Goal: Contribute content: Contribute content

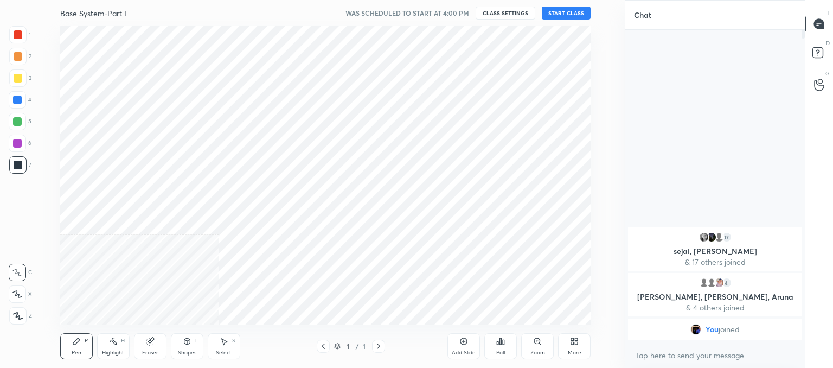
scroll to position [298, 582]
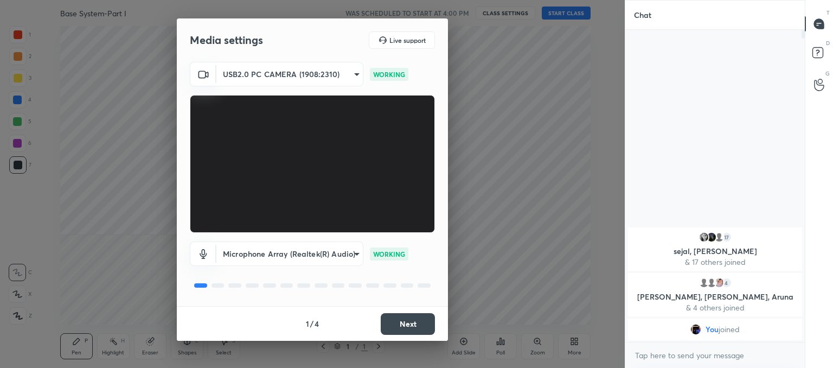
click at [402, 320] on button "Next" at bounding box center [408, 324] width 54 height 22
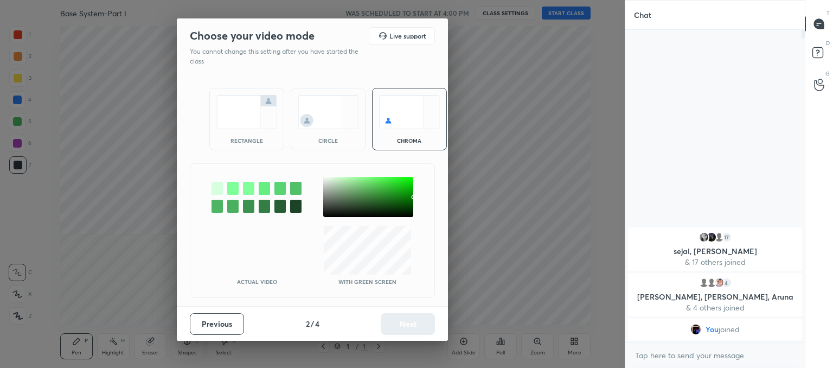
click at [328, 120] on img at bounding box center [328, 112] width 61 height 34
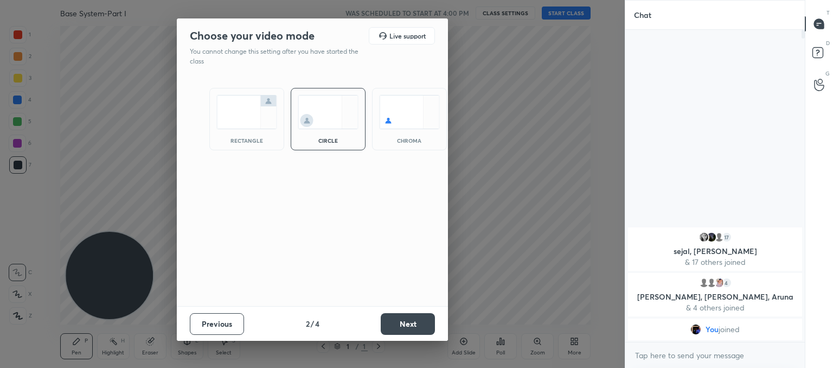
click at [416, 328] on button "Next" at bounding box center [408, 324] width 54 height 22
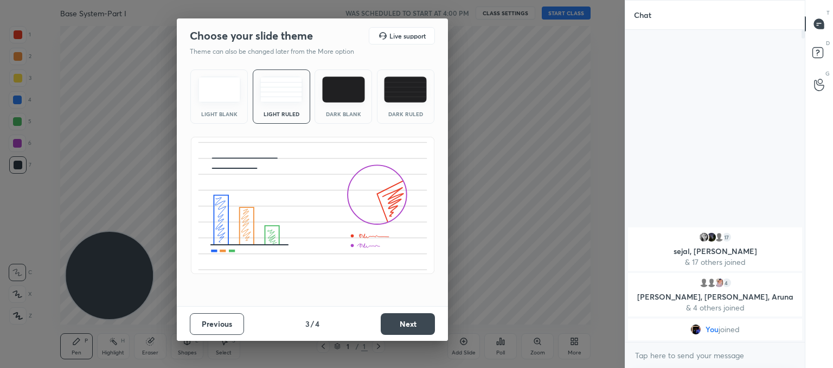
click at [401, 324] on button "Next" at bounding box center [408, 324] width 54 height 22
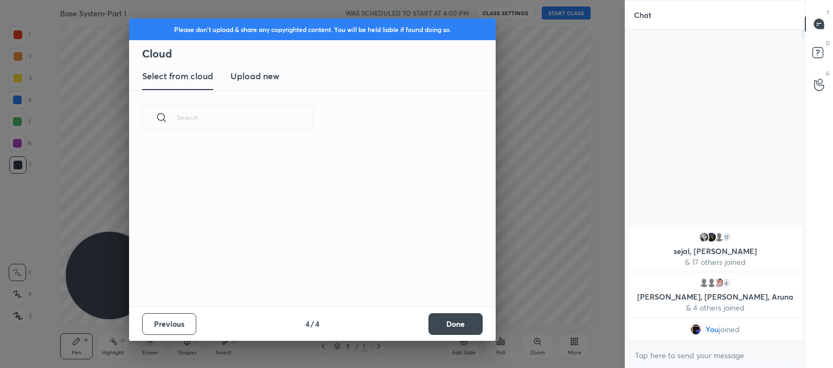
scroll to position [161, 348]
click at [266, 79] on h3 "Upload new" at bounding box center [255, 75] width 49 height 13
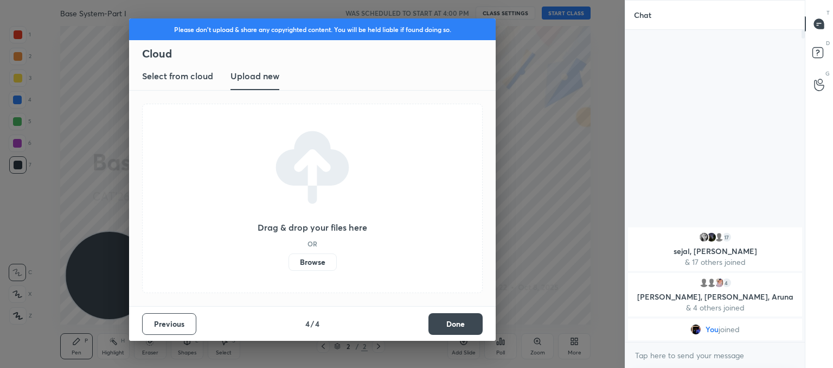
click at [325, 264] on label "Browse" at bounding box center [313, 261] width 48 height 17
click at [289, 264] on input "Browse" at bounding box center [289, 261] width 0 height 17
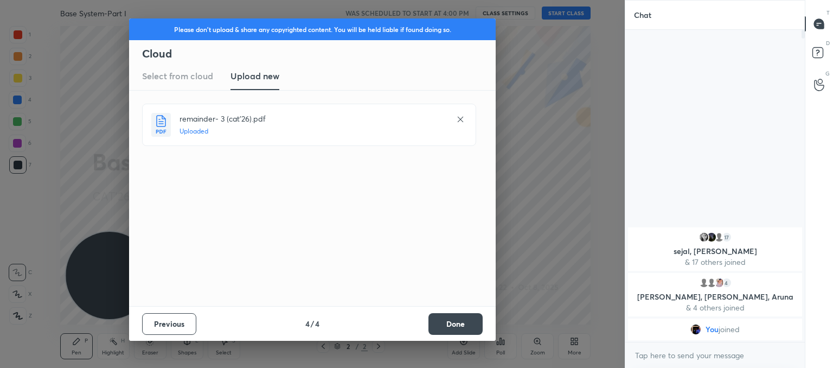
click at [475, 327] on button "Done" at bounding box center [456, 324] width 54 height 22
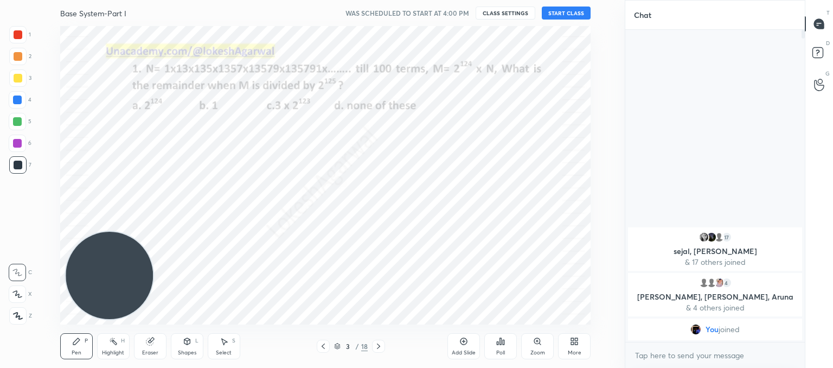
click at [324, 344] on icon at bounding box center [323, 345] width 3 height 5
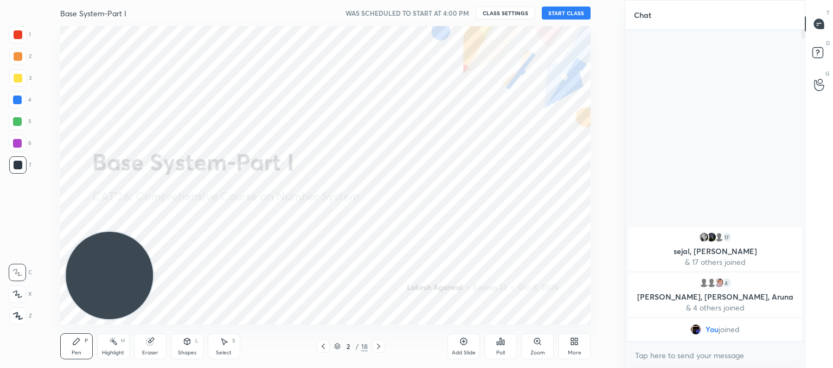
click at [553, 15] on button "START CLASS" at bounding box center [566, 13] width 49 height 13
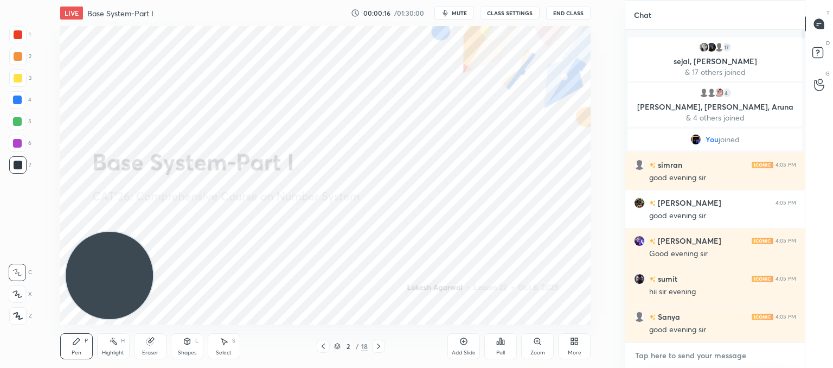
click at [675, 356] on textarea at bounding box center [715, 355] width 162 height 17
click at [20, 313] on icon at bounding box center [18, 316] width 10 height 8
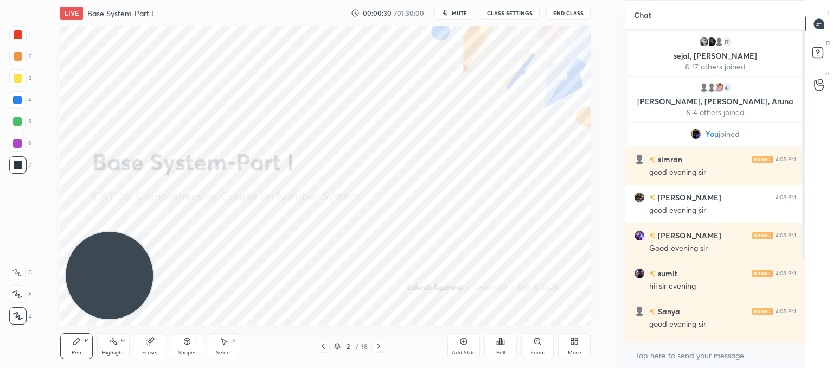
click at [379, 347] on icon at bounding box center [378, 345] width 3 height 5
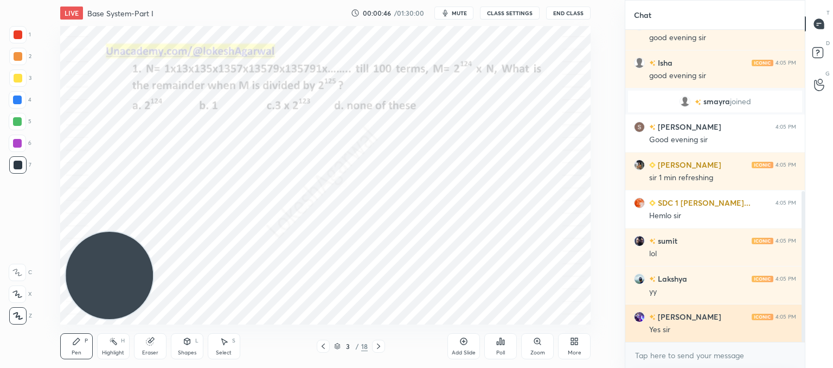
scroll to position [334, 0]
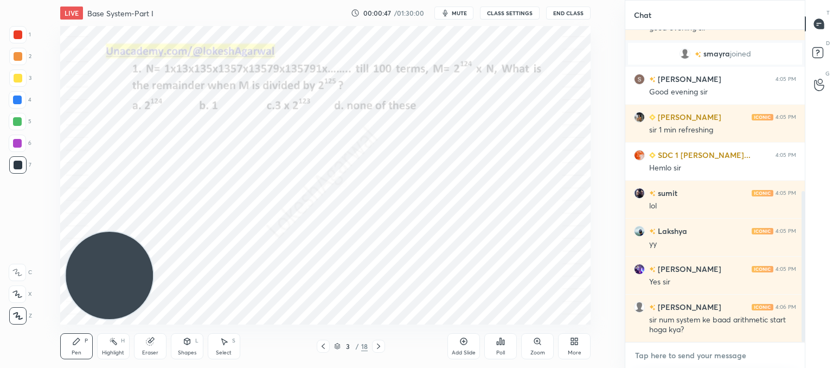
click at [693, 356] on textarea at bounding box center [715, 355] width 162 height 17
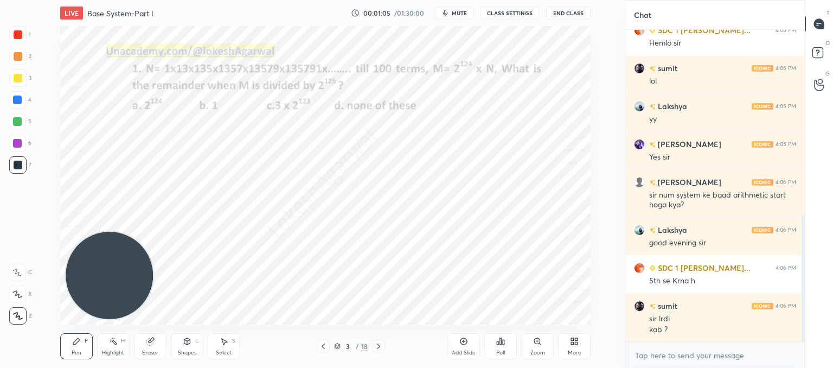
scroll to position [497, 0]
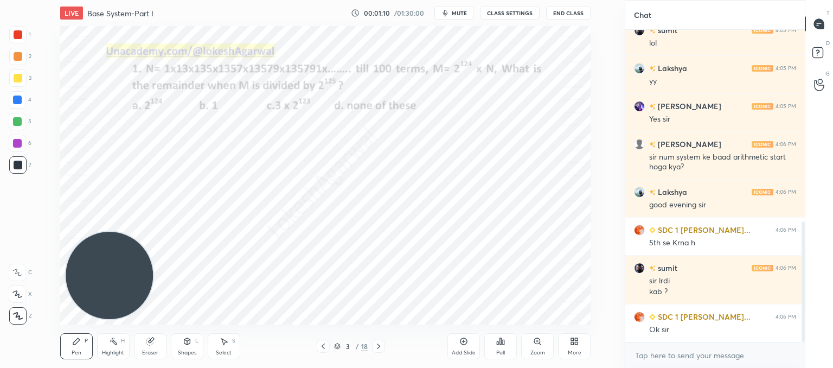
click at [215, 340] on div "Select S" at bounding box center [224, 346] width 33 height 26
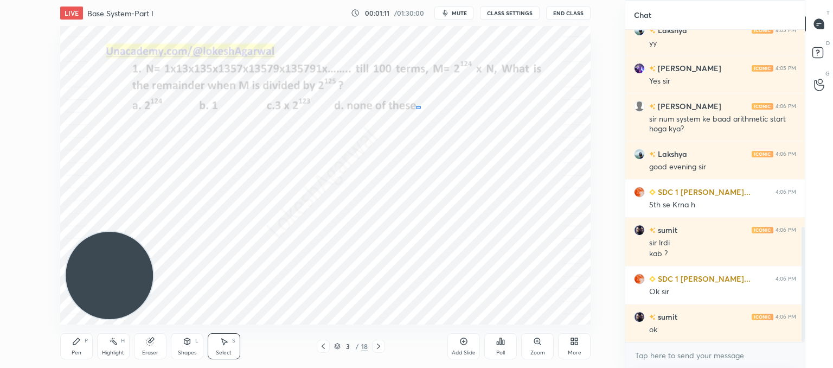
scroll to position [573, 0]
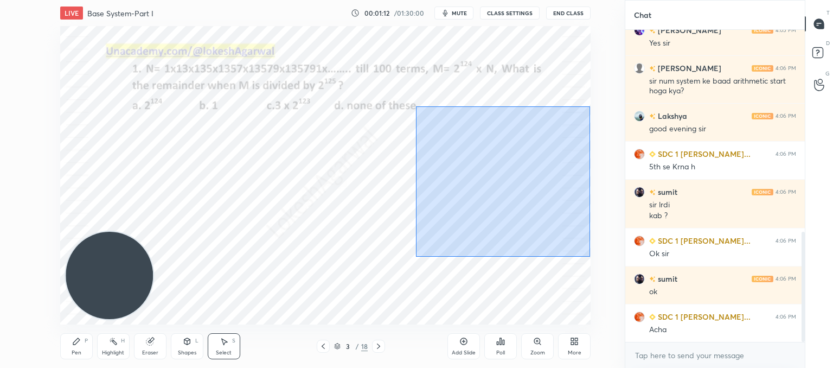
drag, startPoint x: 416, startPoint y: 106, endPoint x: 590, endPoint y: 257, distance: 230.0
click at [590, 257] on div "0 ° Undo Copy Duplicate Duplicate to new slide Delete" at bounding box center [325, 175] width 531 height 298
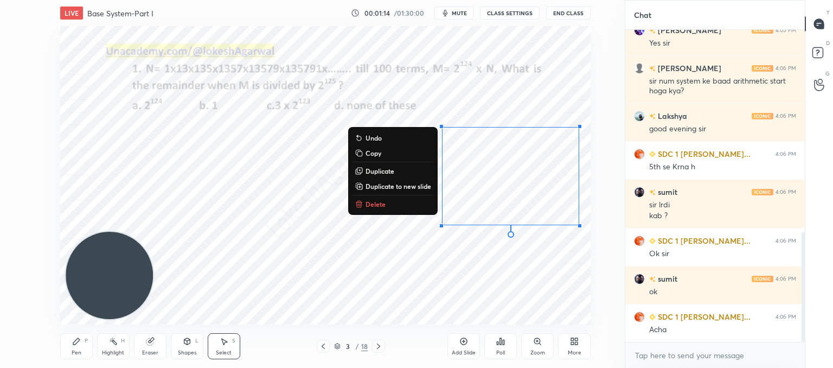
click at [377, 205] on p "Delete" at bounding box center [376, 204] width 20 height 9
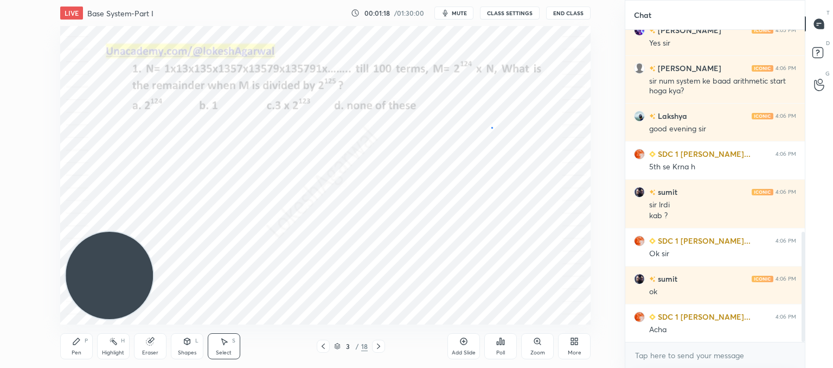
click at [492, 127] on div "0 ° Undo Copy Duplicate Duplicate to new slide Delete" at bounding box center [325, 175] width 531 height 298
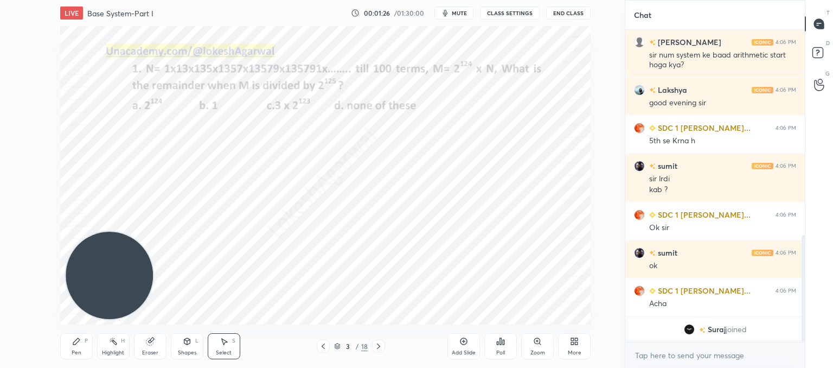
click at [380, 346] on icon at bounding box center [378, 346] width 9 height 9
click at [498, 343] on icon at bounding box center [498, 343] width 2 height 3
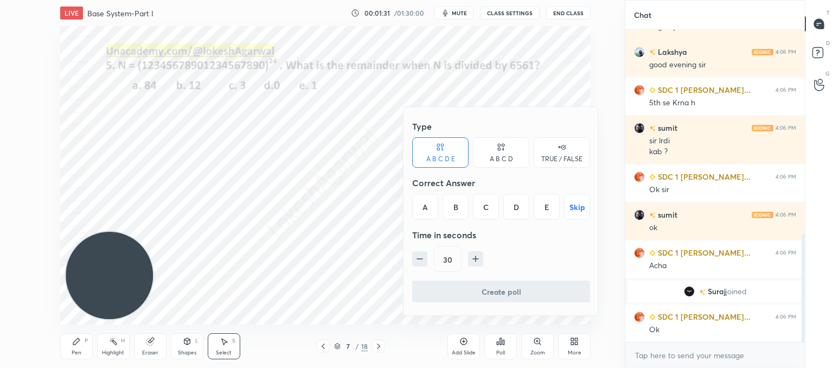
scroll to position [590, 0]
click at [522, 211] on div "D" at bounding box center [516, 207] width 26 height 26
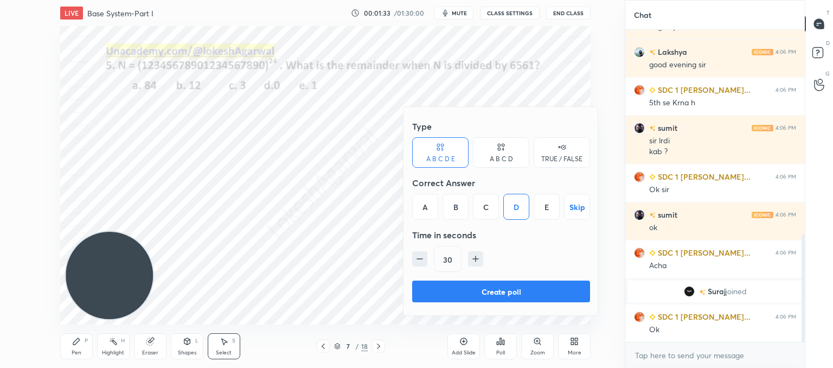
click at [473, 291] on button "Create poll" at bounding box center [501, 291] width 178 height 22
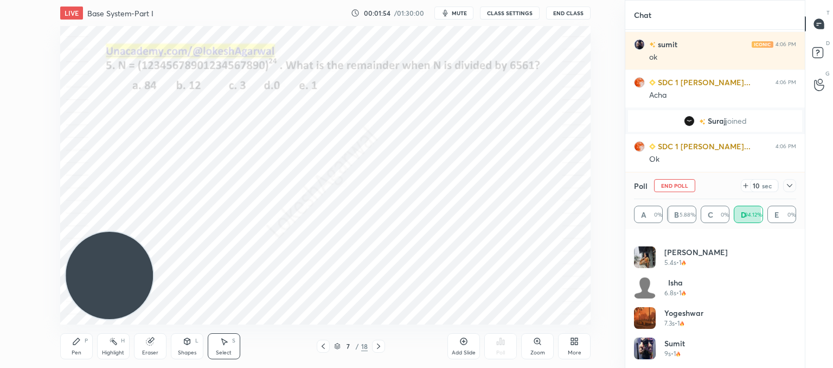
scroll to position [386, 0]
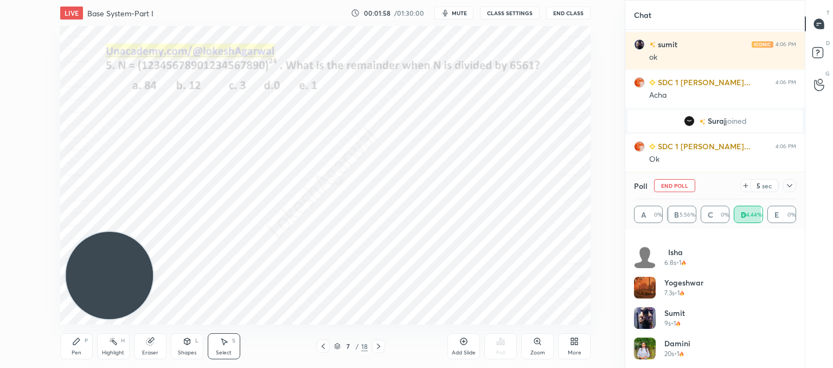
click at [788, 191] on div at bounding box center [789, 185] width 13 height 13
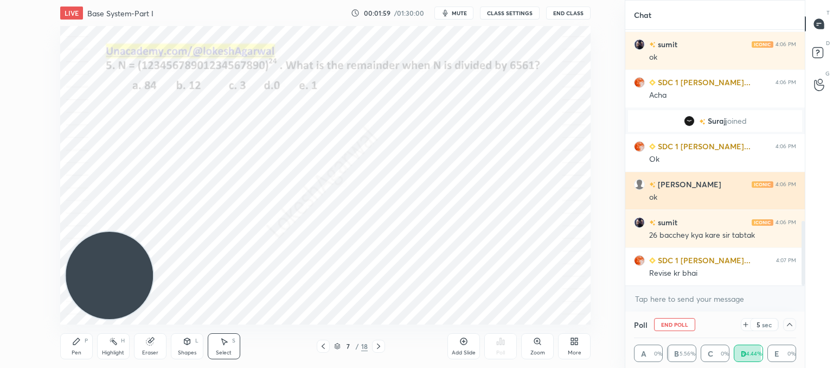
scroll to position [0, 0]
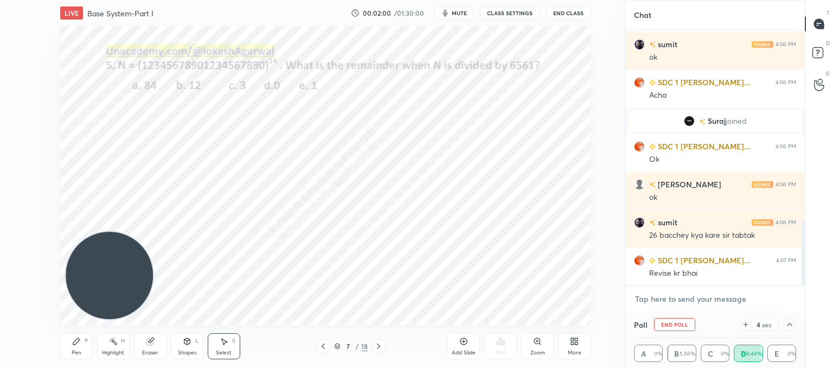
click at [671, 302] on textarea at bounding box center [715, 298] width 162 height 17
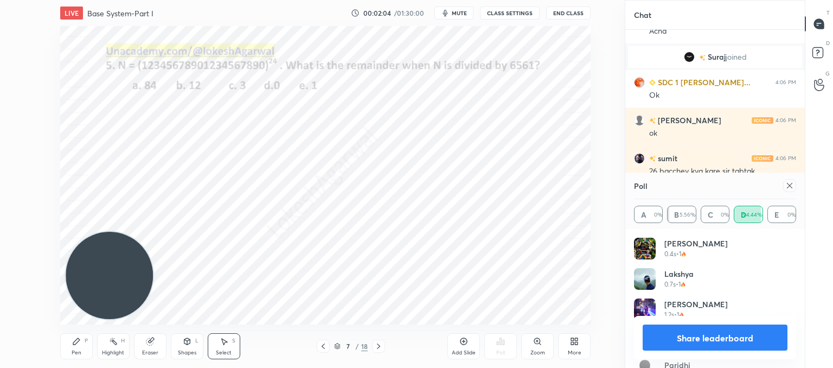
click at [792, 188] on icon at bounding box center [789, 185] width 5 height 5
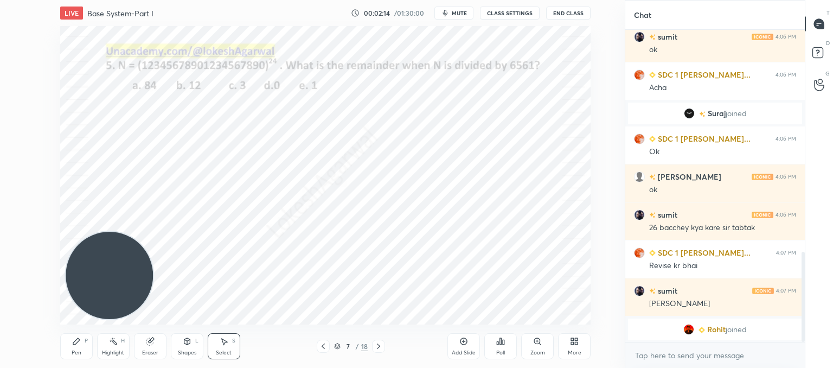
click at [81, 342] on div "Pen P" at bounding box center [76, 346] width 33 height 26
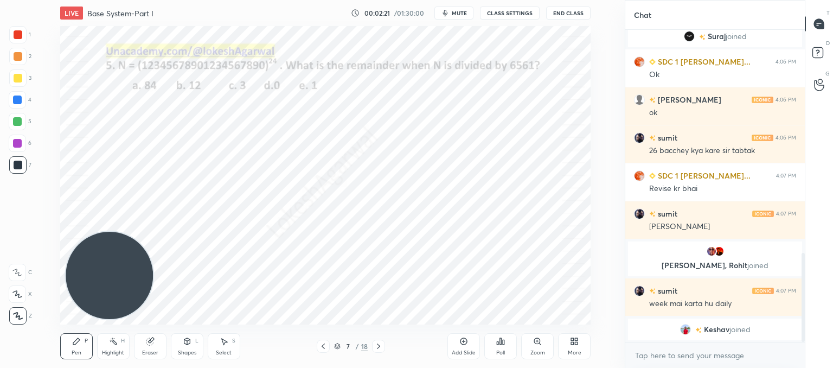
click at [158, 341] on div "Eraser" at bounding box center [150, 346] width 33 height 26
click at [17, 237] on icon at bounding box center [18, 237] width 10 height 10
click at [81, 345] on div "Pen P" at bounding box center [76, 346] width 33 height 26
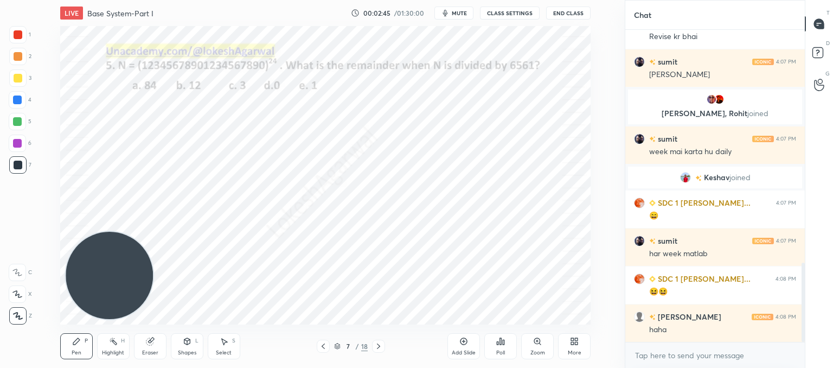
click at [150, 346] on div "Eraser" at bounding box center [150, 346] width 33 height 26
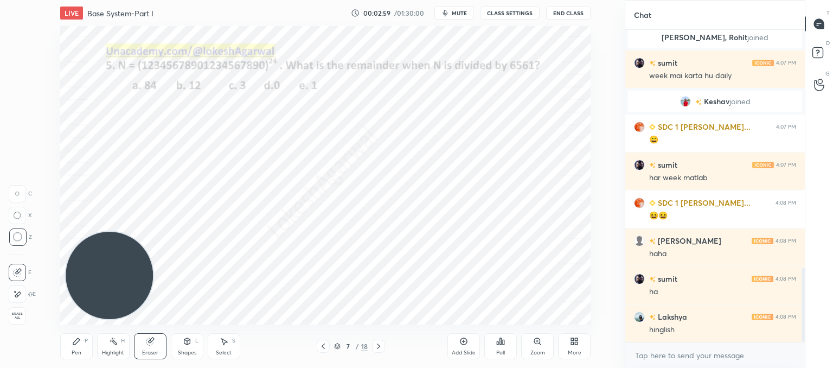
click at [69, 351] on div "Pen P" at bounding box center [76, 346] width 33 height 26
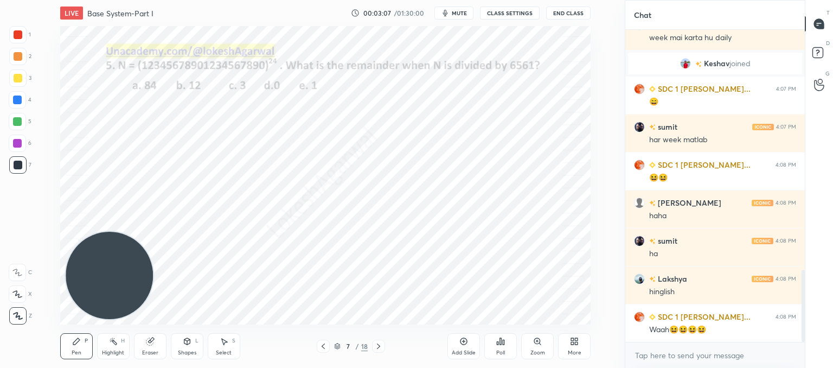
scroll to position [1074, 0]
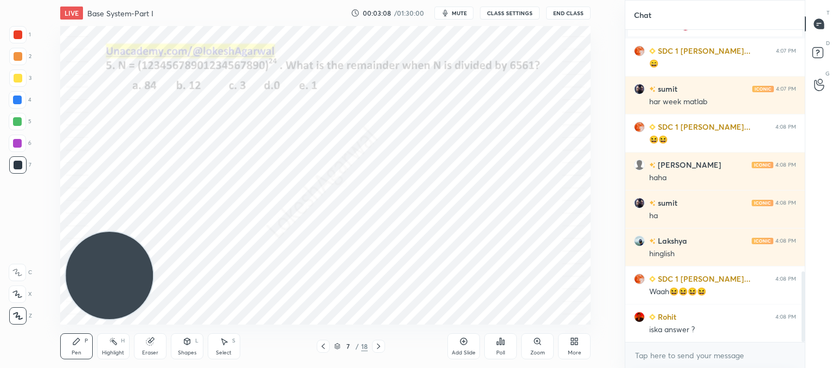
click at [222, 341] on icon at bounding box center [224, 342] width 6 height 7
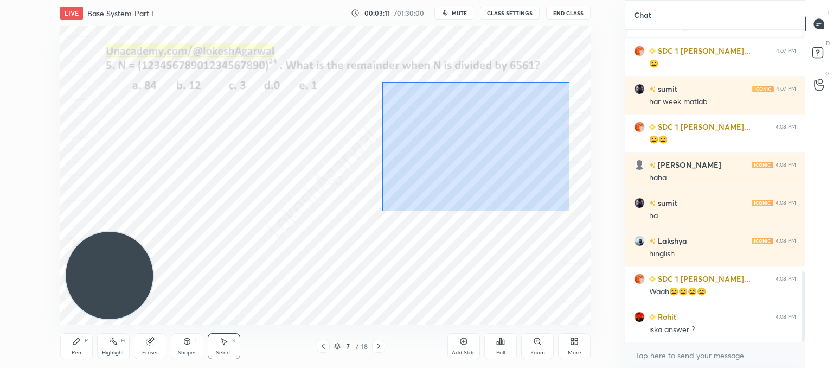
drag, startPoint x: 387, startPoint y: 81, endPoint x: 616, endPoint y: 217, distance: 266.1
click at [616, 217] on div "1 2 3 4 5 6 7 C X Z C X Z E E Erase all H H LIVE Base System-Part I 00:03:11 / …" at bounding box center [312, 184] width 625 height 368
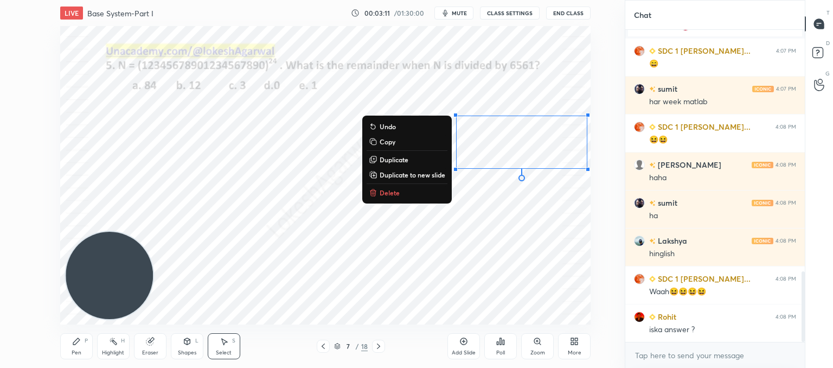
click at [386, 189] on p "Delete" at bounding box center [390, 192] width 20 height 9
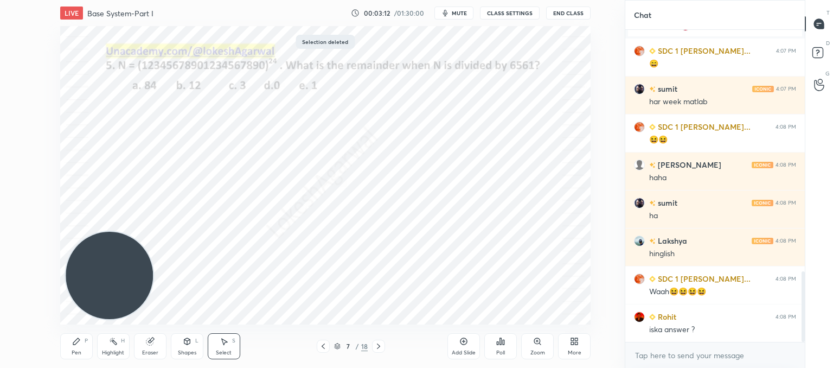
drag, startPoint x: 81, startPoint y: 353, endPoint x: 120, endPoint y: 259, distance: 101.7
click at [82, 353] on div "Pen P" at bounding box center [76, 346] width 33 height 26
click at [380, 346] on icon at bounding box center [378, 346] width 9 height 9
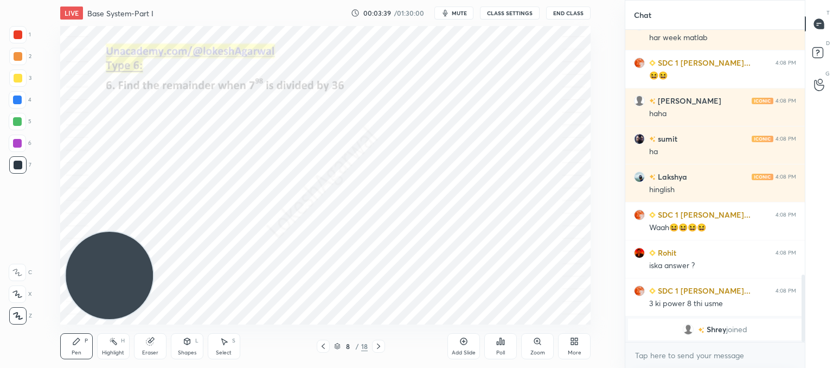
scroll to position [1151, 0]
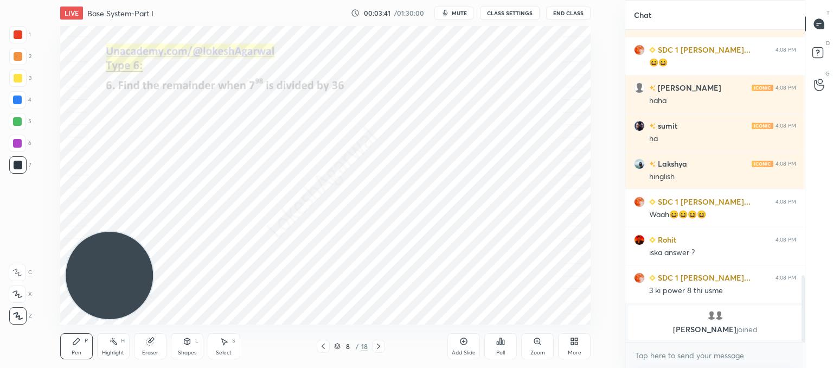
click at [497, 352] on div "Poll" at bounding box center [500, 352] width 9 height 5
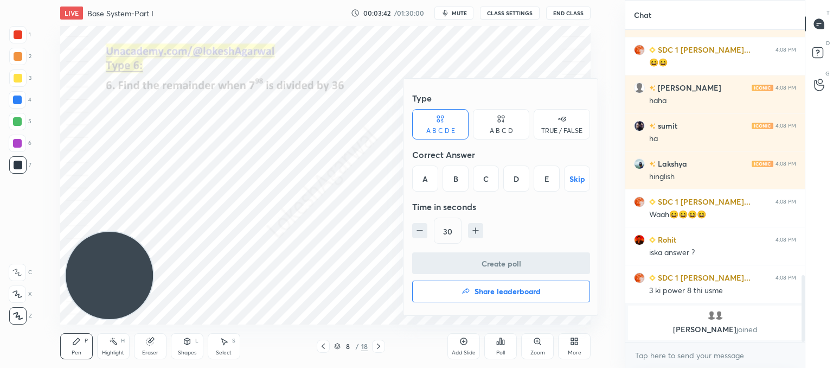
click at [484, 178] on div "C" at bounding box center [486, 178] width 26 height 26
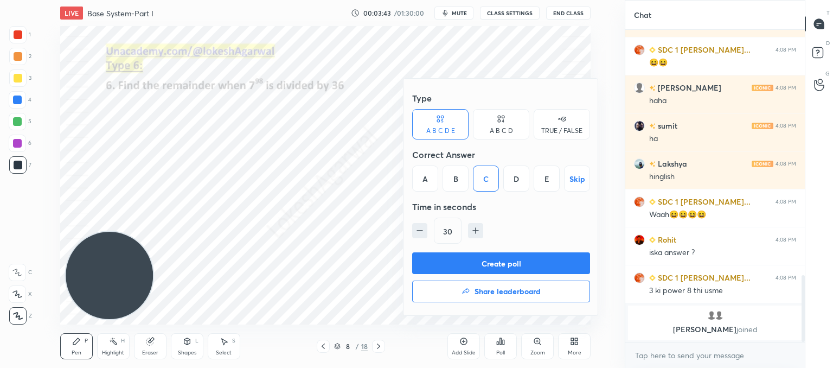
click at [463, 261] on button "Create poll" at bounding box center [501, 263] width 178 height 22
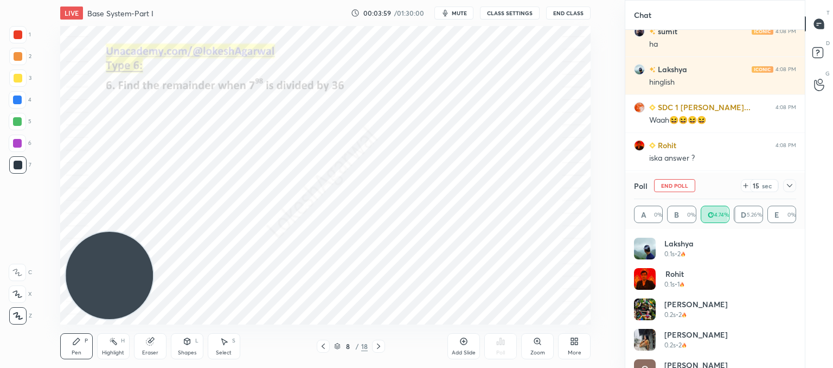
scroll to position [1107, 0]
click at [792, 186] on icon at bounding box center [790, 185] width 9 height 9
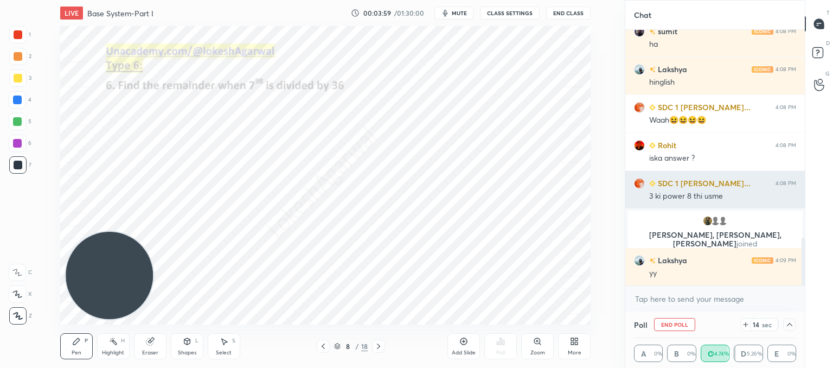
scroll to position [0, 3]
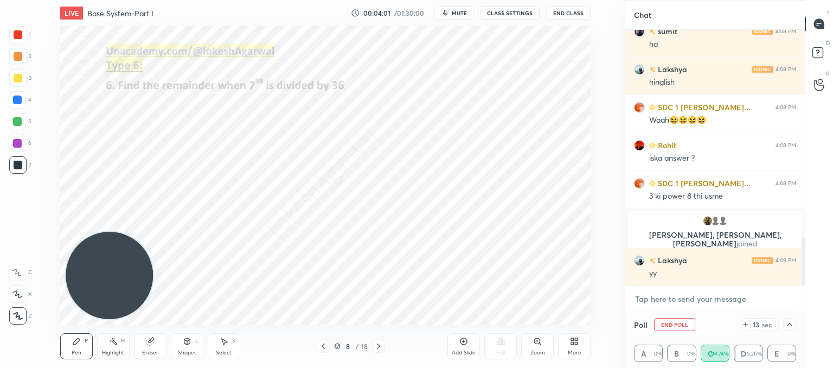
click at [687, 302] on textarea at bounding box center [715, 298] width 162 height 17
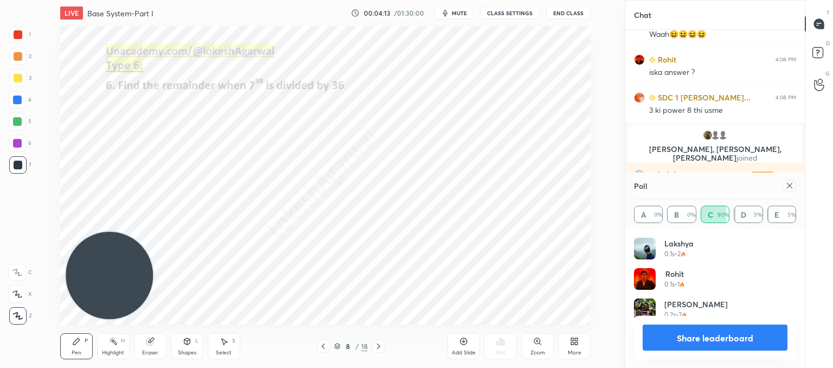
scroll to position [127, 159]
click at [790, 186] on icon at bounding box center [789, 185] width 5 height 5
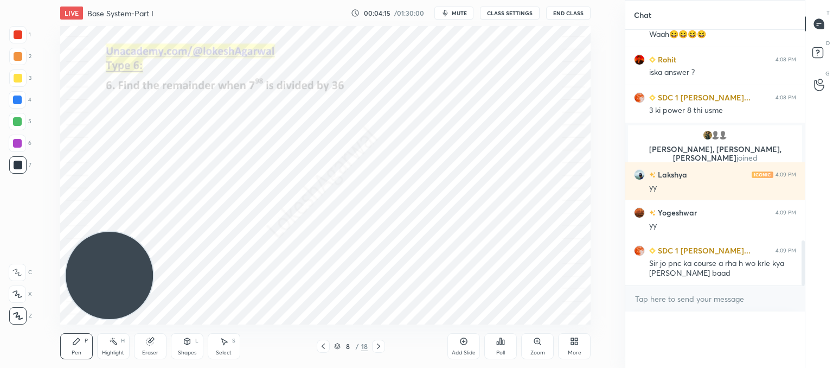
scroll to position [296, 176]
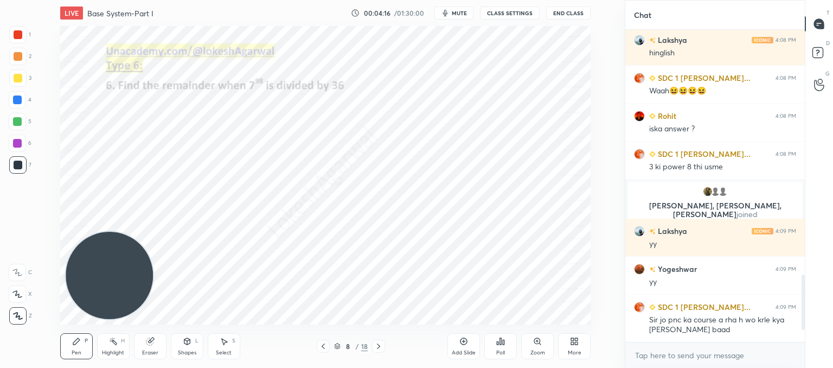
click at [227, 356] on div "Select S" at bounding box center [224, 346] width 33 height 26
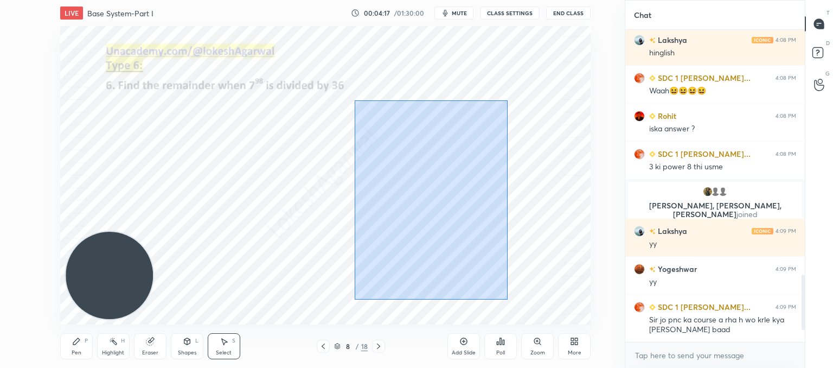
drag, startPoint x: 508, startPoint y: 299, endPoint x: 358, endPoint y: 58, distance: 284.4
click at [358, 58] on div "0 ° Undo Copy Duplicate Duplicate to new slide Delete" at bounding box center [325, 175] width 531 height 298
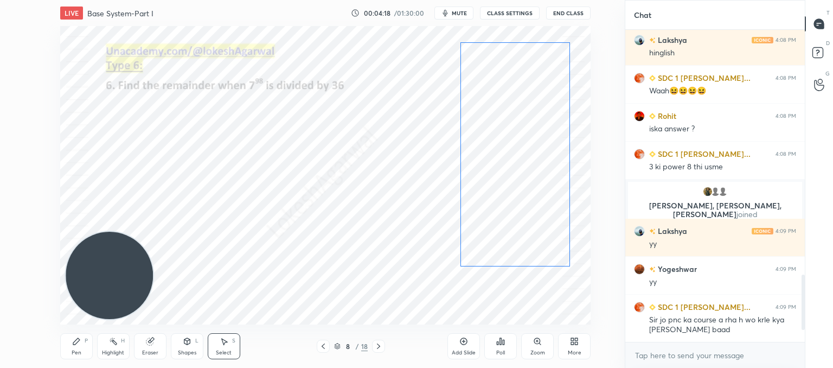
drag, startPoint x: 412, startPoint y: 151, endPoint x: 492, endPoint y: 130, distance: 83.0
click at [492, 130] on div "0 ° Undo Copy Duplicate Duplicate to new slide Delete" at bounding box center [325, 175] width 531 height 298
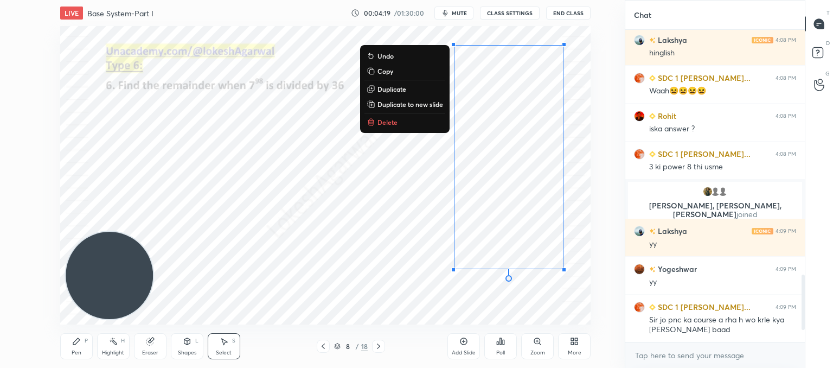
click at [339, 196] on div "0 ° Undo Copy Duplicate Duplicate to new slide Delete" at bounding box center [325, 175] width 531 height 298
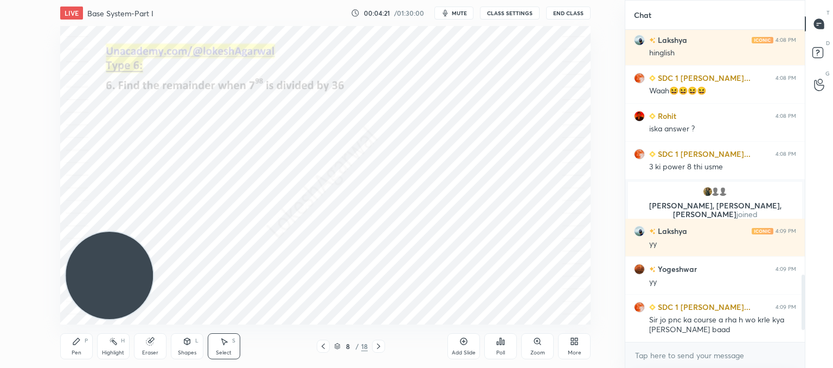
drag, startPoint x: 78, startPoint y: 343, endPoint x: 115, endPoint y: 317, distance: 45.3
click at [79, 341] on icon at bounding box center [76, 341] width 9 height 9
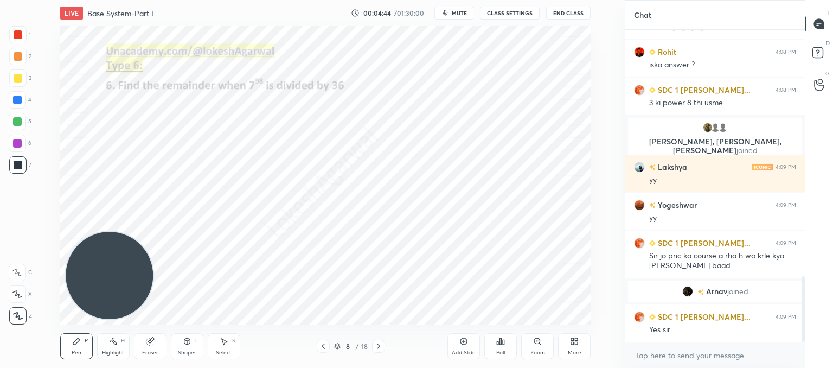
click at [230, 350] on div "Select" at bounding box center [224, 352] width 16 height 5
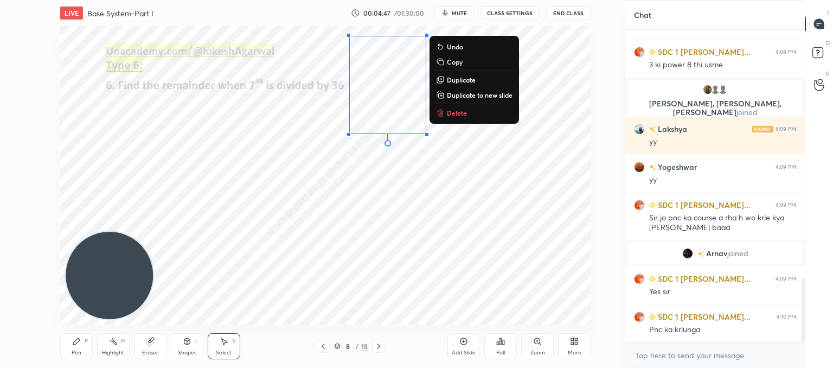
drag, startPoint x: 437, startPoint y: 138, endPoint x: 345, endPoint y: 21, distance: 148.8
click at [345, 21] on div "LIVE Base System-Part I 00:04:47 / 01:30:00 mute CLASS SETTINGS End Class 0 ° U…" at bounding box center [326, 184] width 582 height 368
click at [449, 111] on p "Delete" at bounding box center [457, 113] width 20 height 9
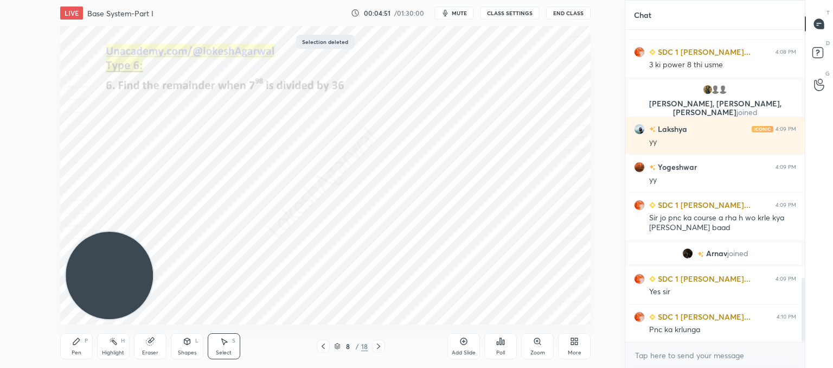
click at [381, 344] on icon at bounding box center [378, 346] width 9 height 9
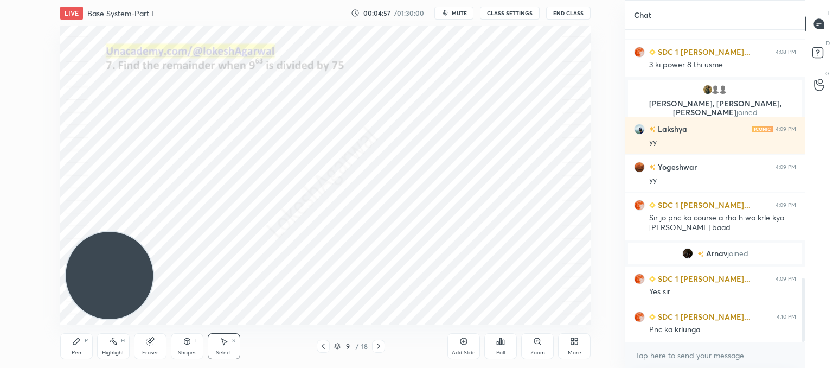
drag, startPoint x: 80, startPoint y: 339, endPoint x: 105, endPoint y: 305, distance: 41.9
click at [84, 339] on div "Pen P" at bounding box center [76, 346] width 33 height 26
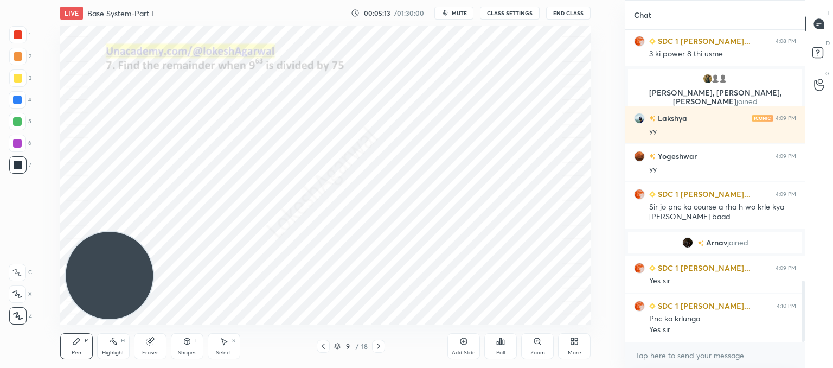
scroll to position [1274, 0]
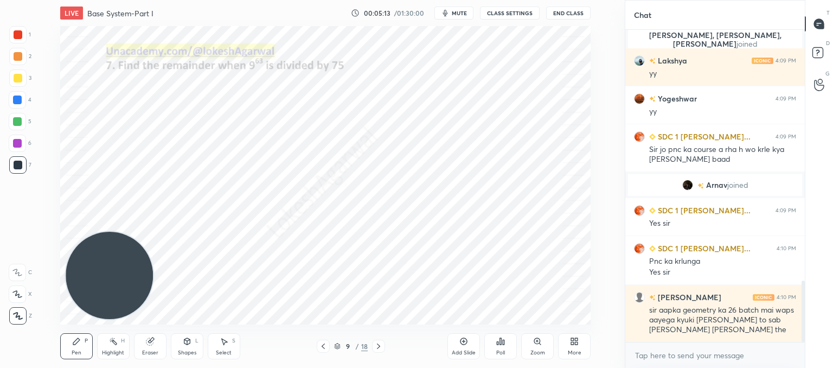
click at [508, 344] on div "Poll" at bounding box center [500, 346] width 33 height 26
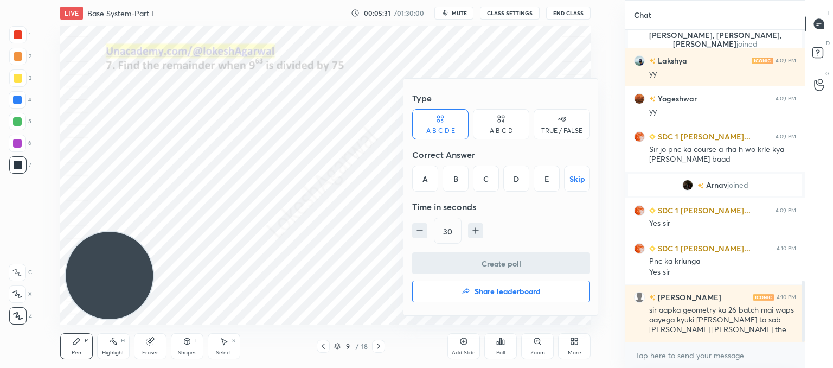
click at [499, 177] on div "A B C D E Skip" at bounding box center [501, 178] width 178 height 26
click at [484, 176] on div "C" at bounding box center [486, 178] width 26 height 26
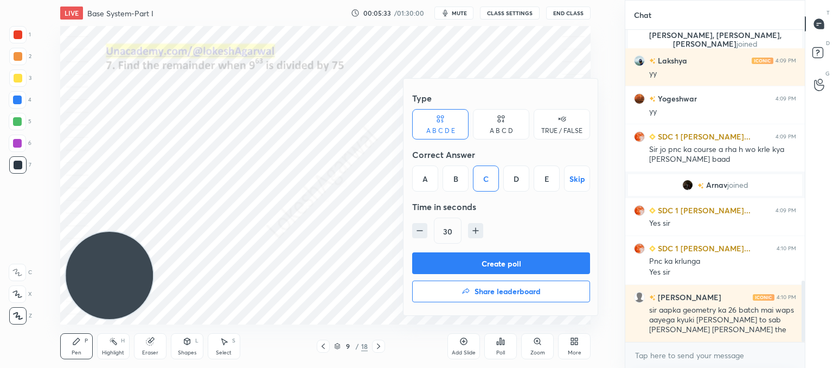
click at [457, 264] on button "Create poll" at bounding box center [501, 263] width 178 height 22
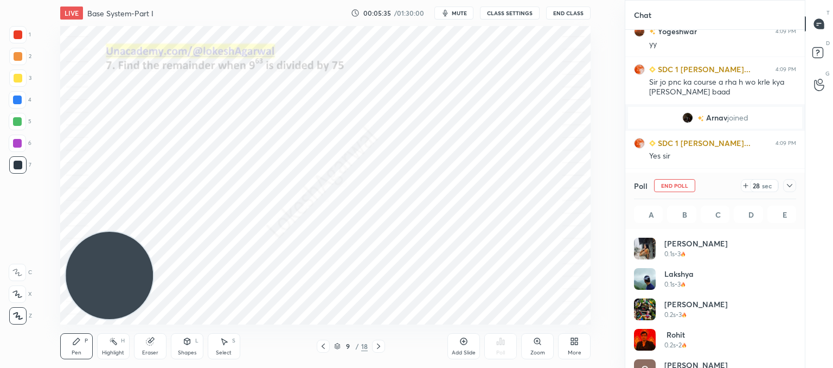
scroll to position [127, 159]
click at [228, 339] on div "Select S" at bounding box center [224, 346] width 33 height 26
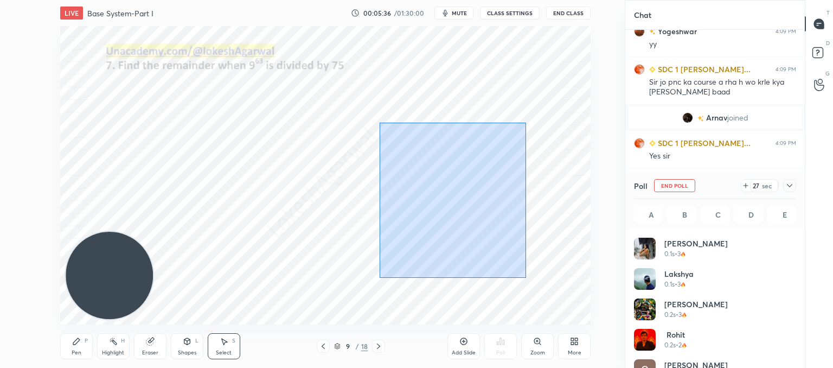
drag, startPoint x: 526, startPoint y: 278, endPoint x: 384, endPoint y: 43, distance: 274.1
click at [384, 44] on div "0 ° Undo Copy Duplicate Duplicate to new slide Delete" at bounding box center [325, 175] width 531 height 298
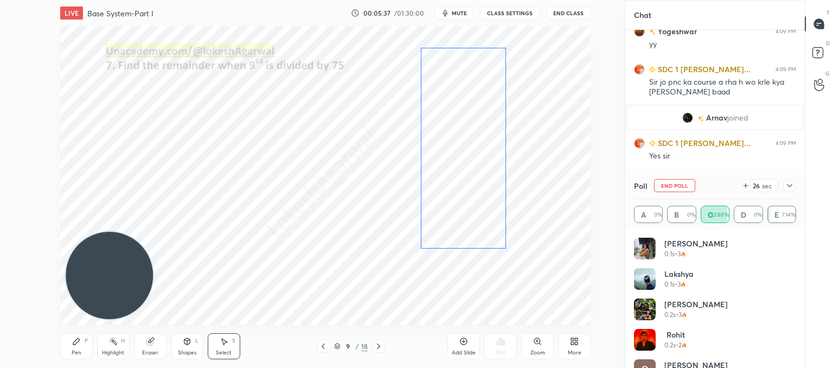
drag, startPoint x: 425, startPoint y: 114, endPoint x: 498, endPoint y: 97, distance: 75.4
click at [497, 98] on div "0 ° Undo Copy Duplicate Duplicate to new slide Delete" at bounding box center [325, 175] width 531 height 298
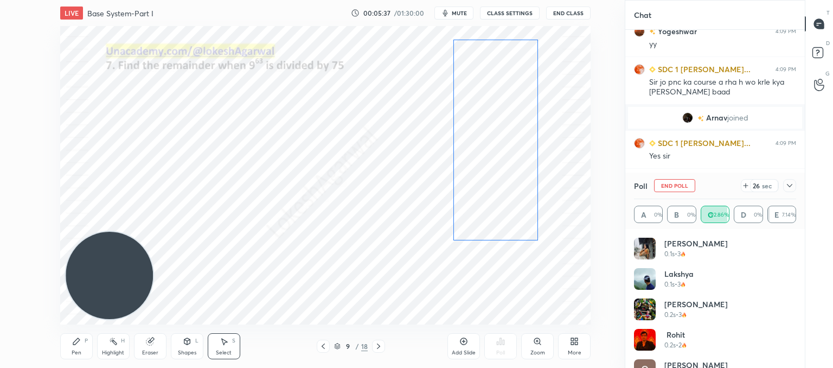
click at [499, 96] on div "0 ° Undo Copy Duplicate Duplicate to new slide Delete" at bounding box center [325, 175] width 531 height 298
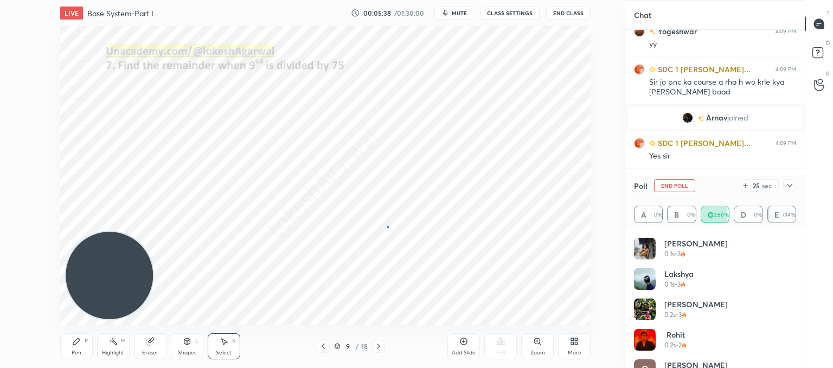
click at [388, 227] on div "0 ° Undo Copy Duplicate Duplicate to new slide Delete" at bounding box center [325, 175] width 531 height 298
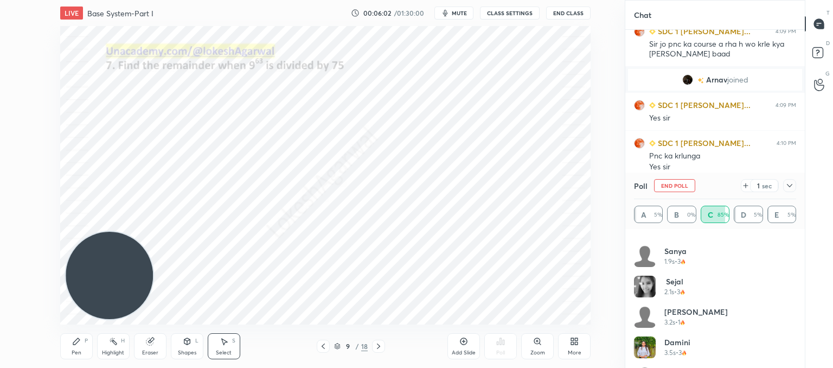
scroll to position [386, 0]
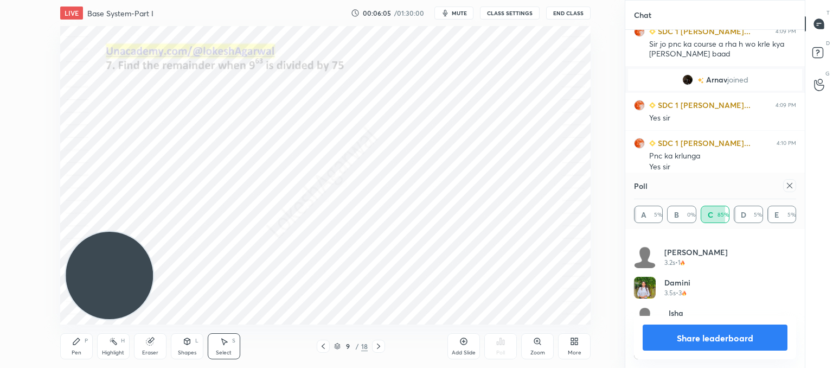
click at [788, 184] on icon at bounding box center [790, 185] width 9 height 9
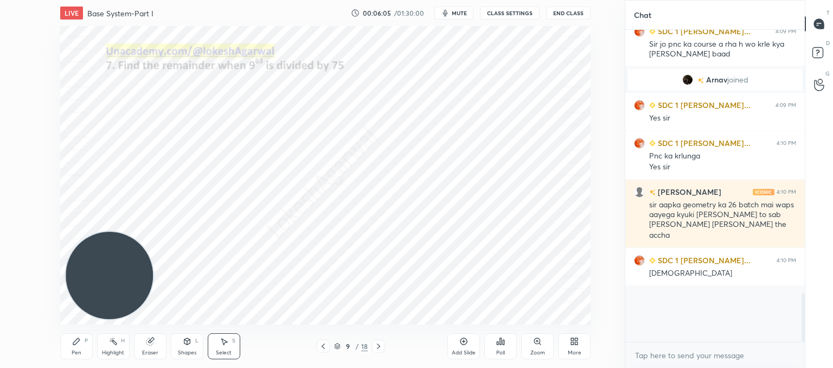
scroll to position [4, 3]
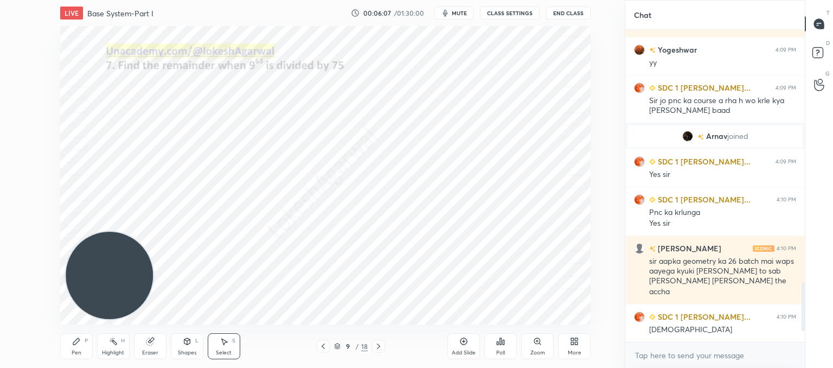
click at [377, 348] on icon at bounding box center [378, 346] width 9 height 9
click at [77, 350] on div "Pen" at bounding box center [77, 352] width 10 height 5
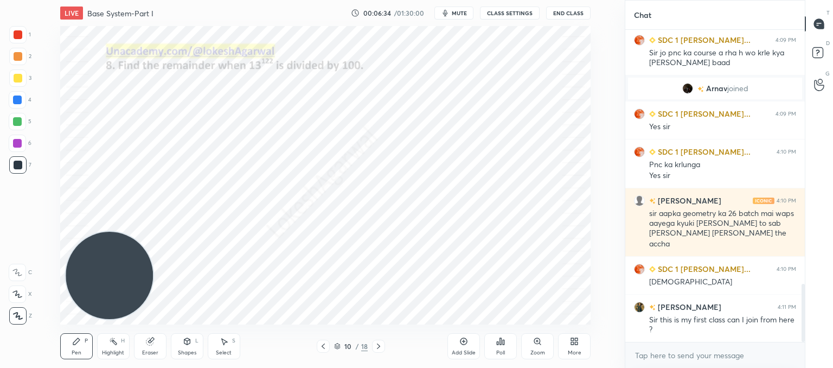
click at [510, 351] on div "Poll" at bounding box center [500, 346] width 33 height 26
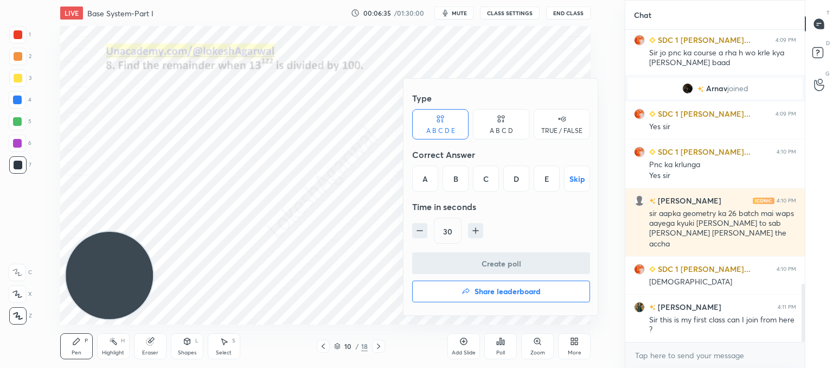
click at [553, 179] on div "E" at bounding box center [547, 178] width 26 height 26
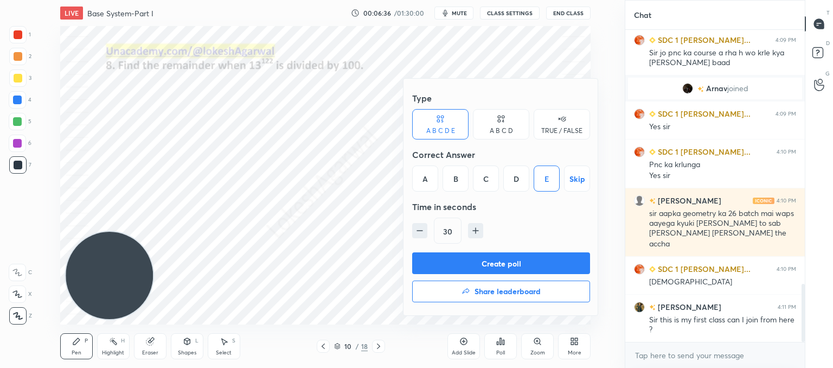
click at [511, 265] on button "Create poll" at bounding box center [501, 263] width 178 height 22
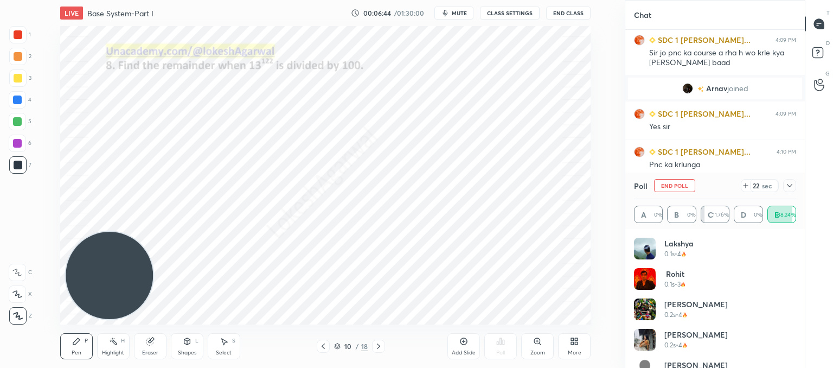
click at [226, 347] on div "Select S" at bounding box center [224, 346] width 33 height 26
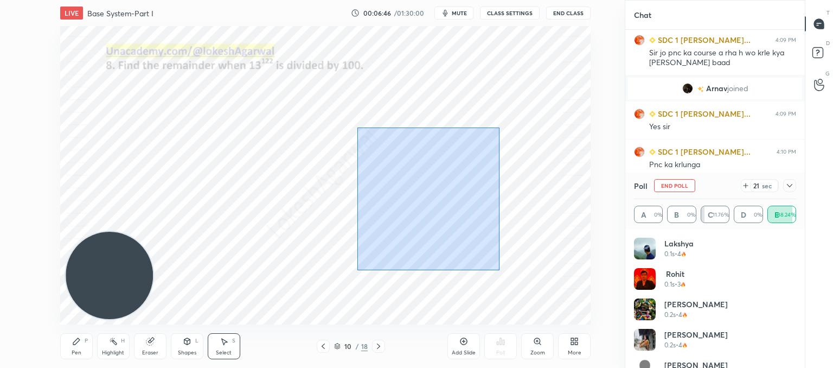
drag, startPoint x: 499, startPoint y: 270, endPoint x: 368, endPoint y: 48, distance: 257.1
click at [368, 48] on div "0 ° Undo Copy Duplicate Duplicate to new slide Delete" at bounding box center [325, 175] width 531 height 298
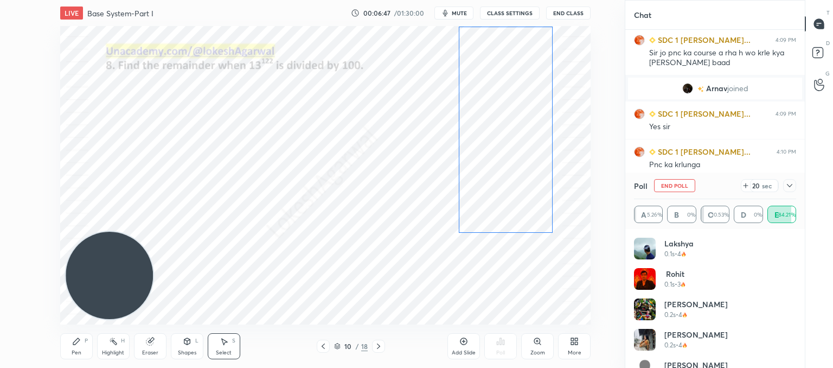
drag, startPoint x: 449, startPoint y: 160, endPoint x: 504, endPoint y: 127, distance: 64.2
click at [504, 126] on div "0 ° Undo Copy Duplicate Duplicate to new slide Delete" at bounding box center [325, 175] width 531 height 298
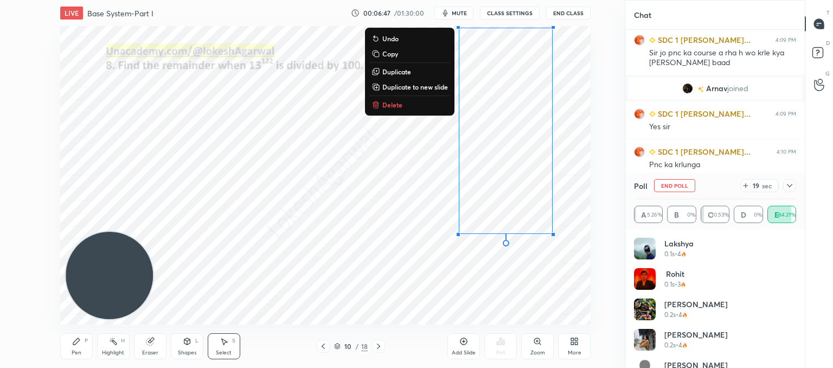
click at [371, 258] on div "0 ° Undo Copy Duplicate Duplicate to new slide Delete" at bounding box center [325, 175] width 531 height 298
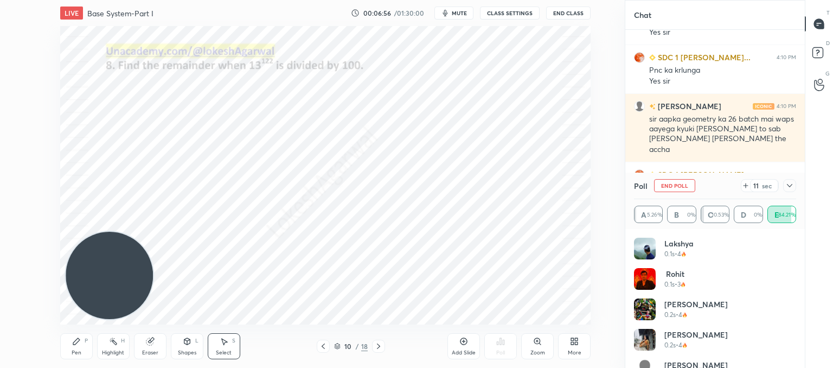
click at [792, 186] on icon at bounding box center [790, 185] width 9 height 9
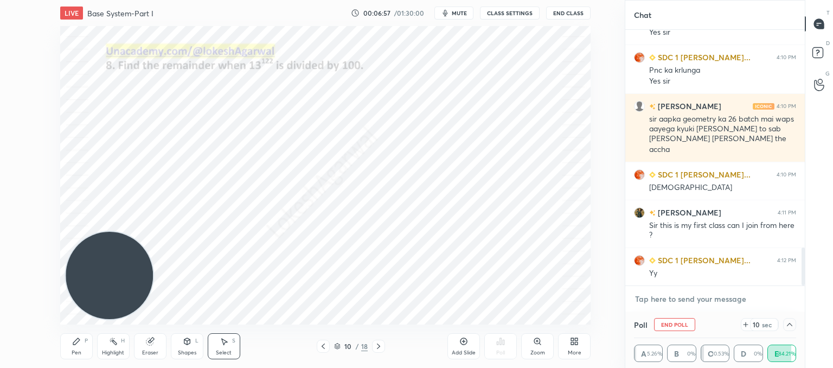
click at [668, 291] on textarea at bounding box center [715, 298] width 162 height 17
click at [792, 323] on icon at bounding box center [790, 324] width 9 height 9
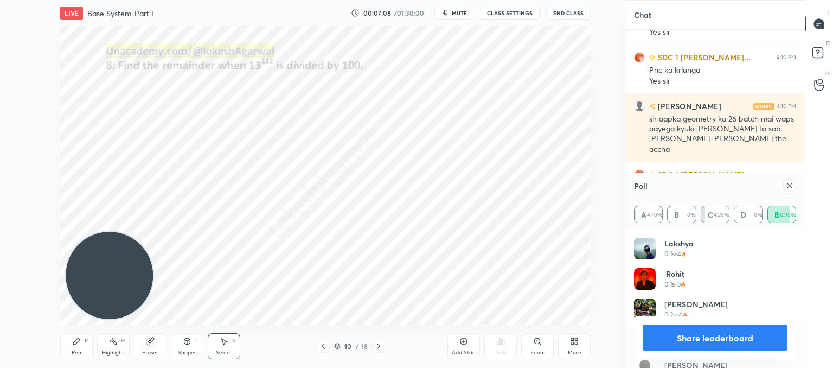
click at [81, 350] on div "Pen P" at bounding box center [76, 346] width 33 height 26
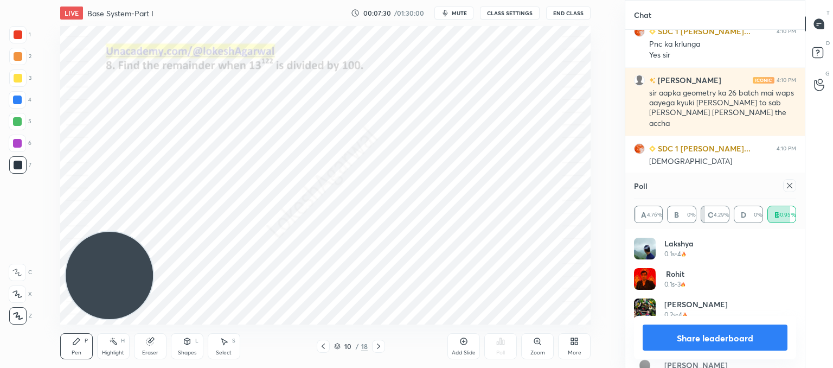
scroll to position [1464, 0]
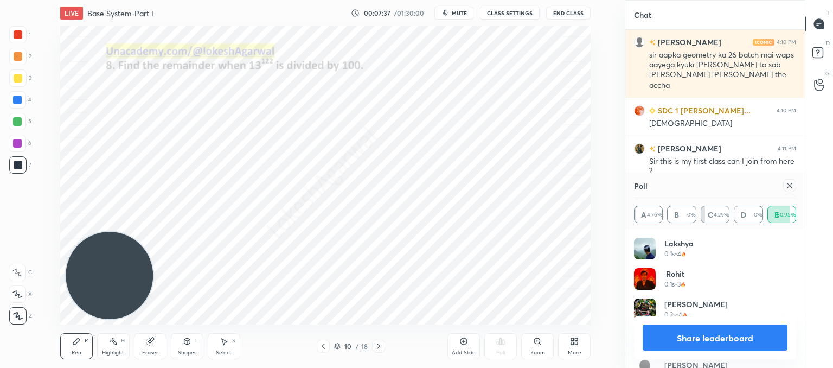
click at [795, 183] on div at bounding box center [789, 185] width 13 height 13
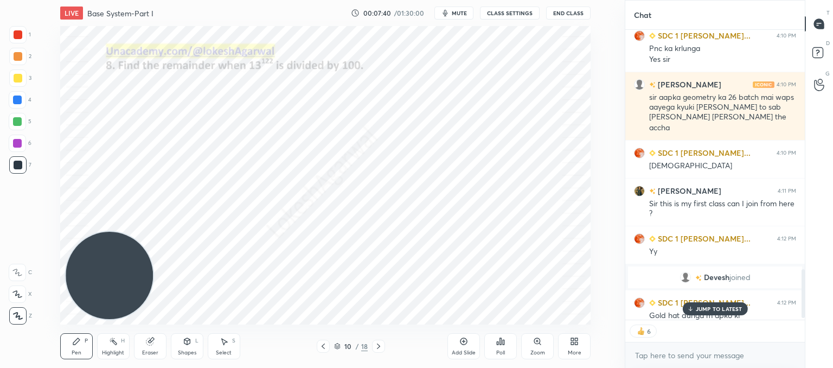
scroll to position [1430, 0]
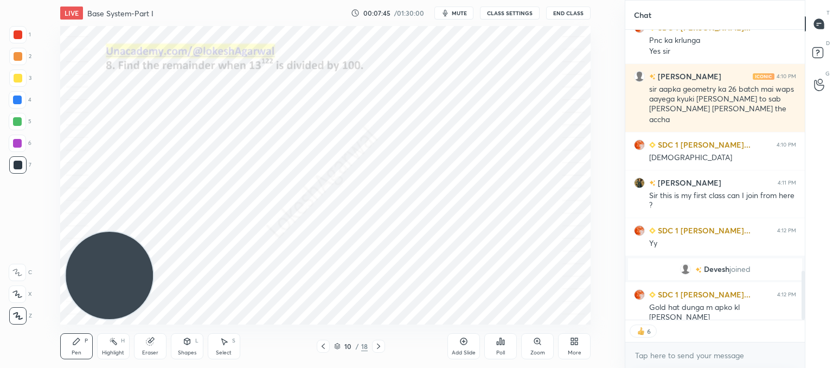
drag, startPoint x: 231, startPoint y: 345, endPoint x: 256, endPoint y: 334, distance: 27.4
click at [232, 344] on div "Select S" at bounding box center [224, 346] width 33 height 26
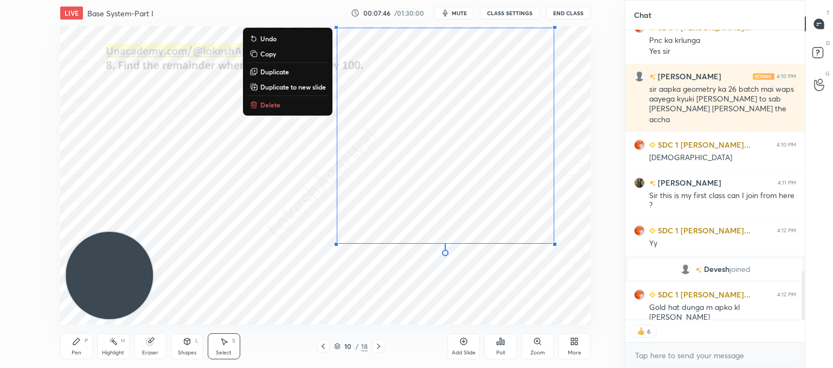
drag, startPoint x: 579, startPoint y: 254, endPoint x: 324, endPoint y: 22, distance: 344.5
click at [324, 22] on div "LIVE Base System-Part I 00:07:46 / 01:30:00 mute CLASS SETTINGS End Class 0 ° U…" at bounding box center [326, 184] width 582 height 368
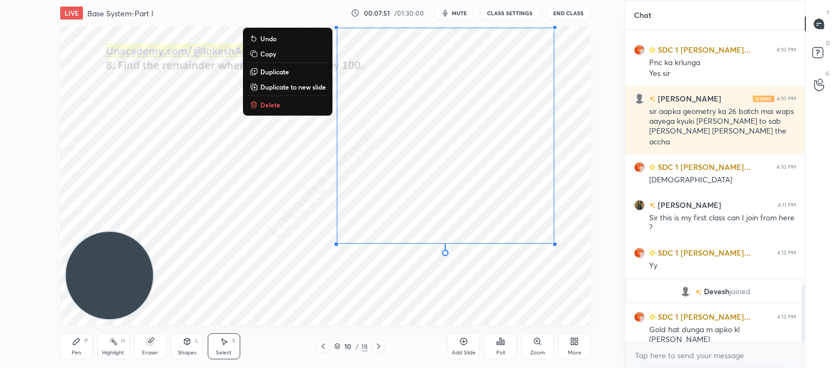
click at [263, 109] on button "Delete" at bounding box center [287, 104] width 81 height 13
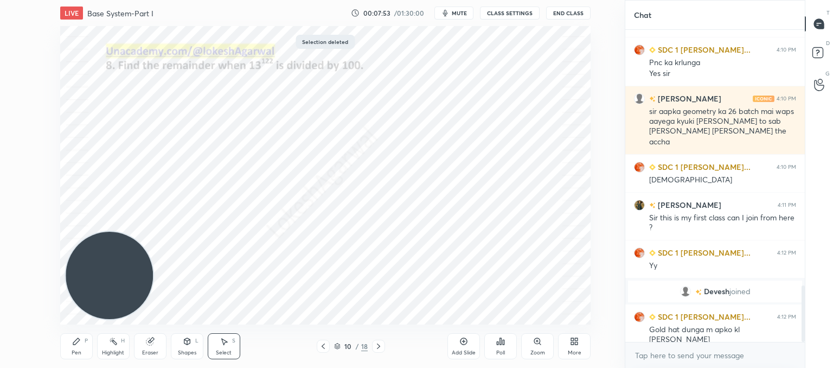
scroll to position [1445, 0]
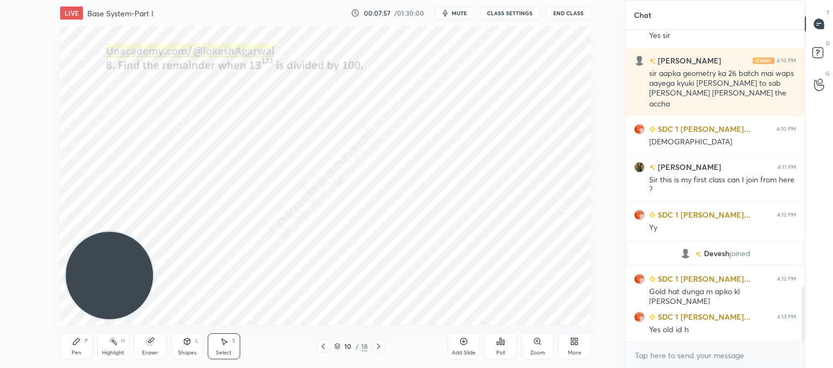
click at [382, 344] on icon at bounding box center [378, 346] width 9 height 9
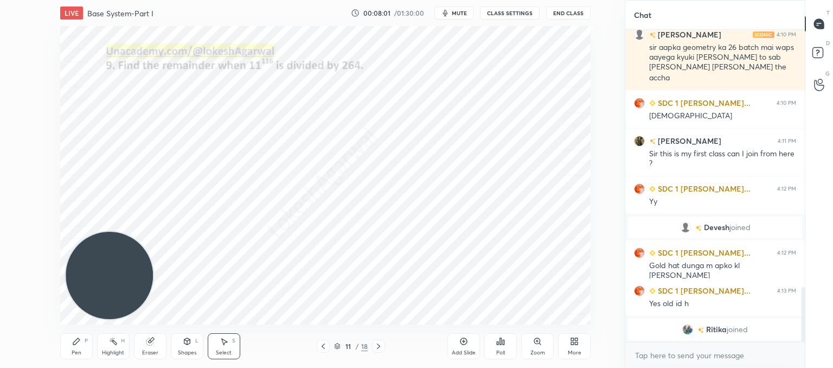
drag, startPoint x: 77, startPoint y: 348, endPoint x: 84, endPoint y: 345, distance: 7.3
click at [78, 349] on div "Pen P" at bounding box center [76, 346] width 33 height 26
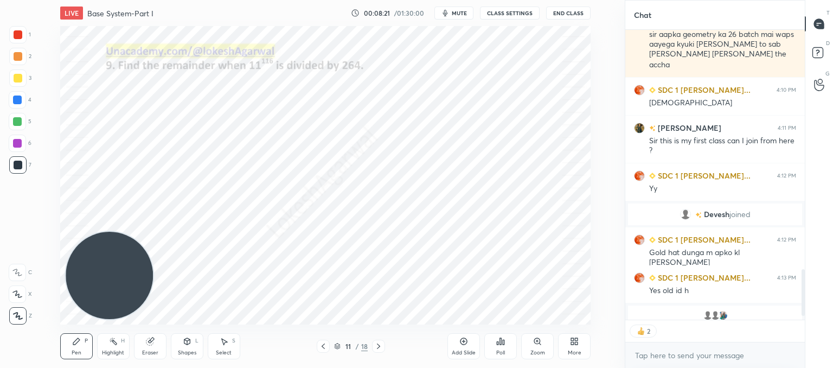
scroll to position [1484, 0]
click at [512, 341] on div "Poll" at bounding box center [500, 346] width 33 height 26
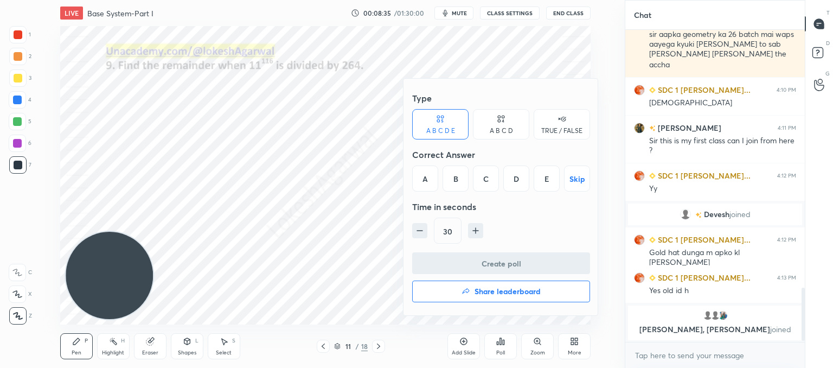
click at [451, 173] on div "B" at bounding box center [456, 178] width 26 height 26
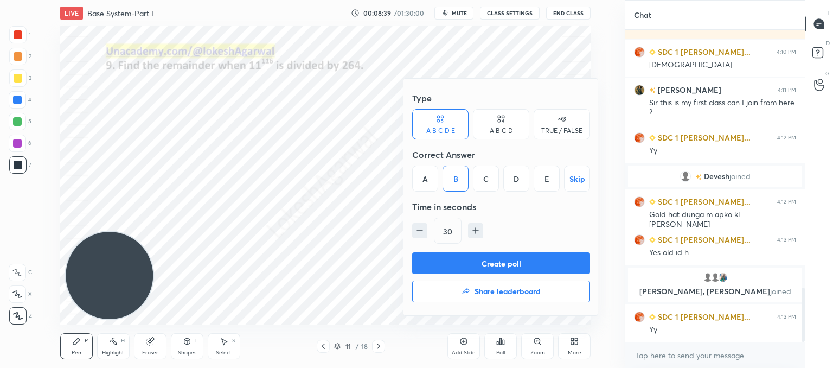
scroll to position [1479, 0]
click at [505, 263] on button "Create poll" at bounding box center [501, 263] width 178 height 22
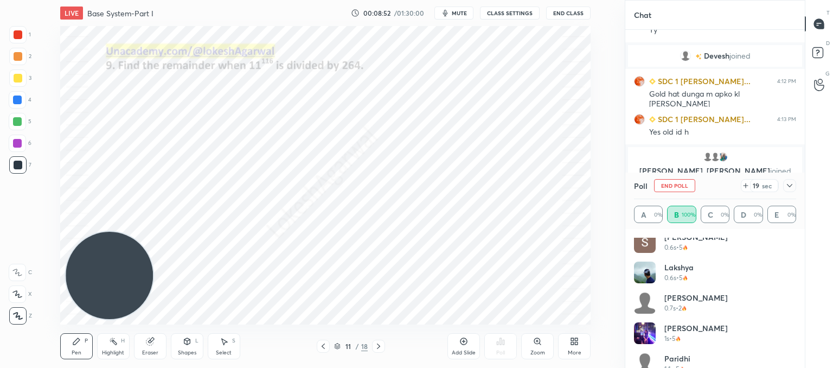
scroll to position [0, 0]
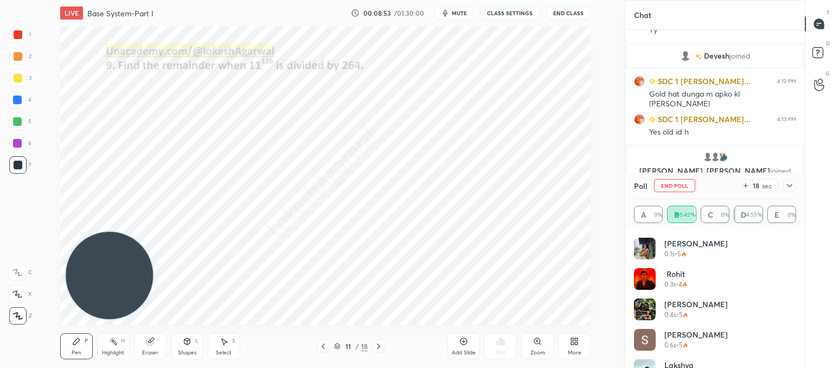
click at [787, 187] on icon at bounding box center [790, 185] width 9 height 9
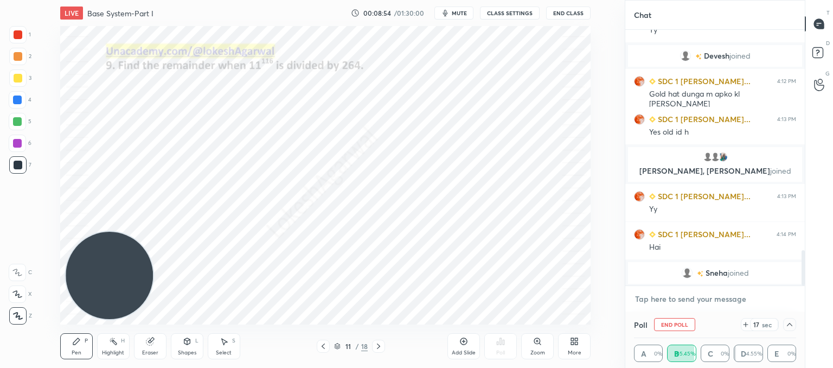
click at [654, 296] on textarea at bounding box center [715, 298] width 162 height 17
click at [226, 345] on icon at bounding box center [224, 341] width 9 height 9
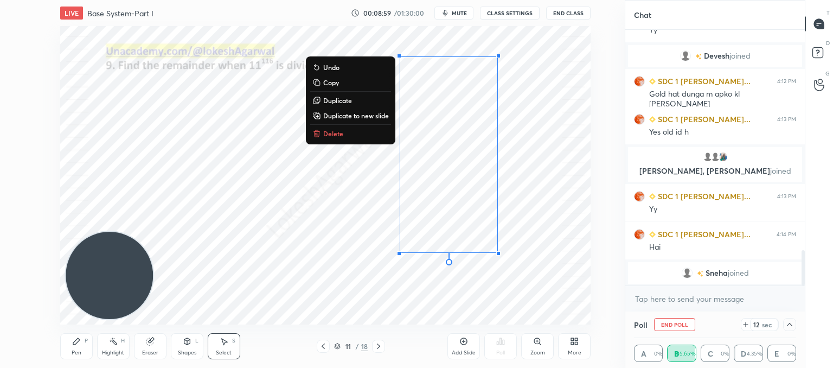
drag, startPoint x: 506, startPoint y: 266, endPoint x: 393, endPoint y: 3, distance: 286.3
click at [393, 3] on div "LIVE Base System-Part I 00:08:59 / 01:30:00 mute CLASS SETTINGS End Class 0 ° U…" at bounding box center [326, 184] width 582 height 368
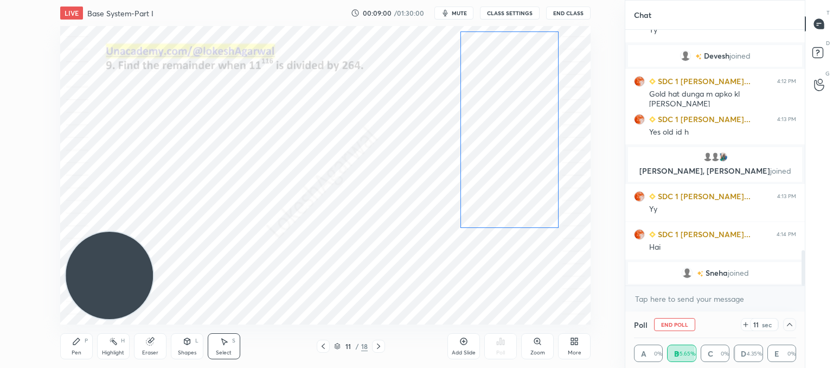
drag, startPoint x: 463, startPoint y: 150, endPoint x: 524, endPoint y: 126, distance: 65.5
click at [524, 126] on div "0 ° Undo Copy Duplicate Duplicate to new slide Delete" at bounding box center [325, 175] width 531 height 298
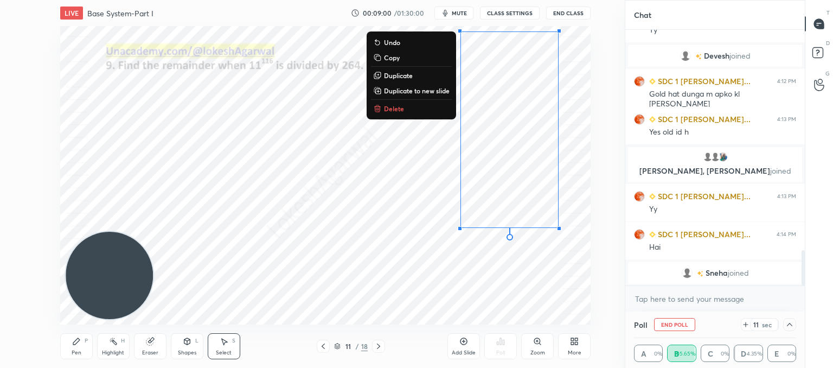
click at [328, 206] on div "0 ° Undo Copy Duplicate Duplicate to new slide Delete" at bounding box center [325, 175] width 531 height 298
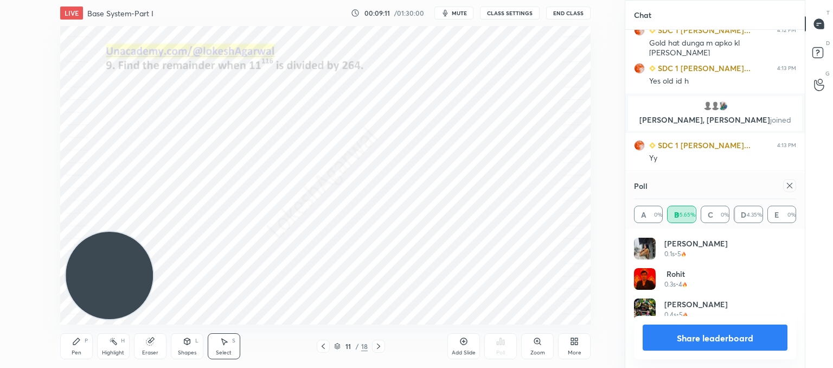
scroll to position [127, 159]
click at [789, 187] on icon at bounding box center [789, 185] width 5 height 5
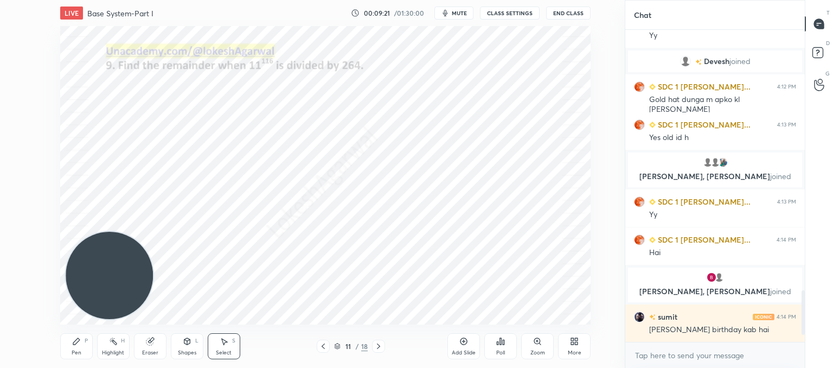
click at [379, 343] on icon at bounding box center [378, 346] width 9 height 9
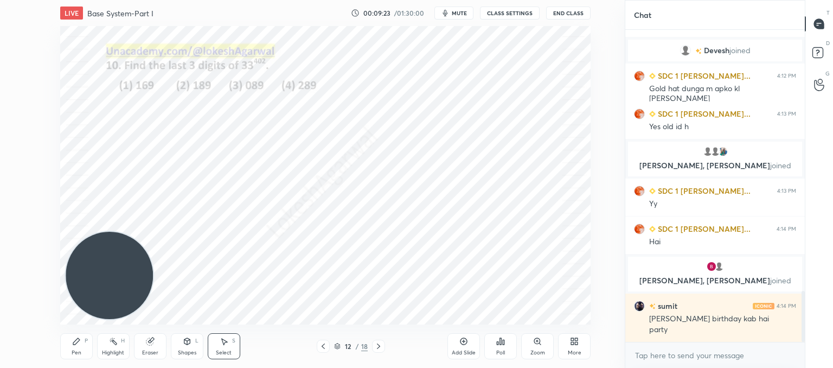
click at [499, 341] on icon at bounding box center [500, 341] width 9 height 9
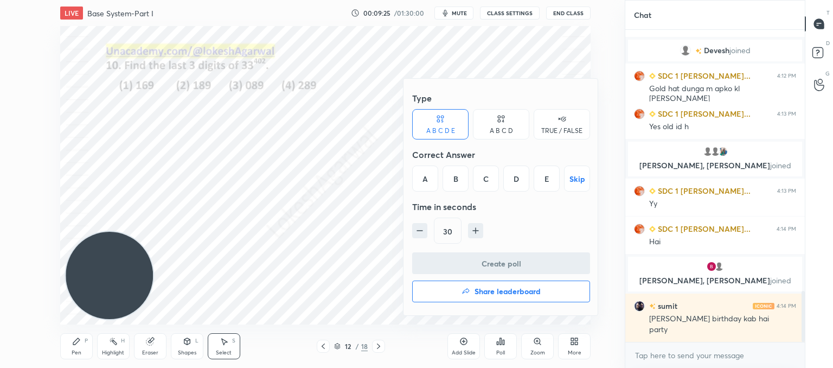
click at [511, 123] on div "A B C D" at bounding box center [501, 124] width 56 height 30
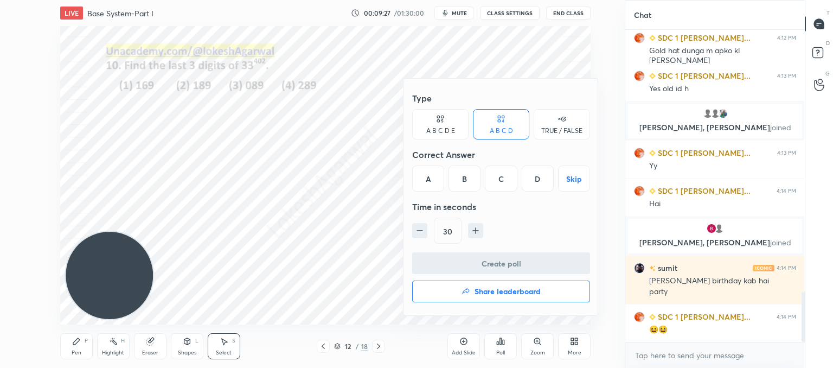
click at [506, 178] on div "C" at bounding box center [501, 178] width 32 height 26
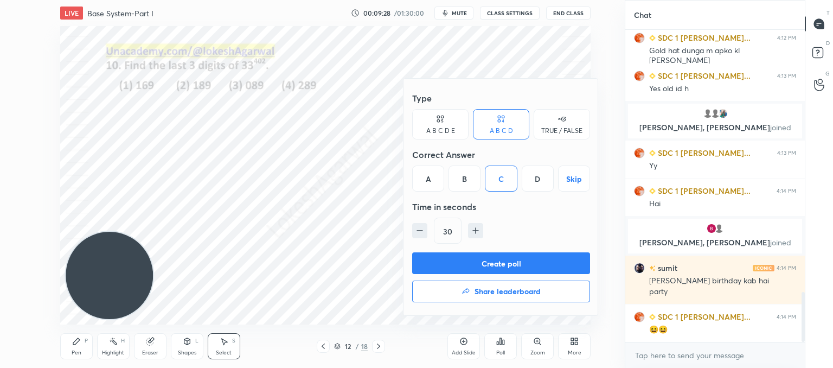
click at [512, 264] on button "Create poll" at bounding box center [501, 263] width 178 height 22
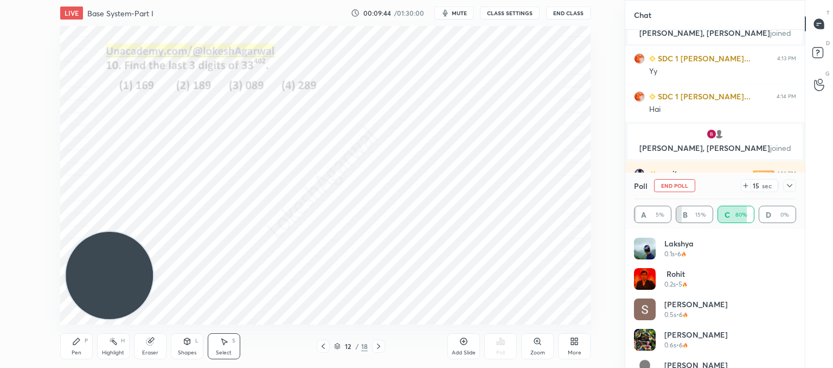
click at [794, 183] on div at bounding box center [789, 185] width 13 height 13
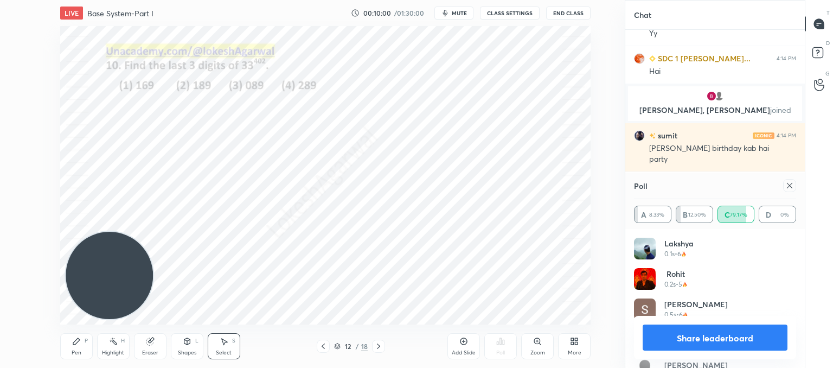
click at [794, 189] on div at bounding box center [789, 185] width 13 height 13
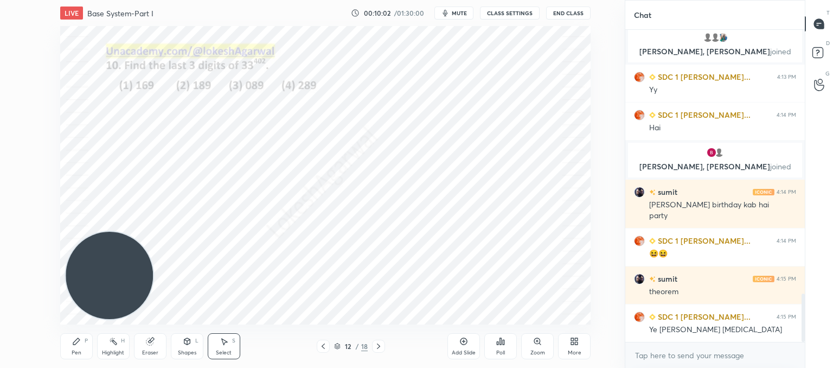
drag, startPoint x: 85, startPoint y: 343, endPoint x: 130, endPoint y: 299, distance: 62.9
click at [85, 343] on div "P" at bounding box center [86, 340] width 3 height 5
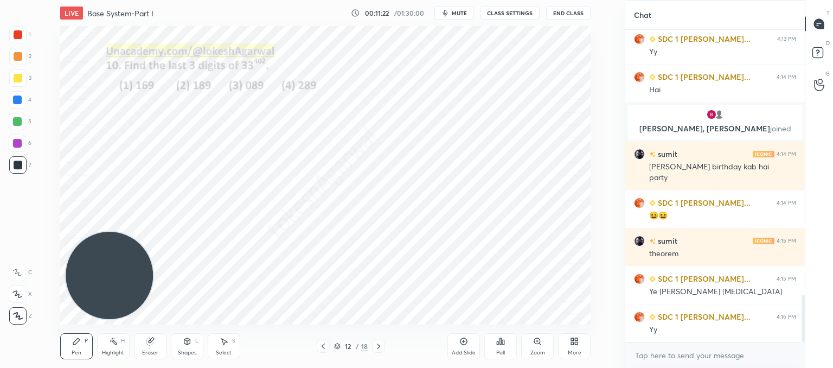
drag, startPoint x: 227, startPoint y: 345, endPoint x: 247, endPoint y: 337, distance: 21.2
click at [229, 345] on div "Select S" at bounding box center [224, 346] width 33 height 26
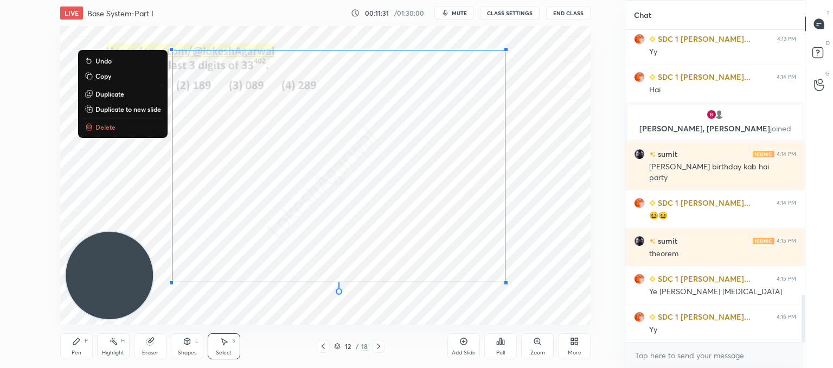
drag, startPoint x: 171, startPoint y: 44, endPoint x: 530, endPoint y: 297, distance: 439.1
click at [550, 310] on div "0 ° Undo Copy Duplicate Duplicate to new slide Delete" at bounding box center [325, 175] width 531 height 298
click at [535, 226] on div "0 ° Undo Copy Duplicate Duplicate to new slide Delete" at bounding box center [325, 175] width 531 height 298
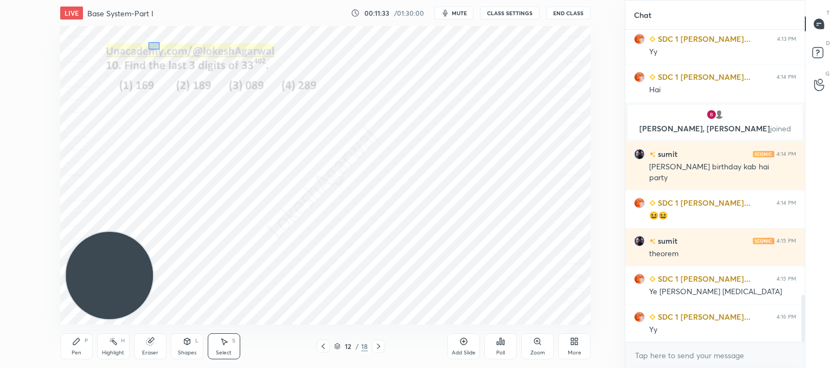
click at [150, 41] on div "0 ° Undo Copy Duplicate Duplicate to new slide Delete" at bounding box center [325, 175] width 531 height 298
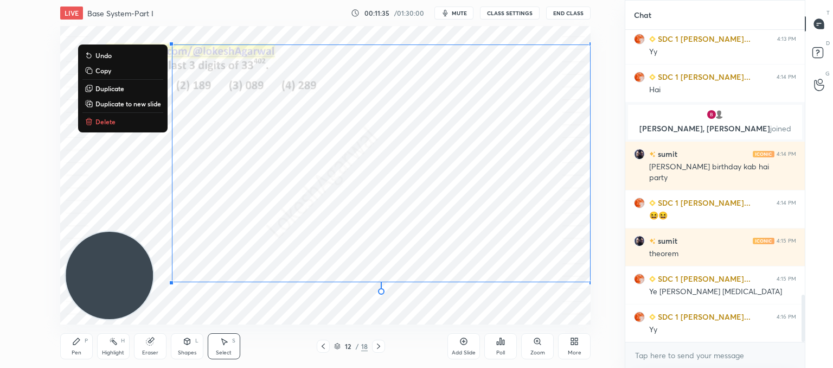
drag, startPoint x: 161, startPoint y: 46, endPoint x: 551, endPoint y: 262, distance: 446.1
click at [577, 265] on div "0 ° Undo Copy Duplicate Duplicate to new slide Delete" at bounding box center [325, 175] width 531 height 298
click at [100, 126] on button "Delete" at bounding box center [122, 121] width 81 height 13
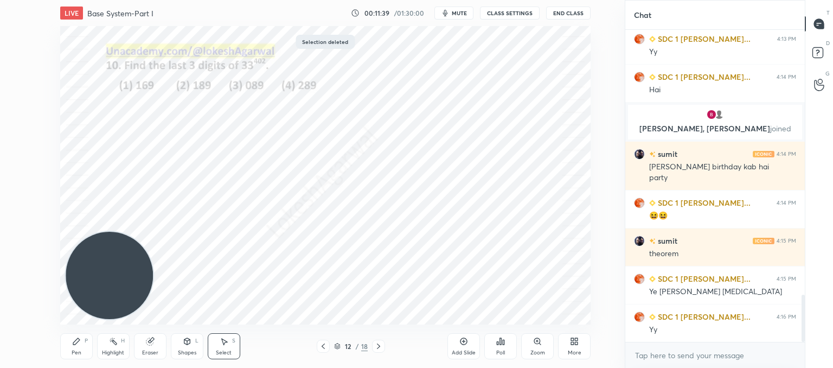
drag, startPoint x: 86, startPoint y: 346, endPoint x: 110, endPoint y: 316, distance: 38.1
click at [89, 343] on div "Pen P" at bounding box center [76, 346] width 33 height 26
click at [378, 343] on icon at bounding box center [378, 346] width 9 height 9
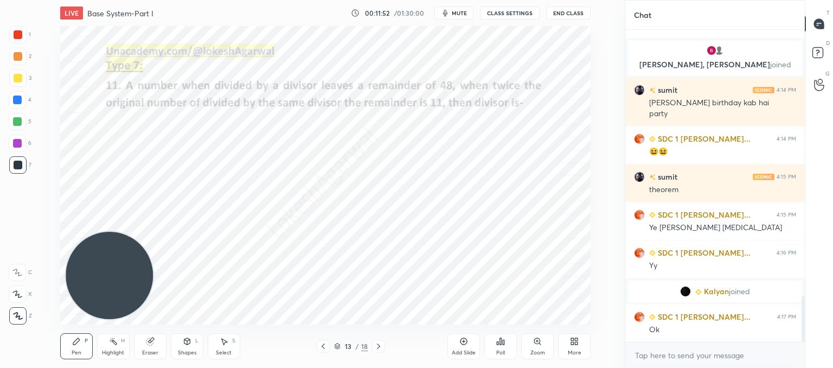
scroll to position [1803, 0]
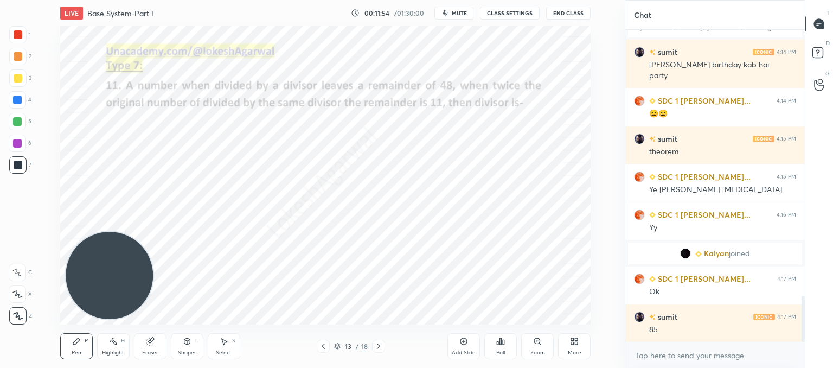
click at [378, 343] on icon at bounding box center [378, 346] width 9 height 9
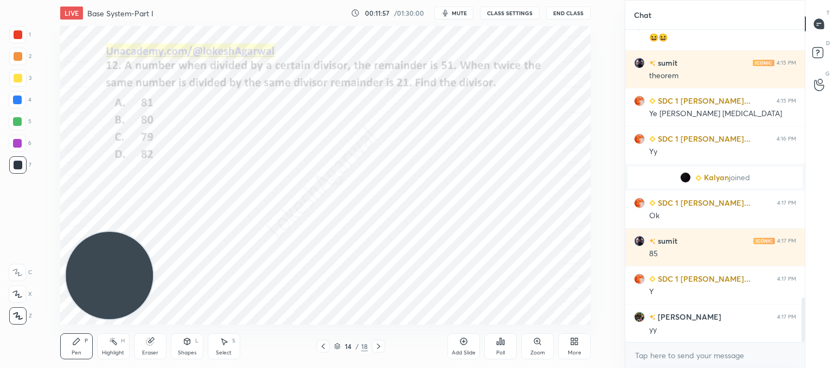
scroll to position [1943, 0]
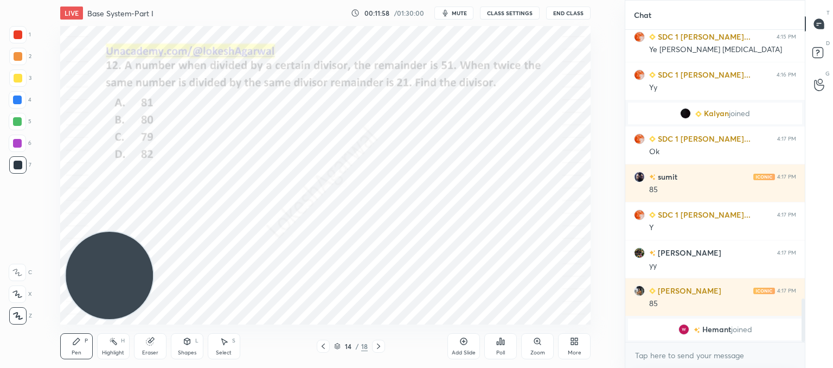
click at [507, 346] on div "Poll" at bounding box center [500, 346] width 33 height 26
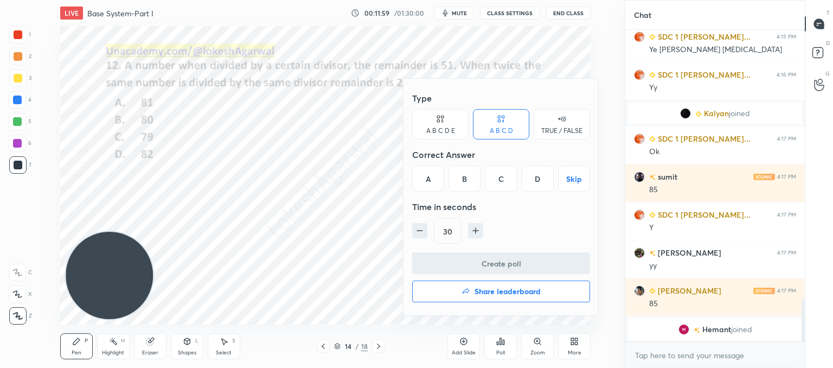
click at [432, 176] on div "A" at bounding box center [428, 178] width 32 height 26
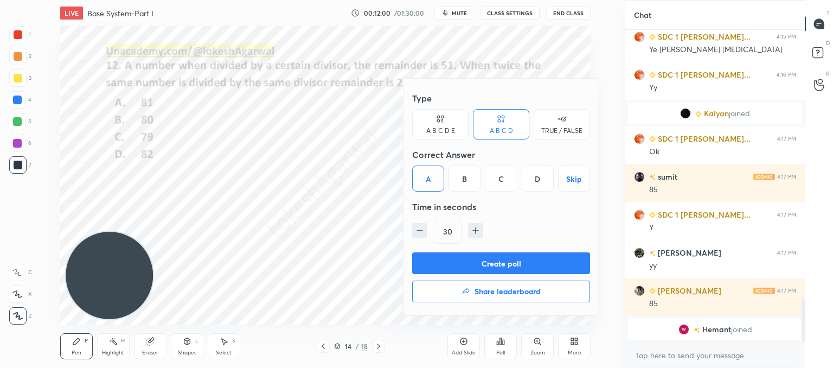
click at [460, 260] on button "Create poll" at bounding box center [501, 263] width 178 height 22
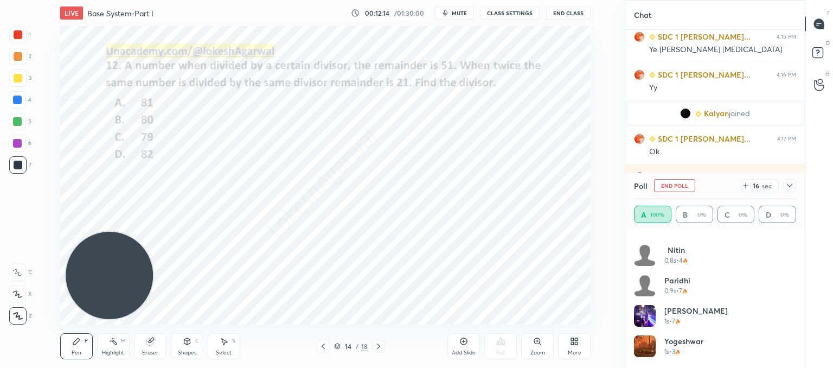
scroll to position [0, 0]
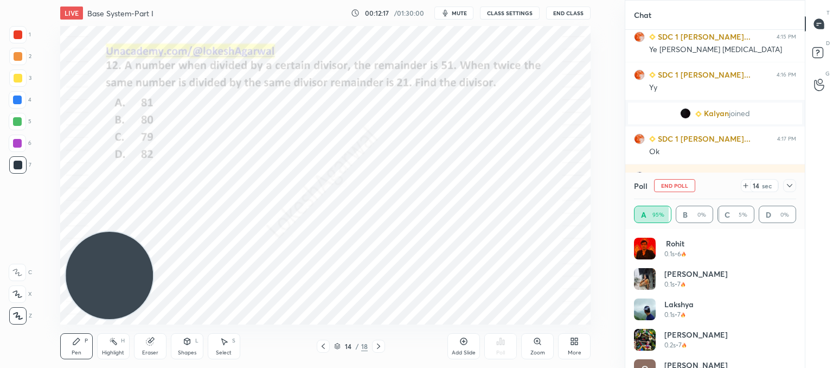
click at [786, 182] on icon at bounding box center [790, 185] width 9 height 9
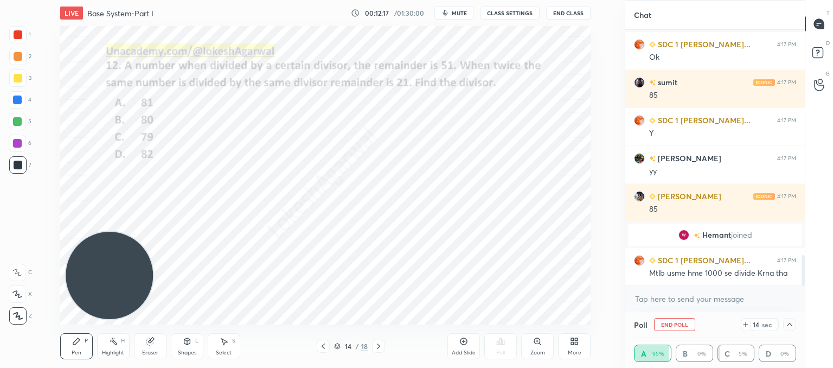
scroll to position [0, 3]
click at [665, 303] on textarea at bounding box center [715, 298] width 162 height 17
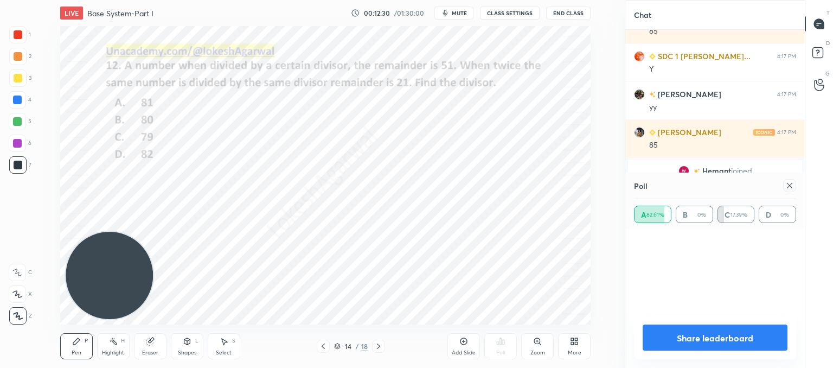
scroll to position [127, 159]
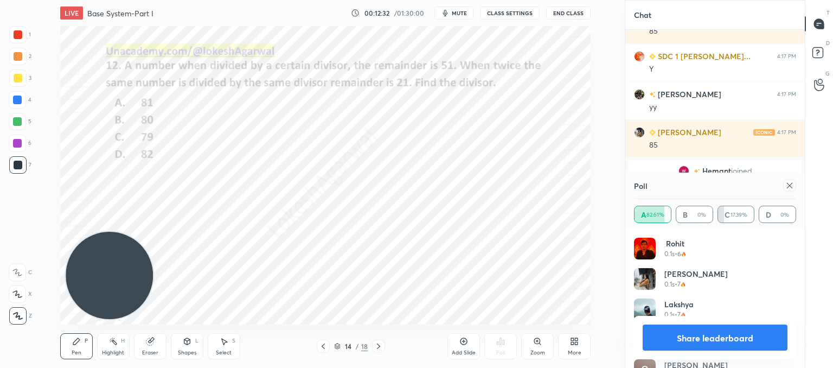
click at [789, 189] on icon at bounding box center [790, 185] width 9 height 9
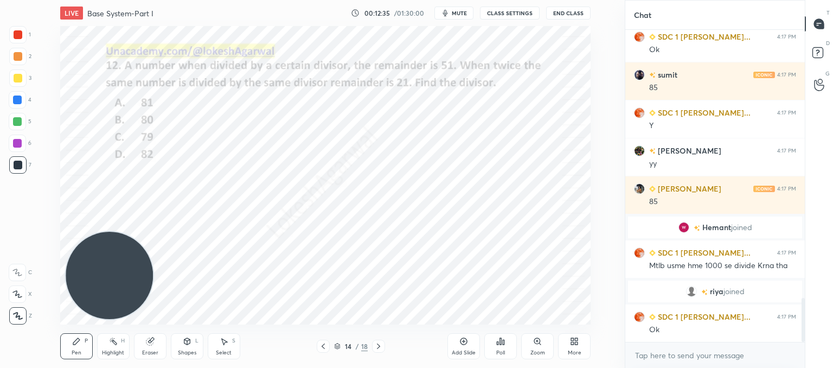
click at [374, 342] on icon at bounding box center [378, 346] width 9 height 9
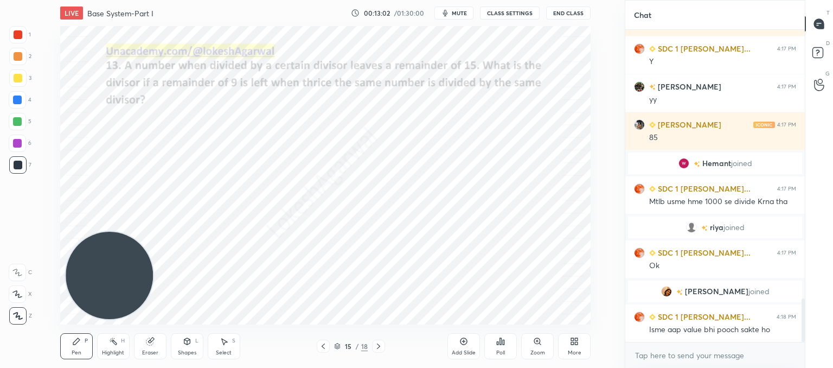
click at [503, 345] on icon at bounding box center [504, 342] width 2 height 5
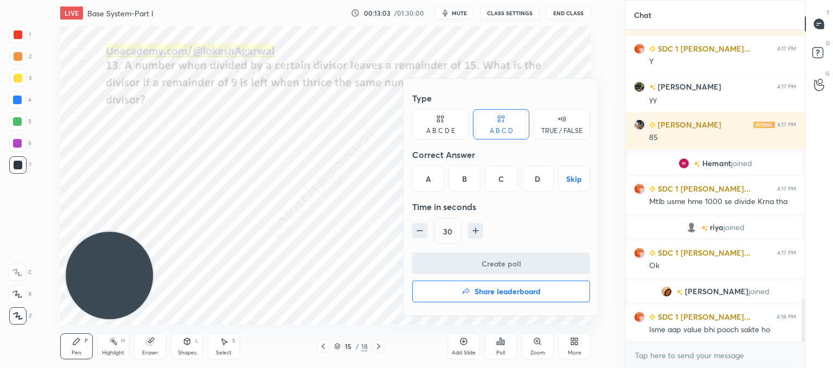
click at [436, 127] on div "A B C D E" at bounding box center [440, 130] width 29 height 7
click at [540, 177] on div "E" at bounding box center [547, 178] width 26 height 26
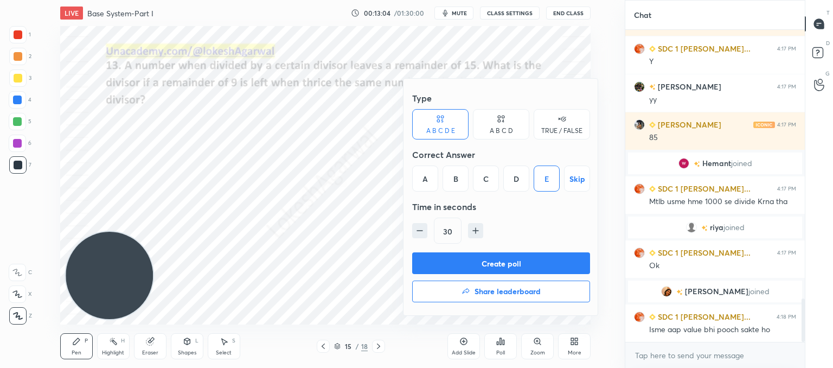
drag, startPoint x: 501, startPoint y: 275, endPoint x: 503, endPoint y: 266, distance: 8.4
click at [500, 274] on div "Create poll Share leaderboard" at bounding box center [501, 279] width 178 height 54
click at [503, 266] on button "Create poll" at bounding box center [501, 263] width 178 height 22
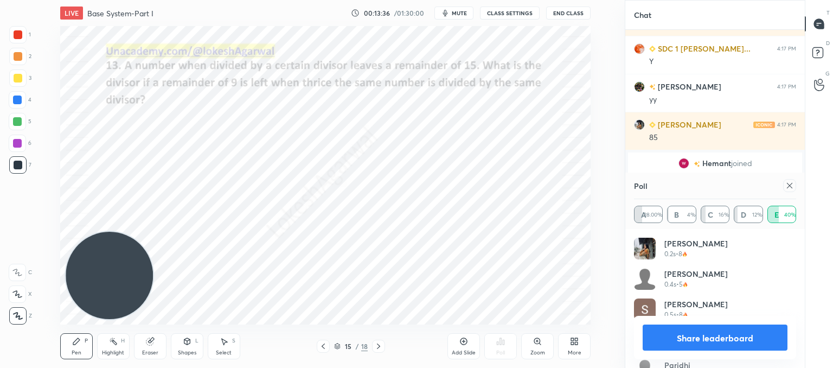
scroll to position [2037, 0]
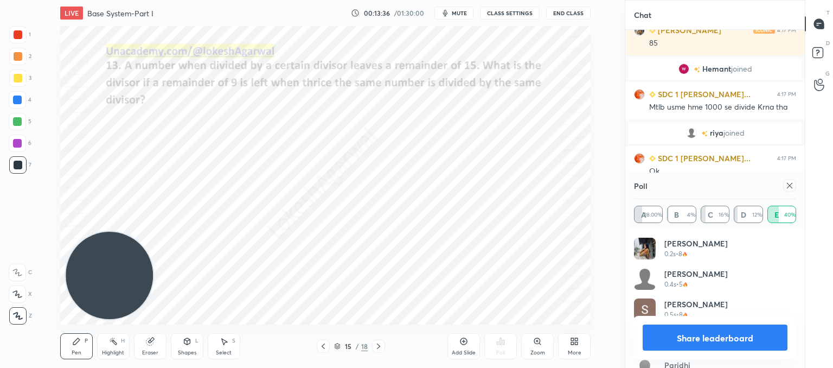
click at [787, 187] on icon at bounding box center [790, 185] width 9 height 9
type textarea "x"
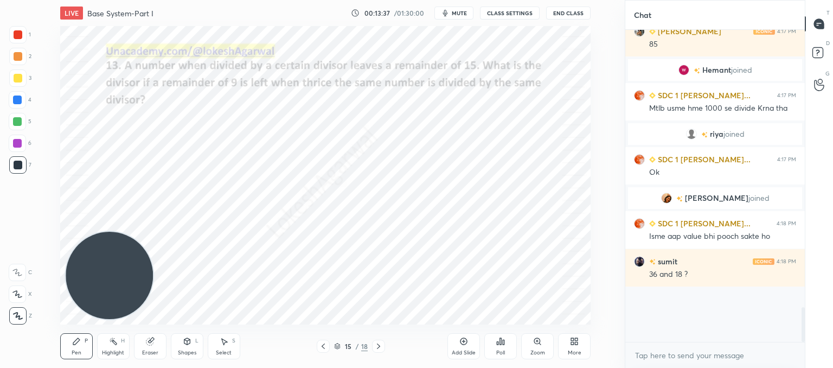
scroll to position [1983, 0]
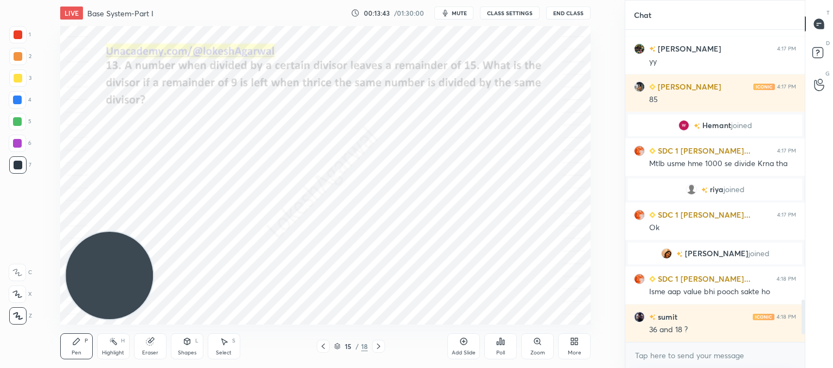
drag, startPoint x: 150, startPoint y: 348, endPoint x: 139, endPoint y: 243, distance: 106.3
click at [151, 348] on div "Eraser" at bounding box center [150, 346] width 33 height 26
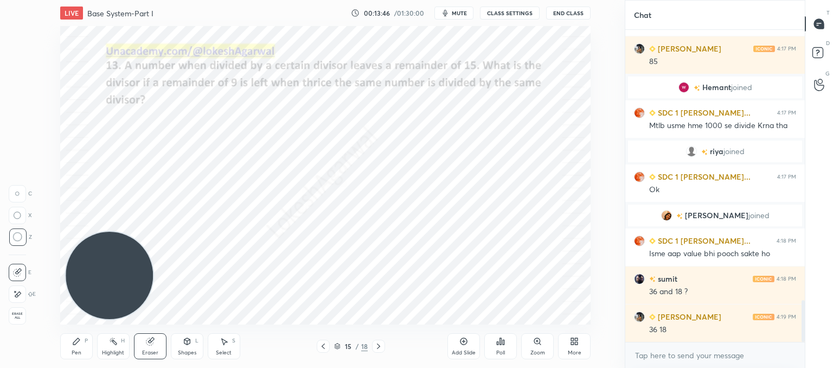
drag, startPoint x: 74, startPoint y: 348, endPoint x: 105, endPoint y: 337, distance: 32.8
click at [80, 348] on div "Pen P" at bounding box center [76, 346] width 33 height 26
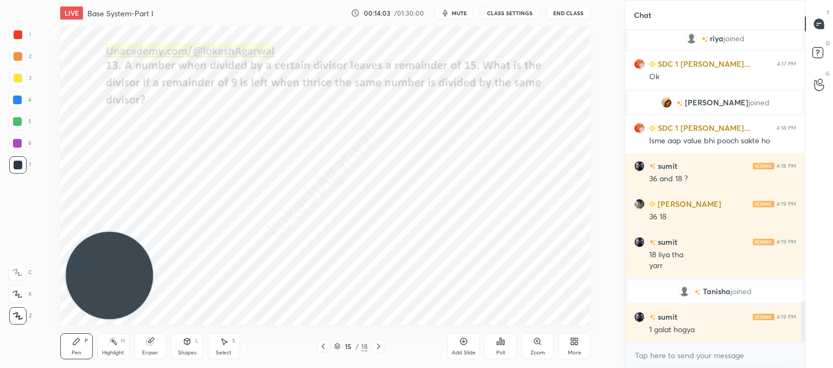
click at [380, 345] on icon at bounding box center [378, 346] width 9 height 9
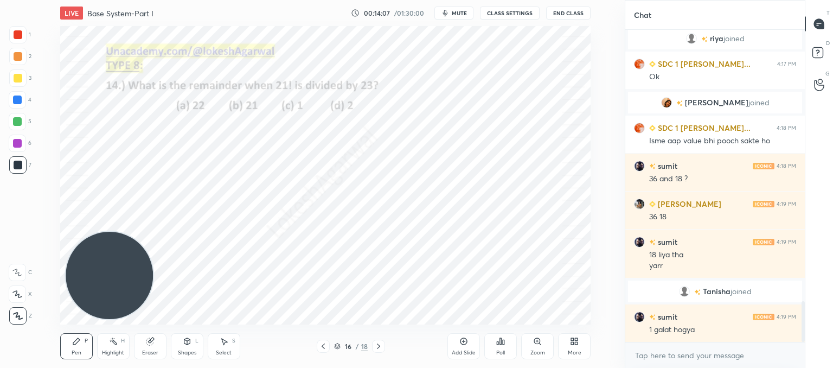
click at [490, 343] on div "Poll" at bounding box center [500, 346] width 33 height 26
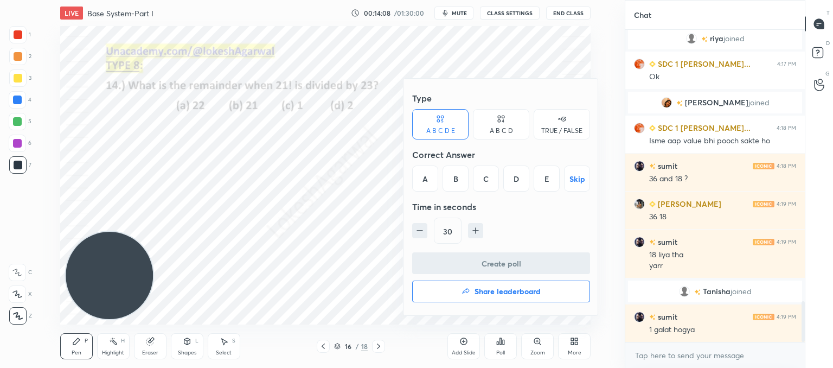
click at [512, 124] on div "A B C D" at bounding box center [501, 124] width 56 height 30
click at [504, 177] on div "C" at bounding box center [501, 178] width 32 height 26
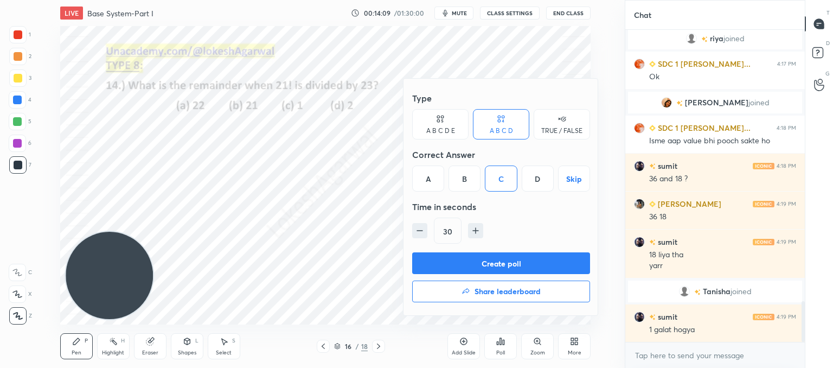
click at [414, 228] on icon "button" at bounding box center [419, 230] width 11 height 11
type input "15"
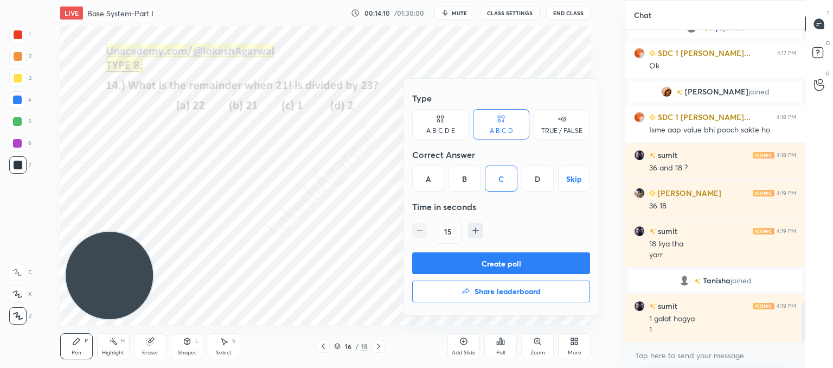
click at [454, 261] on button "Create poll" at bounding box center [501, 263] width 178 height 22
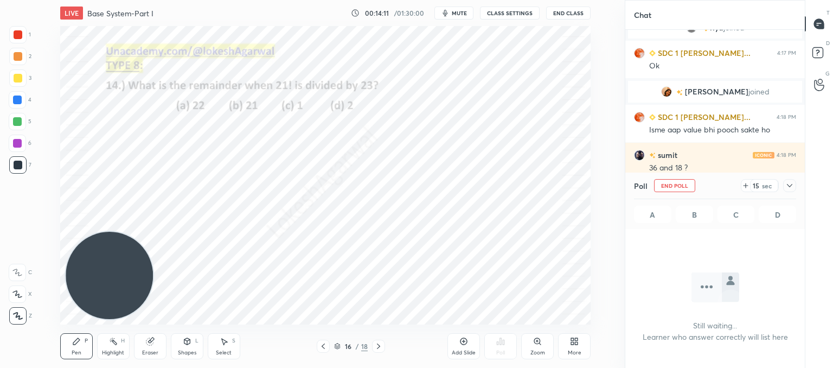
scroll to position [4, 3]
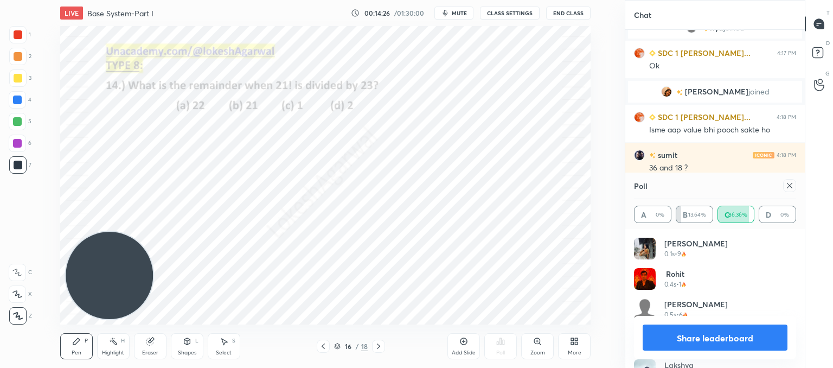
click at [792, 183] on icon at bounding box center [790, 185] width 9 height 9
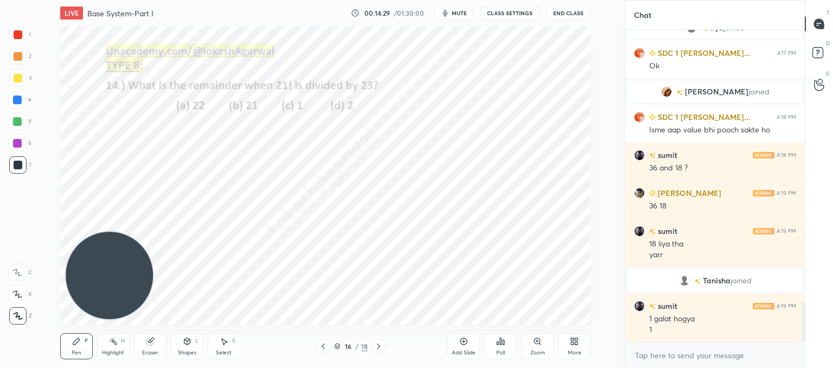
click at [375, 348] on icon at bounding box center [378, 346] width 9 height 9
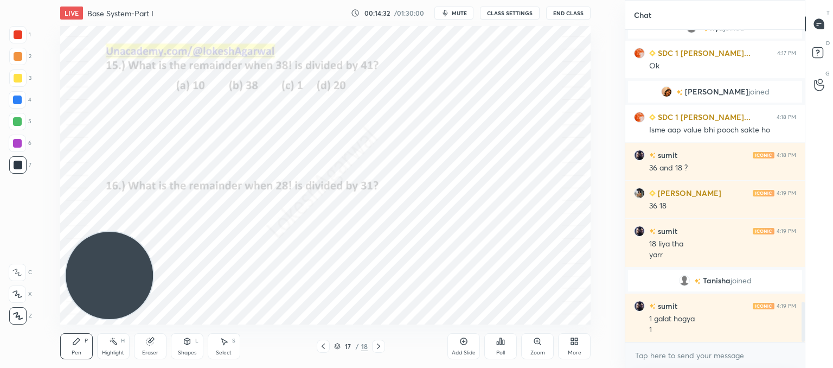
click at [500, 350] on div "Poll" at bounding box center [500, 352] width 9 height 5
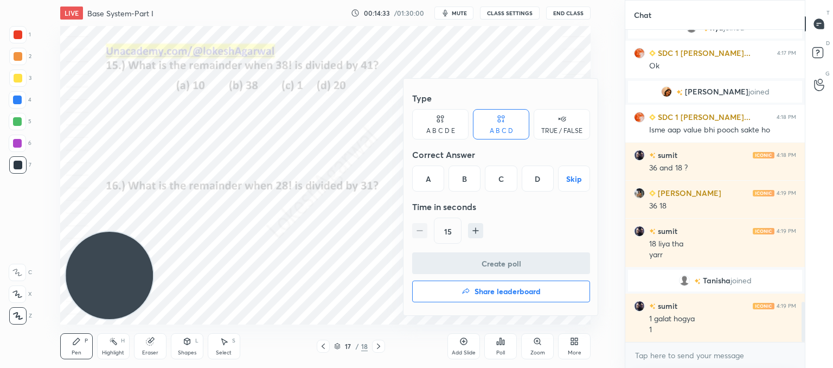
click at [543, 175] on div "D" at bounding box center [538, 178] width 32 height 26
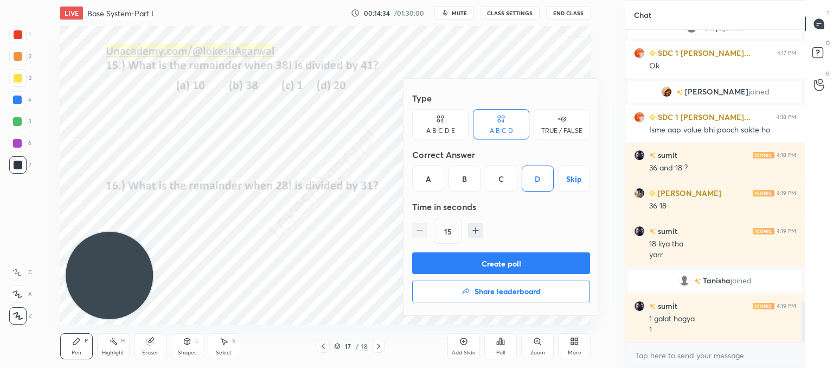
click at [499, 265] on button "Create poll" at bounding box center [501, 263] width 178 height 22
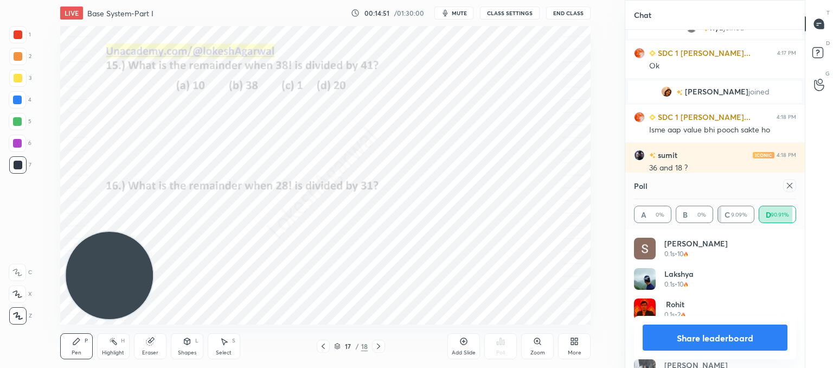
click at [794, 185] on icon at bounding box center [790, 185] width 9 height 9
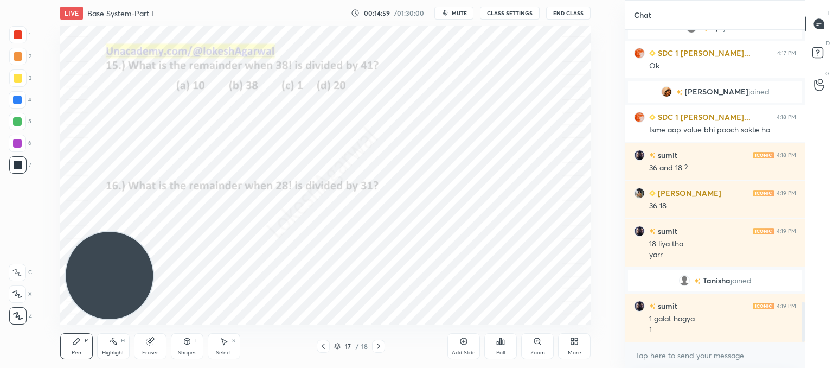
click at [375, 348] on icon at bounding box center [378, 346] width 9 height 9
drag, startPoint x: 330, startPoint y: 343, endPoint x: 328, endPoint y: 328, distance: 15.8
click at [329, 341] on div "18 / 18" at bounding box center [351, 346] width 68 height 13
click at [322, 342] on icon at bounding box center [323, 346] width 9 height 9
click at [380, 347] on icon at bounding box center [378, 346] width 9 height 9
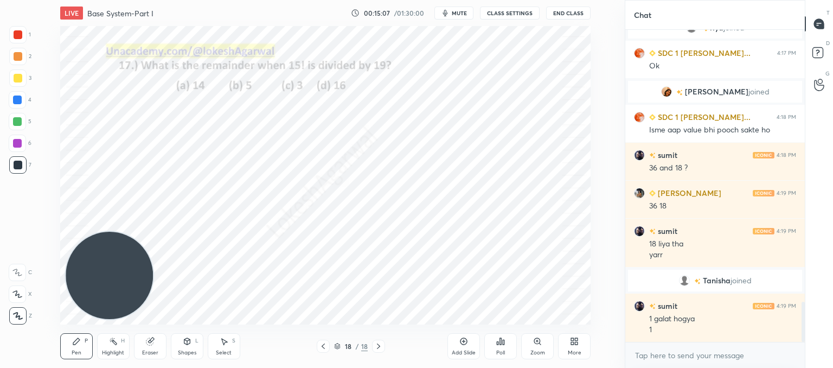
click at [502, 341] on icon at bounding box center [500, 341] width 9 height 9
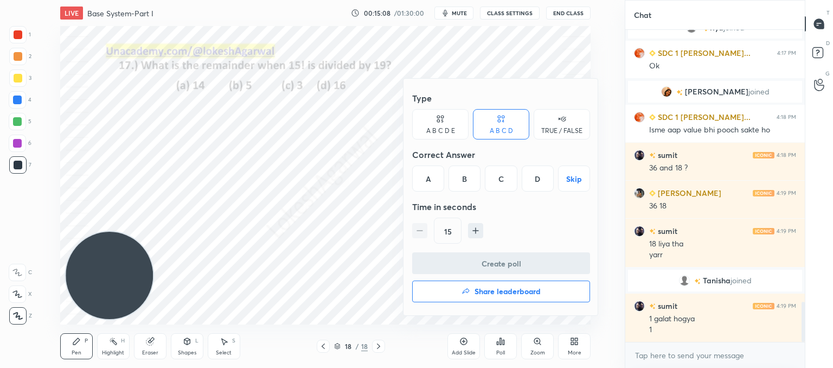
click at [538, 180] on div "D" at bounding box center [538, 178] width 32 height 26
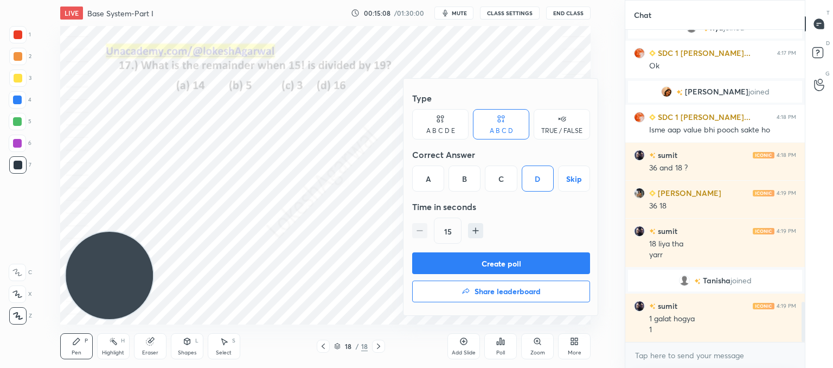
drag, startPoint x: 495, startPoint y: 265, endPoint x: 462, endPoint y: 230, distance: 48.0
click at [495, 264] on button "Create poll" at bounding box center [501, 263] width 178 height 22
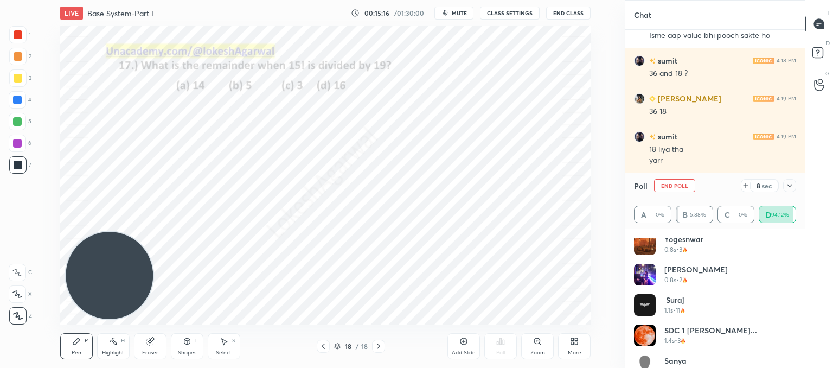
click at [792, 182] on icon at bounding box center [790, 185] width 9 height 9
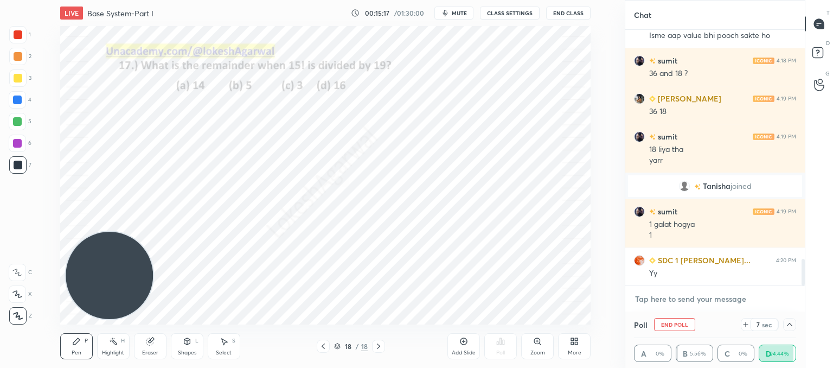
click at [649, 306] on textarea at bounding box center [715, 298] width 162 height 17
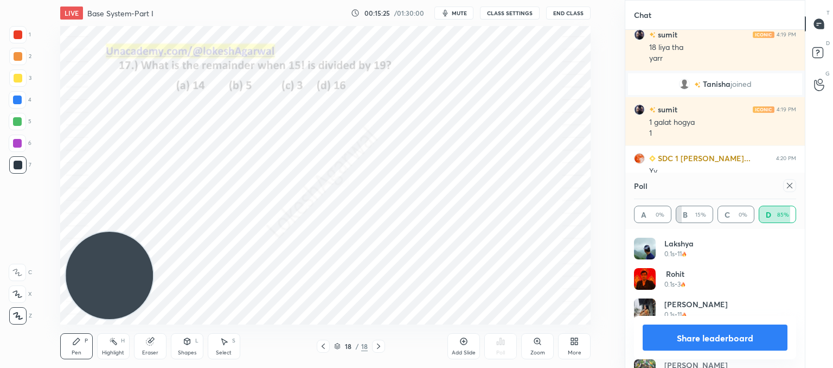
click at [714, 335] on button "Share leaderboard" at bounding box center [715, 337] width 145 height 26
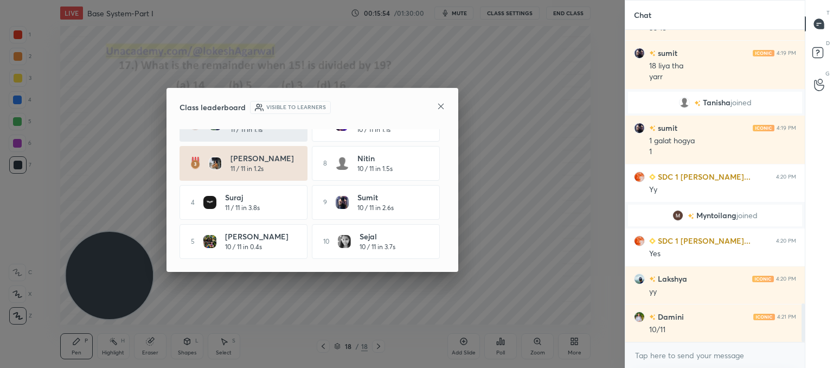
click at [438, 107] on icon at bounding box center [441, 106] width 9 height 9
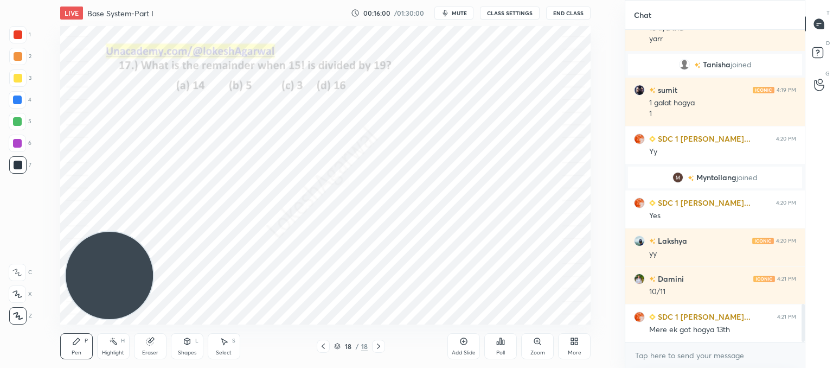
click at [326, 345] on icon at bounding box center [323, 346] width 9 height 9
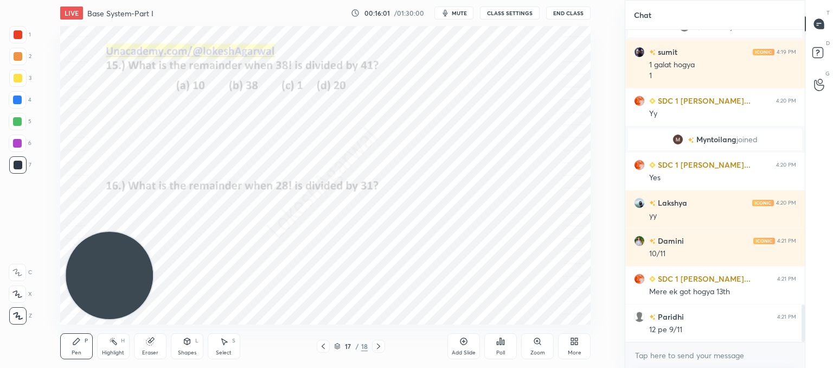
click at [329, 344] on div at bounding box center [323, 346] width 13 height 13
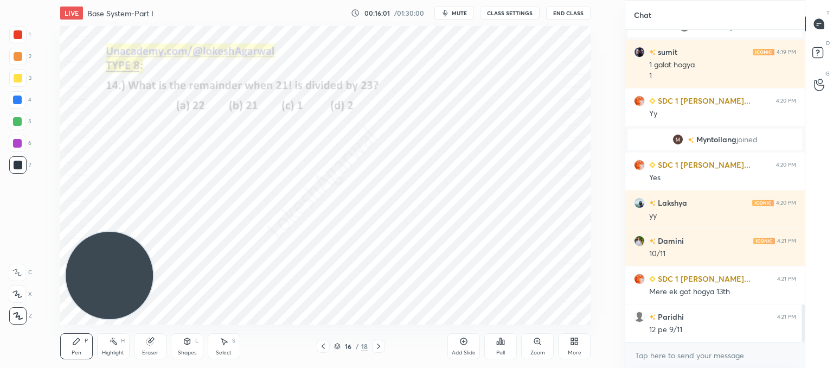
click at [328, 346] on div at bounding box center [323, 346] width 13 height 13
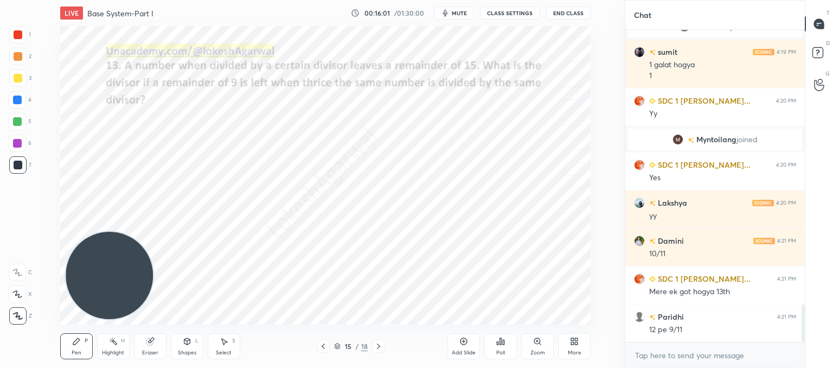
click at [328, 346] on div at bounding box center [323, 346] width 13 height 13
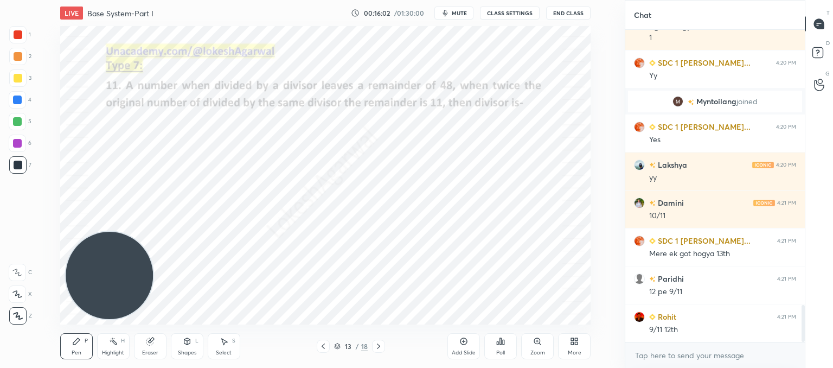
click at [328, 346] on div at bounding box center [323, 346] width 13 height 13
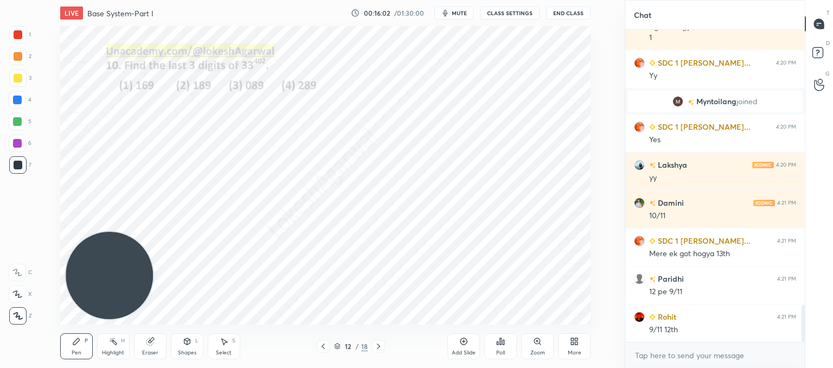
click at [328, 347] on div at bounding box center [323, 346] width 13 height 13
click at [328, 348] on div at bounding box center [323, 346] width 13 height 13
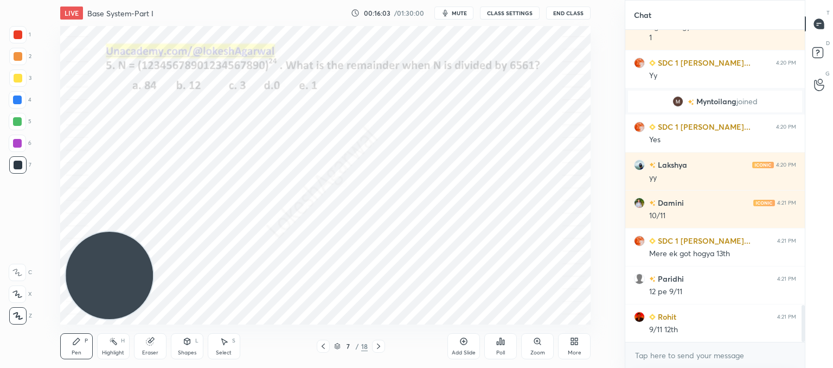
click at [327, 350] on icon at bounding box center [323, 346] width 9 height 9
click at [326, 350] on div at bounding box center [323, 346] width 13 height 13
click at [326, 345] on icon at bounding box center [323, 346] width 9 height 9
click at [326, 346] on icon at bounding box center [323, 346] width 9 height 9
click at [325, 348] on icon at bounding box center [323, 346] width 9 height 9
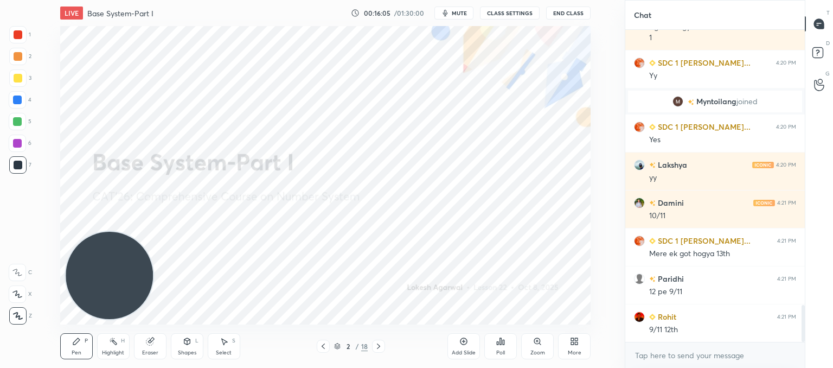
click at [377, 348] on icon at bounding box center [378, 346] width 9 height 9
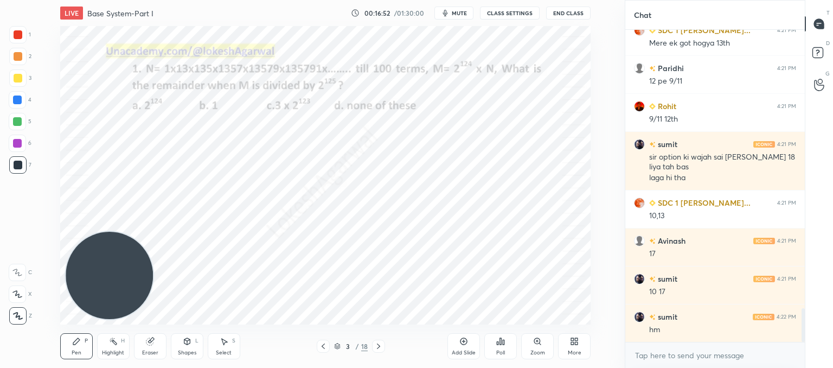
scroll to position [2573, 0]
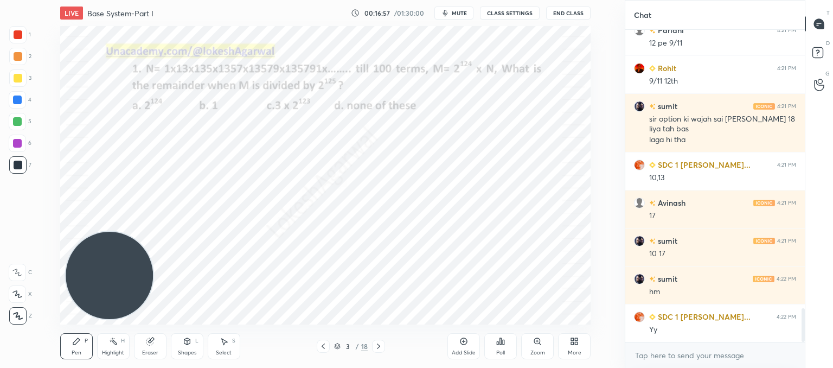
click at [225, 350] on div "Select" at bounding box center [224, 352] width 16 height 5
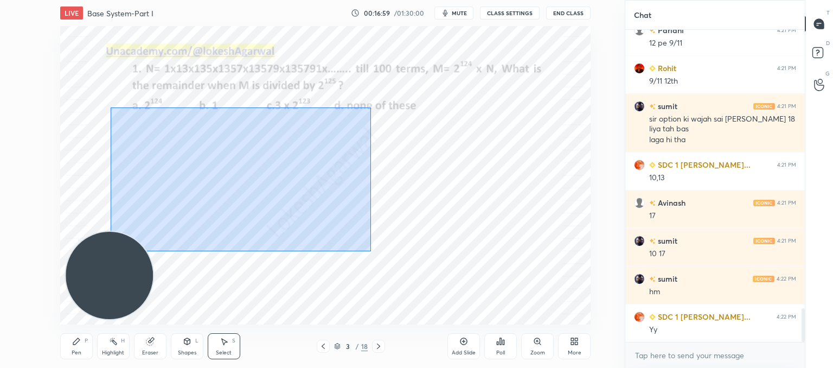
drag, startPoint x: 111, startPoint y: 107, endPoint x: 371, endPoint y: 251, distance: 297.7
click at [371, 251] on div "0 ° Undo Copy Duplicate Duplicate to new slide Delete" at bounding box center [325, 175] width 531 height 298
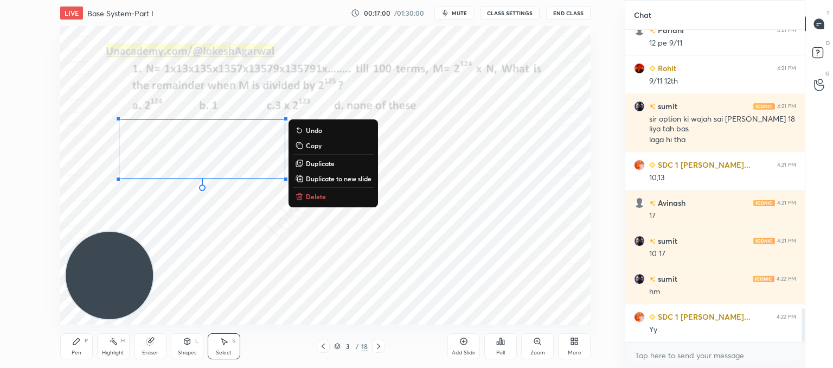
drag, startPoint x: 312, startPoint y: 148, endPoint x: 312, endPoint y: 168, distance: 20.1
click at [312, 149] on p "Copy" at bounding box center [314, 145] width 16 height 9
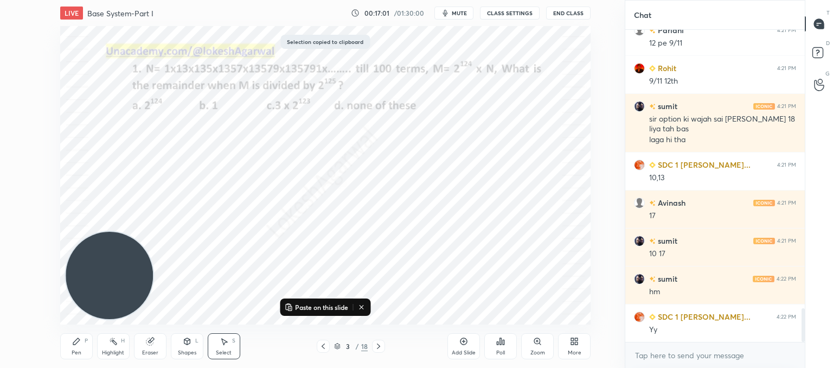
click at [374, 346] on icon at bounding box center [378, 346] width 9 height 9
click at [375, 346] on icon at bounding box center [378, 346] width 9 height 9
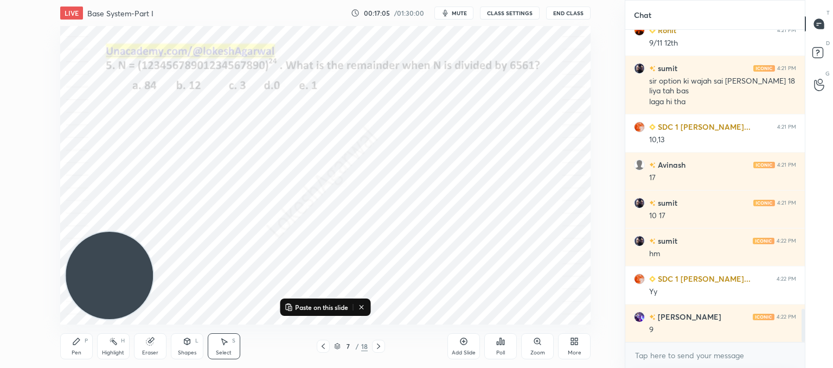
scroll to position [2649, 0]
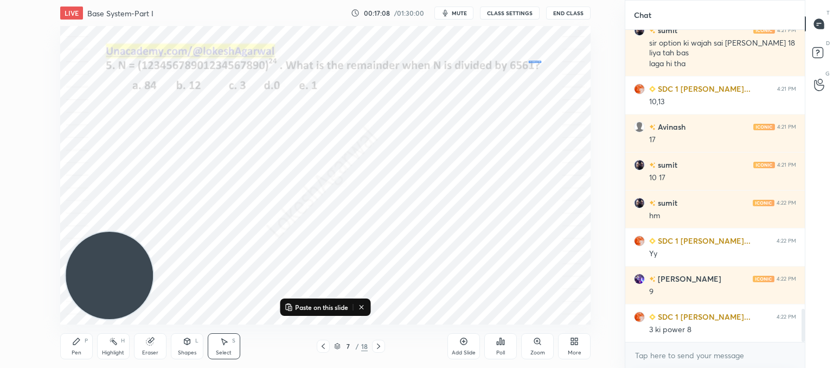
drag, startPoint x: 526, startPoint y: 56, endPoint x: 511, endPoint y: 70, distance: 20.0
click at [508, 72] on div "0 ° Undo Copy Paste here Duplicate Duplicate to new slide Delete" at bounding box center [325, 175] width 531 height 298
drag, startPoint x: 165, startPoint y: 68, endPoint x: 285, endPoint y: 69, distance: 119.9
click at [283, 67] on div "0 ° Undo Copy Paste here Duplicate Duplicate to new slide Delete" at bounding box center [325, 175] width 531 height 298
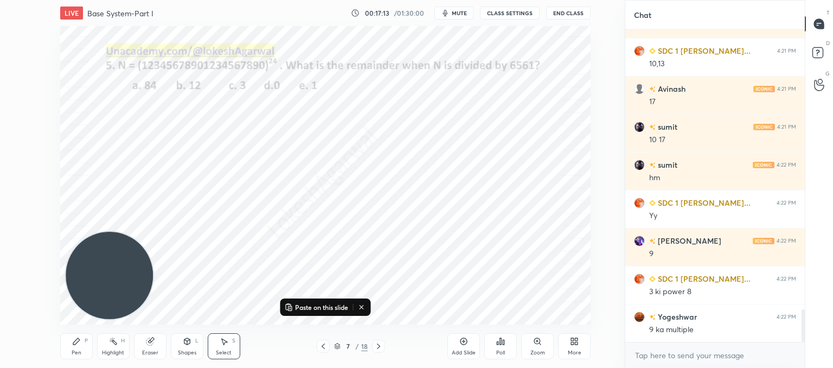
scroll to position [2725, 0]
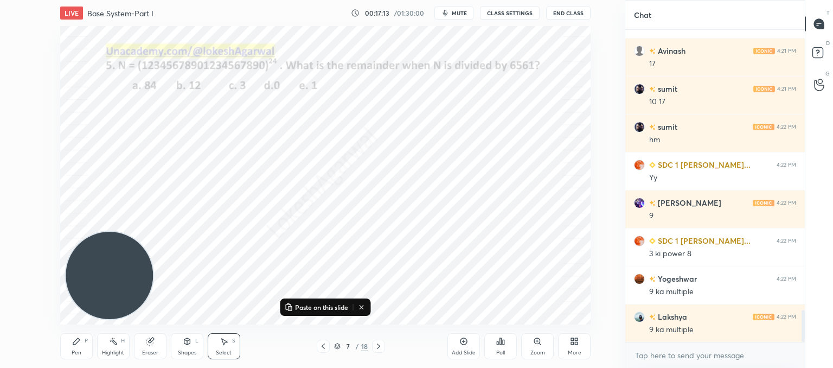
drag, startPoint x: 74, startPoint y: 343, endPoint x: 139, endPoint y: 300, distance: 78.7
click at [75, 343] on icon at bounding box center [76, 341] width 7 height 7
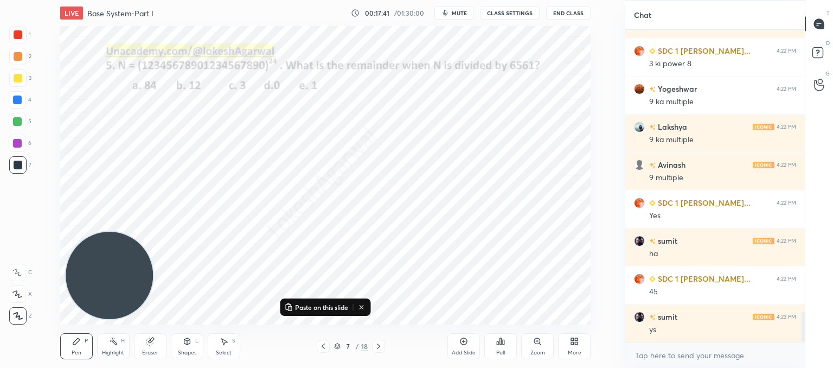
scroll to position [2952, 0]
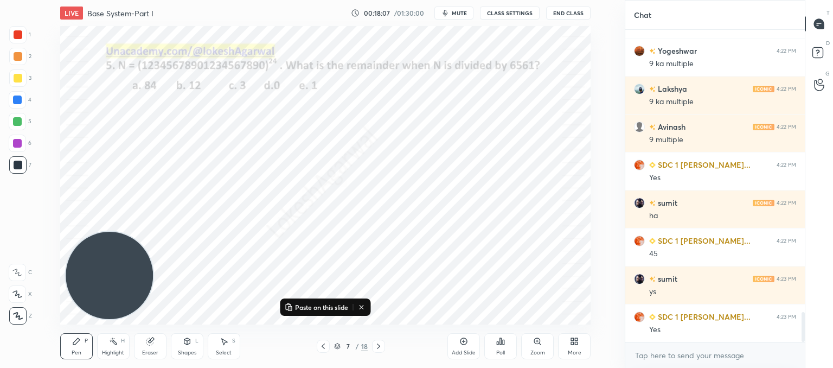
click at [377, 347] on icon at bounding box center [378, 346] width 9 height 9
click at [378, 345] on icon at bounding box center [378, 346] width 9 height 9
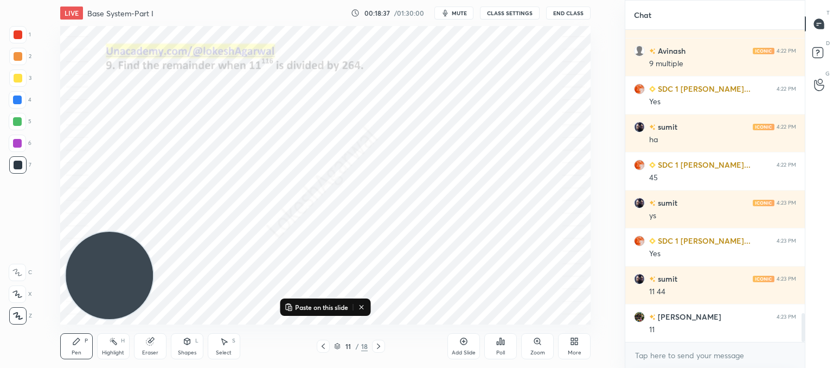
scroll to position [3066, 0]
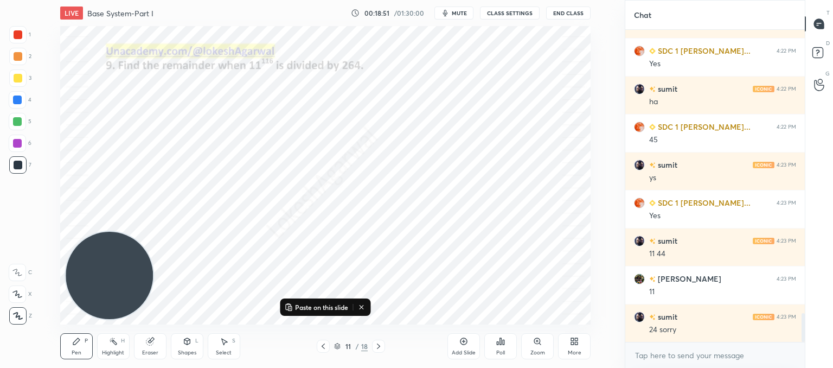
click at [363, 305] on icon at bounding box center [362, 307] width 9 height 9
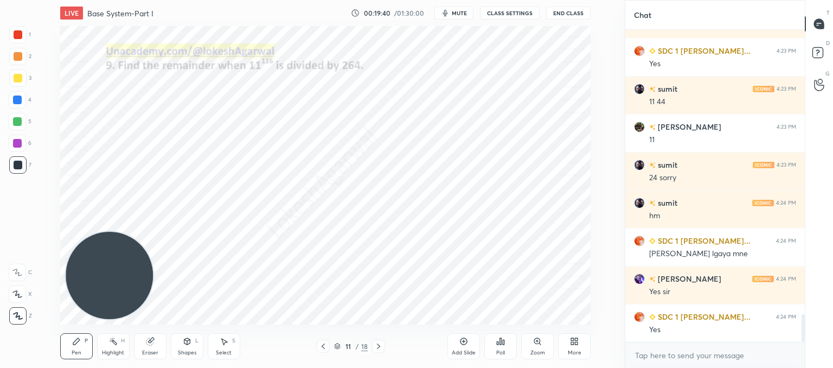
scroll to position [3256, 0]
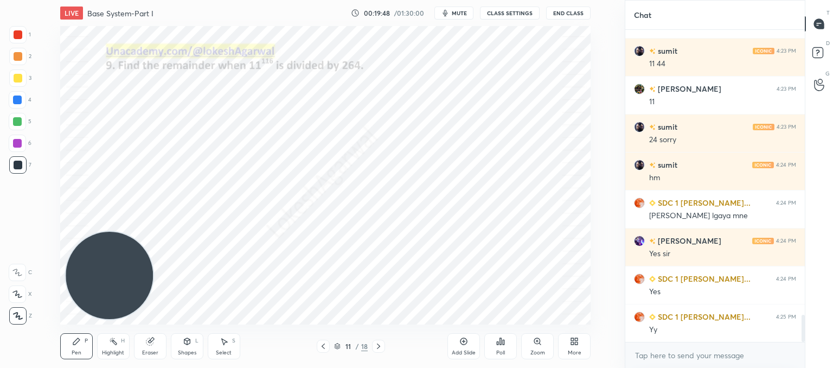
click at [378, 345] on icon at bounding box center [378, 345] width 3 height 5
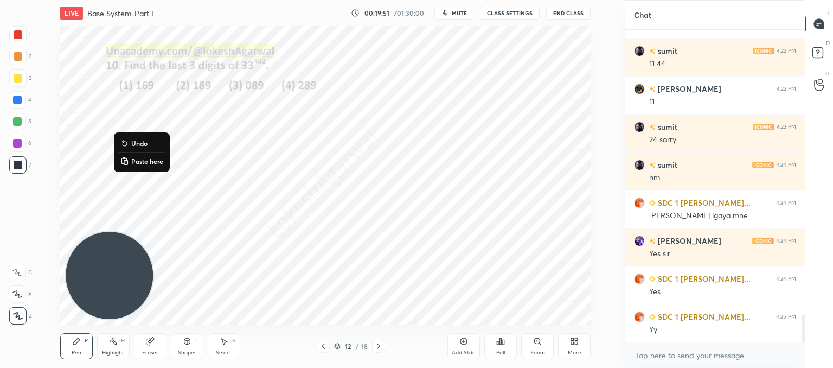
click at [125, 156] on button "Paste here" at bounding box center [141, 161] width 47 height 13
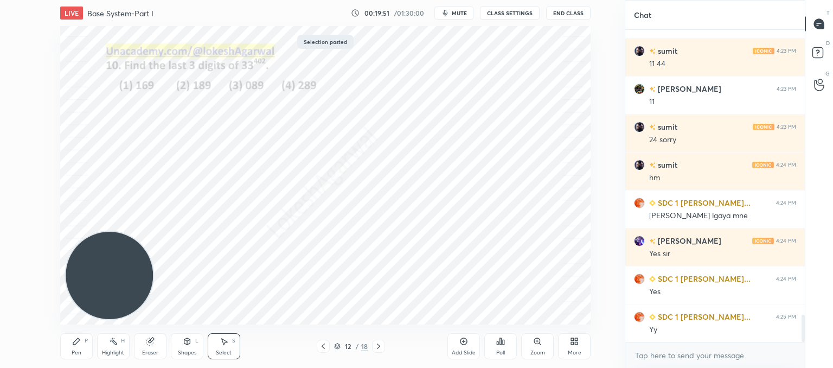
click at [408, 282] on div "0 ° Undo Copy Paste here Duplicate Duplicate to new slide Delete" at bounding box center [325, 175] width 531 height 298
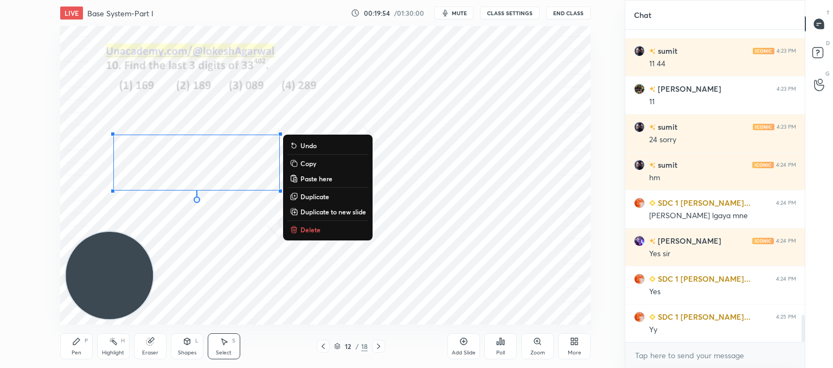
drag, startPoint x: 343, startPoint y: 221, endPoint x: 88, endPoint y: 85, distance: 288.6
click at [55, 85] on div "0 ° Undo Copy Paste here Duplicate Duplicate to new slide Delete Setting up you…" at bounding box center [326, 175] width 582 height 298
click at [306, 234] on button "Delete" at bounding box center [328, 229] width 81 height 13
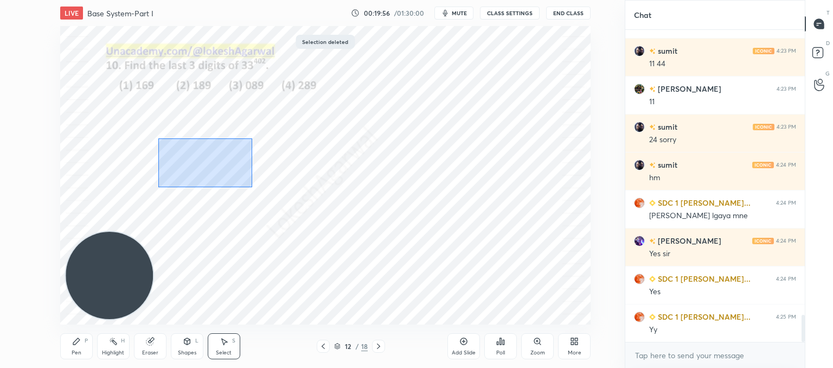
drag, startPoint x: 158, startPoint y: 120, endPoint x: 273, endPoint y: 211, distance: 146.4
click at [280, 205] on div "0 ° Undo Copy Paste here Duplicate Duplicate to new slide Delete" at bounding box center [325, 175] width 531 height 298
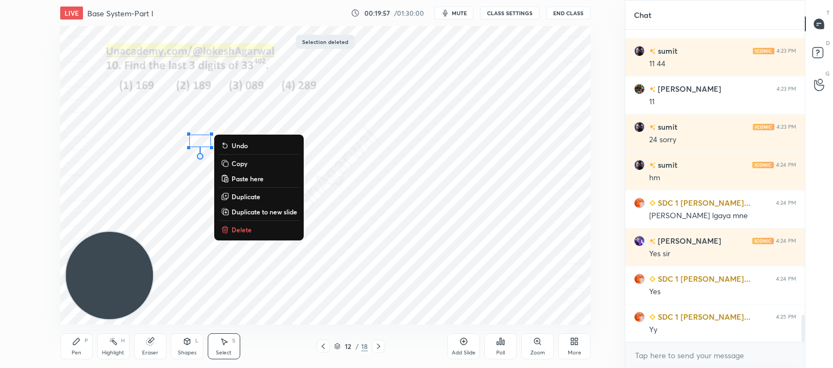
drag, startPoint x: 243, startPoint y: 228, endPoint x: 235, endPoint y: 216, distance: 14.1
click at [243, 229] on p "Delete" at bounding box center [242, 229] width 20 height 9
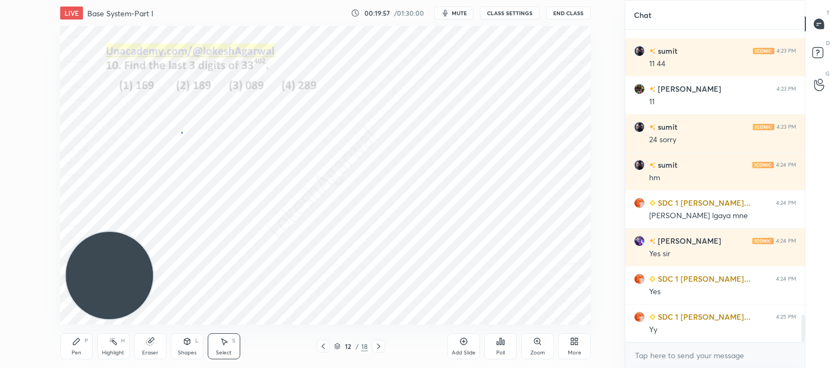
drag, startPoint x: 181, startPoint y: 132, endPoint x: 286, endPoint y: 176, distance: 114.3
click at [270, 168] on div "0 ° Undo Copy Paste here Duplicate Duplicate to new slide Delete" at bounding box center [325, 175] width 531 height 298
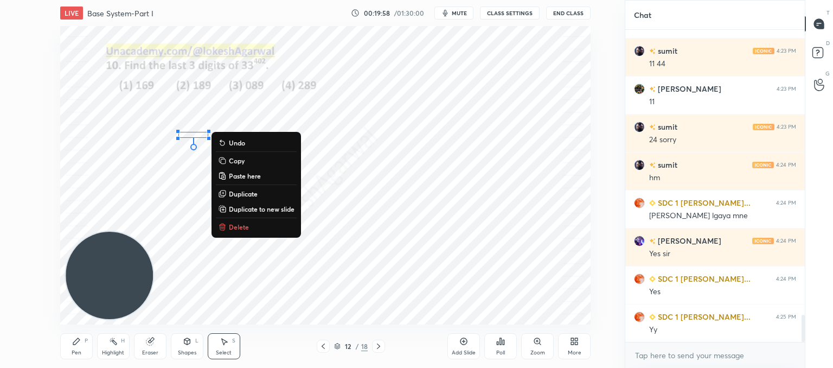
drag, startPoint x: 237, startPoint y: 226, endPoint x: 203, endPoint y: 270, distance: 55.2
click at [238, 226] on p "Delete" at bounding box center [239, 226] width 20 height 9
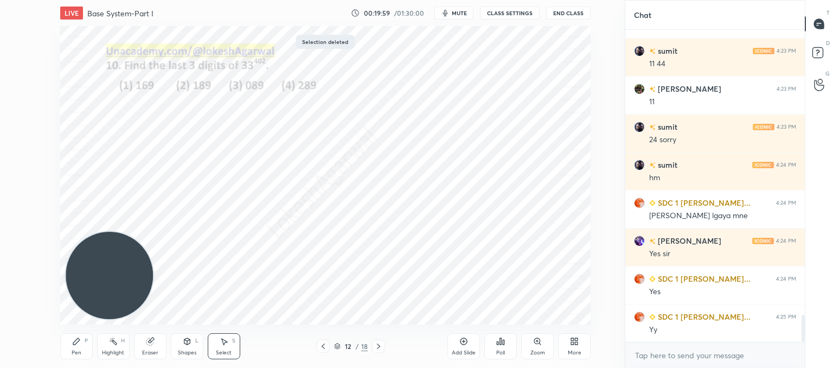
click at [82, 343] on div "Pen P" at bounding box center [76, 346] width 33 height 26
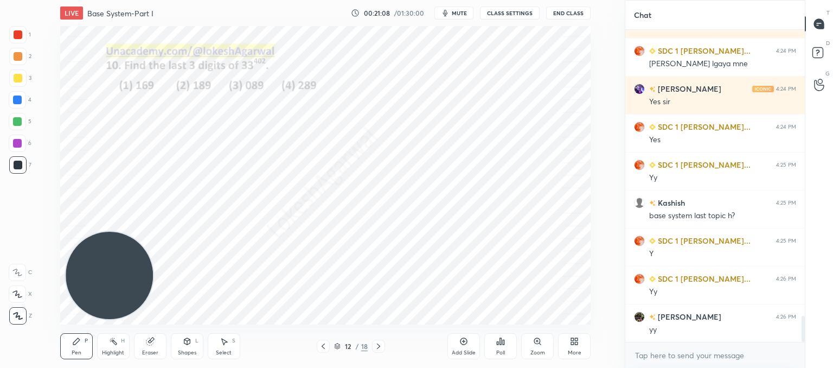
scroll to position [3446, 0]
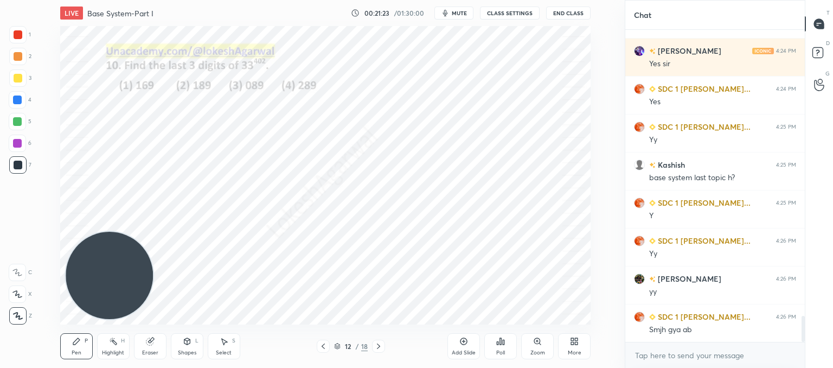
click at [380, 348] on icon at bounding box center [378, 346] width 9 height 9
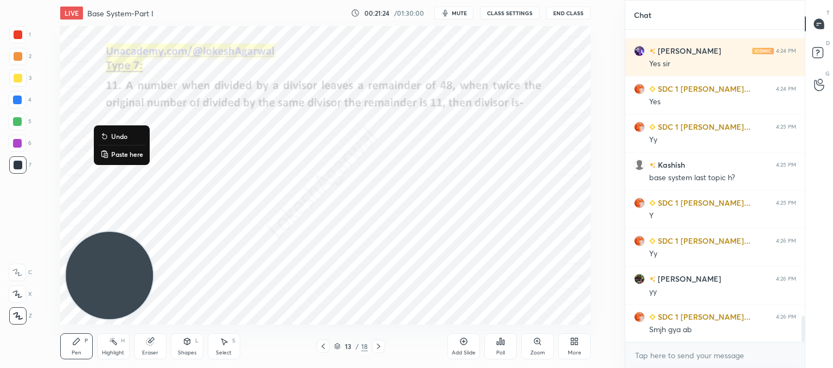
click at [129, 151] on p "Paste here" at bounding box center [127, 154] width 32 height 9
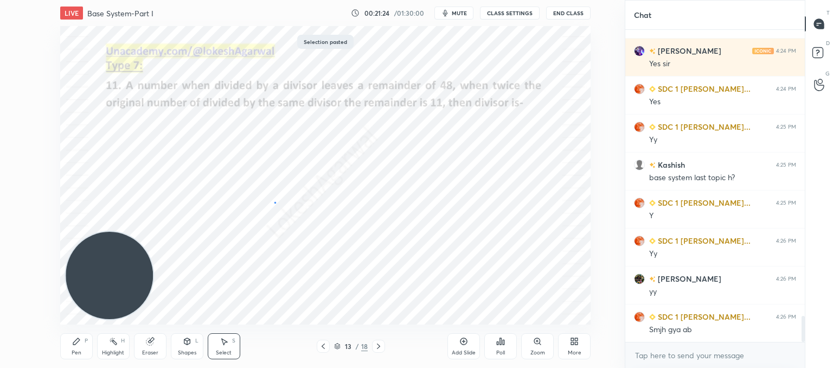
click at [275, 202] on div "0 ° Undo Copy Paste here Duplicate Duplicate to new slide Delete" at bounding box center [325, 175] width 531 height 298
click at [386, 346] on div "13 / 18" at bounding box center [351, 346] width 194 height 13
click at [384, 346] on div at bounding box center [378, 346] width 13 height 13
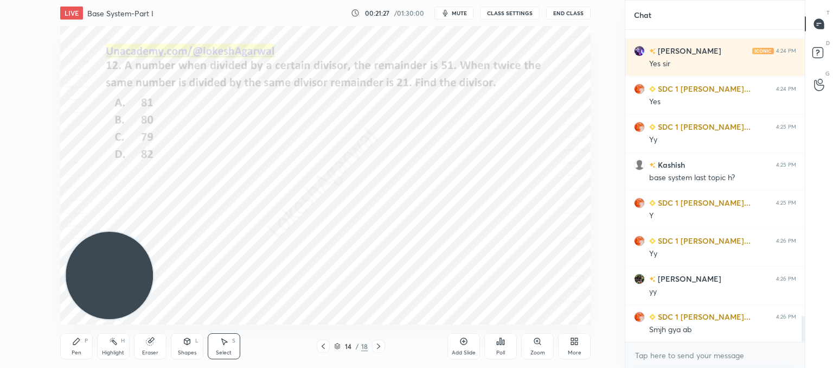
click at [384, 346] on div at bounding box center [378, 346] width 13 height 13
drag, startPoint x: 76, startPoint y: 351, endPoint x: 87, endPoint y: 330, distance: 23.8
click at [77, 350] on div "Pen" at bounding box center [77, 352] width 10 height 5
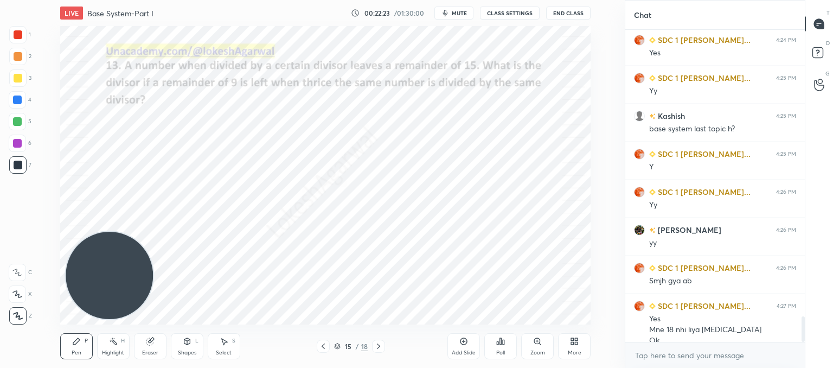
scroll to position [3506, 0]
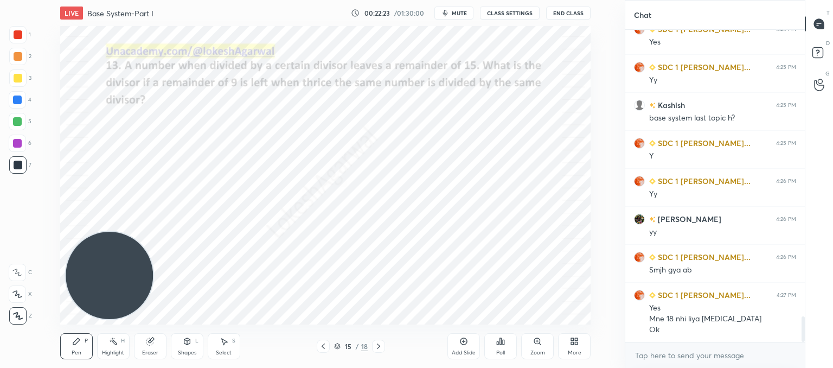
click at [378, 347] on icon at bounding box center [378, 346] width 9 height 9
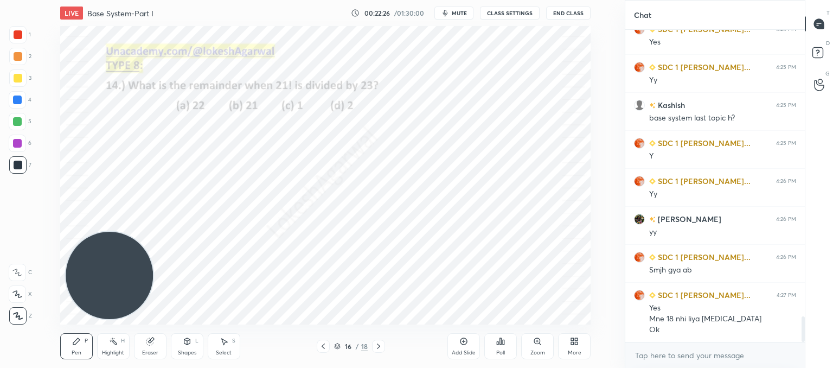
click at [377, 345] on icon at bounding box center [378, 346] width 9 height 9
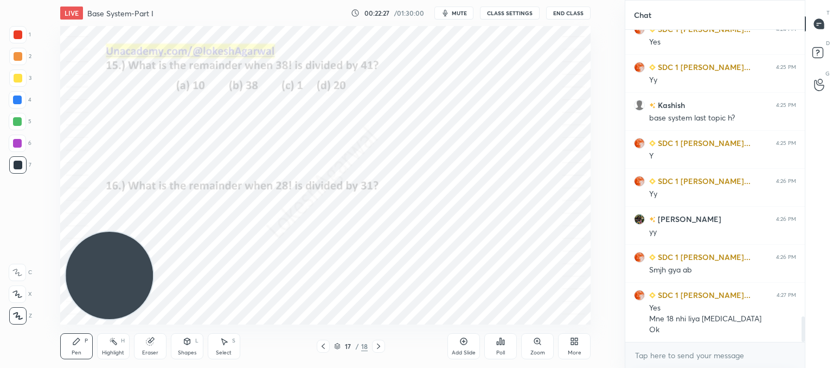
click at [377, 344] on icon at bounding box center [378, 346] width 9 height 9
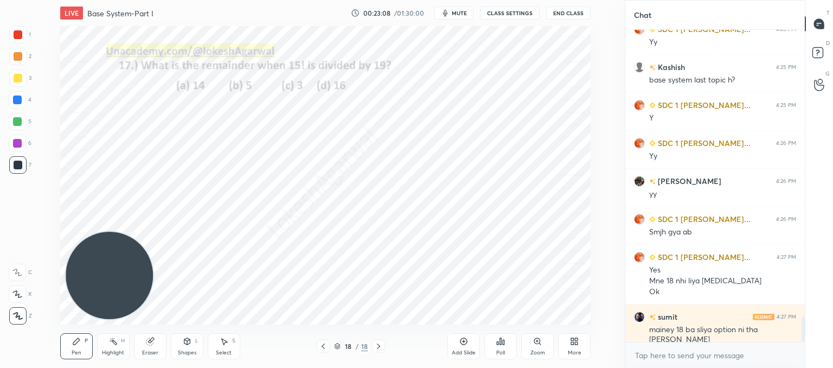
scroll to position [3570, 0]
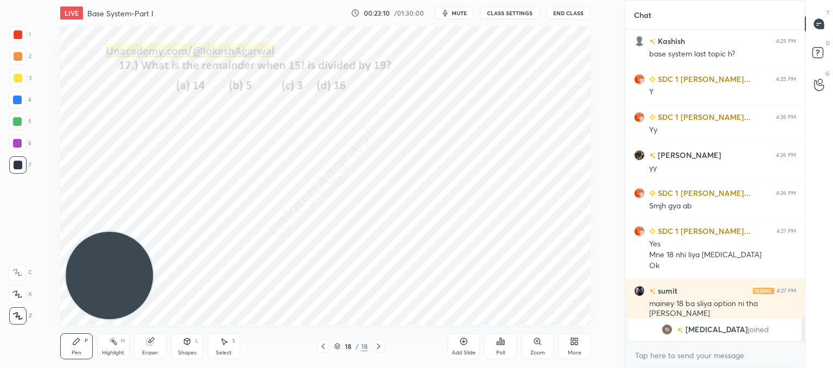
drag, startPoint x: 154, startPoint y: 343, endPoint x: 224, endPoint y: 329, distance: 70.9
click at [157, 343] on div "Eraser" at bounding box center [150, 346] width 33 height 26
drag, startPoint x: 79, startPoint y: 339, endPoint x: 101, endPoint y: 333, distance: 23.7
click at [80, 339] on icon at bounding box center [76, 341] width 9 height 9
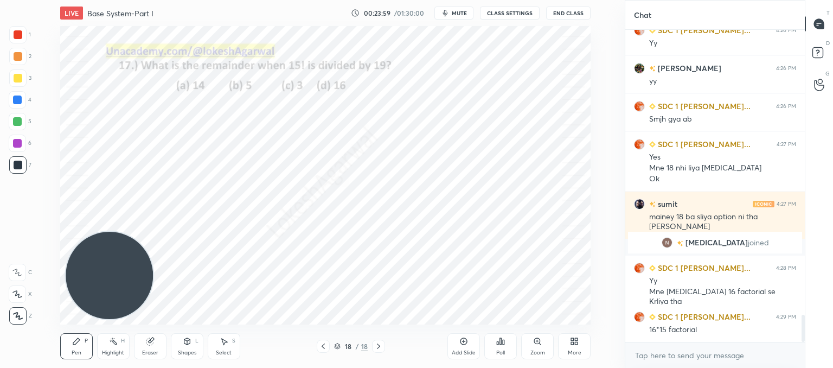
scroll to position [3294, 0]
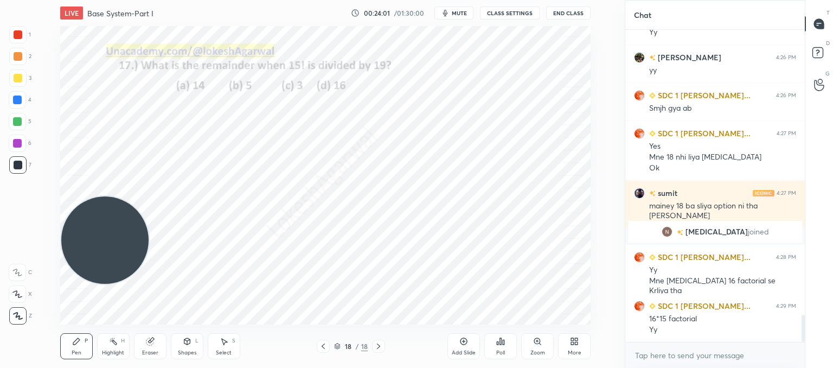
drag, startPoint x: 109, startPoint y: 238, endPoint x: 66, endPoint y: 123, distance: 123.1
click at [66, 196] on video at bounding box center [104, 239] width 87 height 87
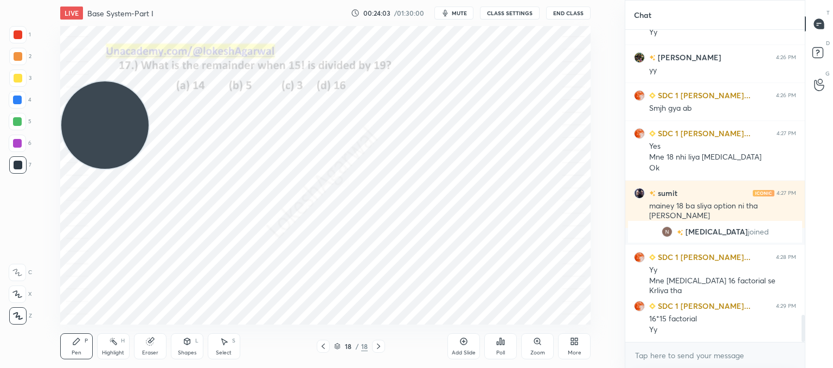
click at [152, 346] on div "Eraser" at bounding box center [150, 346] width 33 height 26
drag, startPoint x: 80, startPoint y: 333, endPoint x: 80, endPoint y: 324, distance: 8.7
click at [80, 330] on div "Pen P Highlight H Eraser Shapes L Select S 18 / 18 Add Slide Poll Zoom More" at bounding box center [325, 345] width 531 height 43
drag, startPoint x: 76, startPoint y: 354, endPoint x: 76, endPoint y: 326, distance: 28.2
click at [76, 350] on div "Pen" at bounding box center [77, 352] width 10 height 5
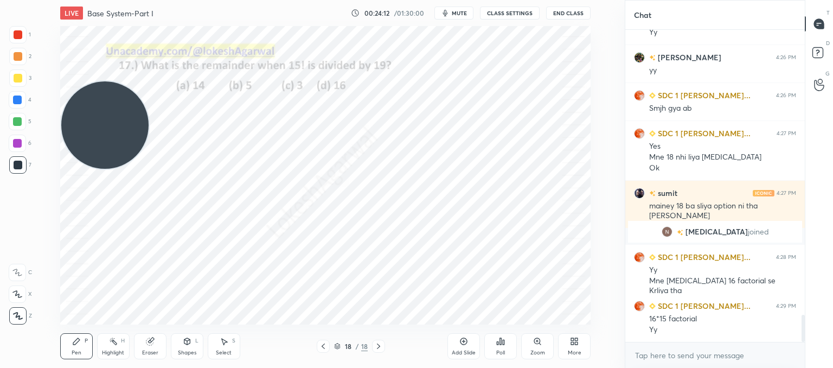
click at [146, 345] on icon at bounding box center [150, 341] width 9 height 9
click at [74, 350] on div "Pen" at bounding box center [77, 352] width 10 height 5
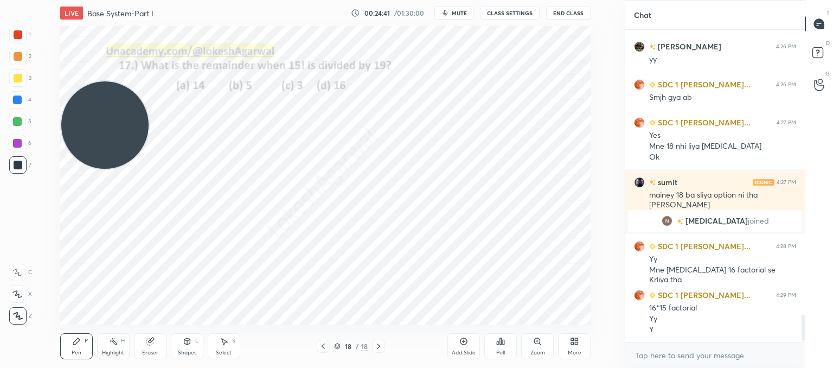
scroll to position [3343, 0]
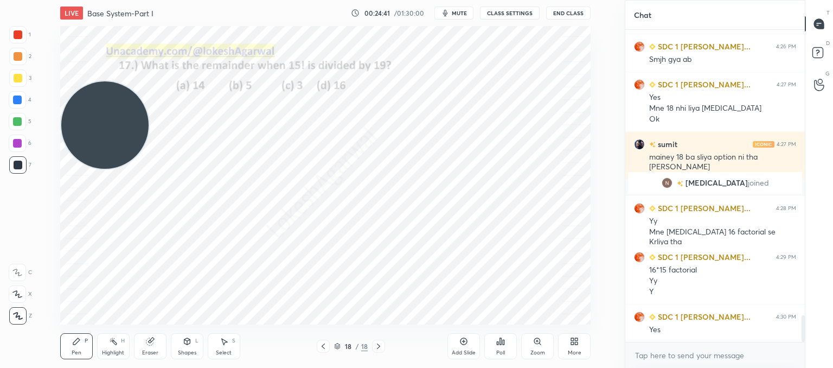
drag, startPoint x: 469, startPoint y: 346, endPoint x: 463, endPoint y: 331, distance: 15.8
click at [469, 346] on div "Add Slide" at bounding box center [464, 346] width 33 height 26
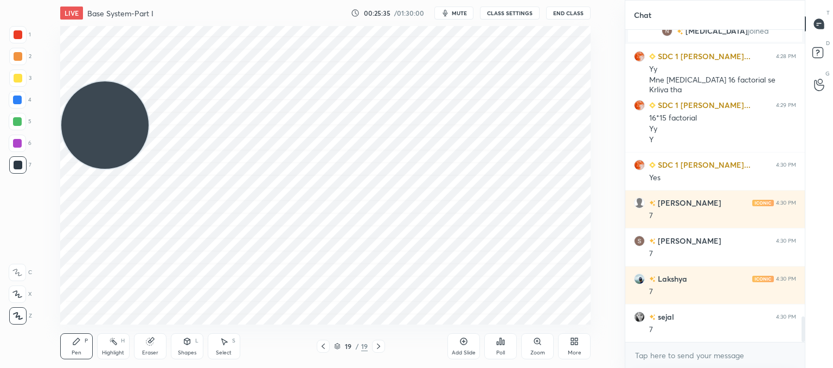
scroll to position [3533, 0]
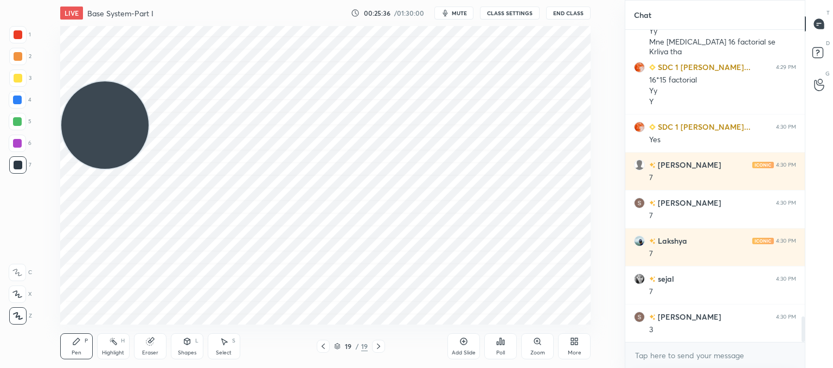
click at [322, 342] on icon at bounding box center [323, 346] width 9 height 9
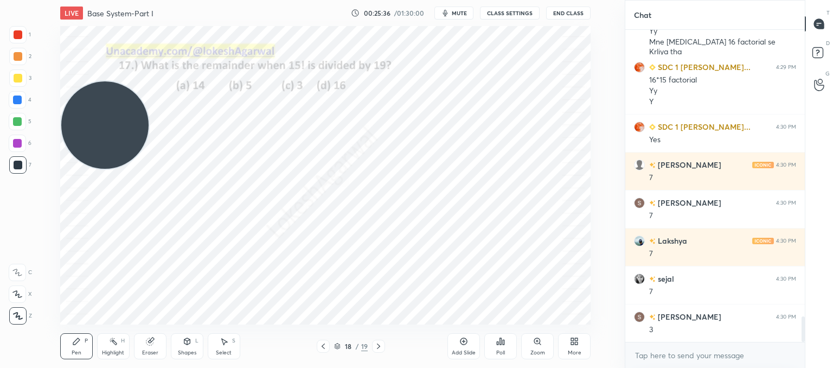
scroll to position [3571, 0]
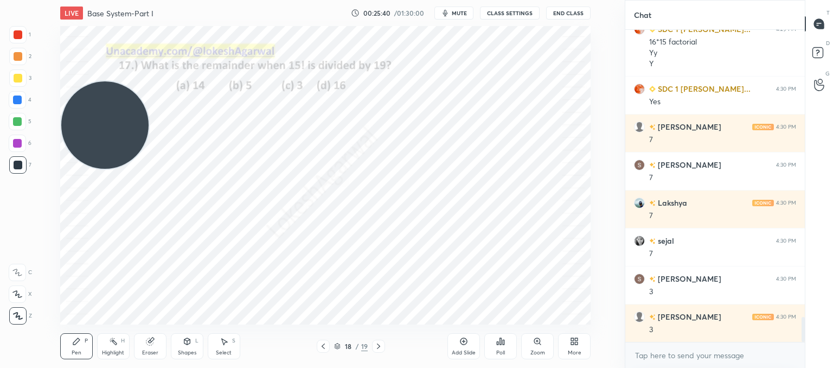
click at [378, 347] on icon at bounding box center [378, 346] width 9 height 9
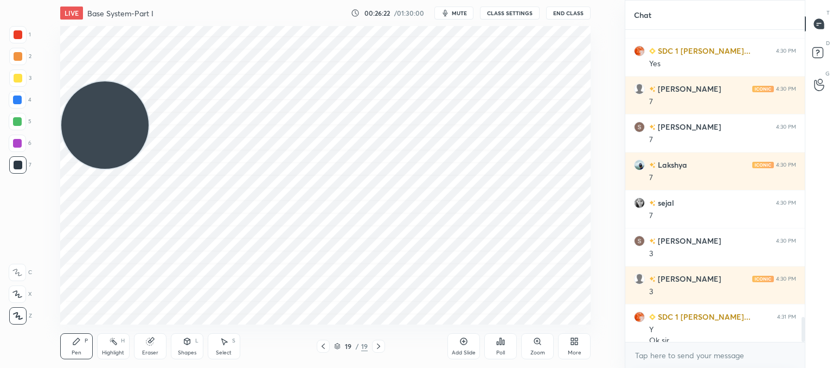
scroll to position [3620, 0]
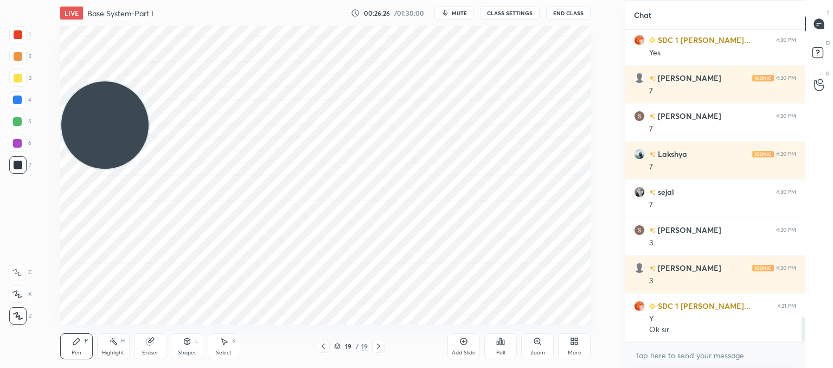
click at [322, 343] on icon at bounding box center [323, 346] width 9 height 9
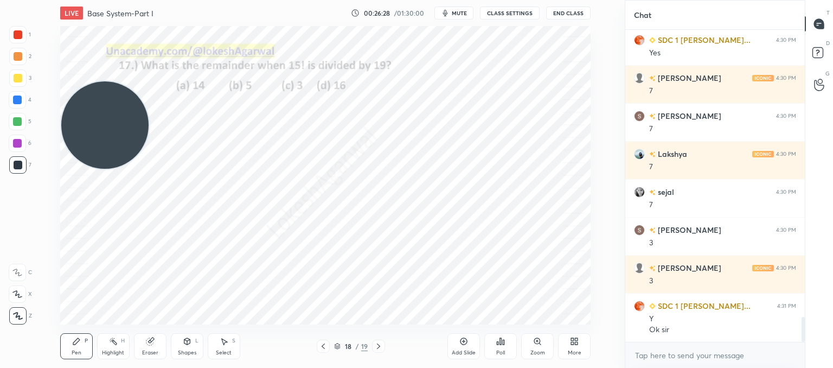
click at [323, 345] on icon at bounding box center [323, 345] width 3 height 5
click at [324, 345] on icon at bounding box center [323, 346] width 9 height 9
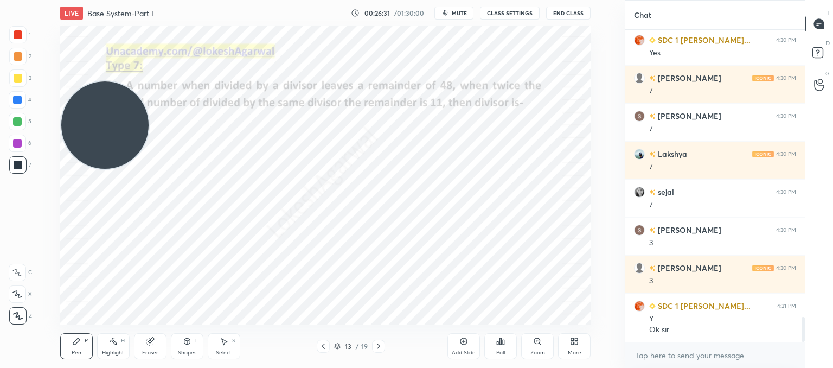
click at [324, 345] on icon at bounding box center [323, 346] width 9 height 9
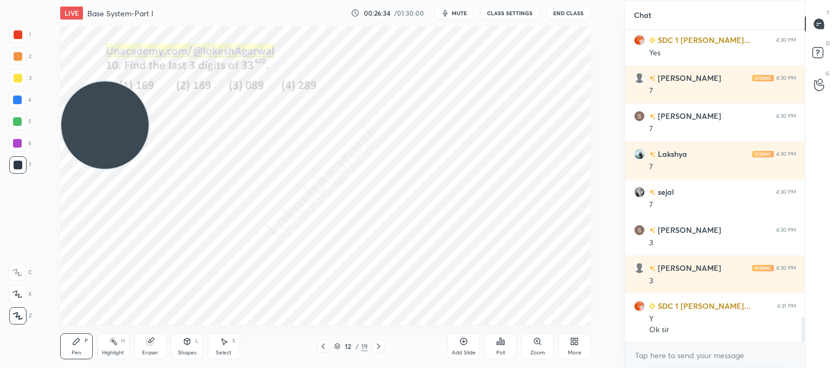
click at [319, 343] on icon at bounding box center [323, 346] width 9 height 9
click at [378, 350] on div at bounding box center [378, 346] width 13 height 13
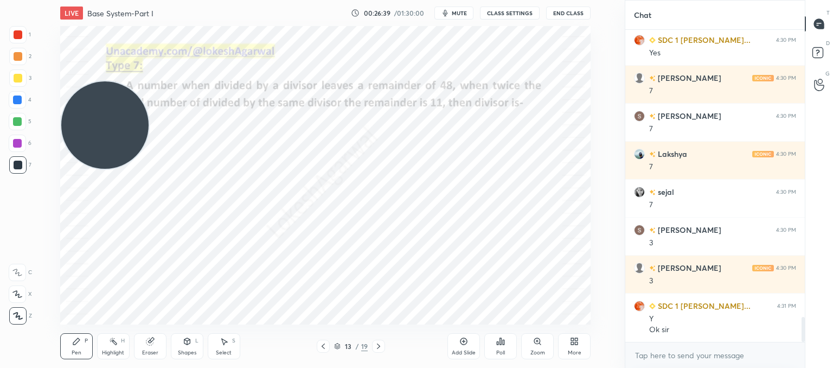
click at [378, 350] on div at bounding box center [378, 346] width 13 height 13
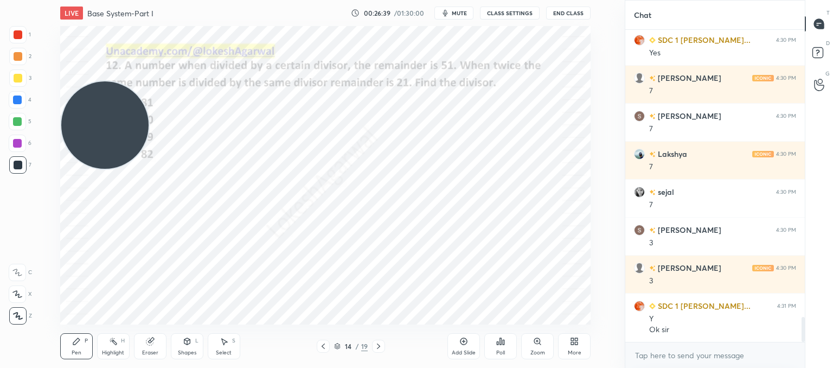
click at [378, 350] on div at bounding box center [378, 346] width 13 height 13
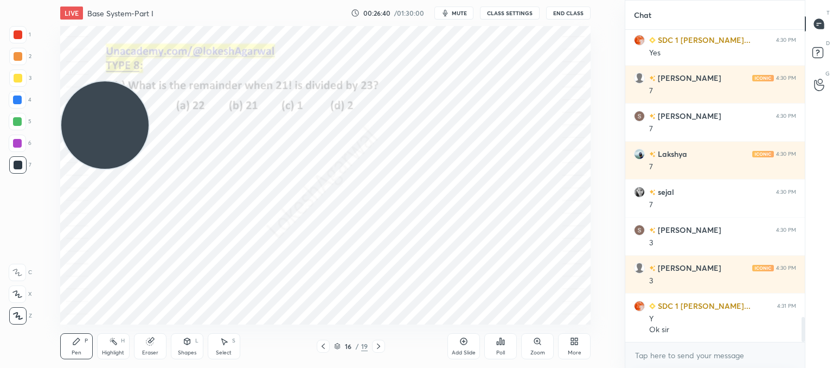
click at [378, 350] on div at bounding box center [378, 346] width 13 height 13
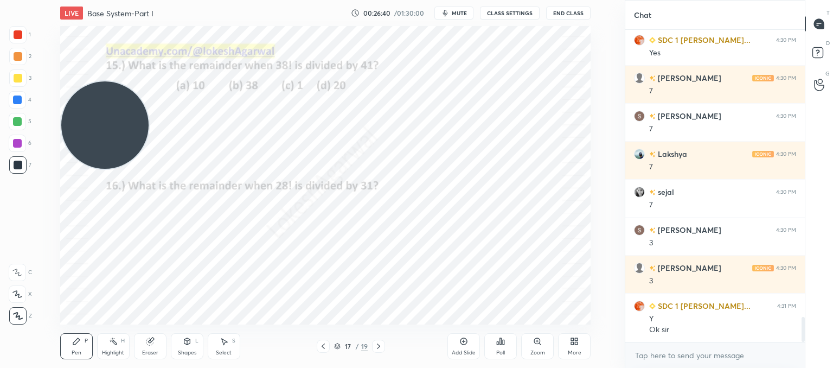
click at [378, 350] on div at bounding box center [378, 346] width 13 height 13
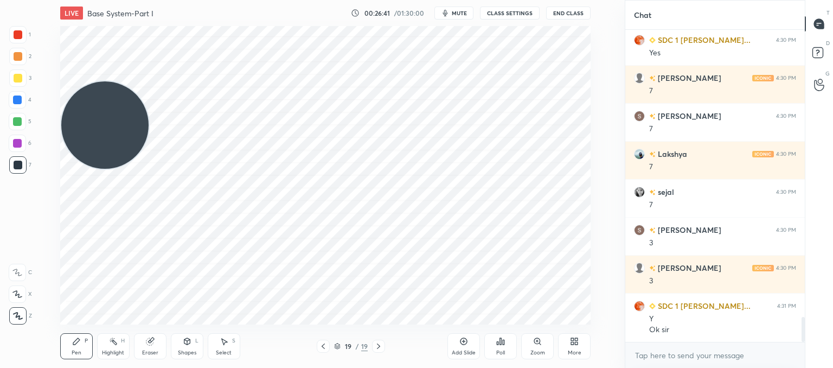
click at [378, 350] on div at bounding box center [378, 346] width 13 height 13
click at [467, 340] on icon at bounding box center [464, 341] width 9 height 9
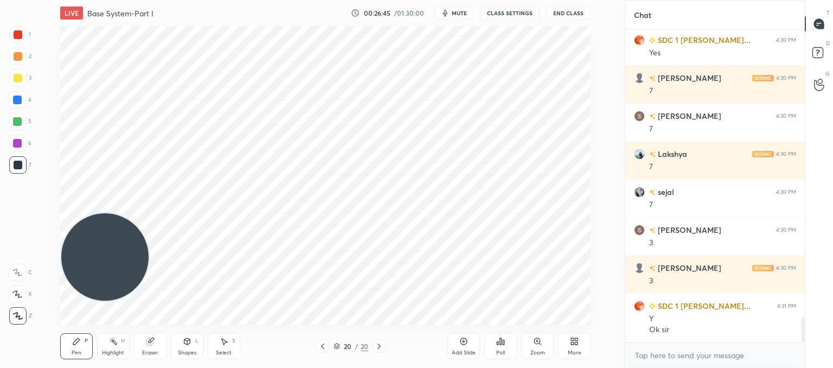
drag, startPoint x: 124, startPoint y: 124, endPoint x: 146, endPoint y: 286, distance: 163.1
click at [104, 328] on div "LIVE Base System-Part I 00:26:45 / 01:30:00 mute CLASS SETTINGS End Class Setti…" at bounding box center [326, 184] width 582 height 368
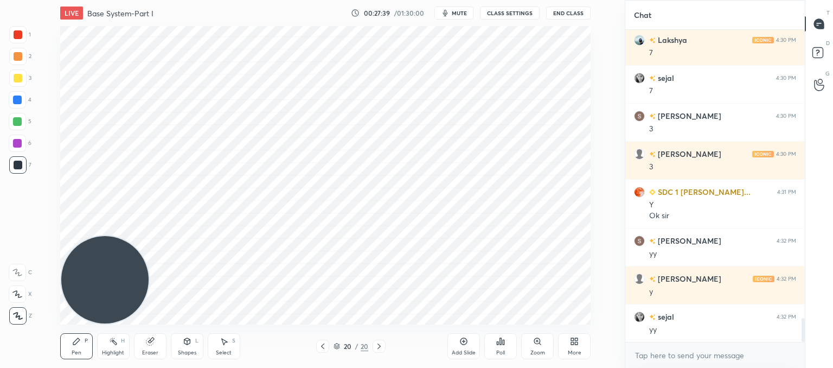
scroll to position [3772, 0]
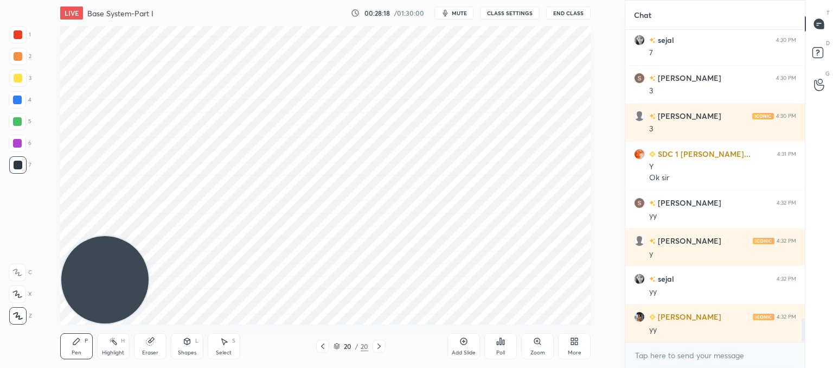
click at [154, 348] on div "Eraser" at bounding box center [150, 346] width 33 height 26
click at [78, 350] on div "Pen" at bounding box center [77, 352] width 10 height 5
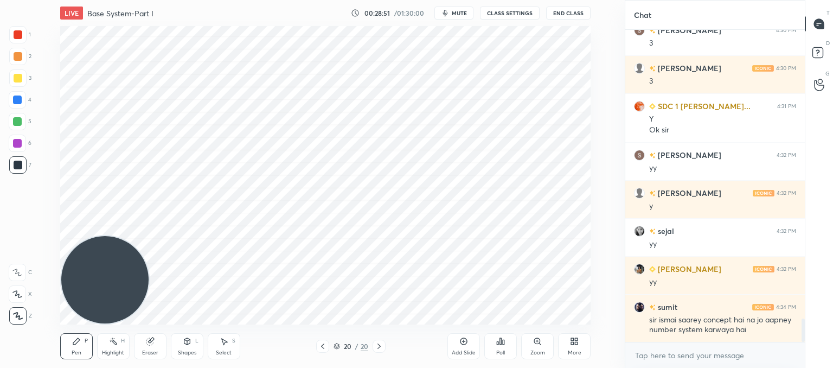
drag, startPoint x: 226, startPoint y: 344, endPoint x: 299, endPoint y: 325, distance: 76.2
click at [226, 343] on icon at bounding box center [224, 341] width 9 height 9
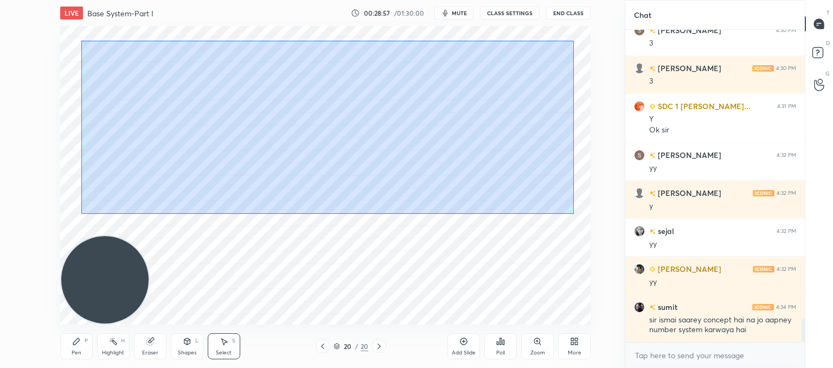
drag, startPoint x: 573, startPoint y: 213, endPoint x: 80, endPoint y: 48, distance: 519.5
click at [80, 42] on div "0 ° Undo Copy Paste here Duplicate Duplicate to new slide Delete" at bounding box center [325, 175] width 531 height 298
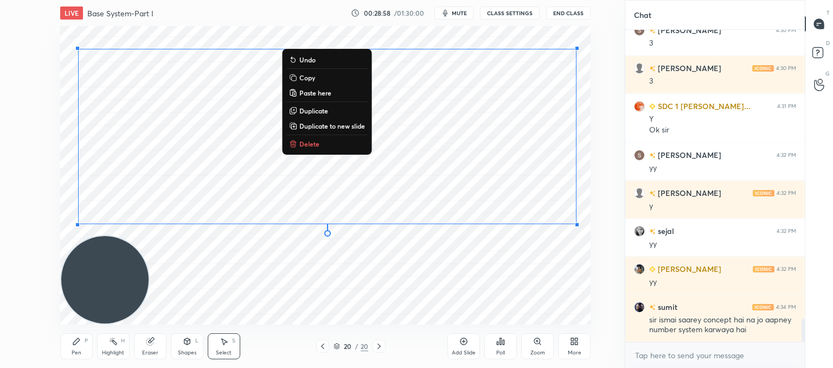
drag, startPoint x: 312, startPoint y: 144, endPoint x: 314, endPoint y: 155, distance: 10.4
click at [314, 144] on p "Delete" at bounding box center [309, 143] width 20 height 9
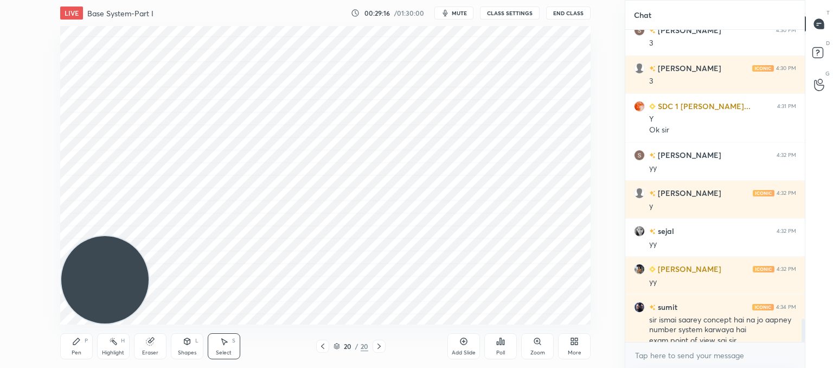
scroll to position [3830, 0]
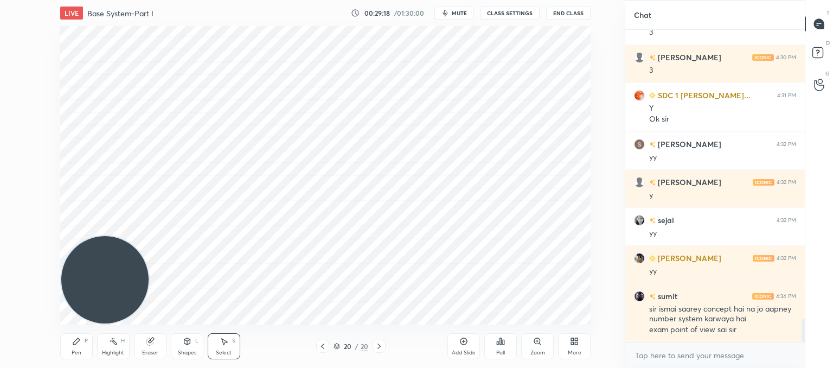
click at [85, 350] on div "Pen P" at bounding box center [76, 346] width 33 height 26
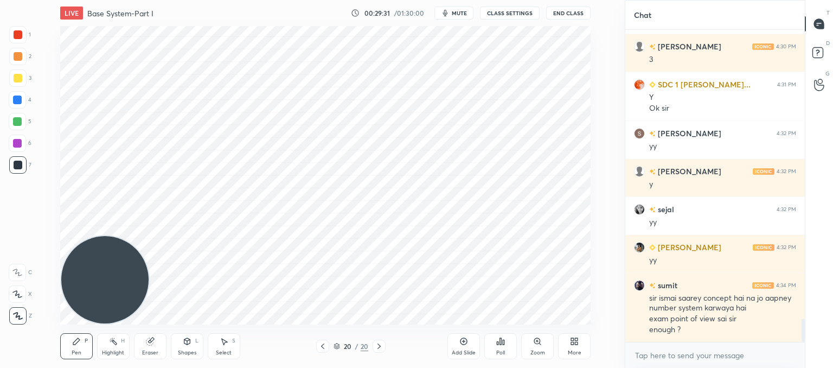
click at [325, 346] on icon at bounding box center [322, 346] width 9 height 9
click at [323, 346] on icon at bounding box center [322, 346] width 9 height 9
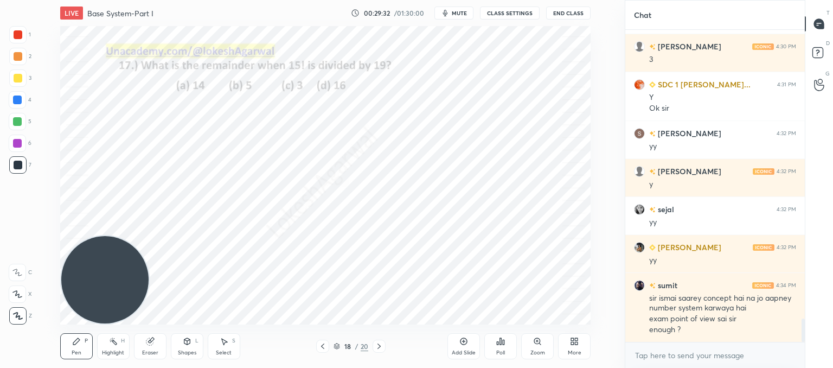
click at [326, 347] on icon at bounding box center [322, 346] width 9 height 9
click at [326, 348] on icon at bounding box center [322, 346] width 9 height 9
click at [327, 348] on div at bounding box center [322, 346] width 13 height 13
click at [325, 350] on icon at bounding box center [322, 346] width 9 height 9
click at [327, 350] on div at bounding box center [322, 346] width 13 height 13
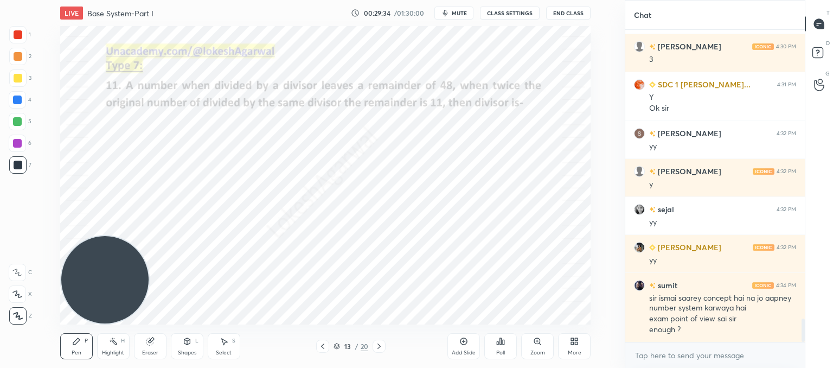
click at [326, 351] on div at bounding box center [322, 346] width 13 height 13
click at [327, 352] on div at bounding box center [322, 346] width 13 height 13
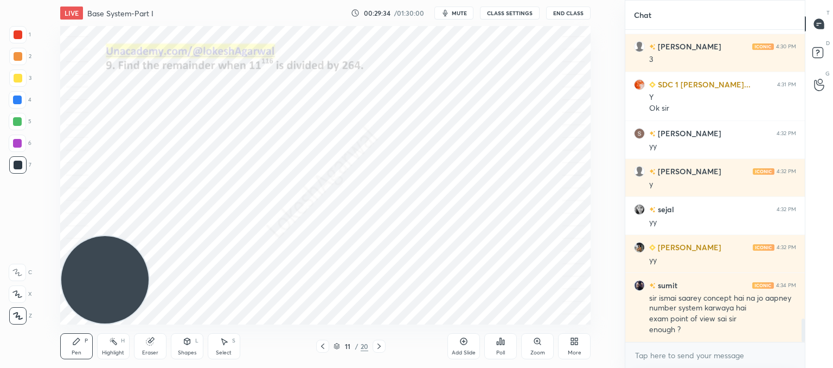
click at [327, 352] on div at bounding box center [322, 346] width 13 height 13
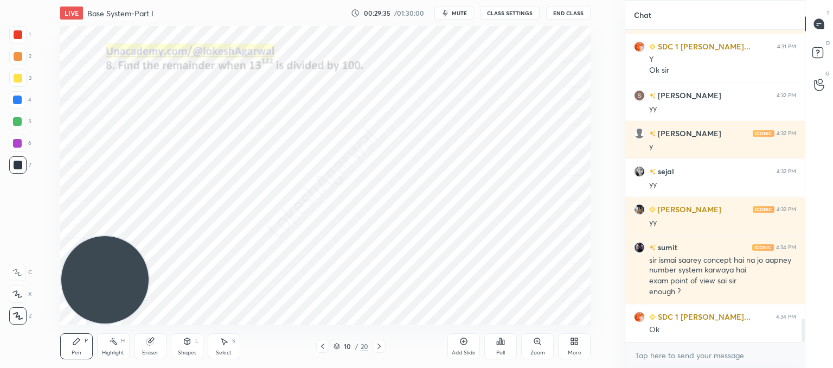
click at [327, 353] on div "Pen P Highlight H Eraser Shapes L Select S 10 / 20 Add Slide Poll Zoom More" at bounding box center [325, 345] width 531 height 43
click at [325, 350] on icon at bounding box center [322, 346] width 9 height 9
click at [324, 350] on icon at bounding box center [322, 346] width 9 height 9
click at [324, 350] on div at bounding box center [322, 346] width 13 height 13
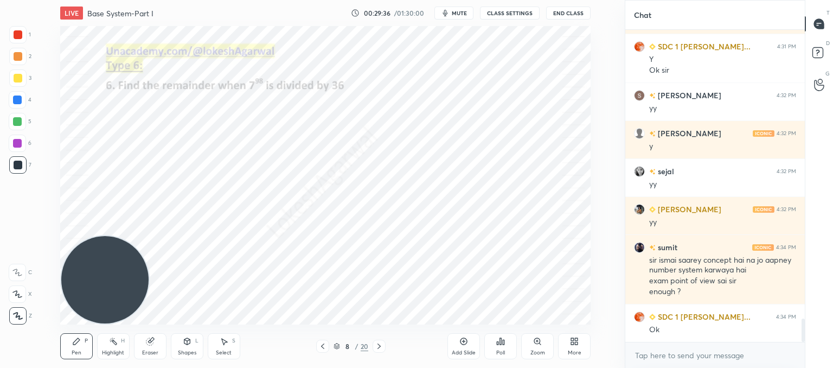
click at [324, 351] on div at bounding box center [322, 346] width 13 height 13
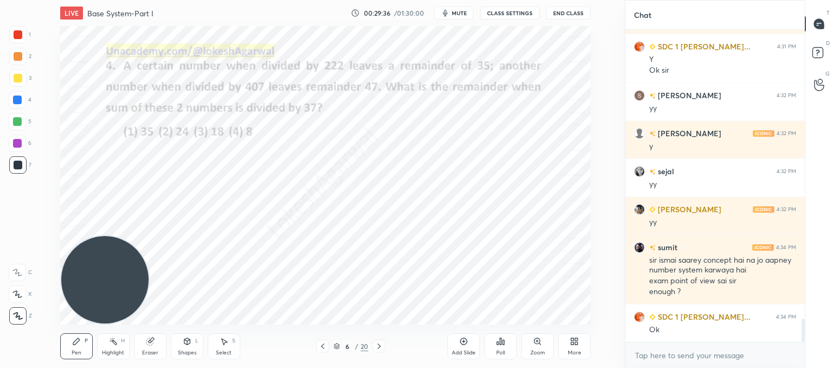
click at [324, 350] on div at bounding box center [322, 346] width 13 height 13
click at [324, 350] on icon at bounding box center [322, 346] width 9 height 9
click at [326, 350] on icon at bounding box center [322, 346] width 9 height 9
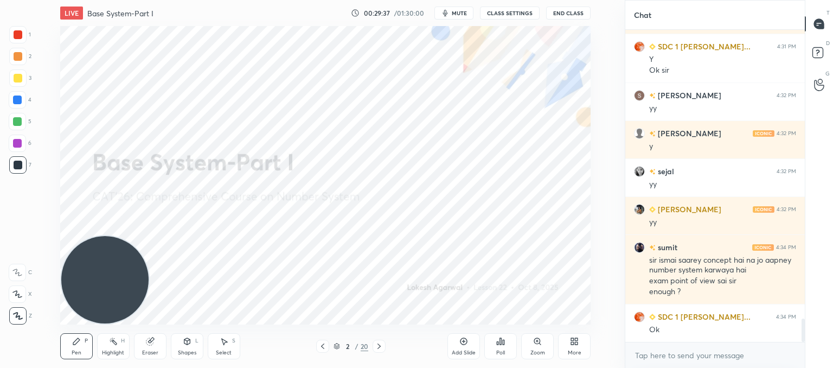
click at [326, 350] on icon at bounding box center [322, 346] width 9 height 9
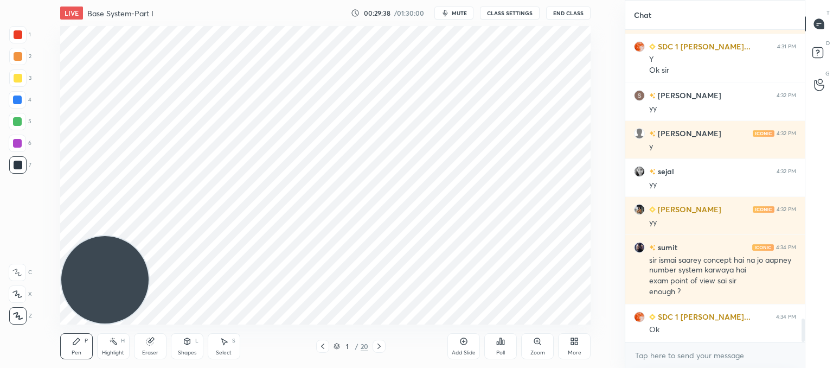
click at [326, 349] on icon at bounding box center [322, 346] width 9 height 9
click at [380, 348] on icon at bounding box center [379, 346] width 9 height 9
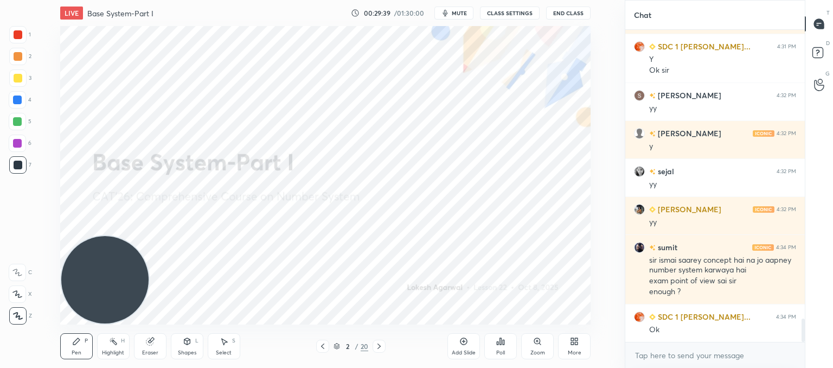
click at [378, 348] on icon at bounding box center [379, 345] width 3 height 5
click at [378, 348] on icon at bounding box center [379, 346] width 9 height 9
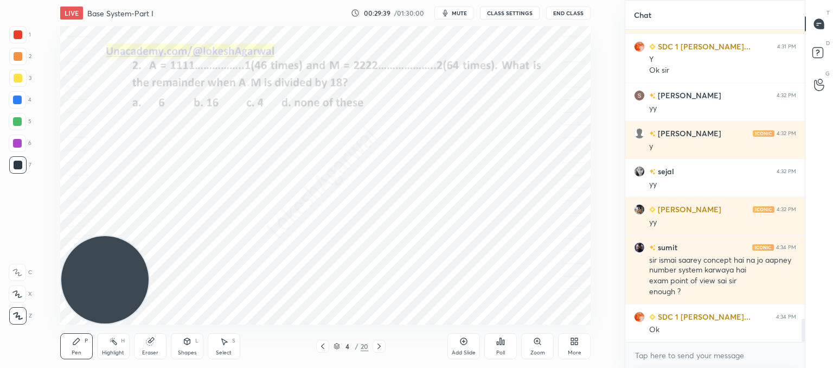
click at [377, 348] on icon at bounding box center [379, 346] width 9 height 9
click at [378, 349] on icon at bounding box center [379, 346] width 9 height 9
click at [377, 350] on icon at bounding box center [379, 346] width 9 height 9
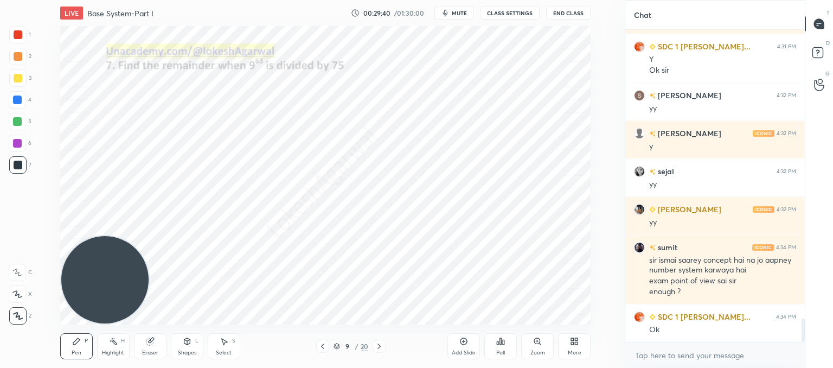
click at [377, 349] on icon at bounding box center [379, 346] width 9 height 9
click at [378, 349] on icon at bounding box center [379, 346] width 9 height 9
click at [375, 350] on icon at bounding box center [379, 346] width 9 height 9
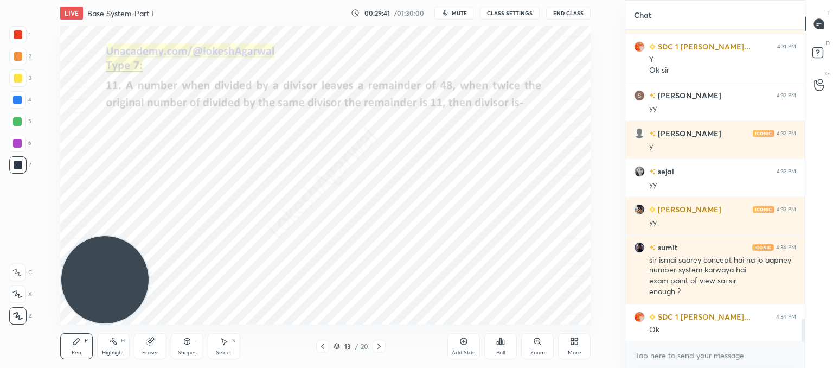
click at [375, 350] on icon at bounding box center [379, 346] width 9 height 9
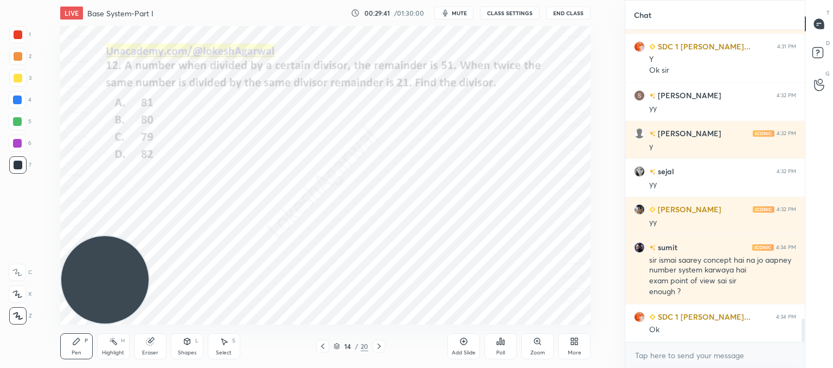
click at [377, 349] on icon at bounding box center [379, 346] width 9 height 9
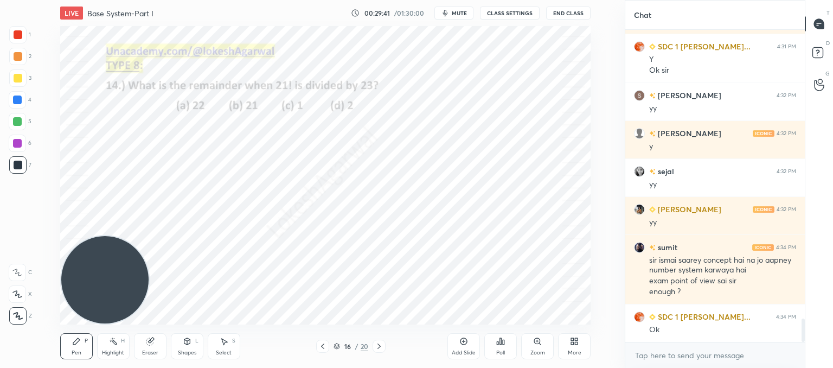
click at [376, 348] on icon at bounding box center [379, 346] width 9 height 9
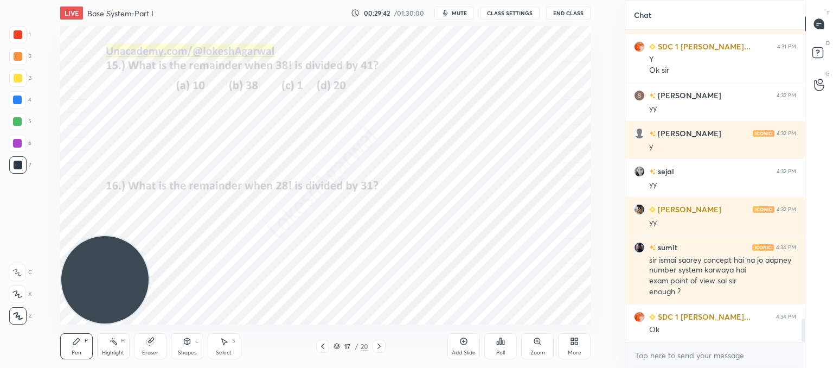
click at [380, 350] on icon at bounding box center [379, 346] width 9 height 9
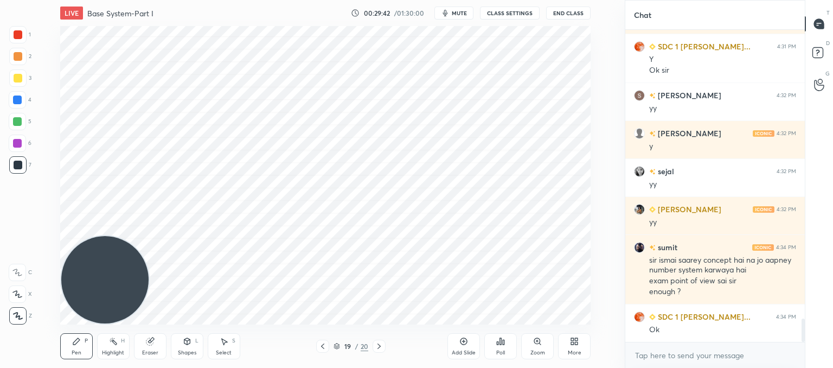
click at [380, 349] on icon at bounding box center [379, 346] width 9 height 9
click at [380, 348] on icon at bounding box center [379, 346] width 9 height 9
click at [156, 345] on div "Eraser" at bounding box center [150, 346] width 33 height 26
drag, startPoint x: 68, startPoint y: 352, endPoint x: 78, endPoint y: 341, distance: 14.7
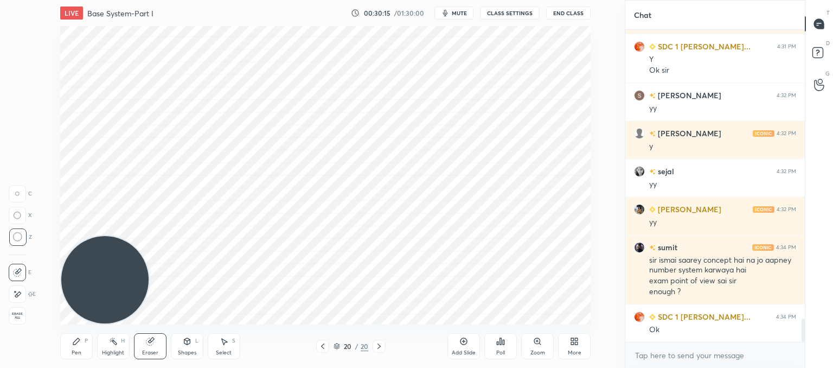
click at [72, 352] on div "Pen P" at bounding box center [76, 346] width 33 height 26
drag, startPoint x: 155, startPoint y: 346, endPoint x: 169, endPoint y: 329, distance: 21.9
click at [158, 343] on div "Eraser" at bounding box center [150, 346] width 33 height 26
click at [75, 341] on div "Pen P" at bounding box center [76, 346] width 33 height 26
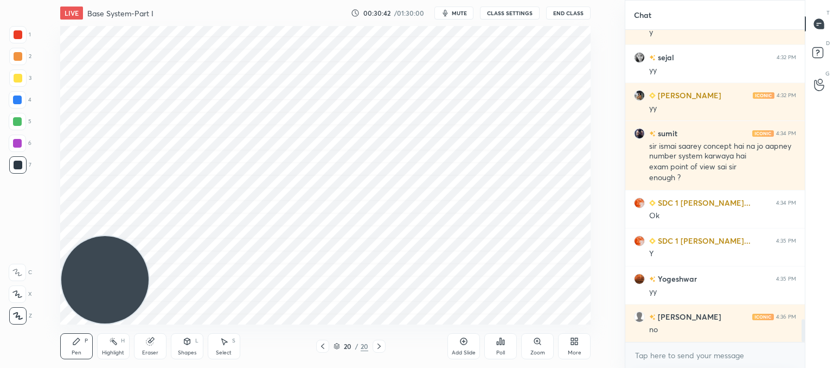
scroll to position [4069, 0]
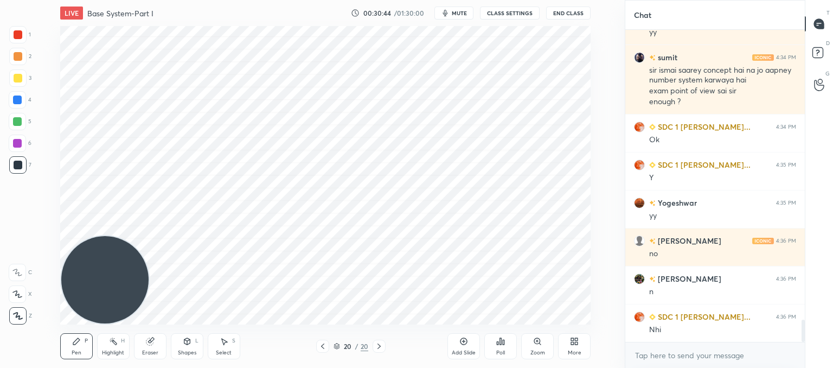
click at [78, 347] on div "Pen P" at bounding box center [76, 346] width 33 height 26
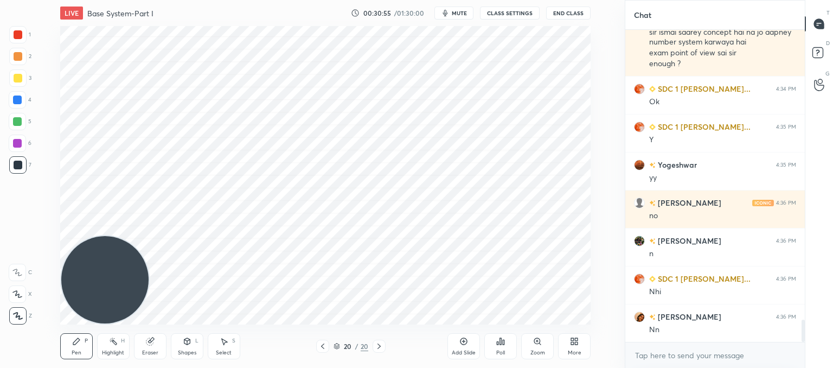
click at [150, 352] on div "Eraser" at bounding box center [150, 352] width 16 height 5
click at [75, 339] on icon at bounding box center [76, 341] width 9 height 9
click at [473, 344] on div "Add Slide" at bounding box center [464, 346] width 33 height 26
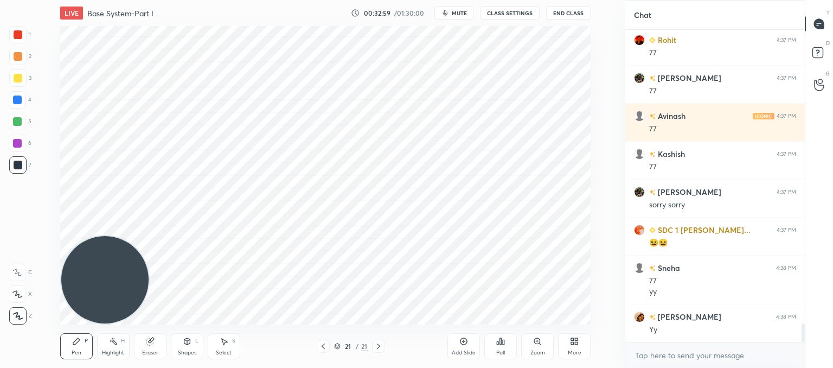
scroll to position [4937, 0]
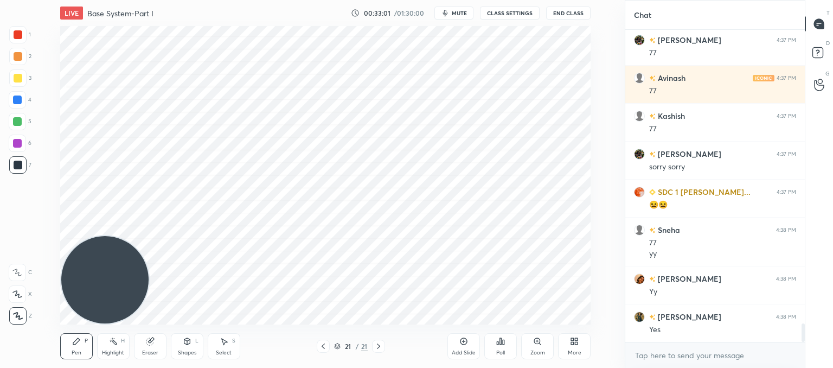
click at [322, 344] on icon at bounding box center [323, 346] width 9 height 9
click at [379, 348] on icon at bounding box center [378, 346] width 9 height 9
click at [468, 350] on div "Add Slide" at bounding box center [464, 352] width 24 height 5
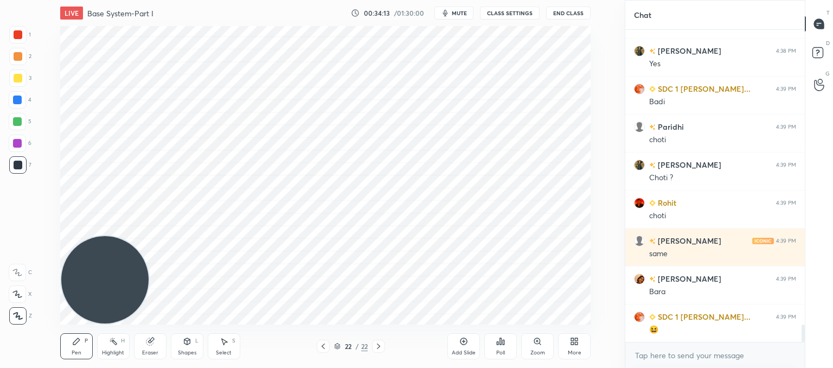
scroll to position [5241, 0]
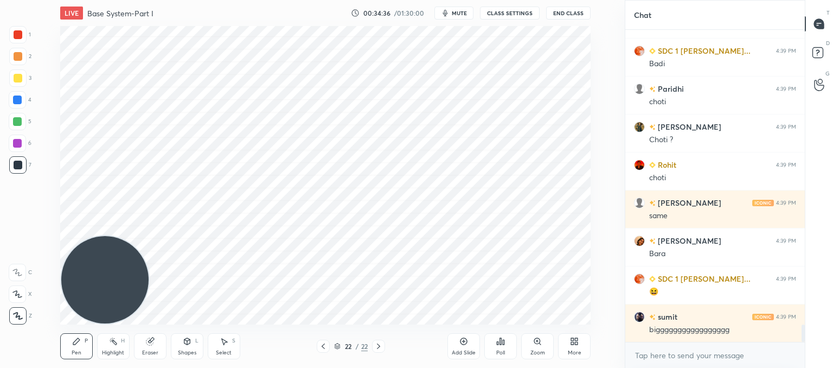
drag, startPoint x: 228, startPoint y: 347, endPoint x: 246, endPoint y: 324, distance: 28.2
click at [232, 343] on div "Select S" at bounding box center [224, 346] width 33 height 26
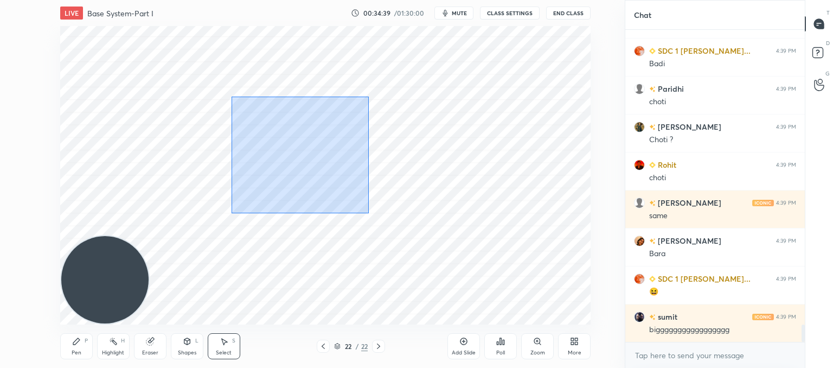
drag, startPoint x: 361, startPoint y: 209, endPoint x: 235, endPoint y: 98, distance: 167.6
click at [234, 98] on div "0 ° Undo Copy Paste here Duplicate Duplicate to new slide Delete" at bounding box center [325, 175] width 531 height 298
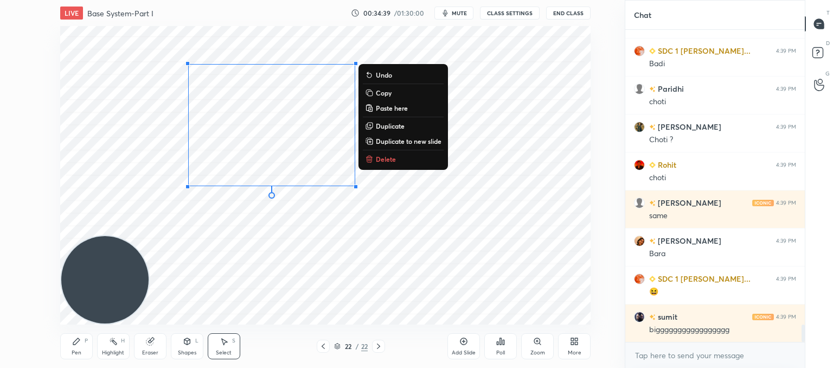
click at [384, 157] on p "Delete" at bounding box center [386, 159] width 20 height 9
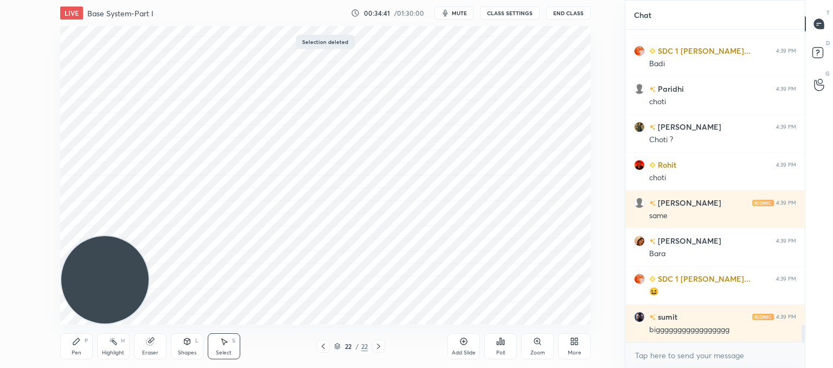
click at [88, 341] on div "Pen P" at bounding box center [76, 346] width 33 height 26
click at [154, 342] on icon at bounding box center [150, 341] width 9 height 9
click at [74, 341] on icon at bounding box center [76, 341] width 9 height 9
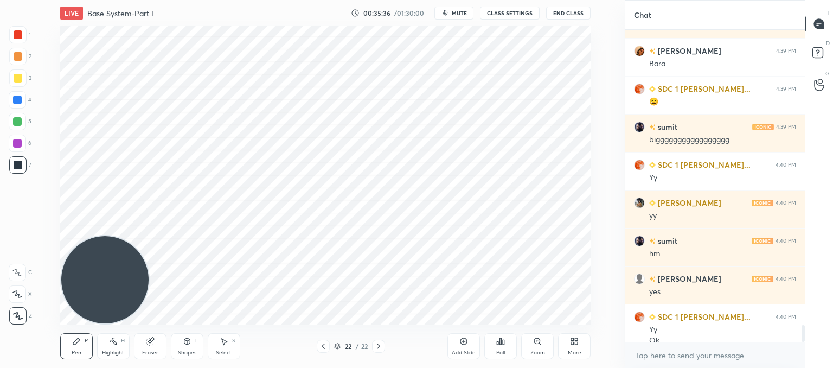
scroll to position [5442, 0]
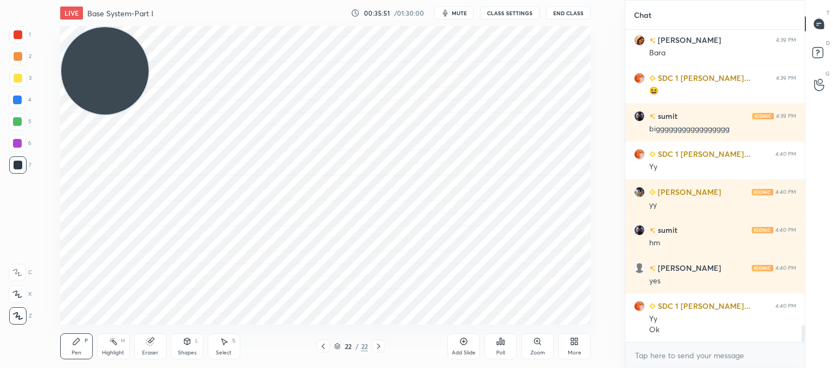
drag, startPoint x: 75, startPoint y: 131, endPoint x: 54, endPoint y: 59, distance: 74.7
click at [47, 23] on div "LIVE Base System-Part I 00:35:51 / 01:30:00 mute CLASS SETTINGS End Class Setti…" at bounding box center [326, 184] width 582 height 368
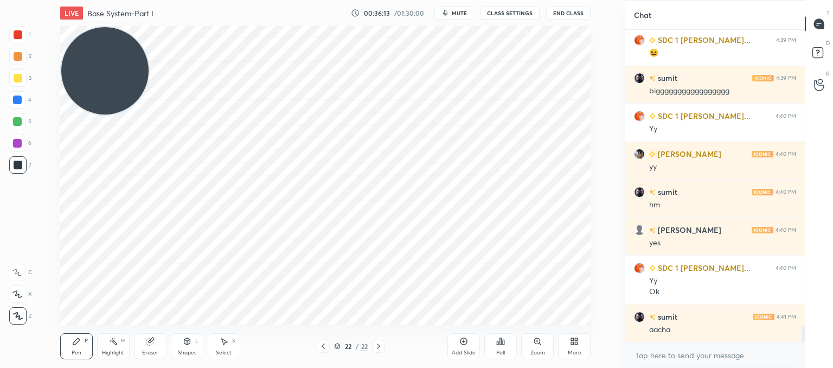
scroll to position [5517, 0]
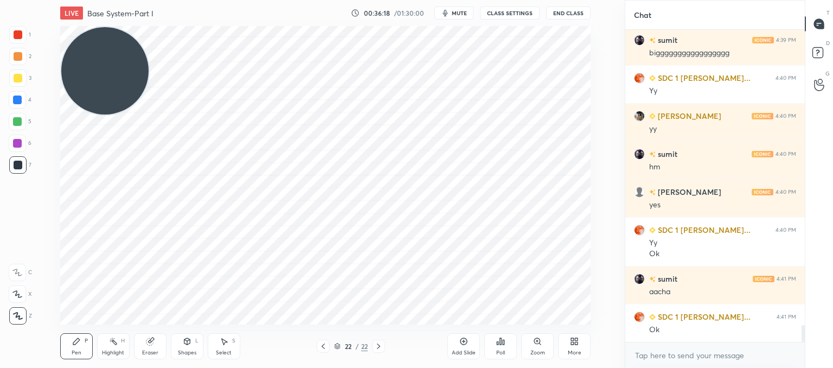
click at [464, 347] on div "Add Slide" at bounding box center [464, 346] width 33 height 26
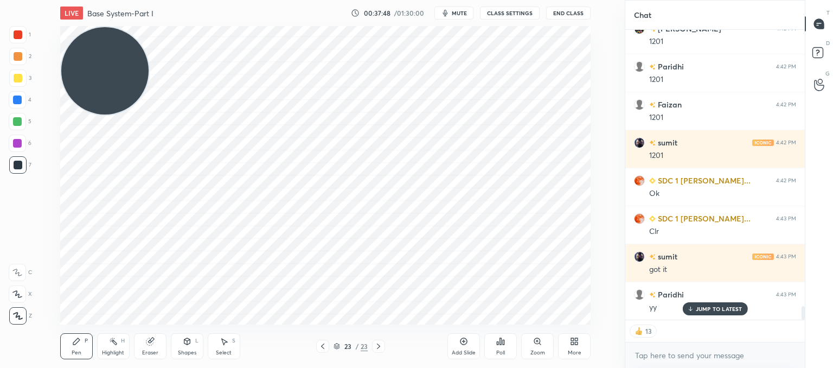
scroll to position [6033, 0]
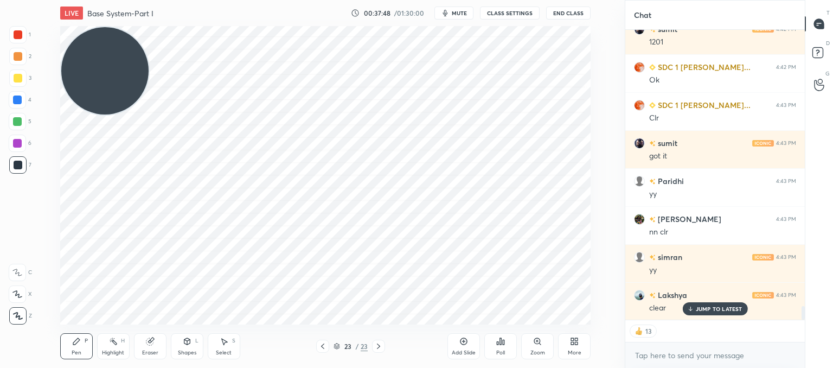
click at [471, 347] on div "Add Slide" at bounding box center [464, 346] width 33 height 26
drag, startPoint x: 106, startPoint y: 74, endPoint x: 66, endPoint y: 186, distance: 118.8
click at [63, 114] on video at bounding box center [104, 70] width 87 height 87
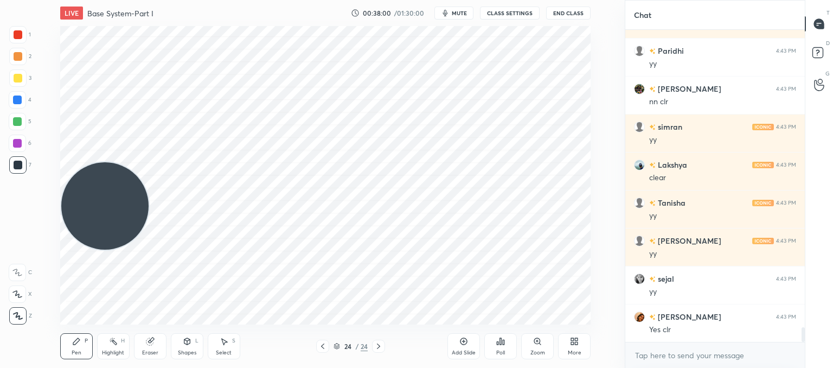
scroll to position [3, 3]
click at [323, 343] on icon at bounding box center [322, 346] width 9 height 9
click at [381, 346] on icon at bounding box center [378, 346] width 9 height 9
click at [381, 347] on icon at bounding box center [378, 346] width 9 height 9
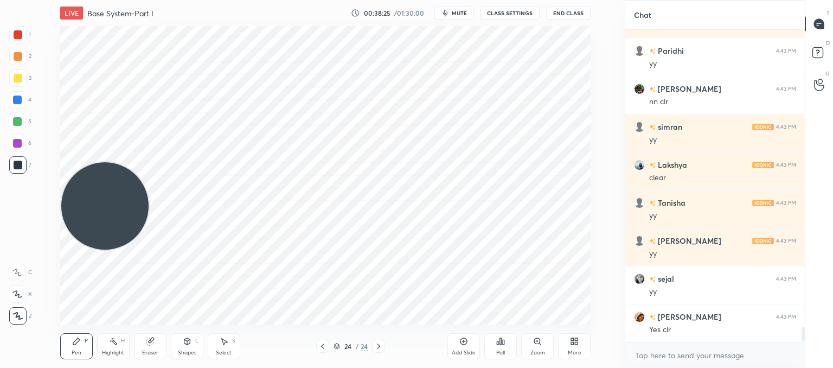
drag, startPoint x: 155, startPoint y: 348, endPoint x: 162, endPoint y: 334, distance: 15.0
click at [156, 348] on div "Eraser" at bounding box center [150, 346] width 33 height 26
click at [79, 348] on div "Pen P" at bounding box center [76, 346] width 33 height 26
drag, startPoint x: 150, startPoint y: 345, endPoint x: 163, endPoint y: 333, distance: 18.0
click at [151, 345] on icon at bounding box center [149, 341] width 7 height 7
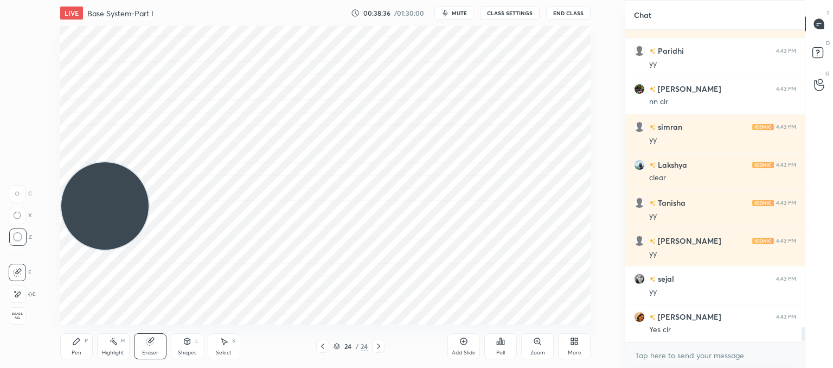
click at [77, 348] on div "Pen P" at bounding box center [76, 346] width 33 height 26
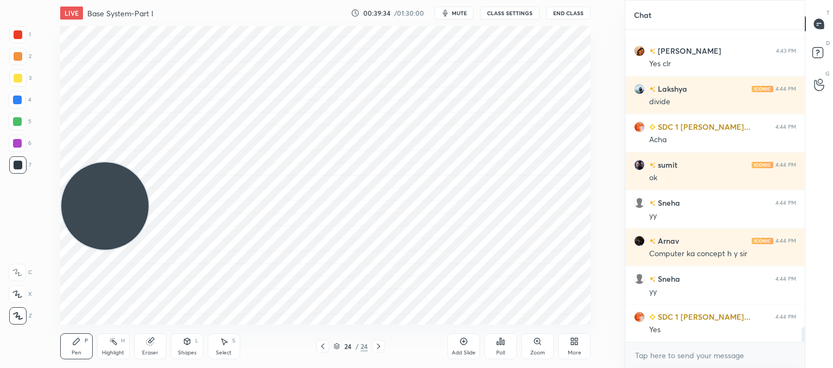
scroll to position [6467, 0]
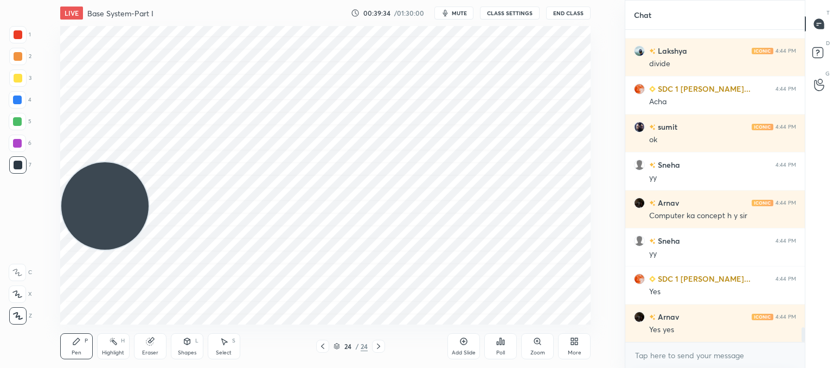
click at [461, 348] on div "Add Slide" at bounding box center [464, 346] width 33 height 26
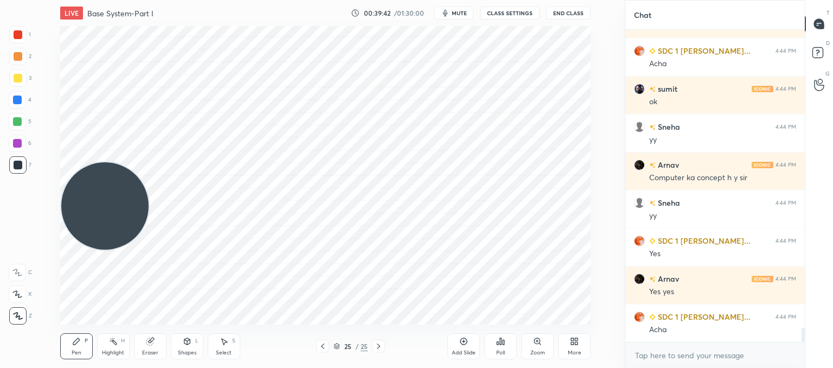
click at [320, 346] on icon at bounding box center [322, 346] width 9 height 9
click at [324, 342] on icon at bounding box center [322, 346] width 9 height 9
click at [381, 347] on icon at bounding box center [378, 346] width 9 height 9
click at [381, 348] on icon at bounding box center [378, 346] width 9 height 9
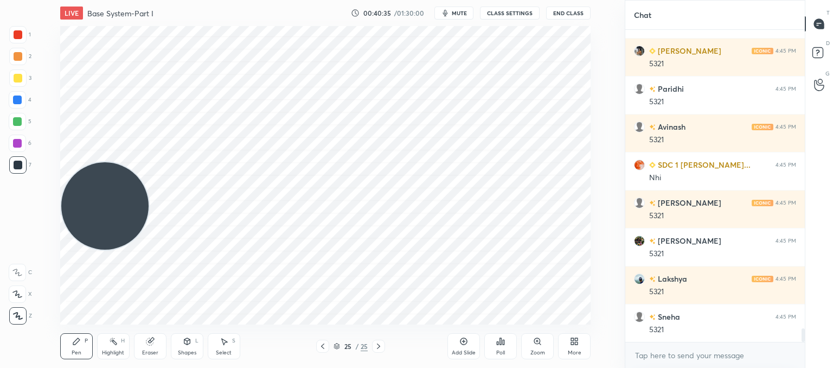
scroll to position [6932, 0]
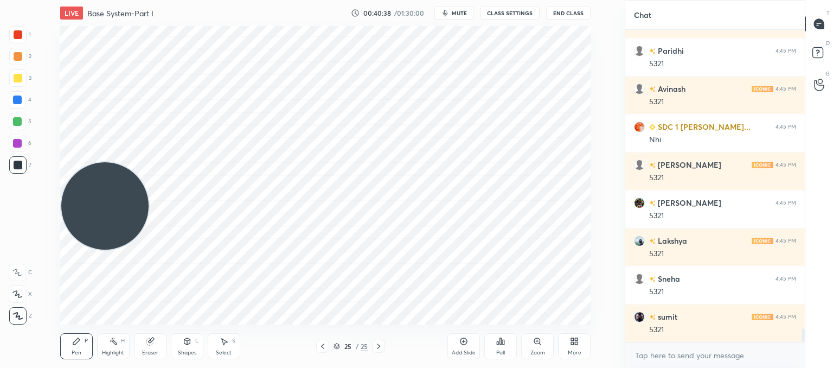
click at [321, 346] on icon at bounding box center [322, 346] width 9 height 9
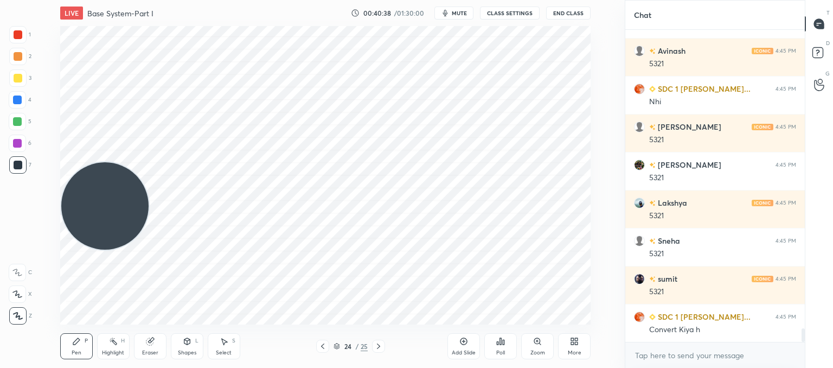
click at [321, 346] on icon at bounding box center [322, 346] width 9 height 9
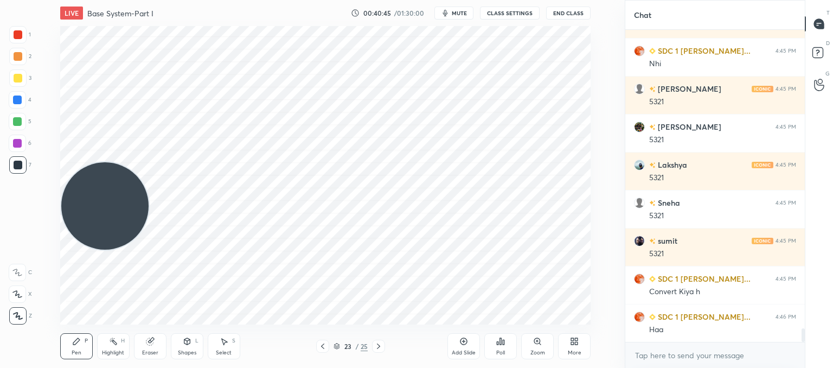
click at [378, 347] on icon at bounding box center [378, 346] width 9 height 9
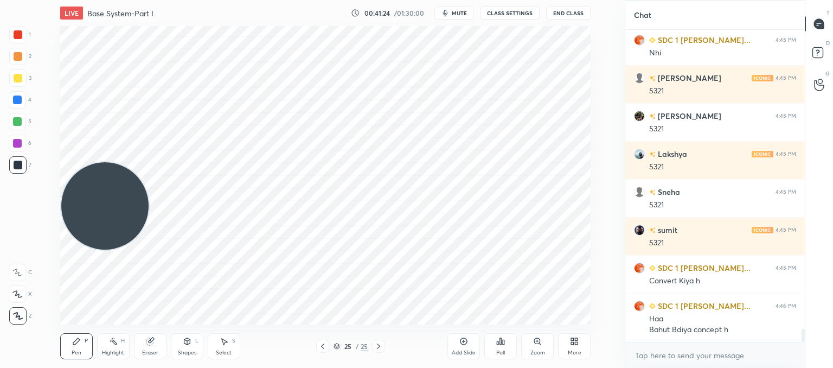
click at [471, 348] on div "Add Slide" at bounding box center [464, 346] width 33 height 26
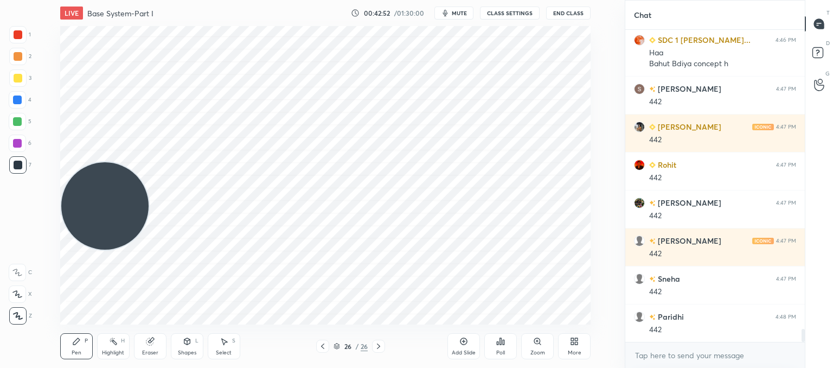
scroll to position [7323, 0]
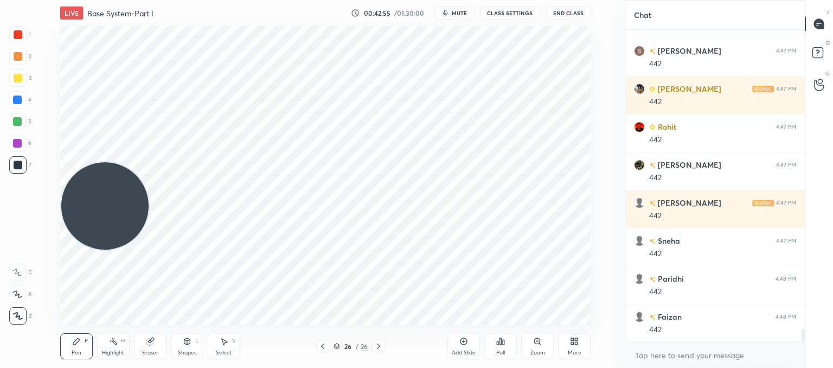
drag, startPoint x: 228, startPoint y: 346, endPoint x: 245, endPoint y: 331, distance: 22.7
click at [230, 346] on div "Select S" at bounding box center [224, 346] width 33 height 26
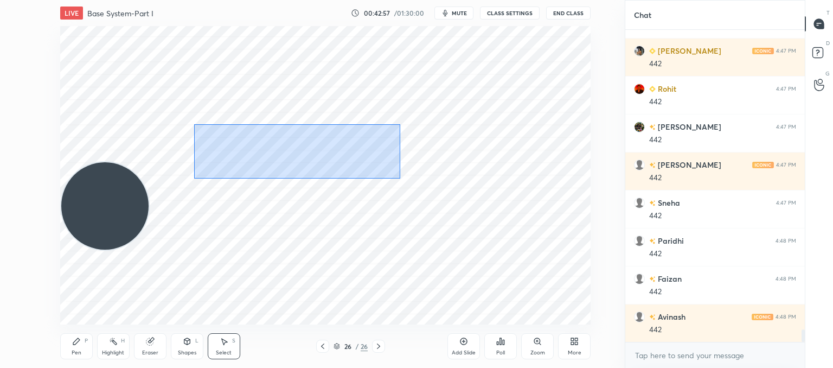
drag, startPoint x: 400, startPoint y: 176, endPoint x: 195, endPoint y: 126, distance: 210.5
click at [195, 126] on div "0 ° Undo Copy Paste here Duplicate Duplicate to new slide Delete" at bounding box center [325, 175] width 531 height 298
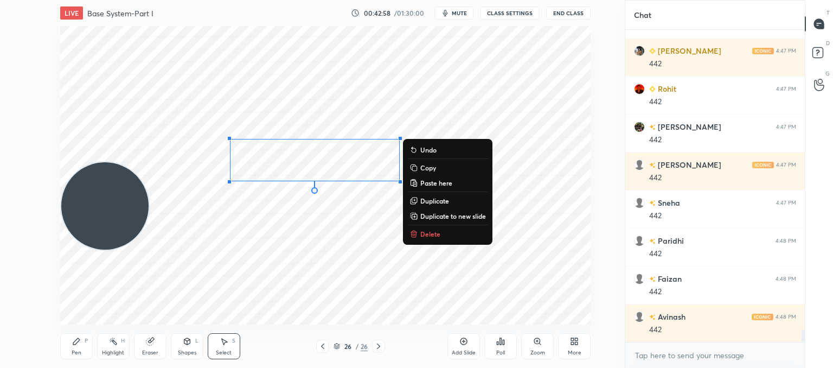
click at [426, 231] on p "Delete" at bounding box center [430, 233] width 20 height 9
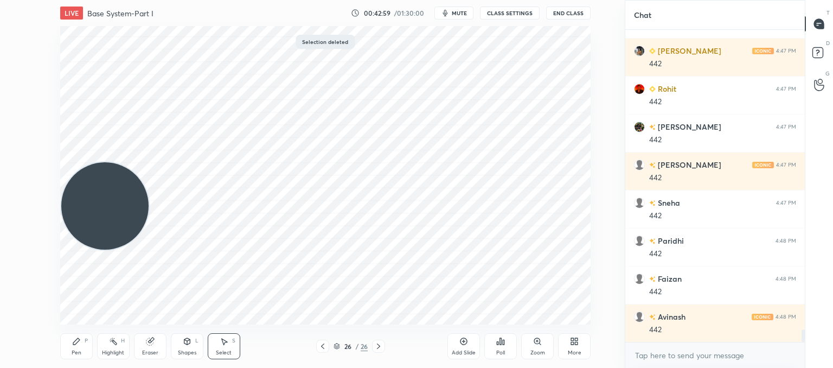
drag, startPoint x: 79, startPoint y: 348, endPoint x: 93, endPoint y: 329, distance: 24.1
click at [80, 348] on div "Pen P" at bounding box center [76, 346] width 33 height 26
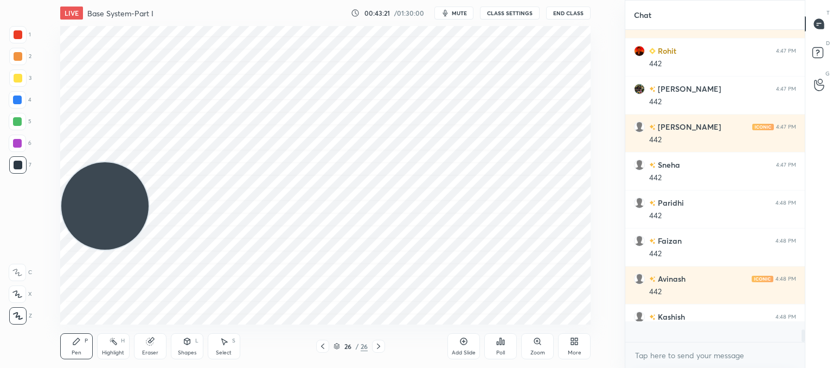
scroll to position [7399, 0]
click at [462, 347] on div "Add Slide" at bounding box center [464, 346] width 33 height 26
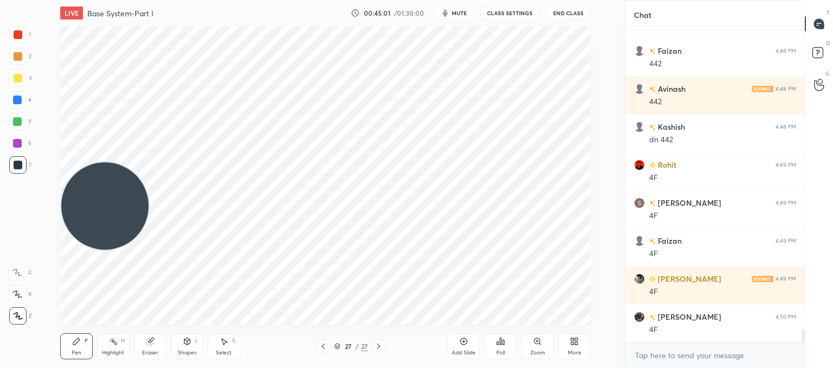
scroll to position [7627, 0]
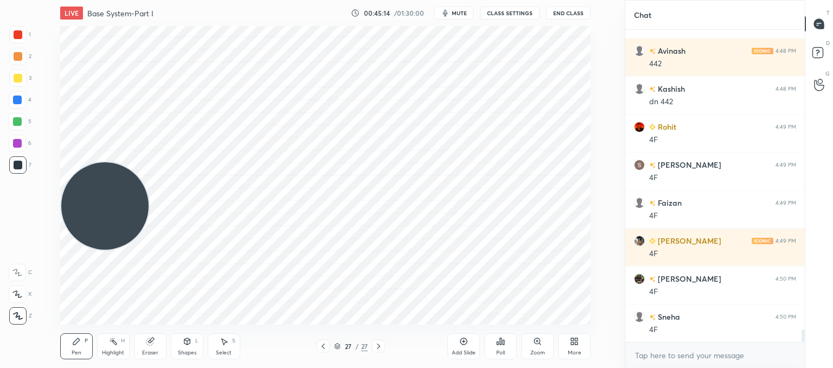
drag, startPoint x: 155, startPoint y: 347, endPoint x: 160, endPoint y: 346, distance: 5.7
click at [157, 348] on div "Eraser" at bounding box center [150, 346] width 33 height 26
click at [67, 346] on div "Pen P" at bounding box center [76, 346] width 33 height 26
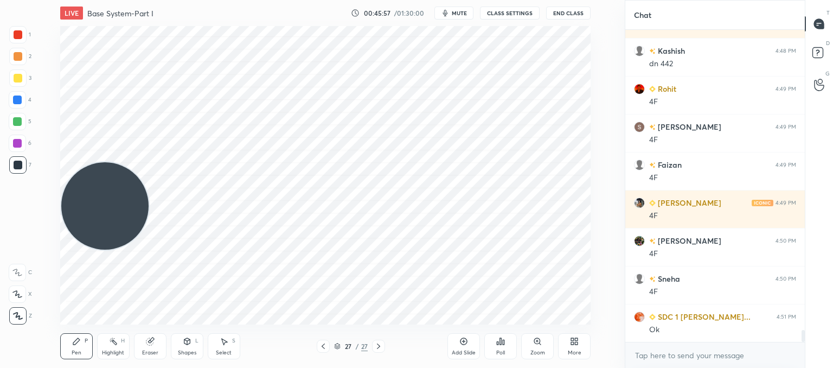
scroll to position [7703, 0]
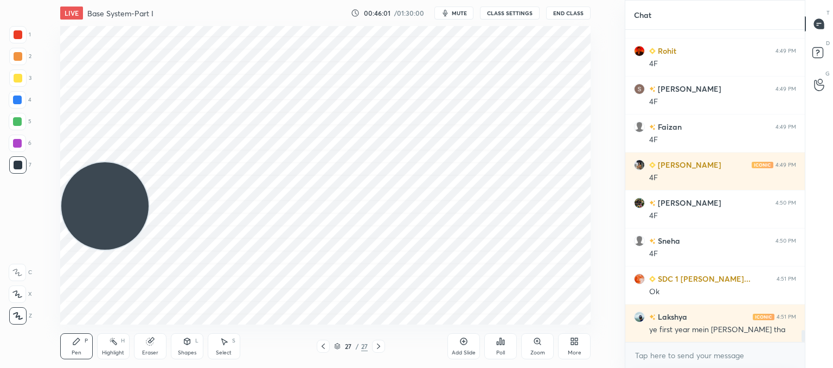
drag, startPoint x: 150, startPoint y: 344, endPoint x: 171, endPoint y: 327, distance: 27.5
click at [150, 344] on icon at bounding box center [149, 341] width 7 height 7
click at [82, 345] on div "Pen P" at bounding box center [76, 346] width 33 height 26
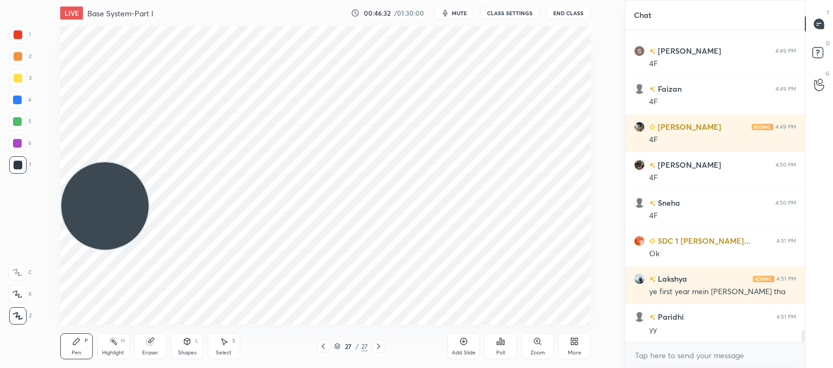
click at [574, 346] on div "More" at bounding box center [574, 346] width 33 height 26
click at [506, 233] on div "Upload File" at bounding box center [513, 233] width 43 height 26
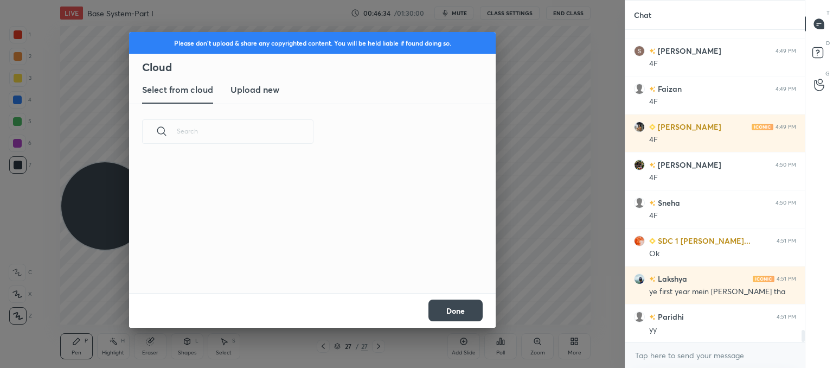
scroll to position [133, 348]
click at [241, 100] on new "Upload new" at bounding box center [255, 89] width 49 height 27
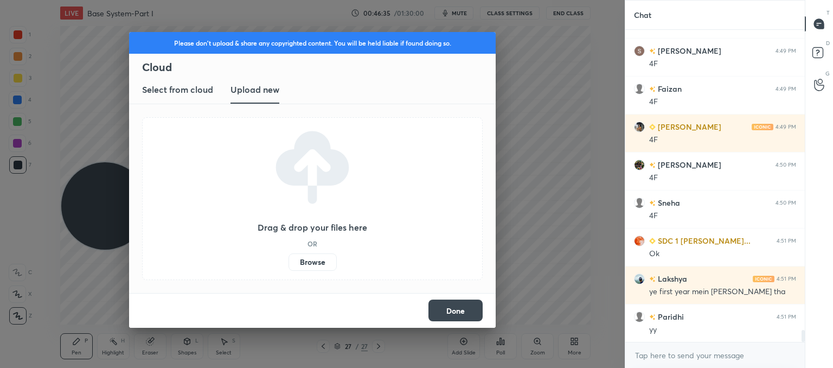
click at [316, 262] on label "Browse" at bounding box center [313, 261] width 48 height 17
click at [289, 262] on input "Browse" at bounding box center [289, 261] width 0 height 17
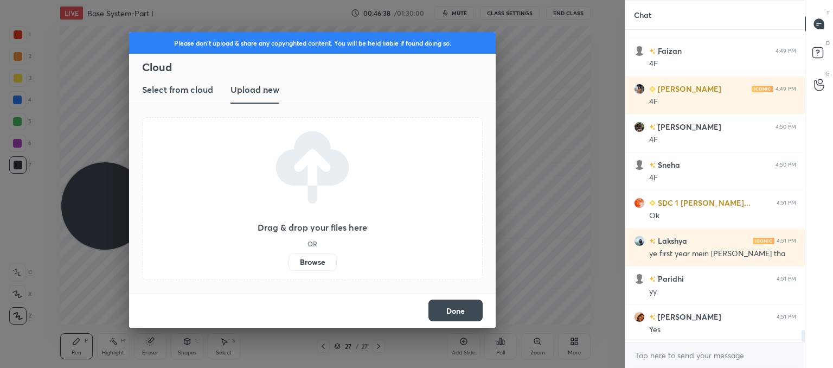
scroll to position [7817, 0]
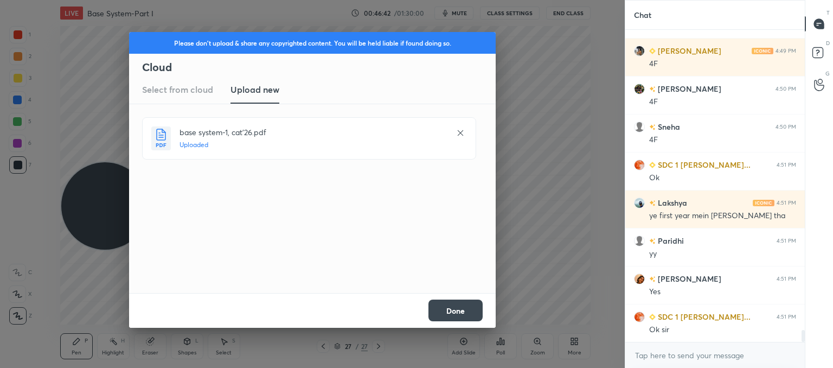
click at [454, 310] on button "Done" at bounding box center [456, 310] width 54 height 22
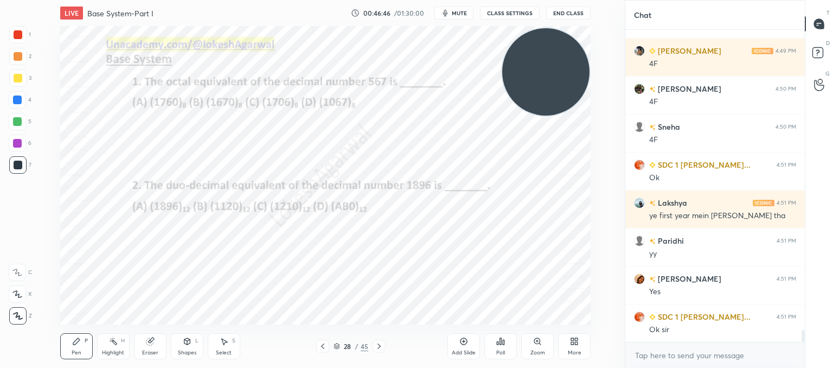
drag, startPoint x: 101, startPoint y: 203, endPoint x: 562, endPoint y: 69, distance: 479.7
click at [562, 69] on video at bounding box center [545, 71] width 87 height 87
drag, startPoint x: 536, startPoint y: 78, endPoint x: 42, endPoint y: 297, distance: 539.9
click at [36, 298] on div "Setting up your live class Poll for secs No correct answer Start poll" at bounding box center [326, 175] width 582 height 298
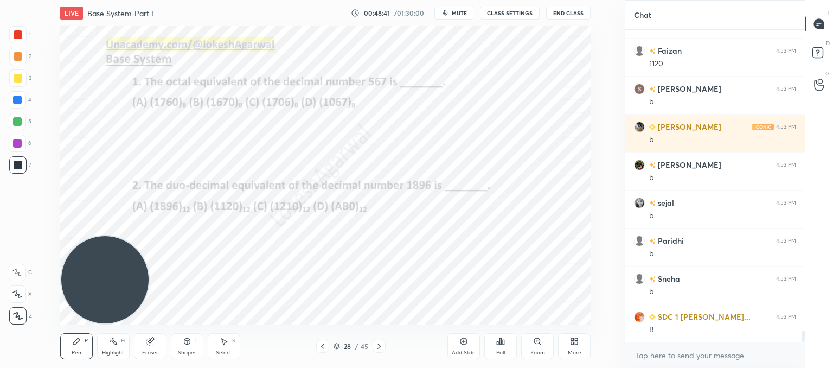
scroll to position [8158, 0]
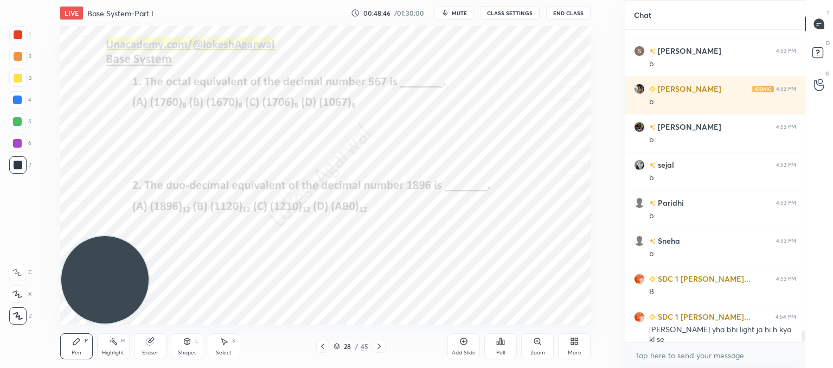
click at [384, 348] on div at bounding box center [379, 346] width 13 height 13
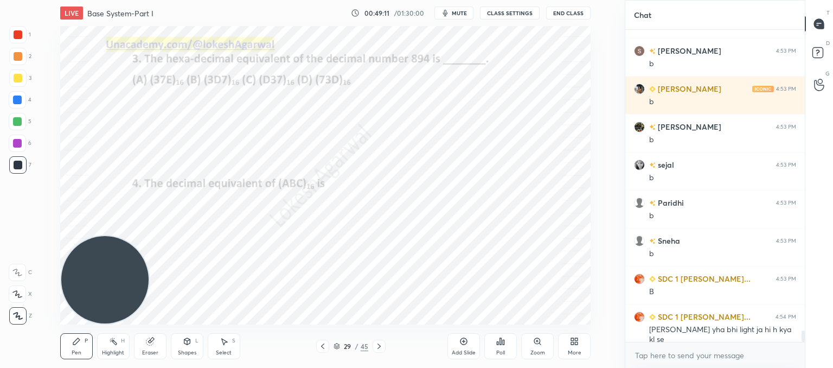
click at [379, 347] on icon at bounding box center [379, 345] width 3 height 5
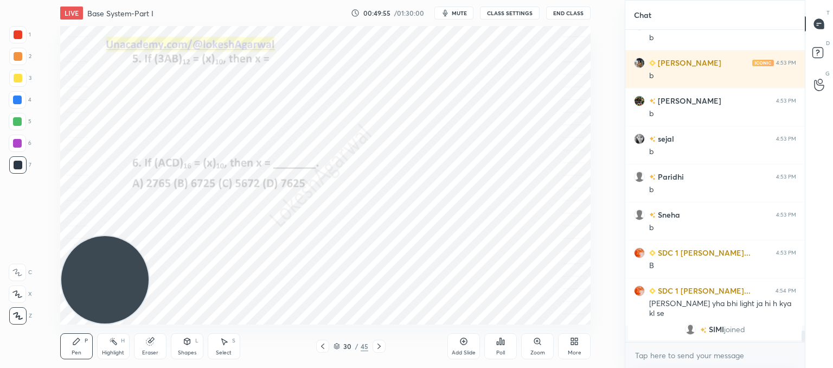
scroll to position [6696, 0]
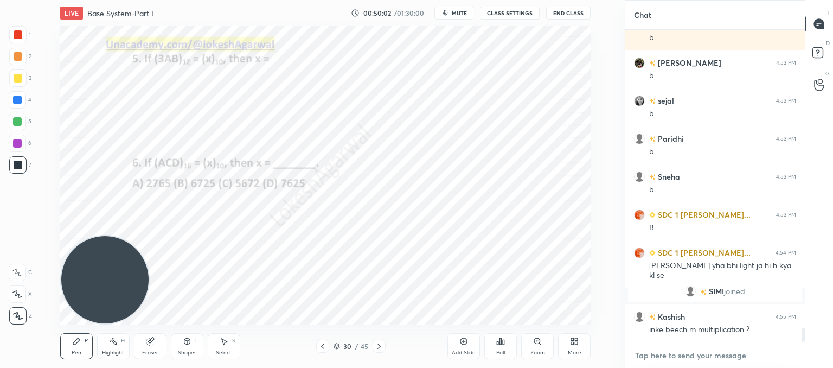
click at [697, 357] on textarea at bounding box center [715, 355] width 162 height 17
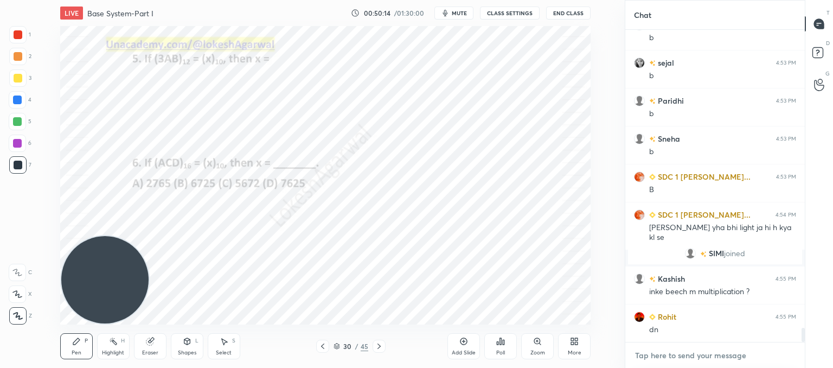
scroll to position [6772, 0]
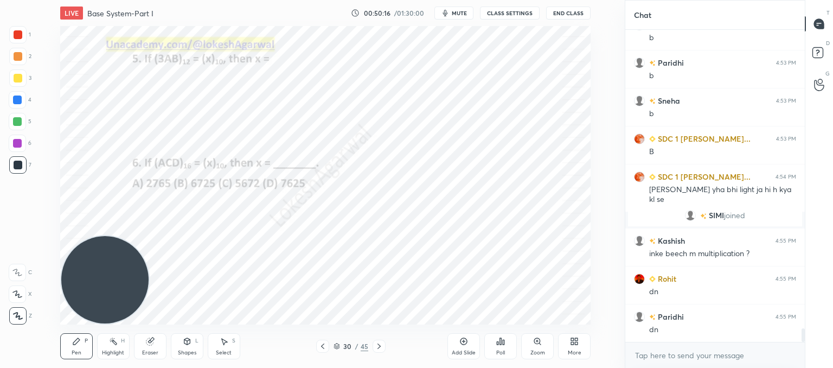
type textarea "x"
click at [507, 341] on div "Poll" at bounding box center [500, 346] width 33 height 26
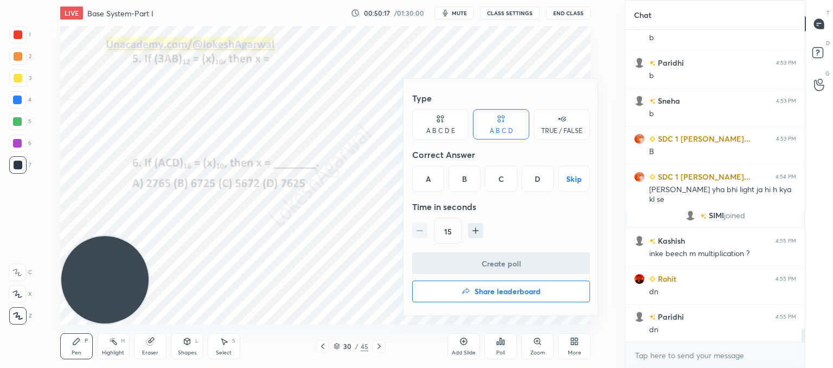
click at [436, 170] on div "A" at bounding box center [428, 178] width 32 height 26
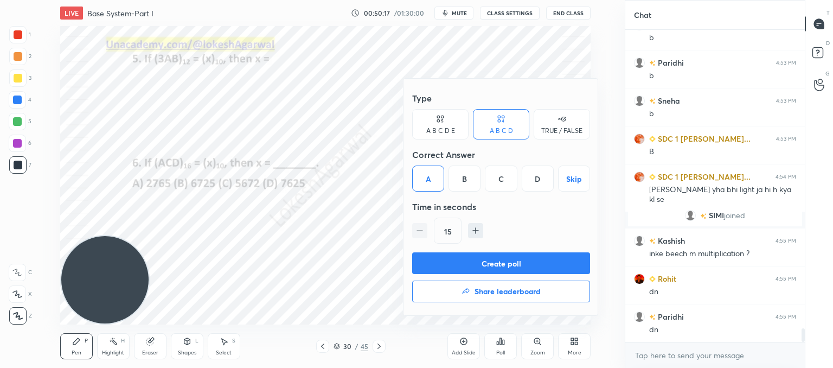
click at [470, 229] on icon "button" at bounding box center [475, 230] width 11 height 11
type input "30"
click at [455, 259] on button "Create poll" at bounding box center [501, 263] width 178 height 22
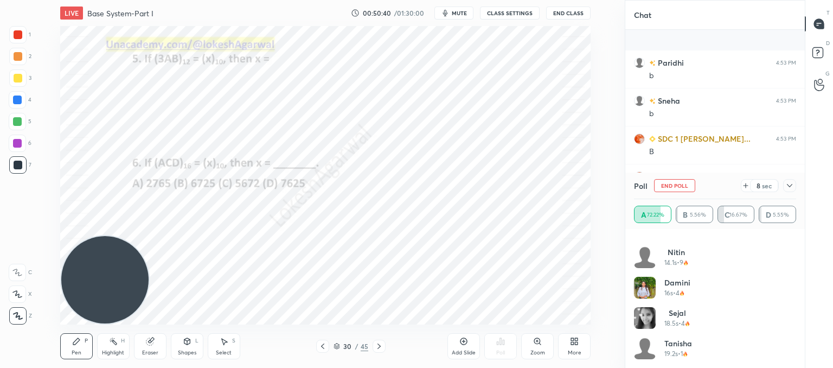
scroll to position [6854, 0]
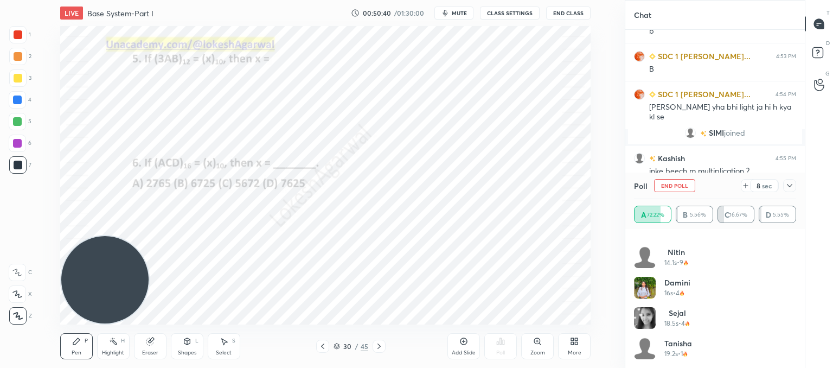
click at [744, 186] on icon at bounding box center [746, 186] width 4 height 0
click at [794, 183] on icon at bounding box center [790, 185] width 9 height 9
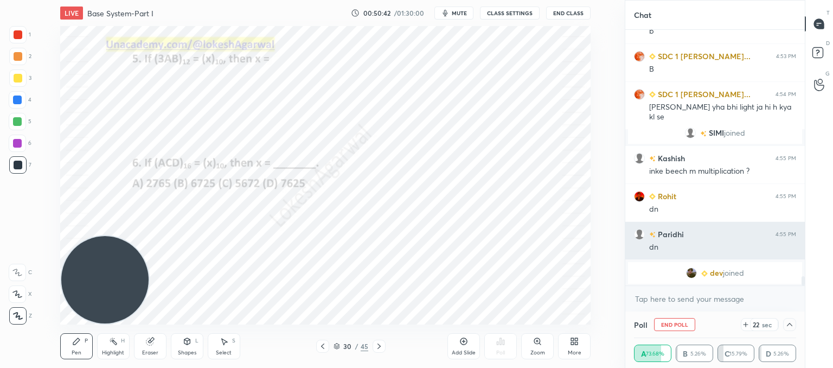
scroll to position [0, 0]
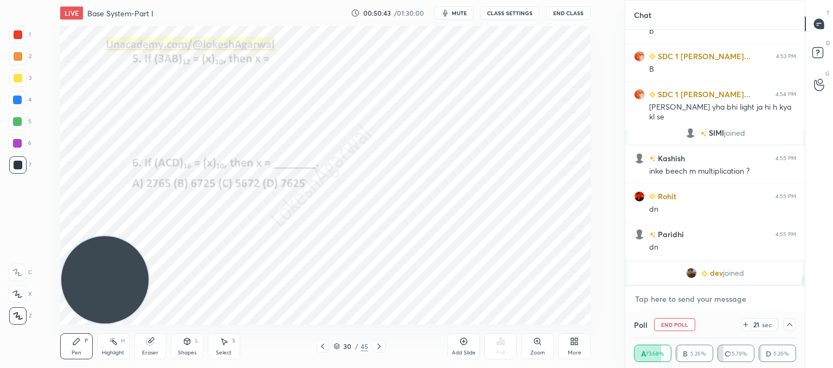
click at [716, 295] on textarea at bounding box center [715, 298] width 162 height 17
click at [789, 326] on icon at bounding box center [790, 324] width 9 height 9
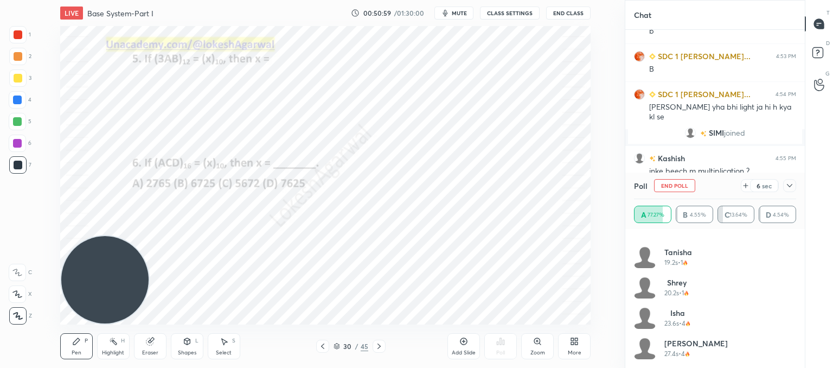
scroll to position [417, 0]
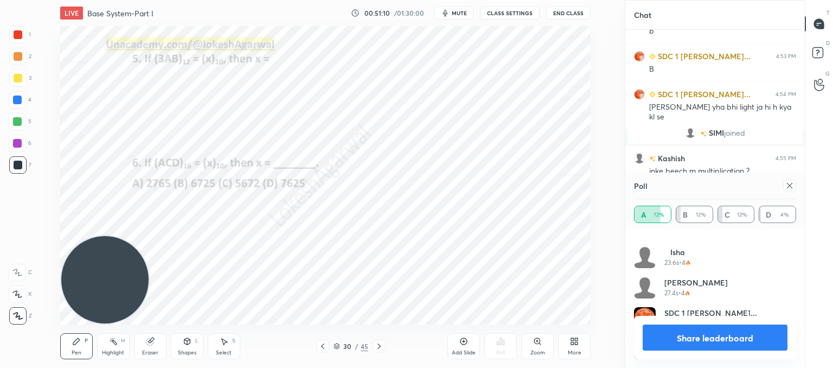
click at [791, 188] on icon at bounding box center [790, 185] width 9 height 9
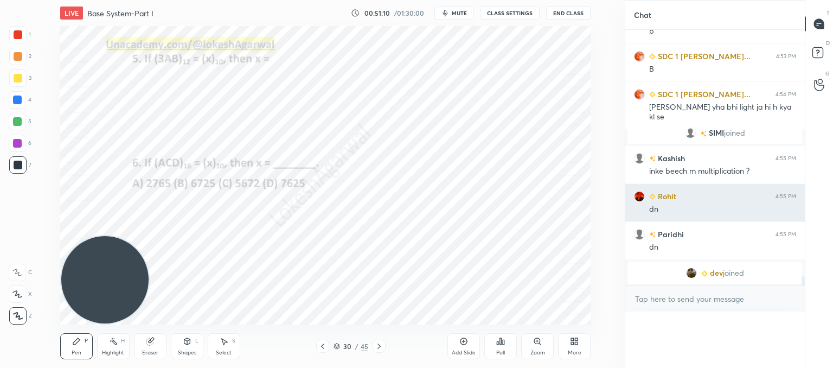
scroll to position [65, 159]
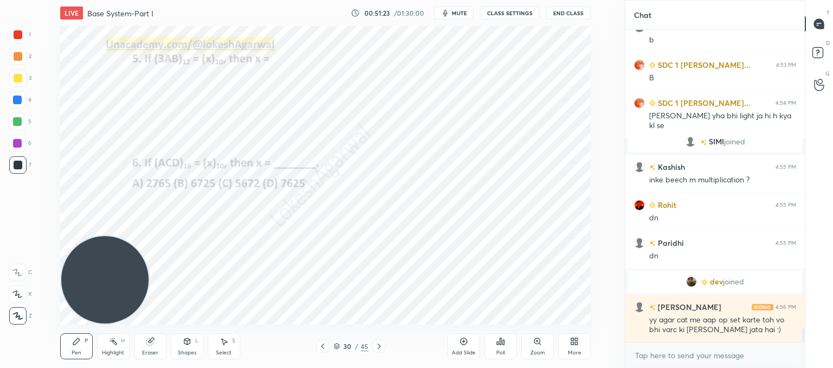
click at [154, 348] on div "Eraser" at bounding box center [150, 346] width 33 height 26
drag, startPoint x: 68, startPoint y: 350, endPoint x: 125, endPoint y: 269, distance: 99.6
click at [70, 350] on div "Pen P" at bounding box center [76, 346] width 33 height 26
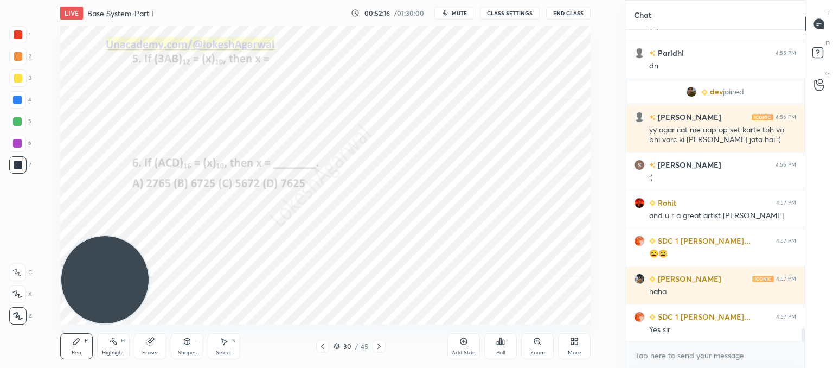
scroll to position [7018, 0]
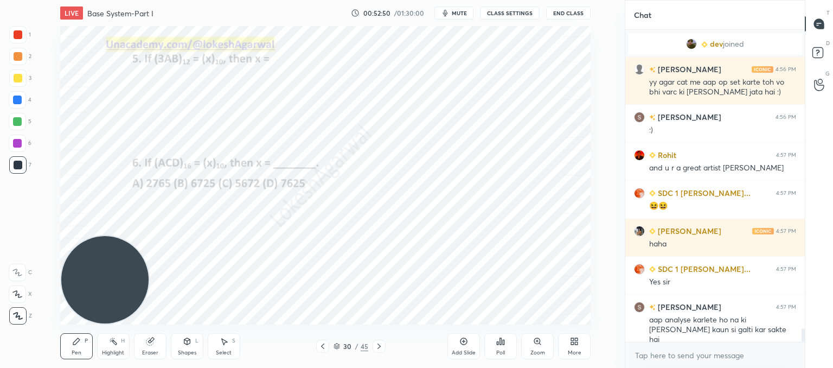
drag, startPoint x: 153, startPoint y: 342, endPoint x: 152, endPoint y: 334, distance: 7.6
click at [153, 342] on icon at bounding box center [150, 341] width 9 height 9
click at [73, 350] on div "Pen" at bounding box center [77, 352] width 10 height 5
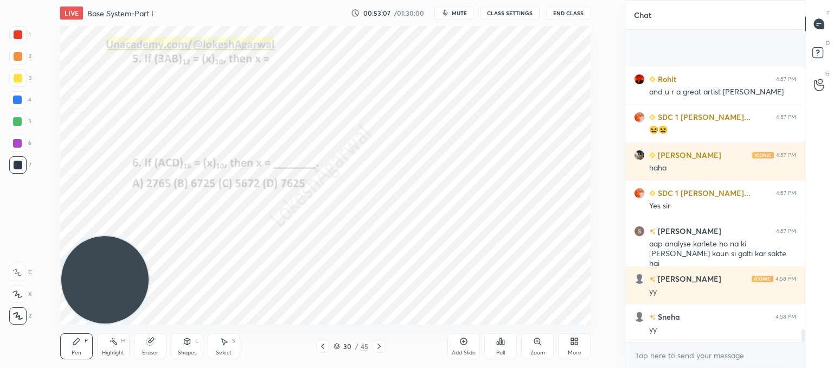
scroll to position [7170, 0]
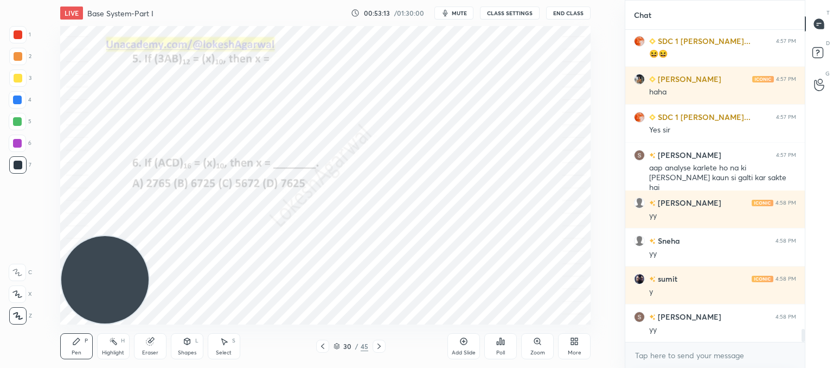
drag, startPoint x: 157, startPoint y: 345, endPoint x: 168, endPoint y: 328, distance: 19.6
click at [163, 343] on div "Eraser" at bounding box center [150, 346] width 33 height 26
drag, startPoint x: 82, startPoint y: 348, endPoint x: 120, endPoint y: 311, distance: 53.7
click at [82, 348] on div "Pen P" at bounding box center [76, 346] width 33 height 26
drag, startPoint x: 146, startPoint y: 351, endPoint x: 170, endPoint y: 330, distance: 31.1
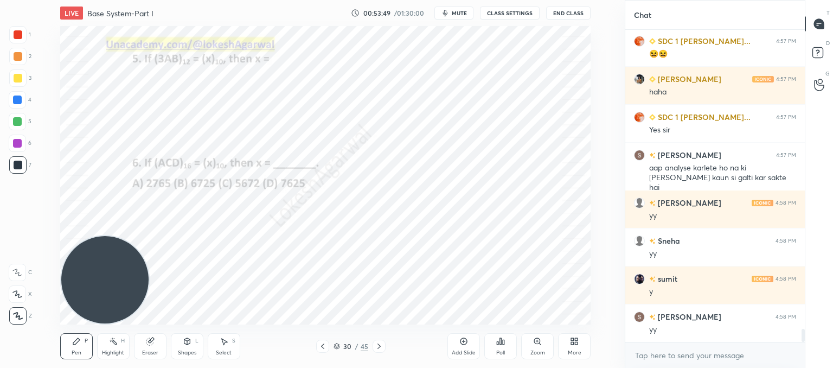
click at [150, 351] on div "Eraser" at bounding box center [150, 352] width 16 height 5
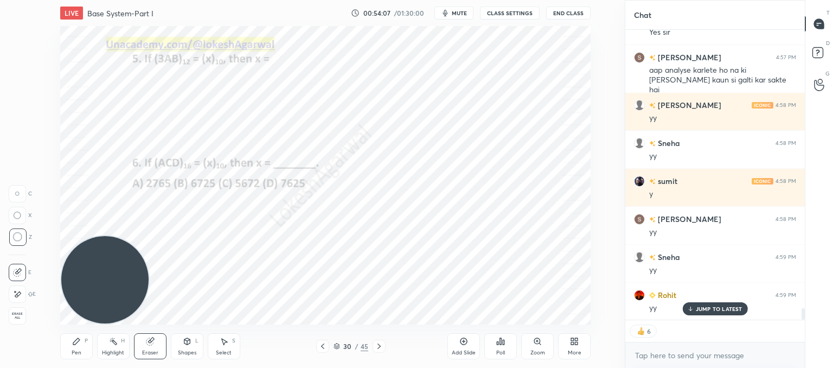
scroll to position [7246, 0]
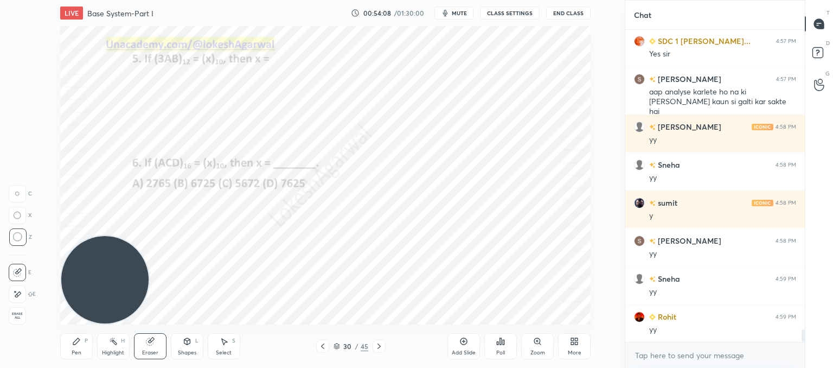
click at [380, 346] on icon at bounding box center [379, 345] width 3 height 5
click at [66, 359] on div "Pen P Highlight H Eraser Shapes L Select S 31 / 45 Add Slide Poll Zoom More" at bounding box center [325, 345] width 531 height 43
drag, startPoint x: 77, startPoint y: 348, endPoint x: 143, endPoint y: 247, distance: 120.4
click at [78, 348] on div "Pen P" at bounding box center [76, 346] width 33 height 26
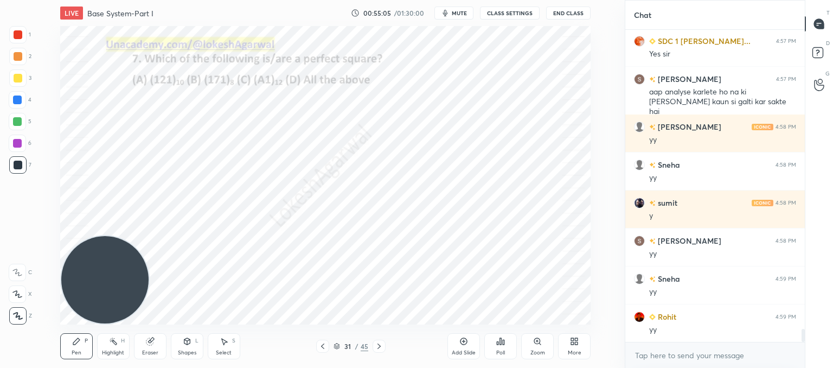
click at [142, 339] on div "Eraser" at bounding box center [150, 346] width 33 height 26
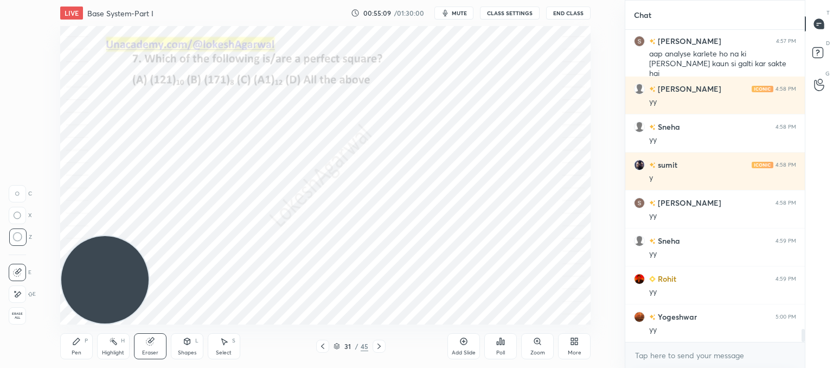
click at [76, 343] on icon at bounding box center [76, 341] width 9 height 9
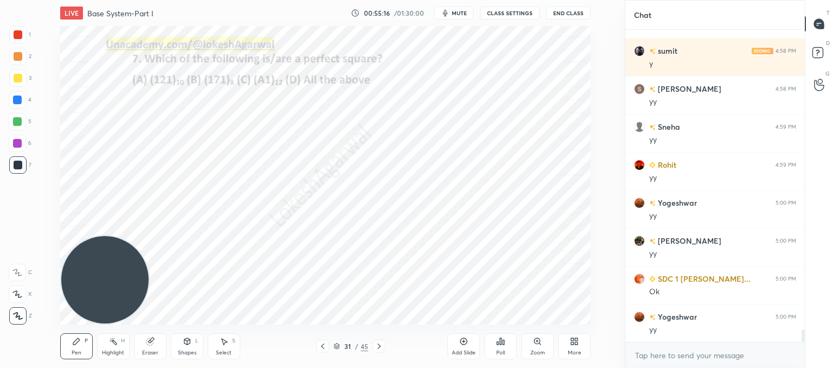
scroll to position [7436, 0]
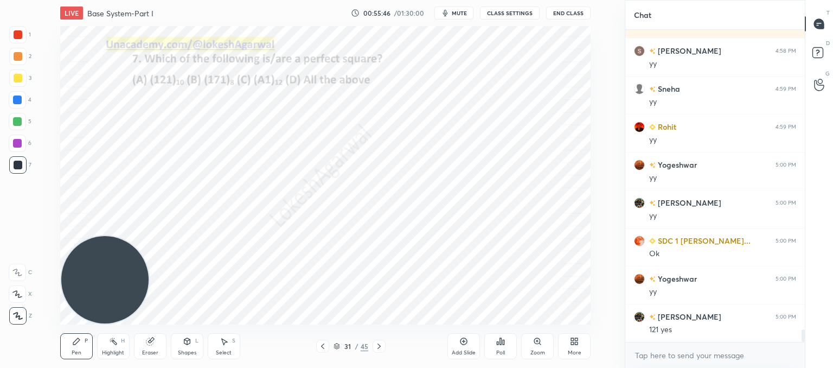
click at [379, 346] on icon at bounding box center [379, 346] width 9 height 9
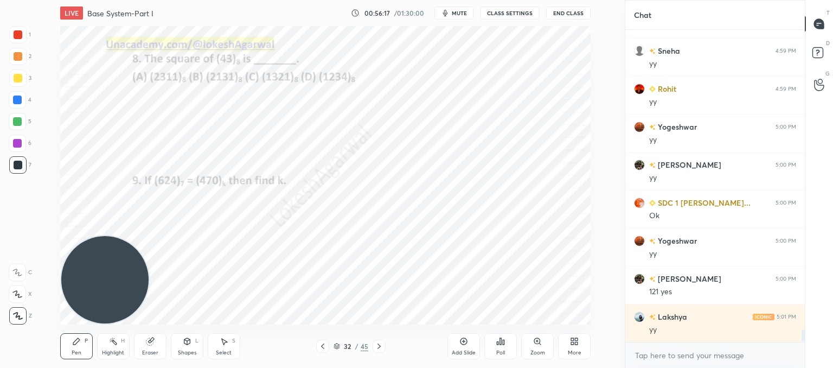
click at [156, 343] on div "Eraser" at bounding box center [150, 346] width 33 height 26
click at [75, 338] on icon at bounding box center [76, 341] width 9 height 9
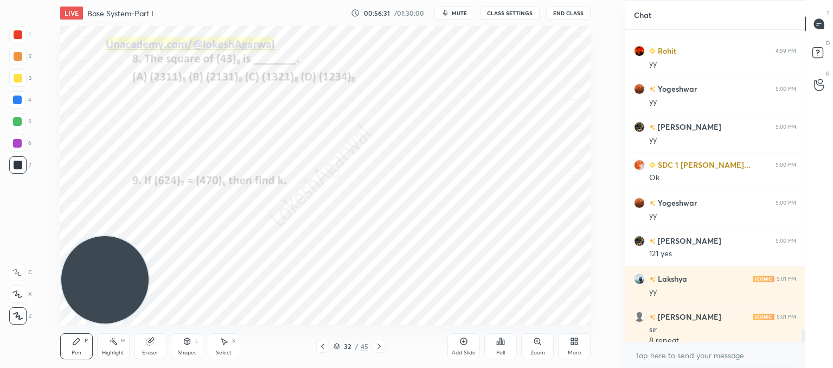
scroll to position [7523, 0]
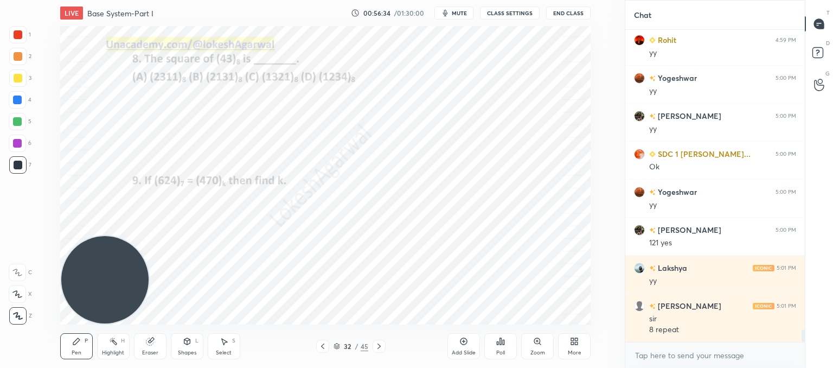
drag, startPoint x: 471, startPoint y: 343, endPoint x: 456, endPoint y: 324, distance: 24.7
click at [472, 343] on div "Add Slide" at bounding box center [464, 346] width 33 height 26
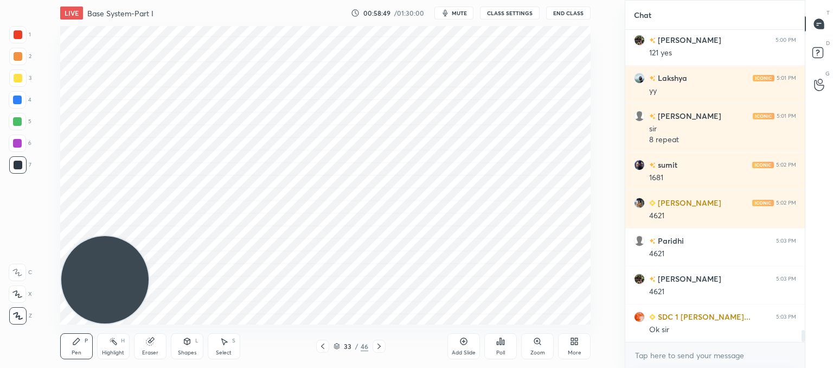
scroll to position [7751, 0]
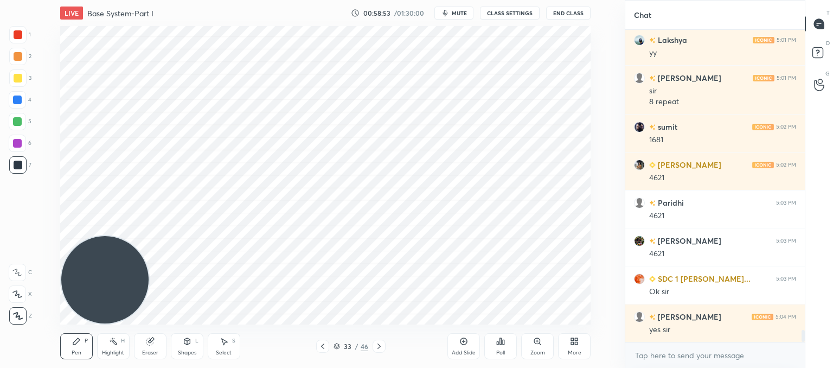
click at [323, 352] on div at bounding box center [322, 346] width 13 height 13
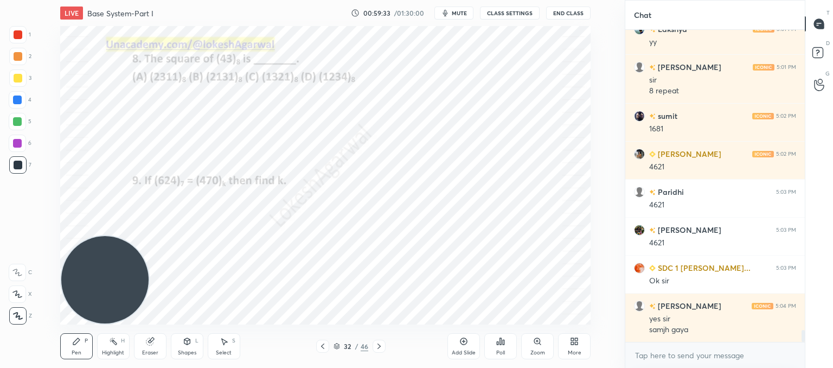
scroll to position [7799, 0]
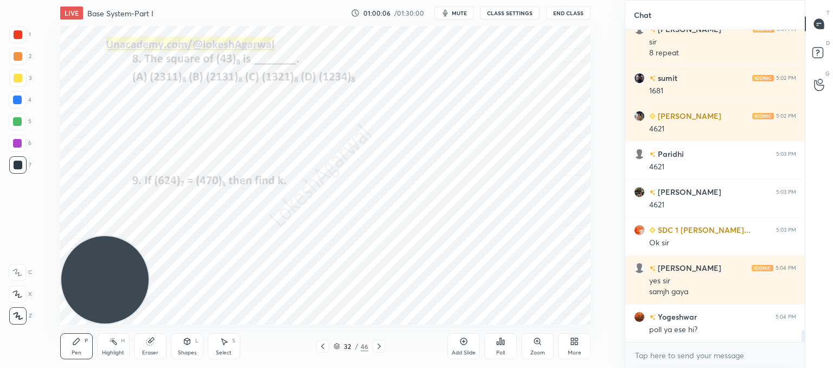
click at [224, 350] on div "Select" at bounding box center [224, 352] width 16 height 5
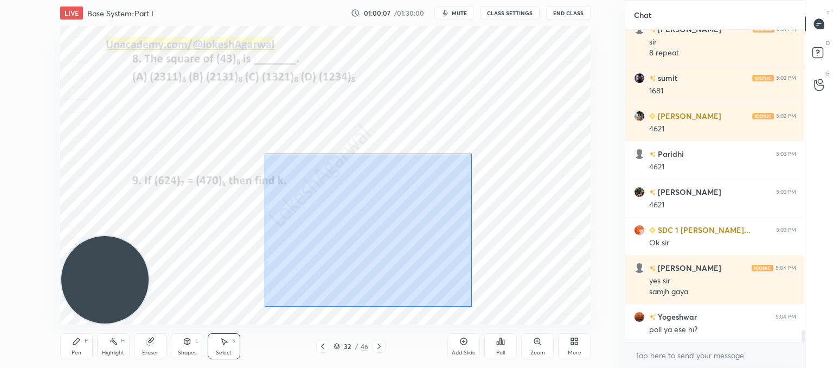
drag, startPoint x: 472, startPoint y: 307, endPoint x: 253, endPoint y: 123, distance: 286.1
click at [253, 123] on div "0 ° Undo Copy Paste here Duplicate Duplicate to new slide Delete" at bounding box center [325, 175] width 531 height 298
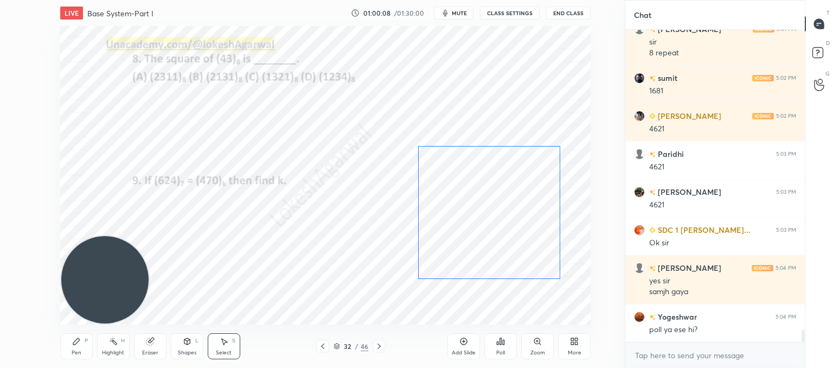
drag, startPoint x: 344, startPoint y: 217, endPoint x: 458, endPoint y: 196, distance: 116.3
click at [458, 196] on div "0 ° Undo Copy Paste here Duplicate Duplicate to new slide Delete" at bounding box center [325, 175] width 531 height 298
click at [270, 241] on div "0 ° Undo Copy Paste here Duplicate Duplicate to new slide Delete" at bounding box center [325, 175] width 531 height 298
click at [508, 342] on div "Poll" at bounding box center [500, 346] width 33 height 26
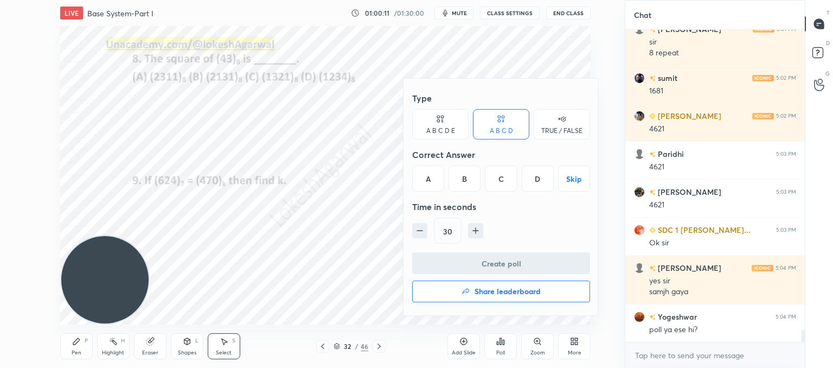
scroll to position [7837, 0]
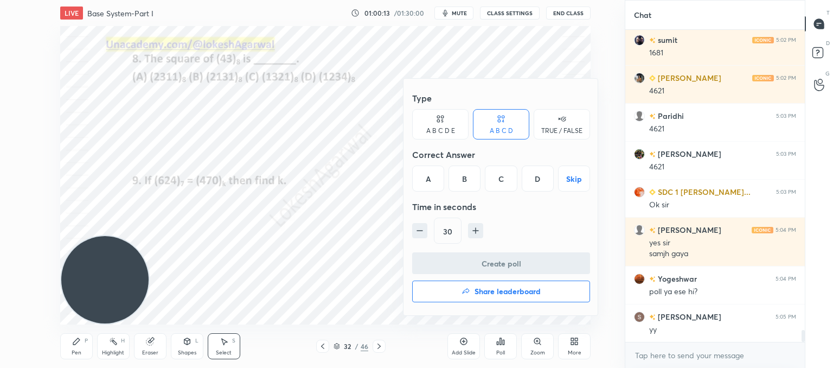
click at [440, 120] on icon at bounding box center [440, 118] width 9 height 11
click at [460, 181] on div "B" at bounding box center [456, 178] width 26 height 26
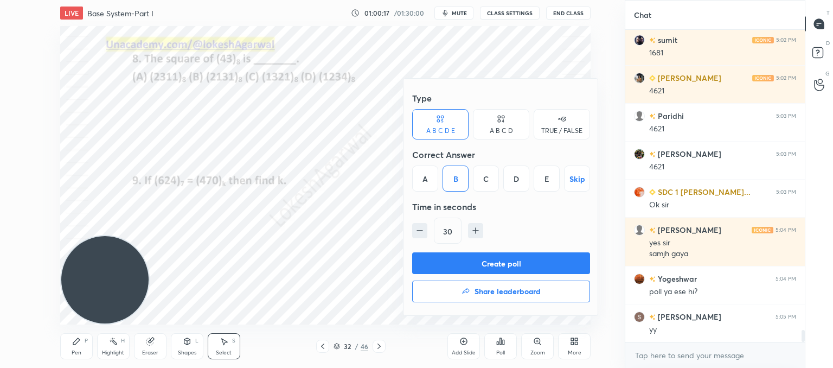
click at [488, 265] on button "Create poll" at bounding box center [501, 263] width 178 height 22
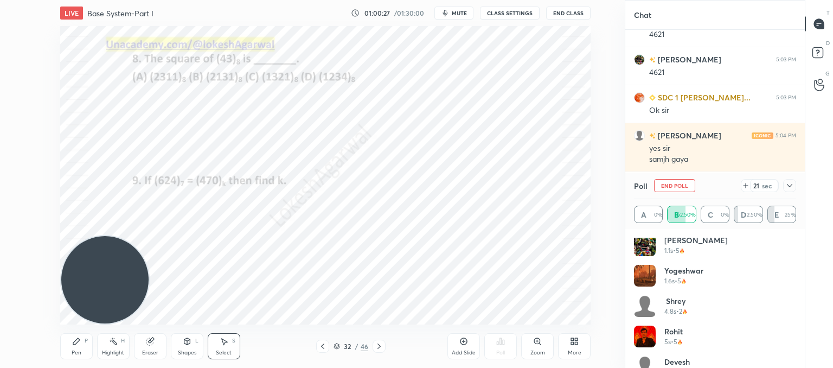
scroll to position [52, 0]
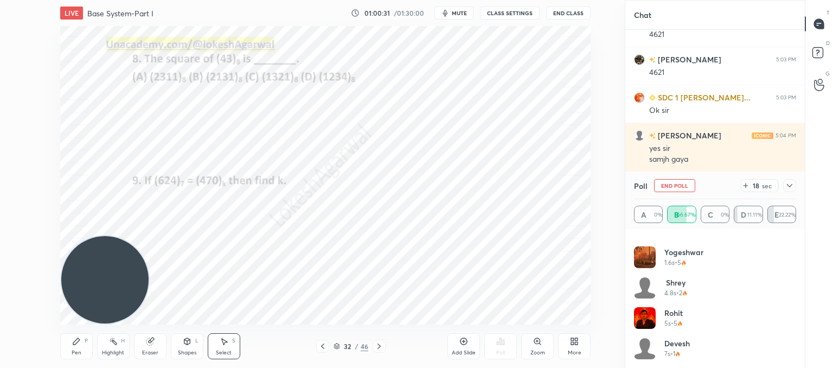
click at [793, 188] on icon at bounding box center [790, 185] width 9 height 9
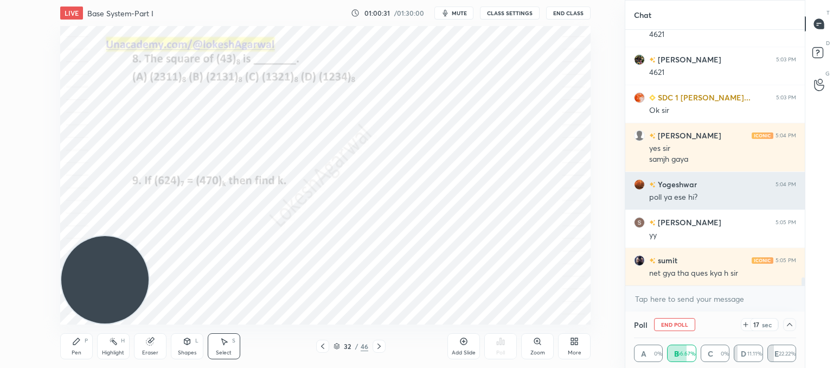
scroll to position [0, 0]
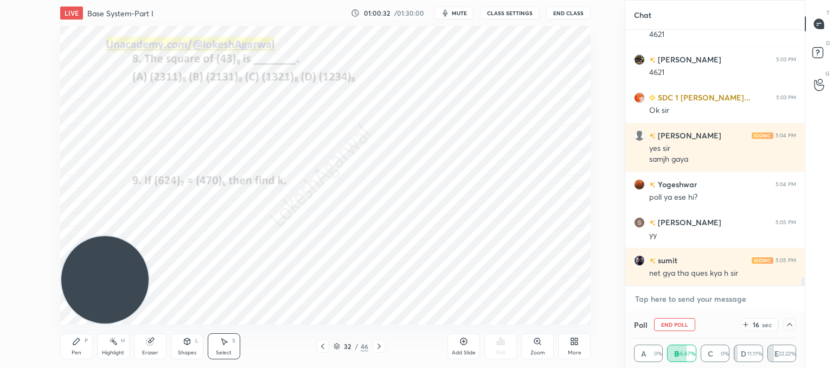
click at [677, 298] on textarea at bounding box center [715, 298] width 162 height 17
click at [668, 298] on textarea at bounding box center [715, 298] width 162 height 17
click at [745, 325] on icon at bounding box center [746, 324] width 9 height 9
click at [787, 322] on icon at bounding box center [790, 324] width 9 height 9
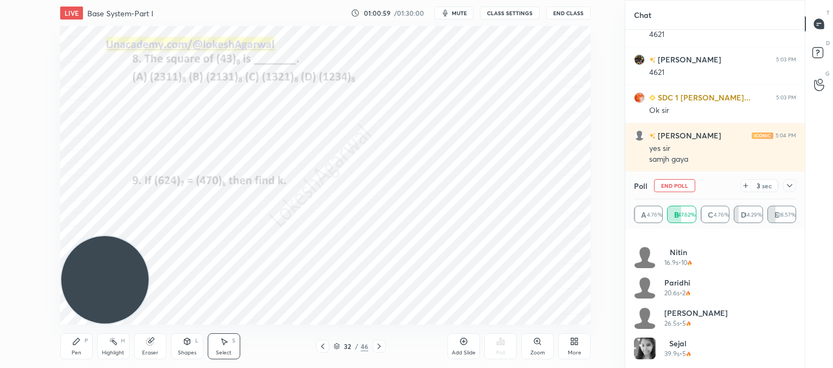
scroll to position [7970, 0]
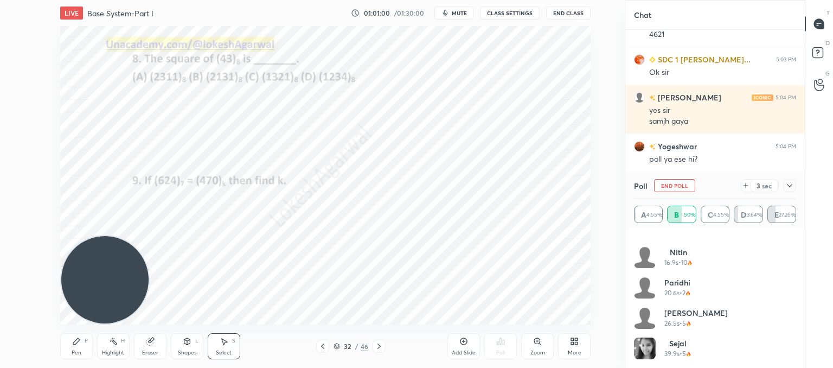
click at [745, 184] on icon at bounding box center [746, 185] width 9 height 9
click at [788, 183] on icon at bounding box center [790, 185] width 9 height 9
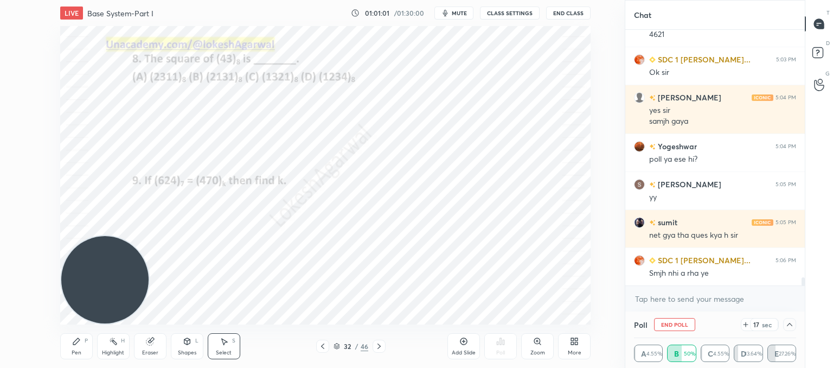
scroll to position [0, 3]
click at [790, 325] on icon at bounding box center [790, 324] width 9 height 9
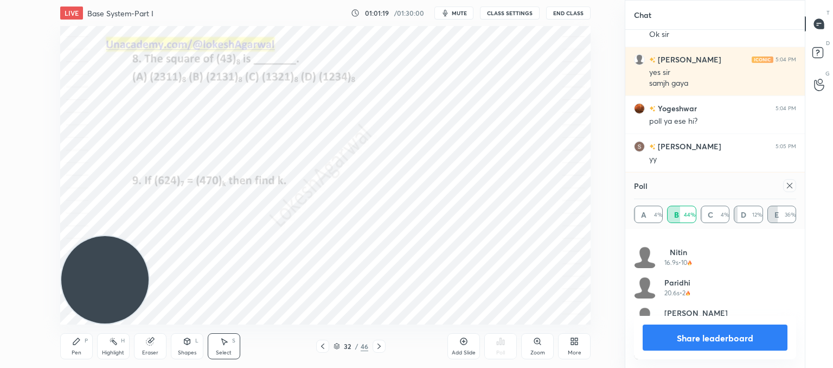
click at [791, 184] on icon at bounding box center [789, 185] width 5 height 5
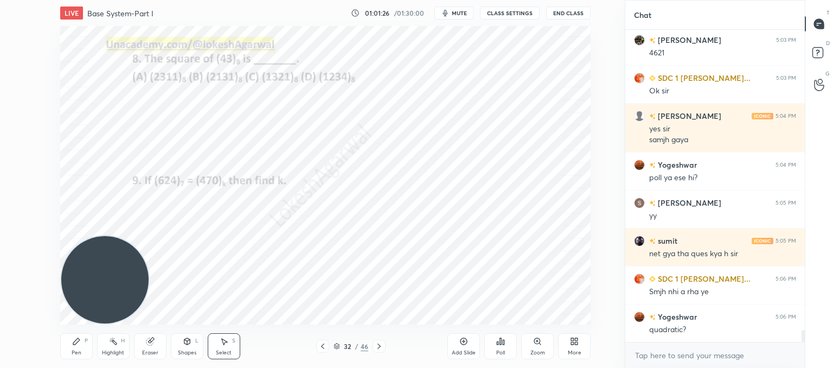
drag, startPoint x: 116, startPoint y: 328, endPoint x: 105, endPoint y: 335, distance: 12.9
click at [114, 330] on div "Pen P Highlight H Eraser Shapes L Select S 32 / 46 Add Slide Poll Zoom More" at bounding box center [325, 345] width 531 height 43
click at [80, 342] on div "Pen P" at bounding box center [76, 346] width 33 height 26
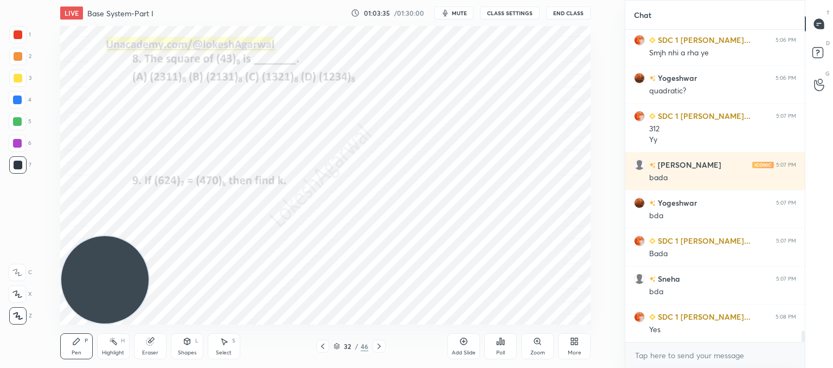
scroll to position [8201, 0]
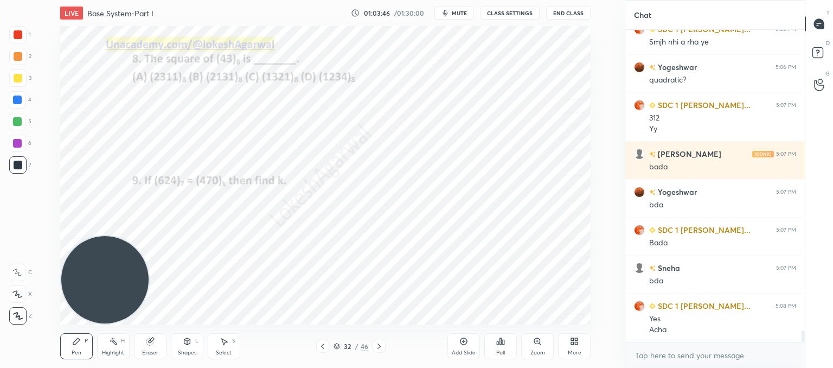
drag, startPoint x: 154, startPoint y: 341, endPoint x: 167, endPoint y: 330, distance: 16.6
click at [156, 339] on div "Eraser" at bounding box center [150, 346] width 33 height 26
click at [86, 345] on div "Pen P" at bounding box center [76, 346] width 33 height 26
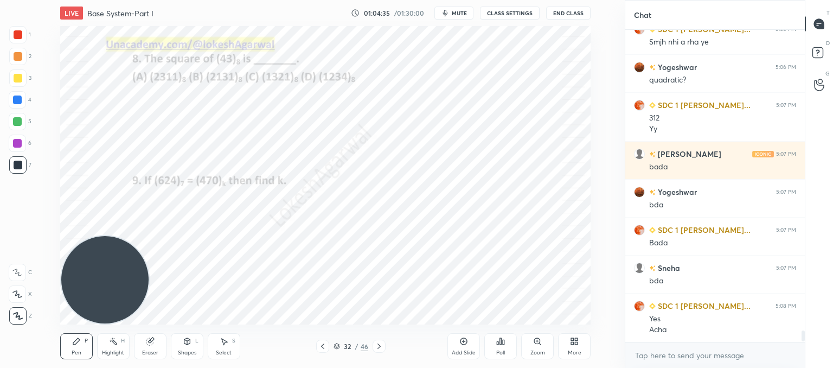
click at [381, 348] on icon at bounding box center [379, 346] width 9 height 9
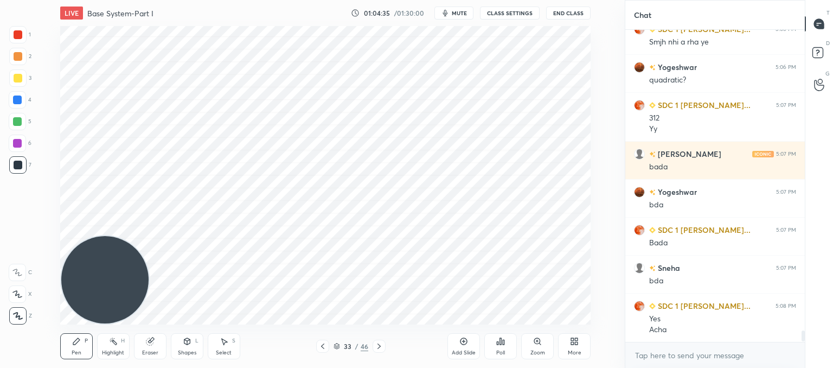
click at [381, 348] on icon at bounding box center [379, 346] width 9 height 9
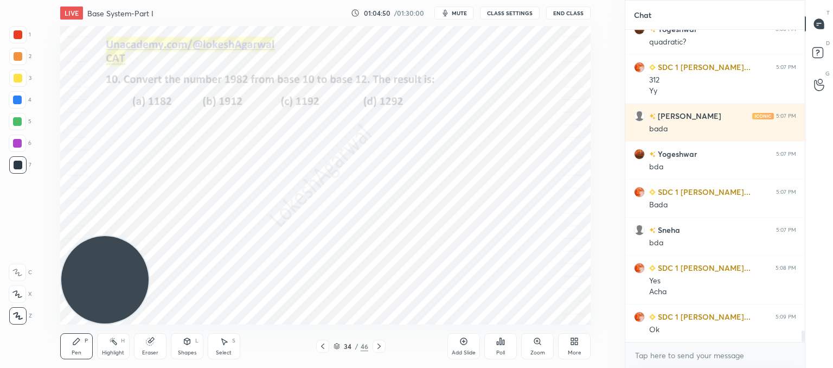
click at [385, 346] on div at bounding box center [379, 346] width 13 height 13
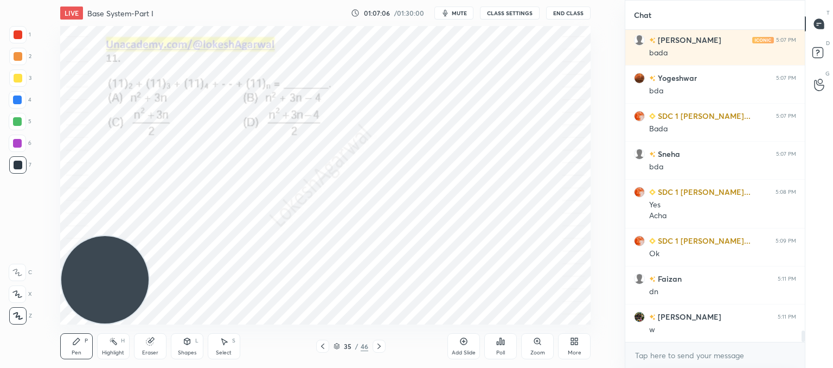
scroll to position [8353, 0]
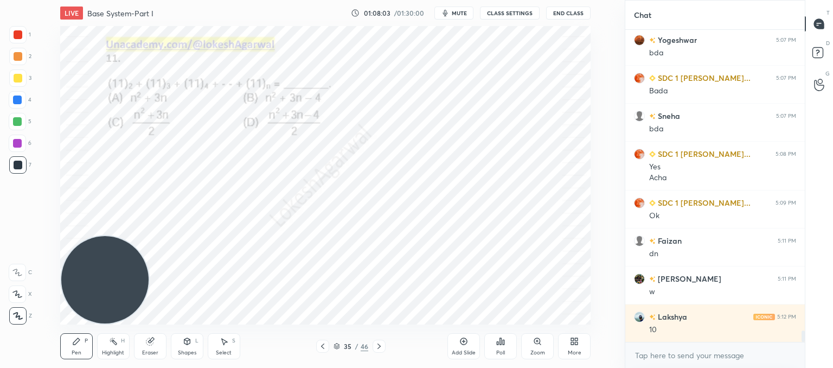
click at [505, 346] on icon at bounding box center [500, 341] width 9 height 9
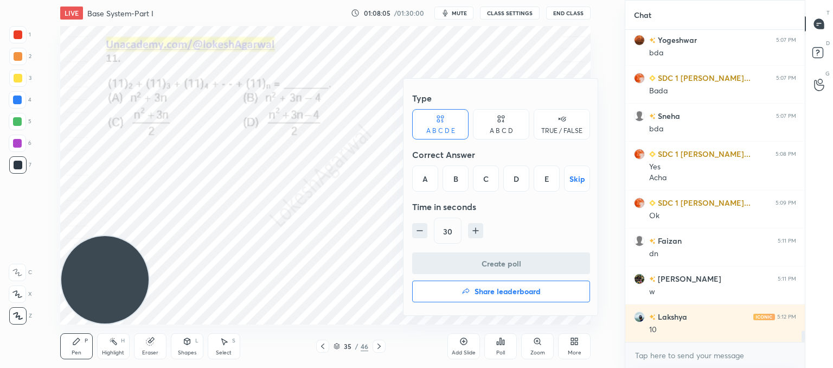
click at [519, 139] on div "Type A B C D E A B C D TRUE / FALSE Correct Answer A B C D E Skip Time in secon…" at bounding box center [501, 169] width 178 height 165
drag, startPoint x: 508, startPoint y: 128, endPoint x: 519, endPoint y: 167, distance: 39.9
click at [508, 128] on div "A B C D" at bounding box center [501, 130] width 23 height 7
click at [535, 175] on div "D" at bounding box center [538, 178] width 32 height 26
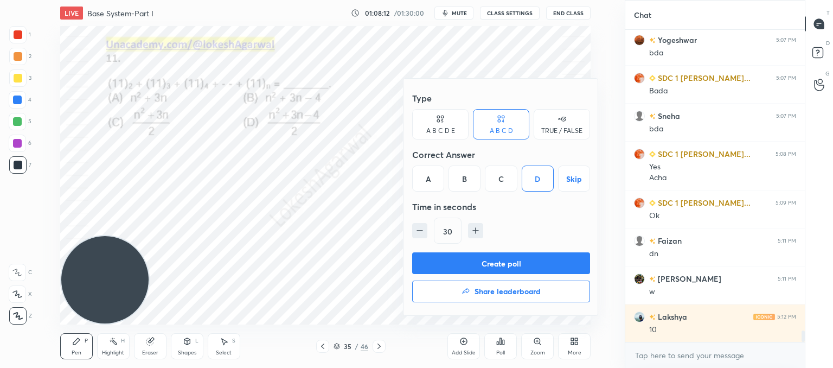
scroll to position [8391, 0]
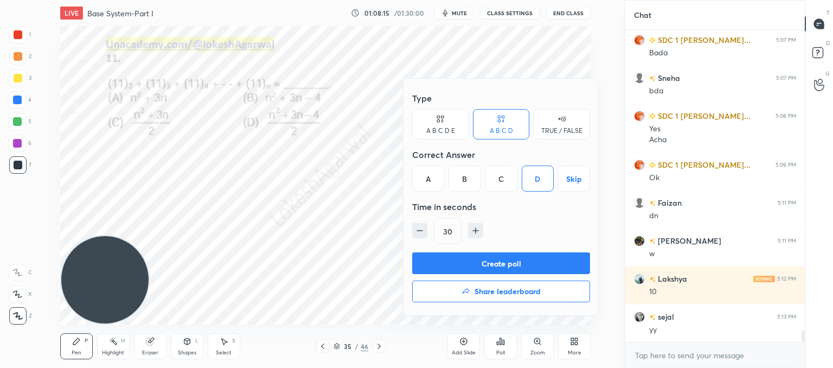
click at [520, 263] on button "Create poll" at bounding box center [501, 263] width 178 height 22
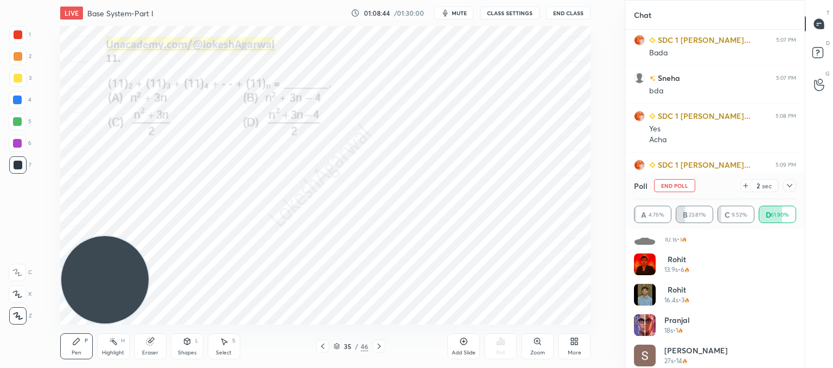
scroll to position [295, 0]
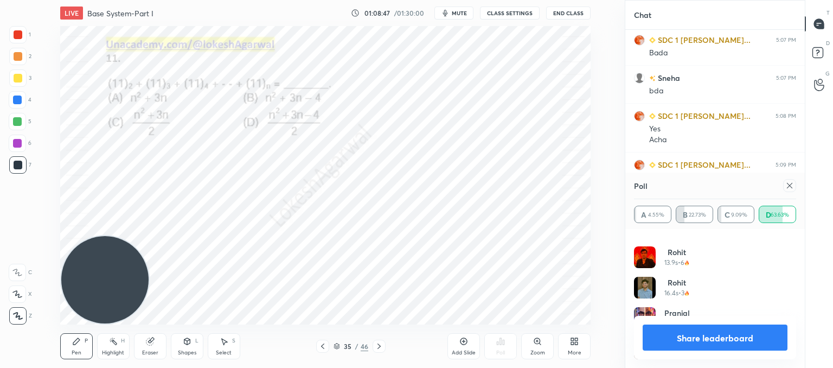
click at [795, 184] on div at bounding box center [789, 185] width 13 height 13
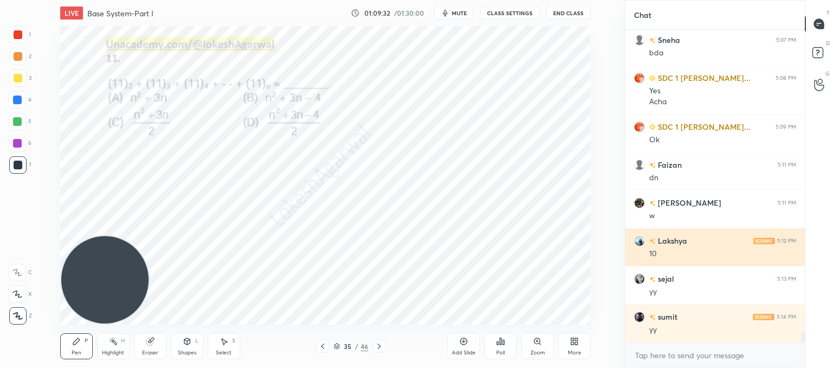
scroll to position [8467, 0]
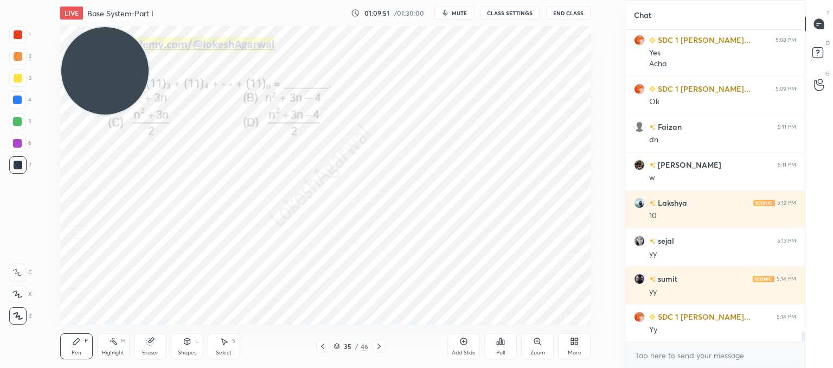
drag, startPoint x: 111, startPoint y: 236, endPoint x: 78, endPoint y: 40, distance: 199.2
click at [78, 31] on video at bounding box center [104, 70] width 87 height 87
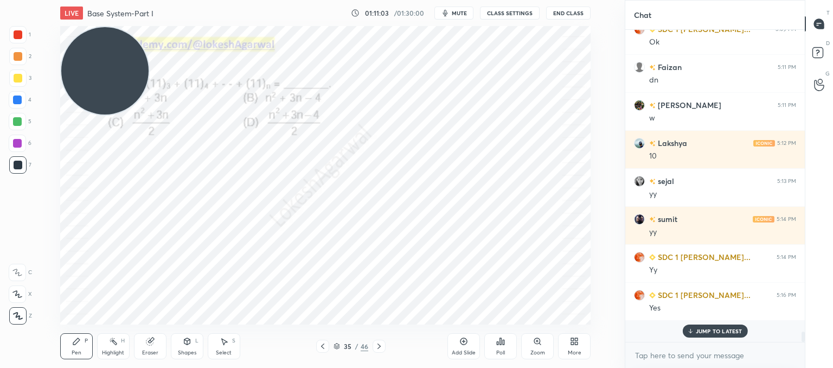
scroll to position [309, 176]
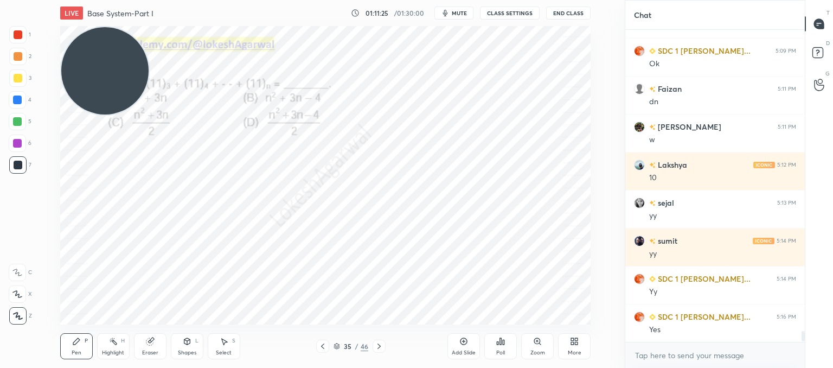
click at [456, 340] on div "Add Slide" at bounding box center [464, 346] width 33 height 26
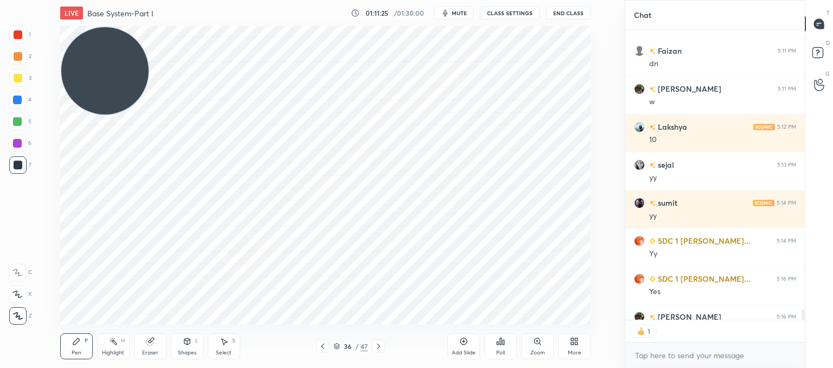
scroll to position [287, 176]
drag, startPoint x: 135, startPoint y: 80, endPoint x: 119, endPoint y: 284, distance: 204.6
click at [79, 114] on video at bounding box center [104, 70] width 87 height 87
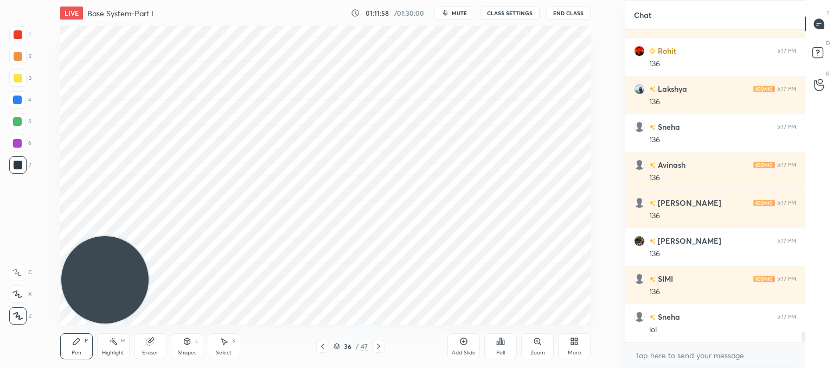
scroll to position [9036, 0]
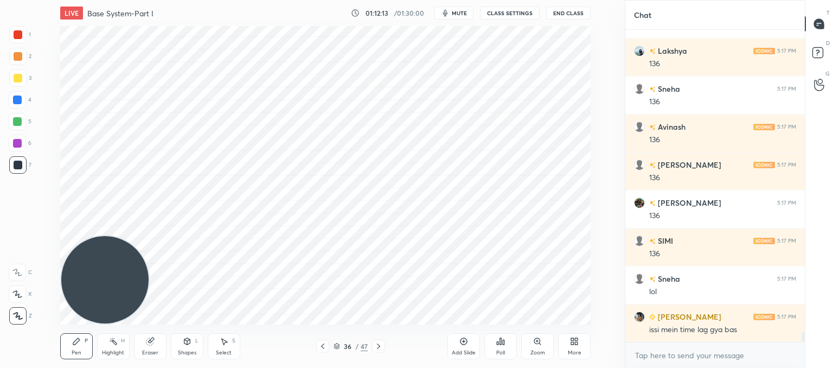
drag, startPoint x: 88, startPoint y: 207, endPoint x: 68, endPoint y: -1, distance: 208.8
click at [68, 0] on div "LIVE Base System-Part I 01:12:13 / 01:30:00 mute CLASS SETTINGS End Class Setti…" at bounding box center [326, 184] width 582 height 368
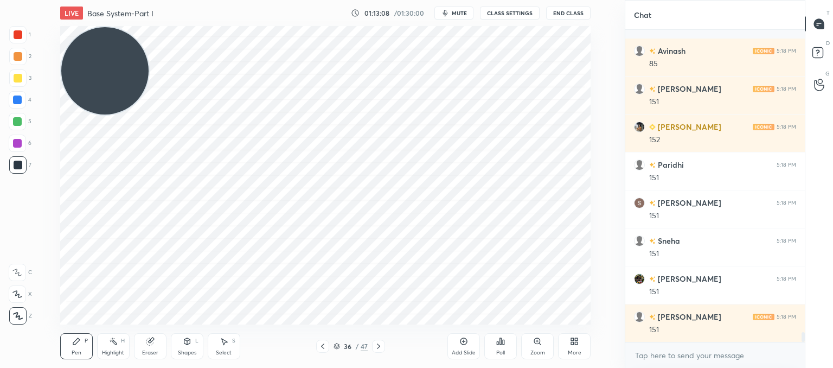
scroll to position [9416, 0]
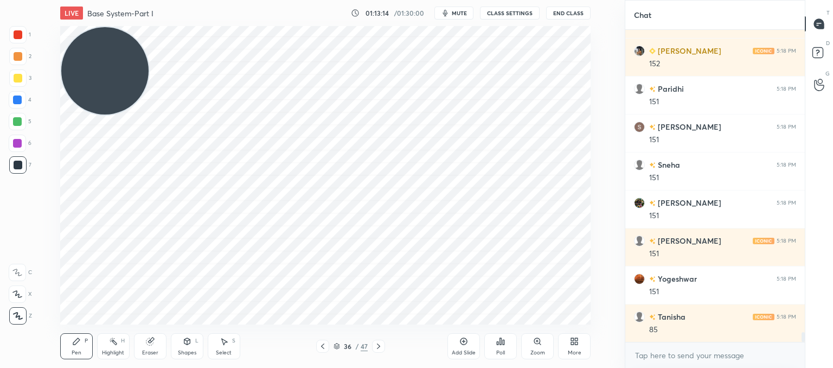
drag, startPoint x: 149, startPoint y: 348, endPoint x: 156, endPoint y: 335, distance: 15.3
click at [150, 347] on div "Eraser" at bounding box center [150, 346] width 33 height 26
drag, startPoint x: 68, startPoint y: 347, endPoint x: 102, endPoint y: 329, distance: 38.6
click at [70, 347] on div "Pen P" at bounding box center [76, 346] width 33 height 26
click at [148, 350] on div "Eraser" at bounding box center [150, 352] width 16 height 5
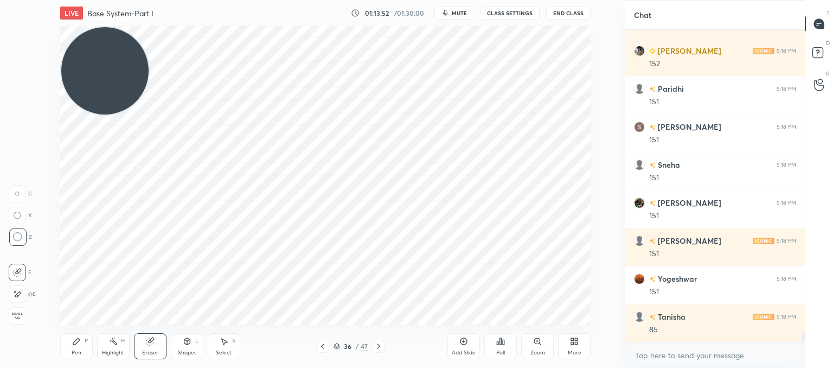
drag, startPoint x: 69, startPoint y: 353, endPoint x: 74, endPoint y: 349, distance: 5.9
click at [72, 353] on div "Pen P" at bounding box center [76, 346] width 33 height 26
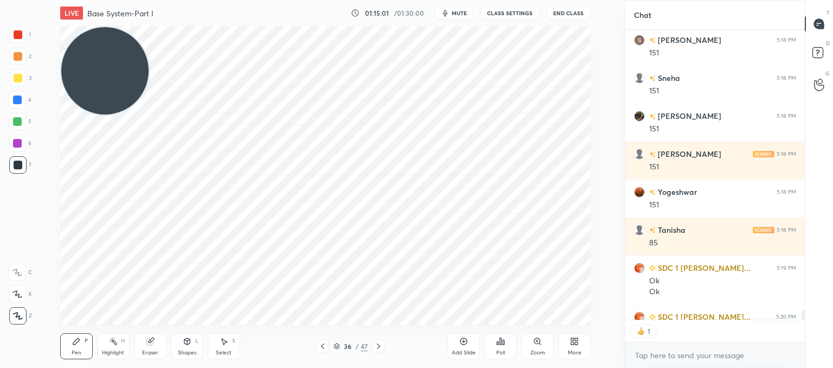
scroll to position [287, 176]
drag, startPoint x: 478, startPoint y: 347, endPoint x: 467, endPoint y: 326, distance: 24.0
click at [478, 347] on div "Add Slide" at bounding box center [464, 346] width 33 height 26
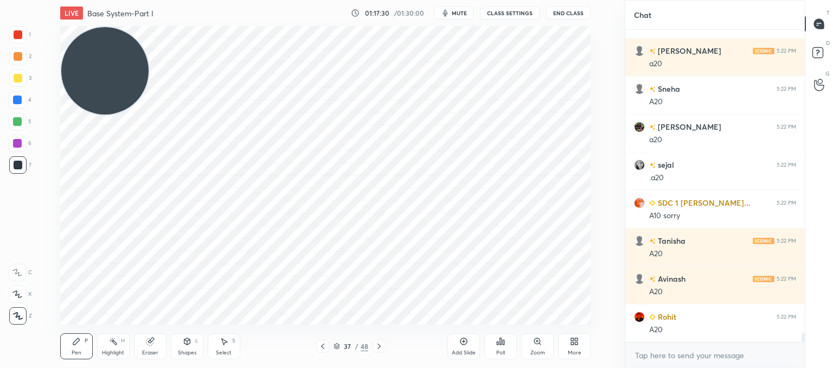
scroll to position [10452, 0]
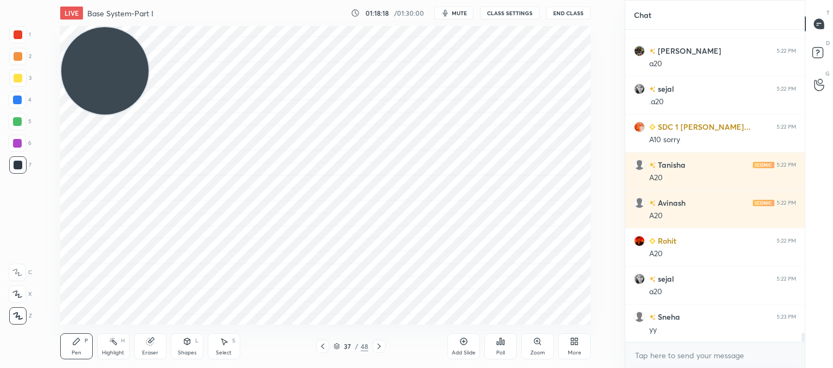
click at [378, 345] on icon at bounding box center [379, 346] width 9 height 9
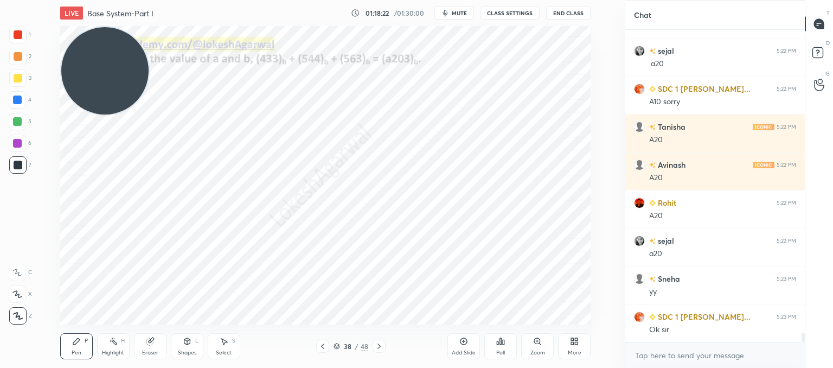
click at [382, 346] on icon at bounding box center [379, 346] width 9 height 9
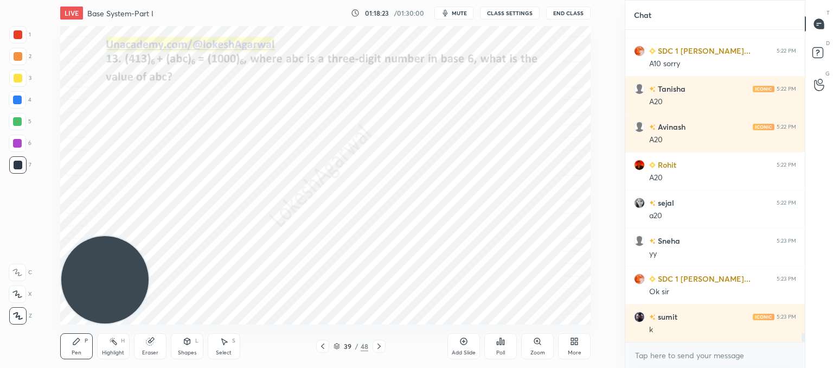
drag, startPoint x: 130, startPoint y: 79, endPoint x: 128, endPoint y: 320, distance: 241.4
click at [86, 350] on div "LIVE Base System-Part I 01:18:23 / 01:30:00 mute CLASS SETTINGS End Class Setti…" at bounding box center [326, 184] width 582 height 368
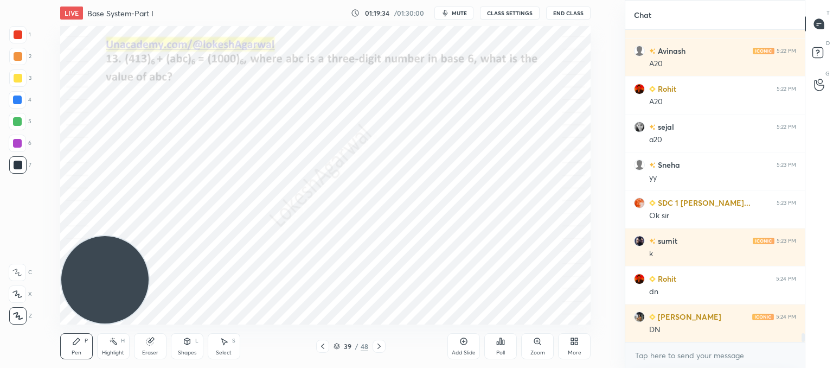
scroll to position [287, 176]
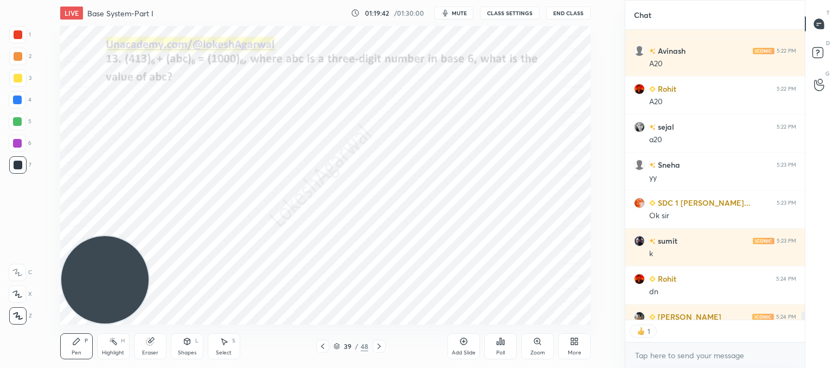
click at [498, 354] on div "Poll" at bounding box center [500, 352] width 9 height 5
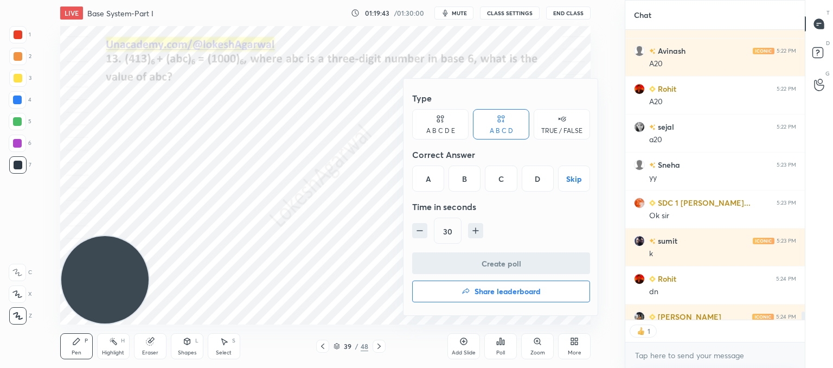
click at [437, 136] on div "A B C D E" at bounding box center [440, 124] width 56 height 30
click at [521, 172] on div "D" at bounding box center [516, 178] width 26 height 26
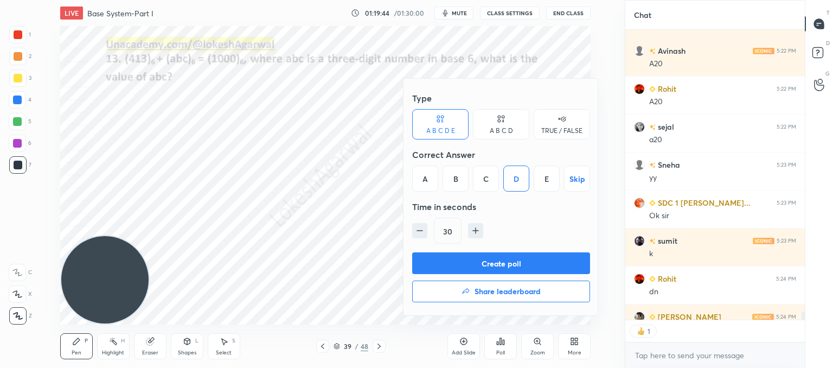
click at [474, 261] on button "Create poll" at bounding box center [501, 263] width 178 height 22
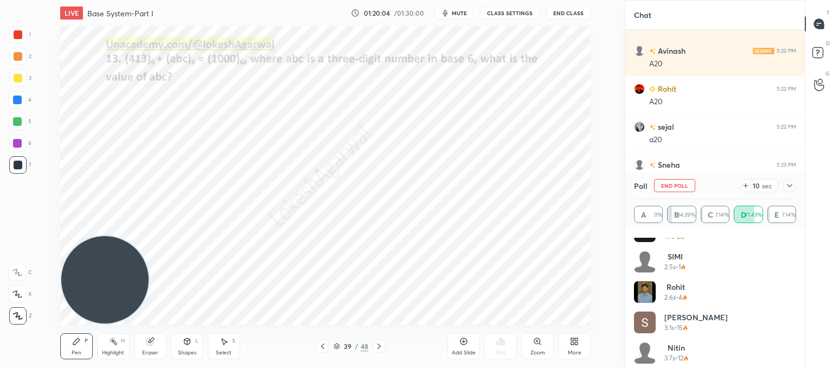
scroll to position [174, 0]
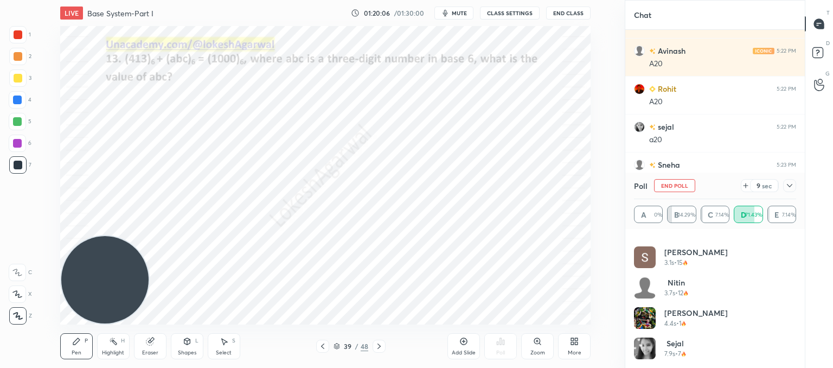
click at [789, 187] on icon at bounding box center [790, 185] width 9 height 9
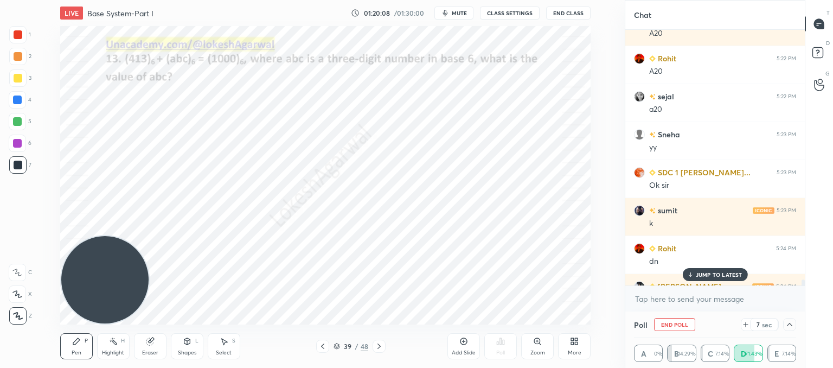
scroll to position [10699, 0]
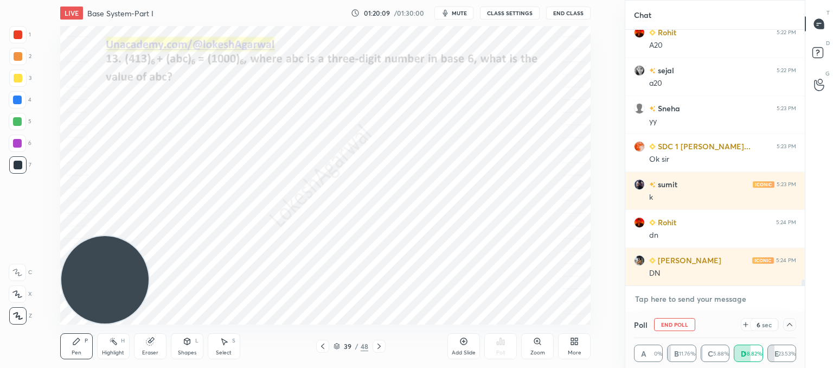
click at [673, 298] on textarea at bounding box center [715, 298] width 162 height 17
click at [789, 327] on icon at bounding box center [790, 324] width 9 height 9
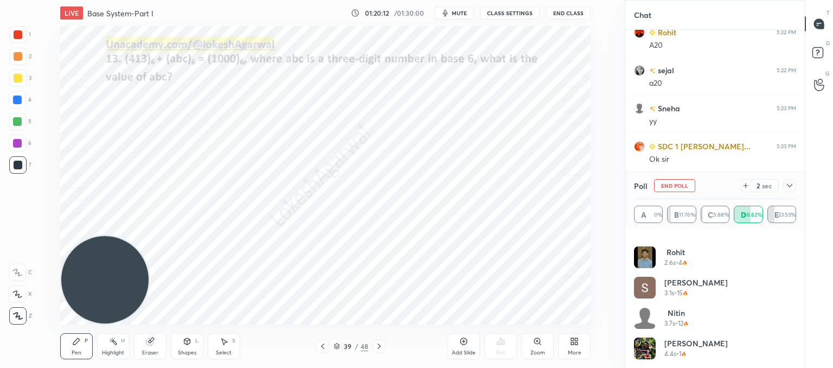
scroll to position [174, 0]
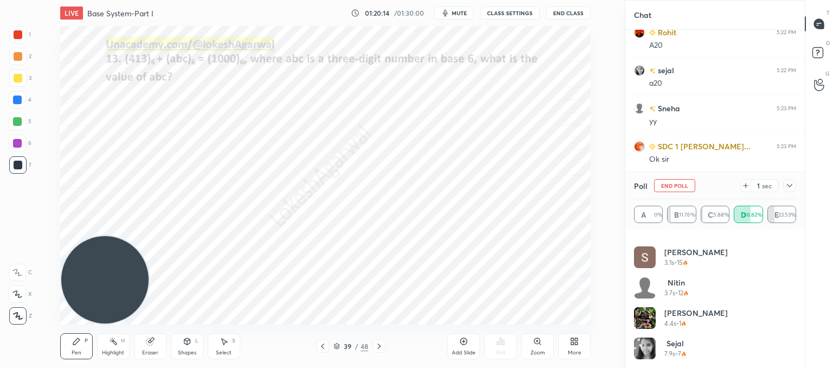
click at [747, 193] on div "Poll End Poll 1 sec" at bounding box center [715, 186] width 162 height 26
click at [748, 188] on div "Poll" at bounding box center [715, 186] width 162 height 26
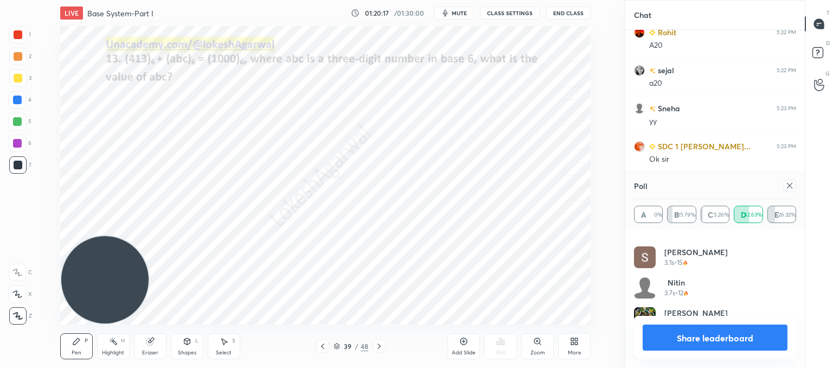
click at [790, 185] on icon at bounding box center [790, 185] width 9 height 9
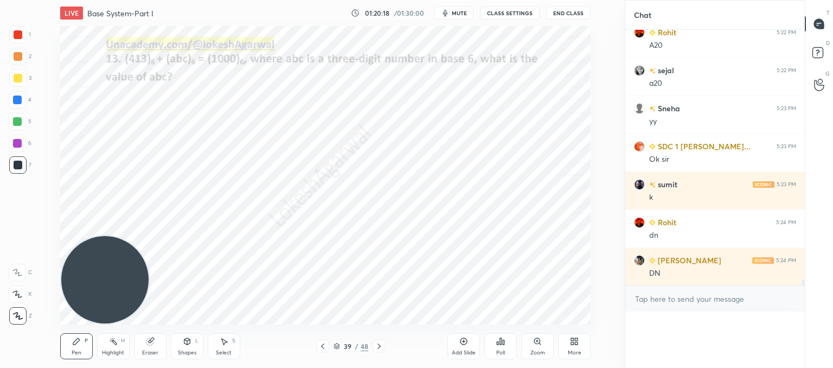
scroll to position [0, 0]
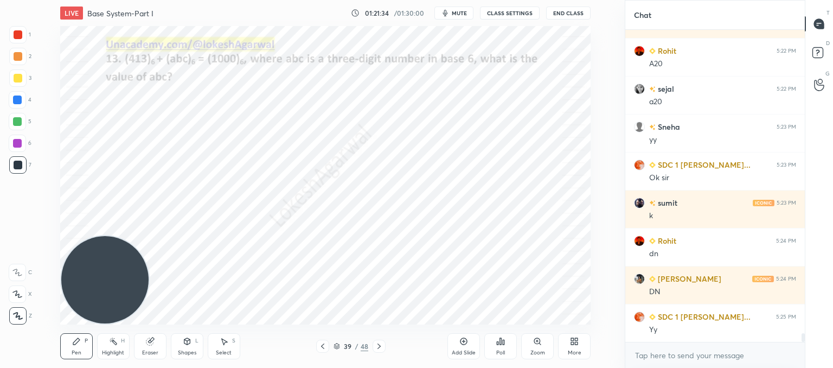
drag, startPoint x: 145, startPoint y: 340, endPoint x: 148, endPoint y: 334, distance: 6.1
click at [146, 339] on icon at bounding box center [150, 341] width 9 height 9
click at [77, 343] on icon at bounding box center [76, 341] width 9 height 9
drag, startPoint x: 456, startPoint y: 349, endPoint x: 450, endPoint y: 335, distance: 15.3
click at [456, 348] on div "Add Slide" at bounding box center [464, 346] width 33 height 26
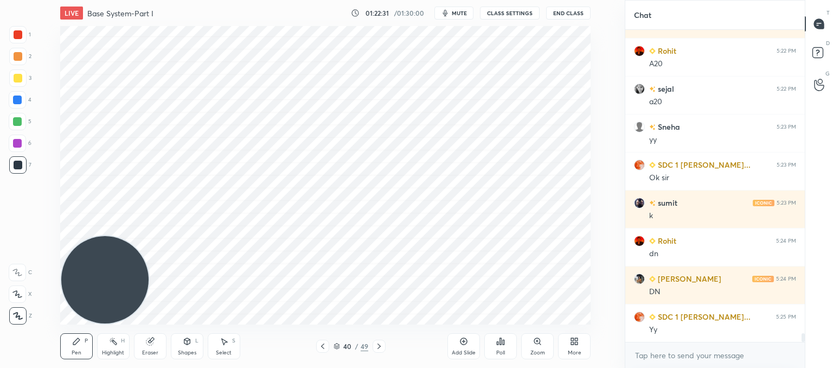
drag, startPoint x: 150, startPoint y: 347, endPoint x: 154, endPoint y: 341, distance: 6.6
click at [151, 346] on div "Eraser" at bounding box center [150, 346] width 33 height 26
click at [79, 341] on icon at bounding box center [76, 341] width 9 height 9
drag, startPoint x: 151, startPoint y: 346, endPoint x: 158, endPoint y: 329, distance: 17.5
click at [153, 343] on icon at bounding box center [150, 341] width 9 height 9
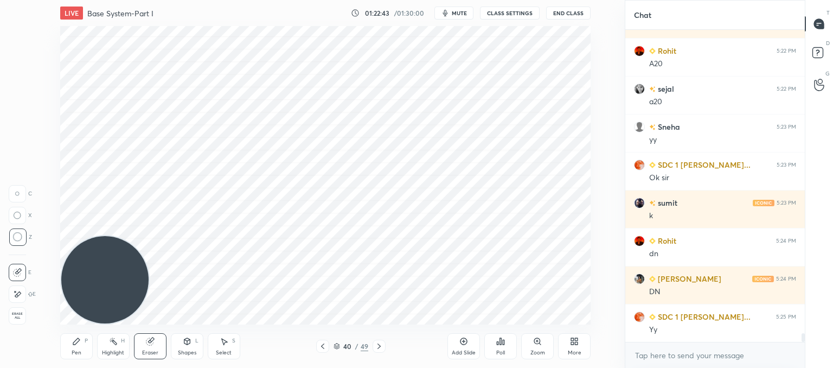
click at [67, 344] on div "Pen P" at bounding box center [76, 346] width 33 height 26
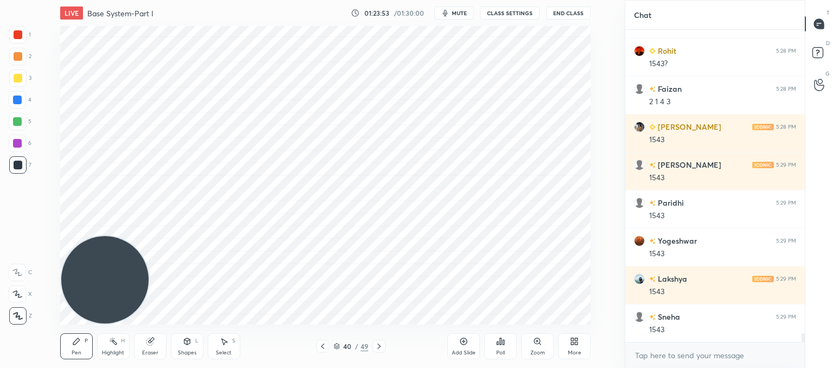
scroll to position [11022, 0]
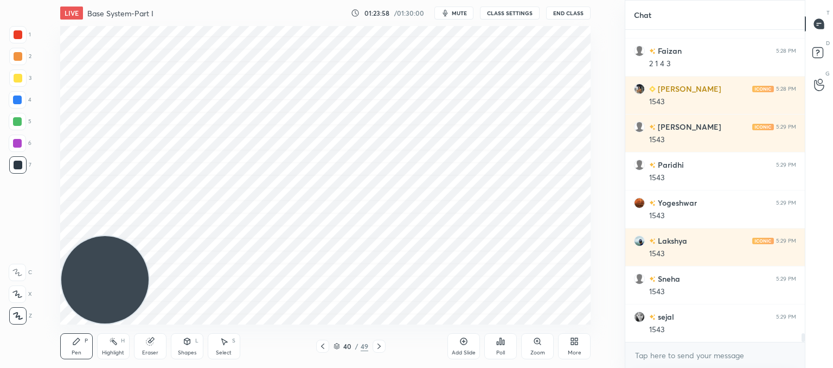
click at [149, 344] on icon at bounding box center [149, 341] width 7 height 7
drag, startPoint x: 65, startPoint y: 354, endPoint x: 88, endPoint y: 341, distance: 26.2
click at [66, 355] on div "Pen P" at bounding box center [76, 346] width 33 height 26
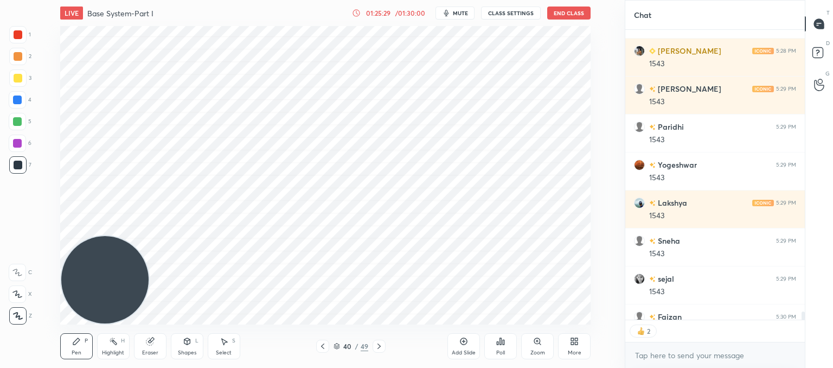
scroll to position [11120, 0]
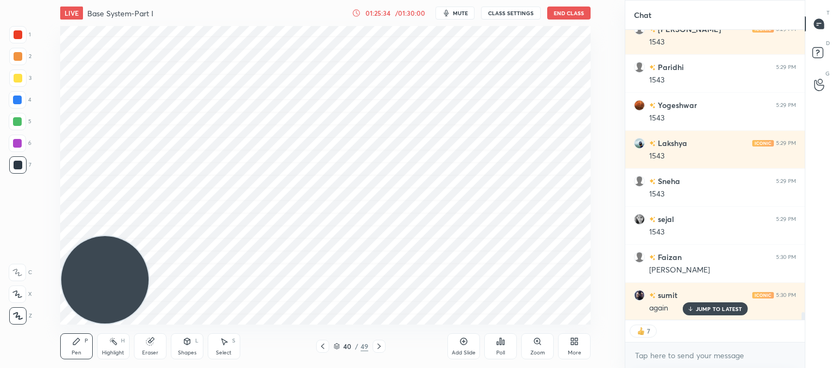
click at [150, 340] on icon at bounding box center [149, 341] width 7 height 7
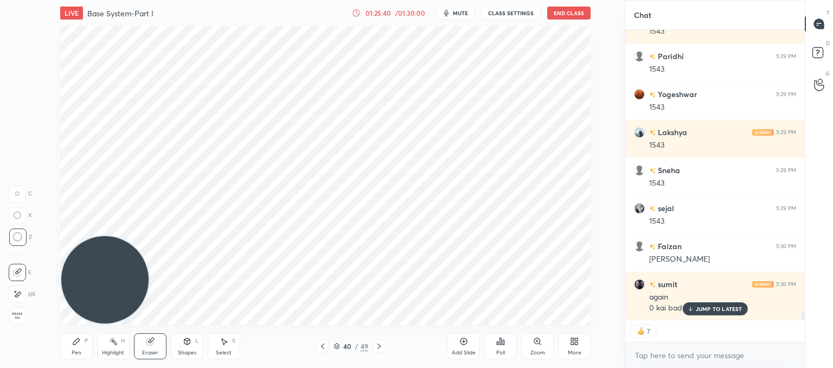
scroll to position [309, 176]
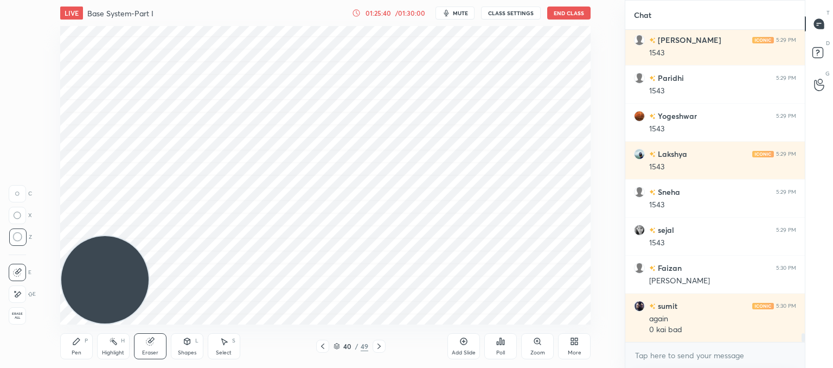
click at [720, 311] on div "sejal 5:22 PM a20 Sneha 5:23 PM yy SDC 1 Sara... 5:23 PM Ok sir sumit 5:23 PM k…" at bounding box center [716, 186] width 180 height 312
click at [78, 348] on div "Pen P" at bounding box center [76, 346] width 33 height 26
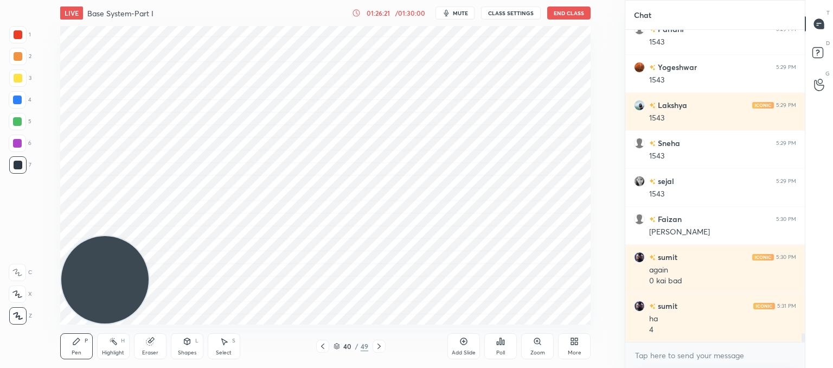
scroll to position [11196, 0]
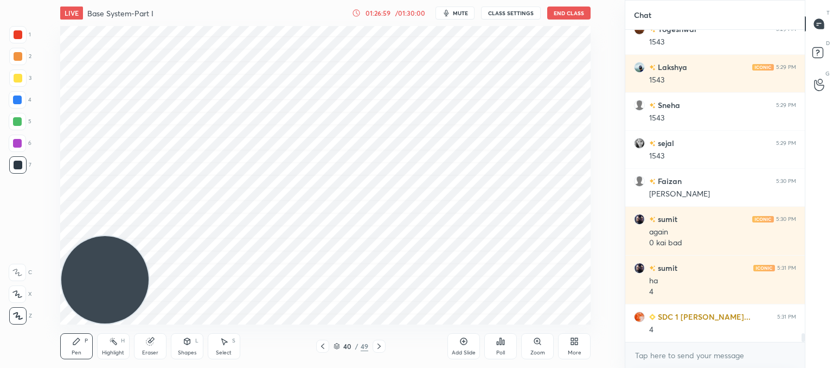
click at [151, 341] on icon at bounding box center [149, 341] width 7 height 7
drag, startPoint x: 75, startPoint y: 343, endPoint x: 133, endPoint y: 298, distance: 73.8
click at [78, 342] on icon at bounding box center [76, 341] width 9 height 9
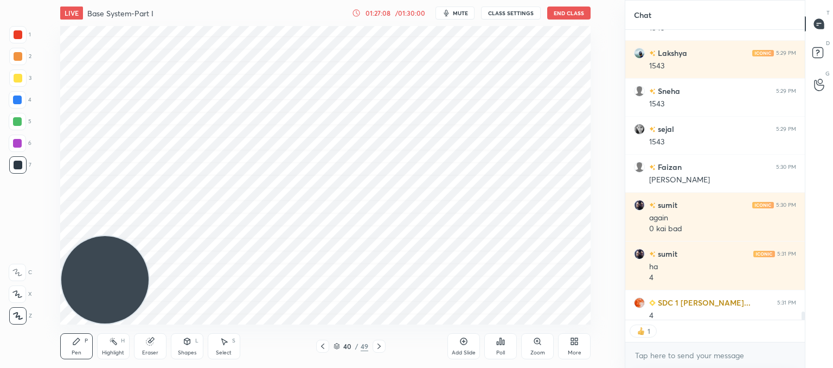
scroll to position [11217, 0]
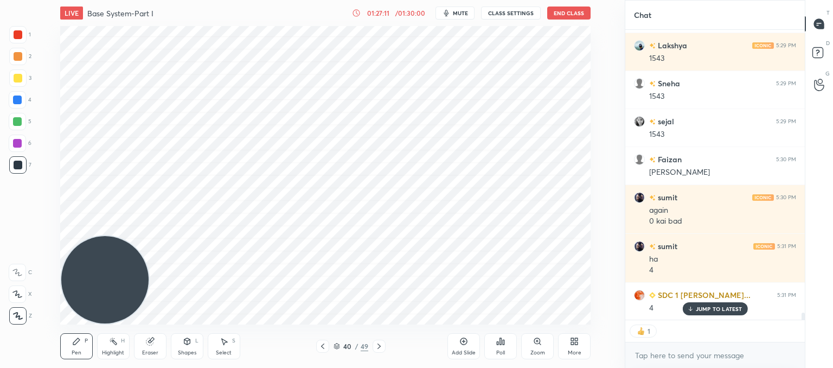
click at [381, 346] on icon at bounding box center [379, 346] width 9 height 9
drag, startPoint x: 459, startPoint y: 345, endPoint x: 443, endPoint y: 327, distance: 24.6
click at [459, 345] on div "Add Slide" at bounding box center [464, 346] width 33 height 26
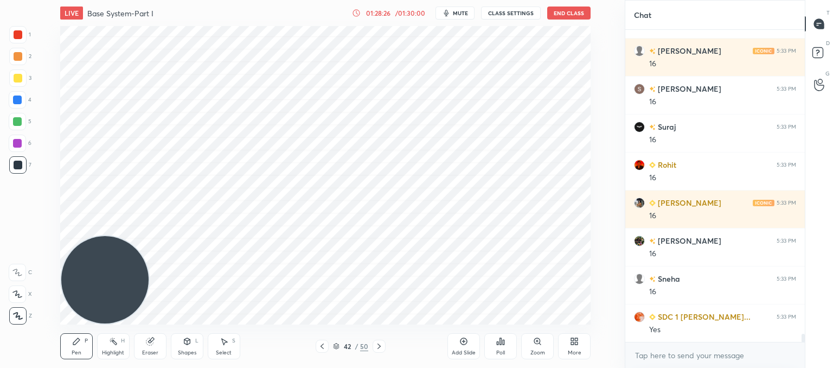
scroll to position [11575, 0]
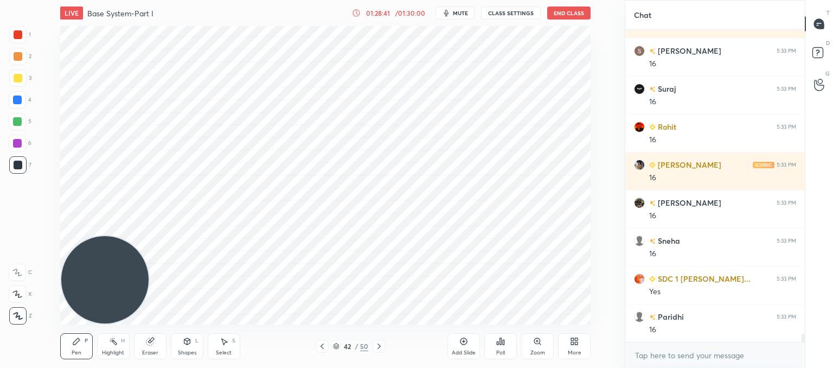
click at [151, 345] on icon at bounding box center [149, 341] width 7 height 7
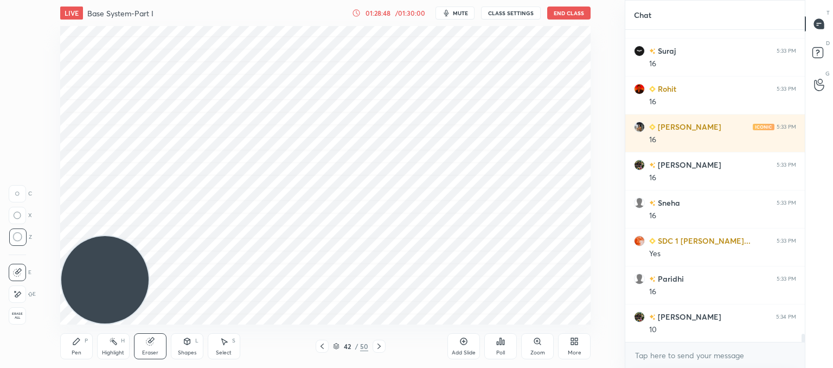
click at [76, 340] on icon at bounding box center [76, 341] width 7 height 7
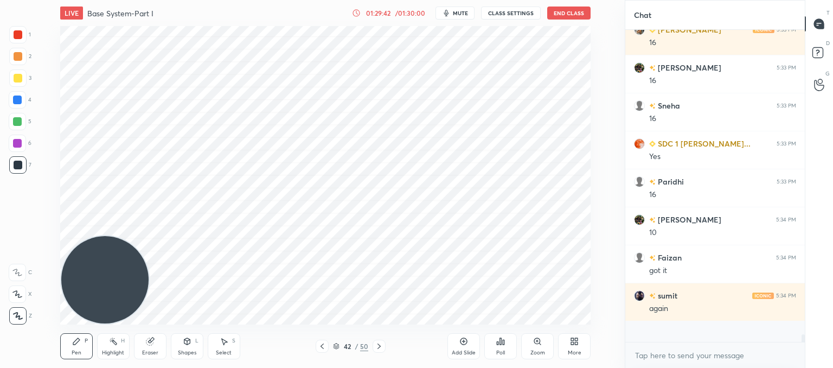
scroll to position [309, 176]
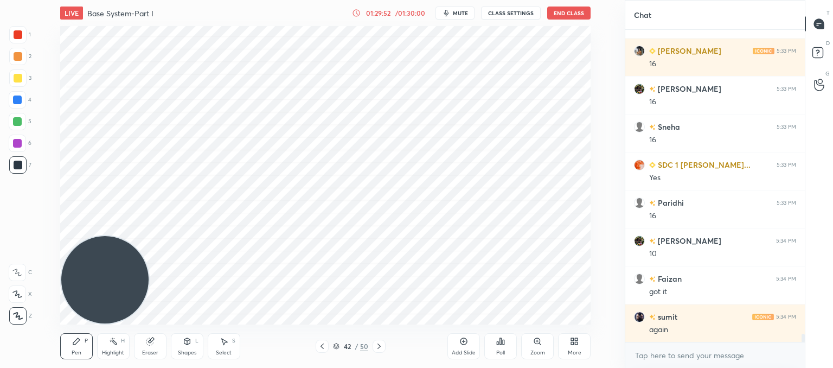
click at [144, 350] on div "Eraser" at bounding box center [150, 352] width 16 height 5
drag, startPoint x: 78, startPoint y: 343, endPoint x: 109, endPoint y: 320, distance: 38.3
click at [79, 343] on icon at bounding box center [76, 341] width 9 height 9
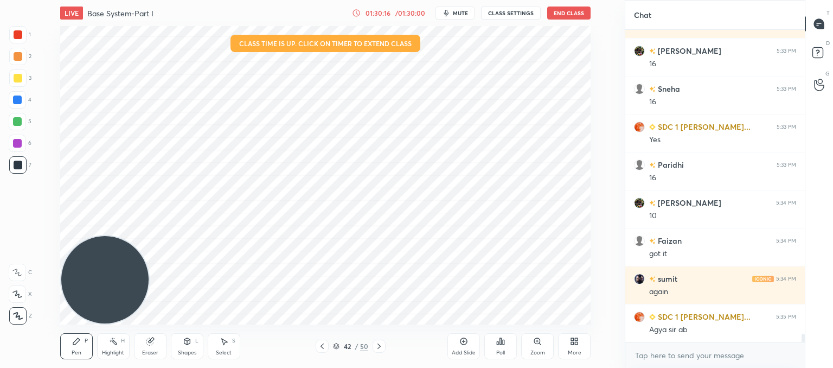
click at [463, 11] on span "mute" at bounding box center [460, 13] width 15 height 8
click at [465, 17] on button "unmute" at bounding box center [455, 13] width 39 height 13
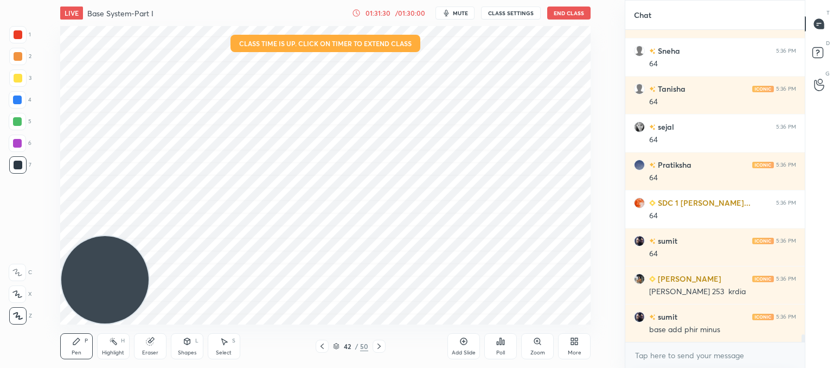
scroll to position [12422, 0]
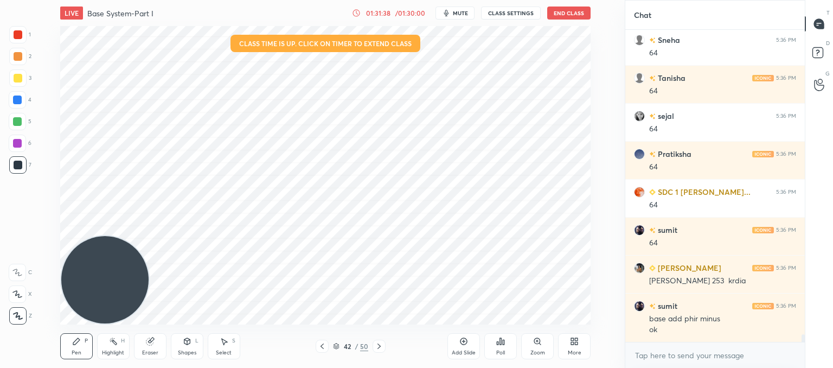
click at [373, 345] on div at bounding box center [379, 346] width 13 height 13
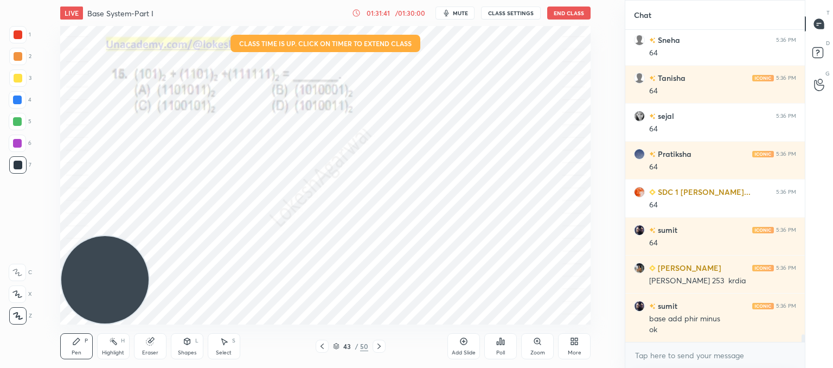
click at [382, 349] on icon at bounding box center [379, 346] width 9 height 9
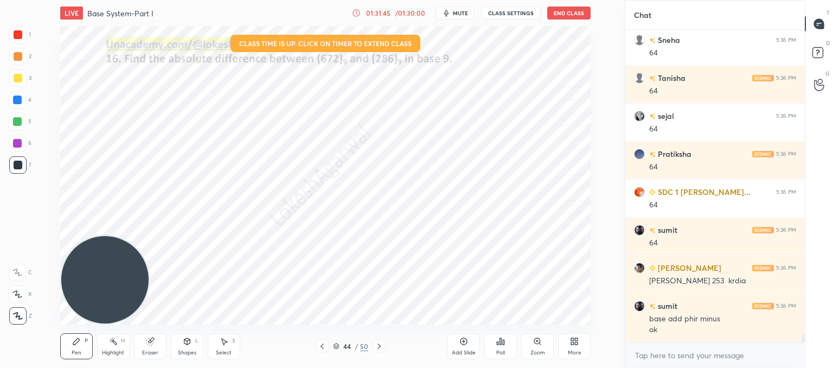
click at [381, 347] on icon at bounding box center [379, 346] width 9 height 9
click at [379, 349] on icon at bounding box center [379, 346] width 9 height 9
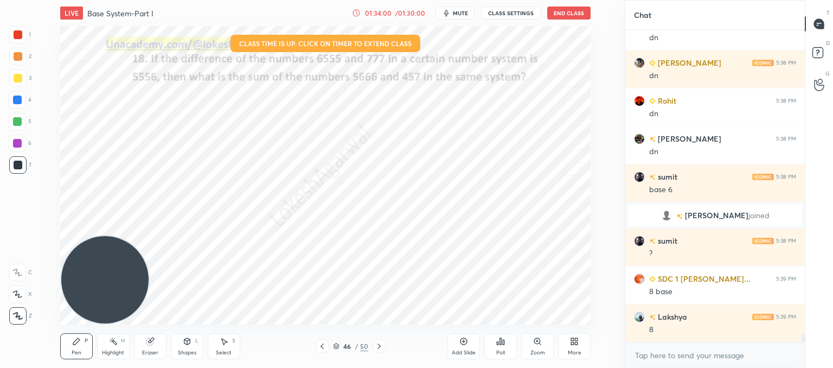
scroll to position [11079, 0]
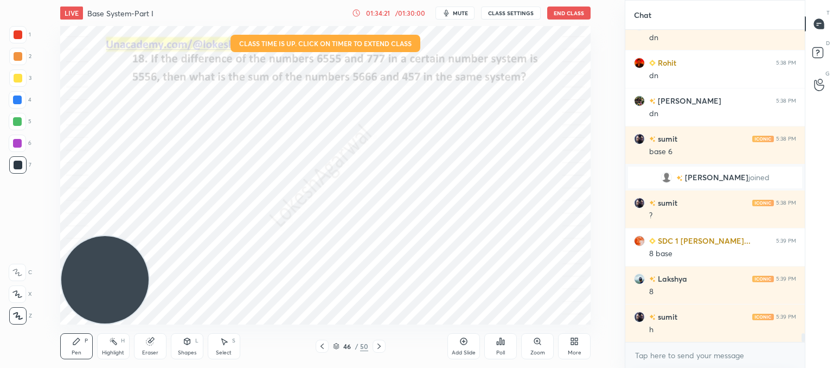
drag, startPoint x: 145, startPoint y: 357, endPoint x: 155, endPoint y: 353, distance: 10.2
click at [150, 356] on div "Eraser" at bounding box center [150, 346] width 33 height 26
drag, startPoint x: 73, startPoint y: 340, endPoint x: 78, endPoint y: 337, distance: 5.8
click at [74, 340] on icon at bounding box center [76, 341] width 9 height 9
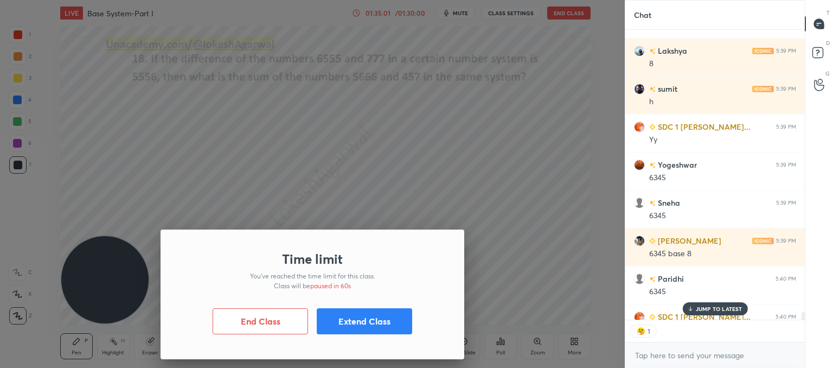
scroll to position [11330, 0]
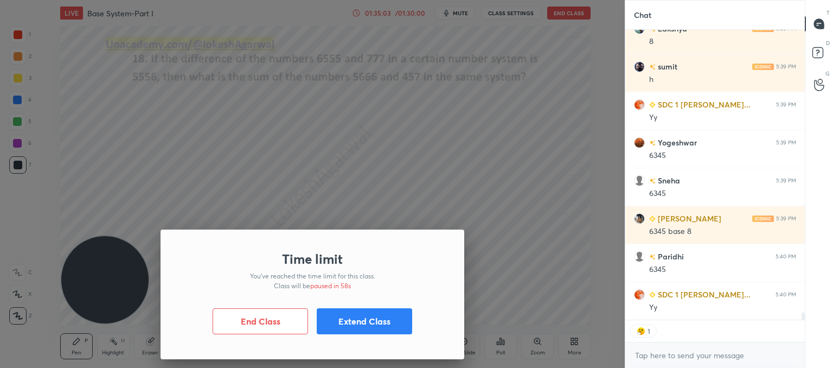
click at [337, 324] on button "Extend Class" at bounding box center [364, 321] width 95 height 26
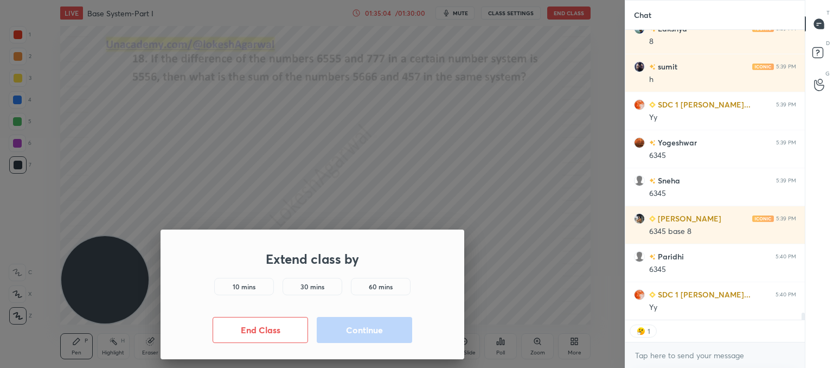
scroll to position [11367, 0]
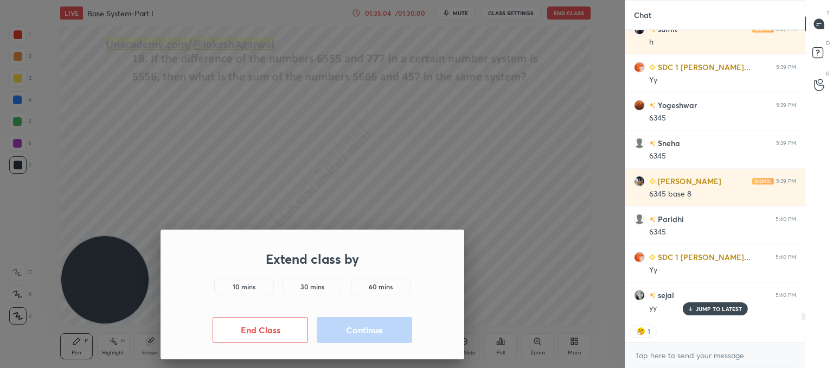
click at [264, 286] on div "10 mins" at bounding box center [244, 286] width 60 height 17
click at [345, 328] on button "Continue" at bounding box center [364, 330] width 95 height 26
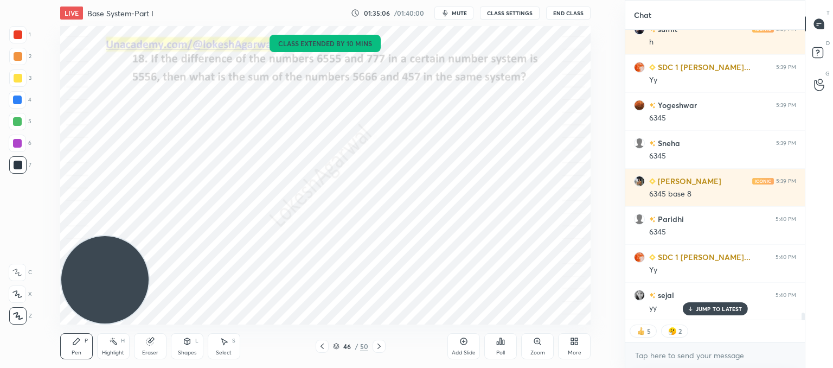
click at [724, 309] on div "sumit 5:36 PM base add phir minus ok Ujjwal 5:38 PM dn shelvi 5:38 PM dn Rohit …" at bounding box center [716, 175] width 180 height 290
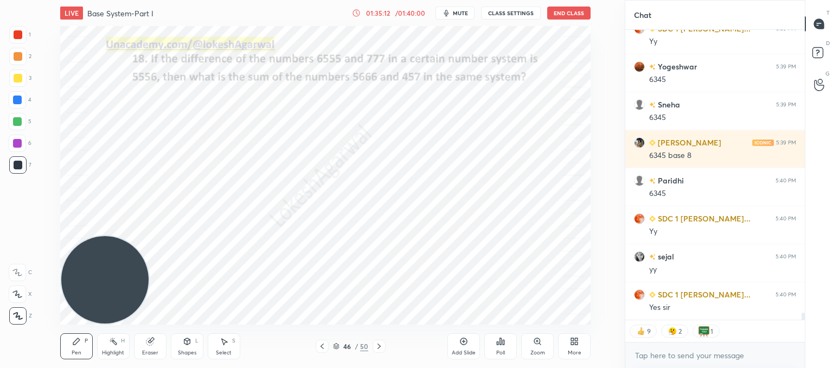
click at [148, 344] on icon at bounding box center [150, 341] width 9 height 9
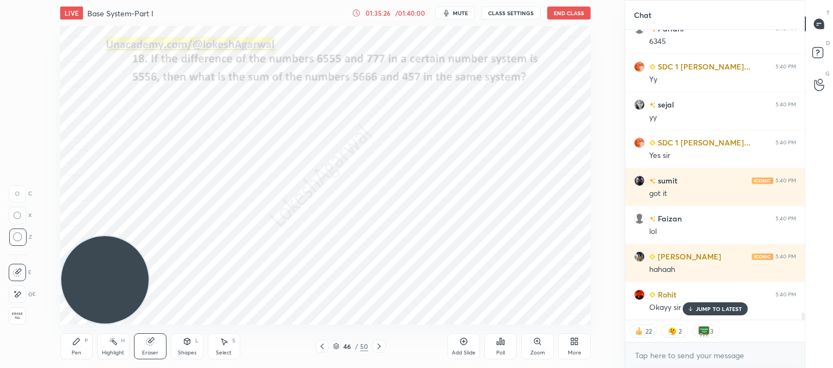
scroll to position [11595, 0]
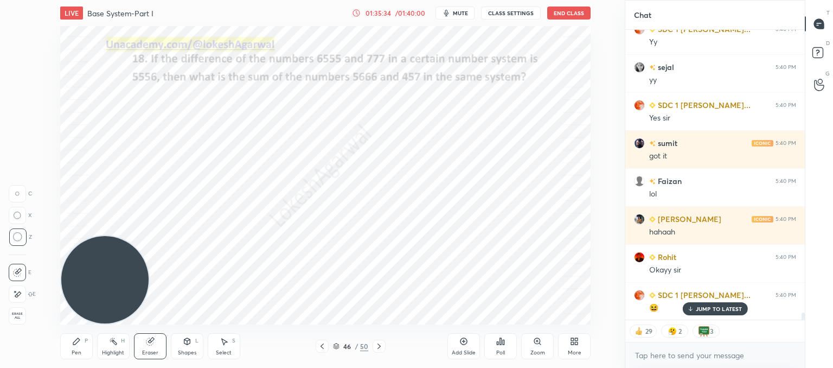
click at [697, 310] on p "JUMP TO LATEST" at bounding box center [719, 308] width 47 height 7
click at [672, 355] on textarea at bounding box center [715, 355] width 162 height 17
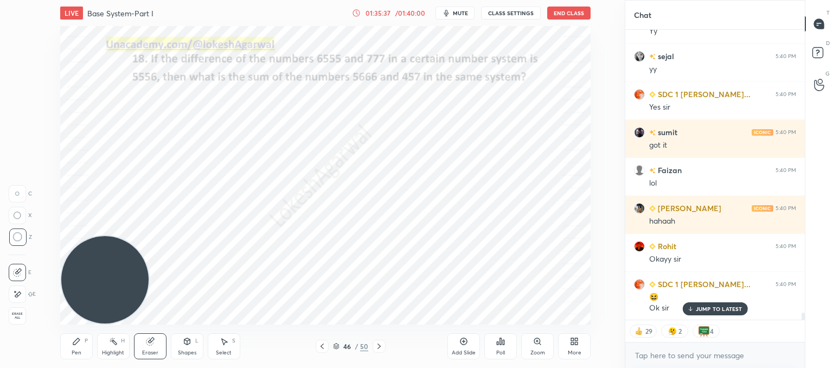
click at [721, 307] on p "JUMP TO LATEST" at bounding box center [719, 308] width 47 height 7
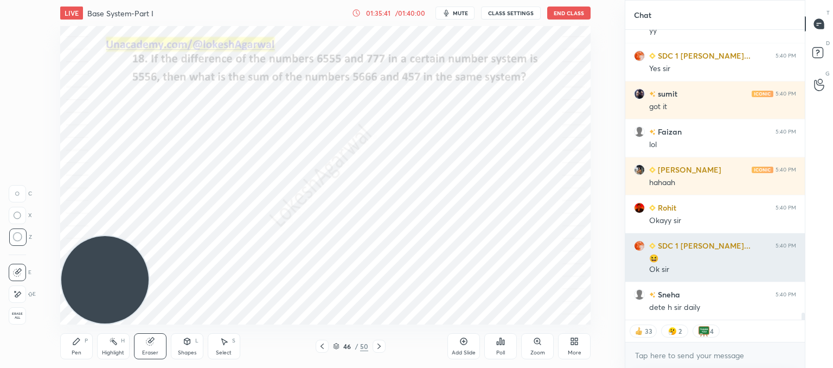
scroll to position [11682, 0]
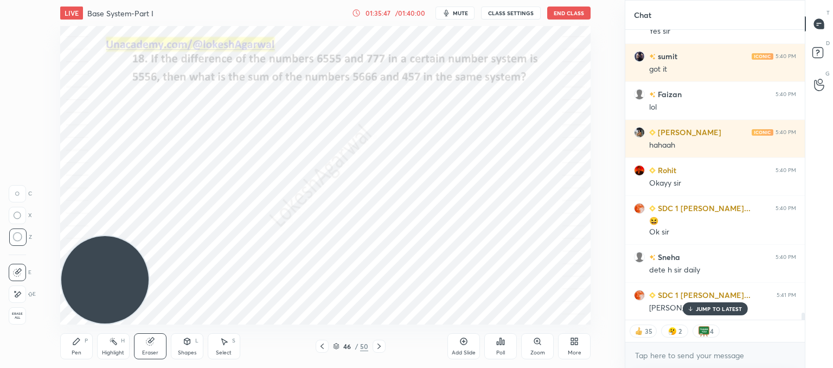
click at [699, 304] on div "JUMP TO LATEST" at bounding box center [714, 308] width 65 height 13
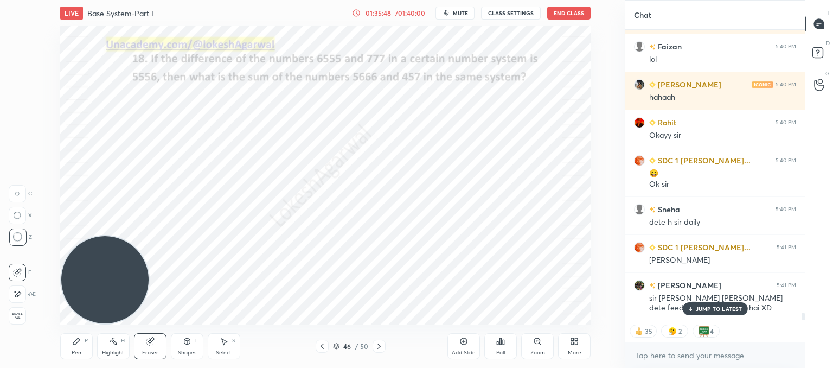
click at [714, 308] on p "JUMP TO LATEST" at bounding box center [719, 308] width 47 height 7
click at [672, 354] on textarea at bounding box center [715, 355] width 162 height 17
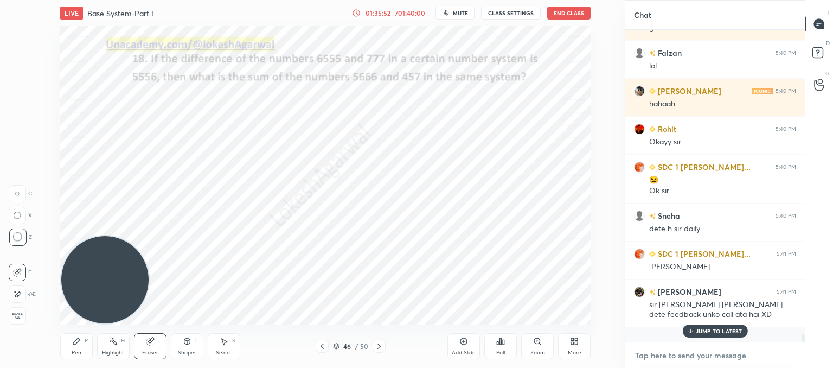
scroll to position [309, 176]
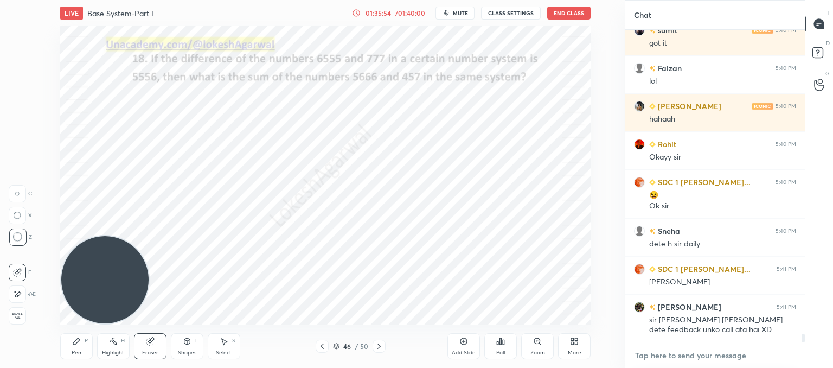
click at [691, 358] on textarea at bounding box center [715, 355] width 162 height 17
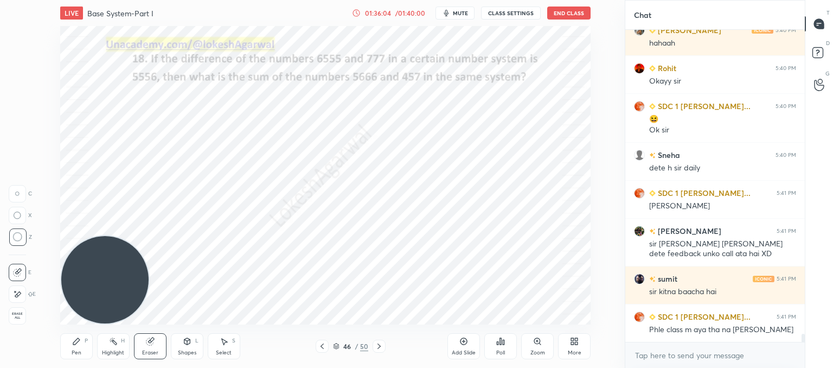
scroll to position [11822, 0]
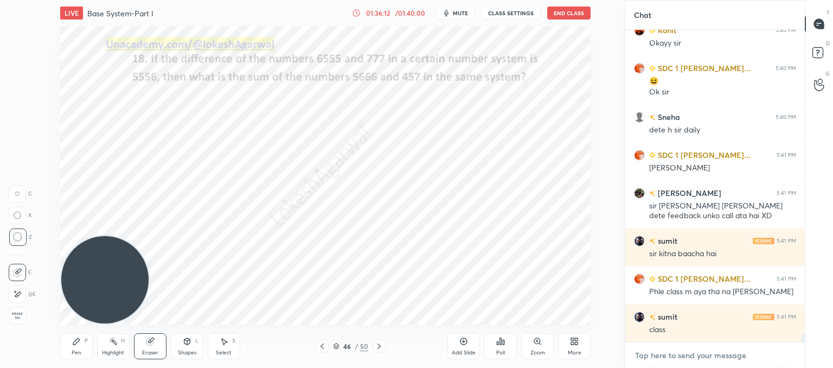
click at [654, 350] on textarea at bounding box center [715, 355] width 162 height 17
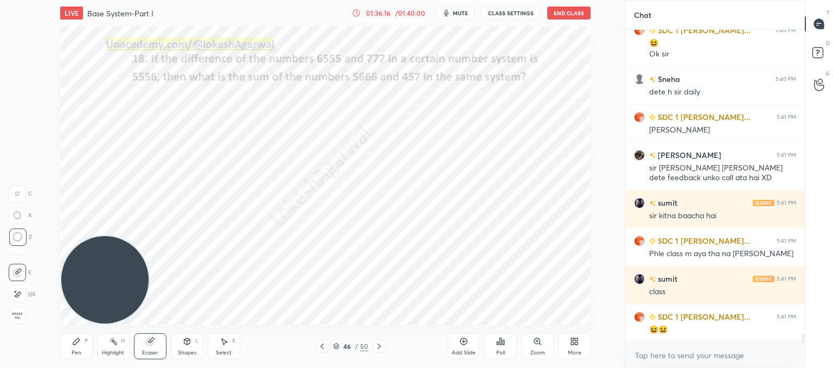
click at [323, 348] on icon at bounding box center [322, 345] width 3 height 5
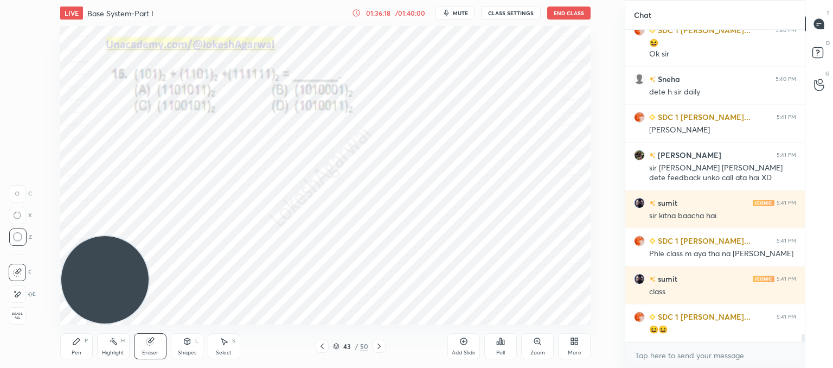
click at [323, 348] on icon at bounding box center [322, 345] width 3 height 5
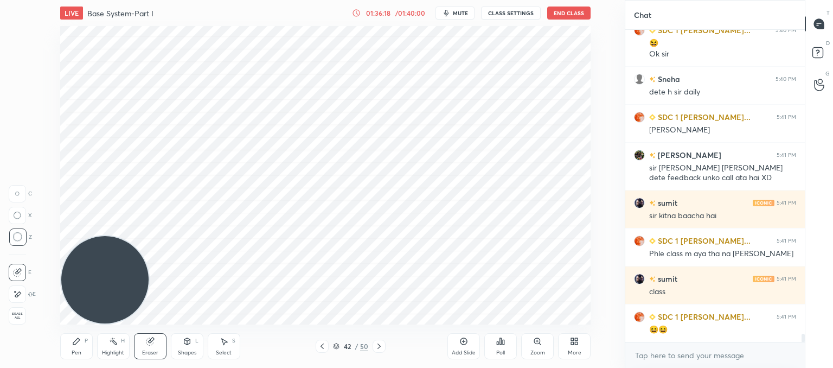
click at [323, 348] on icon at bounding box center [322, 345] width 3 height 5
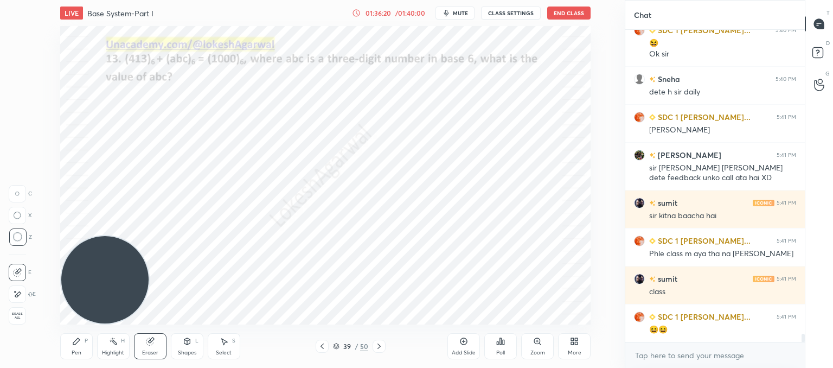
click at [323, 348] on icon at bounding box center [322, 345] width 3 height 5
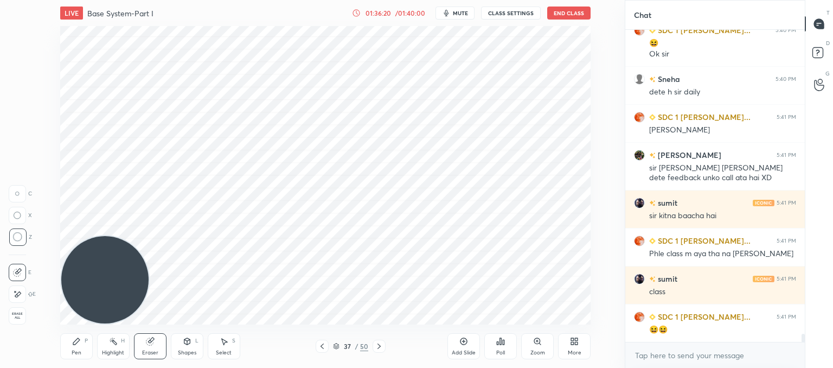
click at [323, 348] on icon at bounding box center [322, 345] width 3 height 5
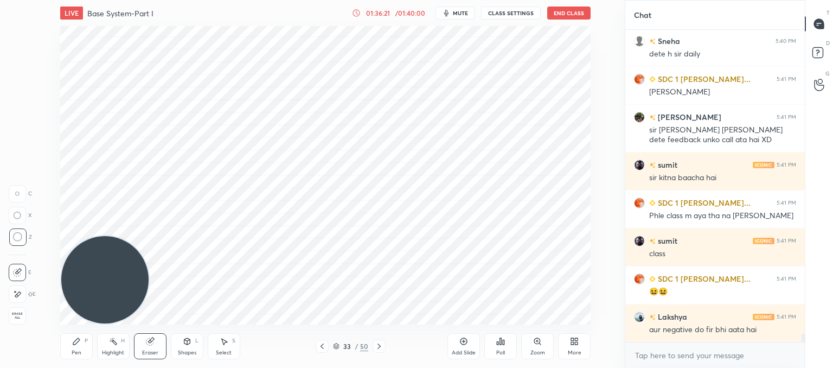
click at [323, 348] on icon at bounding box center [322, 345] width 3 height 5
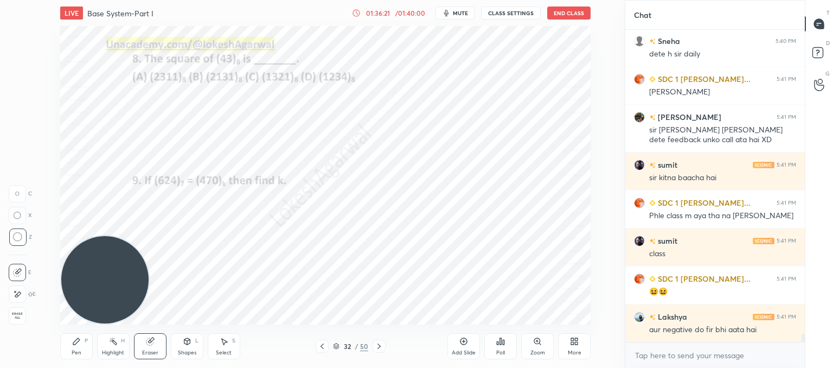
click at [323, 348] on icon at bounding box center [322, 345] width 3 height 5
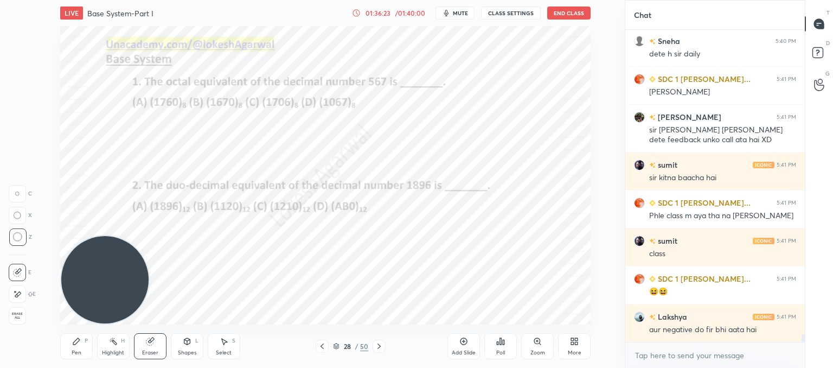
click at [323, 348] on icon at bounding box center [322, 345] width 3 height 5
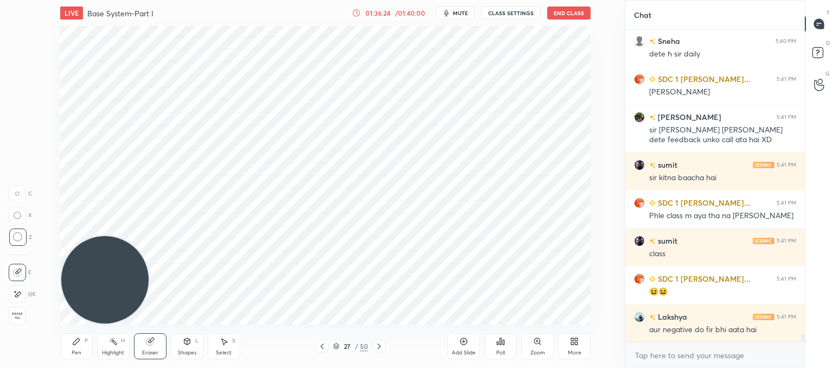
click at [323, 348] on icon at bounding box center [322, 345] width 3 height 5
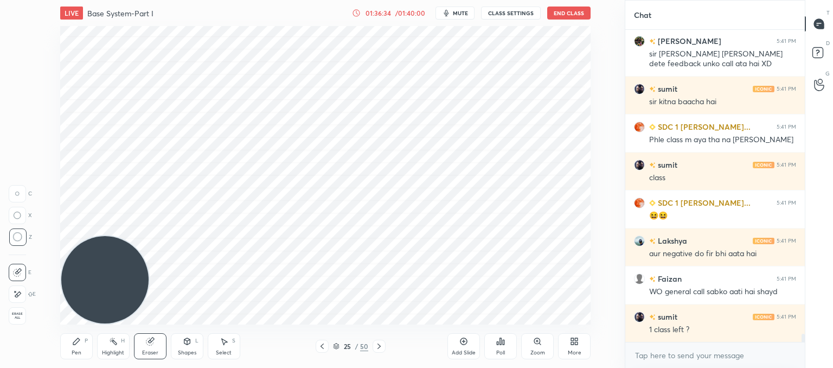
scroll to position [12012, 0]
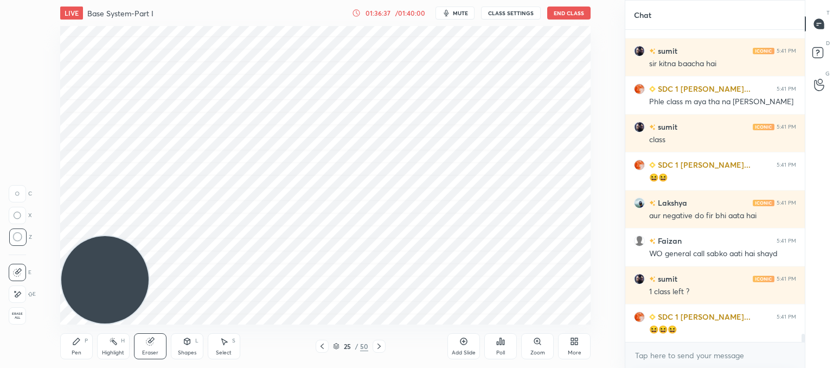
click at [322, 346] on icon at bounding box center [322, 346] width 9 height 9
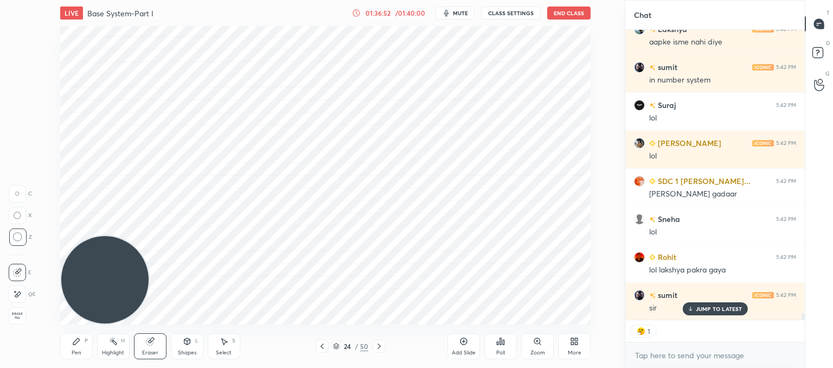
scroll to position [12376, 0]
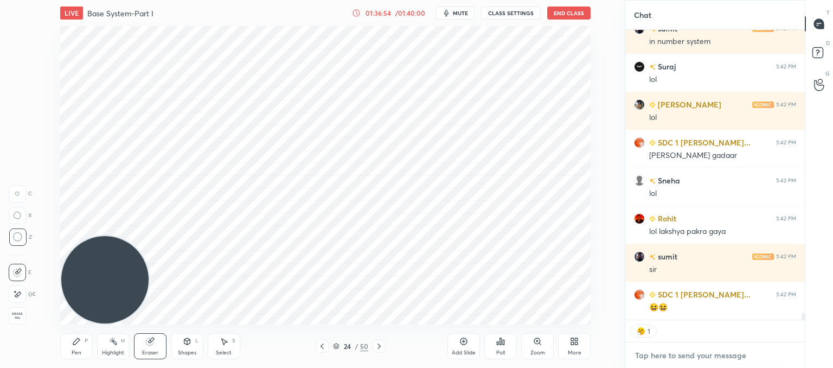
click at [674, 357] on textarea at bounding box center [715, 355] width 162 height 17
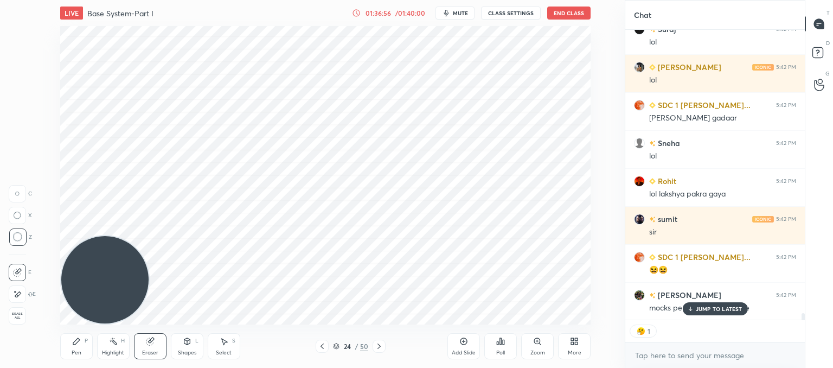
drag, startPoint x: 730, startPoint y: 314, endPoint x: 707, endPoint y: 311, distance: 23.5
click at [707, 311] on div "JUMP TO LATEST" at bounding box center [714, 308] width 65 height 13
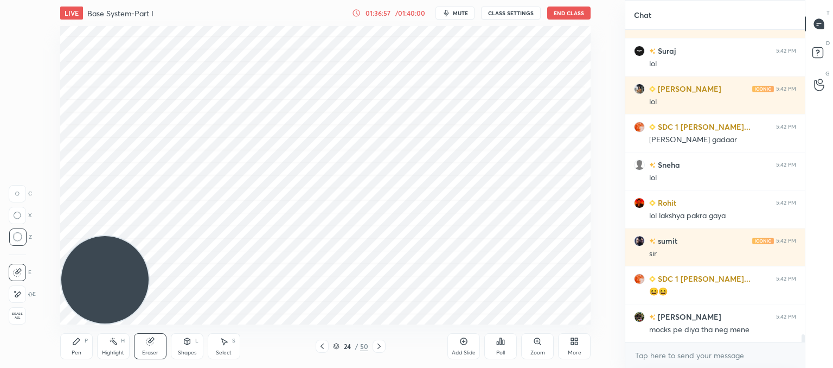
scroll to position [12391, 0]
click at [697, 359] on textarea at bounding box center [715, 355] width 162 height 17
click at [321, 348] on icon at bounding box center [322, 346] width 9 height 9
click at [322, 346] on icon at bounding box center [322, 346] width 9 height 9
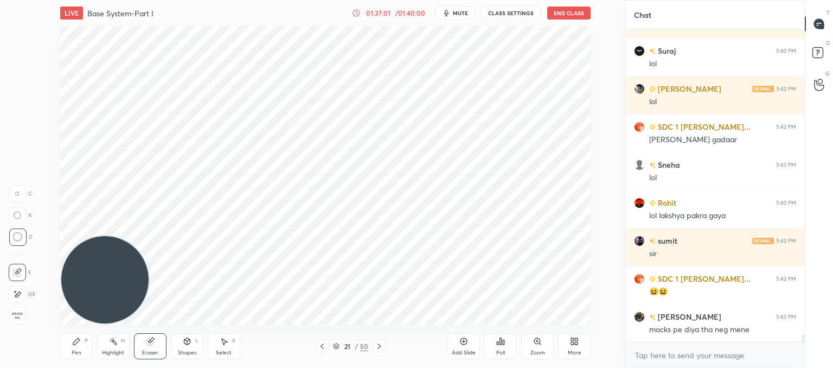
click at [322, 346] on icon at bounding box center [322, 346] width 9 height 9
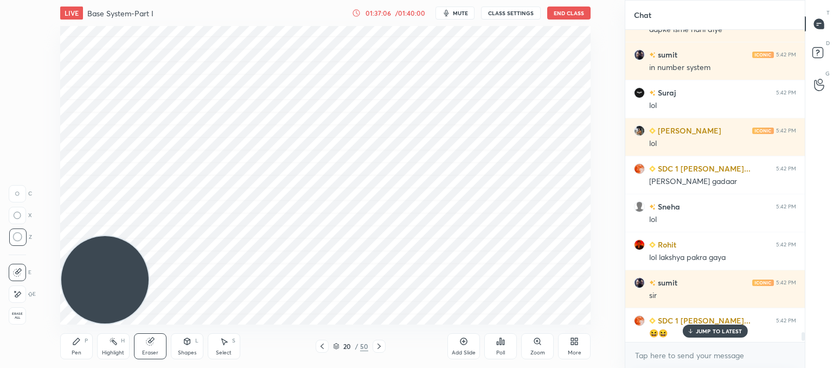
scroll to position [12429, 0]
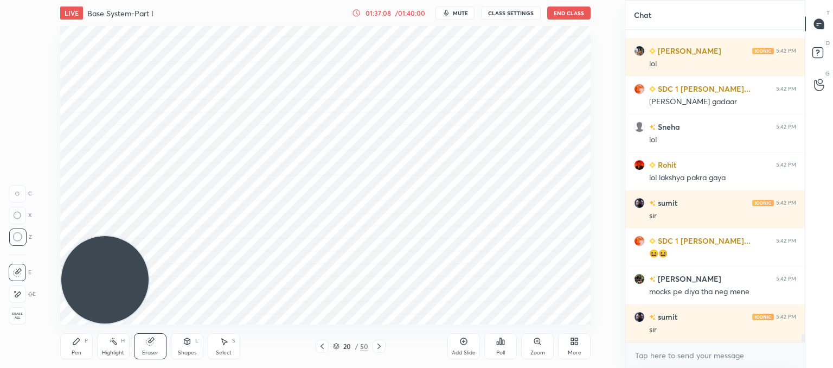
click at [322, 347] on icon at bounding box center [322, 345] width 3 height 5
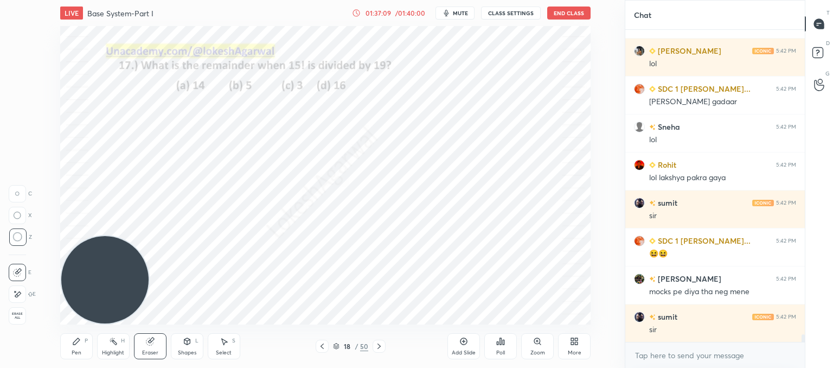
click at [322, 347] on icon at bounding box center [322, 345] width 3 height 5
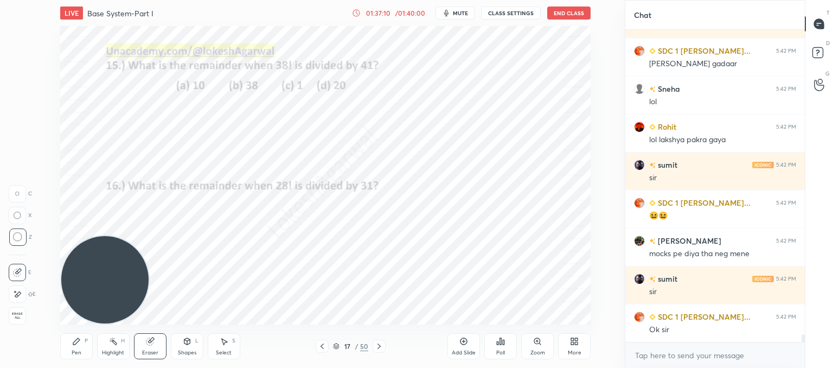
click at [322, 347] on icon at bounding box center [322, 345] width 3 height 5
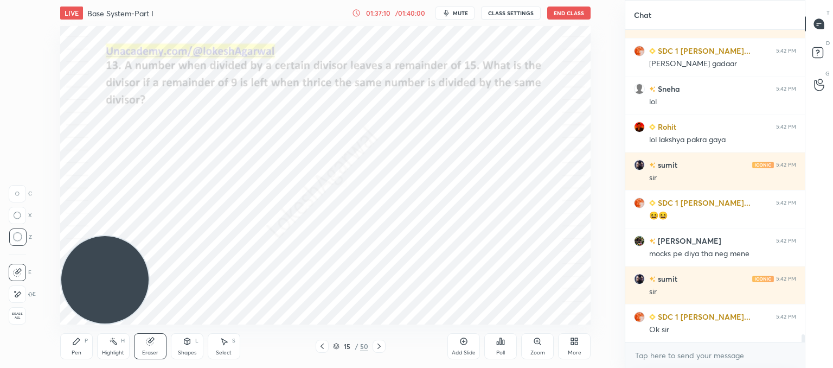
click at [322, 347] on icon at bounding box center [322, 345] width 3 height 5
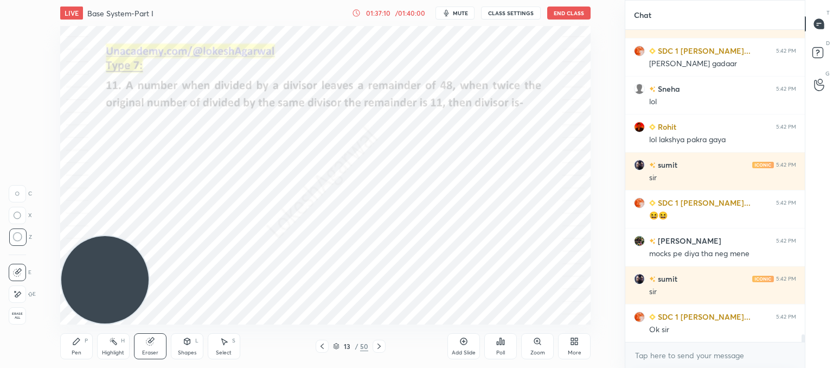
click at [322, 347] on icon at bounding box center [322, 345] width 3 height 5
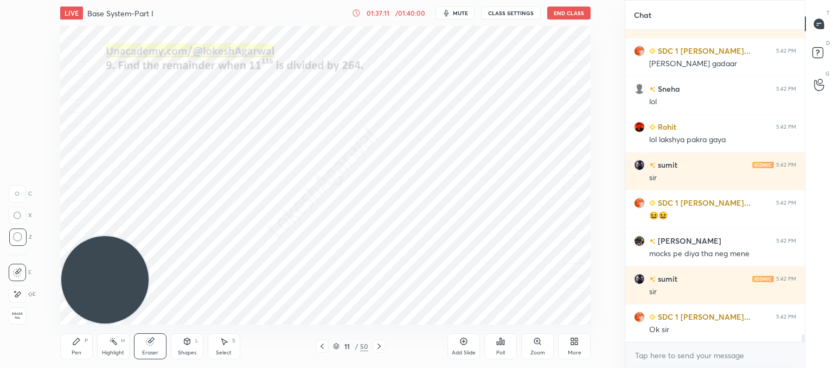
scroll to position [12505, 0]
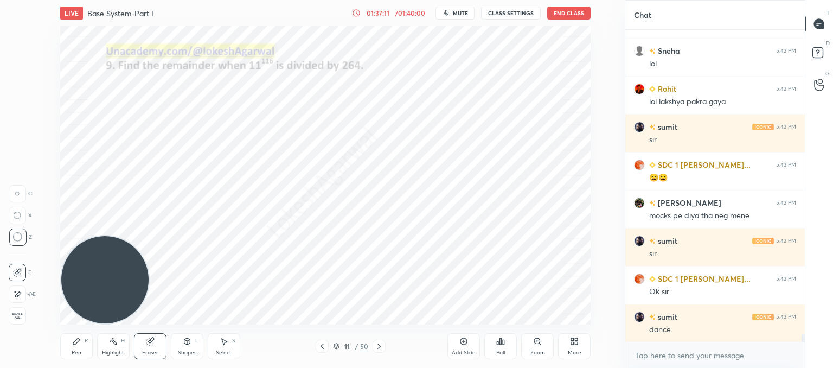
click at [322, 347] on icon at bounding box center [322, 345] width 3 height 5
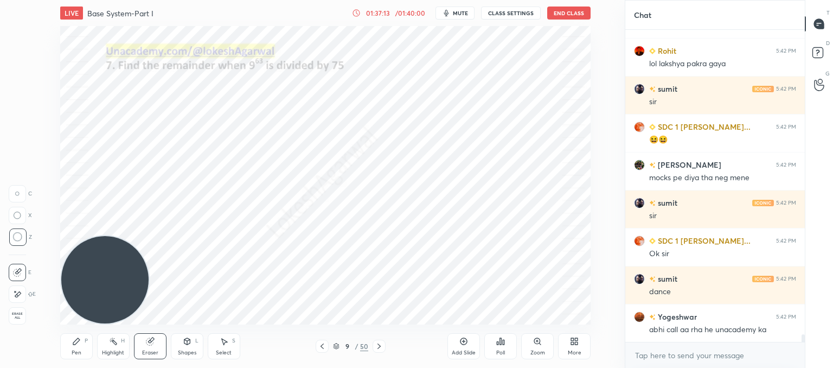
click at [382, 347] on icon at bounding box center [379, 346] width 9 height 9
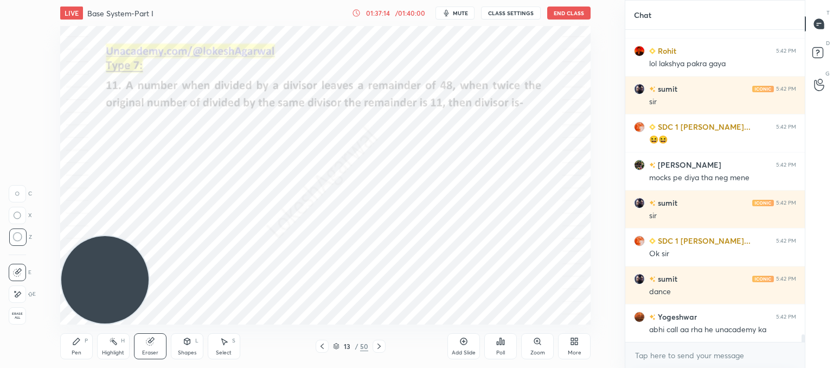
click at [382, 347] on icon at bounding box center [379, 346] width 9 height 9
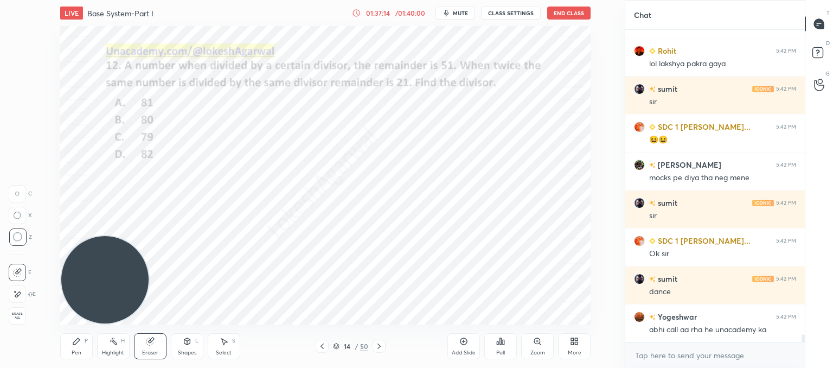
click at [382, 347] on icon at bounding box center [379, 346] width 9 height 9
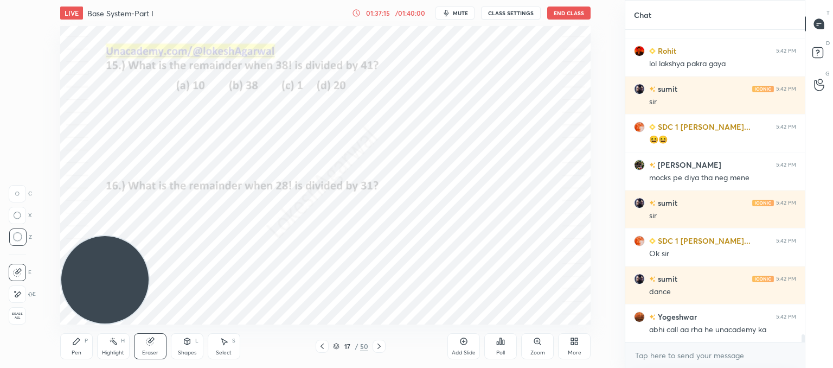
click at [382, 347] on icon at bounding box center [379, 346] width 9 height 9
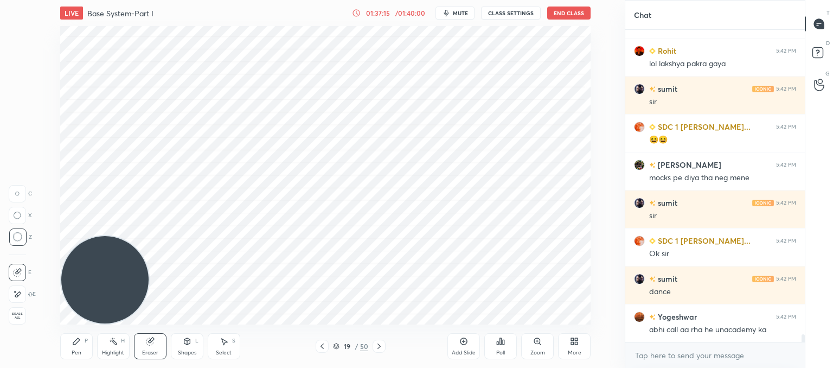
click at [382, 347] on icon at bounding box center [379, 346] width 9 height 9
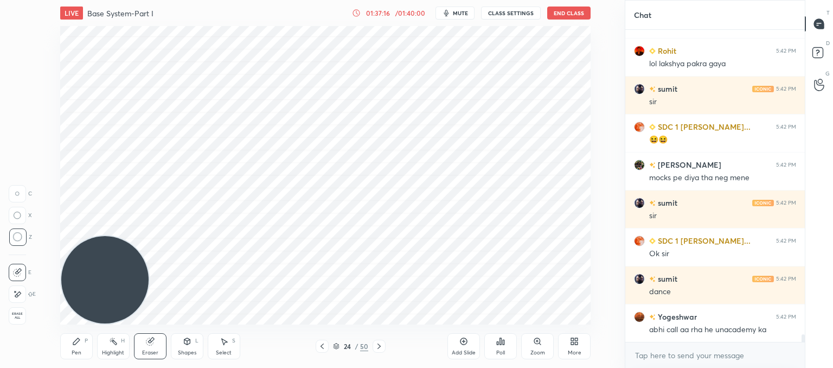
click at [382, 347] on icon at bounding box center [379, 346] width 9 height 9
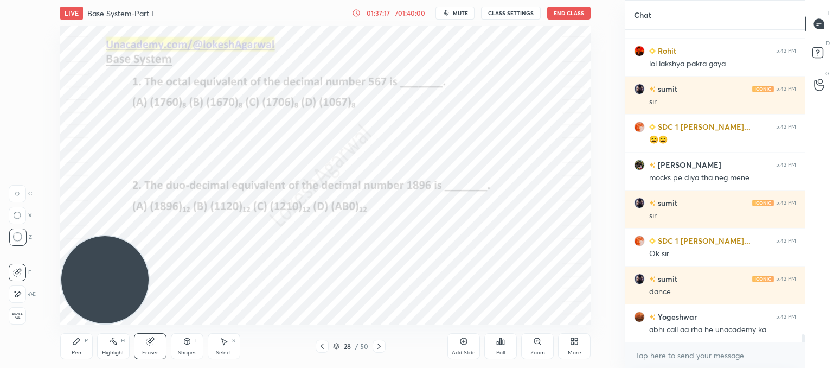
click at [382, 347] on icon at bounding box center [379, 346] width 9 height 9
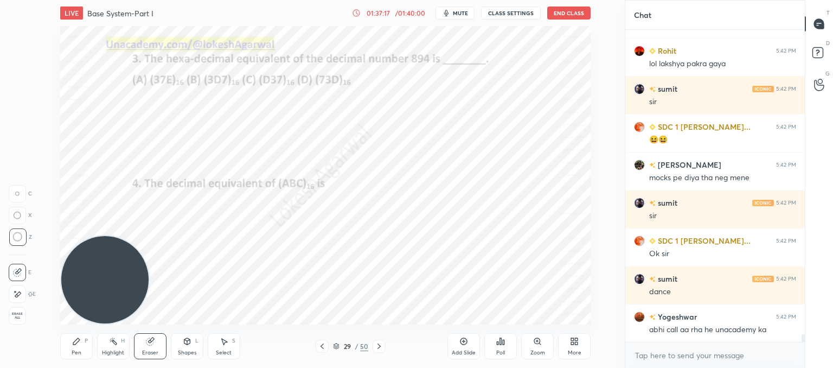
click at [382, 347] on icon at bounding box center [379, 346] width 9 height 9
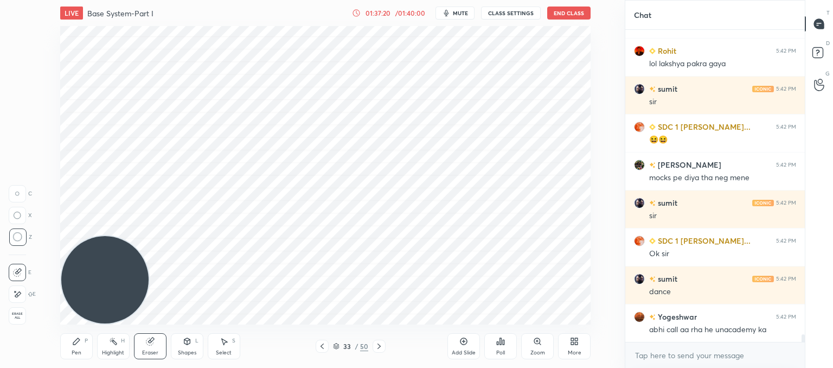
click at [382, 347] on icon at bounding box center [379, 346] width 9 height 9
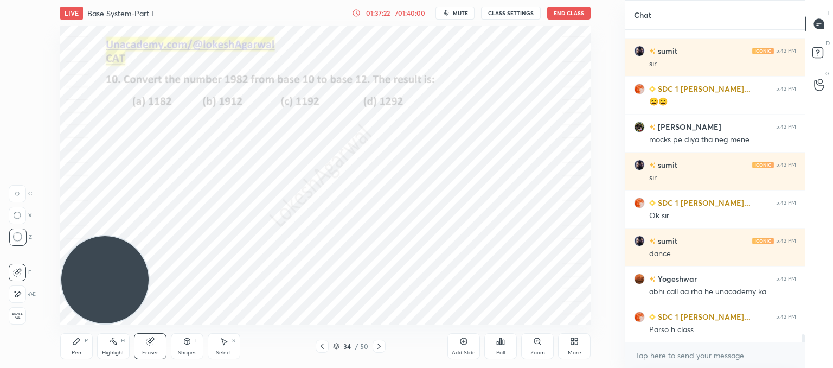
scroll to position [12619, 0]
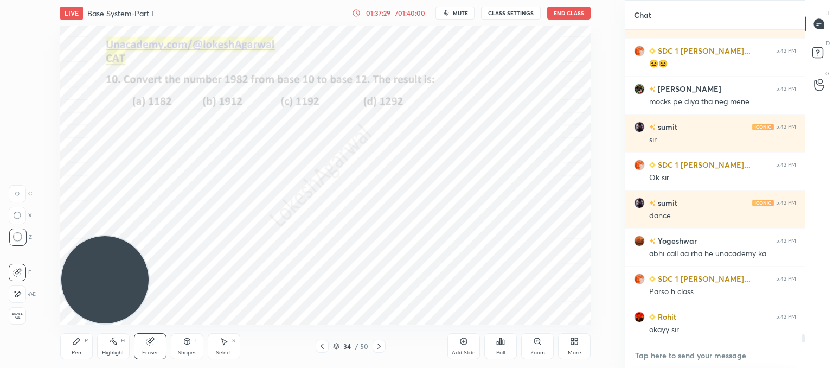
click at [664, 355] on textarea at bounding box center [715, 355] width 162 height 17
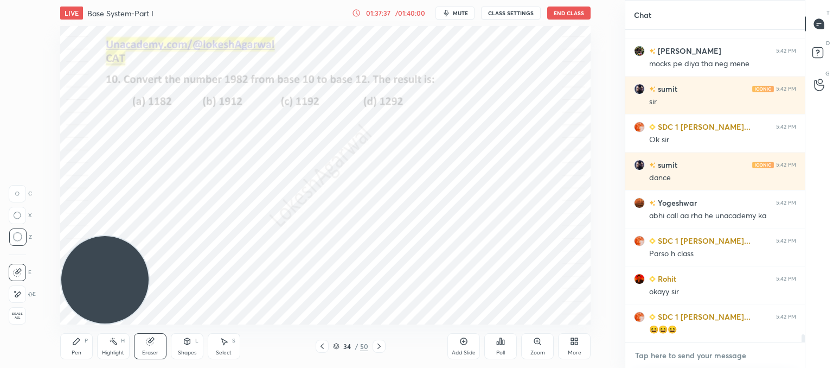
scroll to position [12695, 0]
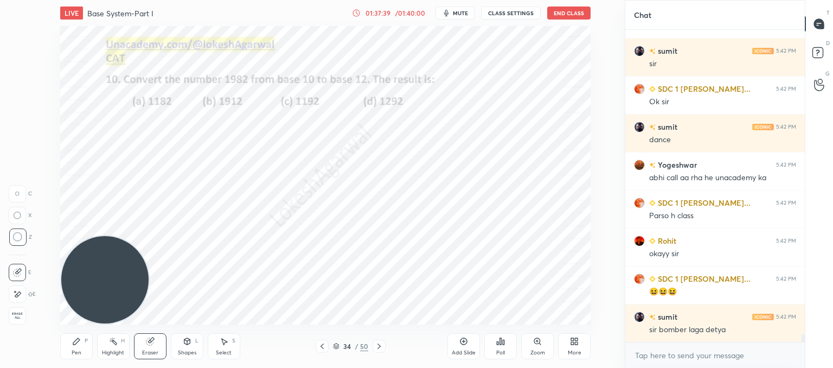
click at [572, 18] on button "End Class" at bounding box center [568, 13] width 43 height 13
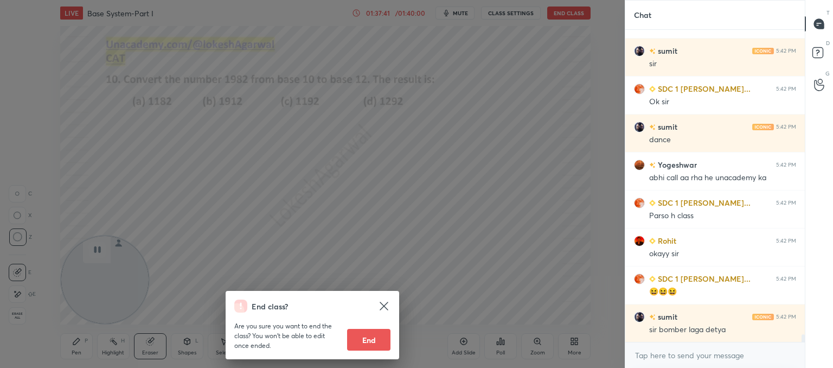
click at [356, 339] on button "End" at bounding box center [368, 340] width 43 height 22
type textarea "x"
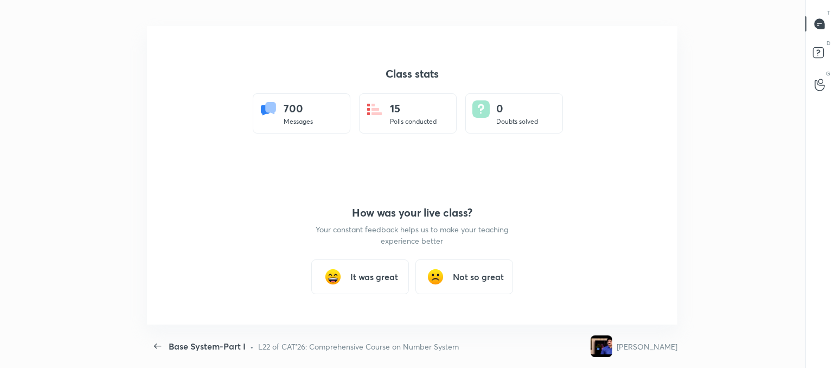
scroll to position [0, 0]
click at [382, 280] on h3 "It was great" at bounding box center [374, 276] width 48 height 13
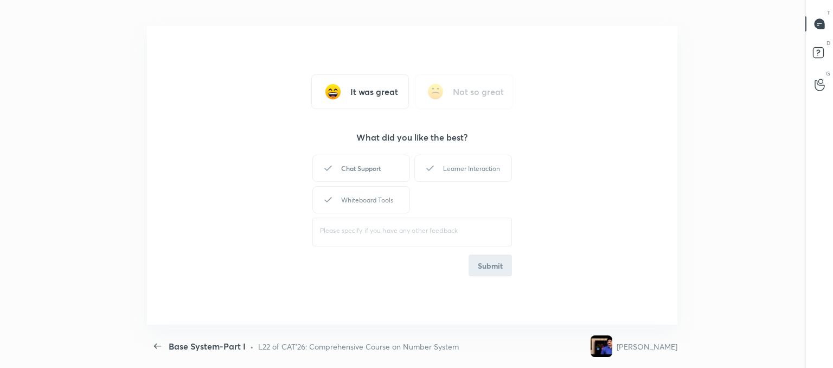
click at [360, 172] on div "Chat Support" at bounding box center [361, 168] width 98 height 27
drag, startPoint x: 458, startPoint y: 171, endPoint x: 394, endPoint y: 196, distance: 68.7
click at [456, 171] on div "Learner Interaction" at bounding box center [463, 168] width 98 height 27
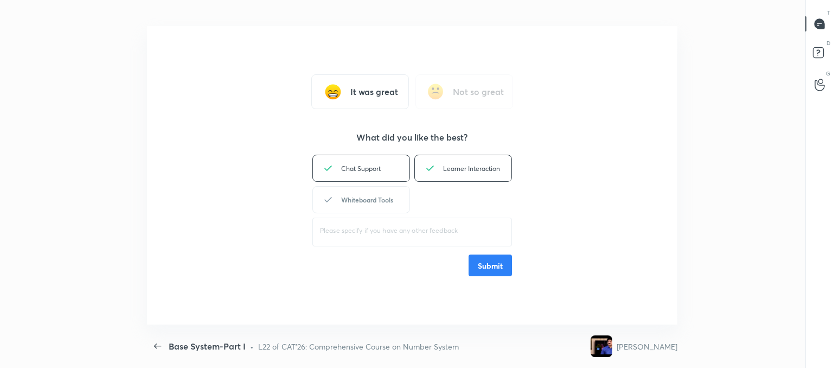
click at [370, 200] on div "Whiteboard Tools" at bounding box center [361, 199] width 98 height 27
click at [493, 265] on button "Submit" at bounding box center [490, 265] width 43 height 22
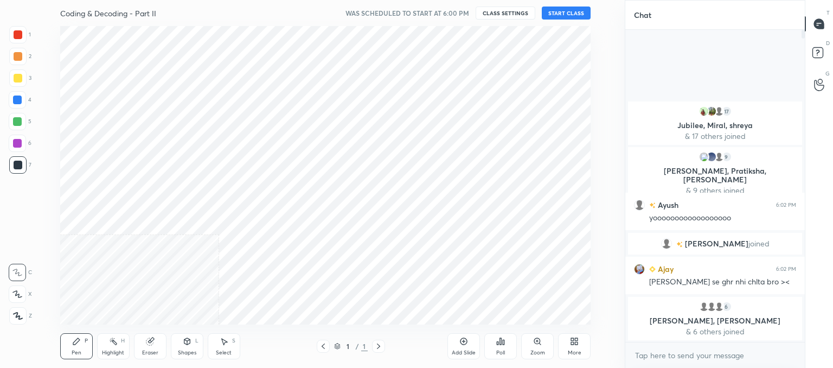
scroll to position [53954, 53671]
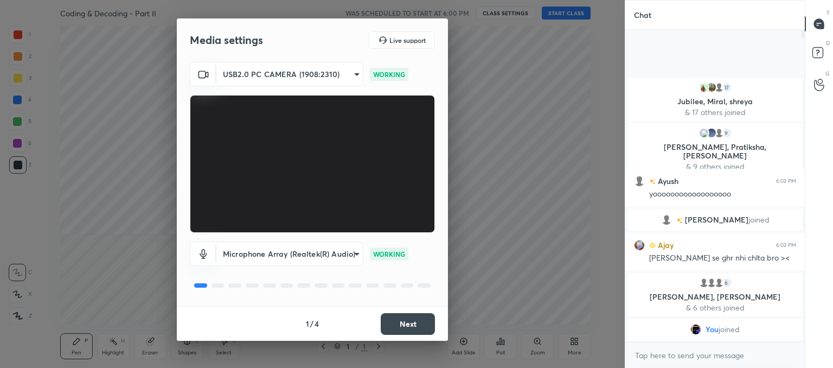
click at [413, 323] on button "Next" at bounding box center [408, 324] width 54 height 22
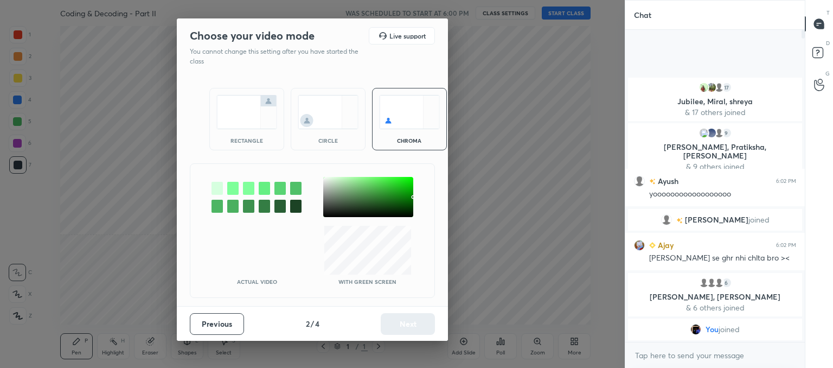
click at [349, 104] on img at bounding box center [328, 112] width 61 height 34
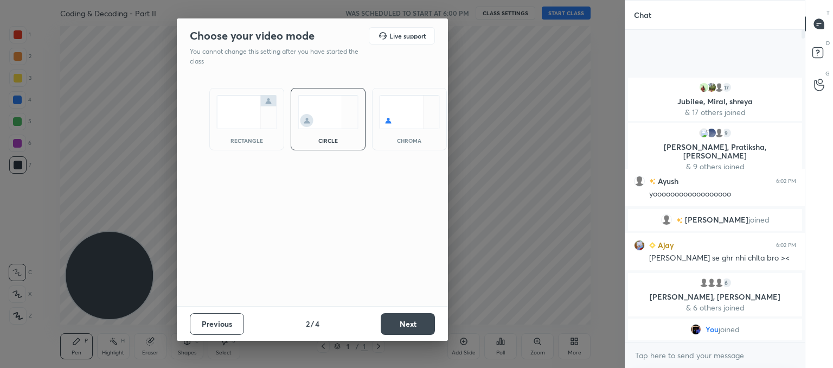
click at [398, 320] on button "Next" at bounding box center [408, 324] width 54 height 22
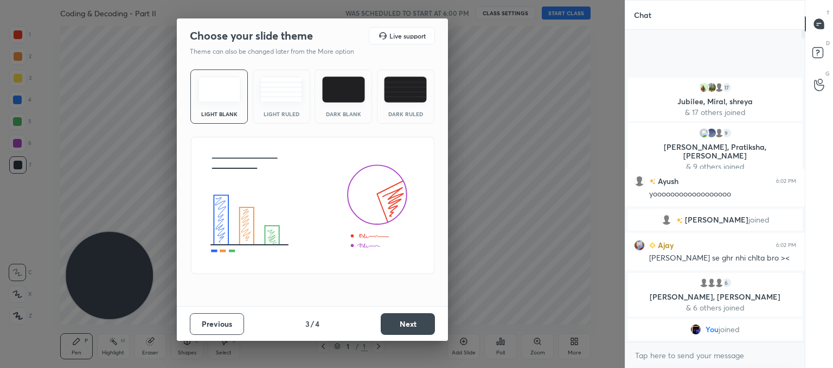
drag, startPoint x: 277, startPoint y: 79, endPoint x: 328, endPoint y: 146, distance: 84.7
click at [276, 79] on img at bounding box center [281, 89] width 43 height 26
click at [411, 322] on button "Next" at bounding box center [408, 324] width 54 height 22
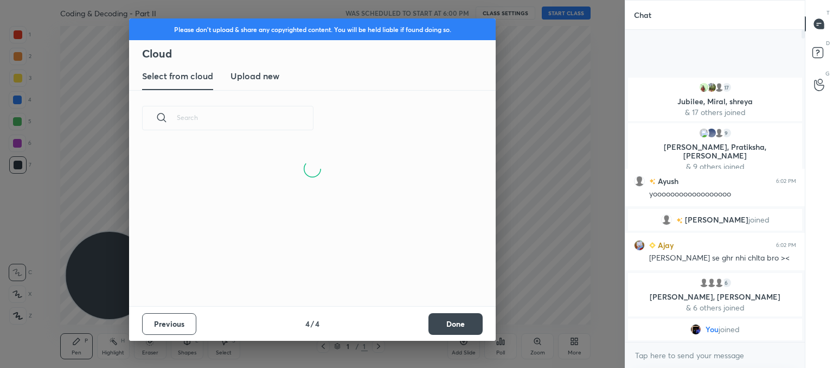
drag, startPoint x: 252, startPoint y: 74, endPoint x: 254, endPoint y: 81, distance: 7.4
click at [252, 73] on h3 "Upload new" at bounding box center [255, 75] width 49 height 13
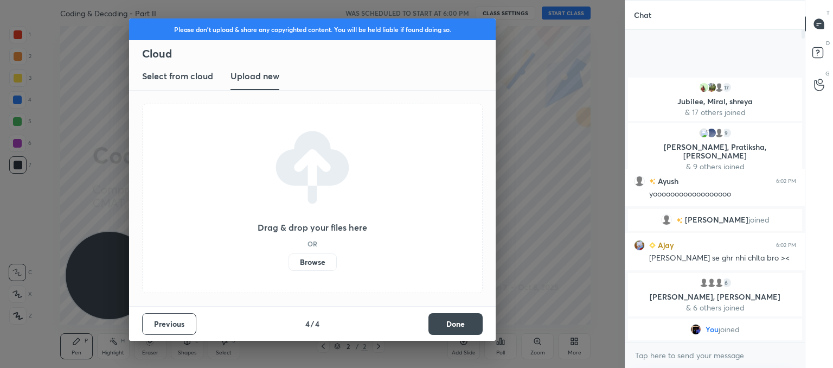
click at [308, 264] on label "Browse" at bounding box center [313, 261] width 48 height 17
click at [289, 264] on input "Browse" at bounding box center [289, 261] width 0 height 17
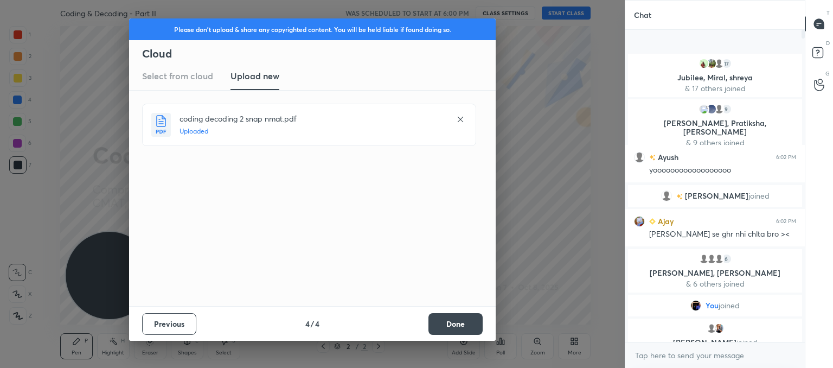
click at [452, 326] on button "Done" at bounding box center [456, 324] width 54 height 22
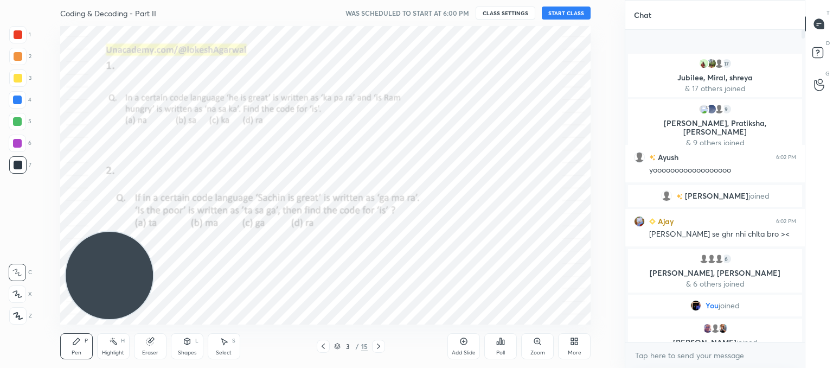
drag, startPoint x: 323, startPoint y: 343, endPoint x: 329, endPoint y: 335, distance: 9.8
click at [324, 343] on icon at bounding box center [323, 346] width 9 height 9
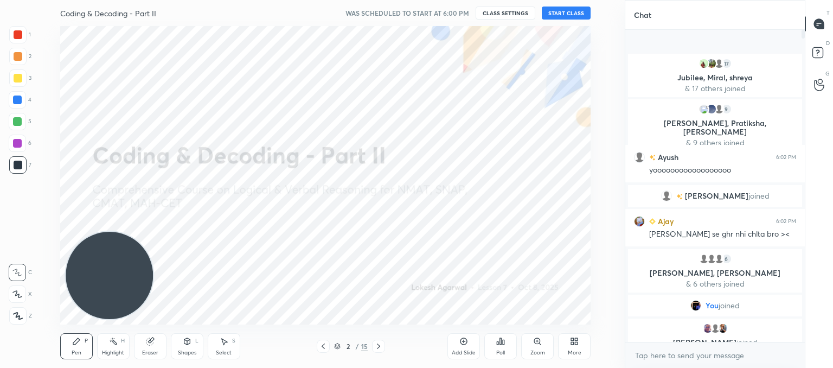
click at [549, 14] on button "START CLASS" at bounding box center [566, 13] width 49 height 13
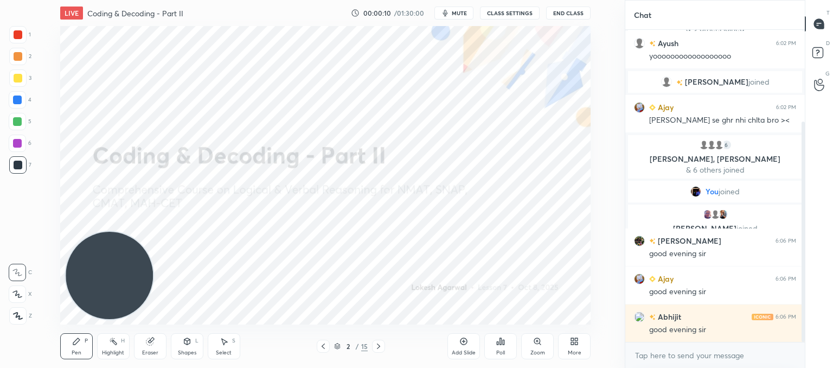
scroll to position [130, 0]
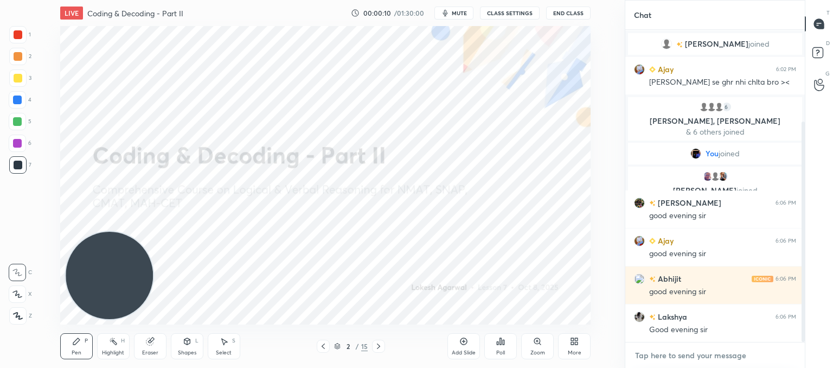
click at [692, 356] on textarea at bounding box center [715, 355] width 162 height 17
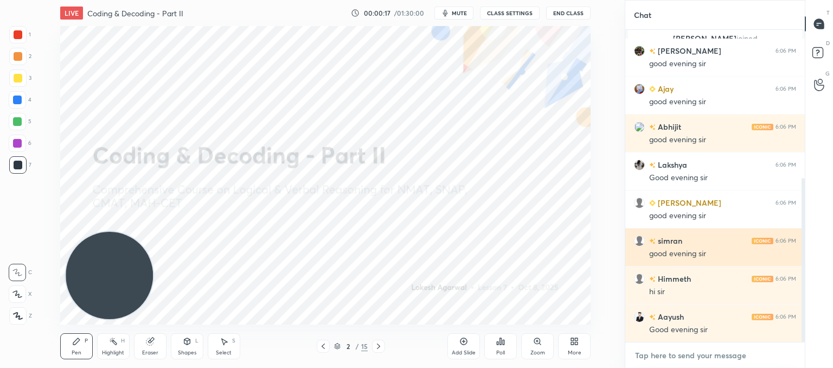
scroll to position [320, 0]
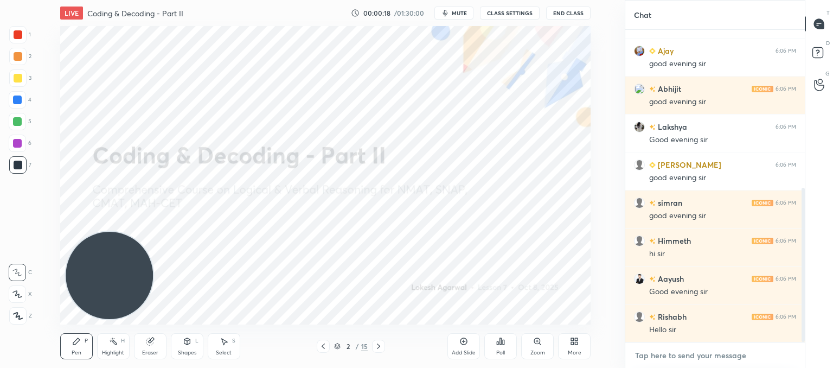
click at [684, 356] on textarea at bounding box center [715, 355] width 162 height 17
click at [677, 352] on textarea at bounding box center [715, 355] width 162 height 17
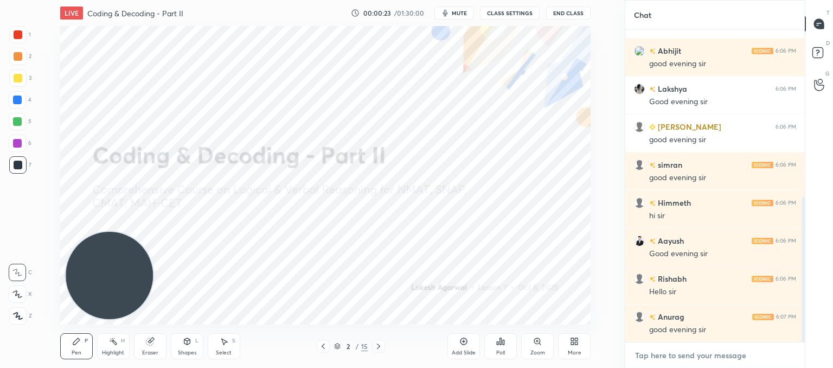
click at [675, 351] on textarea at bounding box center [715, 355] width 162 height 17
click at [687, 353] on textarea at bounding box center [715, 355] width 162 height 17
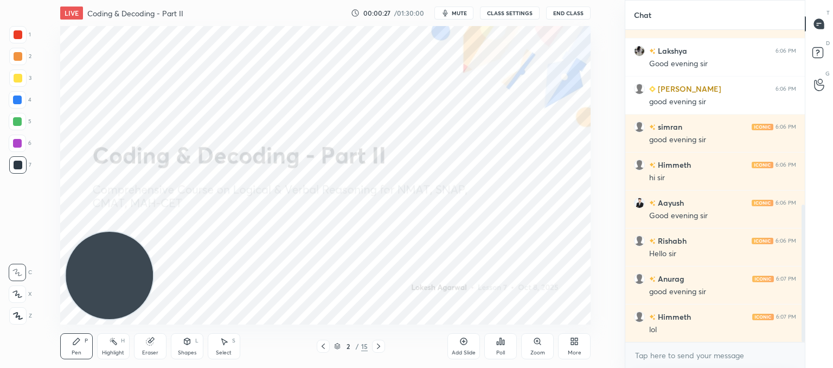
scroll to position [434, 0]
click at [703, 344] on div "x" at bounding box center [716, 354] width 180 height 25
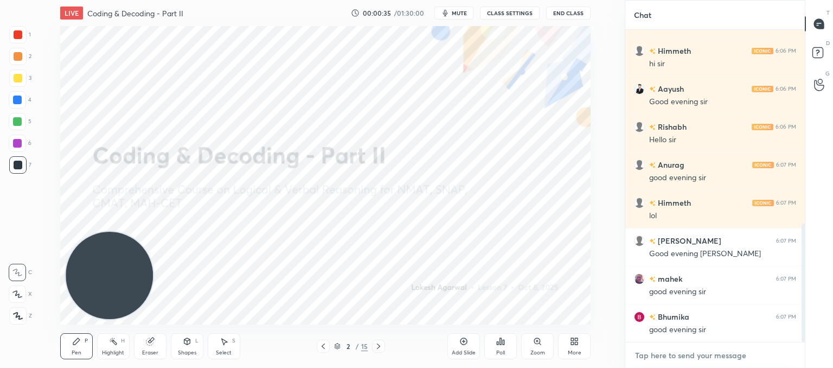
scroll to position [548, 0]
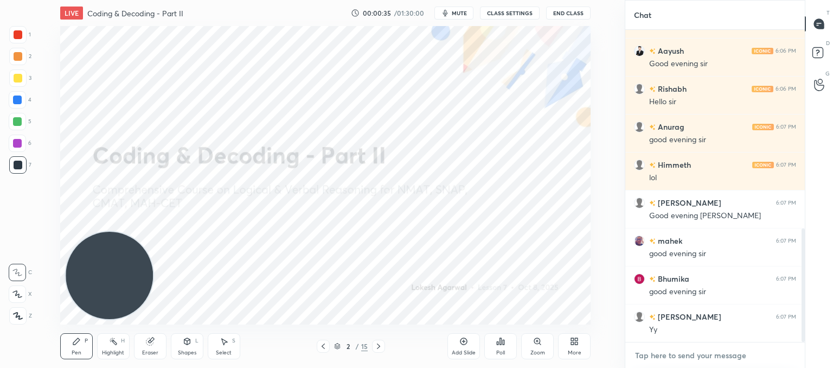
click at [684, 352] on textarea at bounding box center [715, 355] width 162 height 17
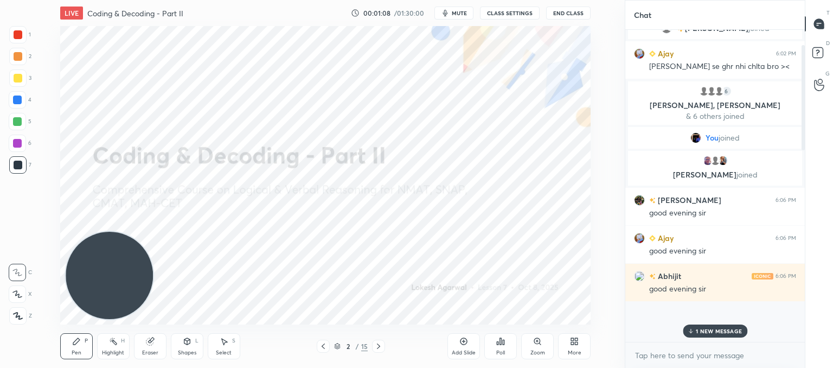
scroll to position [44, 0]
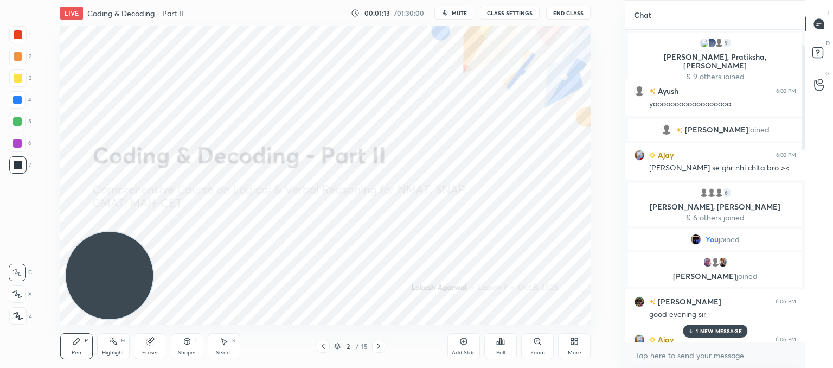
click at [729, 332] on p "1 NEW MESSAGE" at bounding box center [719, 331] width 46 height 7
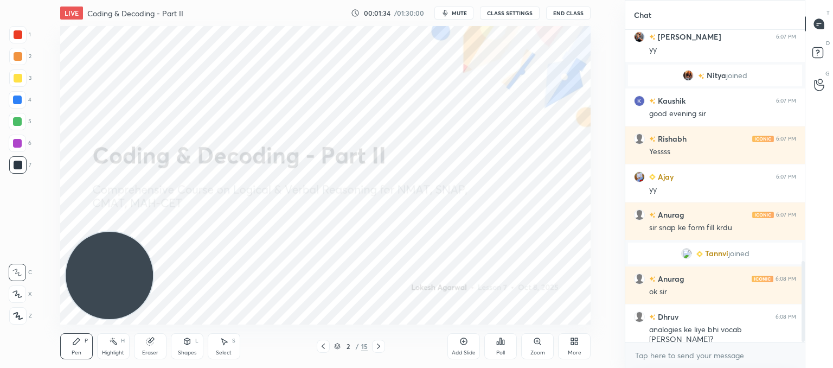
scroll to position [937, 0]
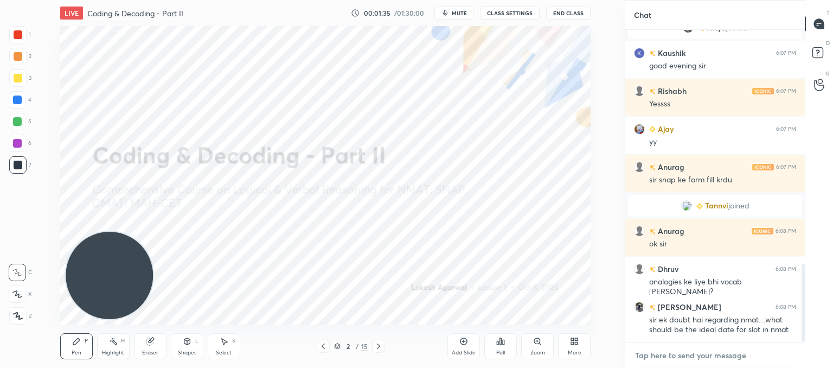
click at [688, 349] on textarea at bounding box center [715, 355] width 162 height 17
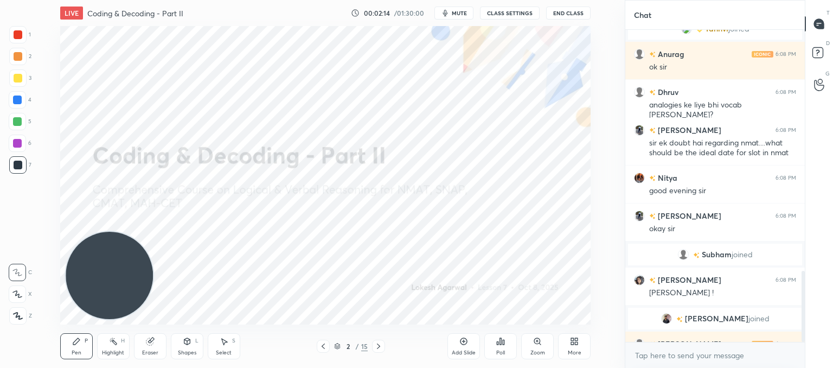
scroll to position [1055, 0]
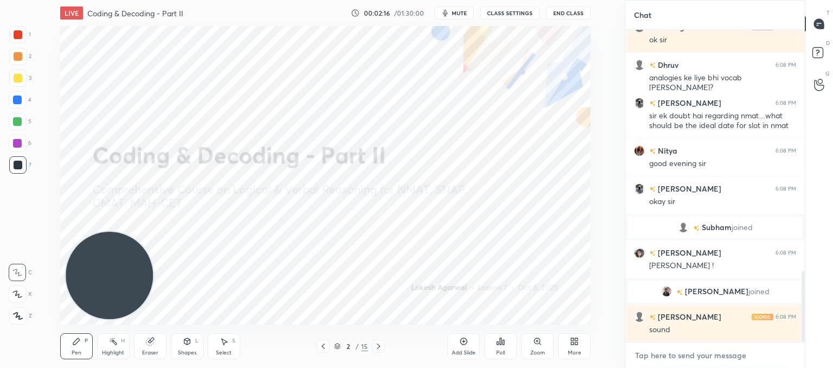
click at [693, 350] on textarea at bounding box center [715, 355] width 162 height 17
click at [230, 346] on div "Select S" at bounding box center [224, 346] width 33 height 26
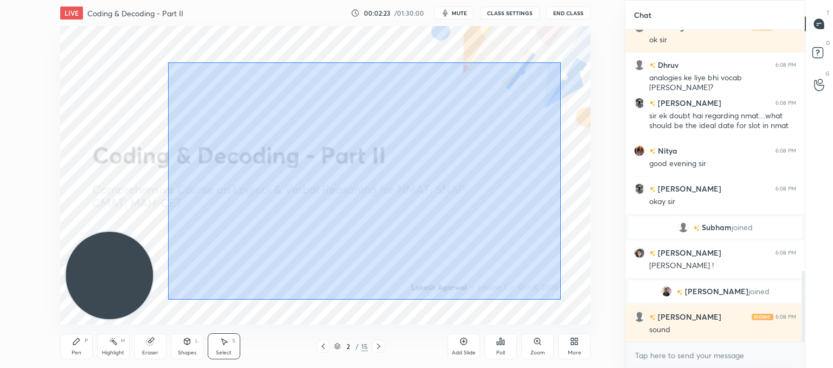
drag, startPoint x: 560, startPoint y: 299, endPoint x: 168, endPoint y: 62, distance: 458.8
click at [168, 62] on div "0 ° Undo Copy Duplicate Duplicate to new slide Delete" at bounding box center [325, 175] width 531 height 298
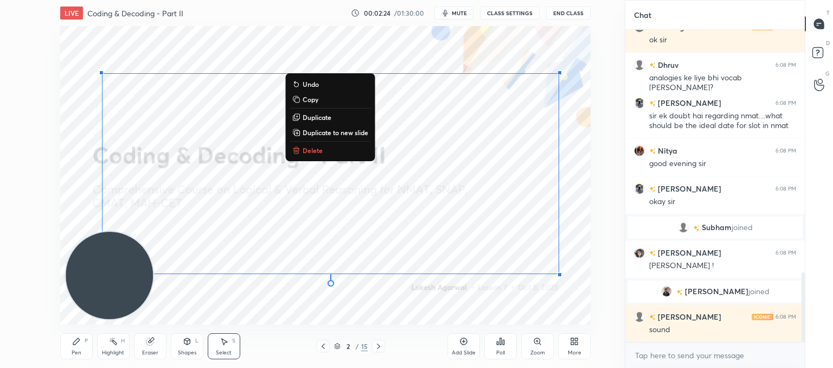
scroll to position [1093, 0]
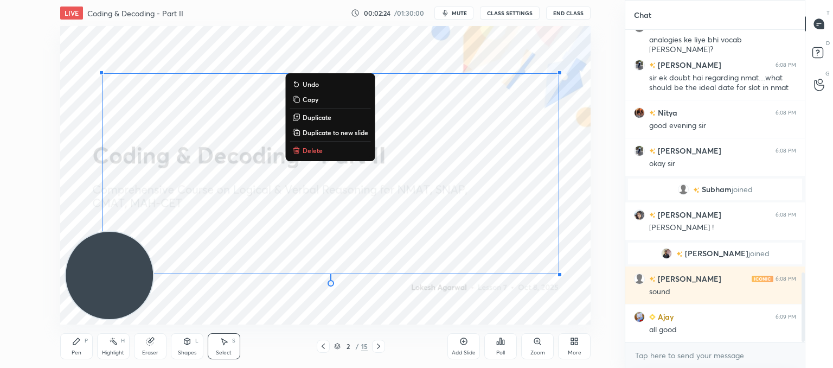
click at [314, 150] on p "Delete" at bounding box center [313, 150] width 20 height 9
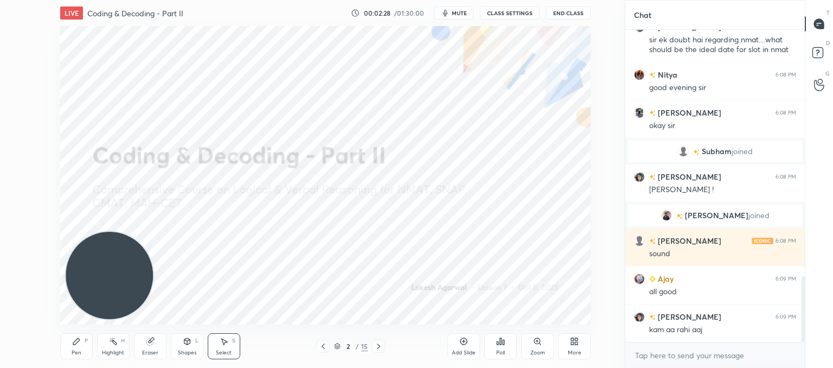
scroll to position [1169, 0]
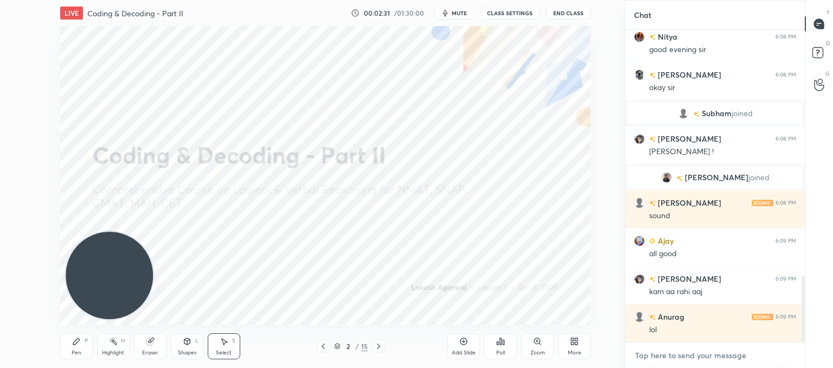
click at [688, 359] on textarea at bounding box center [715, 355] width 162 height 17
click at [665, 355] on textarea at bounding box center [715, 355] width 162 height 17
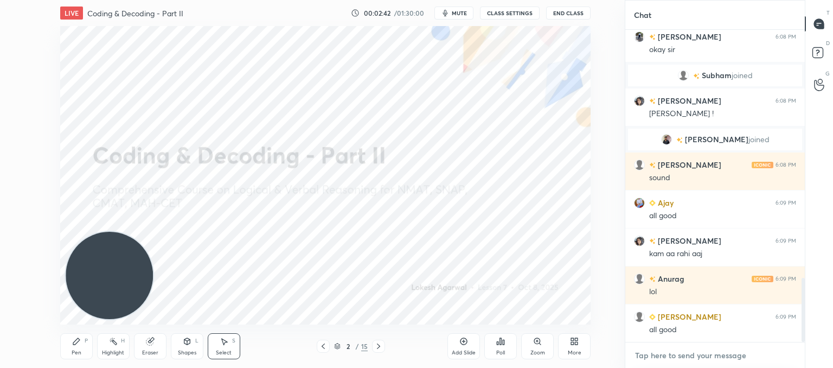
click at [648, 363] on textarea at bounding box center [715, 355] width 162 height 17
click at [500, 16] on button "CLASS SETTINGS" at bounding box center [510, 13] width 60 height 13
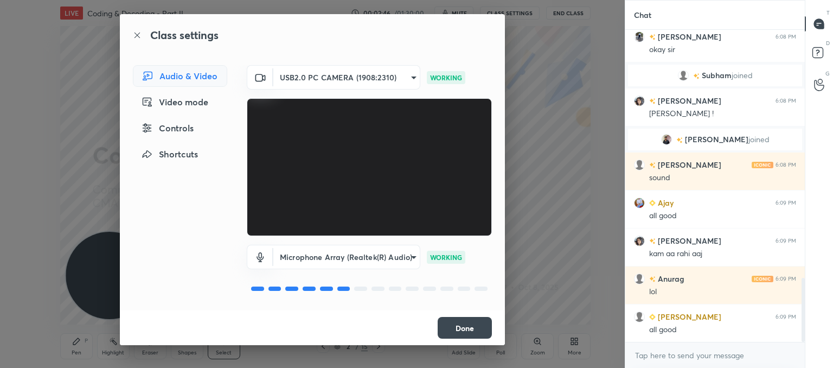
scroll to position [1245, 0]
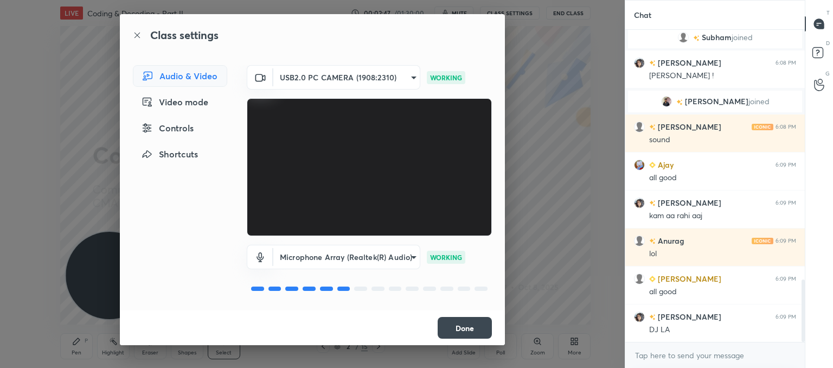
click at [457, 328] on button "Done" at bounding box center [465, 328] width 54 height 22
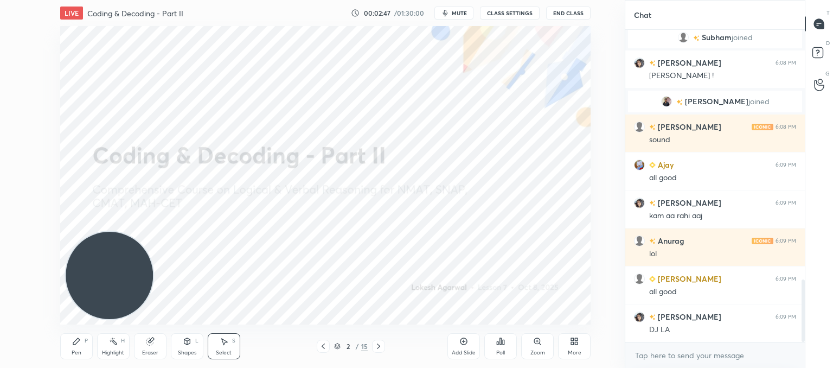
scroll to position [1283, 0]
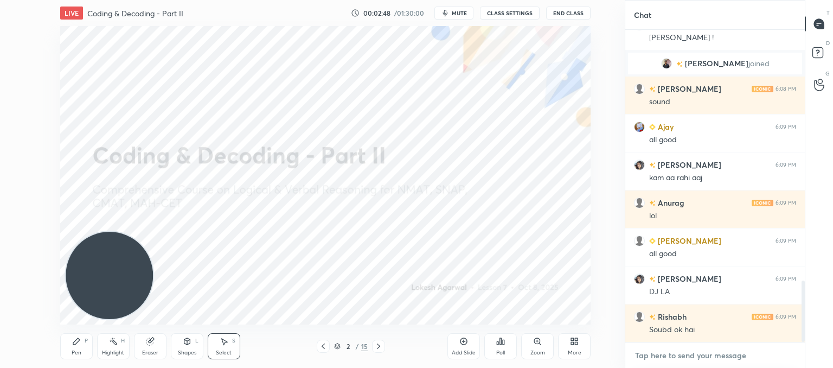
click at [661, 352] on textarea at bounding box center [715, 355] width 162 height 17
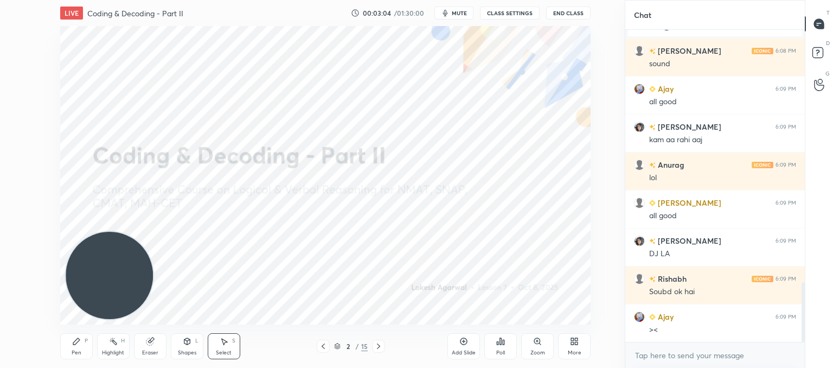
type textarea "x"
click at [380, 345] on icon at bounding box center [378, 346] width 9 height 9
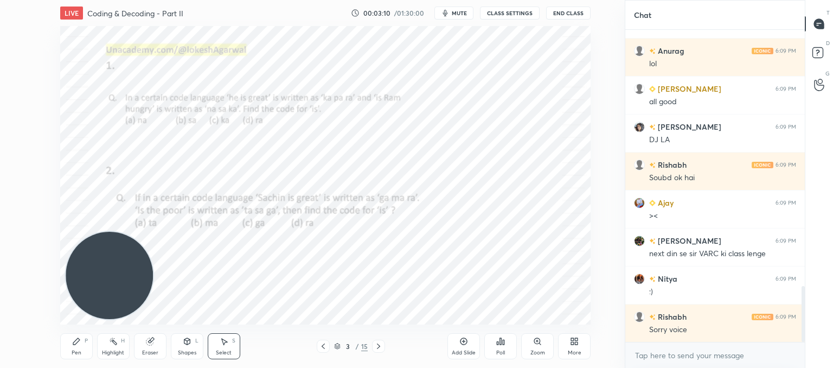
scroll to position [1482, 0]
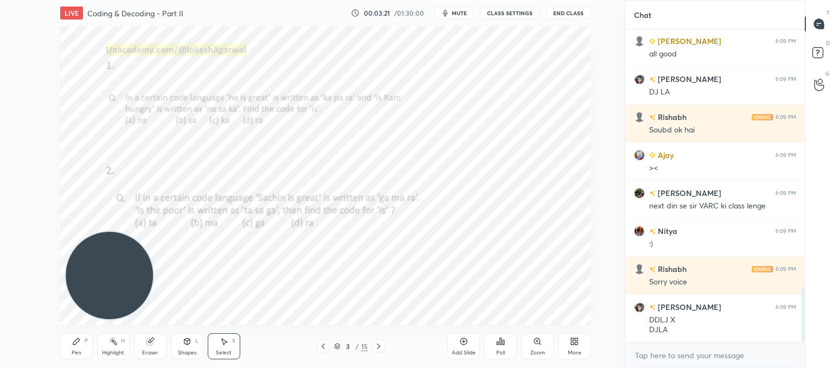
drag, startPoint x: 79, startPoint y: 348, endPoint x: 100, endPoint y: 330, distance: 27.4
click at [80, 348] on div "Pen P" at bounding box center [76, 346] width 33 height 26
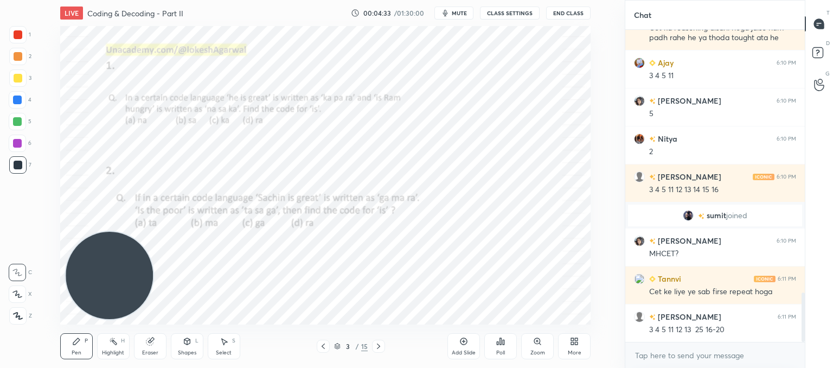
scroll to position [1708, 0]
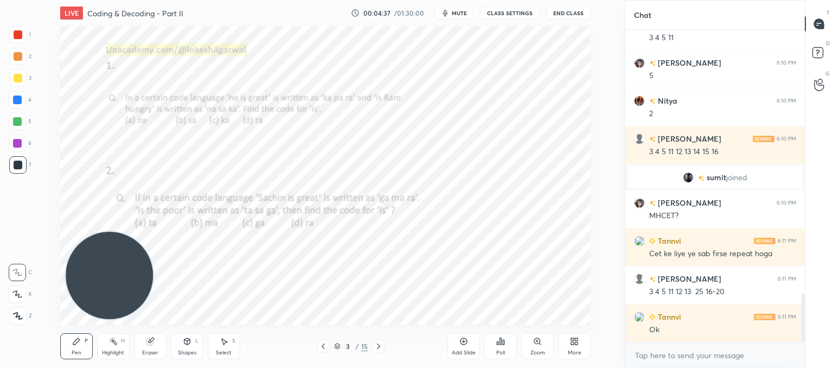
click at [219, 352] on div "Select" at bounding box center [224, 352] width 16 height 5
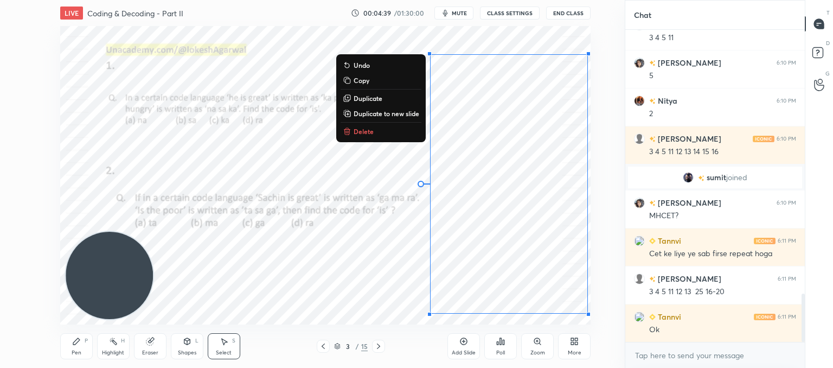
drag, startPoint x: 425, startPoint y: 47, endPoint x: 599, endPoint y: 323, distance: 326.5
click at [599, 323] on div "0 ° Undo Copy Duplicate Duplicate to new slide Delete Setting up your live clas…" at bounding box center [326, 175] width 582 height 298
click at [377, 132] on button "Delete" at bounding box center [381, 131] width 81 height 13
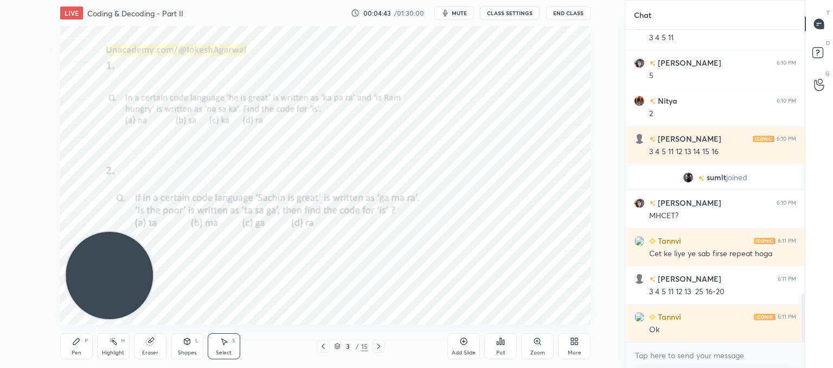
click at [76, 343] on div "Pen P" at bounding box center [76, 346] width 33 height 26
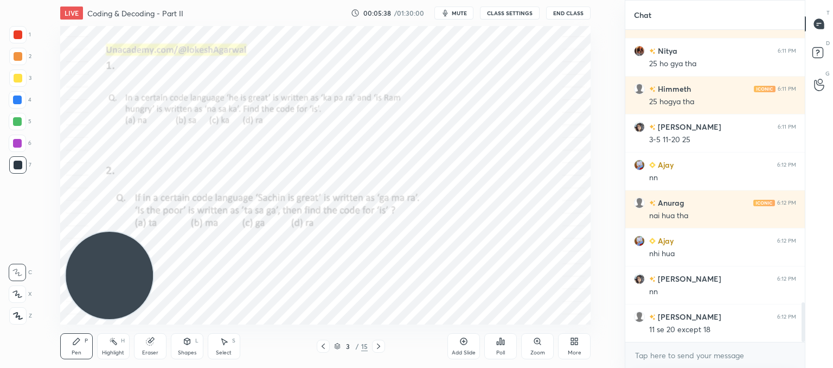
scroll to position [2173, 0]
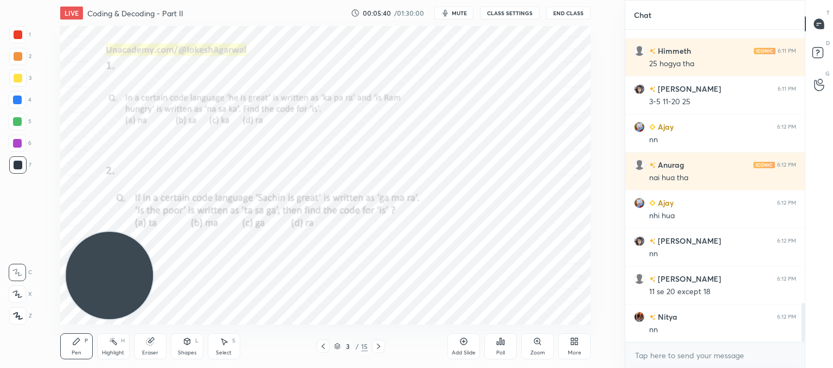
click at [154, 346] on icon at bounding box center [150, 341] width 9 height 9
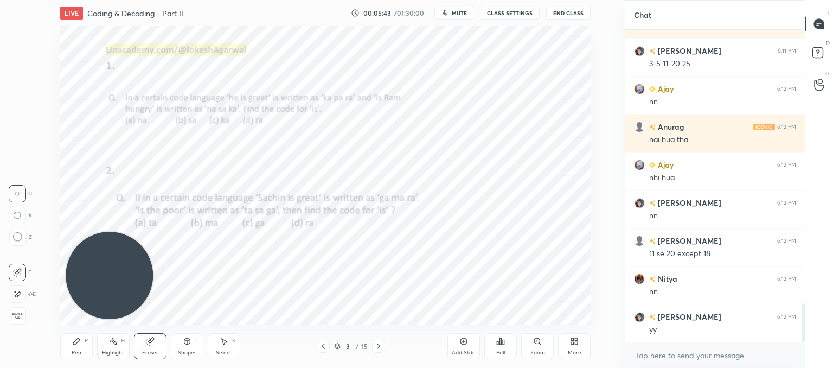
drag, startPoint x: 16, startPoint y: 234, endPoint x: 41, endPoint y: 224, distance: 26.3
click at [17, 234] on icon at bounding box center [18, 237] width 10 height 10
click at [222, 341] on icon at bounding box center [224, 342] width 6 height 7
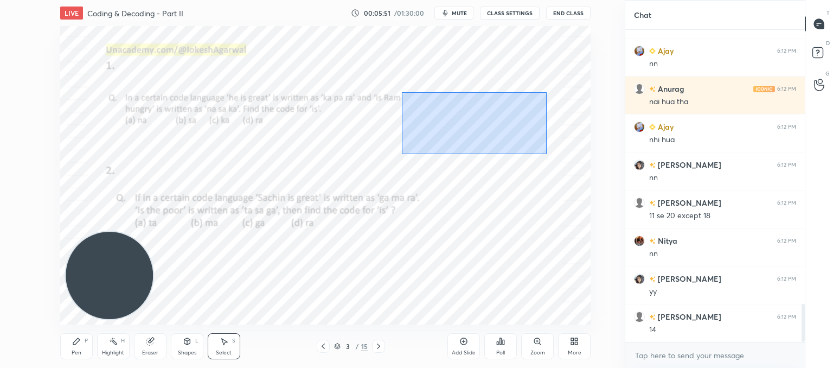
drag, startPoint x: 401, startPoint y: 92, endPoint x: 547, endPoint y: 154, distance: 158.2
click at [547, 154] on div "0 ° Undo Copy Duplicate Duplicate to new slide Delete" at bounding box center [325, 175] width 531 height 298
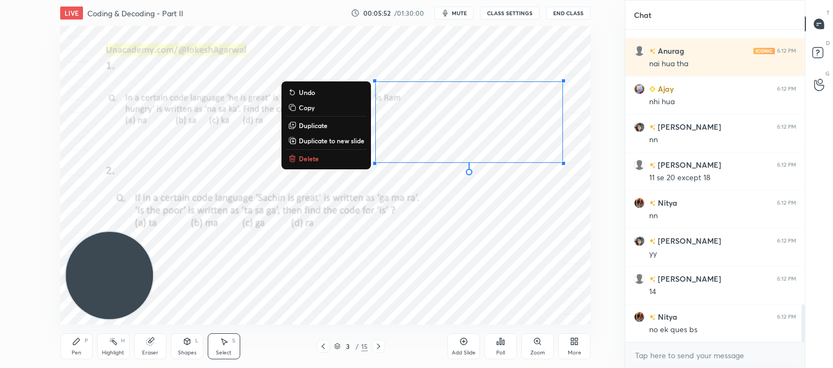
click at [302, 107] on p "Copy" at bounding box center [307, 107] width 16 height 9
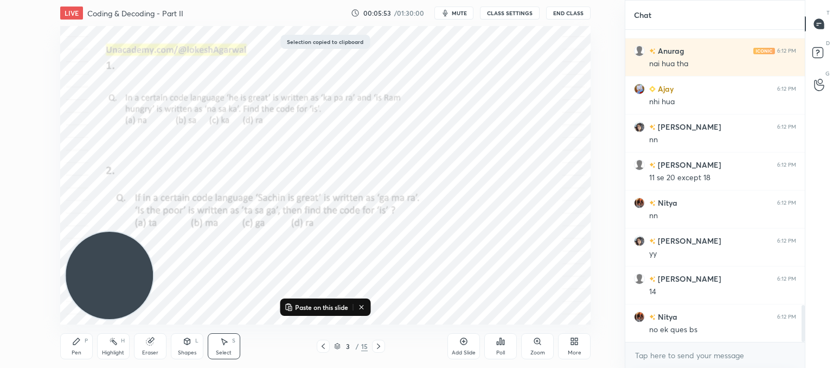
scroll to position [2325, 0]
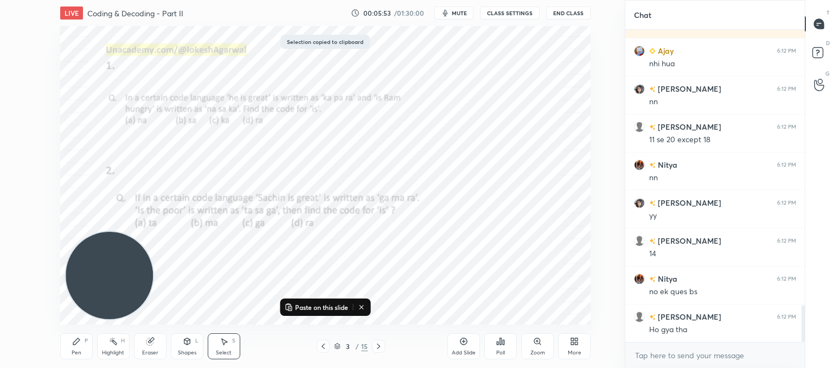
click at [380, 344] on icon at bounding box center [378, 346] width 9 height 9
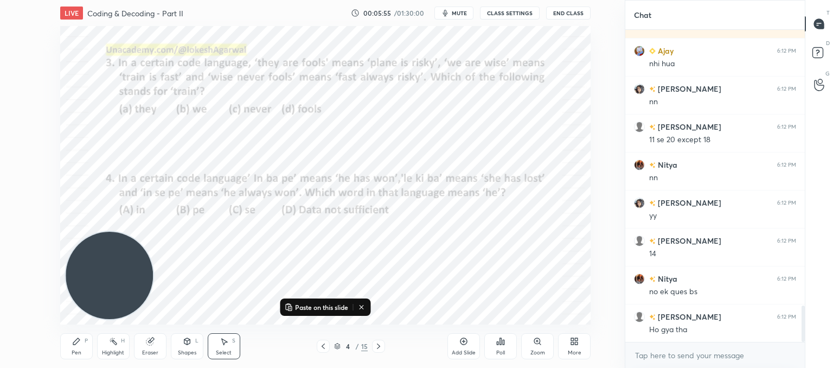
scroll to position [2363, 0]
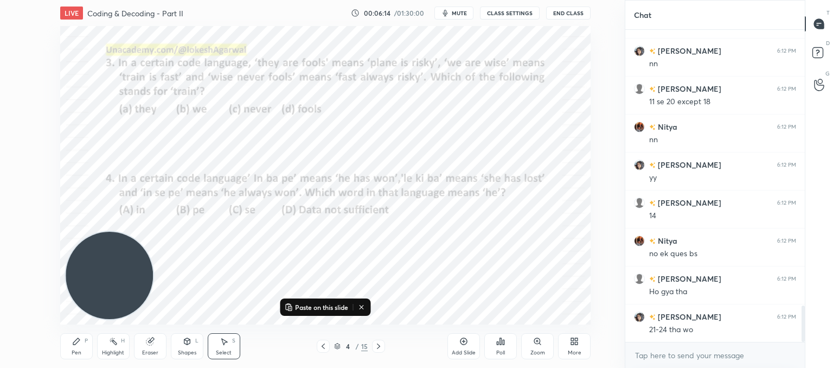
click at [505, 350] on div "Poll" at bounding box center [500, 352] width 9 height 5
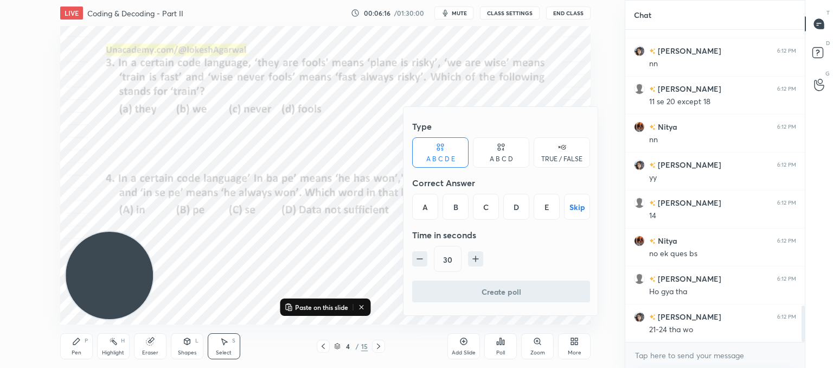
click at [504, 159] on div "A B C D" at bounding box center [501, 159] width 23 height 7
drag, startPoint x: 472, startPoint y: 209, endPoint x: 469, endPoint y: 224, distance: 15.0
click at [471, 209] on div "B" at bounding box center [465, 207] width 32 height 26
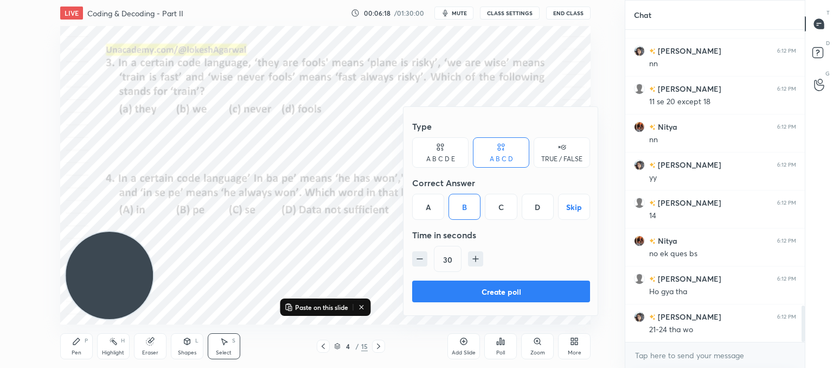
click at [422, 263] on icon "button" at bounding box center [419, 258] width 11 height 11
type input "15"
drag, startPoint x: 441, startPoint y: 291, endPoint x: 400, endPoint y: 259, distance: 51.7
click at [440, 289] on button "Create poll" at bounding box center [501, 291] width 178 height 22
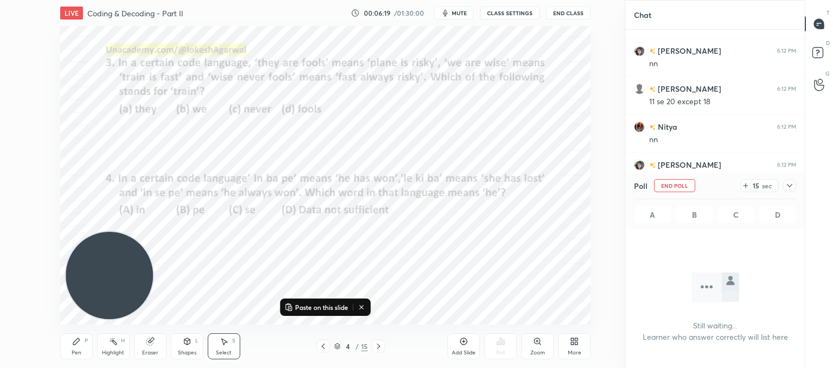
scroll to position [0, 0]
drag, startPoint x: 87, startPoint y: 72, endPoint x: 117, endPoint y: 62, distance: 32.1
click at [117, 62] on div "0 ° Undo Copy Paste here Duplicate Duplicate to new slide Delete" at bounding box center [325, 175] width 531 height 298
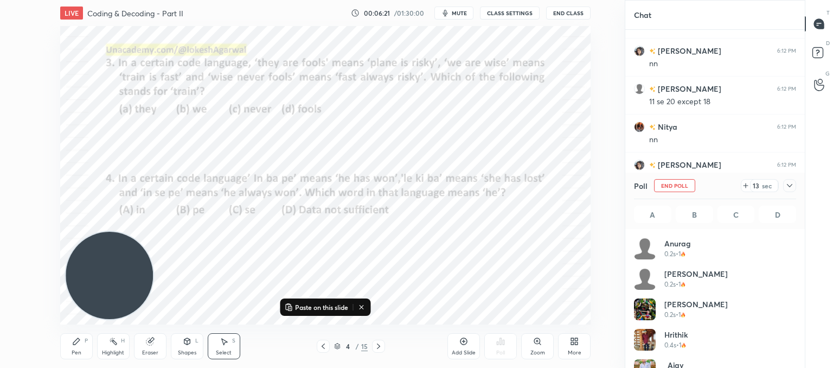
drag, startPoint x: 75, startPoint y: 343, endPoint x: 90, endPoint y: 265, distance: 79.6
click at [75, 341] on icon at bounding box center [76, 341] width 7 height 7
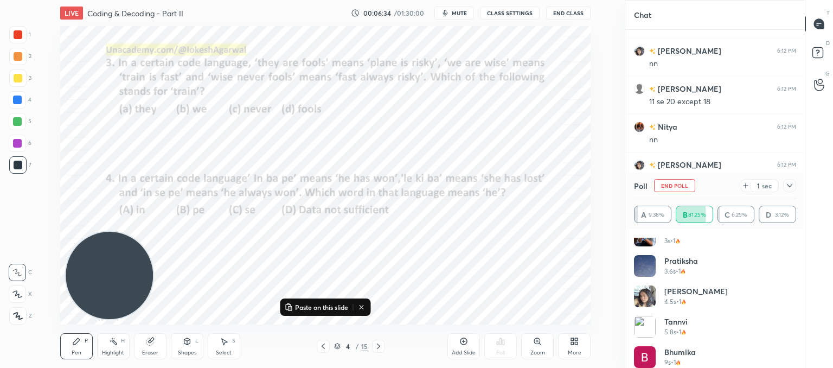
scroll to position [690, 0]
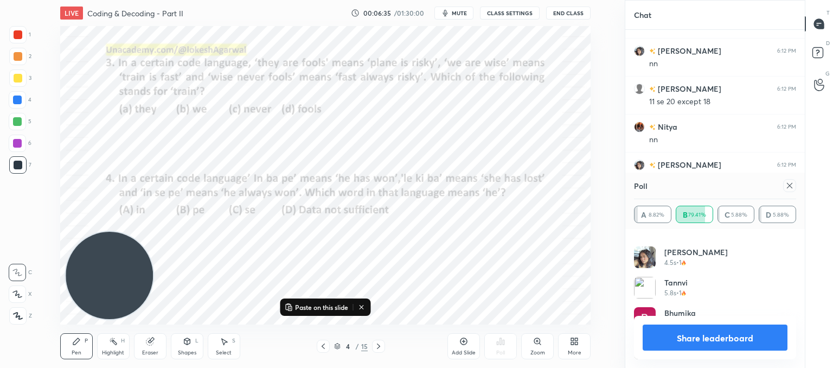
click at [793, 189] on icon at bounding box center [790, 185] width 9 height 9
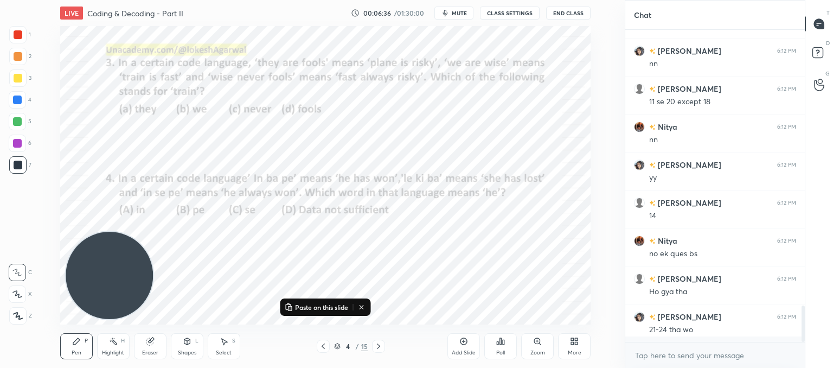
scroll to position [4, 3]
click at [499, 341] on icon at bounding box center [500, 341] width 9 height 9
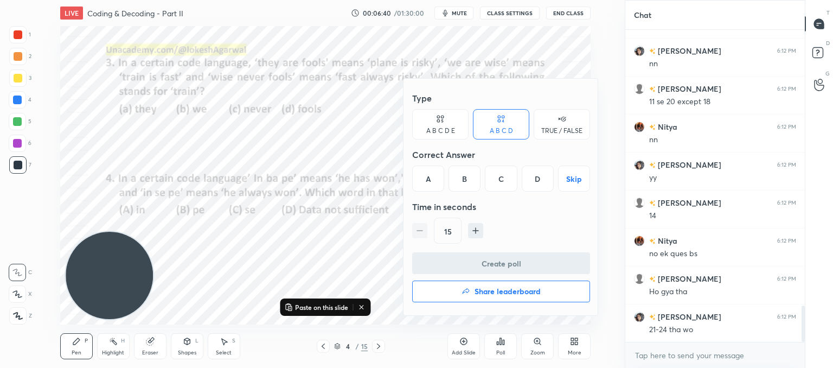
click at [534, 179] on div "D" at bounding box center [538, 178] width 32 height 26
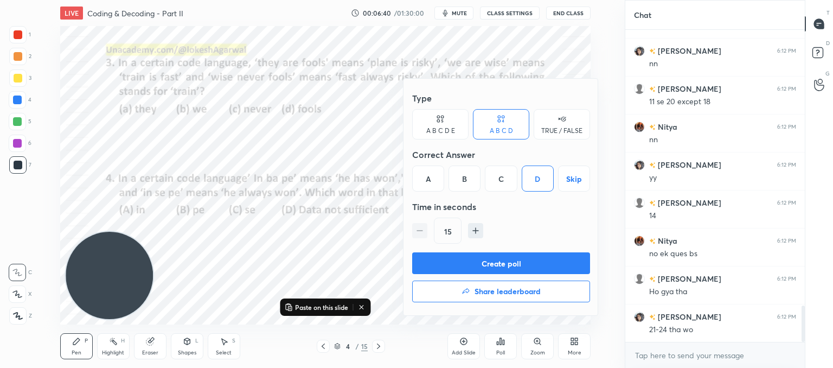
click at [500, 259] on button "Create poll" at bounding box center [501, 263] width 178 height 22
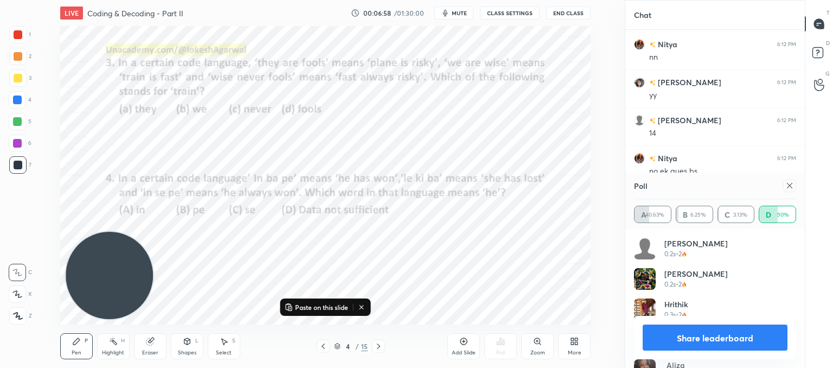
click at [788, 187] on icon at bounding box center [789, 185] width 5 height 5
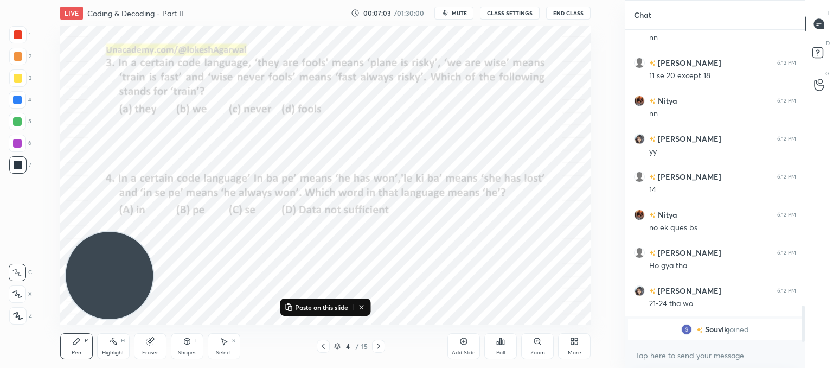
click at [376, 343] on icon at bounding box center [378, 346] width 9 height 9
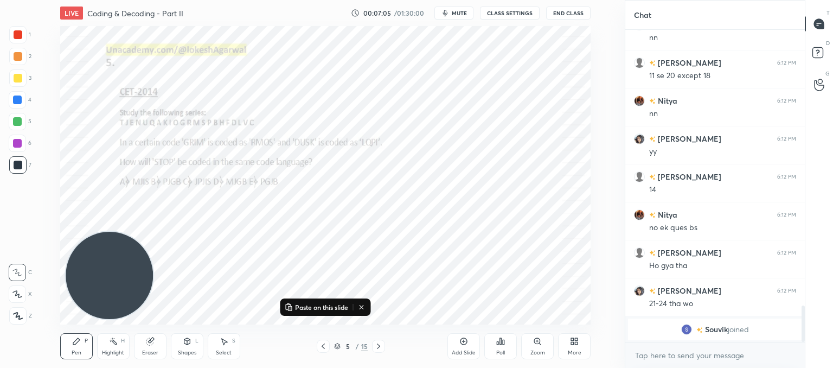
click at [505, 350] on div "Poll" at bounding box center [500, 352] width 9 height 5
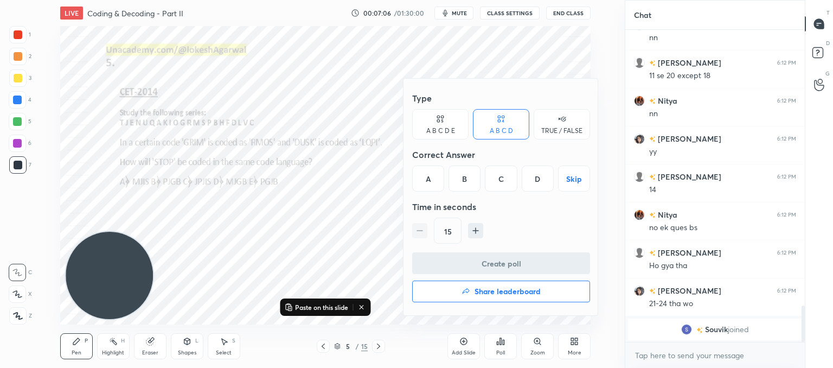
click at [473, 180] on div "B" at bounding box center [465, 178] width 32 height 26
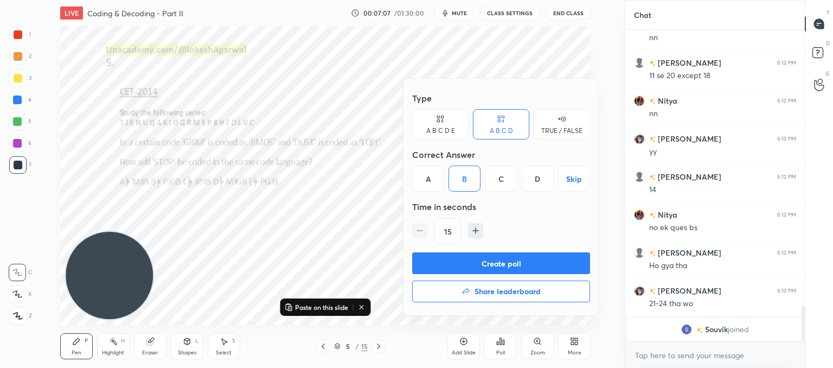
click at [469, 263] on button "Create poll" at bounding box center [501, 263] width 178 height 22
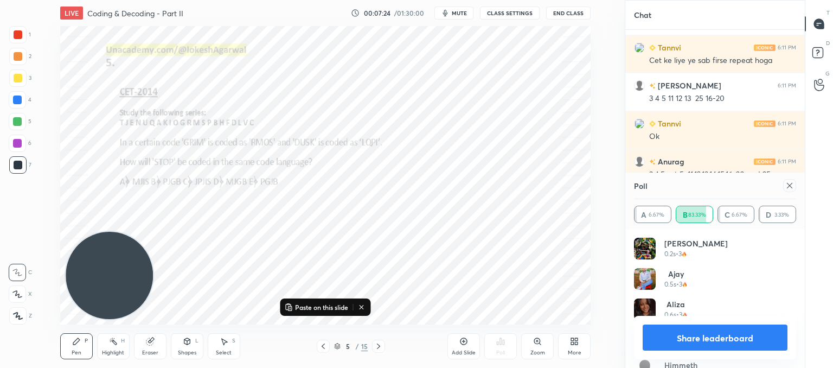
click at [793, 187] on icon at bounding box center [790, 185] width 9 height 9
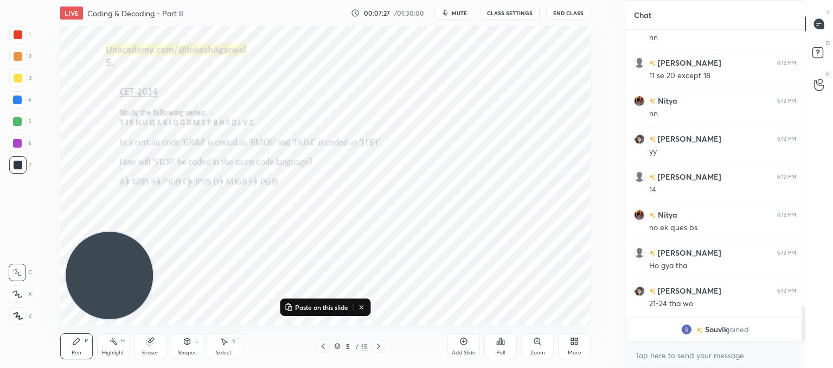
click at [377, 346] on icon at bounding box center [378, 346] width 9 height 9
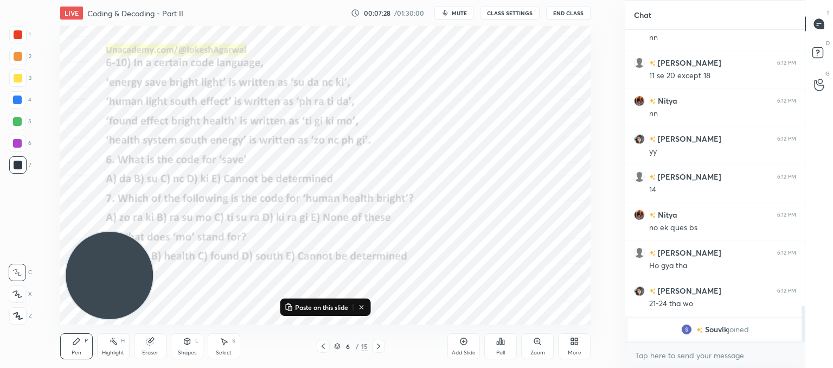
click at [377, 346] on icon at bounding box center [378, 346] width 9 height 9
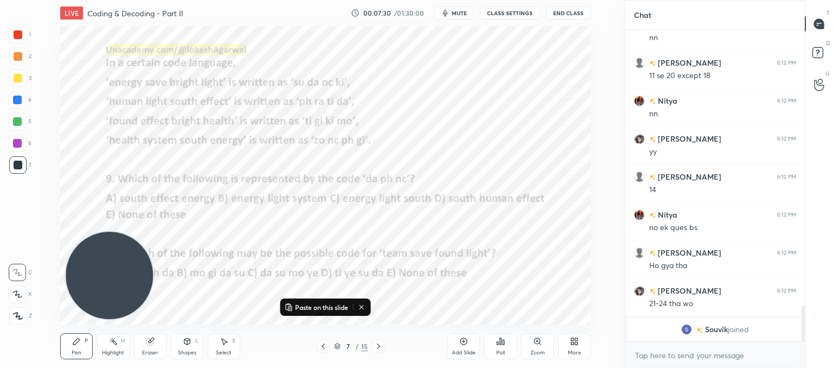
click at [377, 346] on icon at bounding box center [378, 346] width 9 height 9
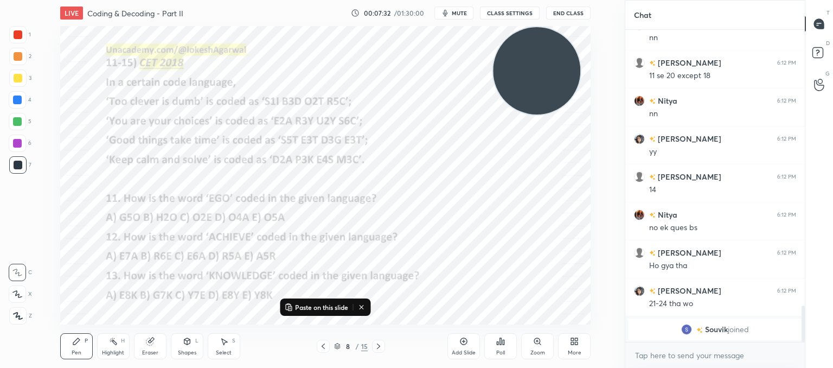
drag, startPoint x: 115, startPoint y: 272, endPoint x: 552, endPoint y: 42, distance: 493.9
click at [552, 42] on video at bounding box center [536, 70] width 87 height 87
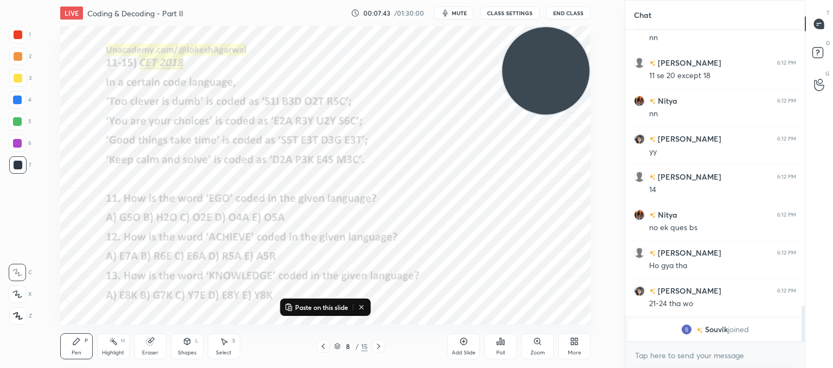
click at [498, 348] on div "Poll" at bounding box center [500, 346] width 33 height 26
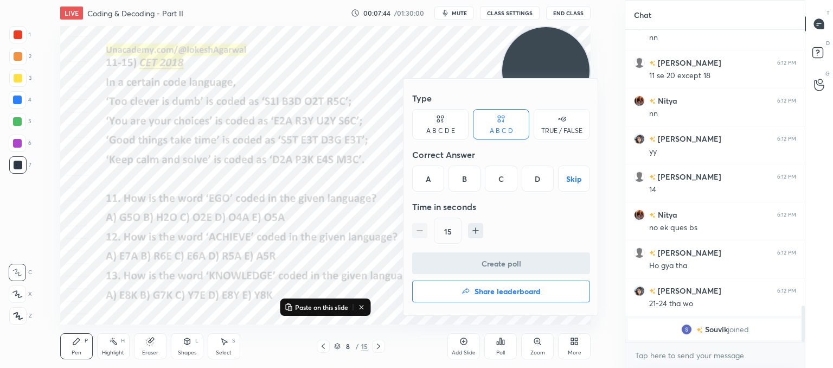
click at [501, 174] on div "C" at bounding box center [501, 178] width 32 height 26
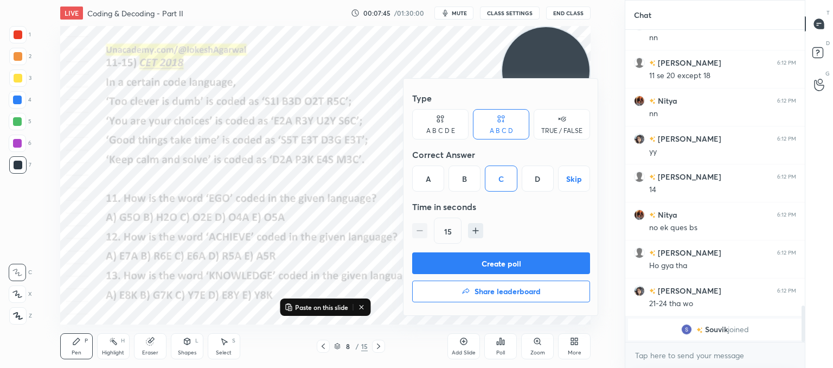
click at [446, 122] on div "A B C D E" at bounding box center [440, 124] width 56 height 30
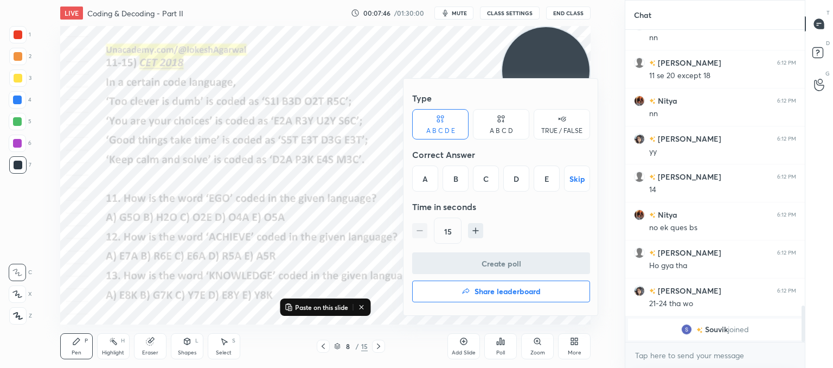
click at [482, 180] on div "C" at bounding box center [486, 178] width 26 height 26
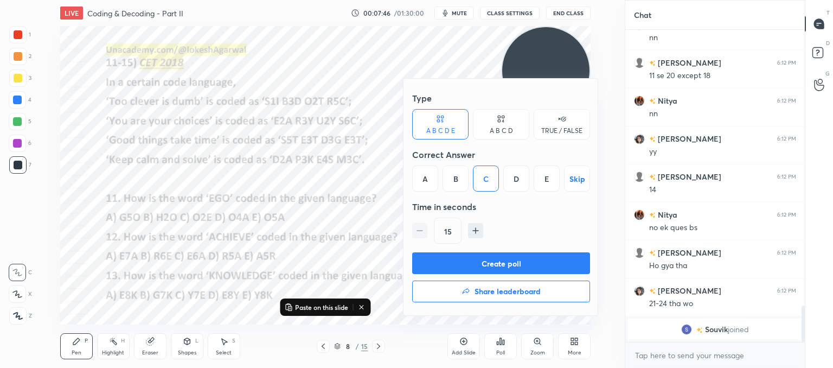
drag, startPoint x: 449, startPoint y: 262, endPoint x: 428, endPoint y: 261, distance: 21.7
click at [449, 261] on button "Create poll" at bounding box center [501, 263] width 178 height 22
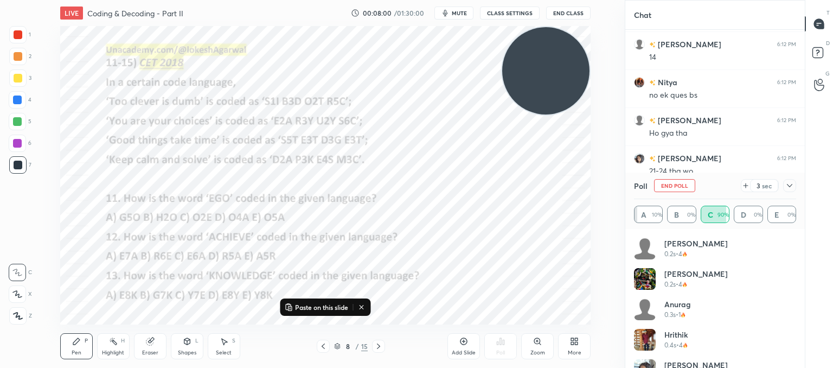
click at [790, 185] on icon at bounding box center [790, 185] width 9 height 9
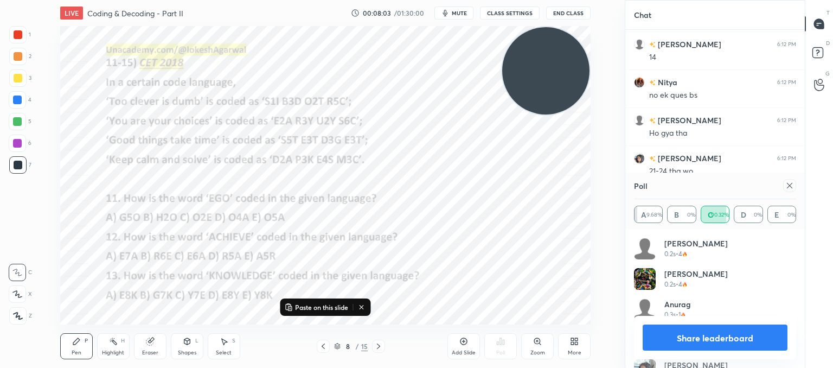
click at [794, 185] on div at bounding box center [789, 185] width 13 height 13
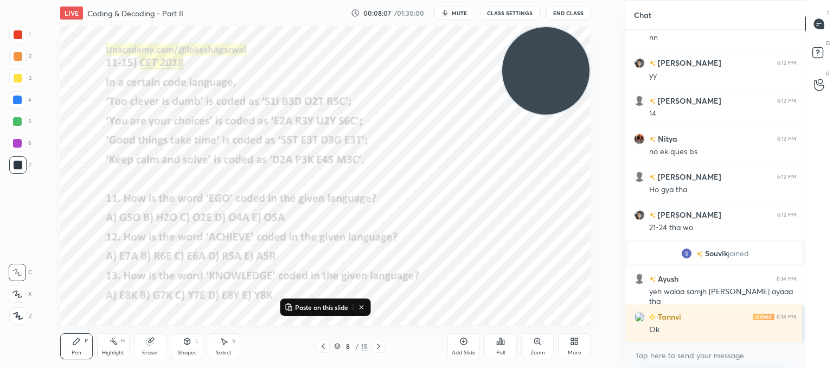
click at [501, 355] on div "Poll" at bounding box center [500, 352] width 9 height 5
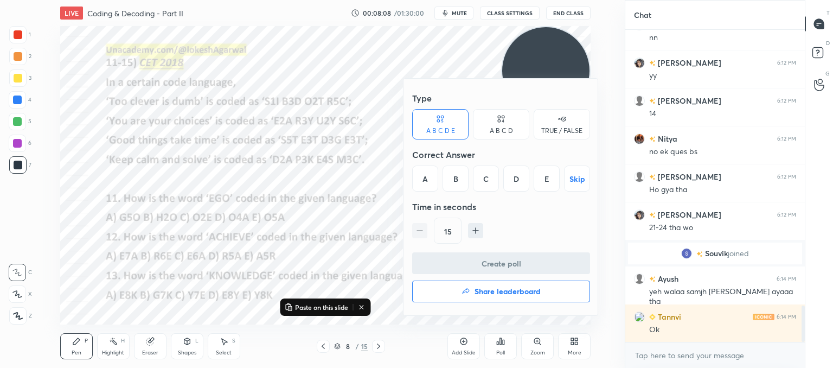
drag, startPoint x: 498, startPoint y: 181, endPoint x: 486, endPoint y: 205, distance: 26.2
click at [498, 181] on div "C" at bounding box center [486, 178] width 26 height 26
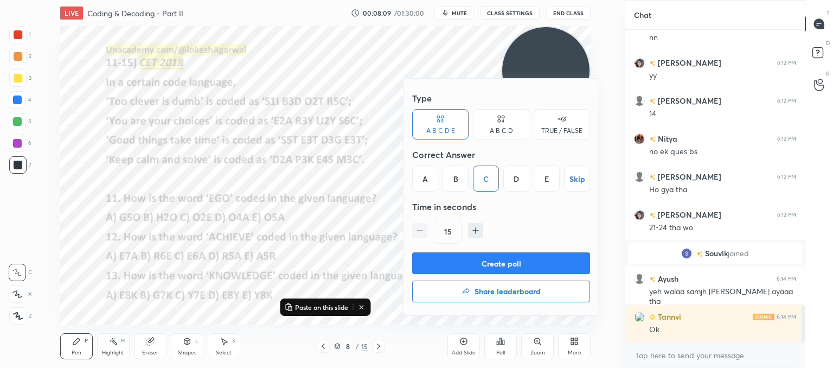
click at [471, 263] on button "Create poll" at bounding box center [501, 263] width 178 height 22
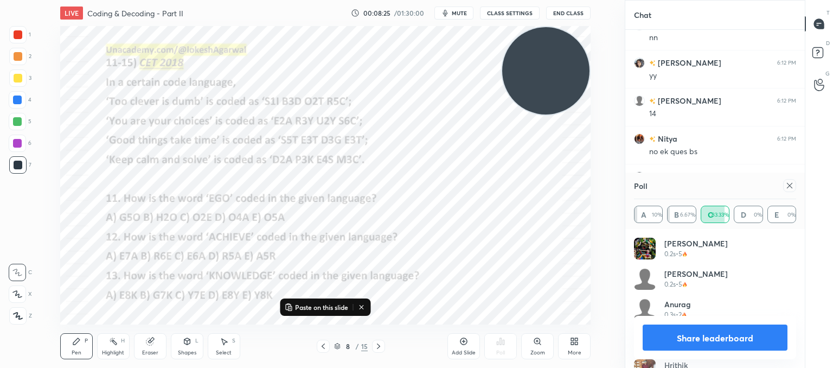
drag, startPoint x: 792, startPoint y: 187, endPoint x: 615, endPoint y: 213, distance: 178.8
click at [792, 186] on icon at bounding box center [790, 185] width 9 height 9
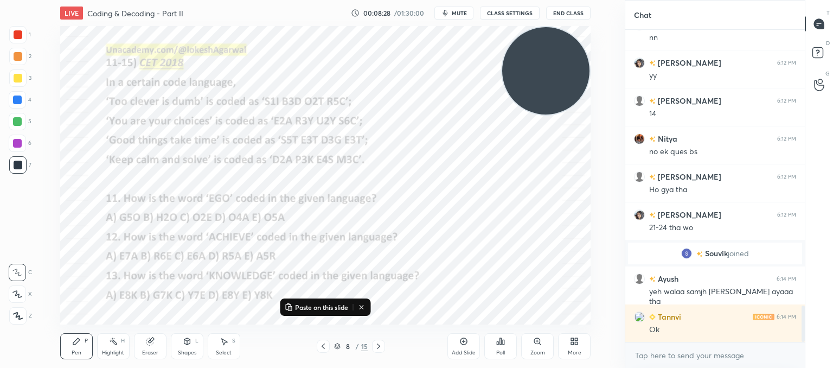
click at [506, 352] on div "Poll" at bounding box center [500, 346] width 33 height 26
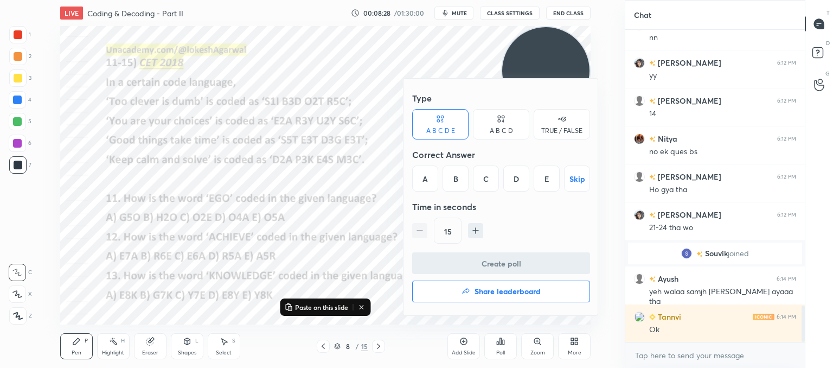
click at [431, 175] on div "A" at bounding box center [425, 178] width 26 height 26
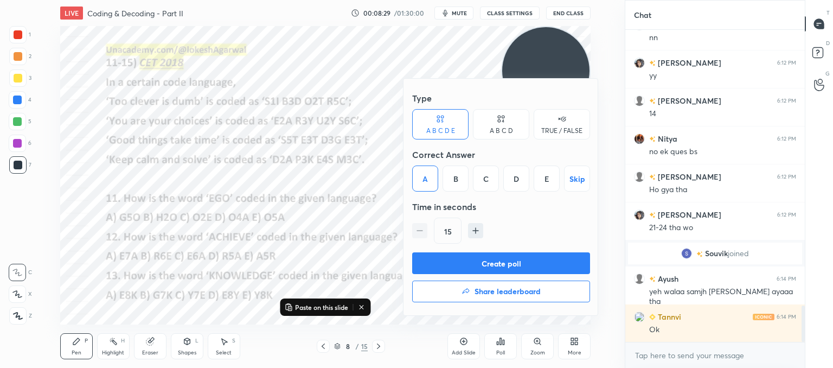
click at [456, 259] on button "Create poll" at bounding box center [501, 263] width 178 height 22
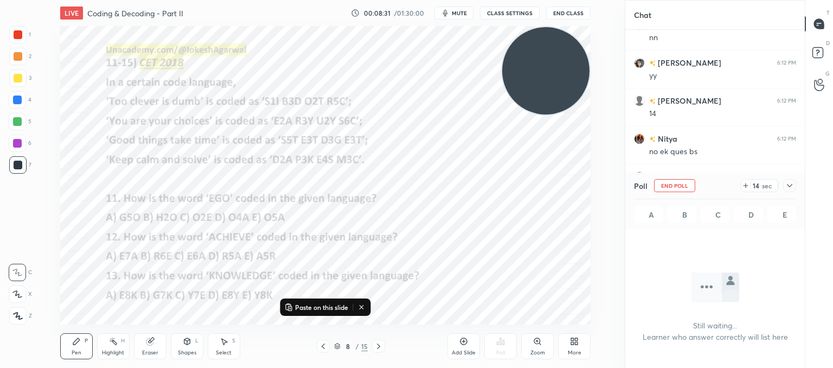
click at [145, 350] on div "Eraser" at bounding box center [150, 352] width 16 height 5
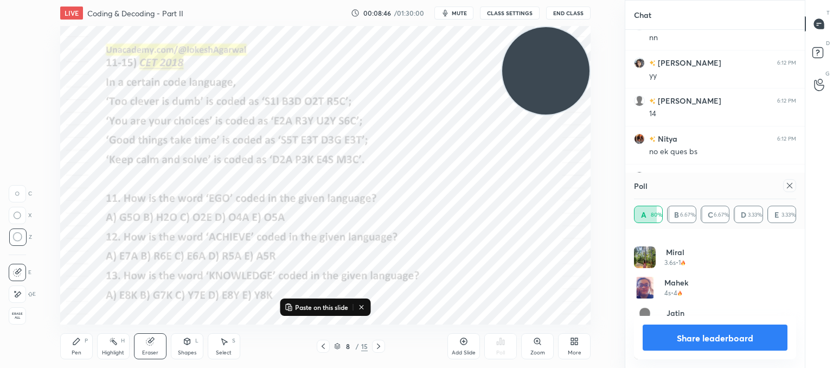
click at [790, 190] on div at bounding box center [789, 185] width 13 height 13
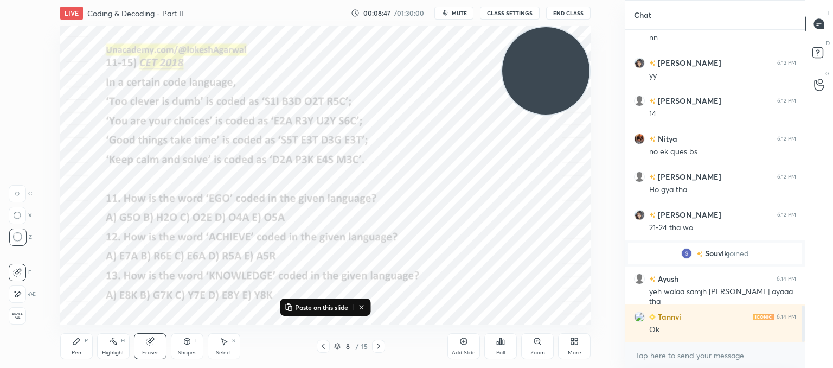
drag, startPoint x: 78, startPoint y: 352, endPoint x: 106, endPoint y: 326, distance: 38.8
click at [78, 352] on div "Pen" at bounding box center [77, 352] width 10 height 5
click at [381, 347] on icon at bounding box center [378, 346] width 9 height 9
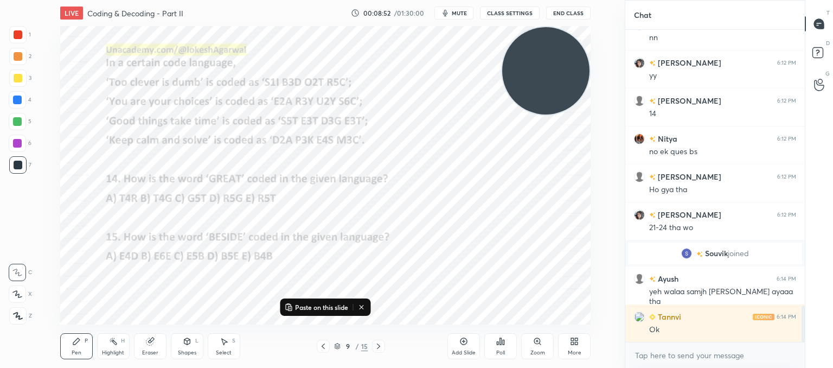
click at [506, 347] on div "Poll" at bounding box center [500, 346] width 33 height 26
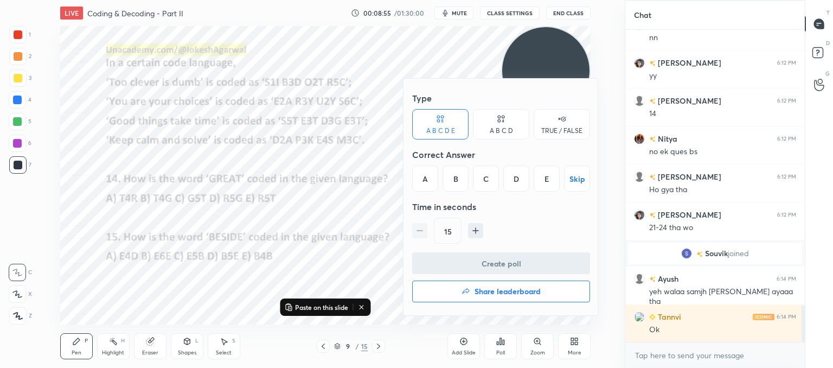
click at [451, 182] on div "B" at bounding box center [456, 178] width 26 height 26
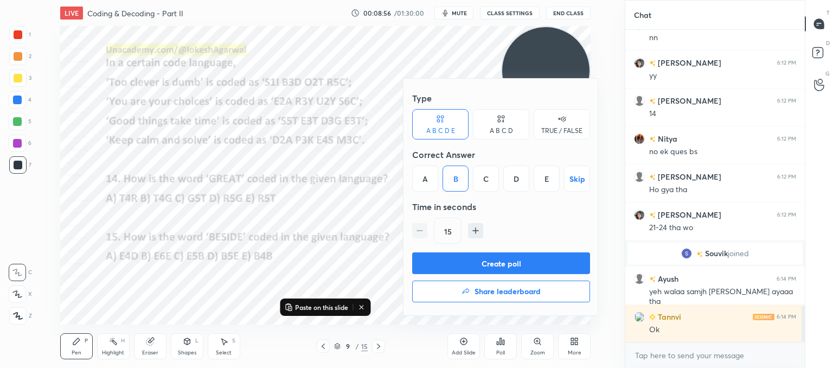
click at [455, 261] on button "Create poll" at bounding box center [501, 263] width 178 height 22
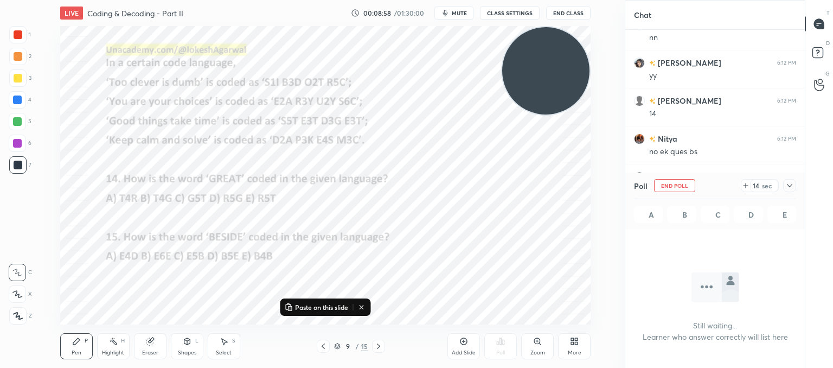
click at [463, 9] on span "mute" at bounding box center [459, 13] width 15 height 8
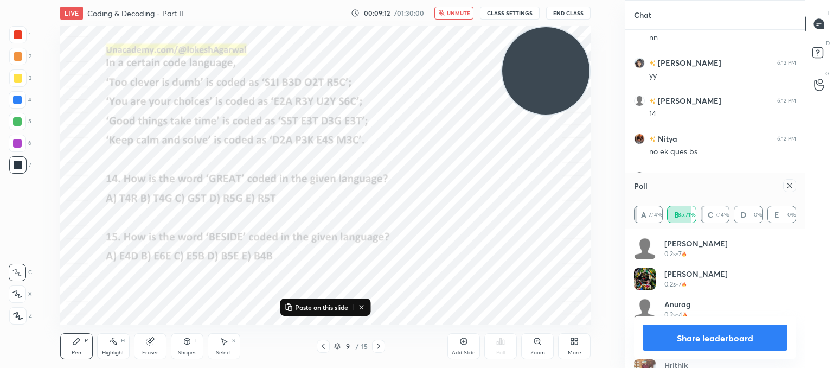
click at [791, 183] on icon at bounding box center [790, 185] width 9 height 9
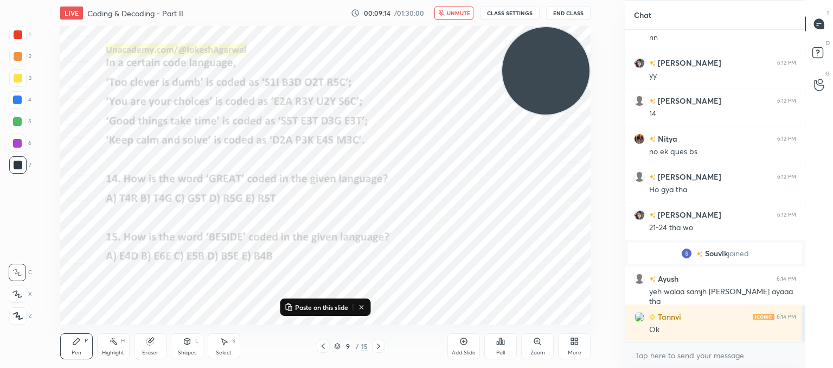
click at [507, 347] on div "Poll" at bounding box center [500, 346] width 33 height 26
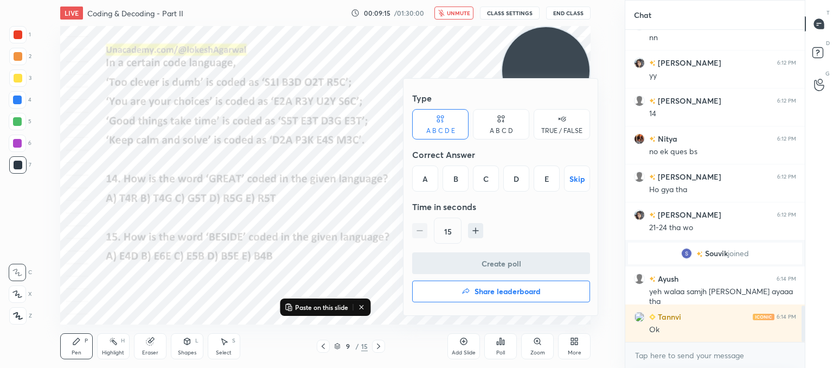
click at [481, 177] on div "C" at bounding box center [486, 178] width 26 height 26
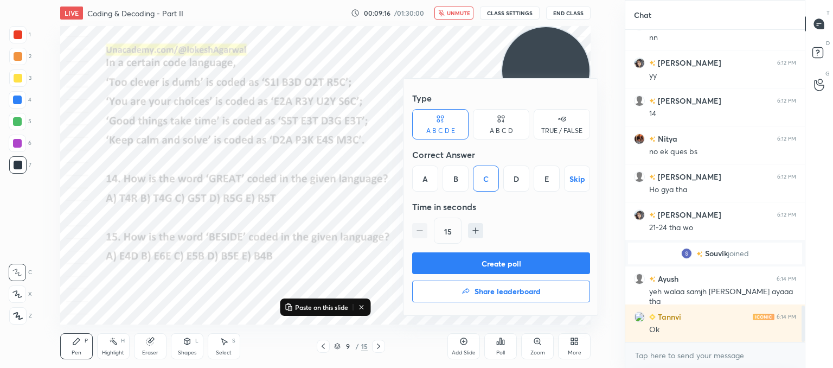
click at [477, 261] on button "Create poll" at bounding box center [501, 263] width 178 height 22
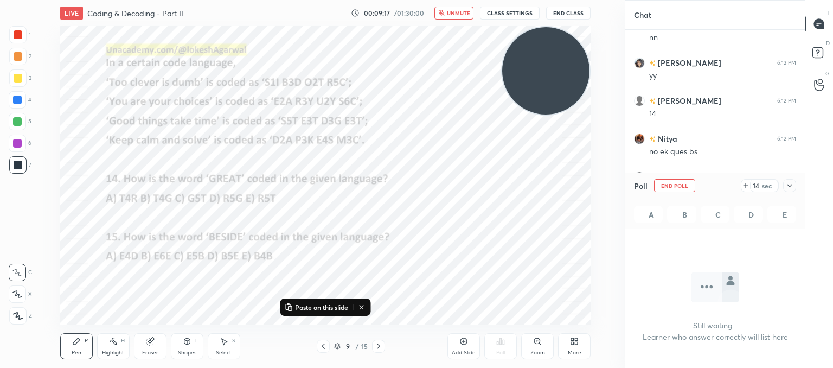
click at [449, 11] on span "unmute" at bounding box center [458, 13] width 23 height 8
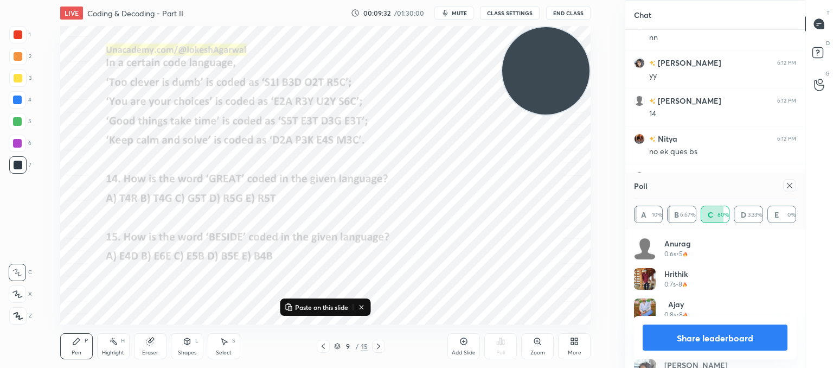
click at [788, 185] on icon at bounding box center [790, 185] width 9 height 9
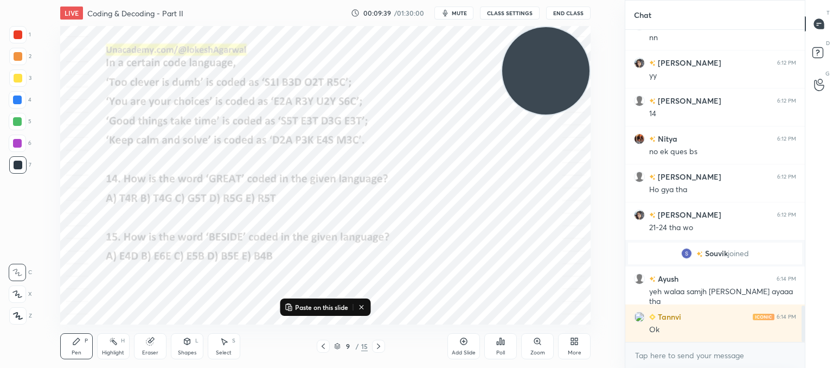
click at [379, 345] on icon at bounding box center [378, 346] width 9 height 9
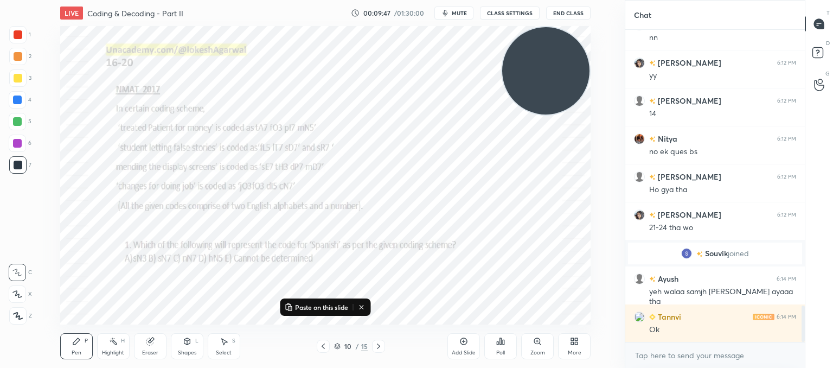
click at [501, 341] on icon at bounding box center [501, 341] width 2 height 7
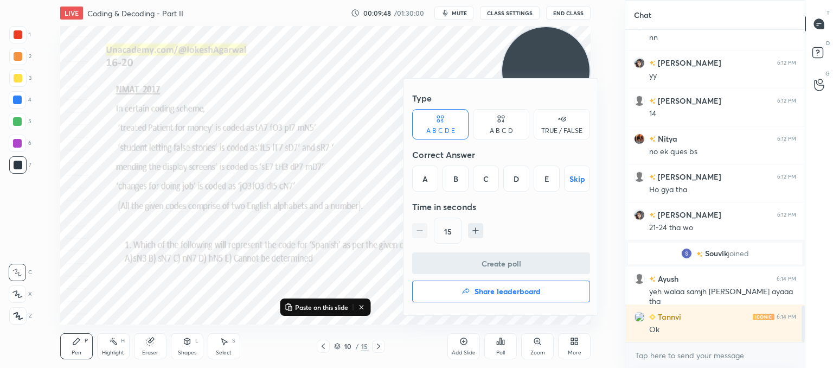
click at [462, 178] on div "B" at bounding box center [456, 178] width 26 height 26
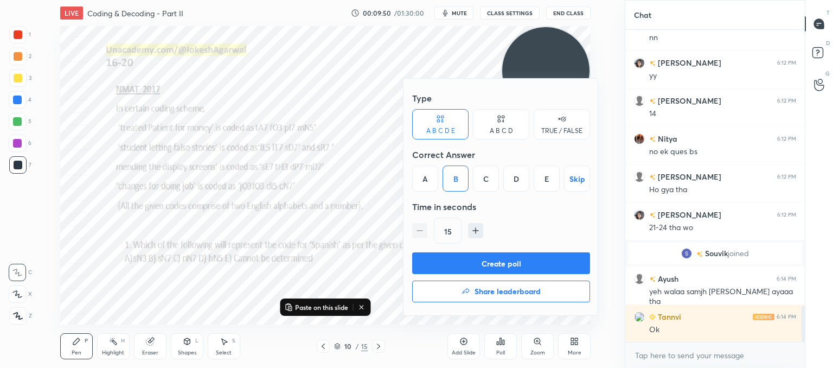
click at [468, 265] on button "Create poll" at bounding box center [501, 263] width 178 height 22
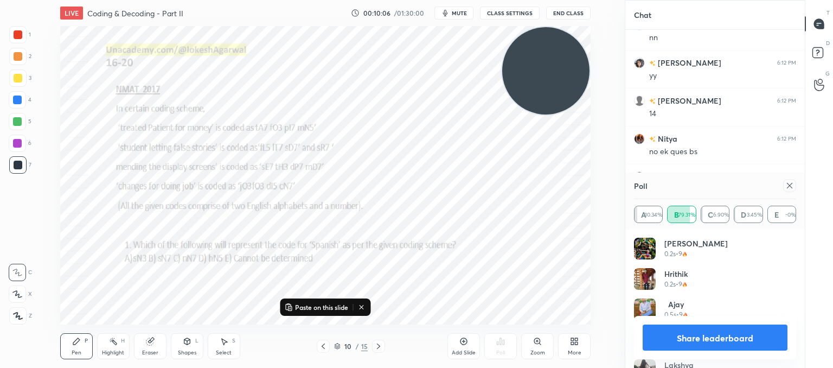
click at [789, 188] on icon at bounding box center [790, 185] width 9 height 9
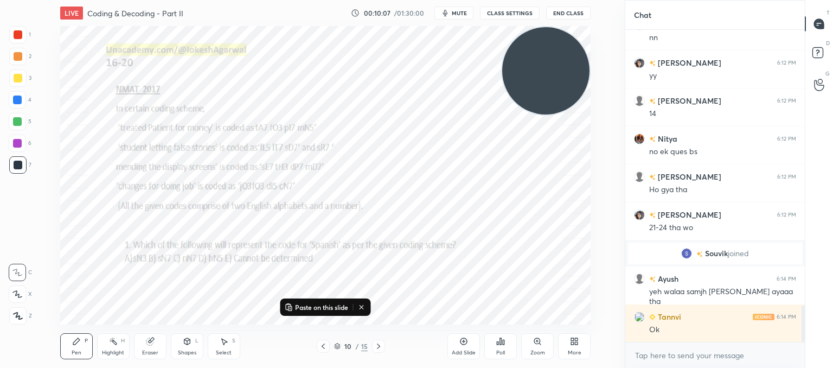
click at [379, 345] on icon at bounding box center [378, 346] width 9 height 9
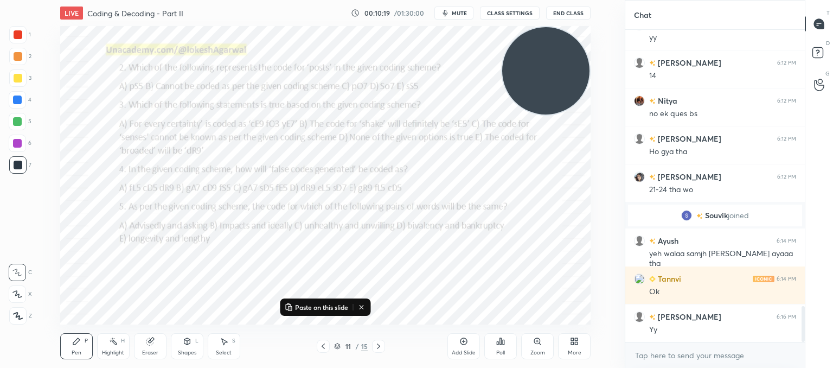
click at [323, 343] on icon at bounding box center [323, 346] width 9 height 9
click at [380, 346] on icon at bounding box center [378, 345] width 3 height 5
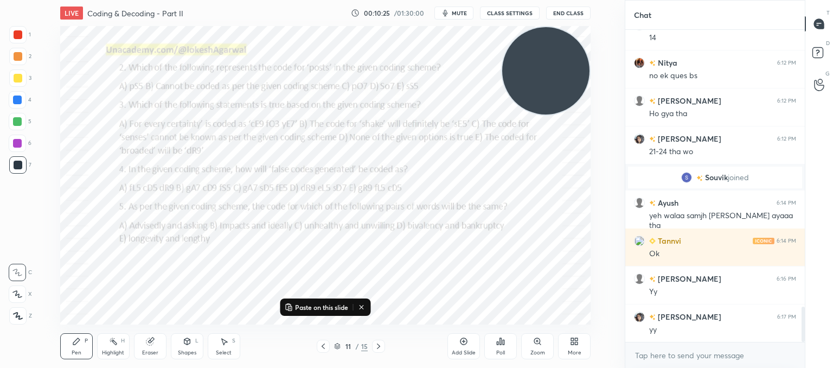
click at [512, 343] on div "Poll" at bounding box center [500, 346] width 33 height 26
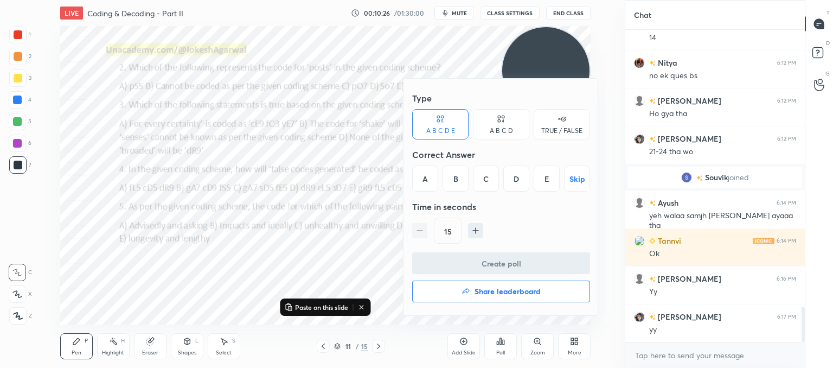
click at [422, 173] on div "A" at bounding box center [425, 178] width 26 height 26
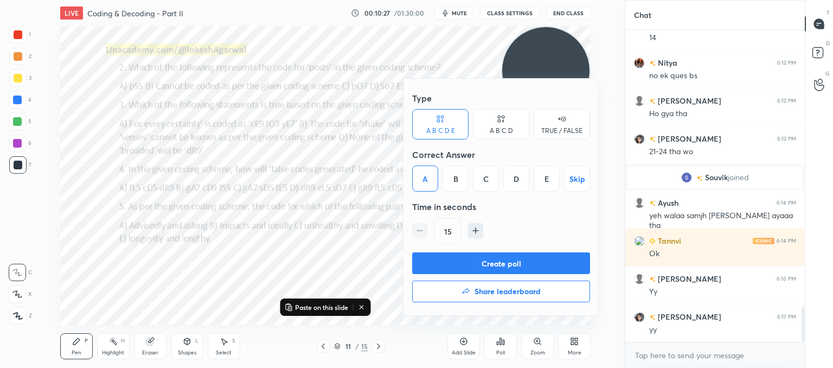
drag, startPoint x: 456, startPoint y: 261, endPoint x: 372, endPoint y: 228, distance: 90.2
click at [455, 260] on button "Create poll" at bounding box center [501, 263] width 178 height 22
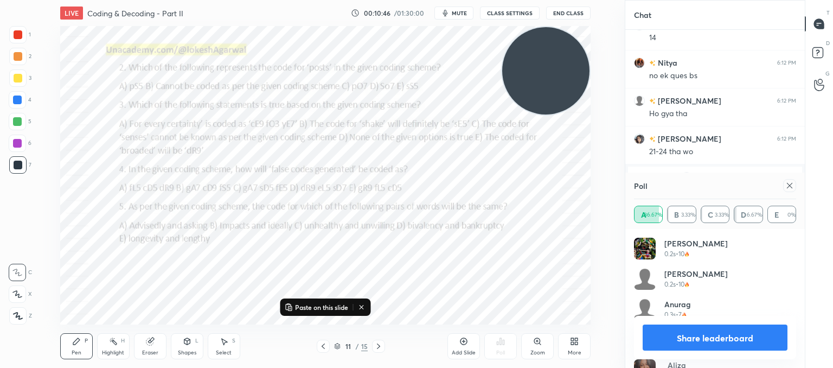
click at [794, 186] on div at bounding box center [789, 185] width 13 height 13
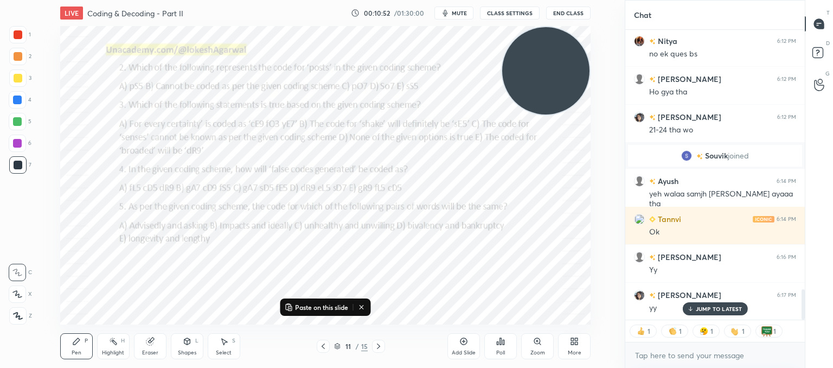
click at [502, 347] on div "Poll" at bounding box center [500, 346] width 33 height 26
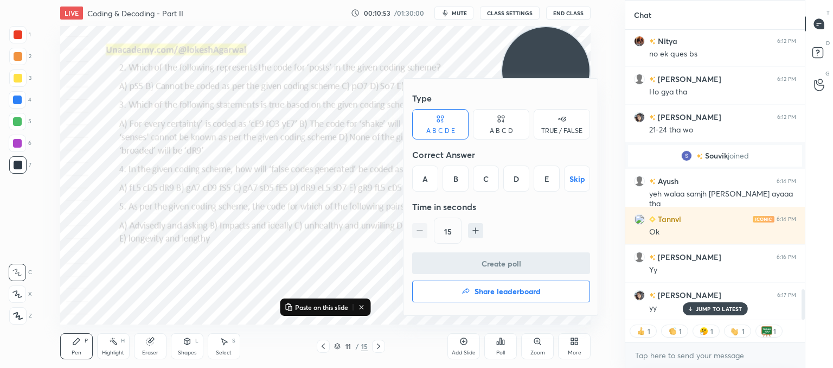
click at [550, 177] on div "E" at bounding box center [547, 178] width 26 height 26
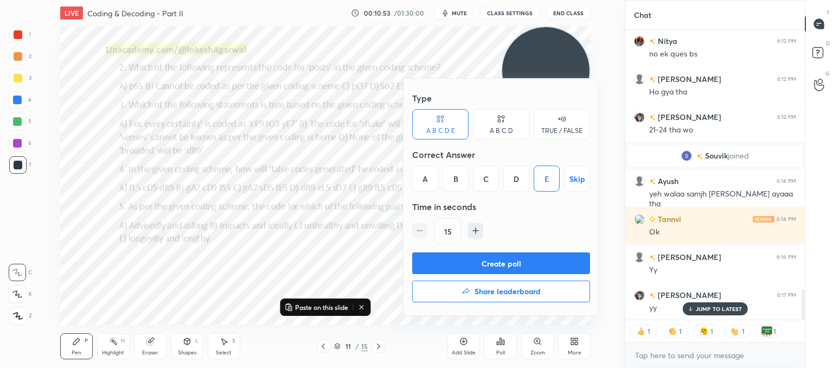
click at [503, 264] on button "Create poll" at bounding box center [501, 263] width 178 height 22
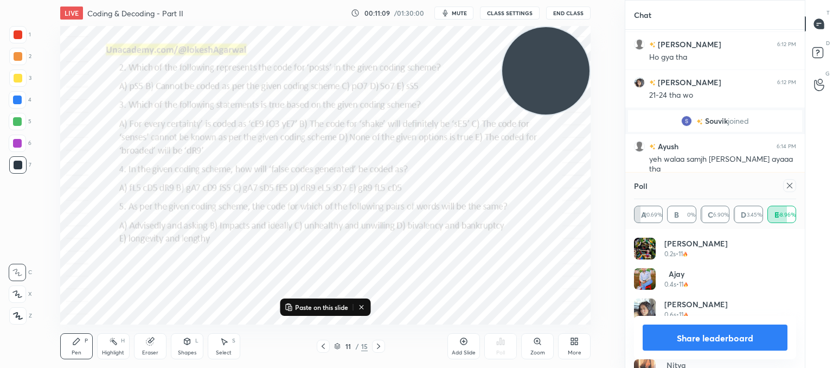
click at [792, 185] on icon at bounding box center [790, 185] width 9 height 9
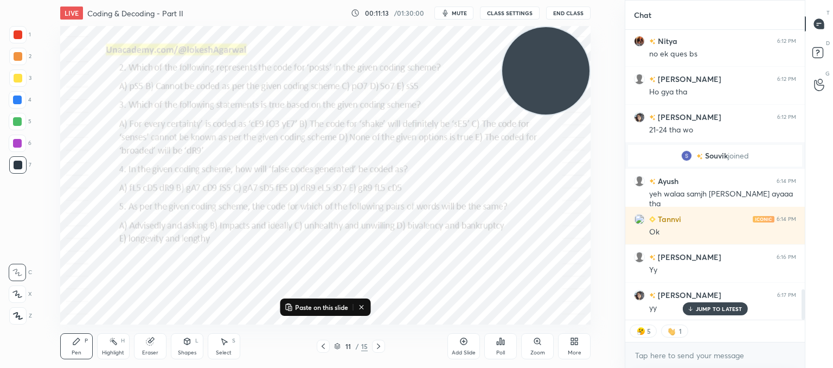
click at [505, 348] on div "Poll" at bounding box center [500, 346] width 33 height 26
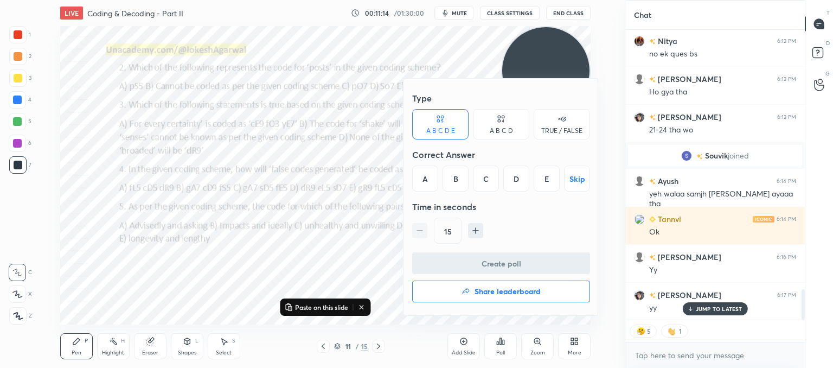
click at [455, 176] on div "B" at bounding box center [456, 178] width 26 height 26
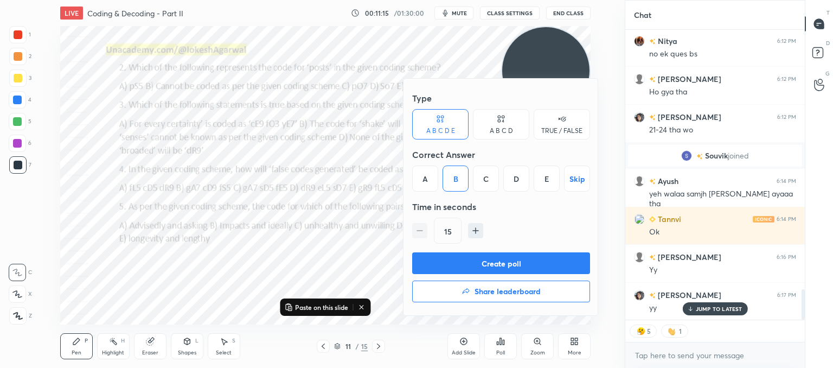
click at [458, 259] on button "Create poll" at bounding box center [501, 263] width 178 height 22
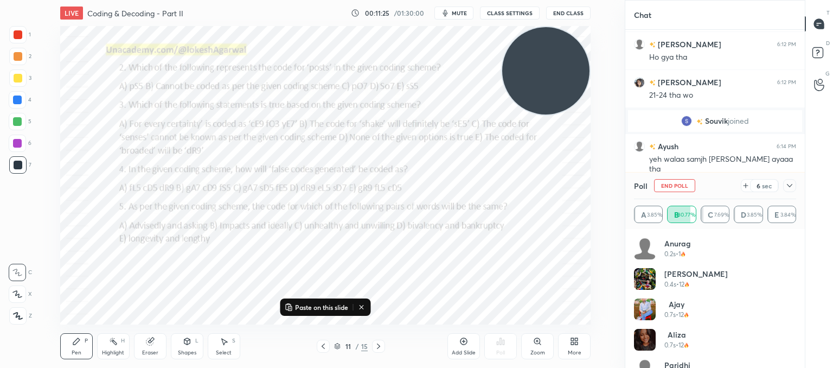
click at [792, 184] on icon at bounding box center [790, 185] width 9 height 9
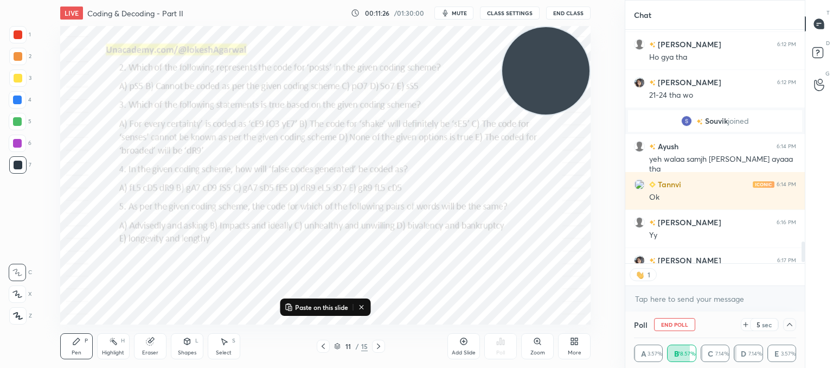
click at [653, 283] on div "1" at bounding box center [716, 275] width 180 height 22
drag, startPoint x: 654, startPoint y: 292, endPoint x: 659, endPoint y: 279, distance: 13.4
click at [654, 291] on textarea at bounding box center [715, 298] width 162 height 17
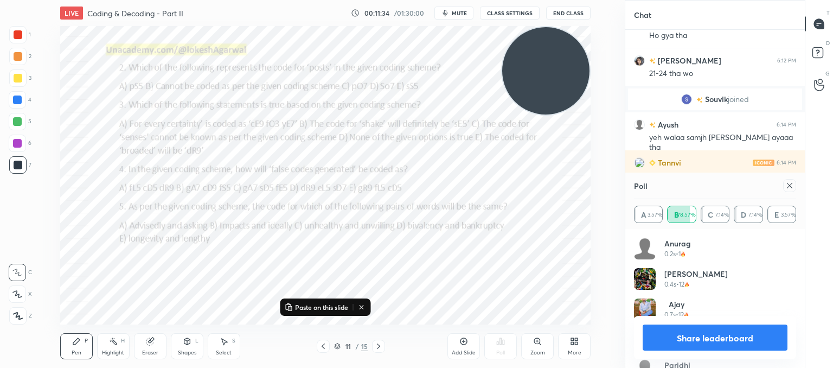
click at [794, 183] on div at bounding box center [789, 185] width 13 height 13
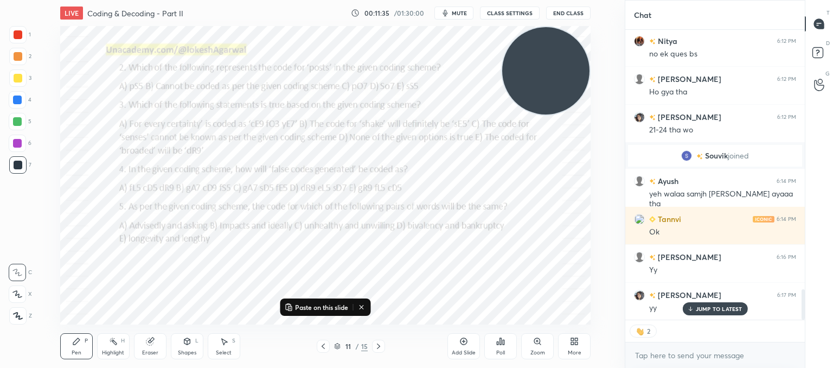
click at [385, 346] on div "11 / 15" at bounding box center [351, 346] width 194 height 13
click at [377, 343] on icon at bounding box center [378, 345] width 3 height 5
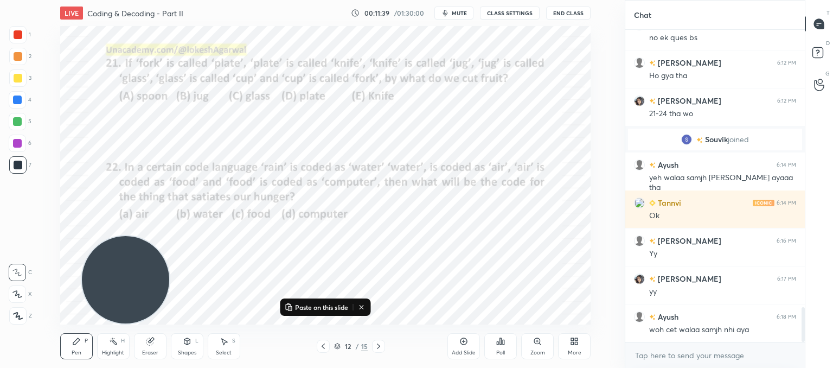
drag, startPoint x: 544, startPoint y: 53, endPoint x: 73, endPoint y: 324, distance: 543.7
click at [73, 324] on div "LIVE Coding & Decoding - Part II 00:11:39 / 01:30:00 mute CLASS SETTINGS End Cl…" at bounding box center [326, 184] width 582 height 368
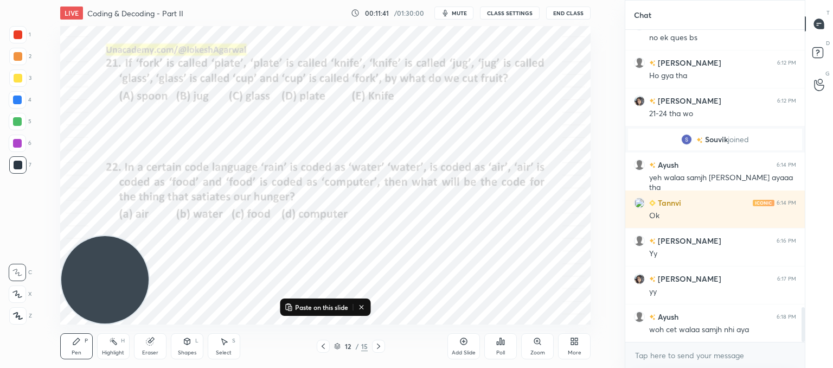
click at [379, 348] on icon at bounding box center [378, 346] width 9 height 9
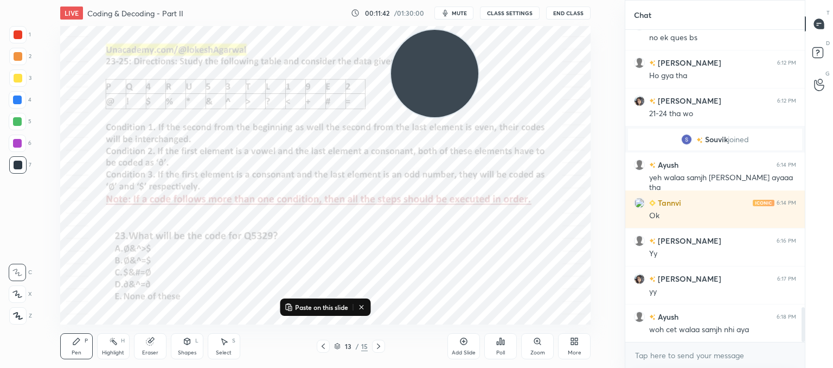
drag, startPoint x: 124, startPoint y: 276, endPoint x: 547, endPoint y: 54, distance: 478.1
click at [479, 54] on video at bounding box center [434, 73] width 87 height 87
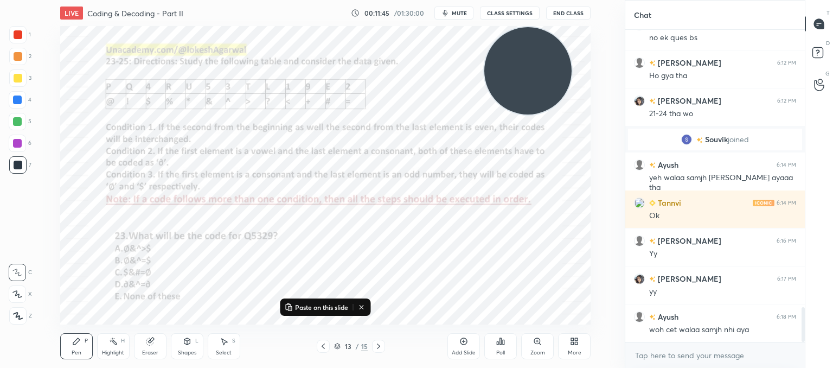
click at [381, 347] on icon at bounding box center [378, 346] width 9 height 9
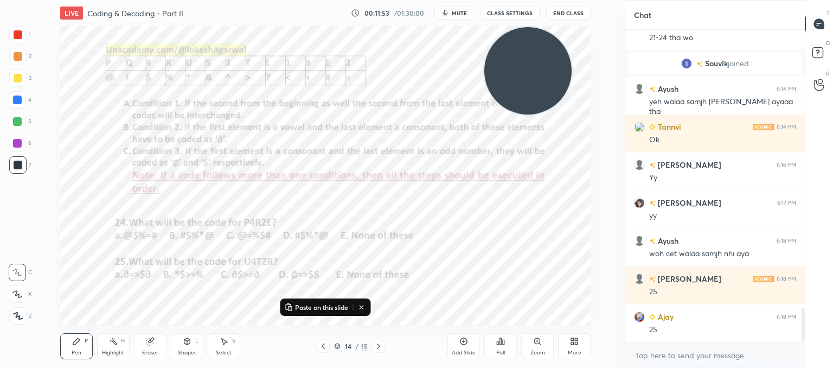
click at [497, 347] on div "Poll" at bounding box center [500, 346] width 33 height 26
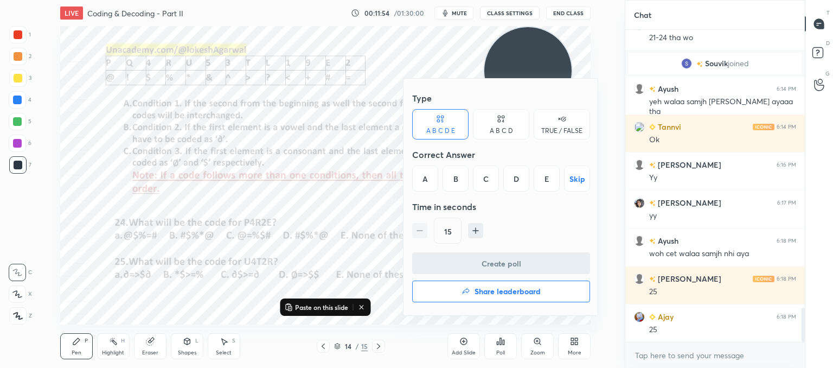
click at [428, 178] on div "A" at bounding box center [425, 178] width 26 height 26
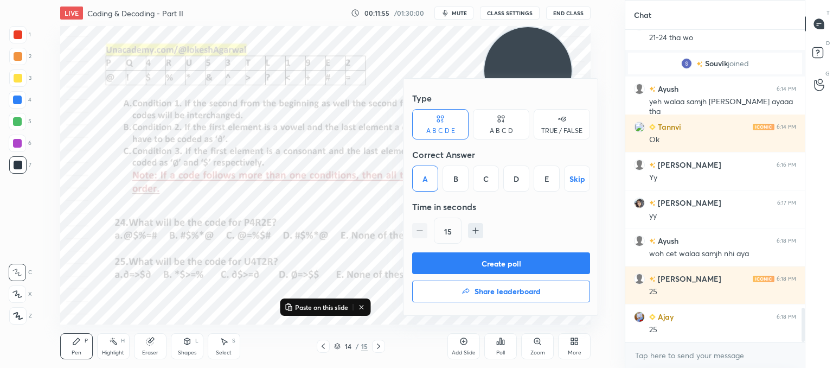
click at [470, 261] on button "Create poll" at bounding box center [501, 263] width 178 height 22
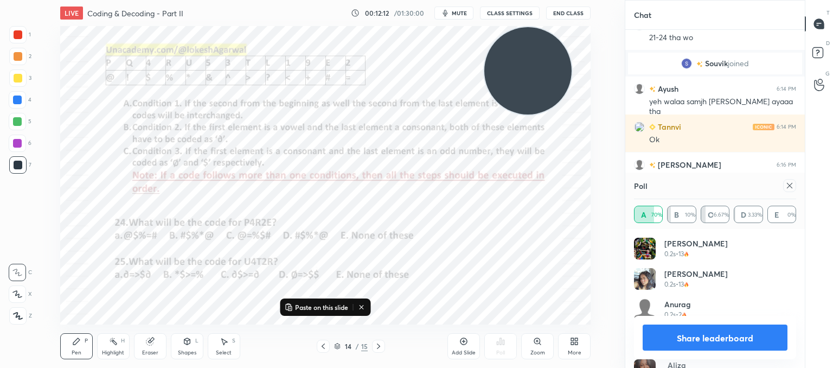
click at [727, 342] on button "Share leaderboard" at bounding box center [715, 337] width 145 height 26
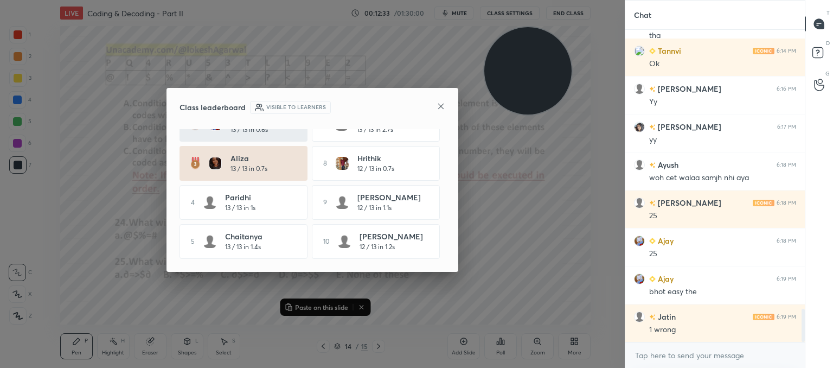
click at [438, 104] on icon at bounding box center [440, 106] width 5 height 5
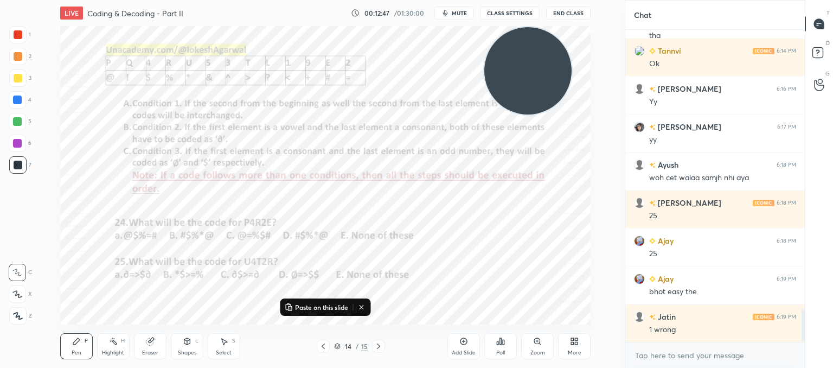
click at [322, 346] on icon at bounding box center [323, 345] width 3 height 5
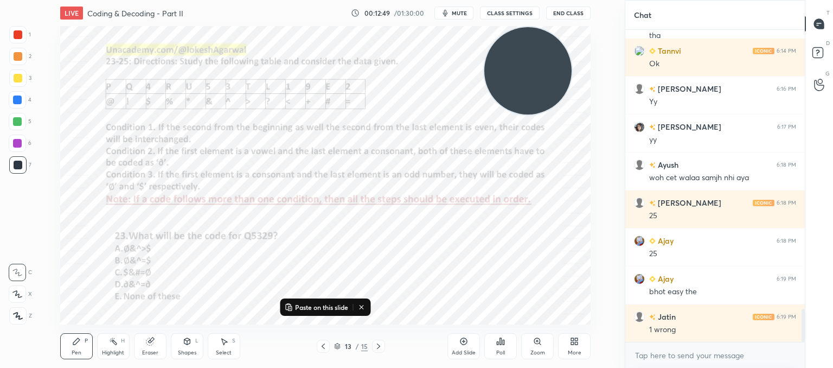
click at [322, 348] on icon at bounding box center [323, 346] width 9 height 9
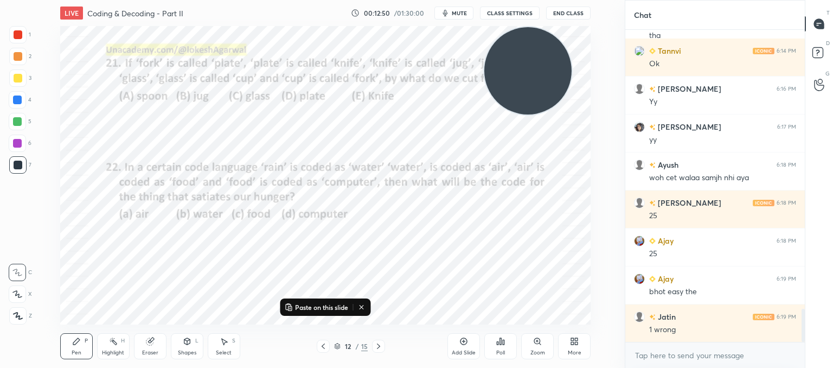
click at [323, 343] on icon at bounding box center [323, 346] width 9 height 9
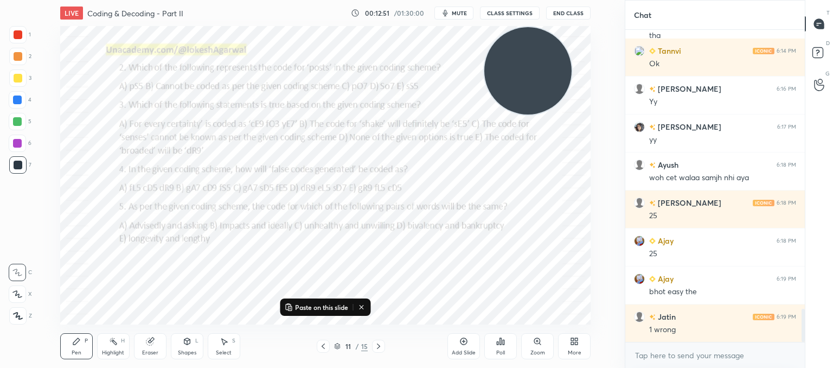
click at [324, 342] on icon at bounding box center [323, 346] width 9 height 9
click at [324, 343] on icon at bounding box center [323, 346] width 9 height 9
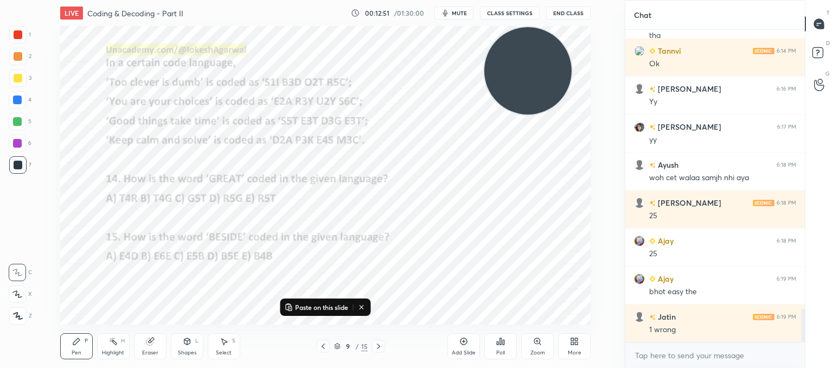
click at [324, 345] on icon at bounding box center [323, 346] width 9 height 9
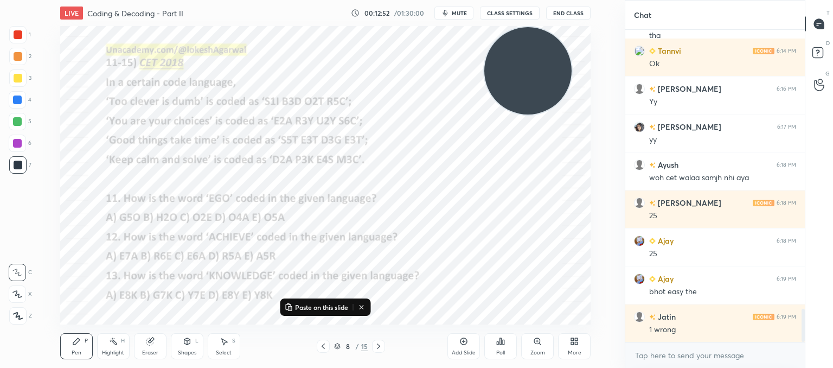
click at [324, 345] on icon at bounding box center [323, 346] width 9 height 9
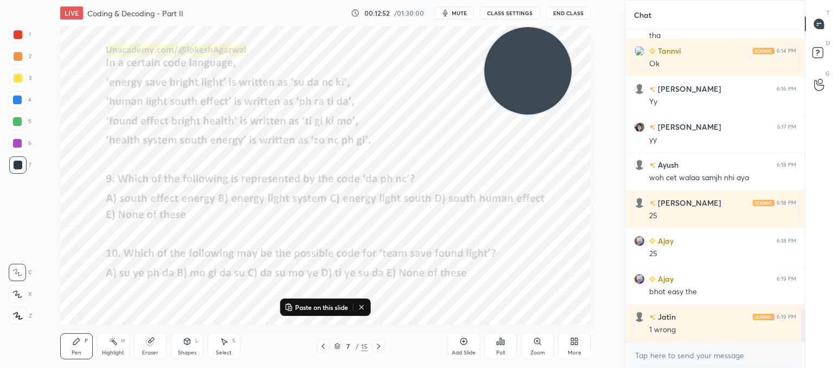
click at [324, 346] on icon at bounding box center [323, 346] width 9 height 9
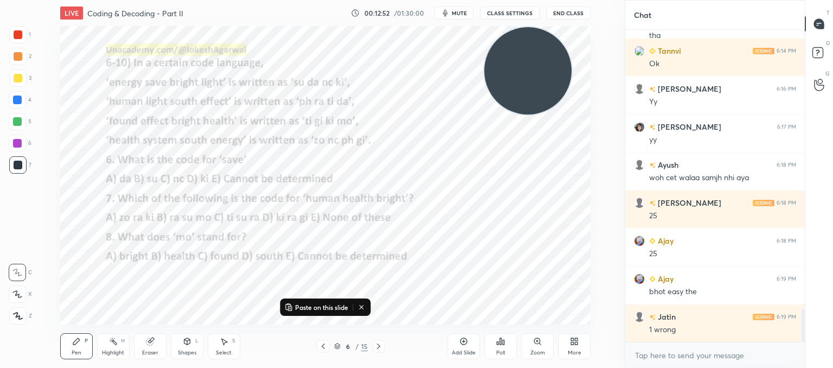
click at [324, 346] on icon at bounding box center [323, 346] width 9 height 9
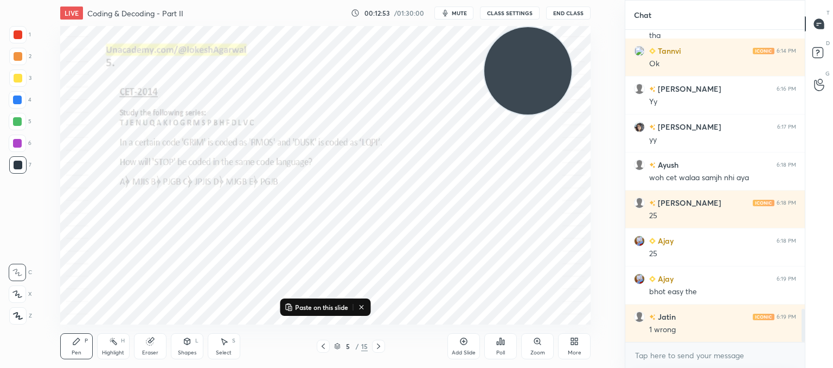
click at [324, 346] on icon at bounding box center [323, 346] width 9 height 9
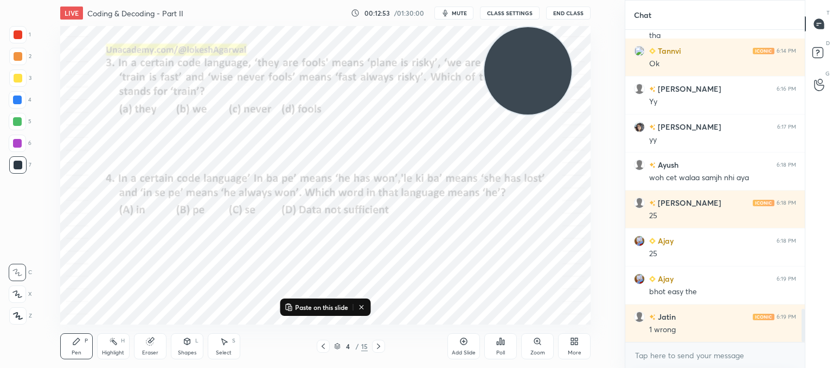
click at [327, 345] on icon at bounding box center [323, 346] width 9 height 9
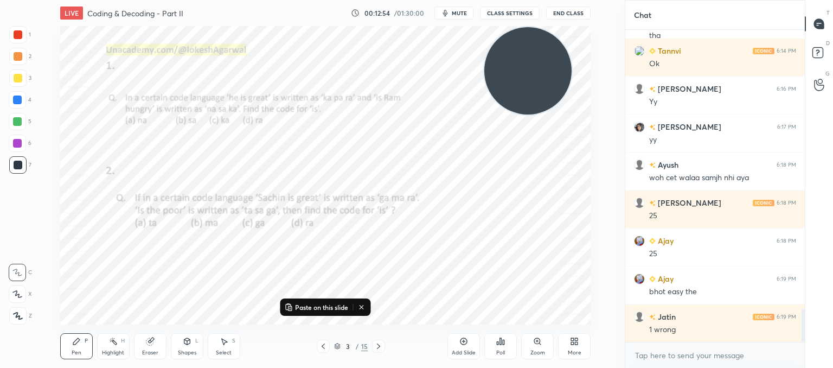
click at [328, 344] on div at bounding box center [323, 346] width 13 height 13
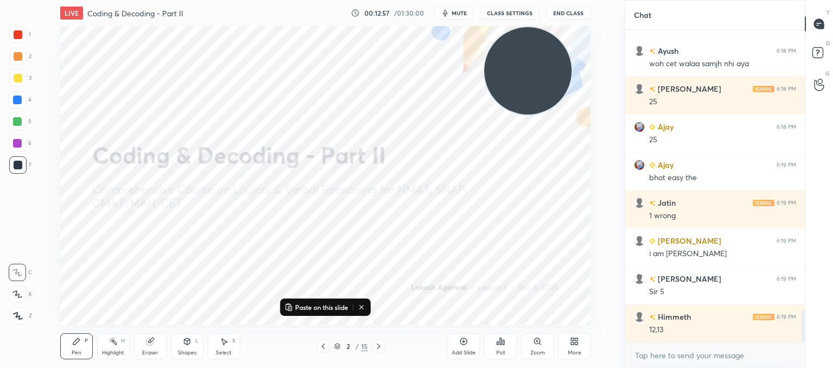
scroll to position [2785, 0]
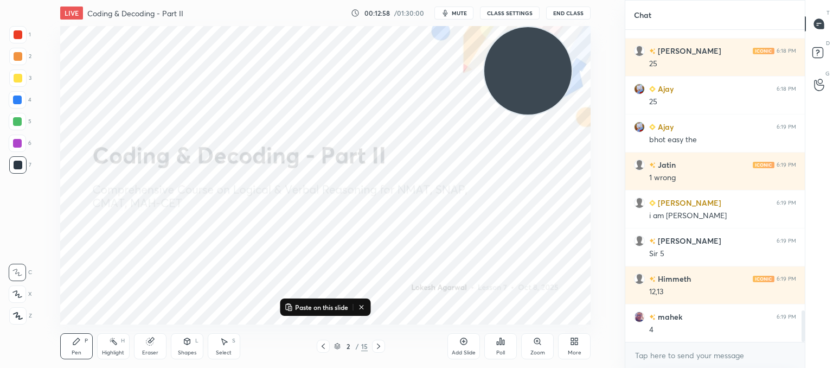
click at [362, 309] on icon at bounding box center [362, 307] width 9 height 9
click at [375, 347] on icon at bounding box center [378, 346] width 9 height 9
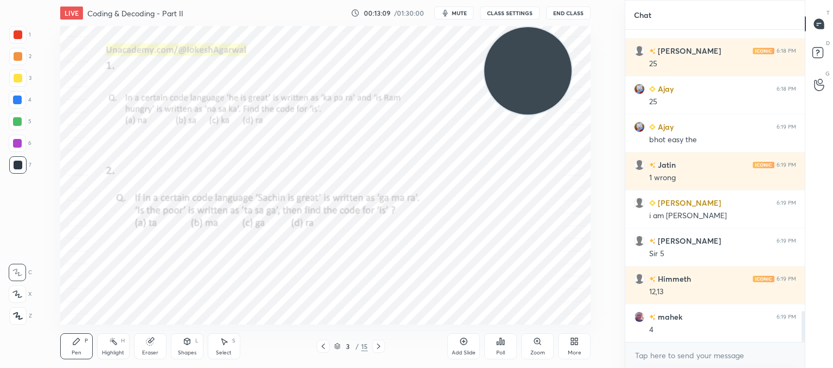
scroll to position [2823, 0]
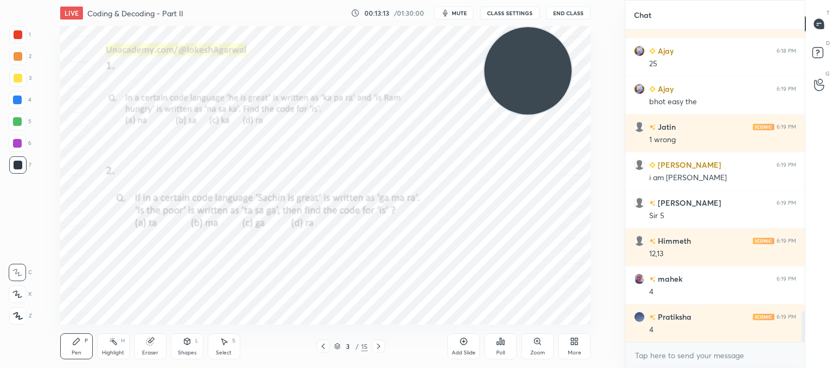
click at [16, 313] on icon at bounding box center [18, 316] width 10 height 8
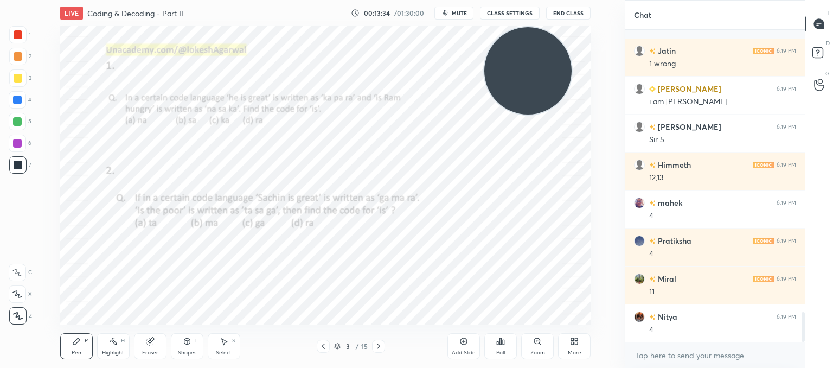
scroll to position [2947, 0]
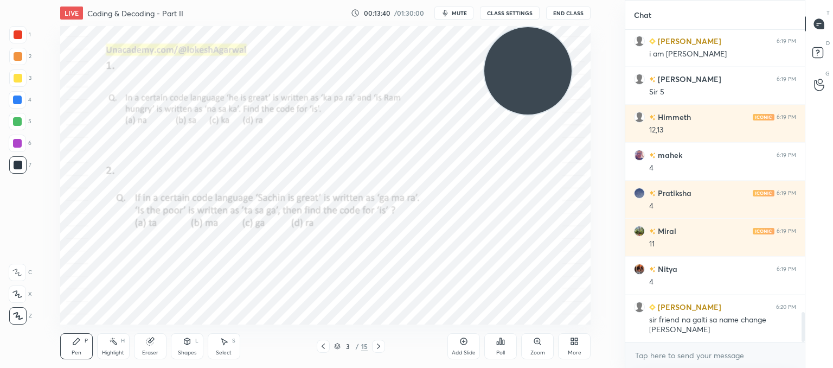
click at [225, 350] on div "Select" at bounding box center [224, 352] width 16 height 5
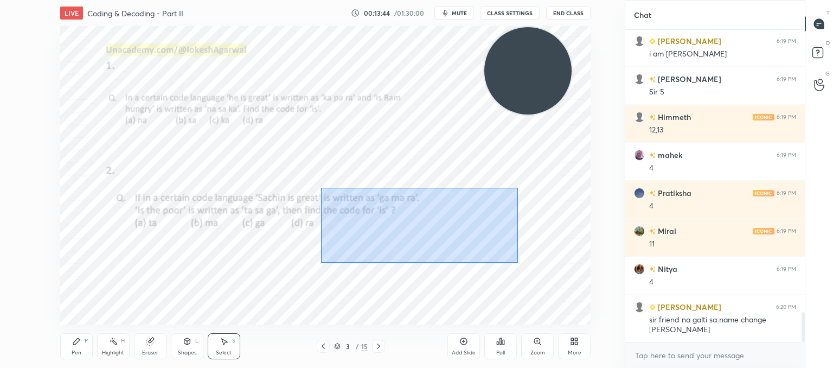
drag, startPoint x: 321, startPoint y: 188, endPoint x: 518, endPoint y: 263, distance: 210.7
click at [518, 263] on div "0 ° Undo Copy Paste here Duplicate Duplicate to new slide Delete" at bounding box center [325, 175] width 531 height 298
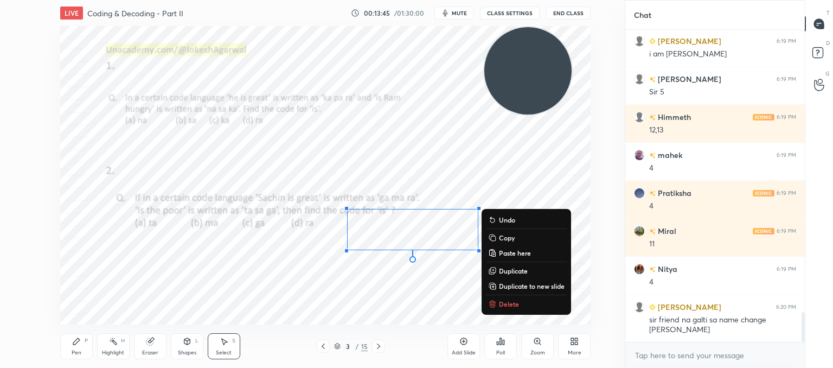
click at [508, 237] on p "Copy" at bounding box center [507, 237] width 16 height 9
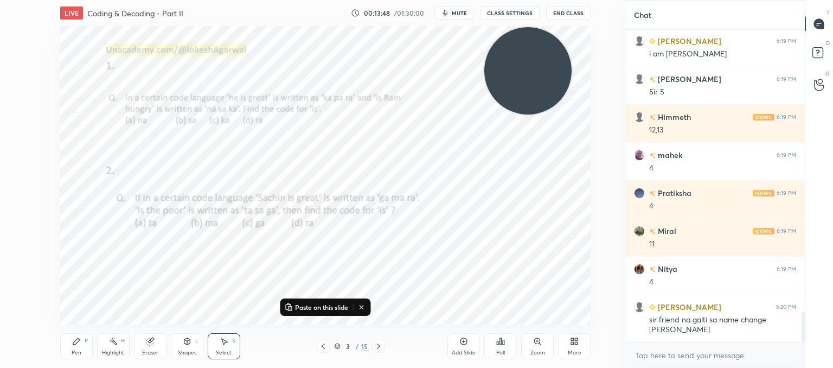
click at [382, 347] on icon at bounding box center [378, 346] width 9 height 9
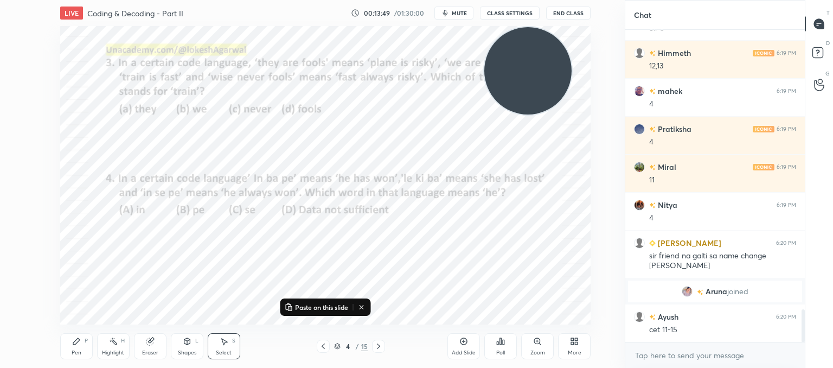
scroll to position [2668, 0]
click at [326, 346] on icon at bounding box center [323, 346] width 9 height 9
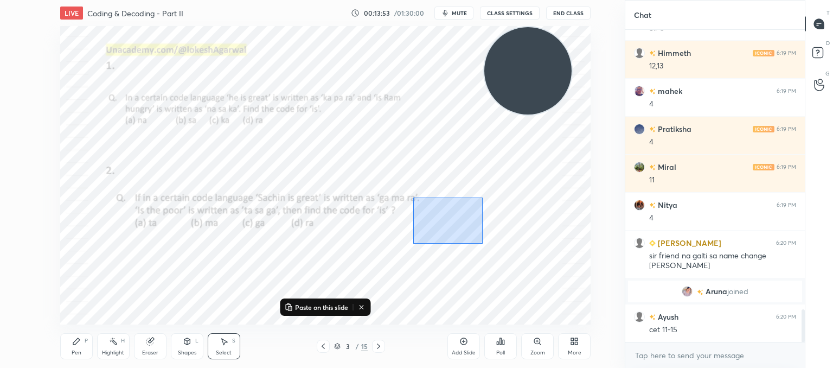
drag, startPoint x: 414, startPoint y: 244, endPoint x: 477, endPoint y: 205, distance: 74.5
click at [486, 198] on div "0 ° Undo Copy Paste here Duplicate Duplicate to new slide Delete" at bounding box center [325, 175] width 531 height 298
click at [425, 256] on div "0 ° Undo Copy Paste here Duplicate Duplicate to new slide Delete" at bounding box center [325, 175] width 531 height 298
drag, startPoint x: 60, startPoint y: 347, endPoint x: 72, endPoint y: 341, distance: 13.3
click at [61, 347] on div "Pen P" at bounding box center [76, 346] width 33 height 26
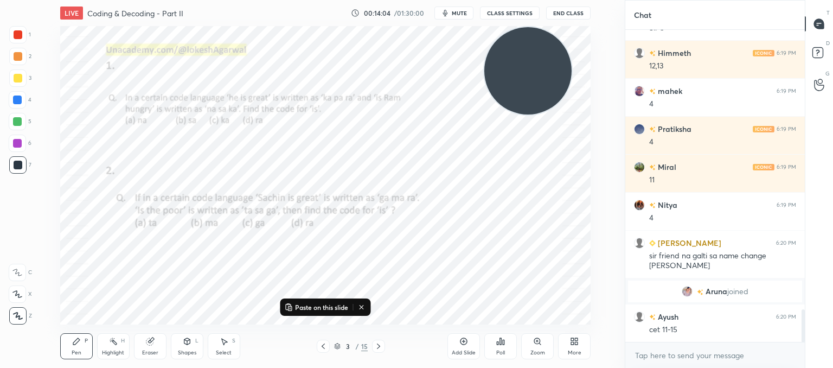
click at [377, 346] on icon at bounding box center [378, 346] width 9 height 9
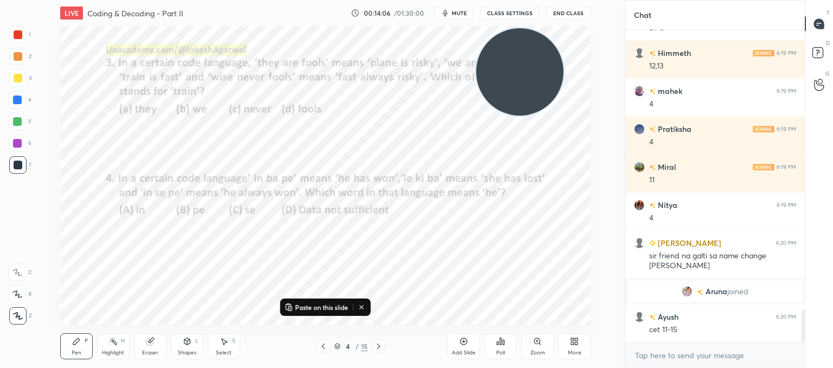
drag, startPoint x: 540, startPoint y: 70, endPoint x: 0, endPoint y: 393, distance: 629.4
click at [0, 0] on html "1 2 3 4 5 6 7 C X Z C X Z E E Erase all H H LIVE Coding & Decoding - Part II 00…" at bounding box center [416, 0] width 833 height 0
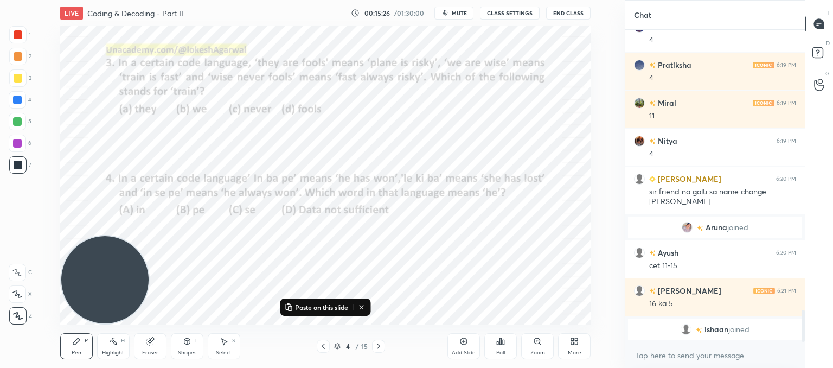
scroll to position [2760, 0]
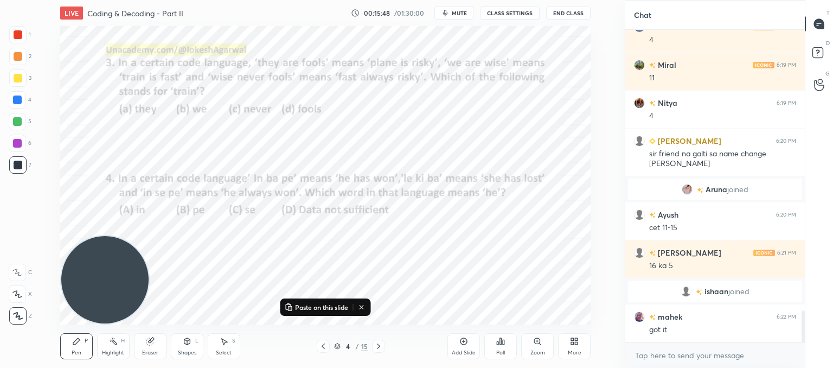
click at [325, 347] on icon at bounding box center [323, 346] width 9 height 9
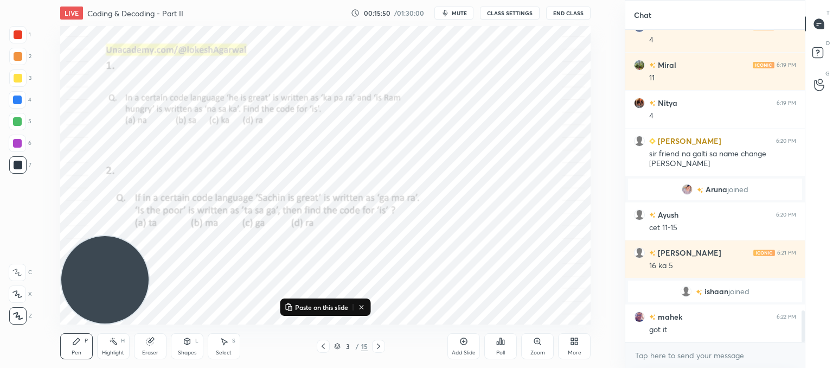
click at [377, 345] on icon at bounding box center [378, 346] width 9 height 9
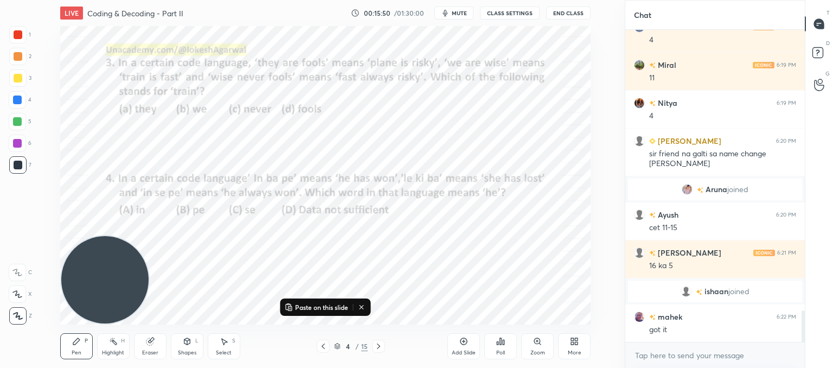
click at [377, 345] on icon at bounding box center [378, 346] width 9 height 9
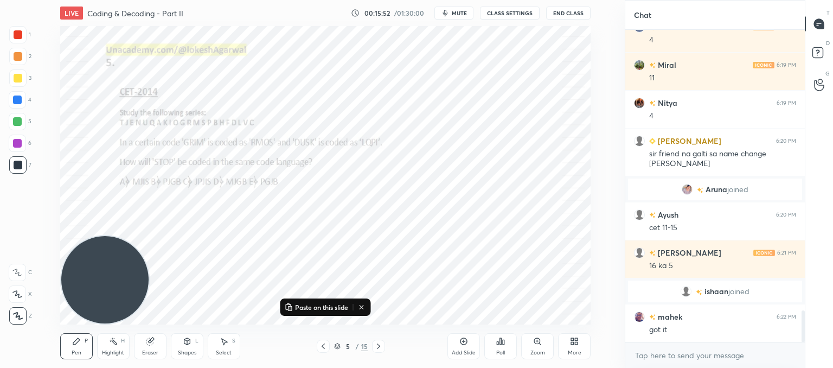
drag, startPoint x: 122, startPoint y: 254, endPoint x: 53, endPoint y: 283, distance: 74.5
click at [53, 283] on div "Paste on this slide Setting up your live class Poll for secs No correct answer …" at bounding box center [326, 175] width 582 height 298
click at [544, 345] on div "Zoom" at bounding box center [537, 346] width 33 height 26
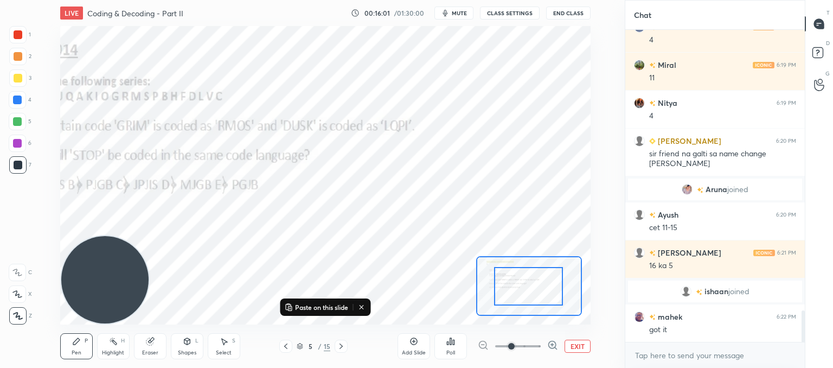
drag, startPoint x: 552, startPoint y: 291, endPoint x: 521, endPoint y: 283, distance: 32.6
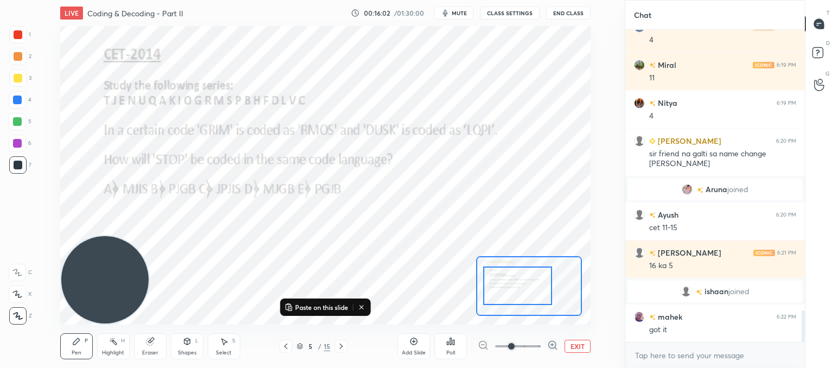
click at [523, 288] on div at bounding box center [517, 285] width 69 height 39
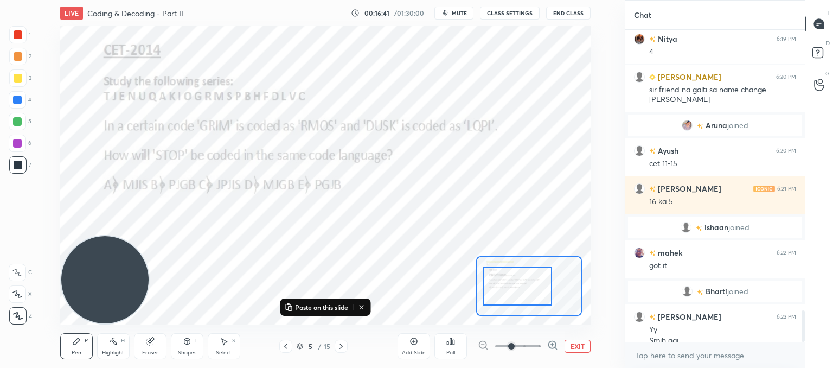
scroll to position [2814, 0]
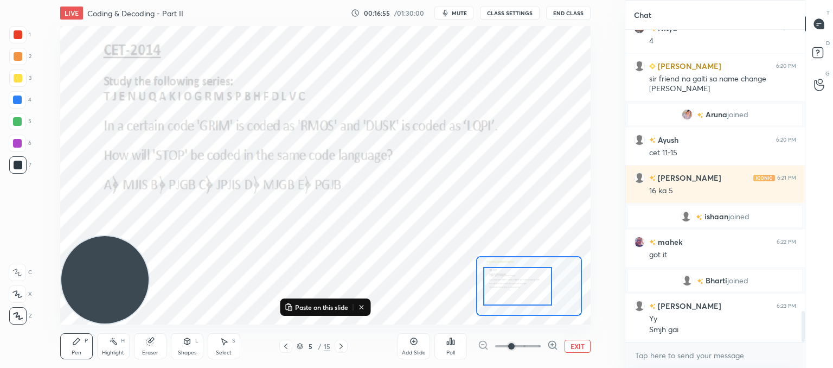
drag, startPoint x: 146, startPoint y: 347, endPoint x: 152, endPoint y: 336, distance: 11.6
click at [148, 346] on div "Eraser" at bounding box center [150, 346] width 33 height 26
click at [79, 350] on div "Pen" at bounding box center [77, 352] width 10 height 5
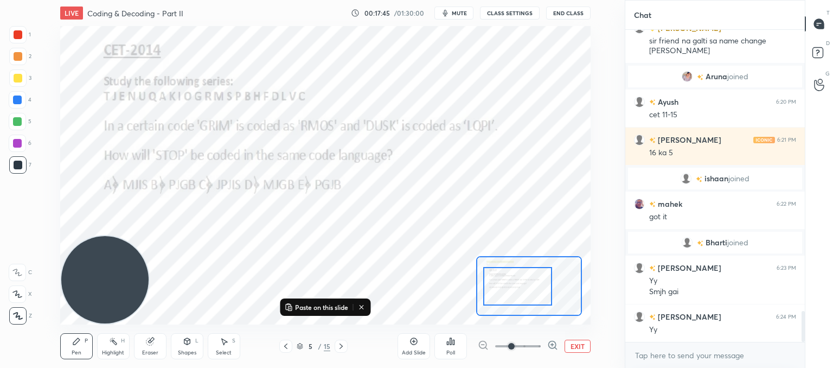
click at [341, 350] on icon at bounding box center [341, 346] width 9 height 9
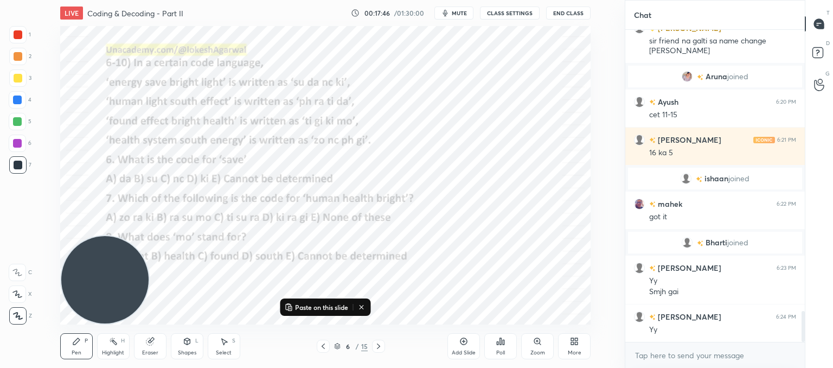
click at [341, 350] on div "6 / 15" at bounding box center [351, 346] width 34 height 10
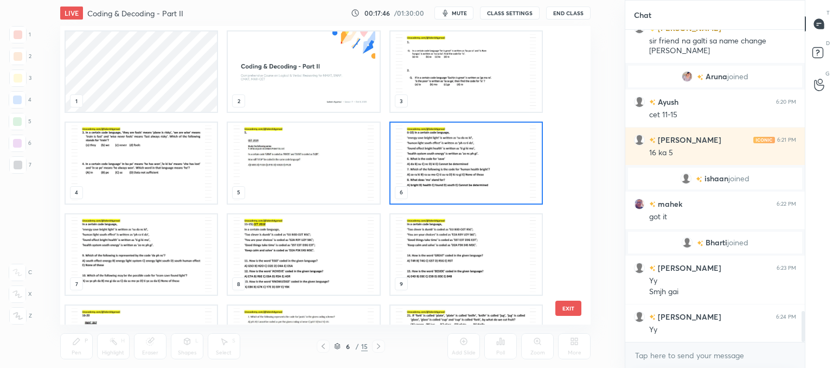
scroll to position [295, 525]
click at [580, 310] on button "EXIT" at bounding box center [569, 308] width 26 height 15
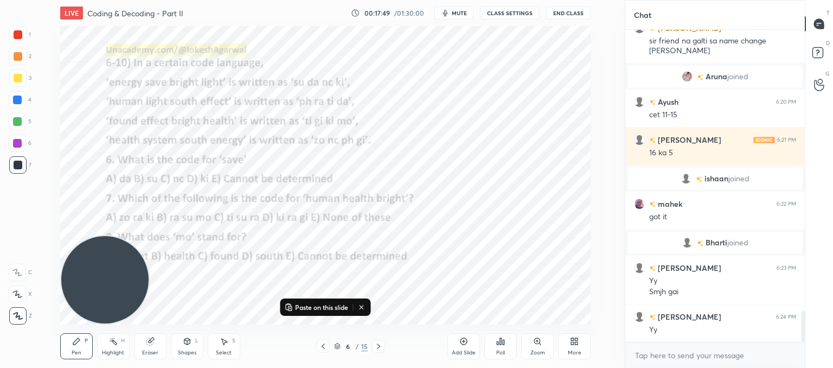
click at [373, 343] on div at bounding box center [378, 346] width 13 height 13
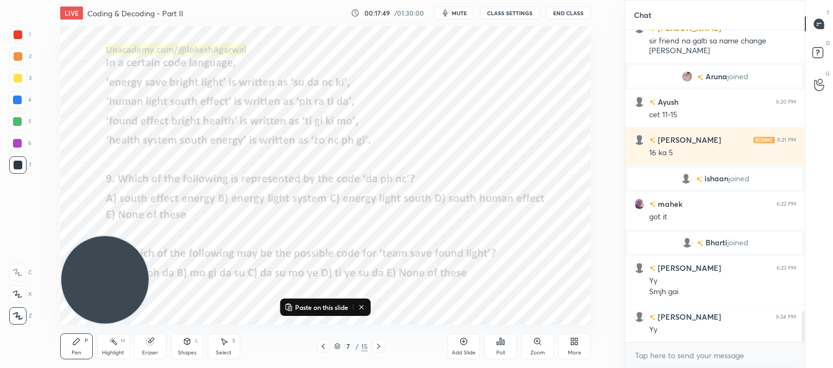
click at [373, 343] on div at bounding box center [378, 346] width 13 height 13
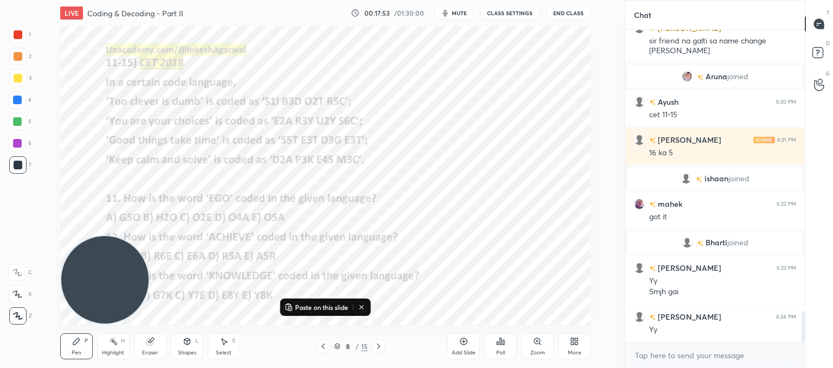
click at [33, 155] on div "1 2 3 4 5 6 7 C X Z C X Z E E Erase all H H LIVE Coding & Decoding - Part II 00…" at bounding box center [308, 184] width 616 height 368
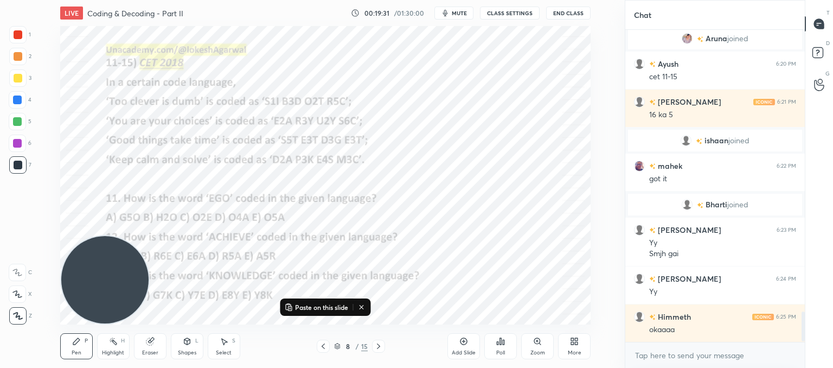
scroll to position [2927, 0]
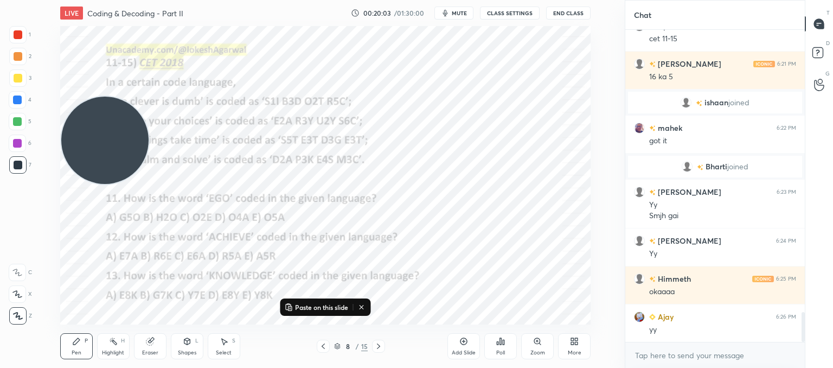
drag, startPoint x: 84, startPoint y: 237, endPoint x: 136, endPoint y: 171, distance: 84.1
click at [75, 126] on video at bounding box center [104, 140] width 87 height 87
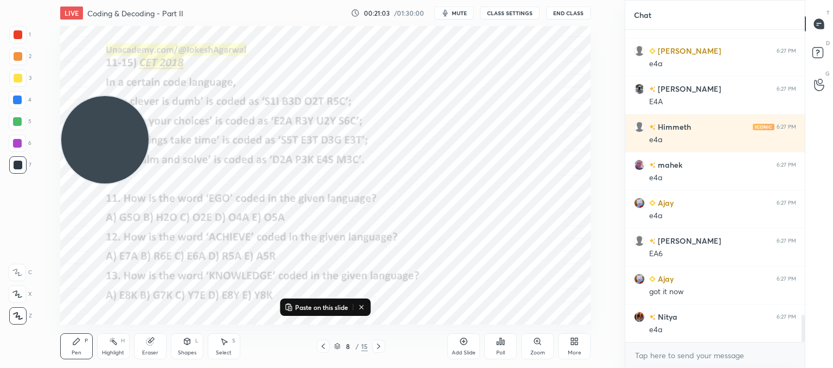
scroll to position [3280, 0]
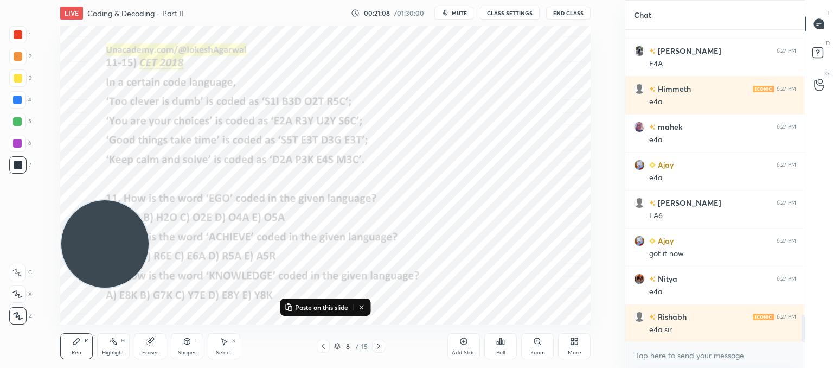
drag, startPoint x: 120, startPoint y: 126, endPoint x: 128, endPoint y: 200, distance: 74.2
click at [102, 230] on video at bounding box center [104, 243] width 87 height 87
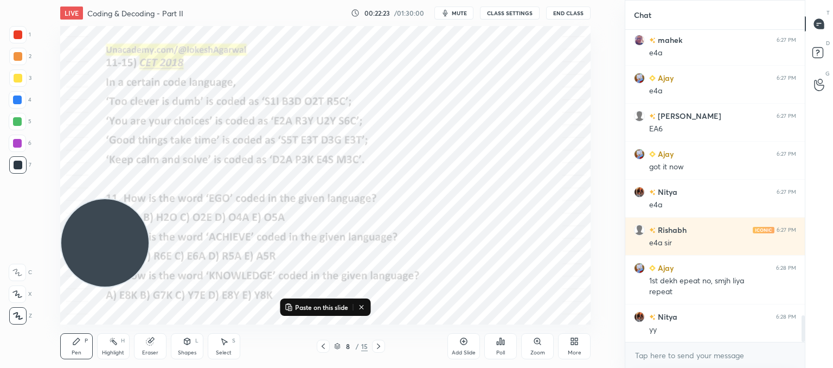
scroll to position [3405, 0]
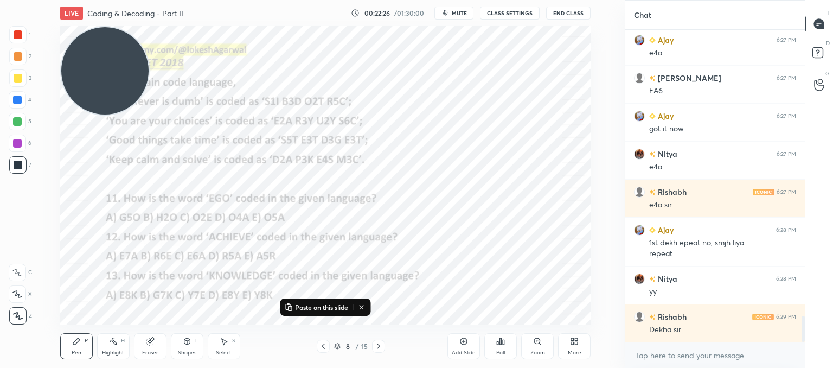
drag, startPoint x: 64, startPoint y: 59, endPoint x: 53, endPoint y: 8, distance: 52.1
click at [53, 8] on div "LIVE Coding & Decoding - Part II 00:22:26 / 01:30:00 mute CLASS SETTINGS End Cl…" at bounding box center [326, 184] width 582 height 368
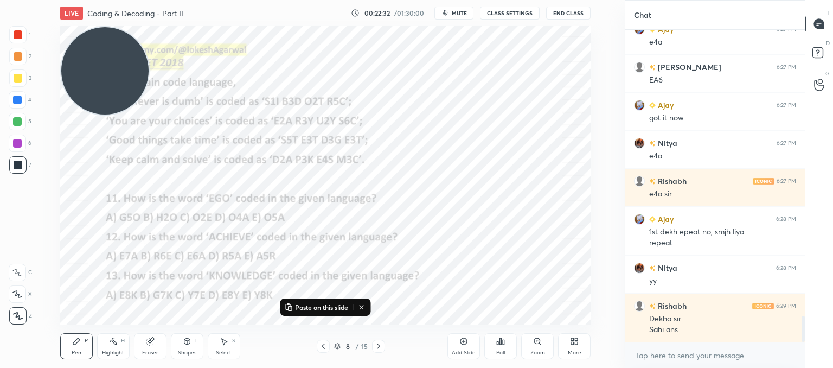
scroll to position [3454, 0]
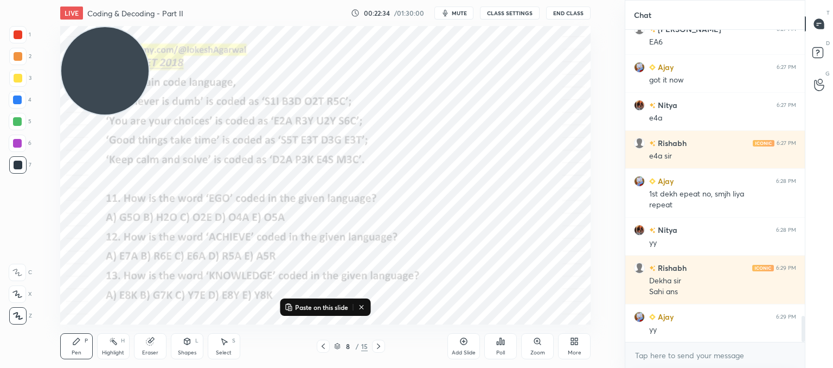
drag, startPoint x: 152, startPoint y: 344, endPoint x: 160, endPoint y: 330, distance: 16.0
click at [156, 341] on div "Eraser" at bounding box center [150, 346] width 33 height 26
click at [378, 347] on icon at bounding box center [378, 346] width 9 height 9
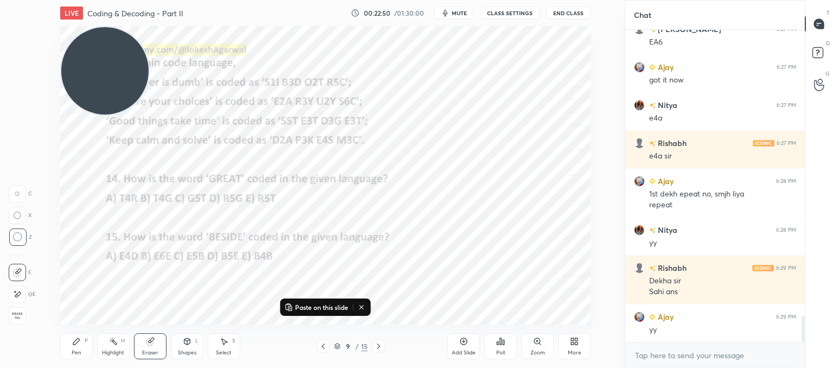
click at [382, 347] on icon at bounding box center [378, 346] width 9 height 9
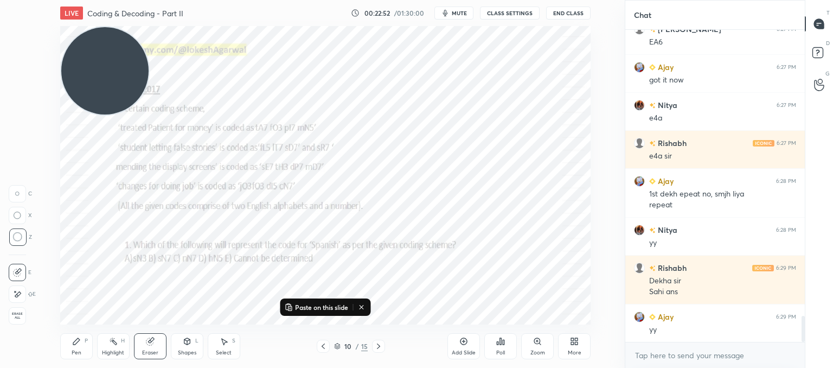
click at [382, 347] on icon at bounding box center [378, 346] width 9 height 9
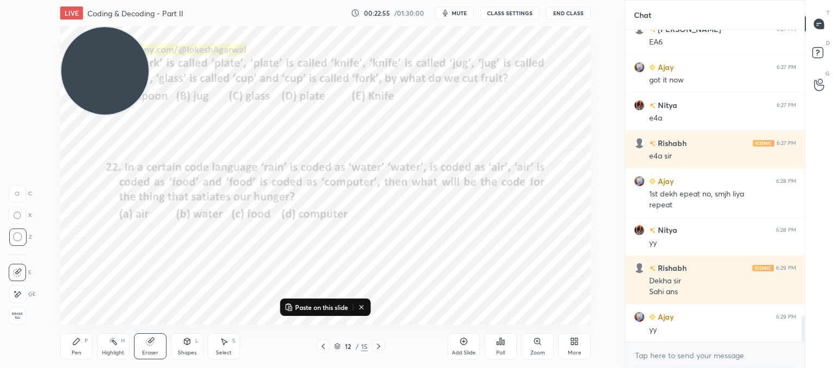
click at [382, 347] on icon at bounding box center [378, 346] width 9 height 9
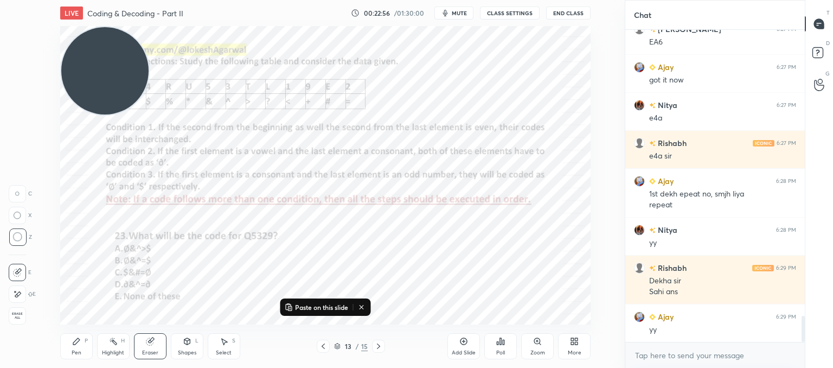
click at [382, 347] on icon at bounding box center [378, 346] width 9 height 9
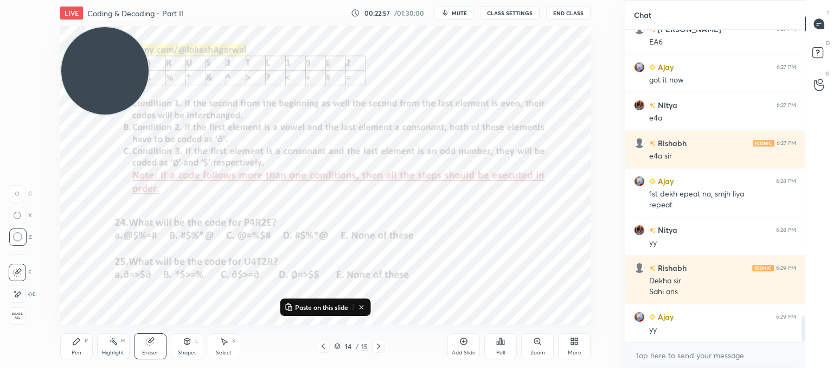
scroll to position [3492, 0]
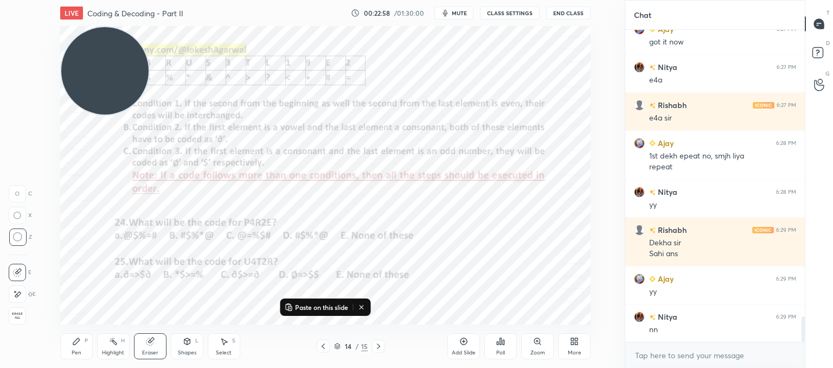
click at [326, 346] on icon at bounding box center [323, 346] width 9 height 9
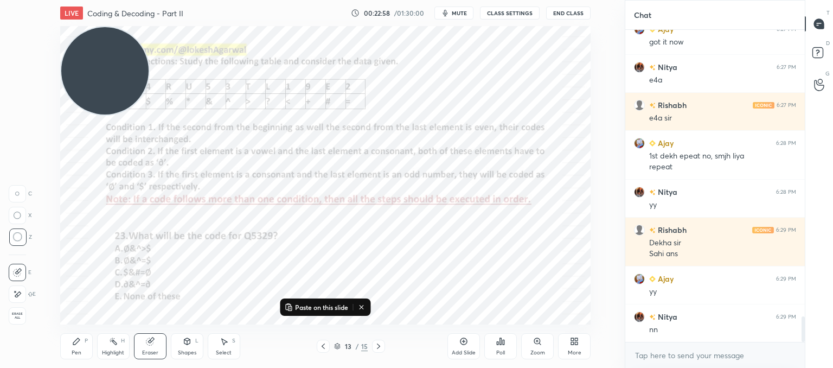
click at [326, 346] on icon at bounding box center [323, 346] width 9 height 9
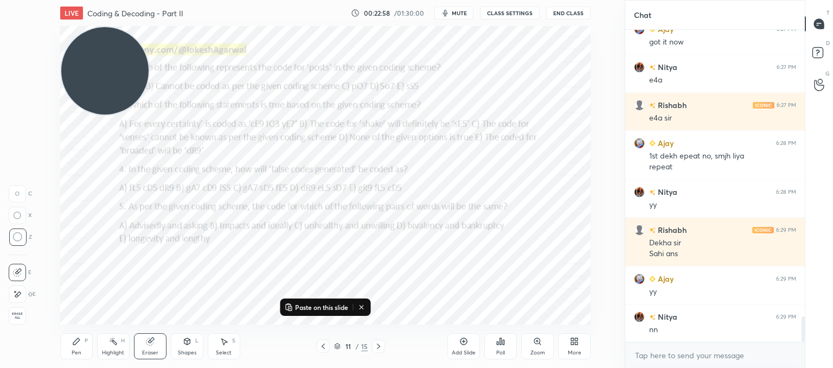
click at [326, 346] on icon at bounding box center [323, 346] width 9 height 9
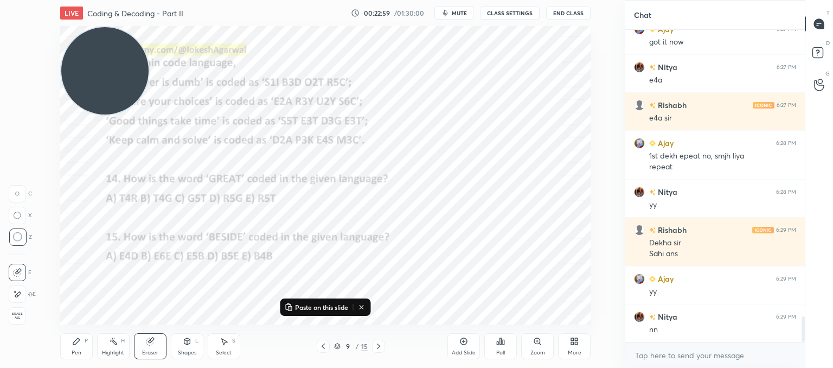
click at [326, 346] on icon at bounding box center [323, 346] width 9 height 9
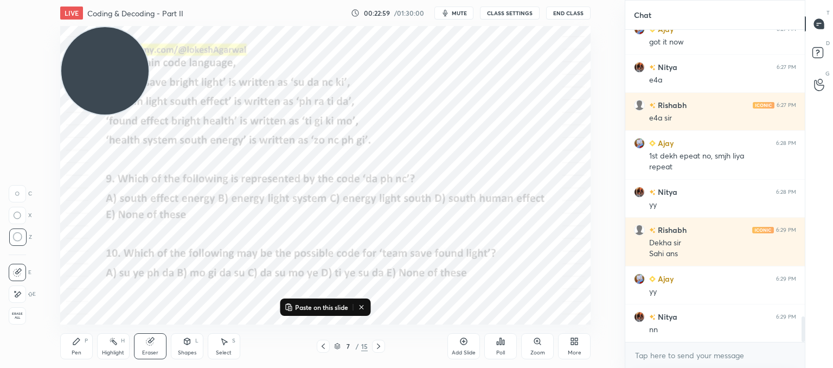
click at [326, 346] on icon at bounding box center [323, 346] width 9 height 9
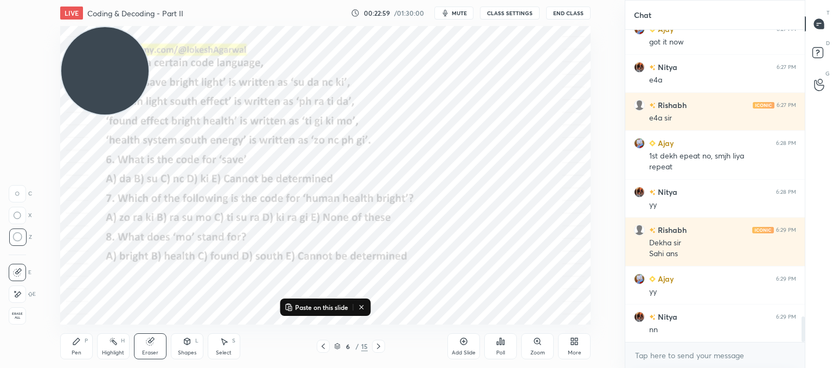
click at [326, 346] on icon at bounding box center [323, 346] width 9 height 9
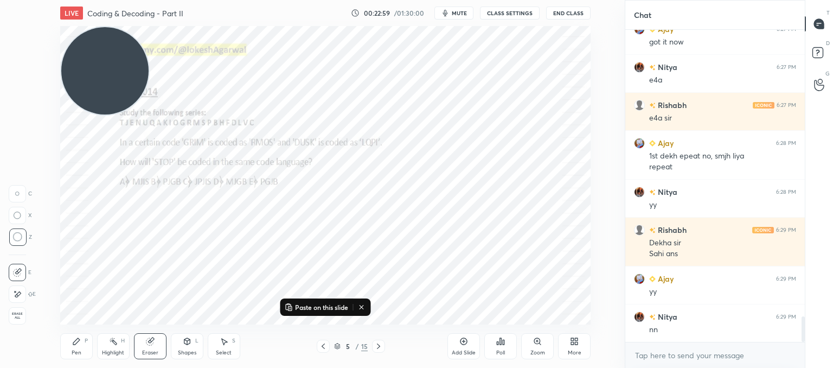
click at [326, 346] on icon at bounding box center [323, 346] width 9 height 9
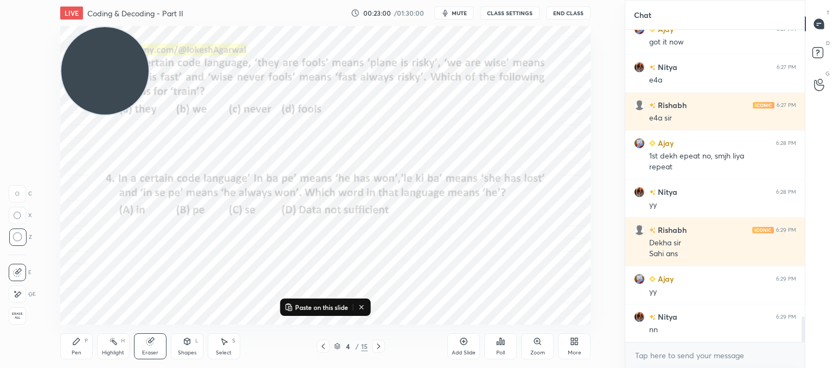
click at [326, 346] on icon at bounding box center [323, 346] width 9 height 9
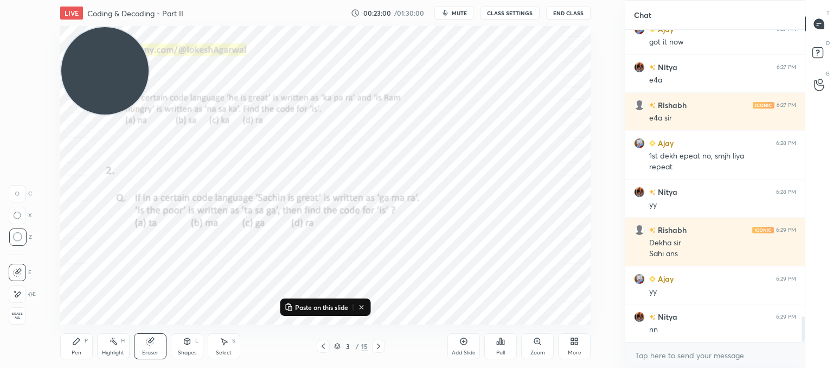
click at [326, 346] on icon at bounding box center [323, 346] width 9 height 9
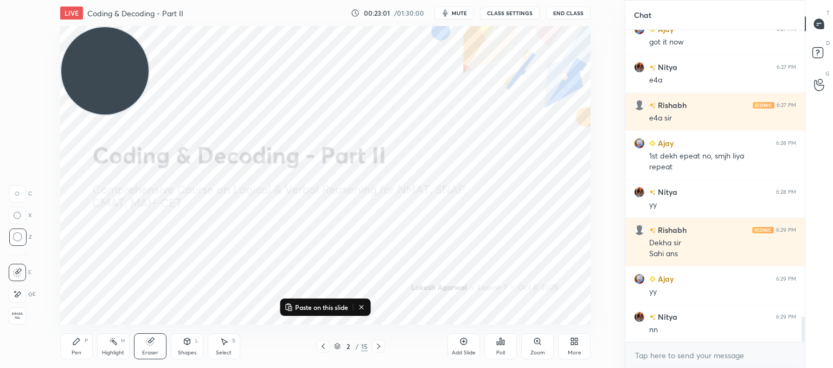
click at [326, 346] on icon at bounding box center [323, 346] width 9 height 9
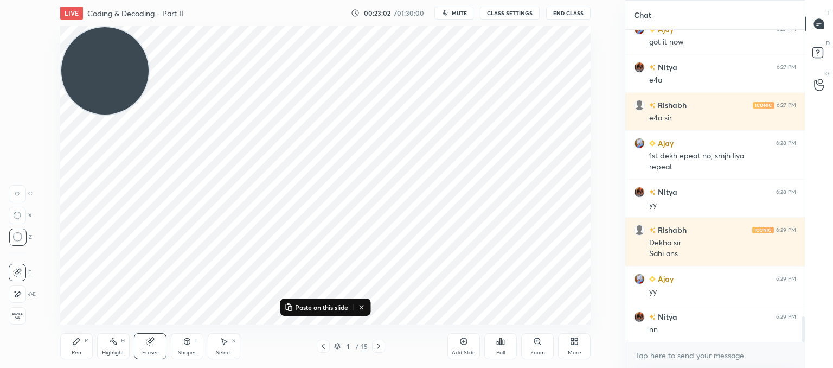
click at [384, 348] on div at bounding box center [378, 346] width 13 height 13
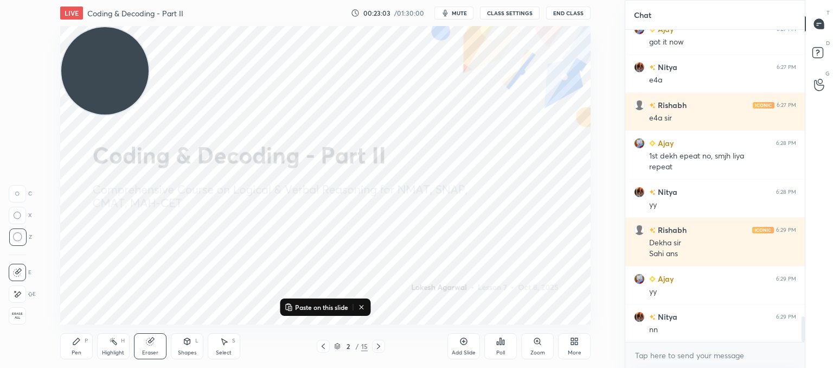
click at [384, 348] on div at bounding box center [378, 346] width 13 height 13
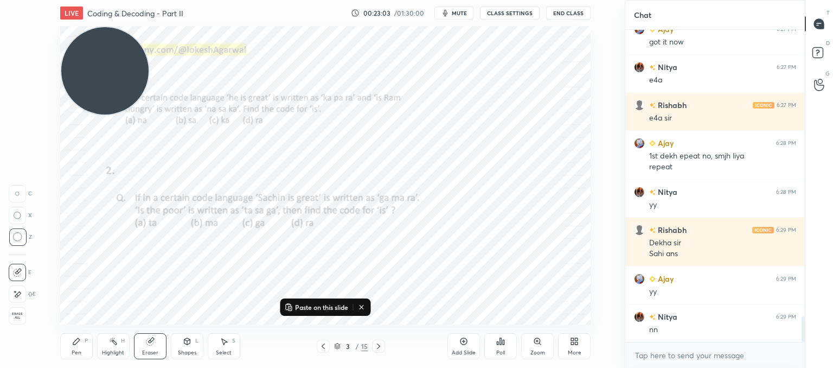
click at [384, 348] on div at bounding box center [378, 346] width 13 height 13
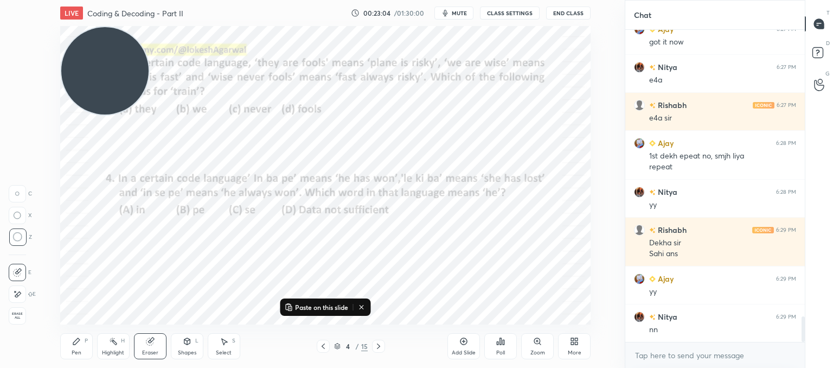
click at [384, 348] on div at bounding box center [378, 346] width 13 height 13
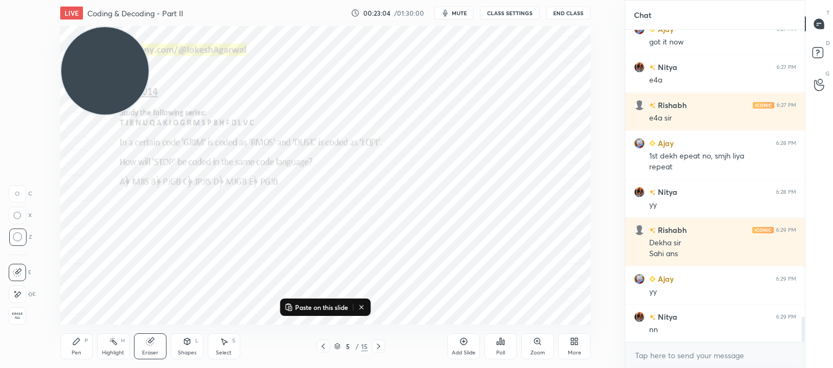
click at [384, 348] on div at bounding box center [378, 346] width 13 height 13
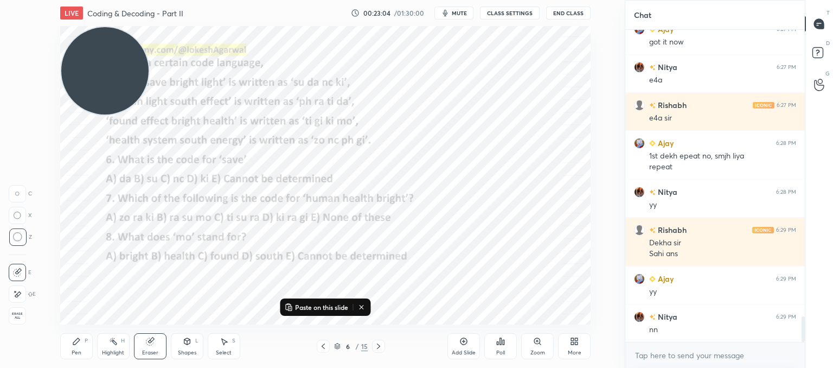
click at [384, 348] on div at bounding box center [378, 346] width 13 height 13
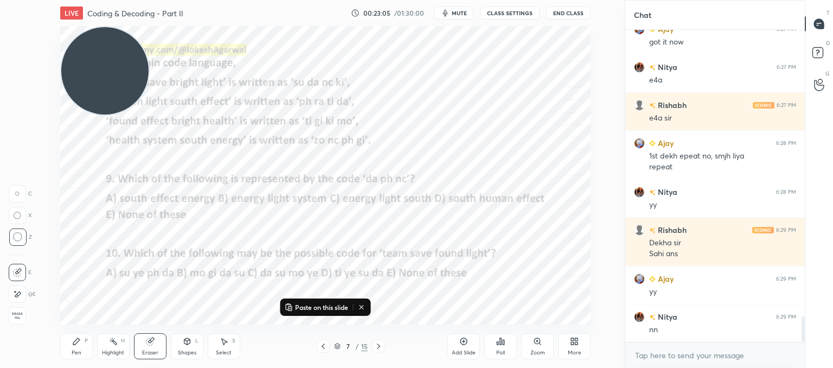
click at [384, 348] on div at bounding box center [378, 346] width 13 height 13
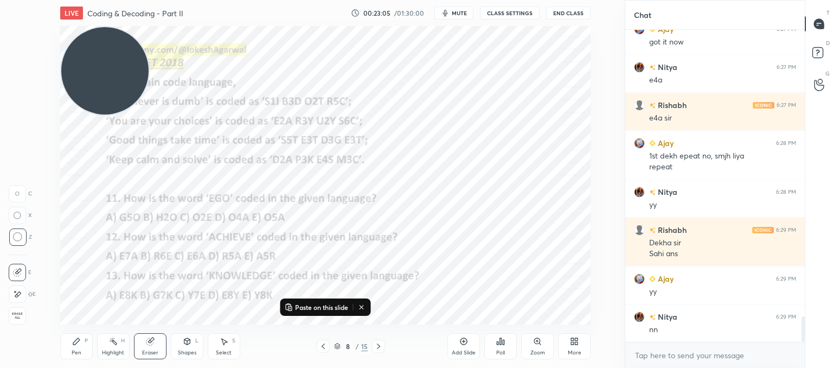
click at [384, 348] on div at bounding box center [378, 346] width 13 height 13
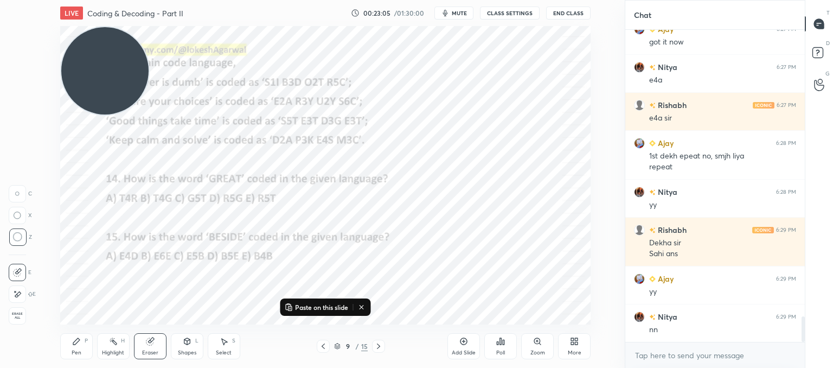
click at [384, 348] on div at bounding box center [378, 346] width 13 height 13
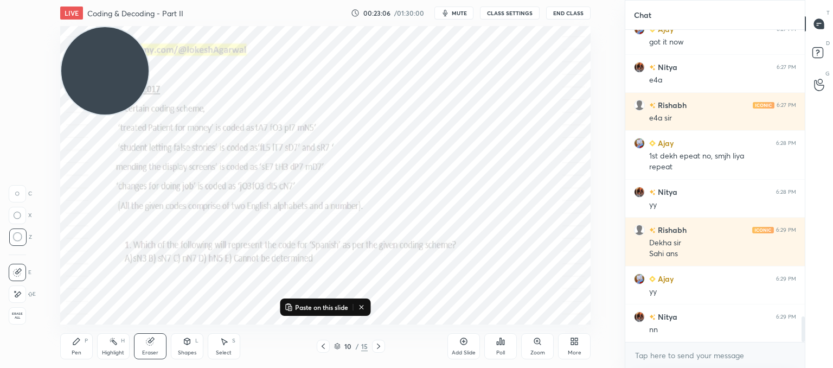
click at [384, 348] on div at bounding box center [378, 346] width 13 height 13
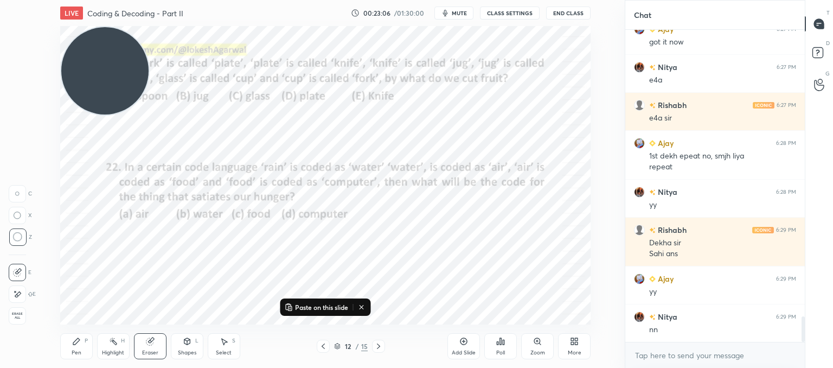
click at [384, 348] on div at bounding box center [378, 346] width 13 height 13
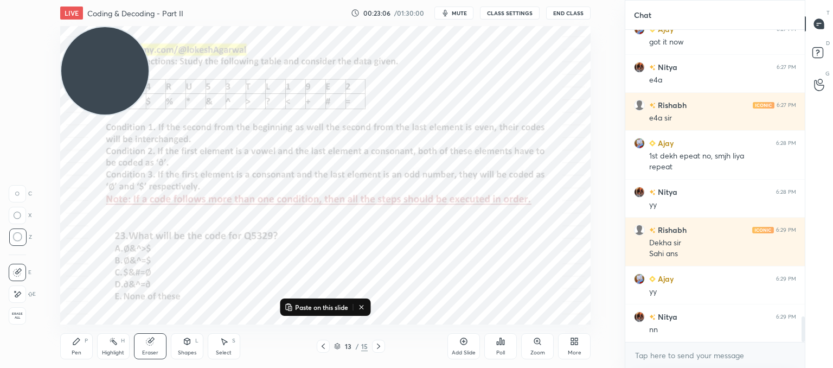
click at [384, 348] on div at bounding box center [378, 346] width 13 height 13
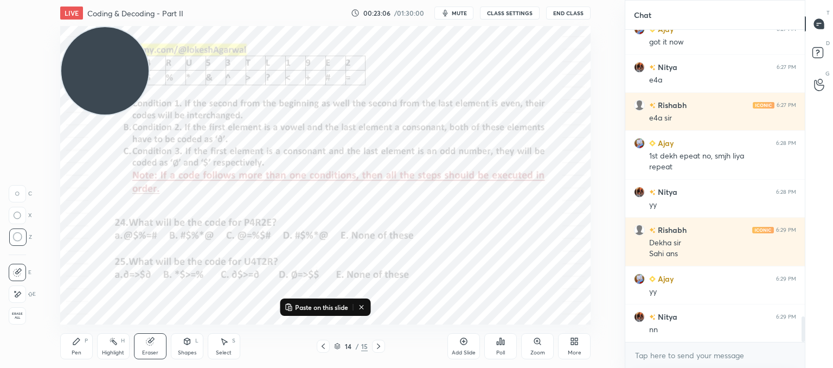
click at [384, 348] on div at bounding box center [378, 346] width 13 height 13
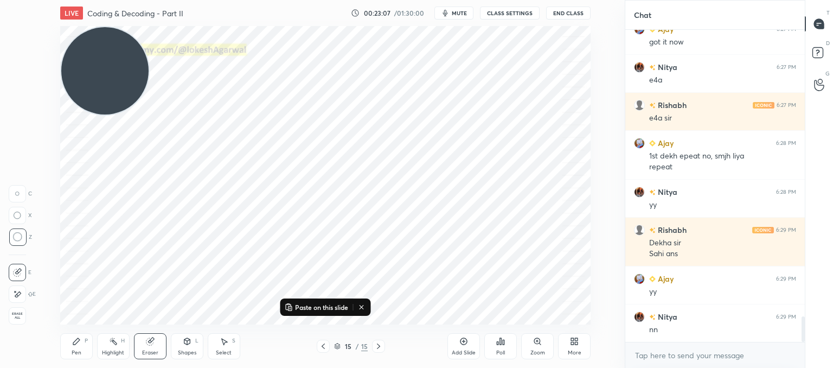
click at [384, 348] on div at bounding box center [378, 346] width 13 height 13
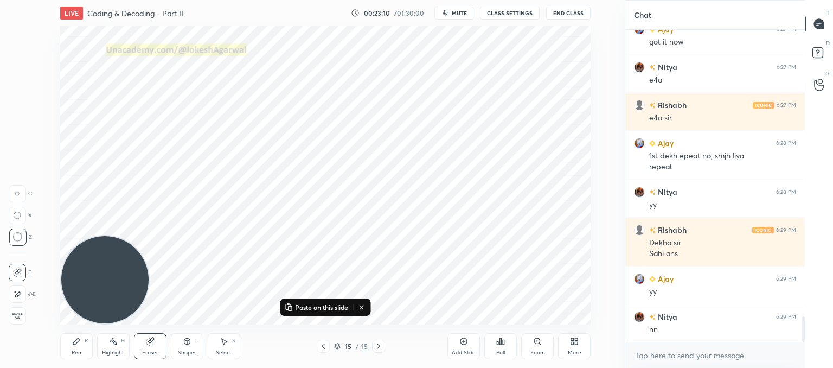
drag, startPoint x: 116, startPoint y: 96, endPoint x: 90, endPoint y: 305, distance: 211.1
click at [90, 331] on div "LIVE Coding & Decoding - Part II 00:23:10 / 01:30:00 mute CLASS SETTINGS End Cl…" at bounding box center [326, 184] width 582 height 368
drag, startPoint x: 80, startPoint y: 348, endPoint x: 104, endPoint y: 259, distance: 92.1
click at [82, 346] on div "Pen P" at bounding box center [76, 346] width 33 height 26
click at [361, 308] on icon at bounding box center [362, 307] width 9 height 9
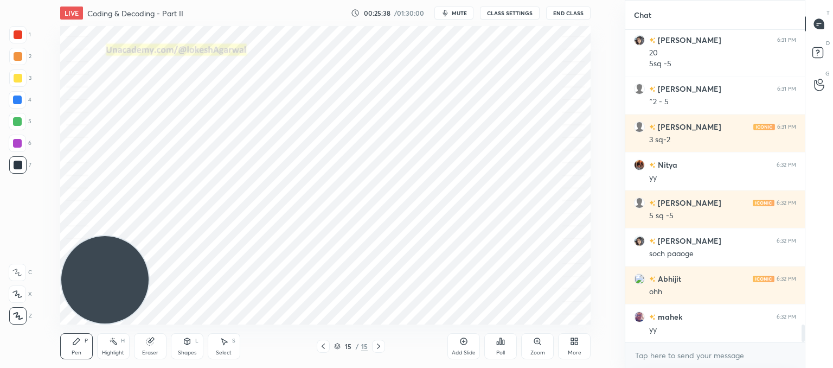
scroll to position [5363, 0]
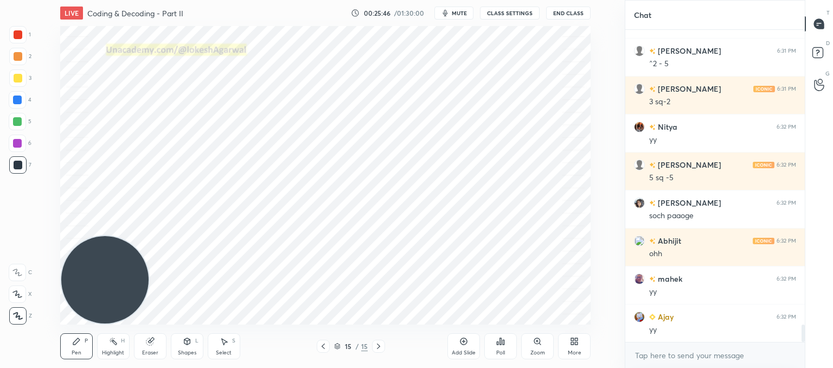
drag, startPoint x: 159, startPoint y: 343, endPoint x: 175, endPoint y: 329, distance: 21.5
click at [160, 341] on div "Eraser" at bounding box center [150, 346] width 33 height 26
click at [81, 343] on div "Pen P" at bounding box center [76, 346] width 33 height 26
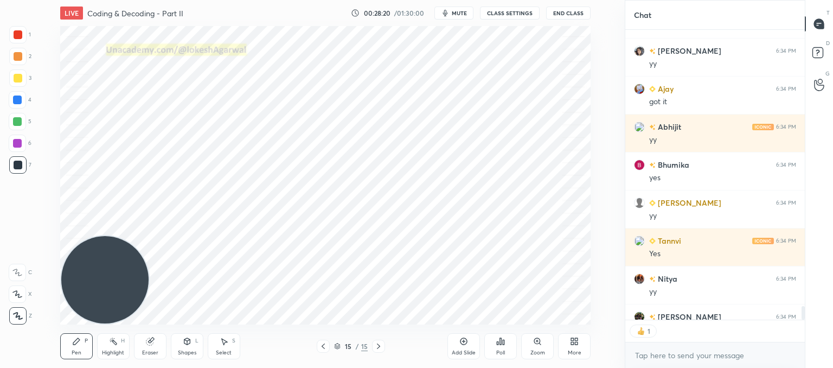
scroll to position [4, 3]
click at [468, 347] on div "Add Slide" at bounding box center [464, 346] width 33 height 26
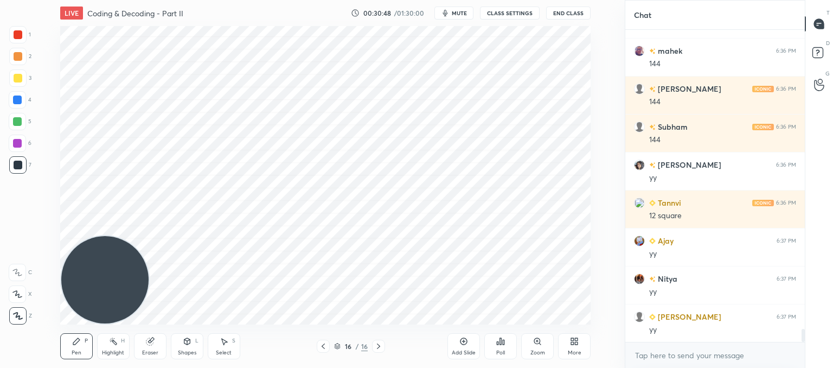
scroll to position [7158, 0]
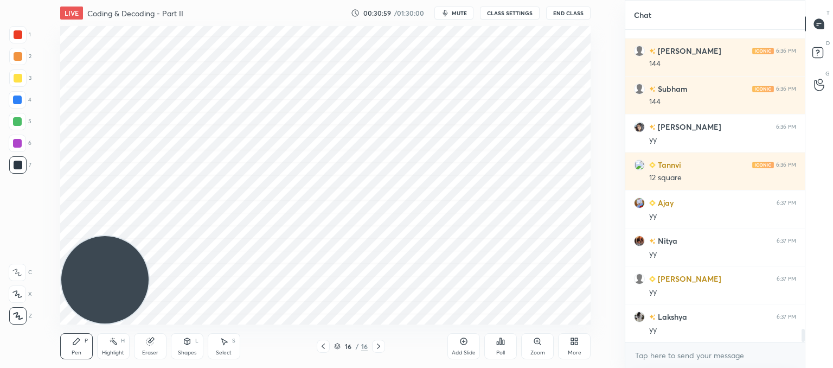
click at [572, 345] on icon at bounding box center [572, 343] width 3 height 3
click at [508, 238] on div "Upload File" at bounding box center [513, 239] width 28 height 5
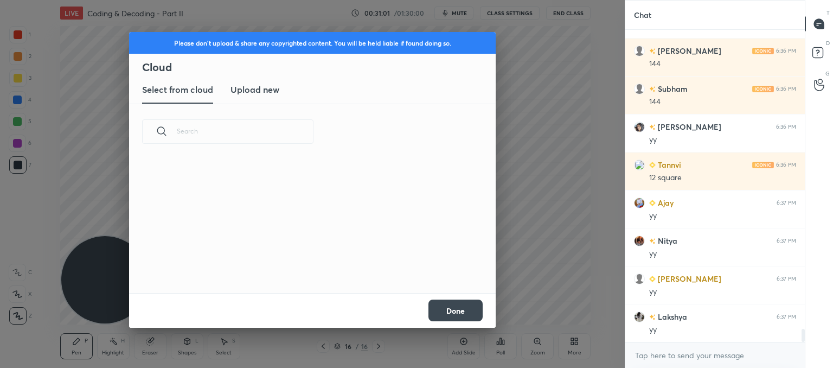
scroll to position [133, 348]
click at [259, 87] on h3 "Upload new" at bounding box center [255, 89] width 49 height 13
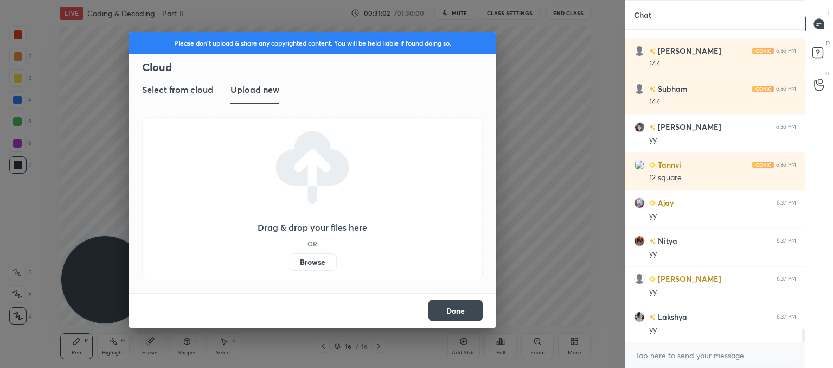
click at [314, 263] on label "Browse" at bounding box center [313, 261] width 48 height 17
click at [289, 263] on input "Browse" at bounding box center [289, 261] width 0 height 17
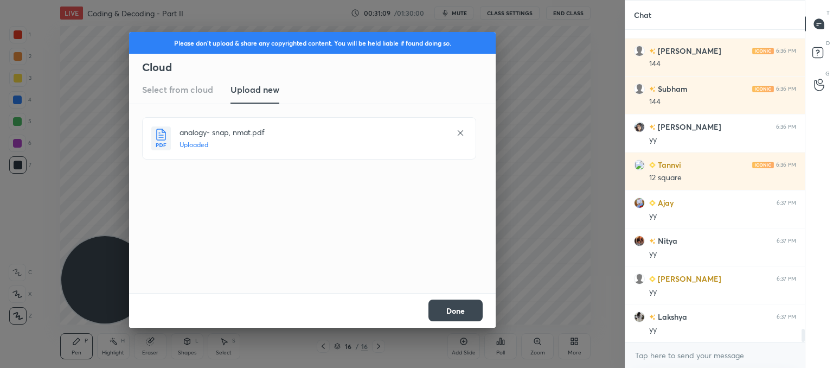
click at [456, 312] on button "Done" at bounding box center [456, 310] width 54 height 22
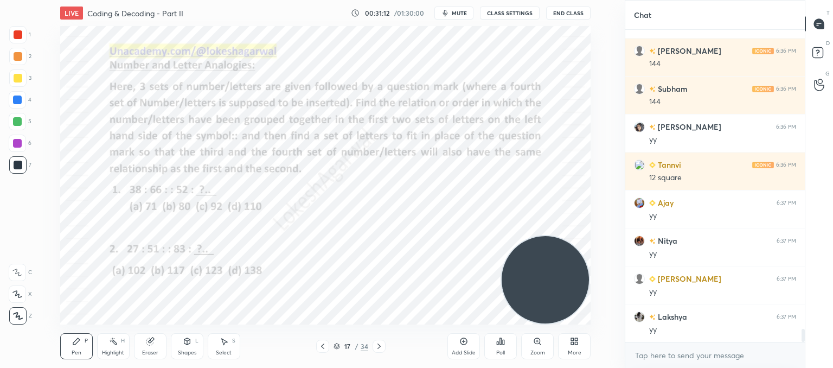
drag, startPoint x: 112, startPoint y: 277, endPoint x: 515, endPoint y: 270, distance: 402.6
click at [545, 281] on video at bounding box center [545, 279] width 87 height 87
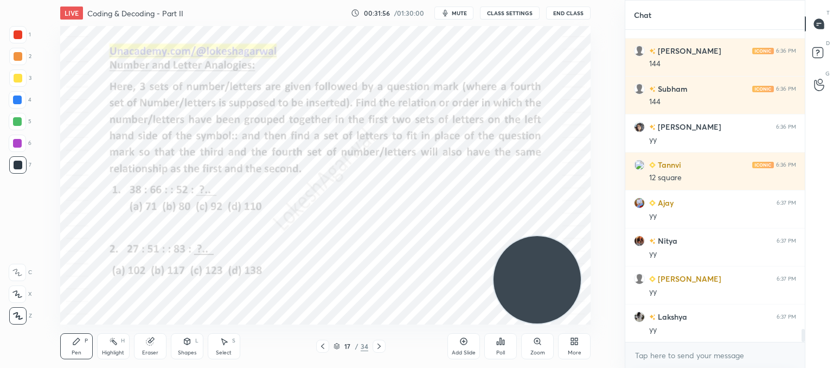
drag, startPoint x: 154, startPoint y: 348, endPoint x: 163, endPoint y: 334, distance: 17.0
click at [159, 342] on div "Eraser" at bounding box center [150, 346] width 33 height 26
click at [78, 335] on div "Pen P" at bounding box center [76, 346] width 33 height 26
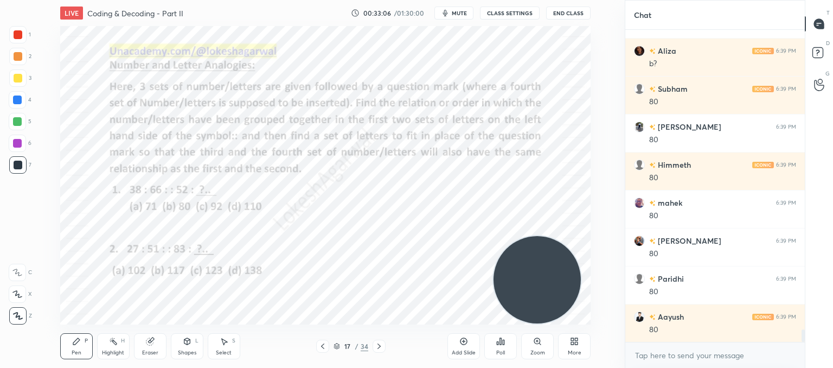
scroll to position [7500, 0]
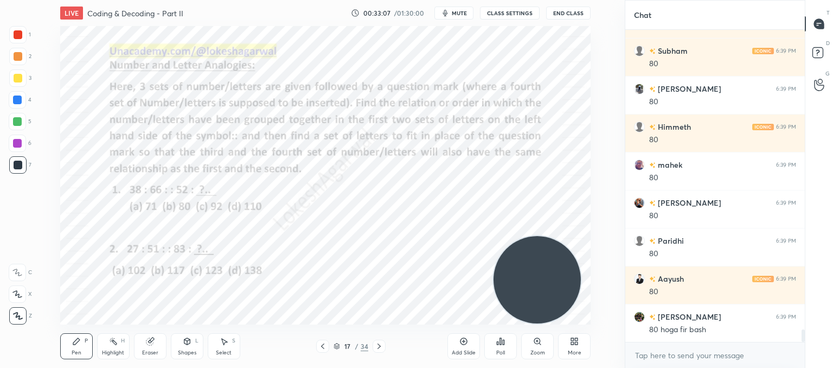
click at [152, 350] on div "Eraser" at bounding box center [150, 352] width 16 height 5
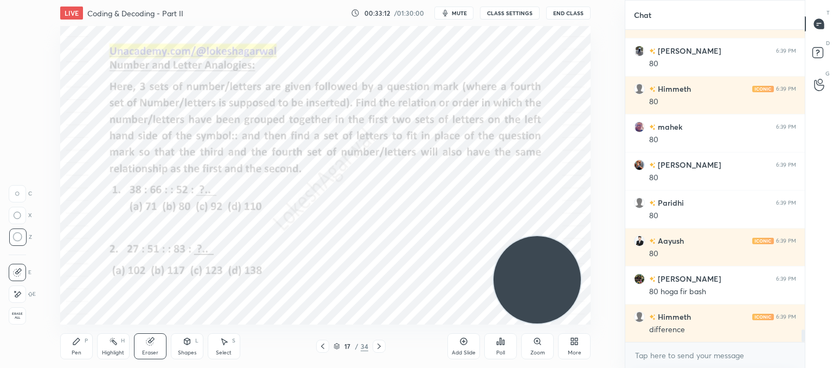
scroll to position [7576, 0]
click at [84, 345] on div "Pen P" at bounding box center [76, 346] width 33 height 26
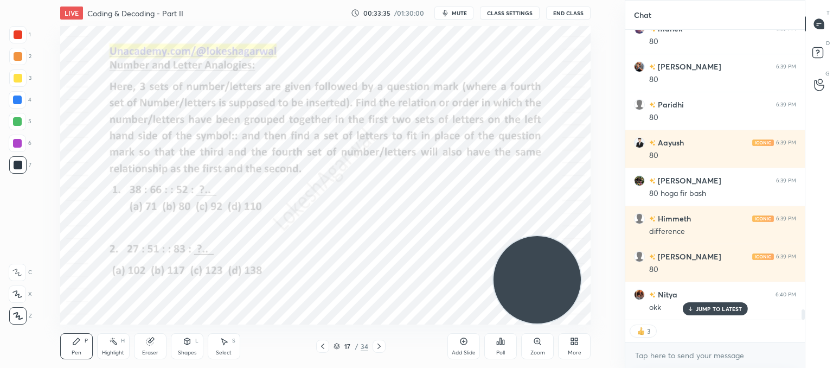
scroll to position [7673, 0]
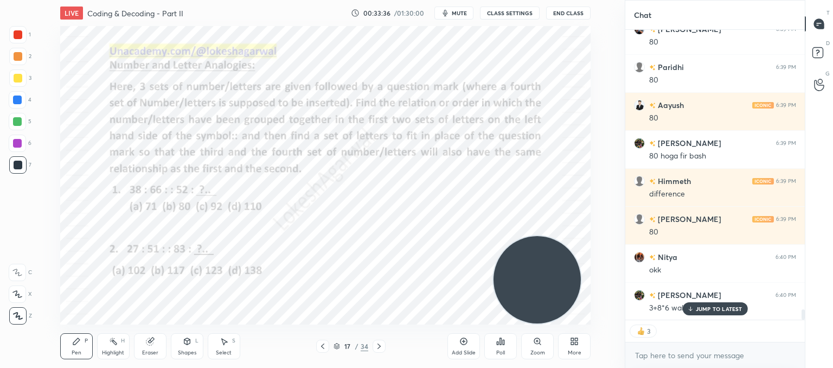
drag, startPoint x: 706, startPoint y: 310, endPoint x: 638, endPoint y: 305, distance: 68.0
click at [705, 309] on p "JUMP TO LATEST" at bounding box center [719, 308] width 47 height 7
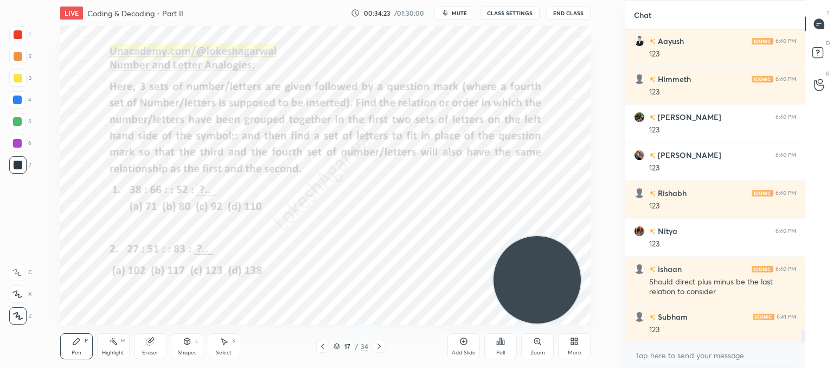
scroll to position [8003, 0]
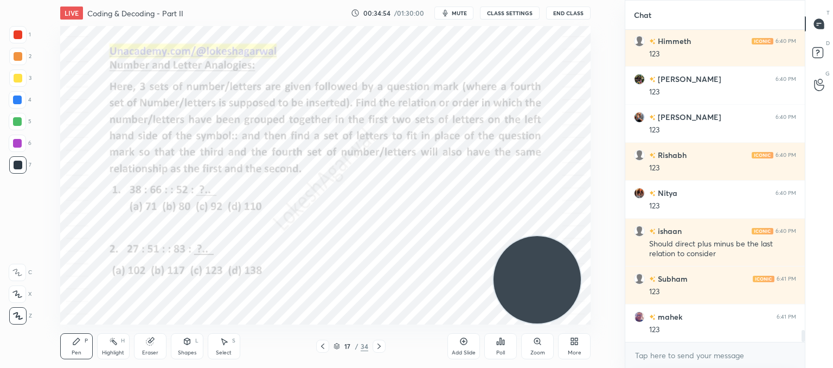
click at [381, 345] on icon at bounding box center [379, 346] width 9 height 9
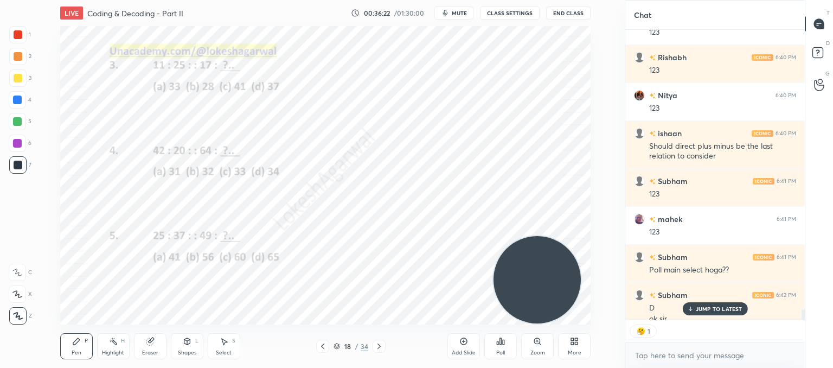
scroll to position [8112, 0]
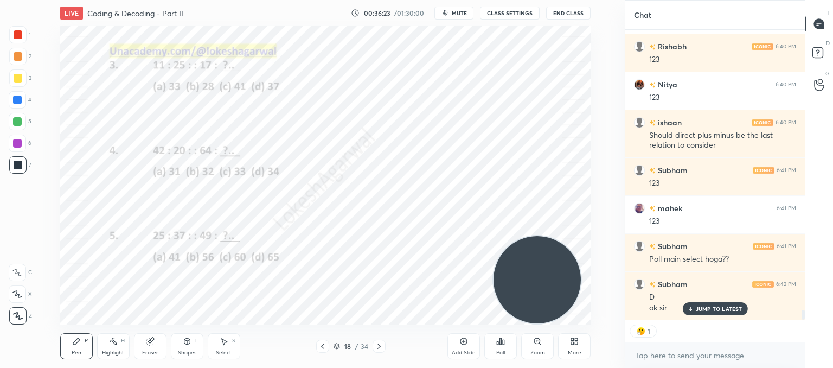
click at [711, 310] on p "JUMP TO LATEST" at bounding box center [719, 308] width 47 height 7
type textarea "x"
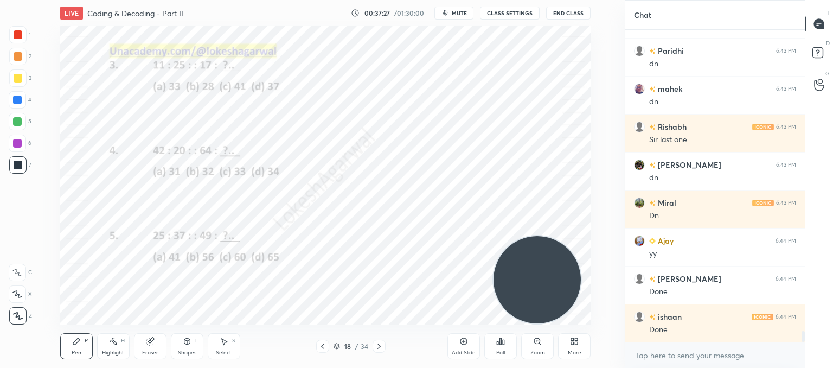
scroll to position [8736, 0]
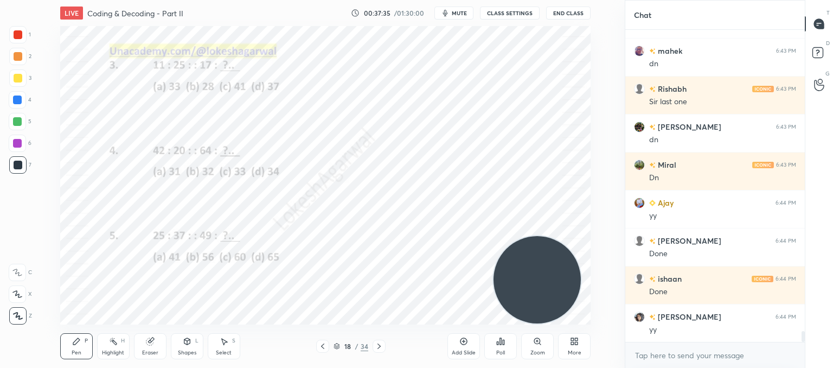
click at [506, 346] on div "Poll" at bounding box center [500, 346] width 33 height 26
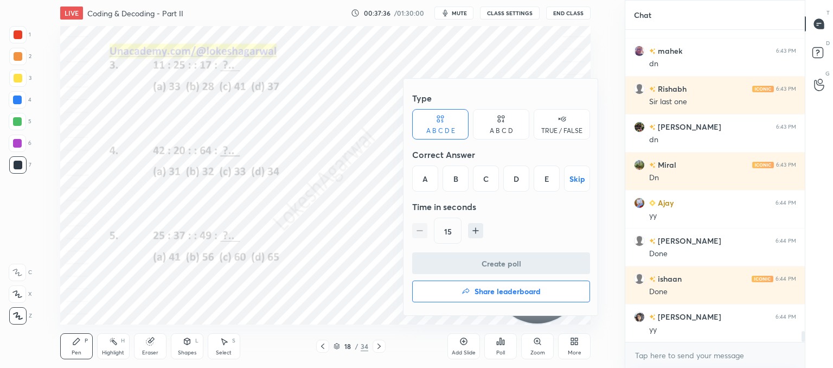
click at [510, 128] on div "A B C D" at bounding box center [501, 130] width 23 height 7
click at [539, 176] on div "D" at bounding box center [538, 178] width 32 height 26
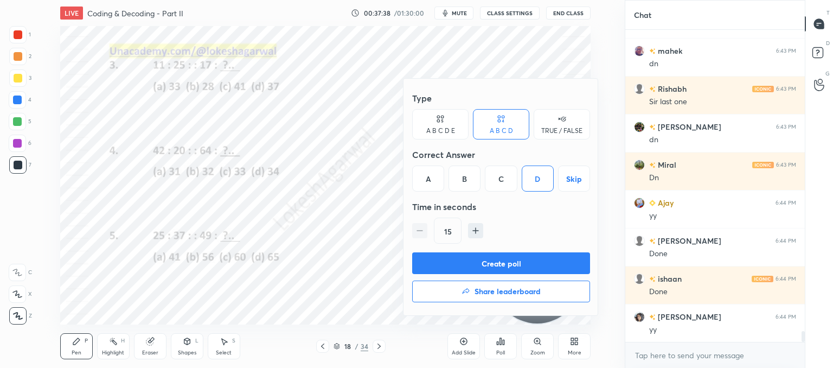
click at [470, 233] on icon "button" at bounding box center [475, 230] width 11 height 11
type input "30"
click at [461, 258] on button "Create poll" at bounding box center [501, 263] width 178 height 22
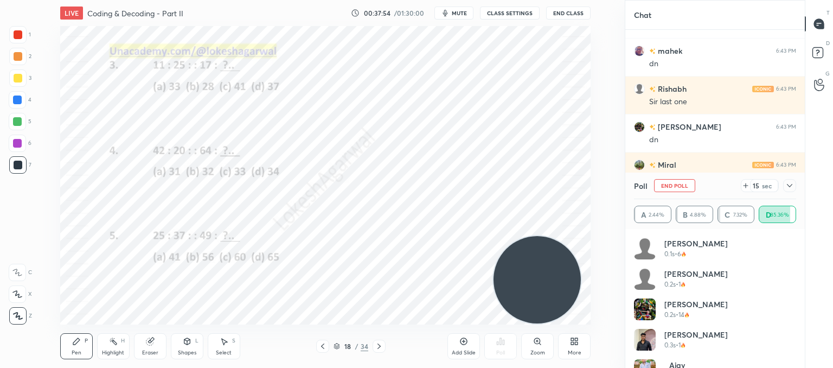
scroll to position [8803, 0]
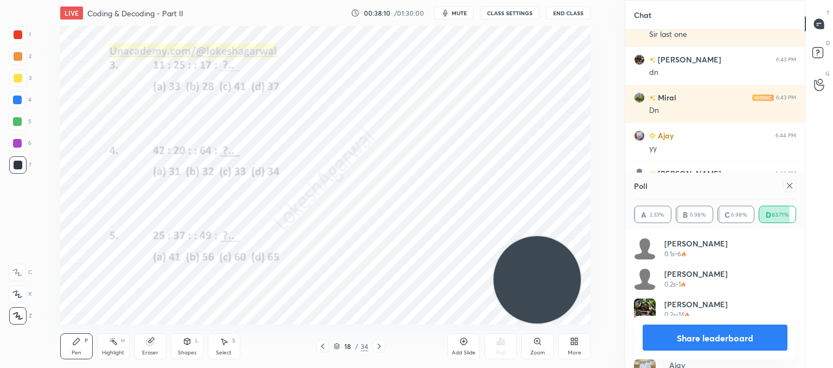
click at [794, 187] on icon at bounding box center [790, 185] width 9 height 9
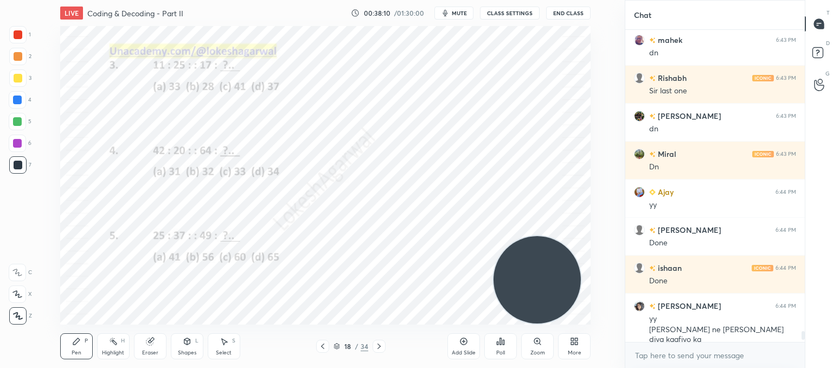
scroll to position [309, 176]
click at [506, 343] on div "Poll" at bounding box center [500, 346] width 33 height 26
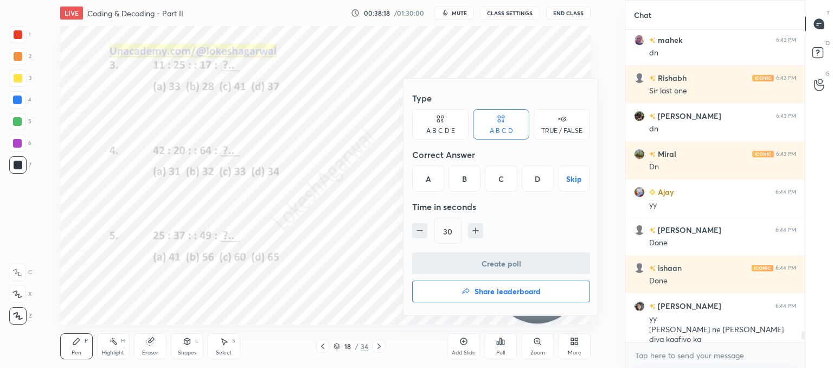
click at [468, 174] on div "B" at bounding box center [465, 178] width 32 height 26
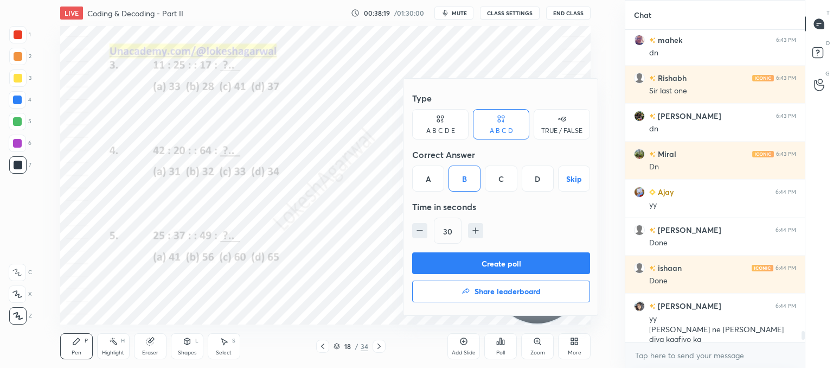
click at [478, 259] on button "Create poll" at bounding box center [501, 263] width 178 height 22
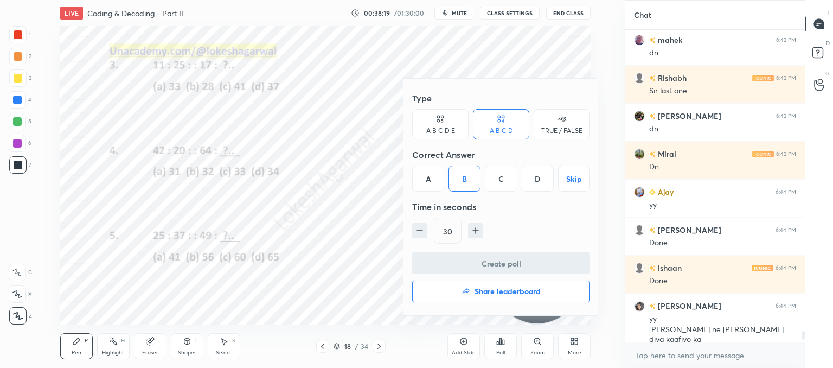
scroll to position [286, 176]
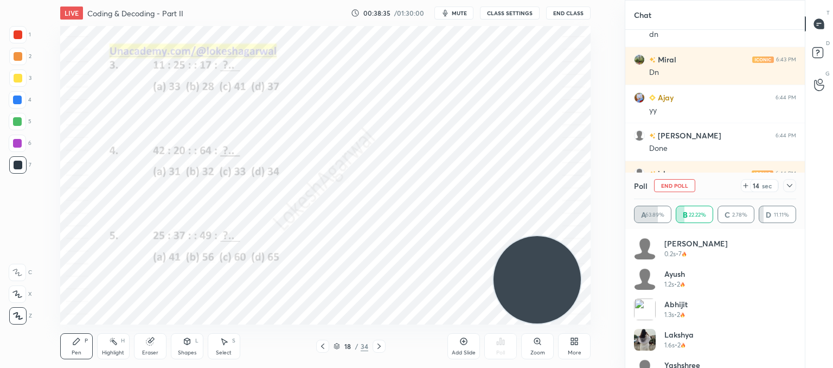
click at [688, 182] on button "End Poll" at bounding box center [674, 185] width 41 height 13
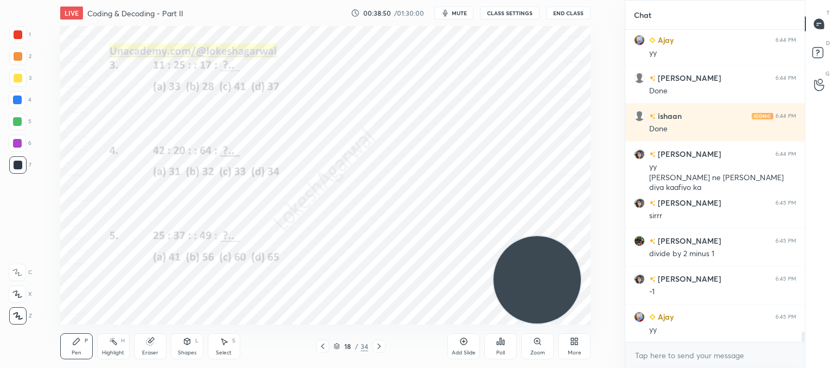
click at [500, 348] on div "Poll" at bounding box center [500, 346] width 33 height 26
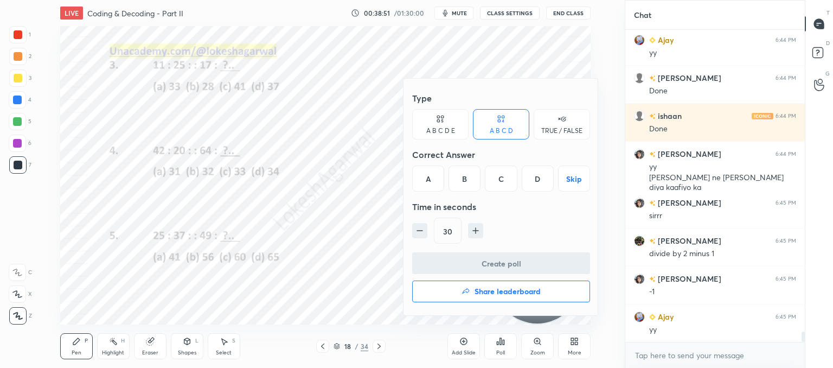
click at [530, 169] on div "D" at bounding box center [538, 178] width 32 height 26
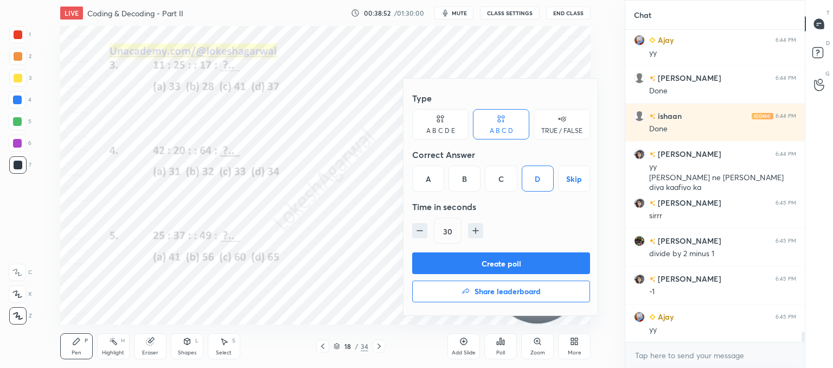
click at [498, 252] on button "Create poll" at bounding box center [501, 263] width 178 height 22
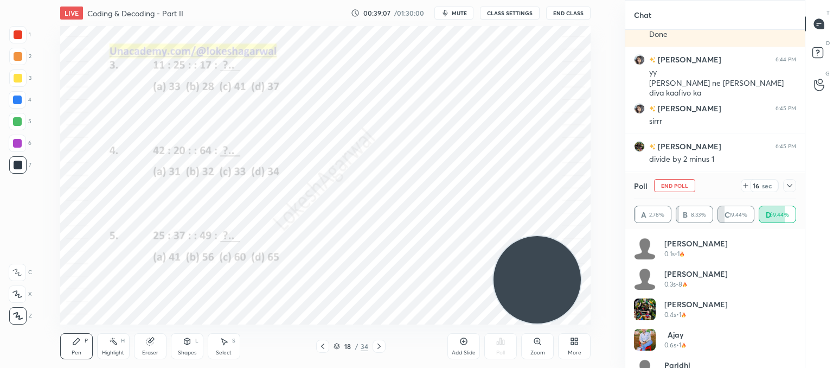
click at [789, 184] on icon at bounding box center [790, 185] width 9 height 9
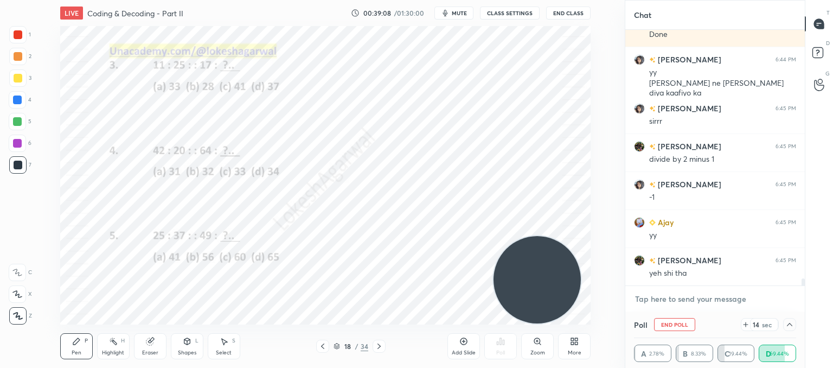
click at [671, 299] on textarea at bounding box center [715, 298] width 162 height 17
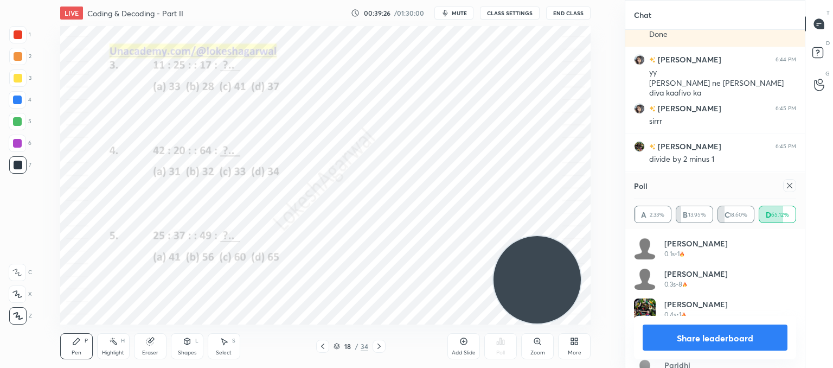
drag, startPoint x: 791, startPoint y: 185, endPoint x: 644, endPoint y: 200, distance: 147.8
click at [786, 186] on icon at bounding box center [790, 185] width 9 height 9
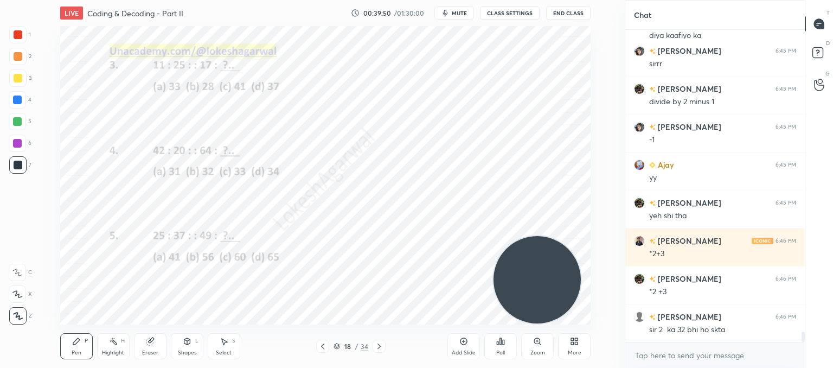
drag, startPoint x: 142, startPoint y: 352, endPoint x: 145, endPoint y: 333, distance: 19.2
click at [144, 348] on div "Eraser" at bounding box center [150, 346] width 33 height 26
click at [85, 341] on div "Pen P" at bounding box center [76, 346] width 33 height 26
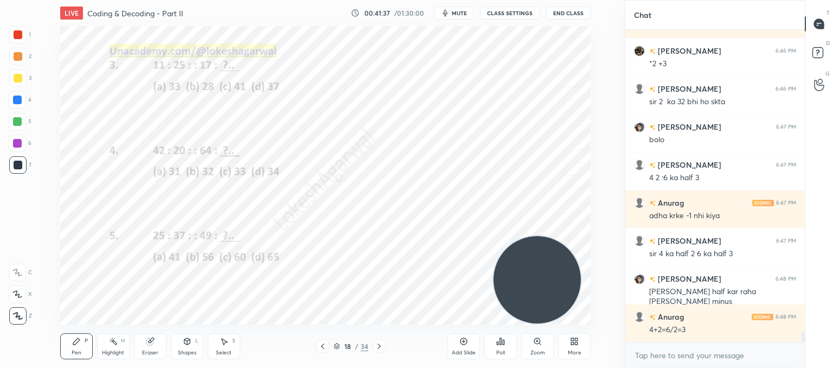
scroll to position [9316, 0]
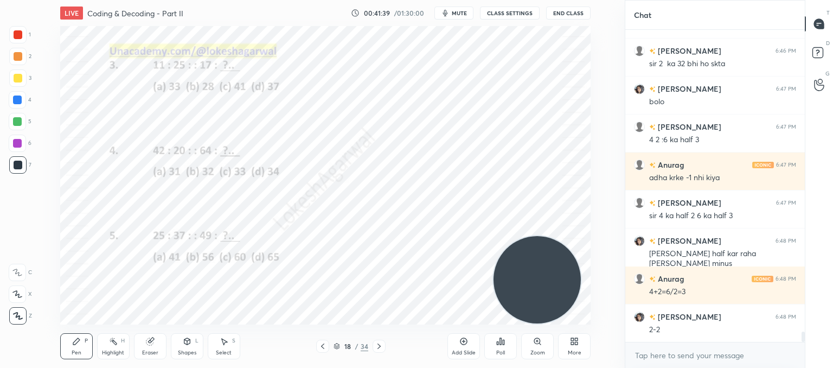
click at [155, 343] on div "Eraser" at bounding box center [150, 346] width 33 height 26
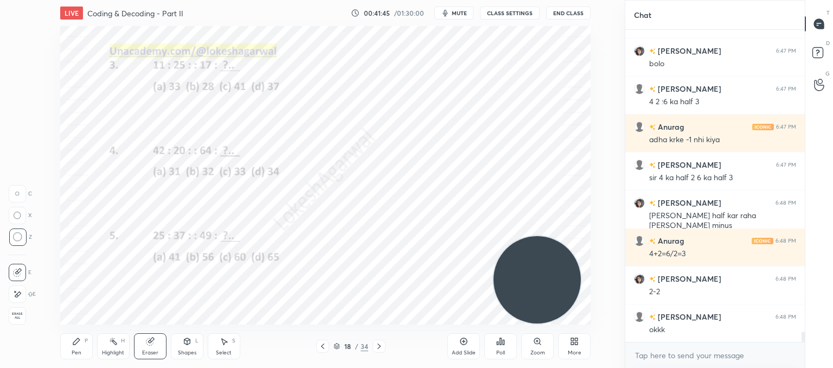
drag, startPoint x: 78, startPoint y: 352, endPoint x: 82, endPoint y: 336, distance: 16.3
click at [79, 352] on div "Pen" at bounding box center [77, 352] width 10 height 5
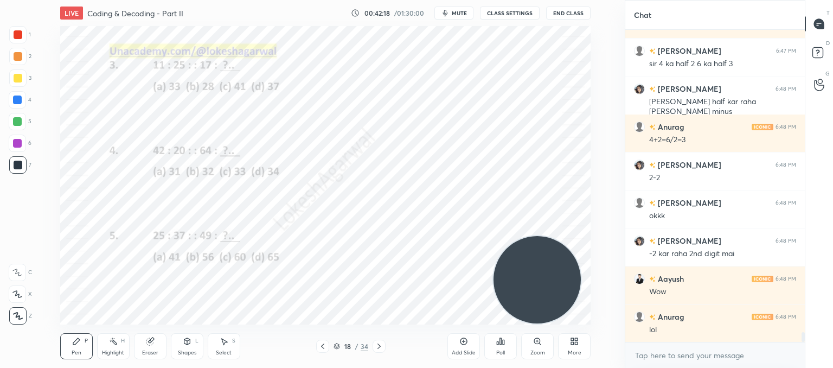
scroll to position [9506, 0]
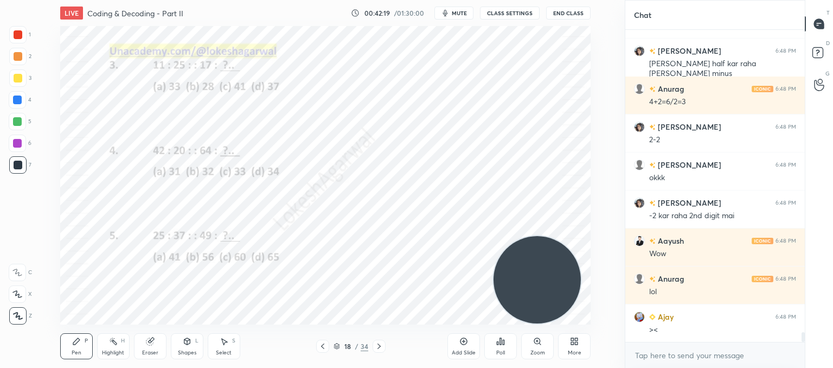
drag, startPoint x: 228, startPoint y: 347, endPoint x: 235, endPoint y: 328, distance: 20.5
click at [228, 346] on div "Select S" at bounding box center [224, 346] width 33 height 26
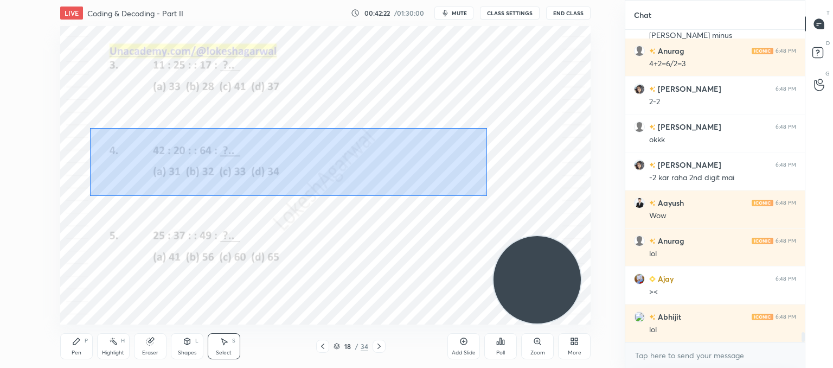
drag, startPoint x: 87, startPoint y: 126, endPoint x: 462, endPoint y: 193, distance: 381.2
click at [503, 198] on div "0 ° Undo Copy Paste here Duplicate Duplicate to new slide Delete" at bounding box center [325, 175] width 531 height 298
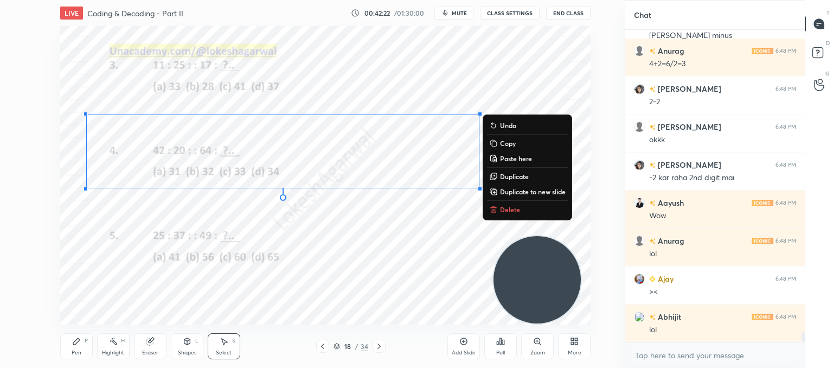
click at [502, 205] on button "Delete" at bounding box center [527, 209] width 81 height 13
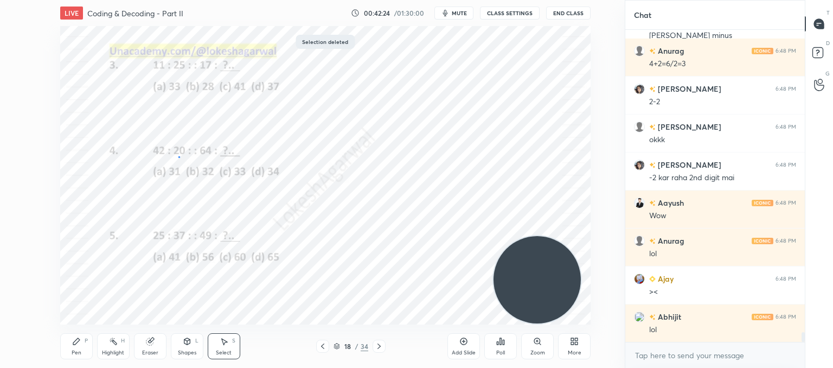
scroll to position [9582, 0]
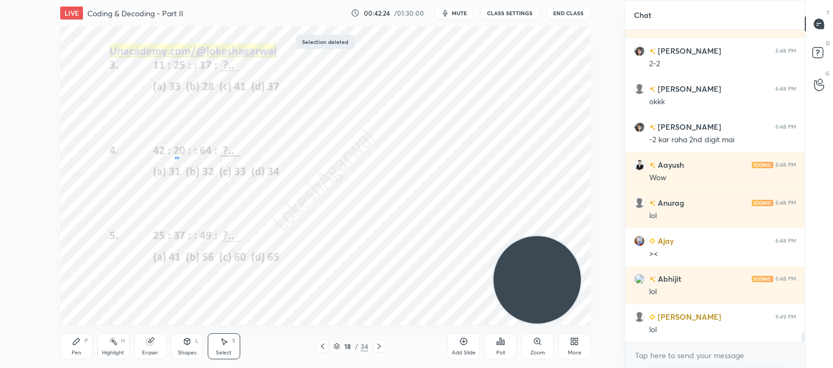
click at [177, 158] on div "0 ° Undo Copy Paste here Duplicate Duplicate to new slide Delete" at bounding box center [325, 175] width 531 height 298
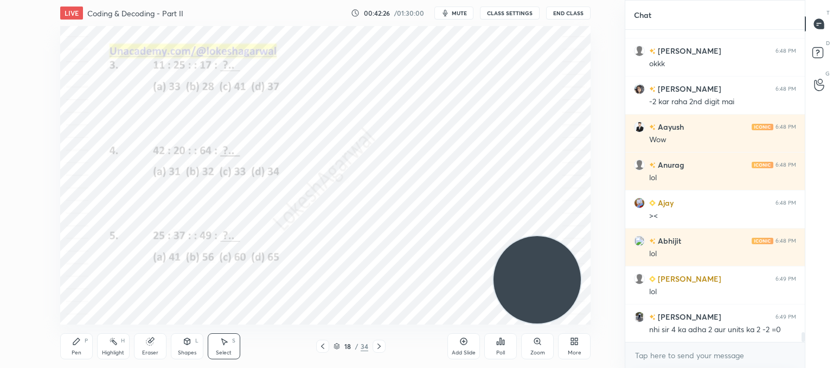
click at [78, 350] on div "Pen" at bounding box center [77, 352] width 10 height 5
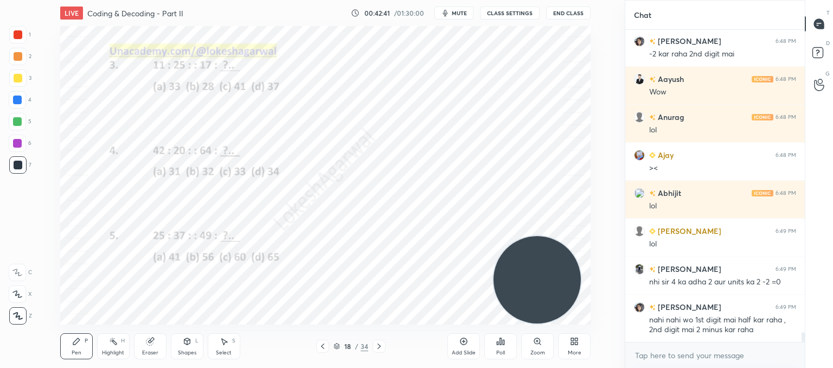
drag, startPoint x: 146, startPoint y: 348, endPoint x: 146, endPoint y: 333, distance: 15.2
click at [146, 346] on div "Eraser" at bounding box center [150, 346] width 33 height 26
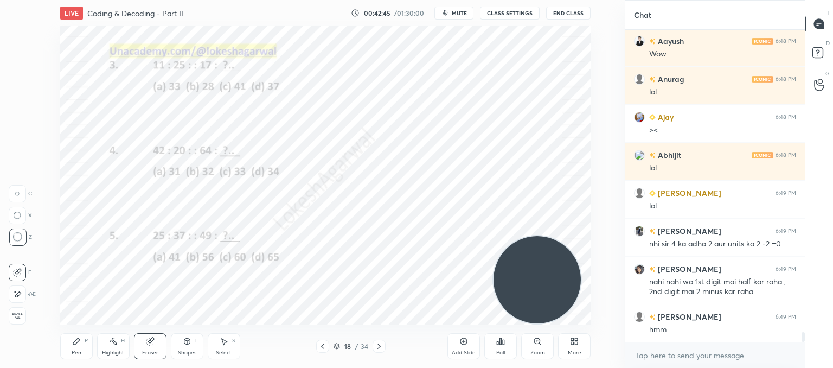
click at [72, 345] on div "Pen P" at bounding box center [76, 346] width 33 height 26
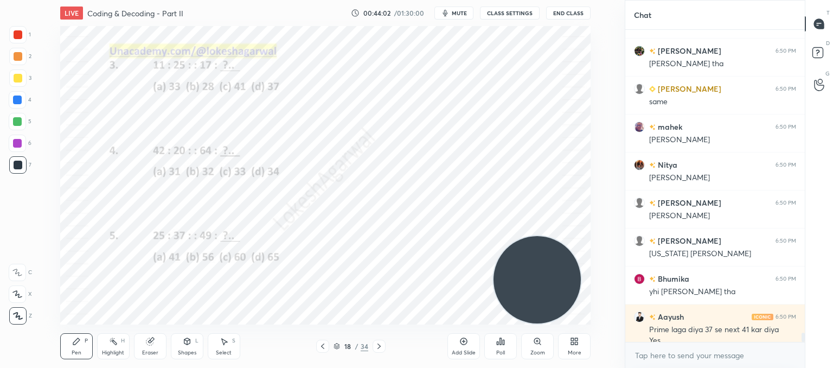
scroll to position [10134, 0]
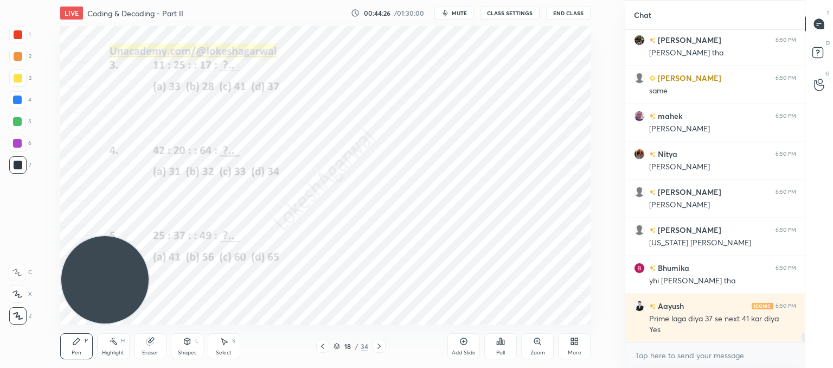
drag, startPoint x: 527, startPoint y: 291, endPoint x: 106, endPoint y: 280, distance: 421.1
click at [46, 298] on div "Setting up your live class Poll for secs No correct answer Start poll" at bounding box center [326, 175] width 582 height 298
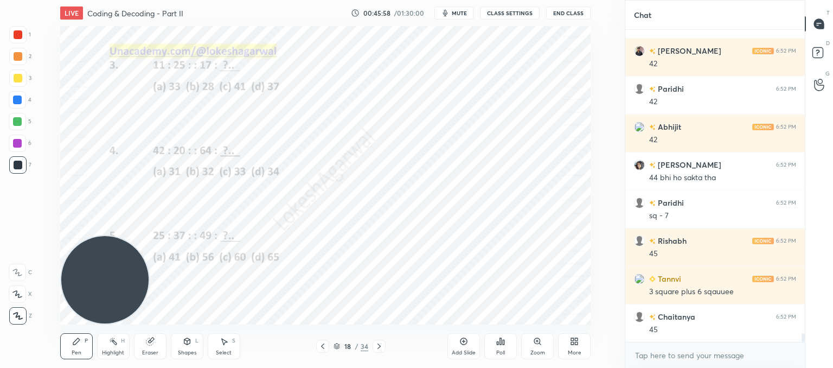
scroll to position [11115, 0]
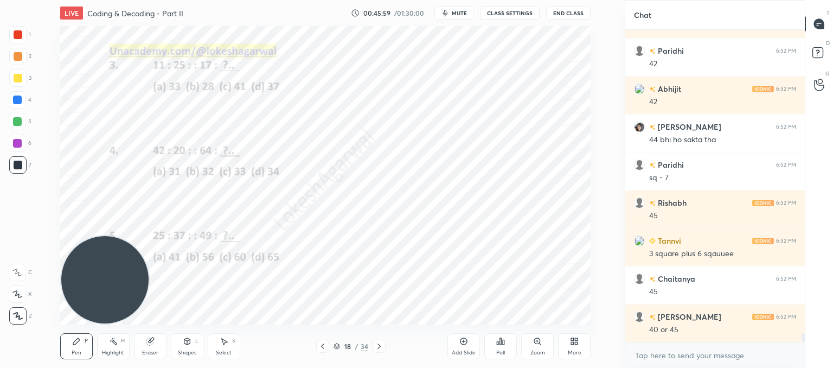
click at [150, 345] on div "Eraser" at bounding box center [150, 346] width 33 height 26
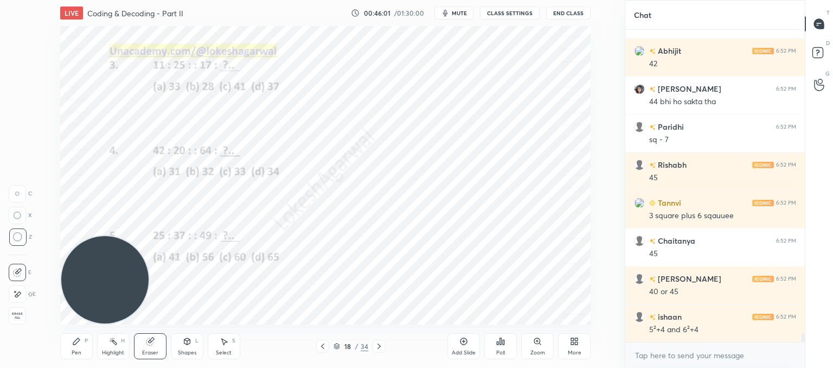
scroll to position [11191, 0]
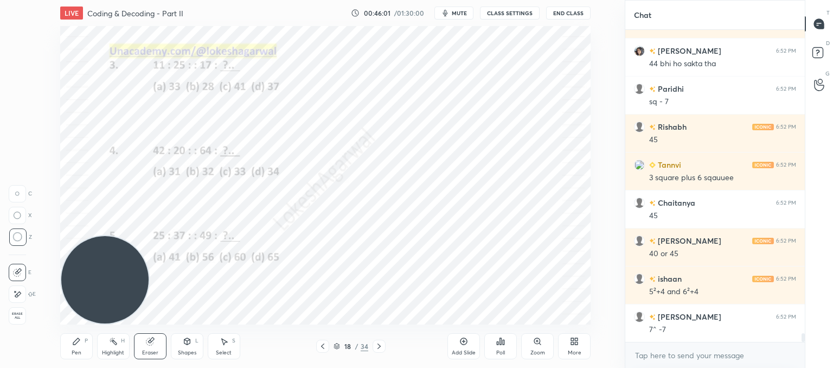
click at [75, 347] on div "Pen P" at bounding box center [76, 346] width 33 height 26
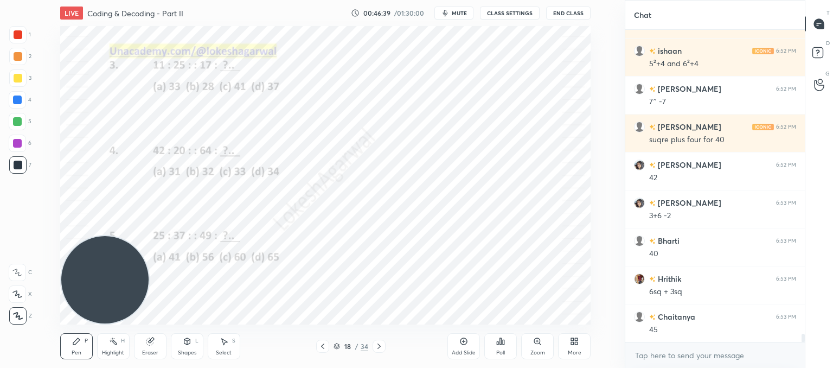
scroll to position [11457, 0]
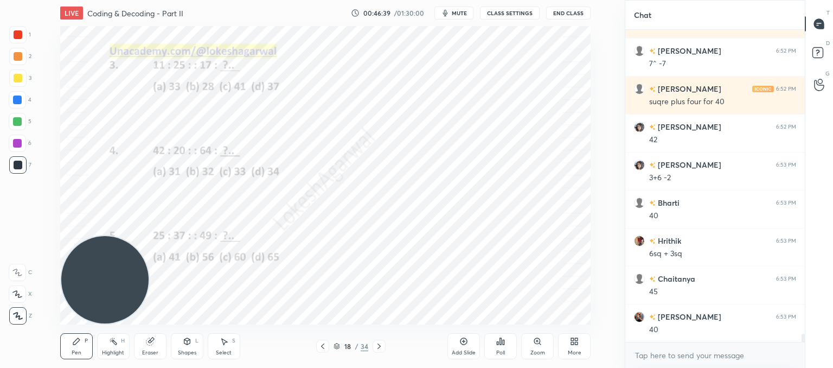
click at [224, 346] on div "Select S" at bounding box center [224, 346] width 33 height 26
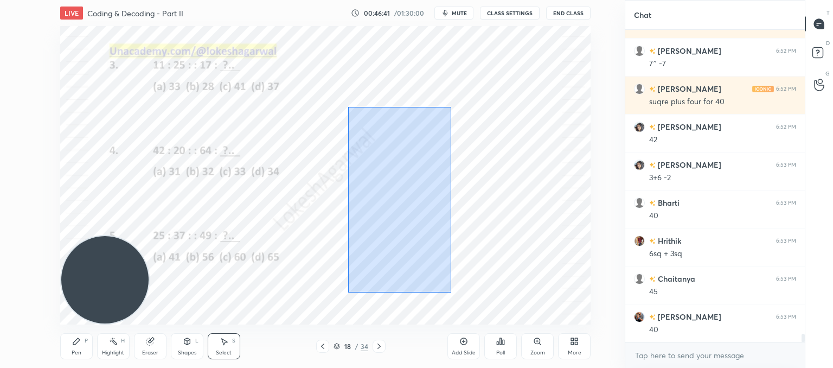
drag, startPoint x: 352, startPoint y: 110, endPoint x: 436, endPoint y: 238, distance: 153.0
click at [448, 290] on div "0 ° Undo Copy Paste here Duplicate Duplicate to new slide Delete" at bounding box center [325, 175] width 531 height 298
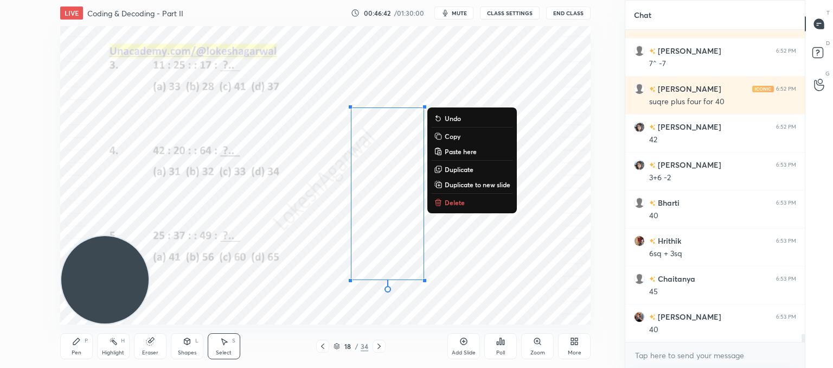
scroll to position [11495, 0]
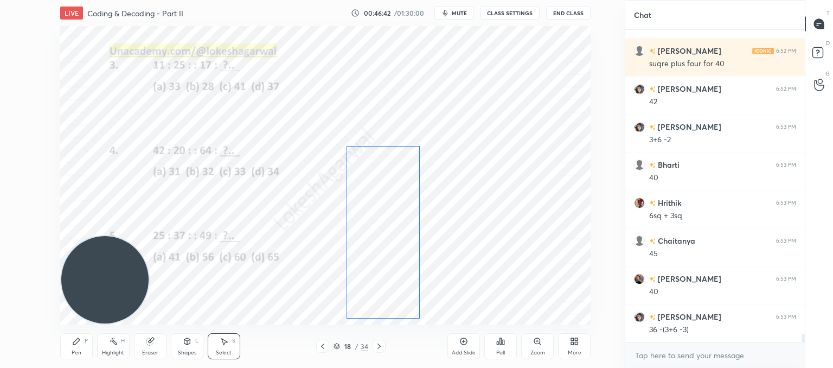
drag, startPoint x: 399, startPoint y: 188, endPoint x: 396, endPoint y: 225, distance: 37.1
click at [394, 226] on div "0 ° Undo Copy Paste here Duplicate Duplicate to new slide Delete" at bounding box center [325, 175] width 531 height 298
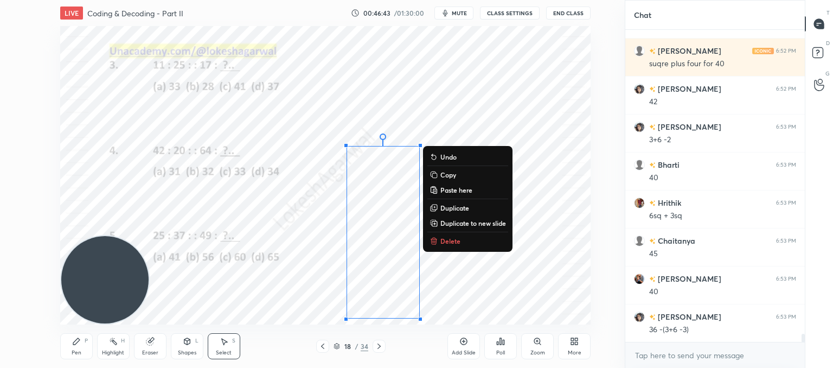
click at [538, 278] on div "0 ° Undo Copy Paste here Duplicate Duplicate to new slide Delete" at bounding box center [325, 175] width 531 height 298
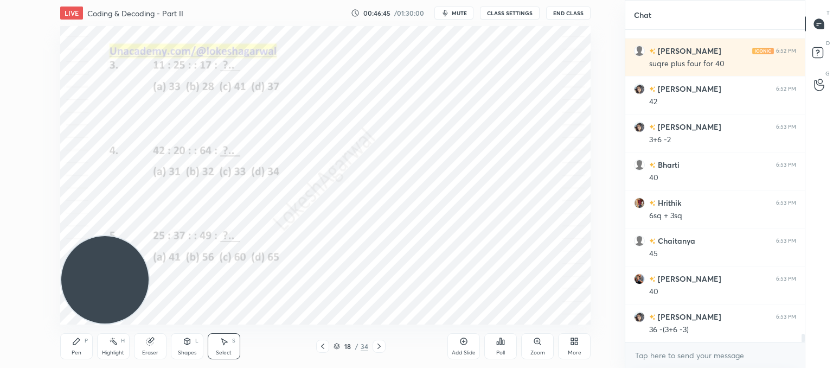
click at [85, 339] on div "Pen P" at bounding box center [76, 346] width 33 height 26
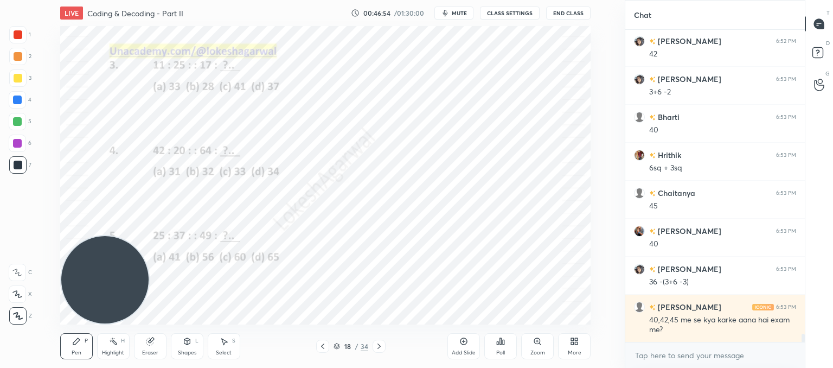
scroll to position [11581, 0]
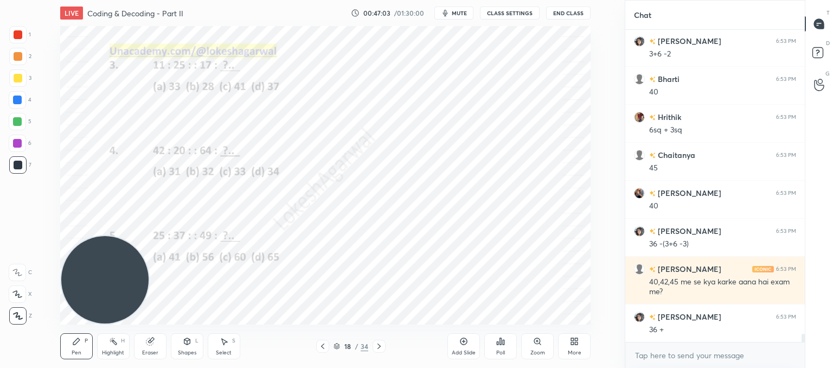
click at [438, 331] on div "LIVE Coding & Decoding - Part II 00:47:03 / 01:30:00 mute CLASS SETTINGS End Cl…" at bounding box center [326, 184] width 582 height 368
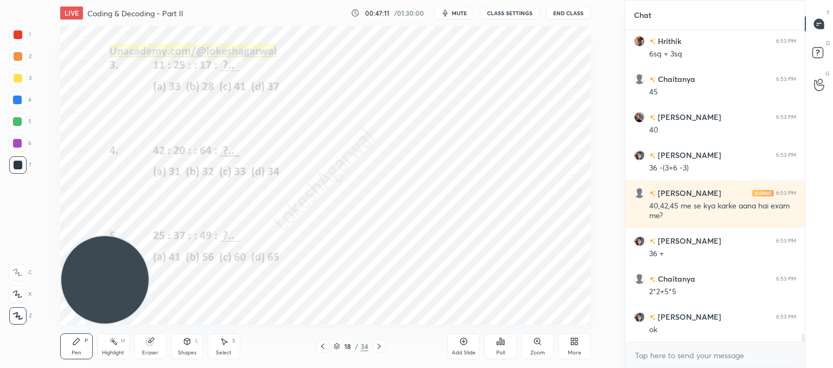
scroll to position [11695, 0]
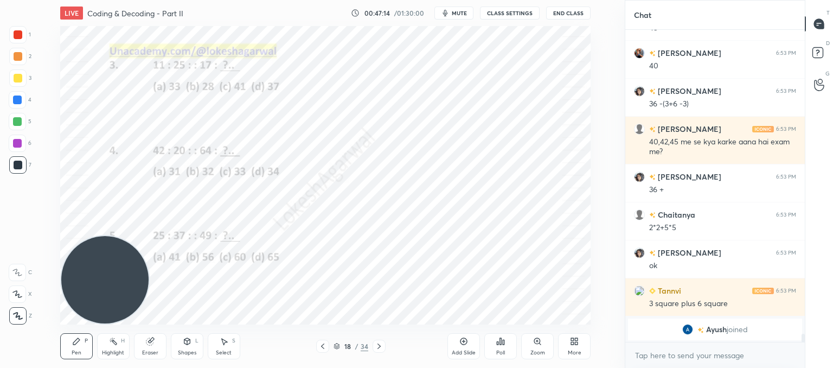
drag, startPoint x: 156, startPoint y: 338, endPoint x: 161, endPoint y: 330, distance: 9.0
click at [158, 337] on div "Eraser" at bounding box center [150, 346] width 33 height 26
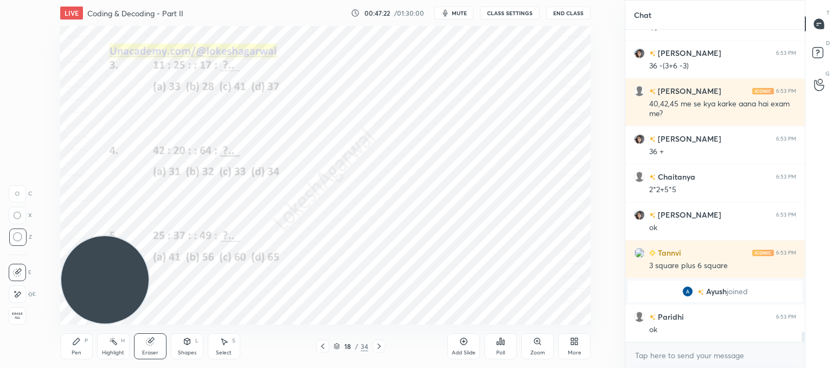
click at [76, 352] on div "Pen" at bounding box center [77, 352] width 10 height 5
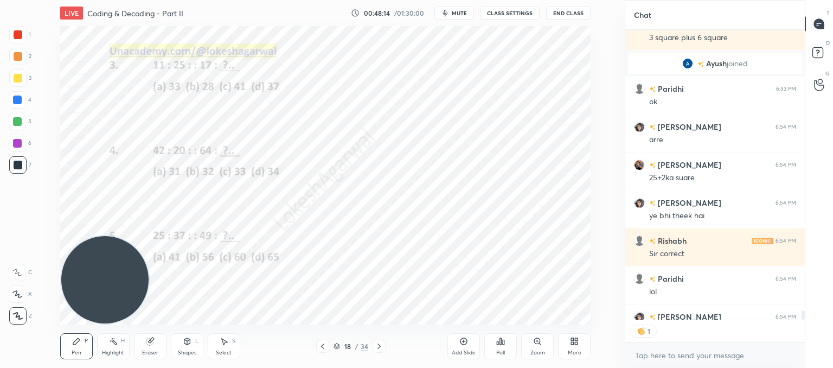
scroll to position [9407, 0]
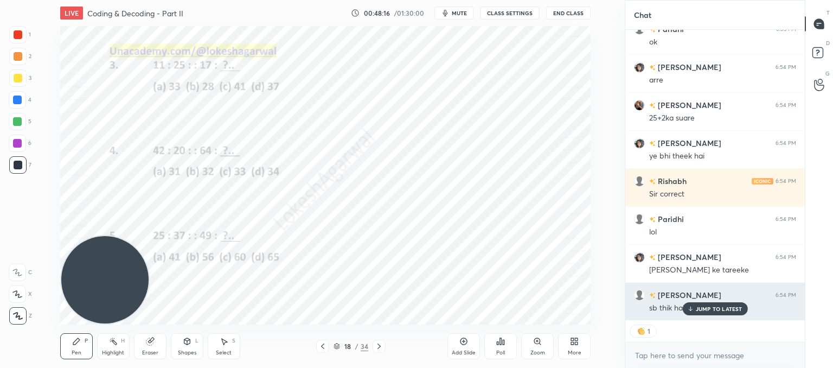
click at [705, 312] on div "JUMP TO LATEST" at bounding box center [714, 308] width 65 height 13
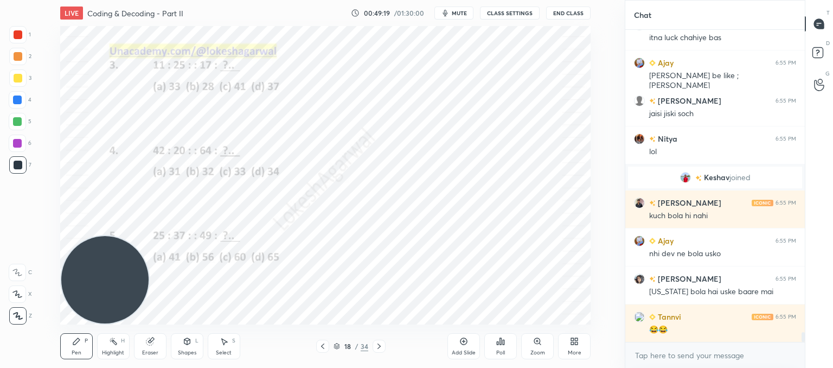
scroll to position [9688, 0]
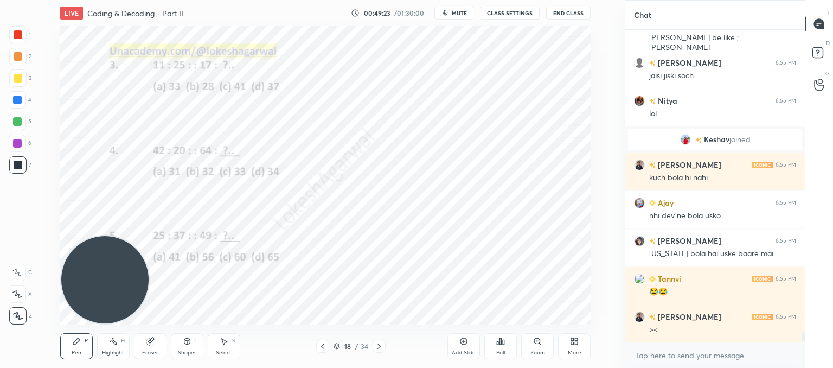
click at [158, 344] on div "Eraser" at bounding box center [150, 346] width 33 height 26
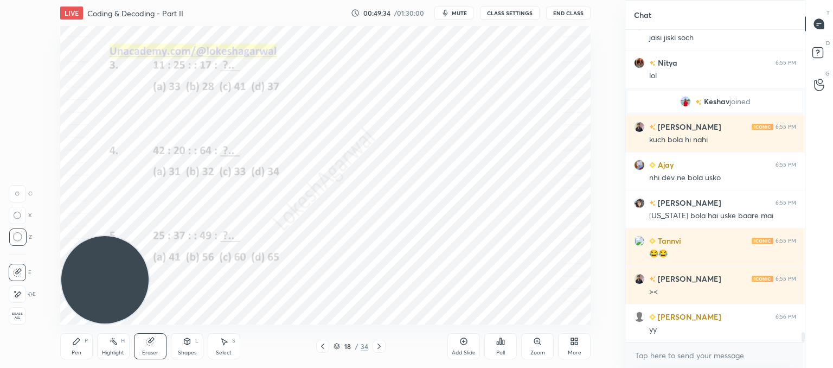
click at [229, 343] on div "Select S" at bounding box center [224, 346] width 33 height 26
drag, startPoint x: 434, startPoint y: 319, endPoint x: 425, endPoint y: 313, distance: 11.0
click at [420, 315] on div "LIVE Coding & Decoding - Part II 00:49:35 / 01:30:00 mute CLASS SETTINGS End Cl…" at bounding box center [326, 184] width 582 height 368
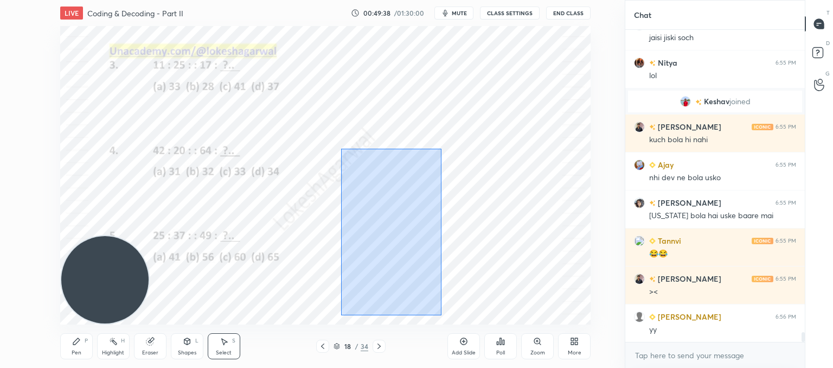
drag, startPoint x: 395, startPoint y: 304, endPoint x: 345, endPoint y: 150, distance: 161.4
click at [345, 150] on div "0 ° Undo Copy Paste here Duplicate Duplicate to new slide Delete" at bounding box center [325, 175] width 531 height 298
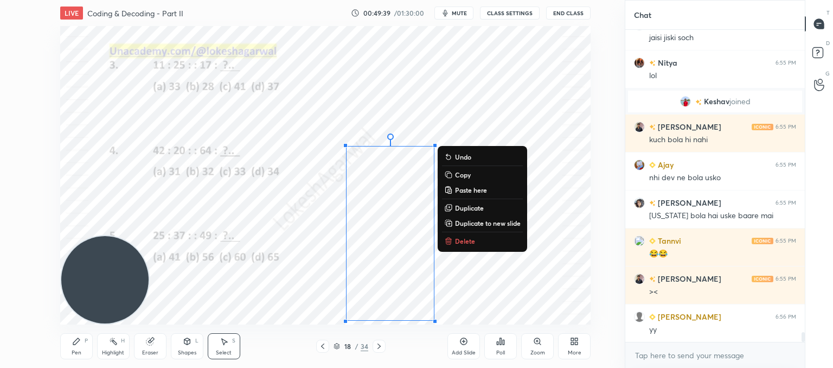
click at [468, 237] on p "Delete" at bounding box center [465, 241] width 20 height 9
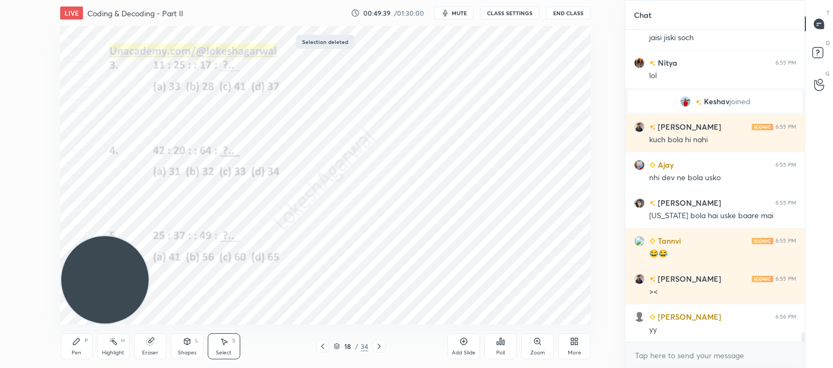
drag, startPoint x: 328, startPoint y: 144, endPoint x: 362, endPoint y: 189, distance: 57.3
click at [364, 190] on div "0 ° Undo Copy Paste here Duplicate Duplicate to new slide Delete" at bounding box center [325, 175] width 531 height 298
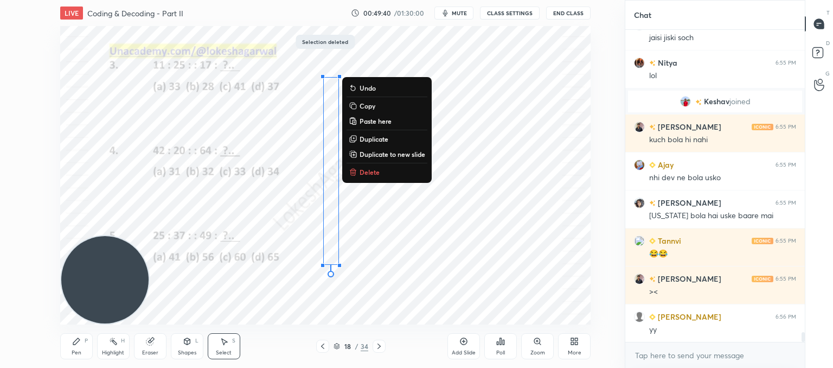
click at [382, 171] on button "Delete" at bounding box center [387, 171] width 81 height 13
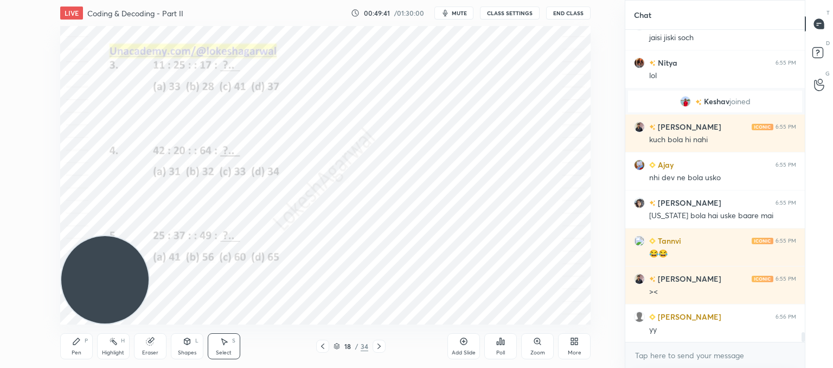
click at [379, 346] on icon at bounding box center [379, 346] width 9 height 9
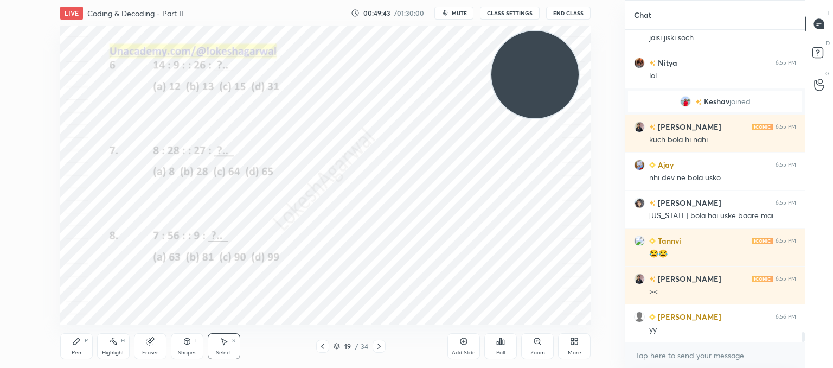
drag, startPoint x: 124, startPoint y: 288, endPoint x: 476, endPoint y: 99, distance: 399.8
click at [527, 88] on video at bounding box center [535, 74] width 87 height 87
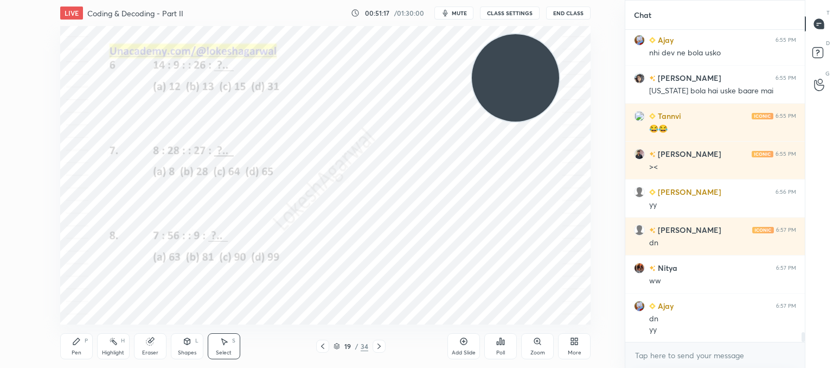
scroll to position [9889, 0]
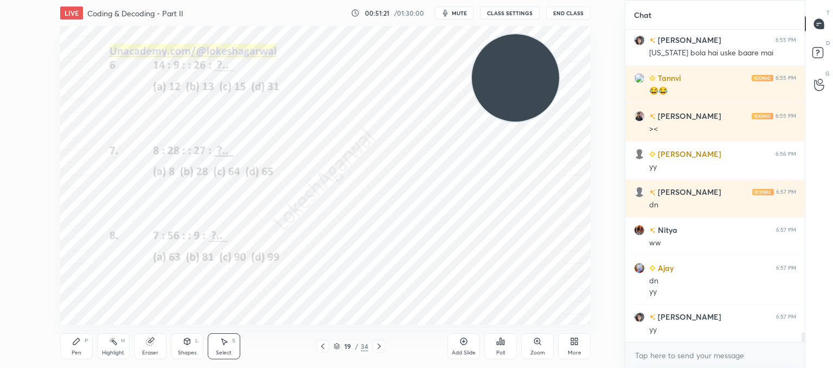
click at [496, 341] on icon at bounding box center [500, 341] width 9 height 9
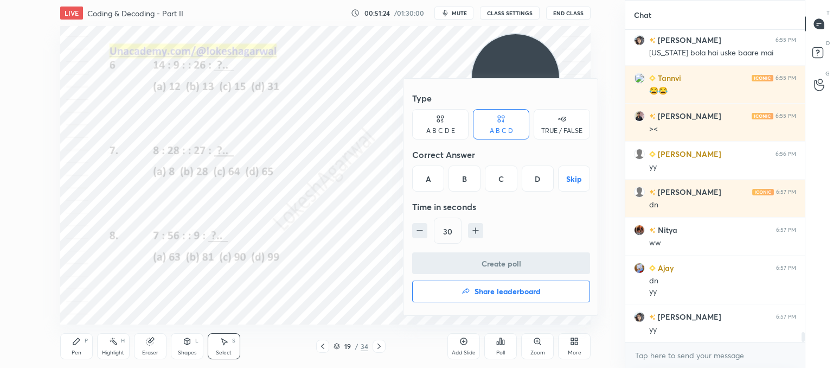
click at [501, 172] on div "C" at bounding box center [501, 178] width 32 height 26
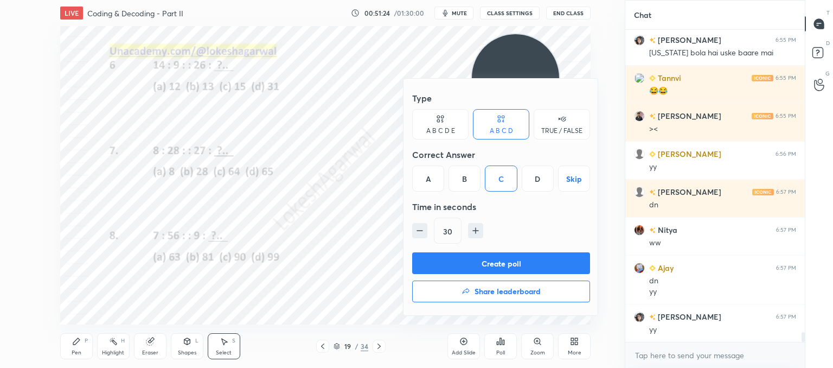
click at [470, 259] on button "Create poll" at bounding box center [501, 263] width 178 height 22
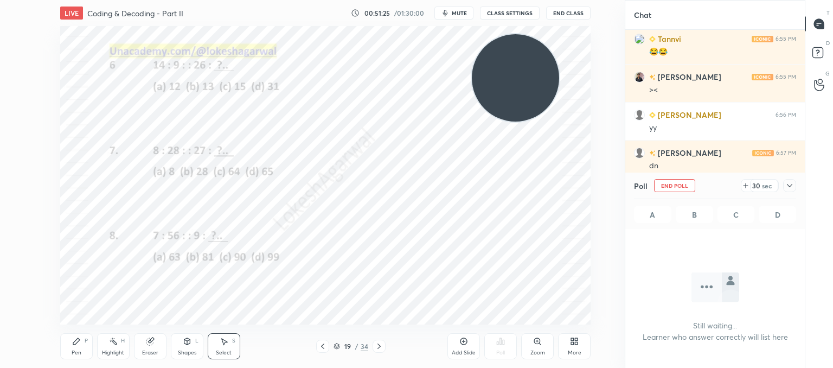
scroll to position [4, 3]
drag, startPoint x: 102, startPoint y: 72, endPoint x: 129, endPoint y: 66, distance: 27.9
click at [129, 66] on div "0 ° Undo Copy Paste here Duplicate Duplicate to new slide Delete" at bounding box center [325, 175] width 531 height 298
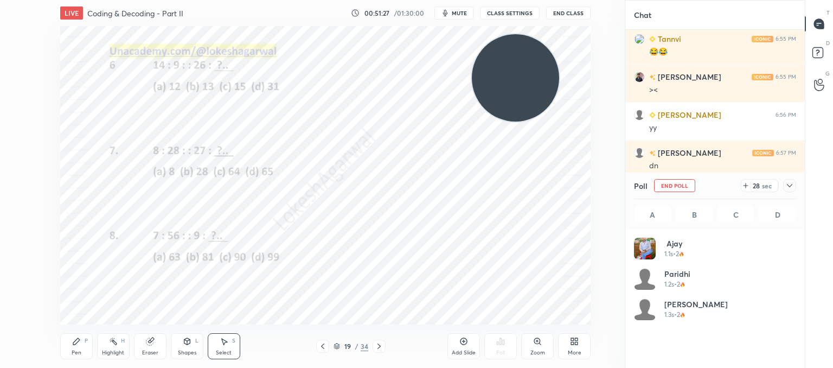
click at [71, 348] on div "Pen P" at bounding box center [76, 346] width 33 height 26
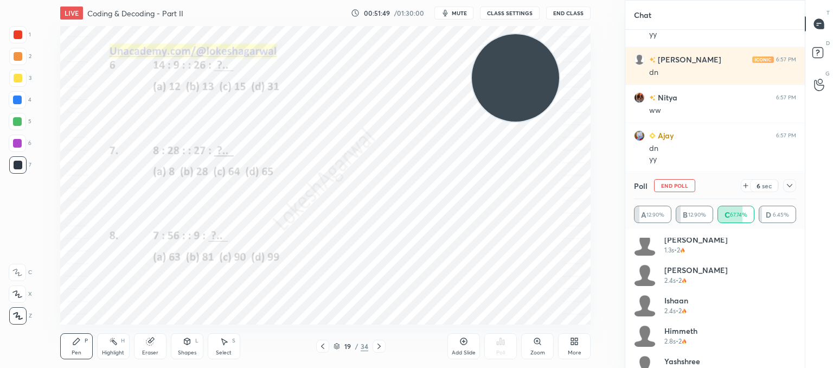
scroll to position [0, 0]
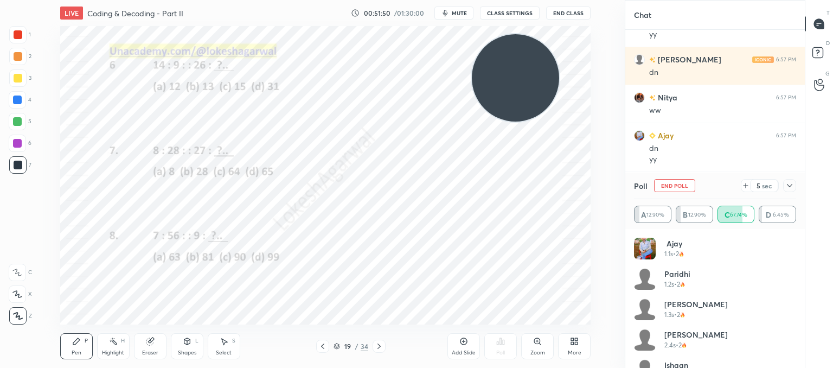
click at [791, 189] on icon at bounding box center [790, 185] width 9 height 9
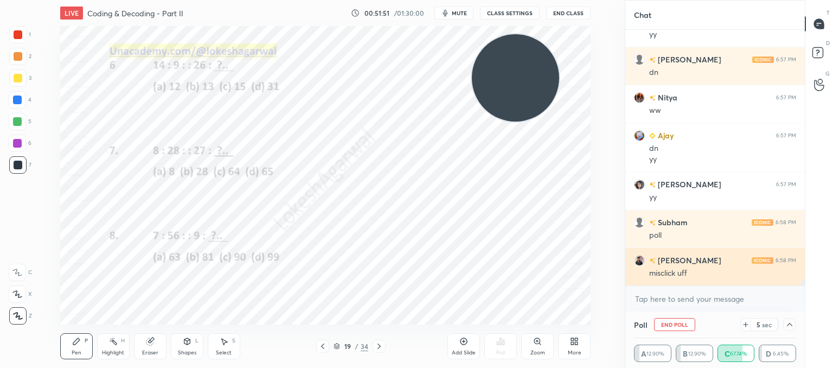
scroll to position [0, 3]
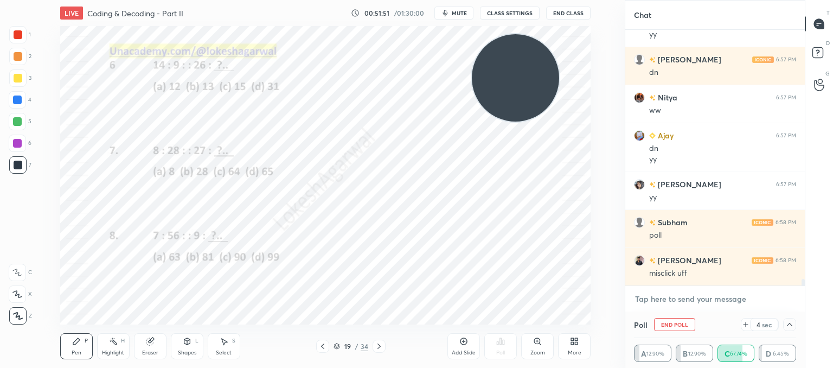
click at [679, 300] on textarea at bounding box center [715, 298] width 162 height 17
click at [749, 322] on icon at bounding box center [746, 324] width 9 height 9
click at [665, 301] on textarea at bounding box center [715, 298] width 162 height 17
click at [682, 303] on textarea at bounding box center [715, 298] width 162 height 17
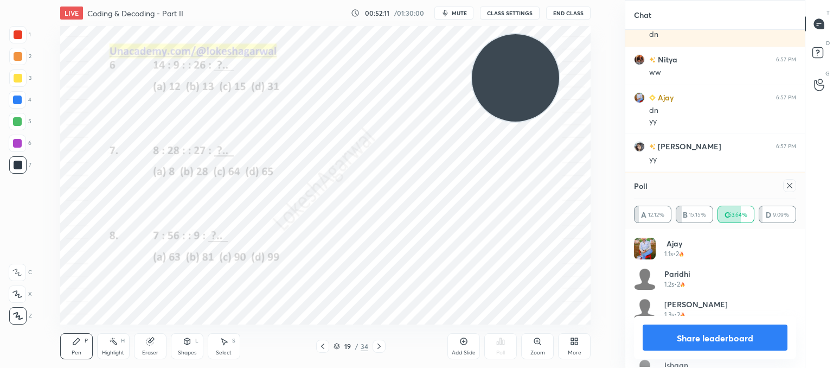
scroll to position [2, 3]
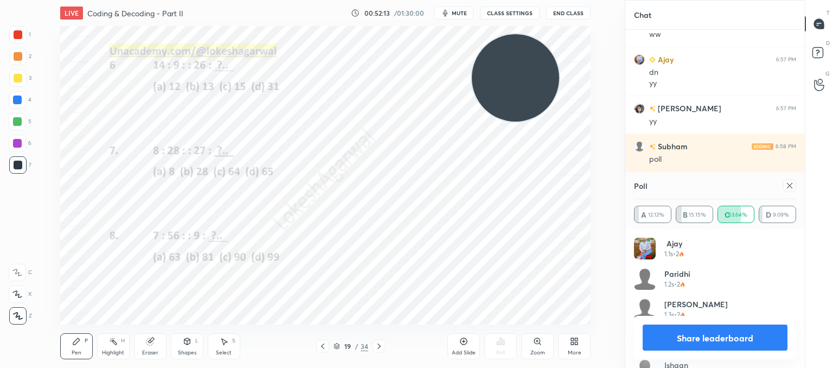
click at [786, 183] on icon at bounding box center [790, 185] width 9 height 9
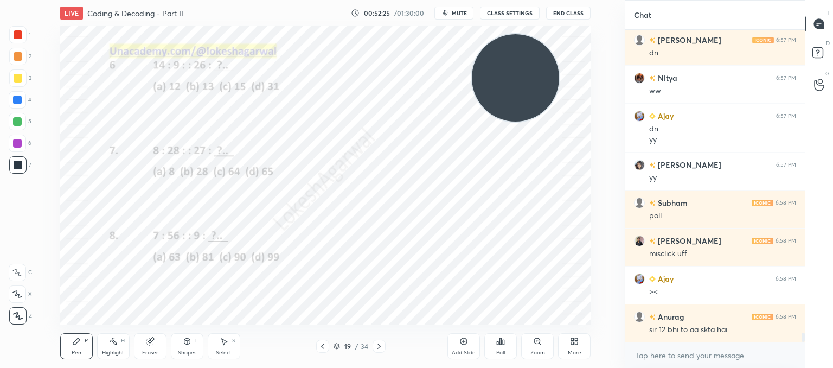
click at [506, 347] on div "Poll" at bounding box center [500, 346] width 33 height 26
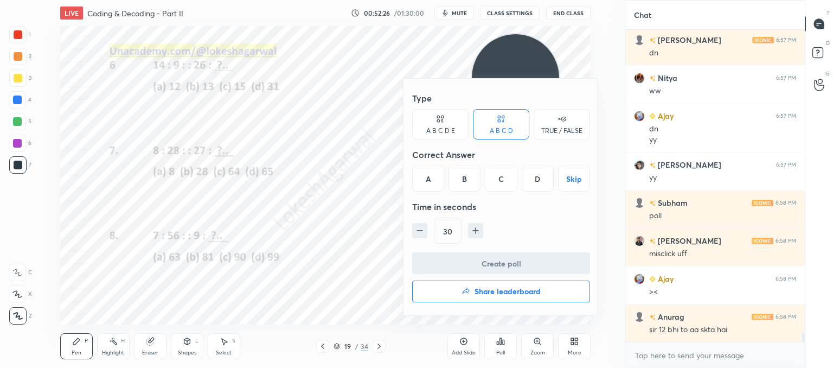
click at [532, 176] on div "D" at bounding box center [538, 178] width 32 height 26
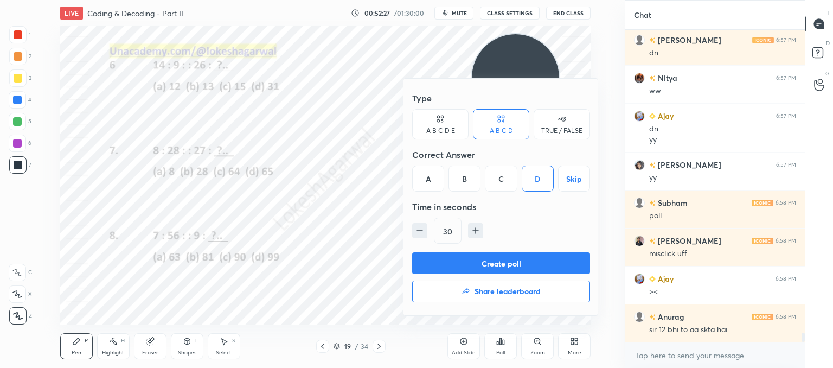
click at [479, 261] on button "Create poll" at bounding box center [501, 263] width 178 height 22
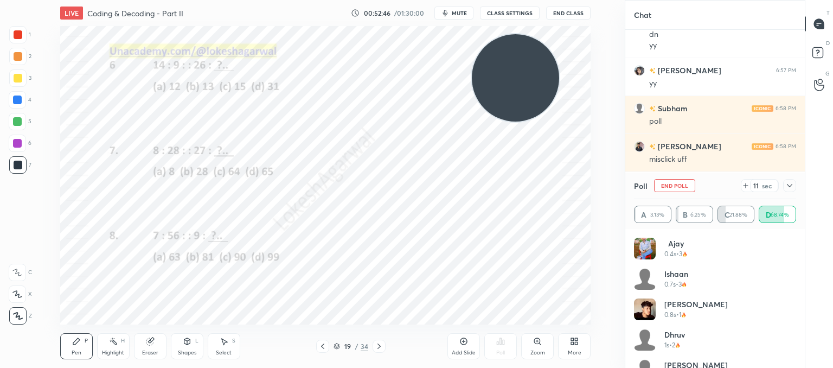
click at [790, 184] on icon at bounding box center [790, 185] width 9 height 9
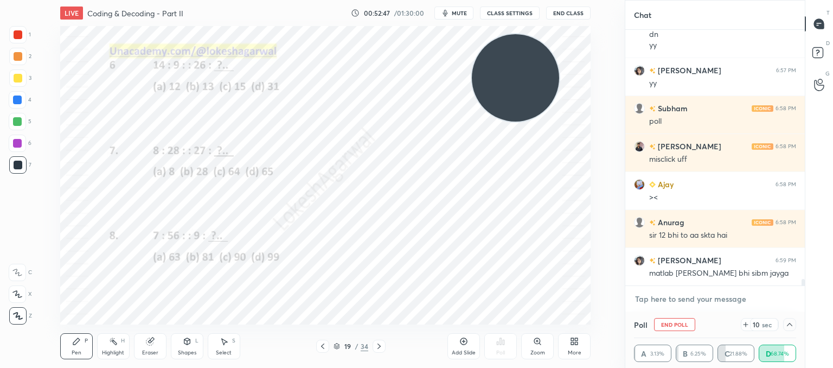
click at [664, 296] on textarea at bounding box center [715, 298] width 162 height 17
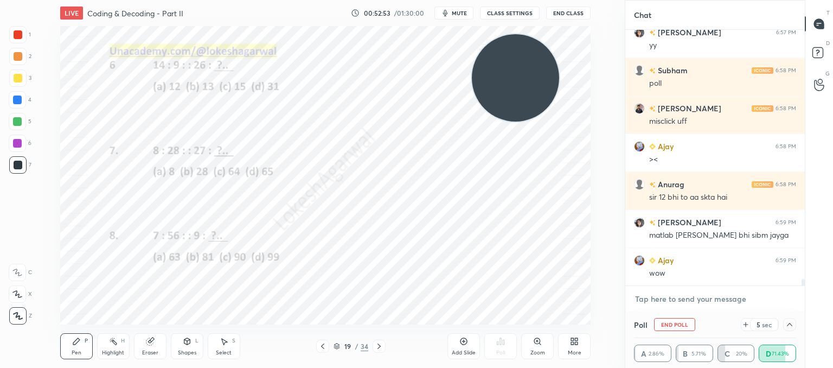
click at [668, 295] on textarea at bounding box center [715, 298] width 162 height 17
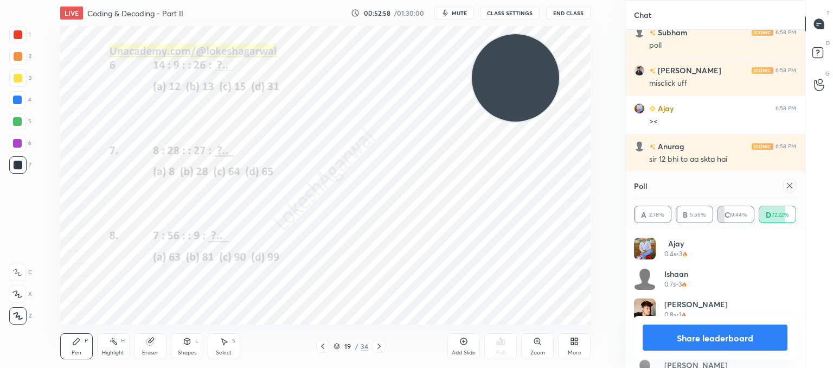
click at [789, 184] on icon at bounding box center [790, 185] width 9 height 9
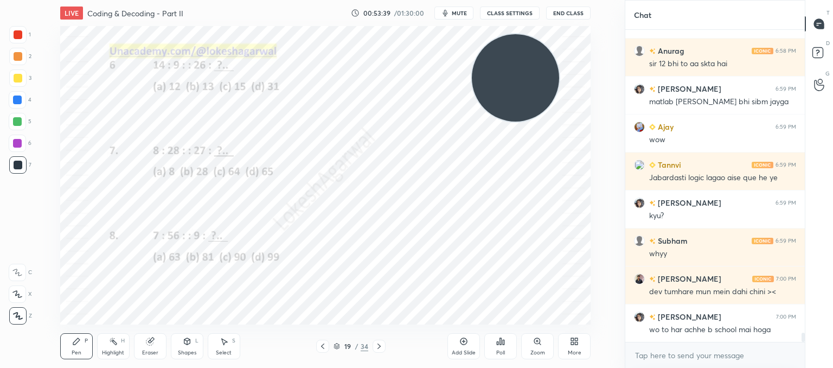
scroll to position [10345, 0]
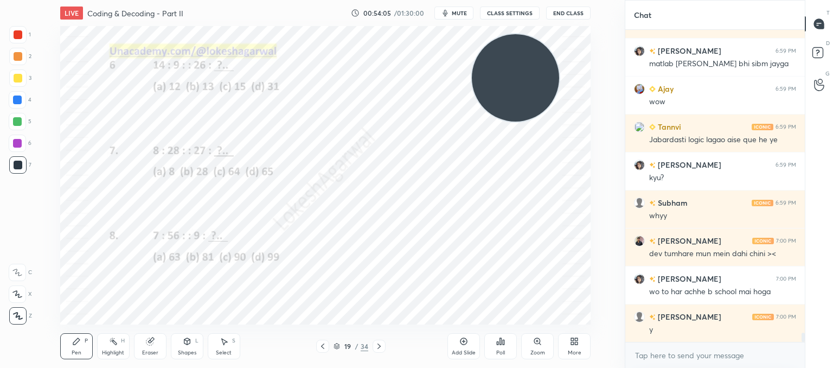
click at [223, 347] on div "Select S" at bounding box center [224, 346] width 33 height 26
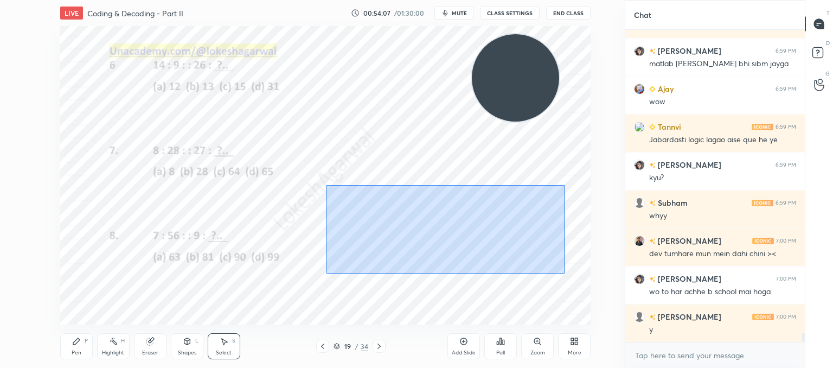
drag, startPoint x: 327, startPoint y: 185, endPoint x: 595, endPoint y: 247, distance: 275.6
click at [567, 272] on div "0 ° Undo Copy Paste here Duplicate Duplicate to new slide Delete" at bounding box center [325, 175] width 531 height 298
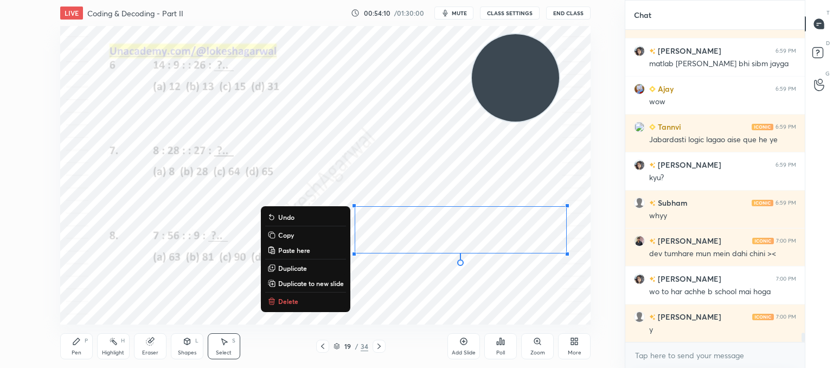
drag, startPoint x: 284, startPoint y: 301, endPoint x: 423, endPoint y: 254, distance: 146.3
click at [285, 301] on p "Delete" at bounding box center [288, 301] width 20 height 9
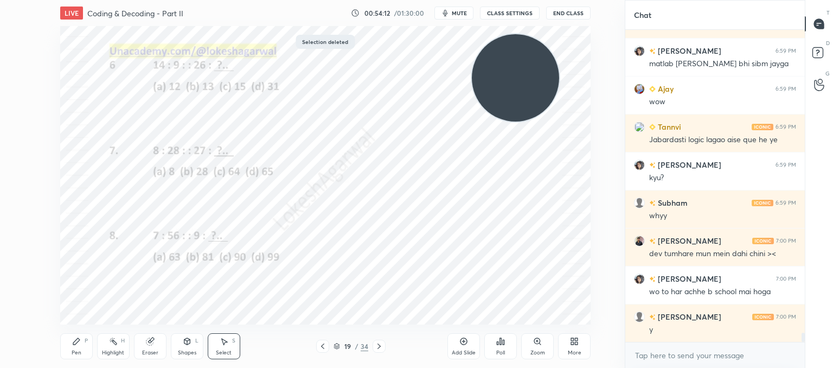
click at [506, 346] on div "Poll" at bounding box center [500, 346] width 33 height 26
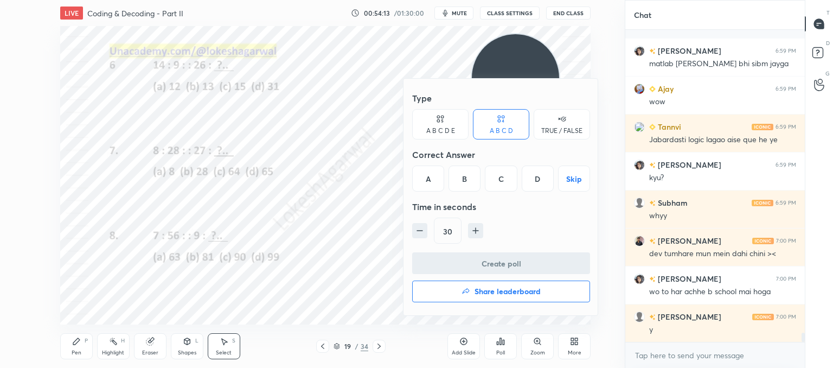
scroll to position [10393, 0]
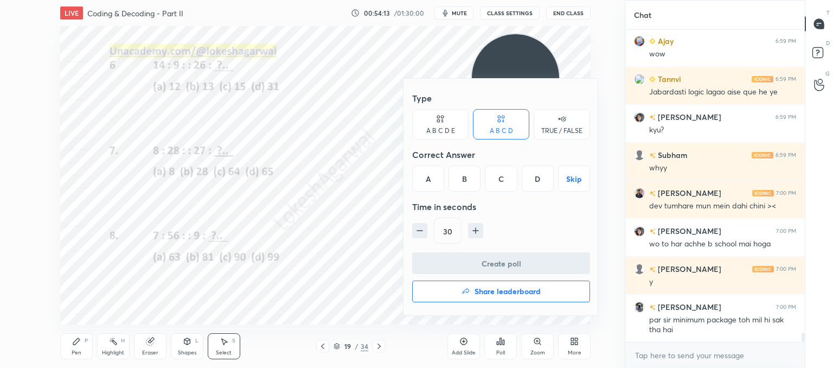
click at [509, 177] on div "C" at bounding box center [501, 178] width 32 height 26
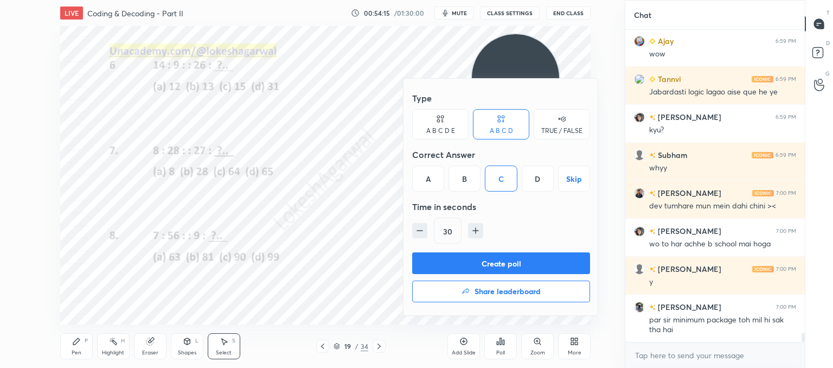
click at [492, 259] on button "Create poll" at bounding box center [501, 263] width 178 height 22
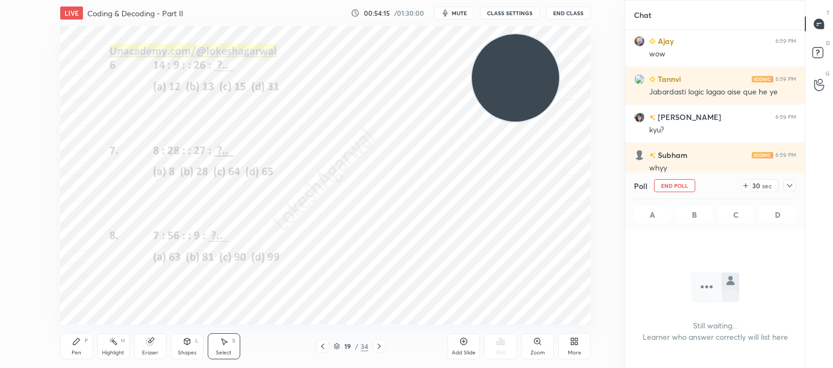
scroll to position [3, 3]
drag, startPoint x: 777, startPoint y: 183, endPoint x: 782, endPoint y: 187, distance: 6.2
click at [777, 183] on div "29 sec" at bounding box center [764, 185] width 28 height 13
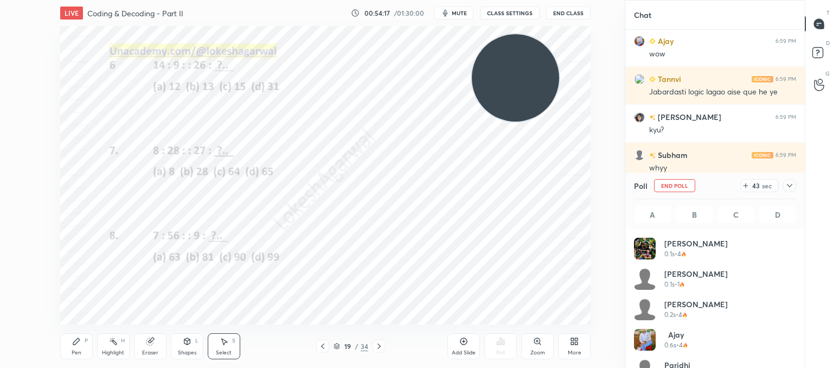
click at [789, 185] on icon at bounding box center [790, 185] width 9 height 9
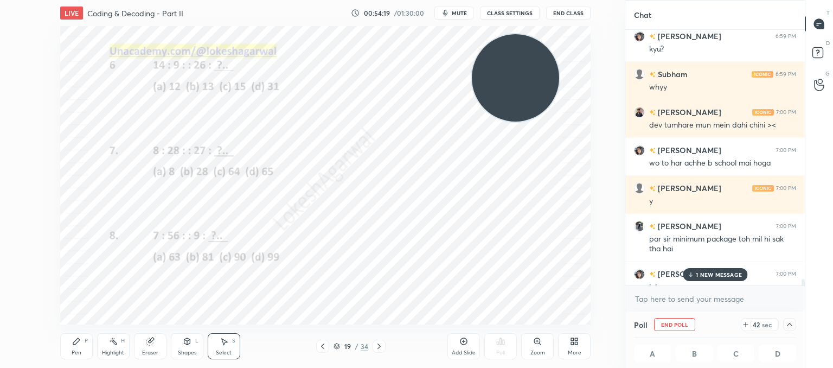
scroll to position [10487, 0]
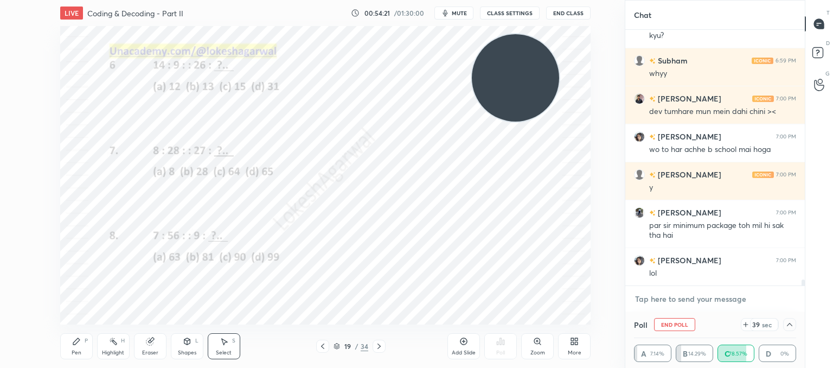
click at [672, 302] on textarea at bounding box center [715, 298] width 162 height 17
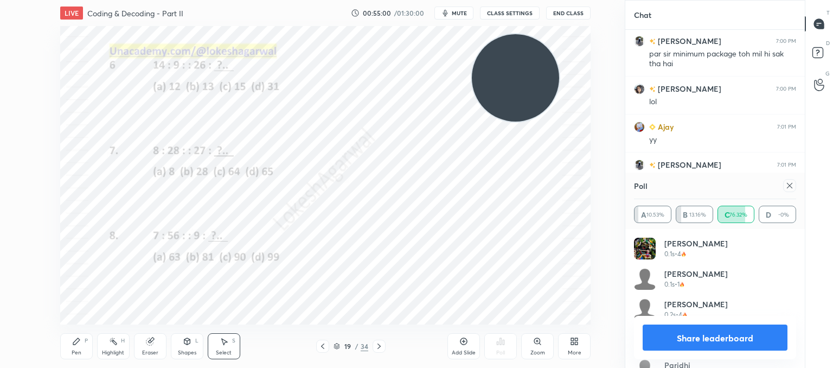
scroll to position [127, 159]
click at [788, 184] on icon at bounding box center [790, 185] width 9 height 9
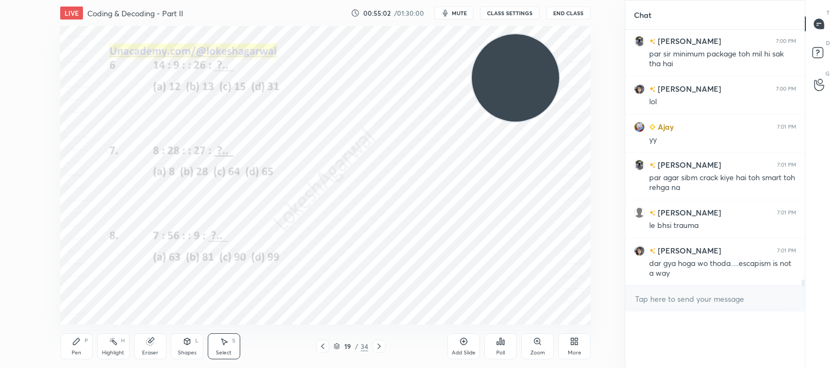
scroll to position [3, 3]
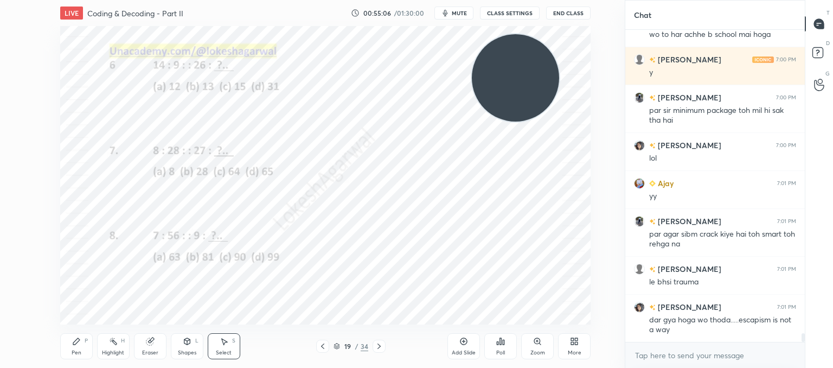
click at [72, 342] on div "Pen P" at bounding box center [76, 346] width 33 height 26
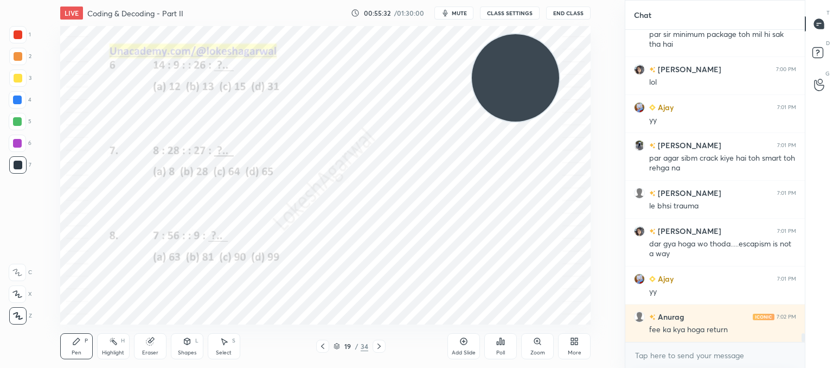
scroll to position [10716, 0]
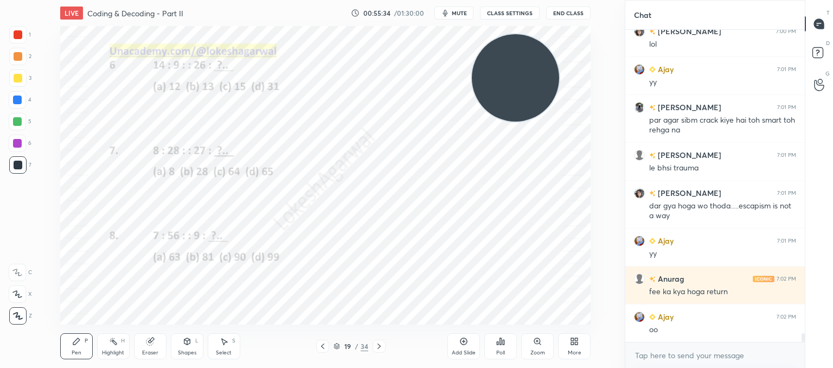
drag, startPoint x: 146, startPoint y: 346, endPoint x: 154, endPoint y: 341, distance: 9.5
click at [150, 343] on div "Eraser" at bounding box center [150, 346] width 33 height 26
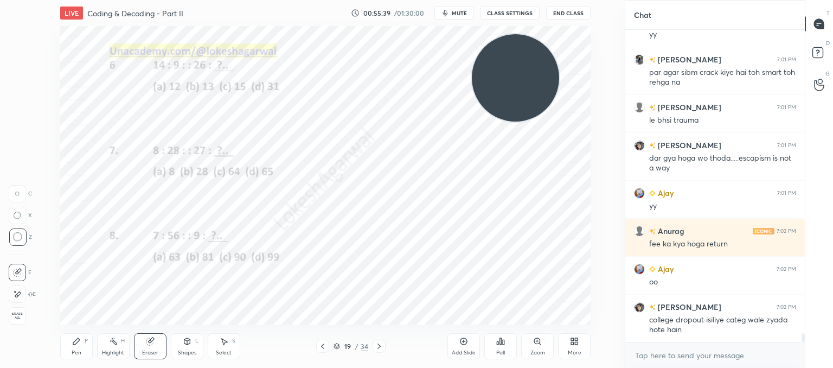
drag, startPoint x: 74, startPoint y: 341, endPoint x: 78, endPoint y: 328, distance: 13.0
click at [74, 338] on icon at bounding box center [76, 341] width 9 height 9
click at [154, 345] on div "Eraser" at bounding box center [150, 346] width 33 height 26
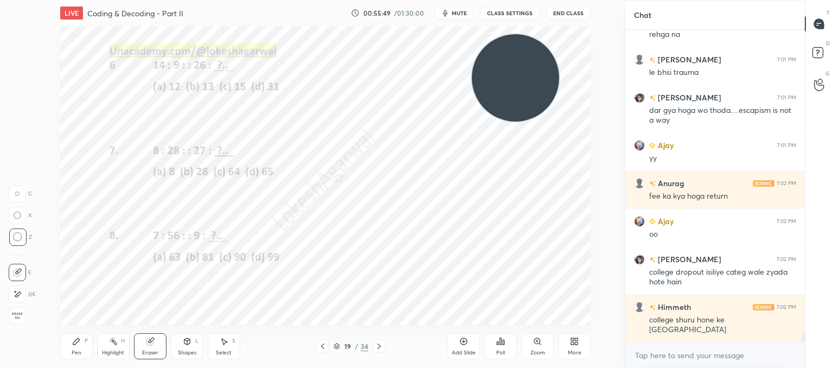
drag, startPoint x: 186, startPoint y: 346, endPoint x: 180, endPoint y: 347, distance: 6.1
click at [184, 347] on div "Shapes L" at bounding box center [187, 346] width 33 height 26
click at [72, 346] on div "Pen P" at bounding box center [76, 346] width 33 height 26
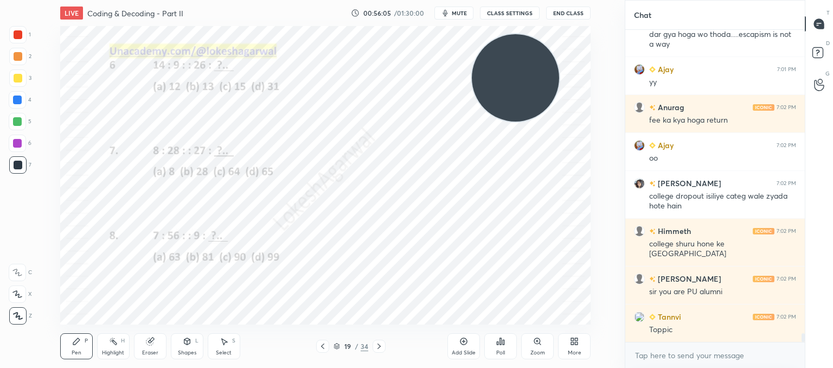
scroll to position [10925, 0]
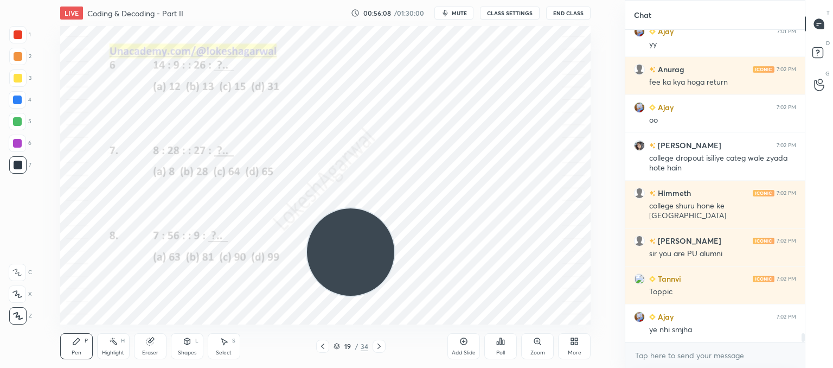
drag, startPoint x: 469, startPoint y: 87, endPoint x: 341, endPoint y: 214, distance: 180.3
click at [332, 232] on video at bounding box center [350, 251] width 87 height 87
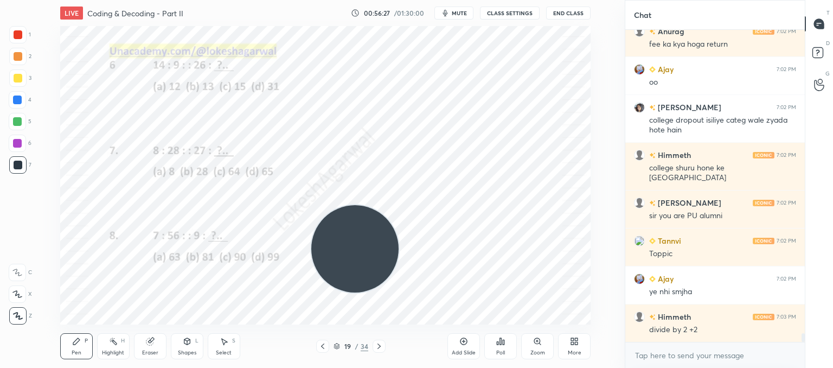
scroll to position [11001, 0]
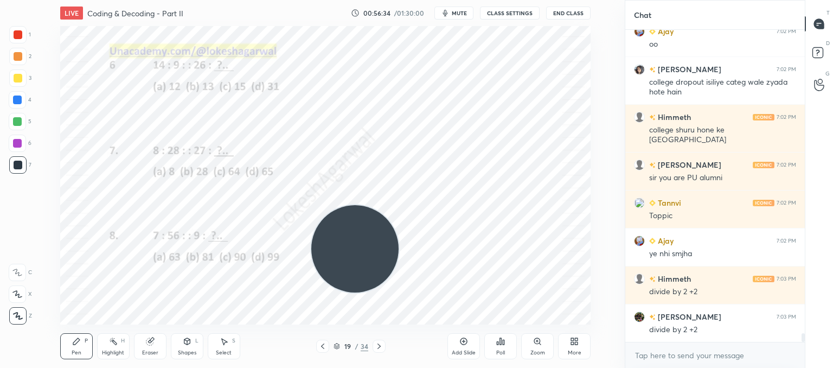
click at [146, 338] on icon at bounding box center [150, 341] width 9 height 9
drag, startPoint x: 68, startPoint y: 344, endPoint x: 78, endPoint y: 333, distance: 15.4
click at [69, 343] on div "Pen P" at bounding box center [76, 346] width 33 height 26
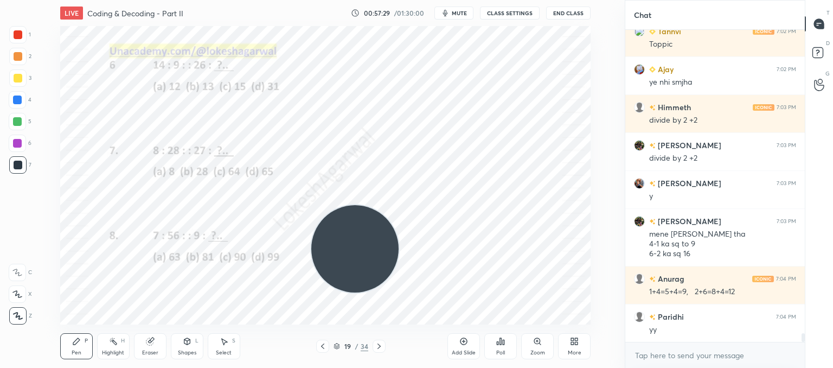
scroll to position [11211, 0]
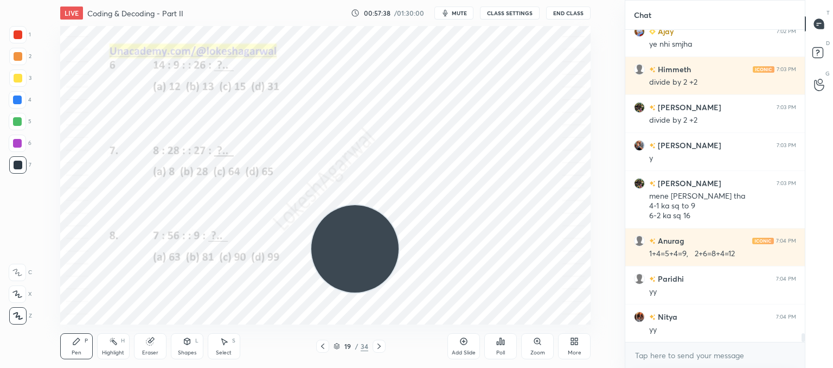
drag, startPoint x: 150, startPoint y: 352, endPoint x: 150, endPoint y: 345, distance: 7.6
click at [150, 352] on div "Eraser" at bounding box center [150, 352] width 16 height 5
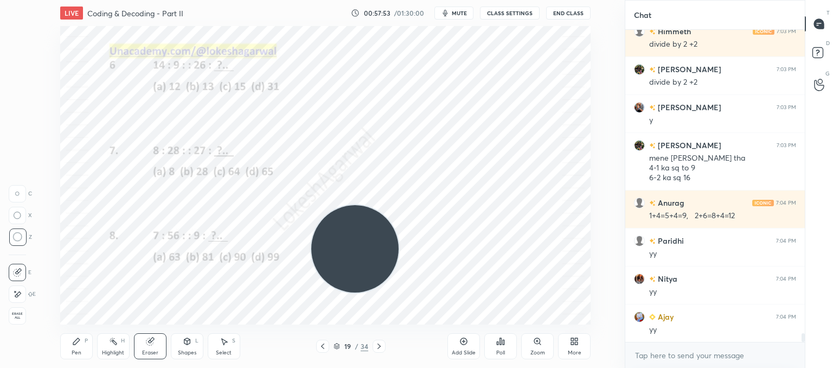
scroll to position [11287, 0]
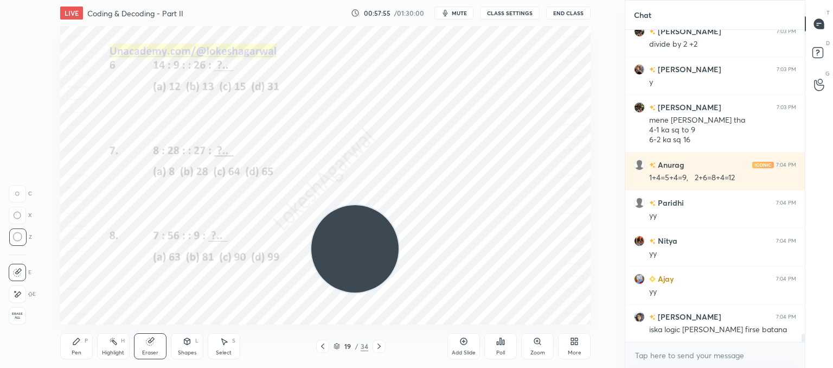
drag, startPoint x: 74, startPoint y: 350, endPoint x: 110, endPoint y: 334, distance: 39.6
click at [77, 348] on div "Pen P" at bounding box center [76, 346] width 33 height 26
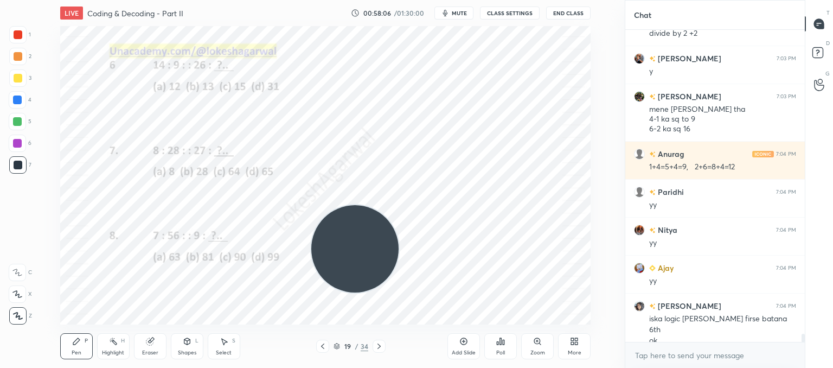
scroll to position [11308, 0]
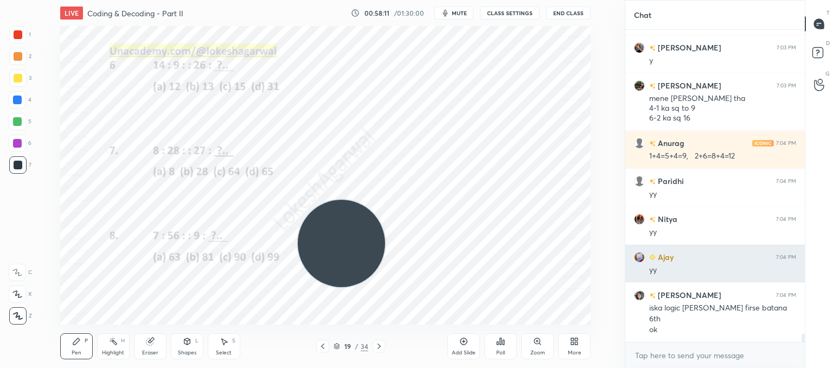
drag, startPoint x: 381, startPoint y: 243, endPoint x: 629, endPoint y: 256, distance: 248.2
click at [668, 274] on div "1 2 3 4 5 6 7 C X Z C X Z E E Erase all H H LIVE Coding & Decoding - Part II 00…" at bounding box center [416, 184] width 833 height 368
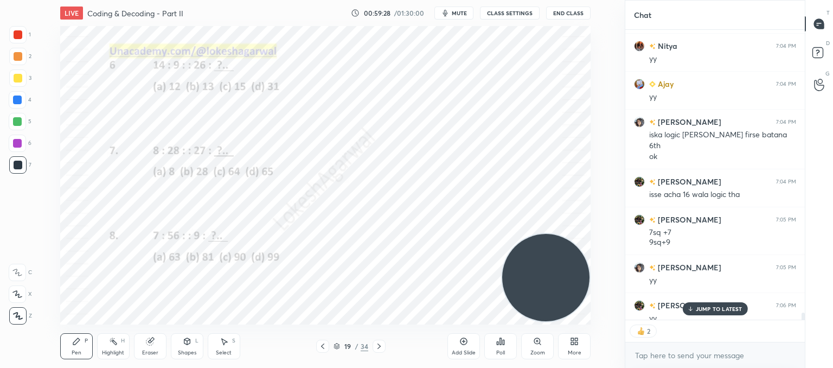
scroll to position [11492, 0]
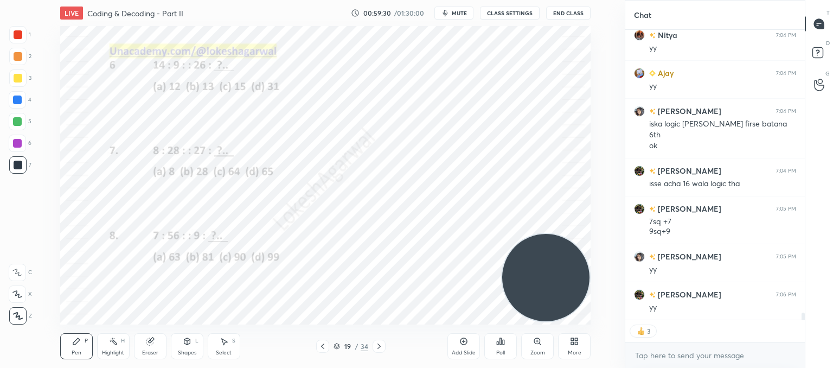
click at [382, 346] on icon at bounding box center [379, 346] width 9 height 9
click at [380, 346] on icon at bounding box center [379, 346] width 9 height 9
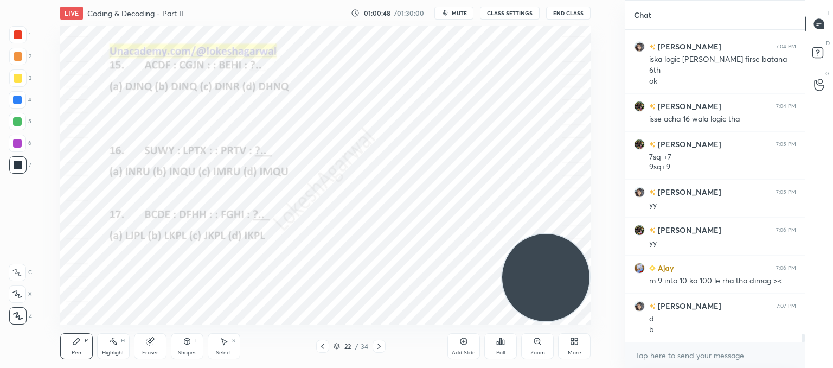
scroll to position [11595, 0]
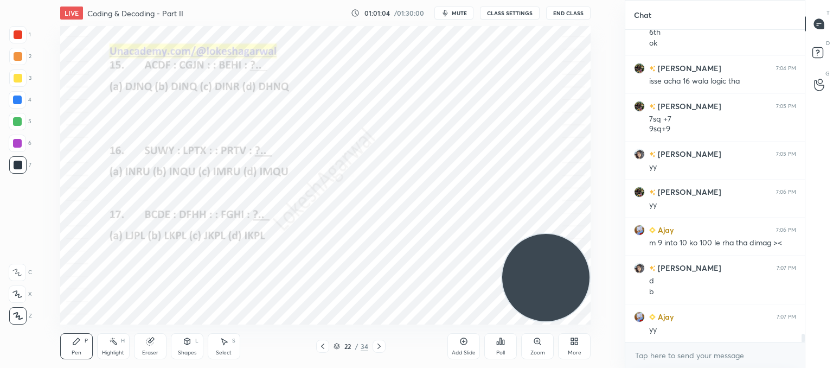
click at [218, 350] on div "Select" at bounding box center [224, 352] width 16 height 5
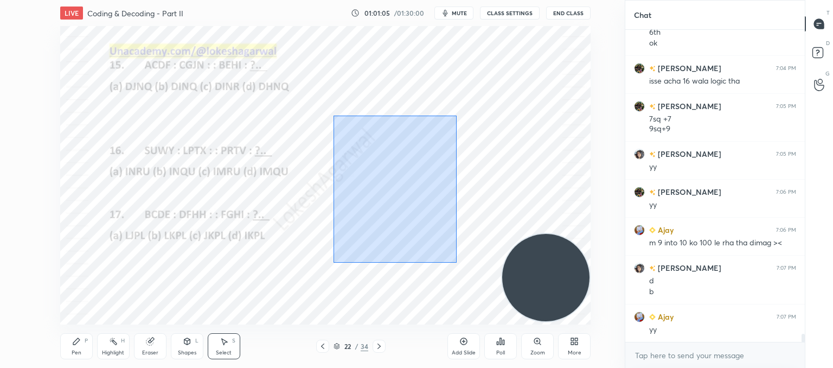
drag, startPoint x: 451, startPoint y: 255, endPoint x: 321, endPoint y: 107, distance: 196.8
click at [321, 107] on div "0 ° Undo Copy Paste here Duplicate Duplicate to new slide Delete" at bounding box center [325, 175] width 531 height 298
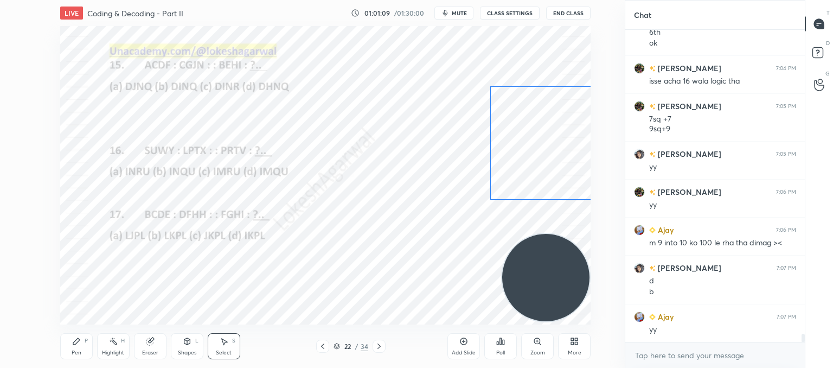
drag, startPoint x: 374, startPoint y: 152, endPoint x: 536, endPoint y: 120, distance: 164.8
click at [536, 120] on div "0 ° Undo Copy Paste here Duplicate Duplicate to new slide Delete" at bounding box center [325, 175] width 531 height 298
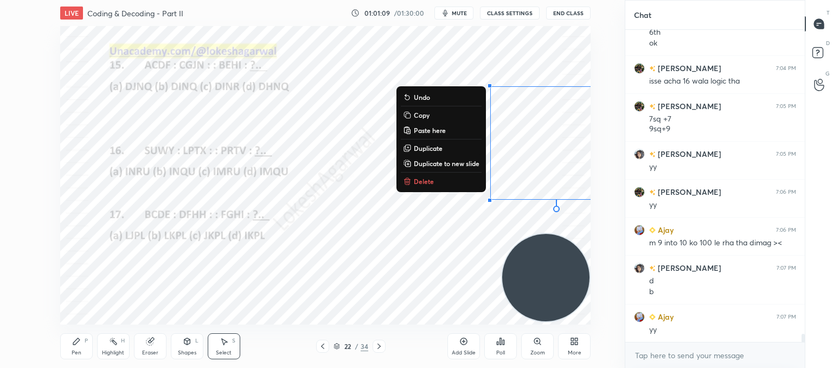
click at [423, 253] on div "0 ° Undo Copy Paste here Duplicate Duplicate to new slide Delete" at bounding box center [325, 175] width 531 height 298
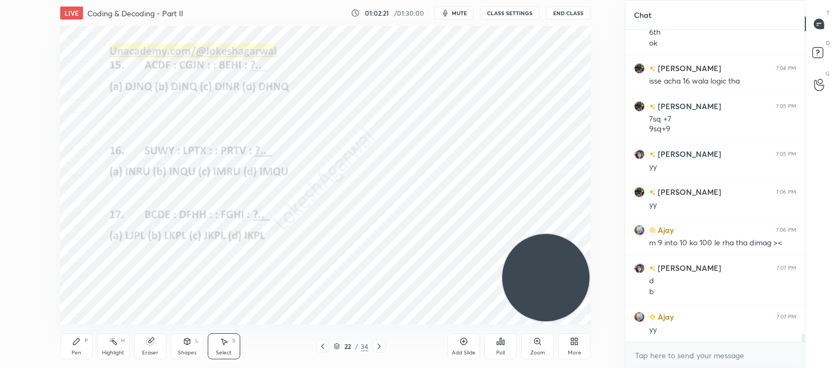
scroll to position [11633, 0]
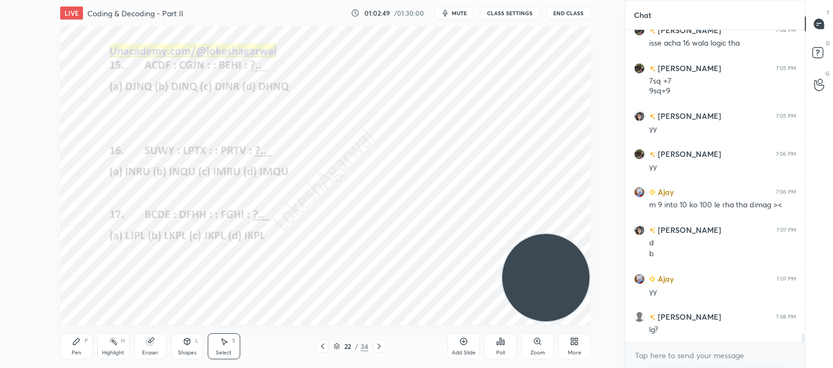
click at [146, 340] on icon at bounding box center [150, 341] width 9 height 9
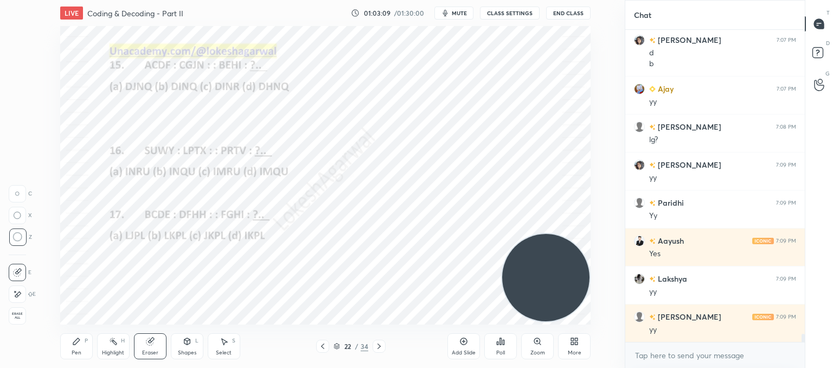
scroll to position [11861, 0]
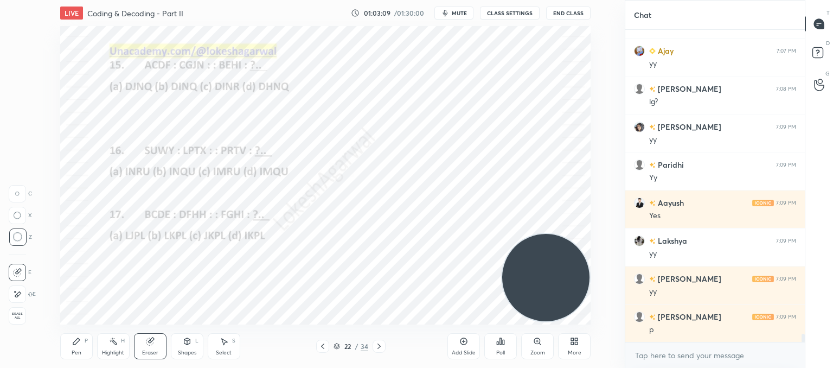
click at [497, 347] on div "Poll" at bounding box center [500, 346] width 33 height 26
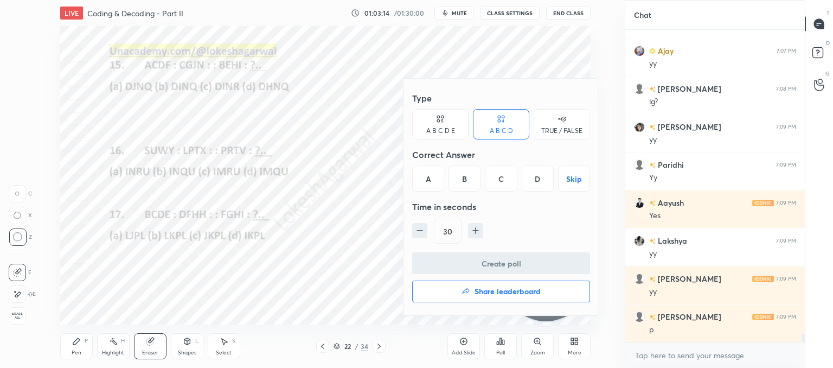
click at [533, 176] on div "D" at bounding box center [538, 178] width 32 height 26
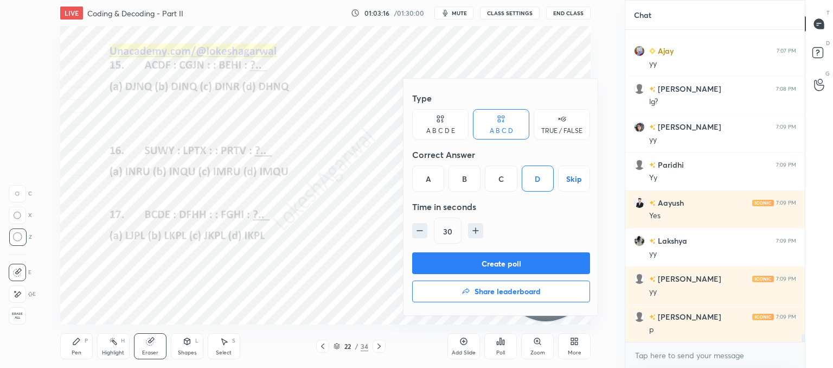
click at [475, 256] on button "Create poll" at bounding box center [501, 263] width 178 height 22
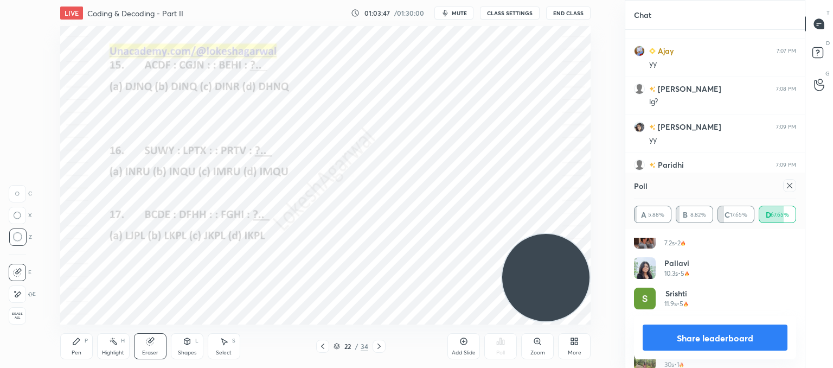
scroll to position [599, 0]
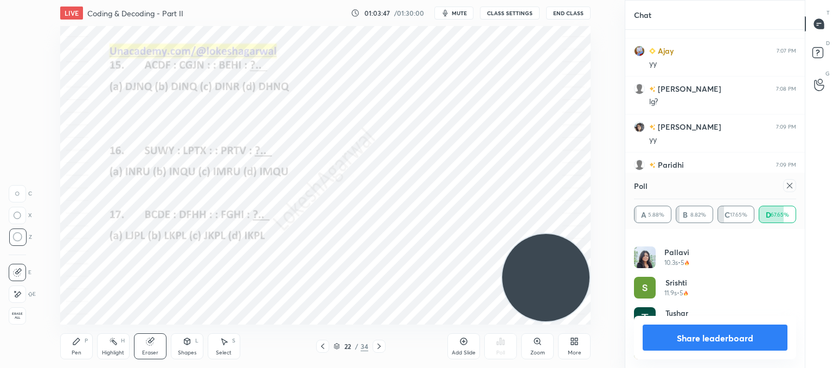
click at [794, 188] on icon at bounding box center [790, 185] width 9 height 9
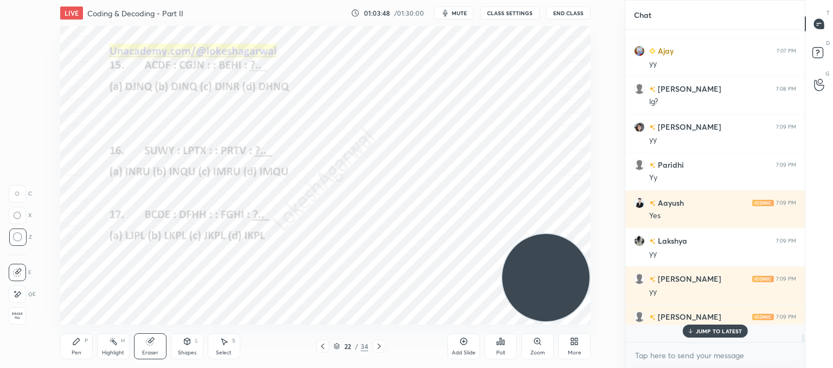
scroll to position [3, 3]
click at [669, 347] on textarea at bounding box center [715, 355] width 162 height 17
click at [78, 350] on div "Pen" at bounding box center [77, 352] width 10 height 5
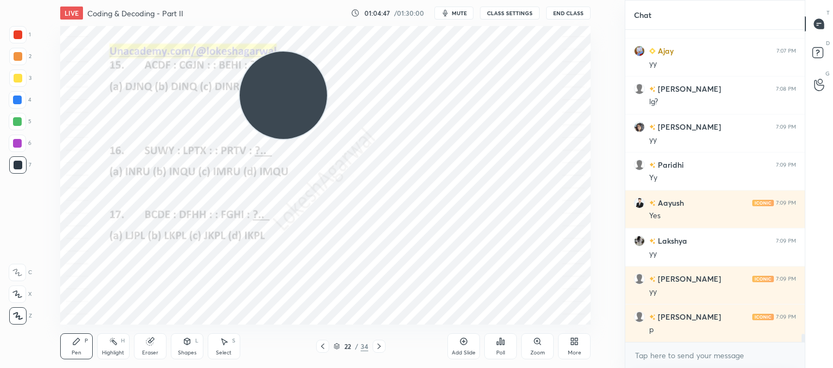
drag, startPoint x: 420, startPoint y: 133, endPoint x: 98, endPoint y: 50, distance: 332.6
click at [240, 52] on video at bounding box center [283, 95] width 87 height 87
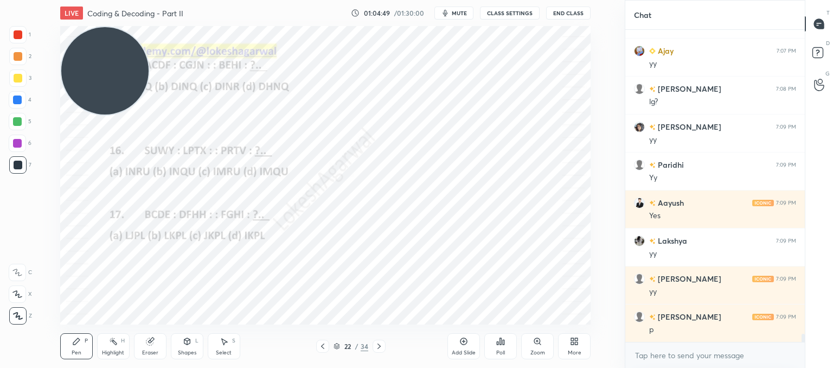
click at [224, 343] on icon at bounding box center [224, 342] width 6 height 7
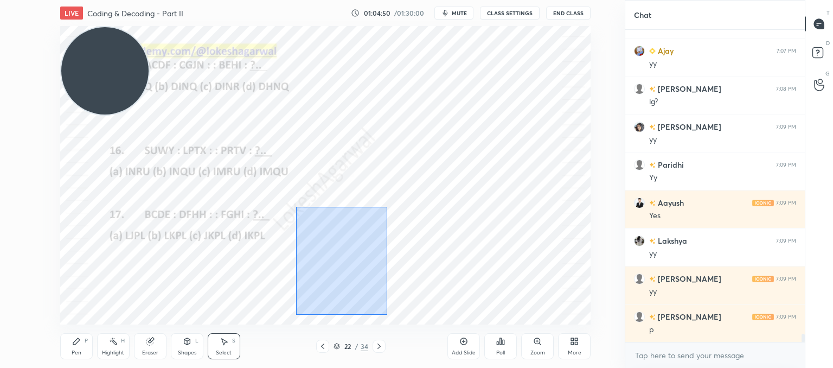
drag, startPoint x: 294, startPoint y: 206, endPoint x: 383, endPoint y: 310, distance: 137.0
click at [385, 311] on div "0 ° Undo Copy Paste here Duplicate Duplicate to new slide Delete" at bounding box center [325, 175] width 531 height 298
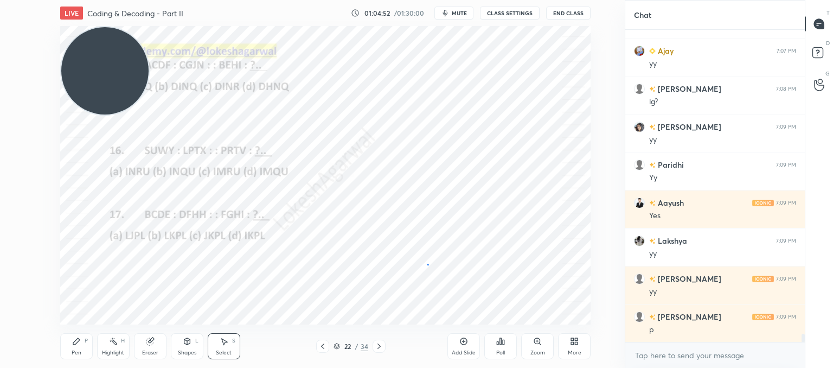
drag, startPoint x: 428, startPoint y: 264, endPoint x: 378, endPoint y: 233, distance: 58.5
click at [427, 264] on div "0 ° Undo Copy Paste here Duplicate Duplicate to new slide Delete" at bounding box center [325, 175] width 531 height 298
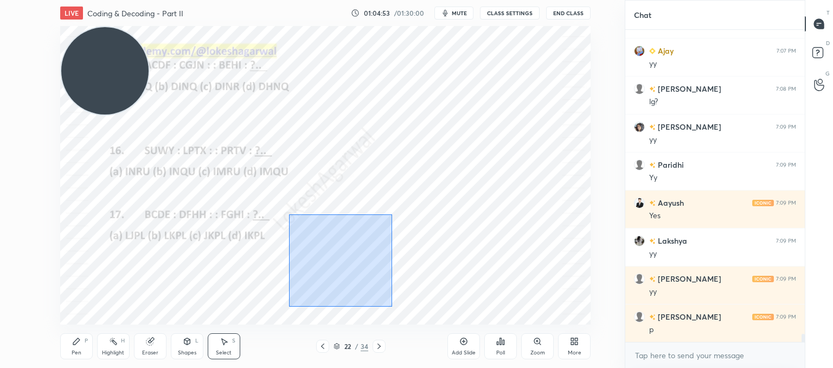
drag, startPoint x: 386, startPoint y: 307, endPoint x: 312, endPoint y: 221, distance: 112.7
click at [290, 217] on div "0 ° Undo Copy Paste here Duplicate Duplicate to new slide Delete" at bounding box center [325, 175] width 531 height 298
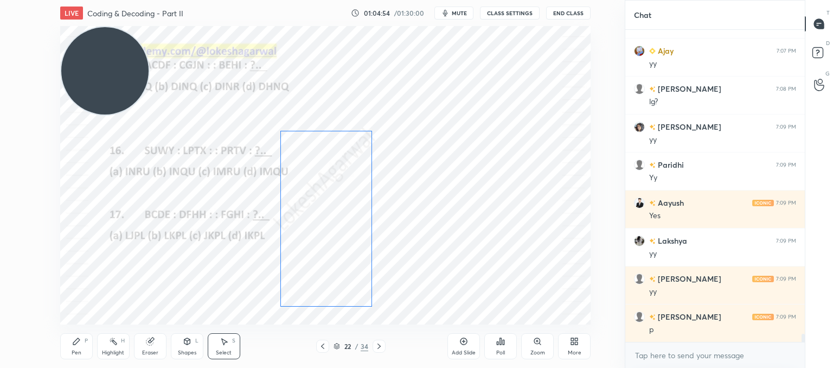
click at [332, 244] on div "0 ° Undo Copy Paste here Duplicate Duplicate to new slide Delete" at bounding box center [325, 175] width 531 height 298
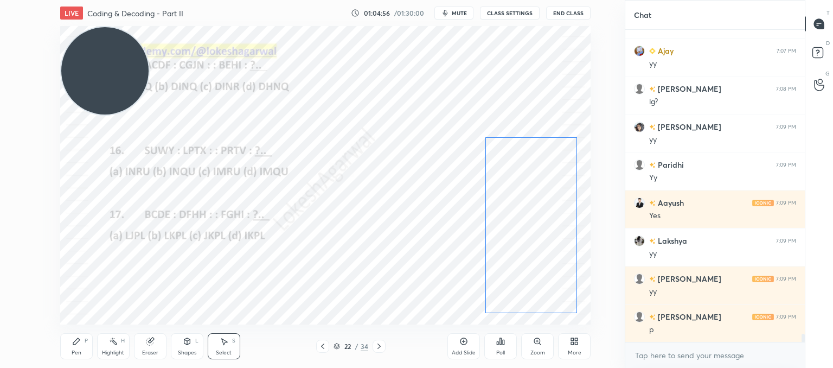
drag, startPoint x: 353, startPoint y: 267, endPoint x: 523, endPoint y: 260, distance: 170.5
click at [537, 256] on div "0 ° Undo Copy Paste here Duplicate Duplicate to new slide Delete" at bounding box center [325, 175] width 531 height 298
drag, startPoint x: 403, startPoint y: 272, endPoint x: 438, endPoint y: 275, distance: 35.9
click at [403, 274] on div "0 ° Undo Copy Paste here Duplicate Duplicate to new slide Delete" at bounding box center [325, 175] width 531 height 298
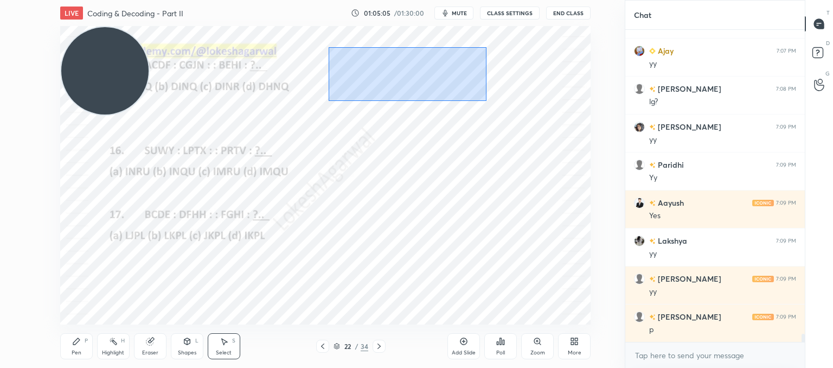
drag, startPoint x: 328, startPoint y: 47, endPoint x: 476, endPoint y: 96, distance: 156.0
click at [485, 100] on div "0 ° Undo Copy Paste here Duplicate Duplicate to new slide Delete" at bounding box center [325, 175] width 531 height 298
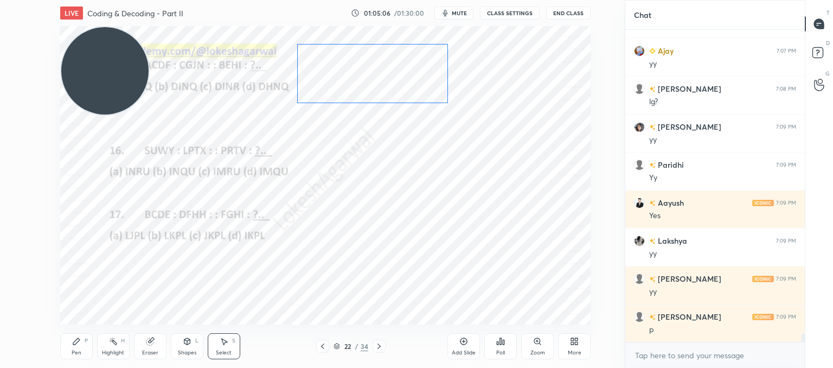
drag, startPoint x: 432, startPoint y: 75, endPoint x: 397, endPoint y: 74, distance: 35.3
click at [394, 74] on div "0 ° Undo Copy Paste here Duplicate Duplicate to new slide Delete" at bounding box center [325, 175] width 531 height 298
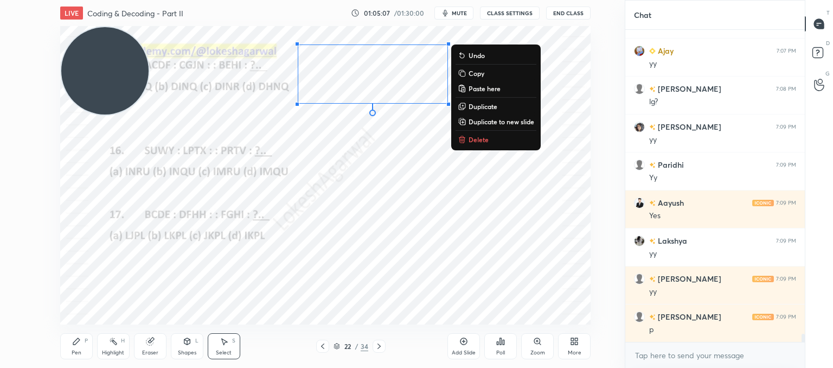
click at [405, 122] on div "0 ° Undo Copy Paste here Duplicate Duplicate to new slide Delete" at bounding box center [325, 175] width 531 height 298
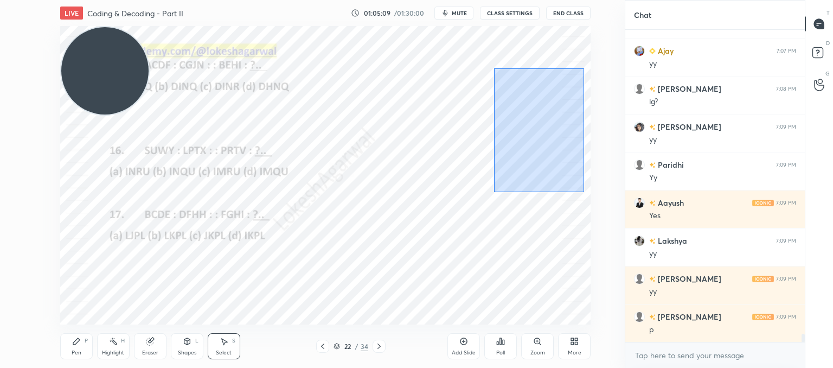
drag, startPoint x: 494, startPoint y: 68, endPoint x: 565, endPoint y: 184, distance: 136.3
click at [583, 191] on div "0 ° Undo Copy Paste here Duplicate Duplicate to new slide Delete" at bounding box center [325, 175] width 531 height 298
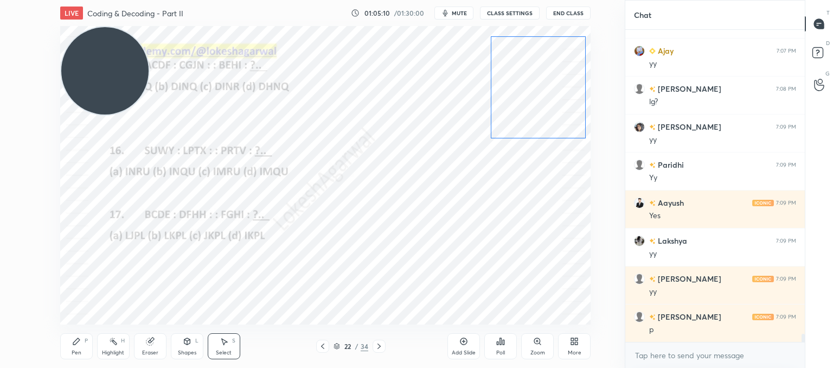
drag, startPoint x: 544, startPoint y: 172, endPoint x: 535, endPoint y: 149, distance: 24.6
click at [543, 124] on div "0 ° Undo Copy Paste here Duplicate Duplicate to new slide Delete" at bounding box center [325, 175] width 531 height 298
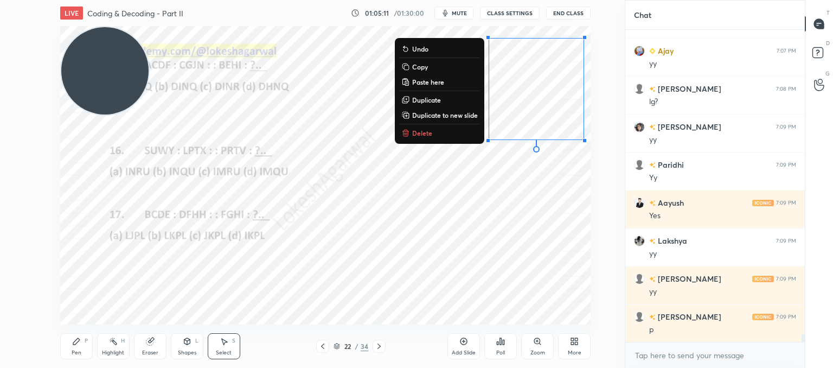
click at [421, 240] on div "0 ° Undo Copy Paste here Duplicate Duplicate to new slide Delete" at bounding box center [325, 175] width 531 height 298
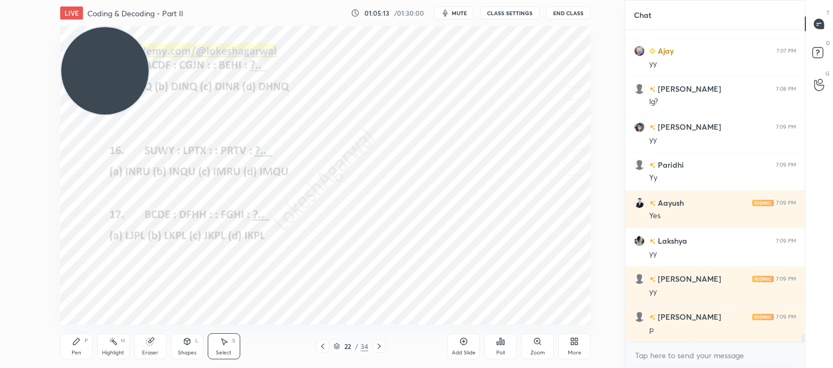
scroll to position [11899, 0]
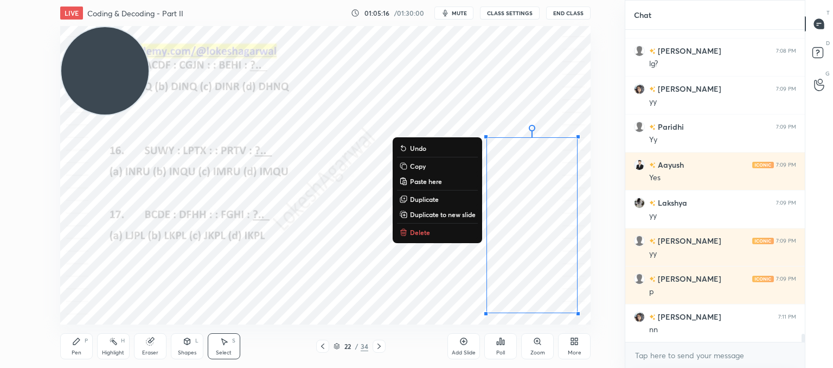
drag, startPoint x: 493, startPoint y: 200, endPoint x: 562, endPoint y: 294, distance: 117.2
click at [585, 318] on div "LIVE Coding & Decoding - Part II 01:05:16 / 01:30:00 mute CLASS SETTINGS End Cl…" at bounding box center [326, 184] width 582 height 368
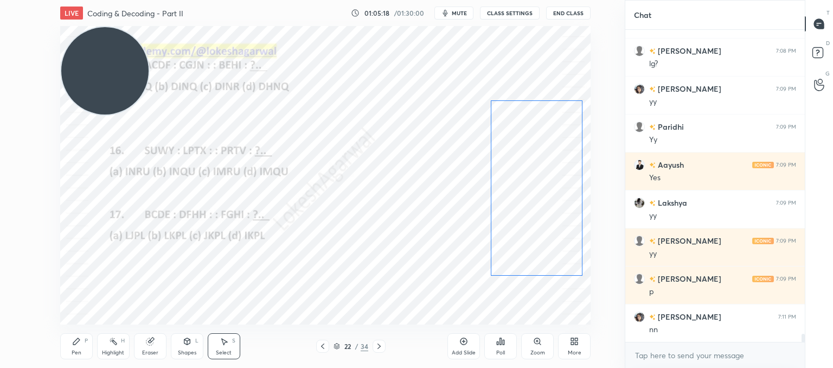
drag, startPoint x: 547, startPoint y: 280, endPoint x: 552, endPoint y: 243, distance: 37.3
click at [552, 243] on div "0 ° Undo Copy Paste here Duplicate Duplicate to new slide Delete" at bounding box center [325, 175] width 531 height 298
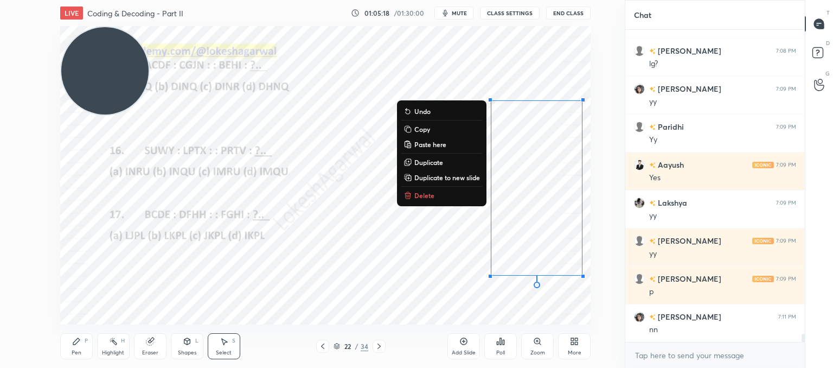
scroll to position [11937, 0]
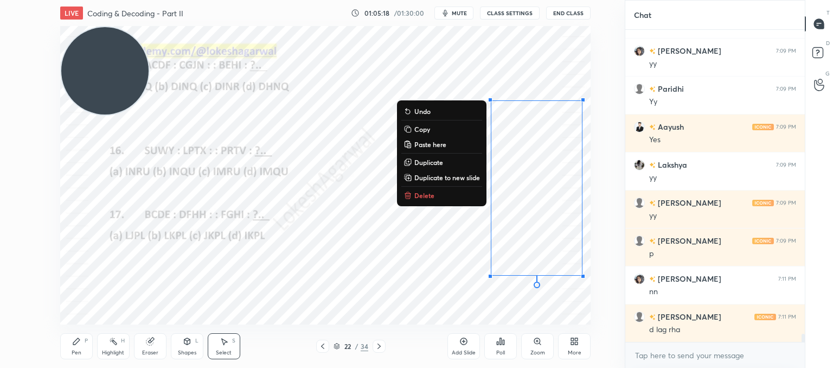
click at [436, 269] on div "0 ° Undo Copy Paste here Duplicate Duplicate to new slide Delete" at bounding box center [325, 175] width 531 height 298
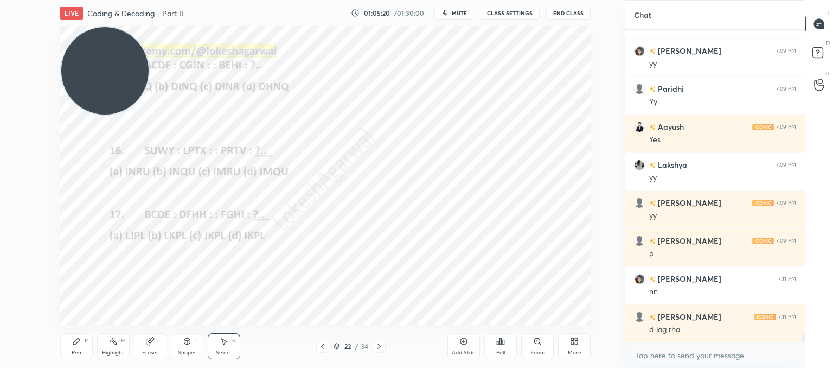
scroll to position [11975, 0]
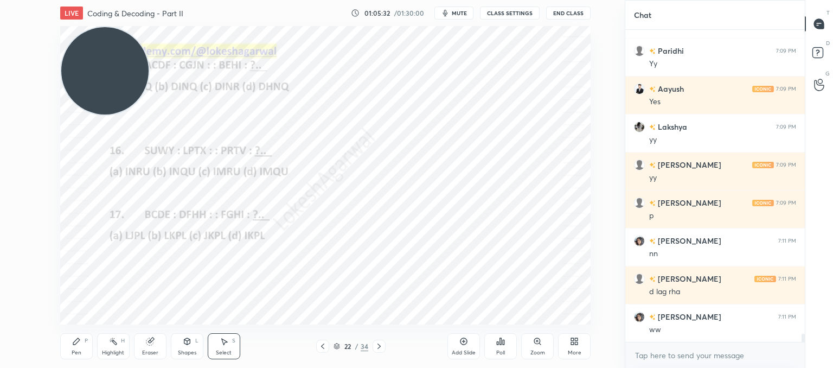
click at [155, 351] on div "Eraser" at bounding box center [150, 352] width 16 height 5
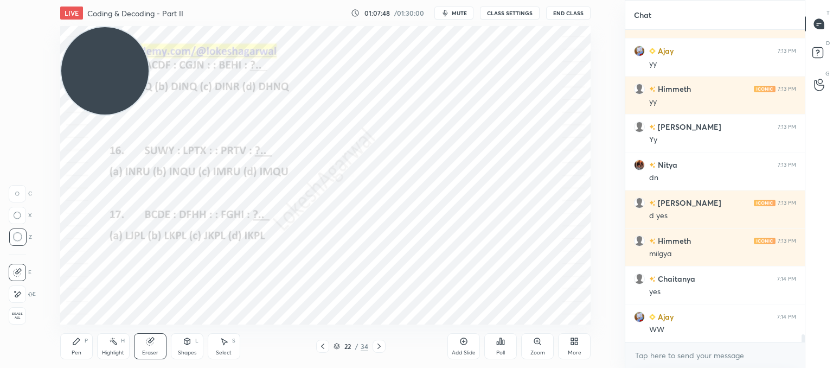
scroll to position [12430, 0]
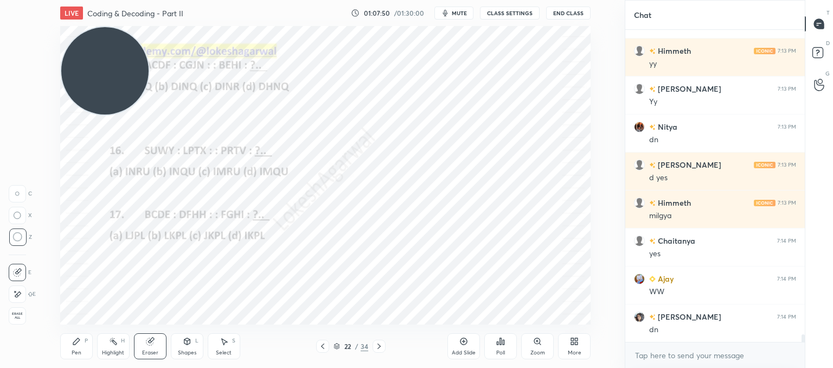
click at [506, 352] on div "Poll" at bounding box center [500, 346] width 33 height 26
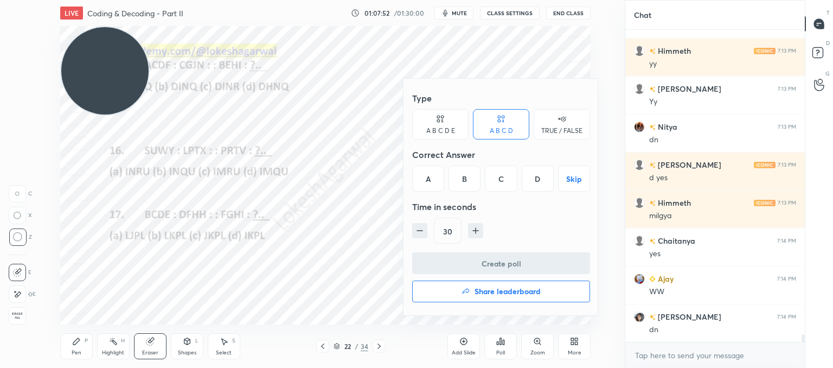
click at [423, 173] on div "A" at bounding box center [428, 178] width 32 height 26
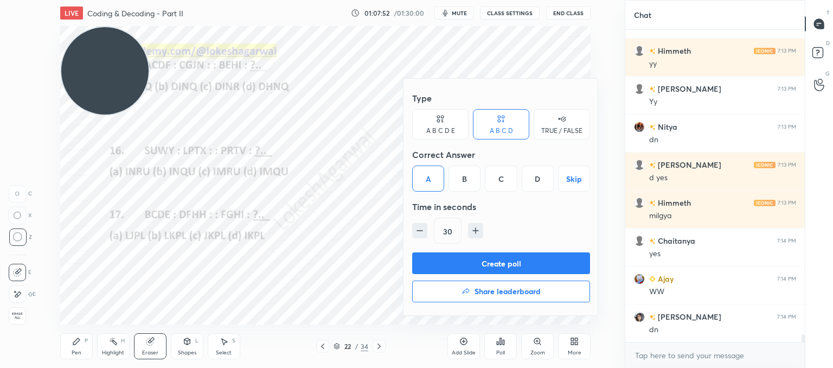
click at [460, 265] on button "Create poll" at bounding box center [501, 263] width 178 height 22
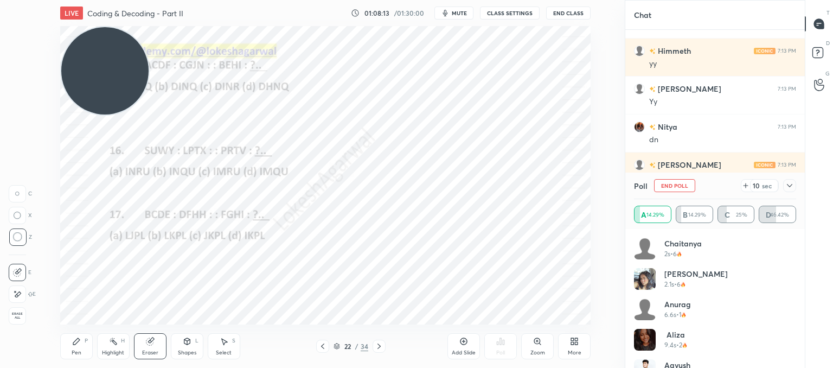
scroll to position [22, 0]
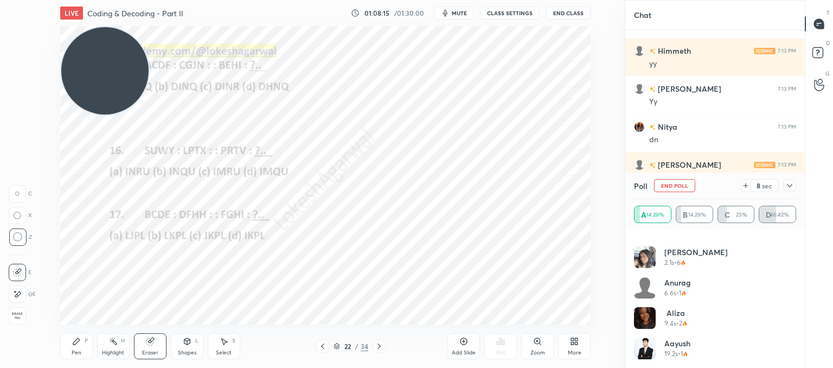
click at [743, 185] on icon at bounding box center [746, 185] width 9 height 9
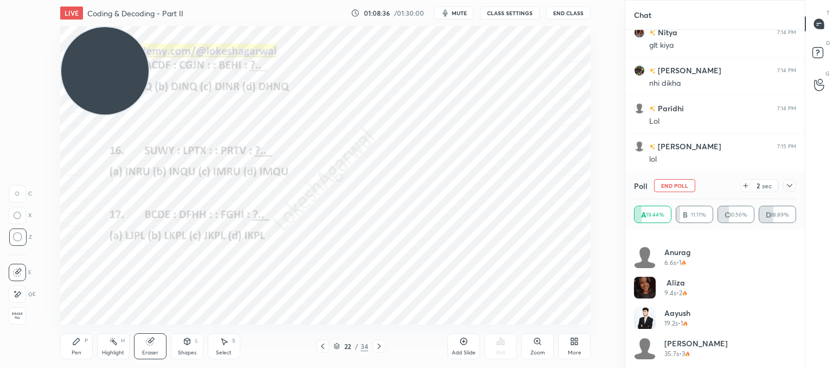
scroll to position [82, 0]
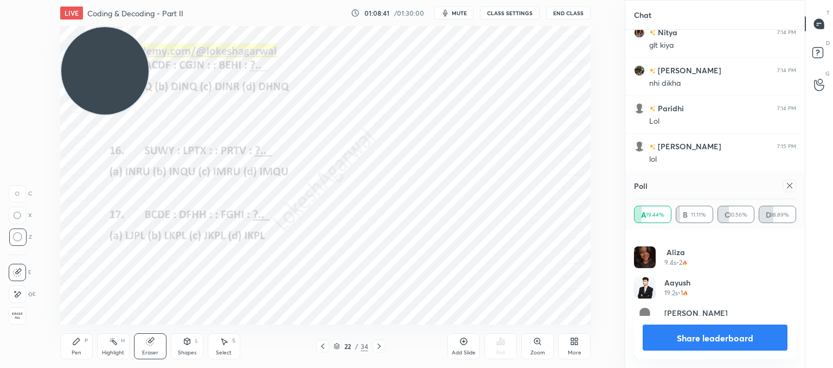
click at [793, 189] on icon at bounding box center [790, 185] width 9 height 9
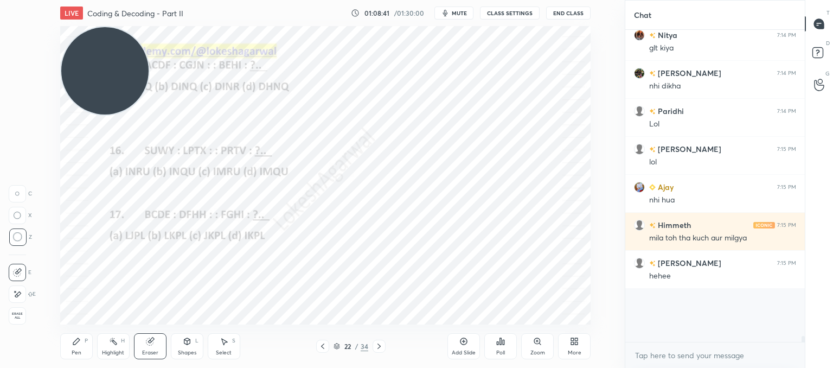
scroll to position [3, 3]
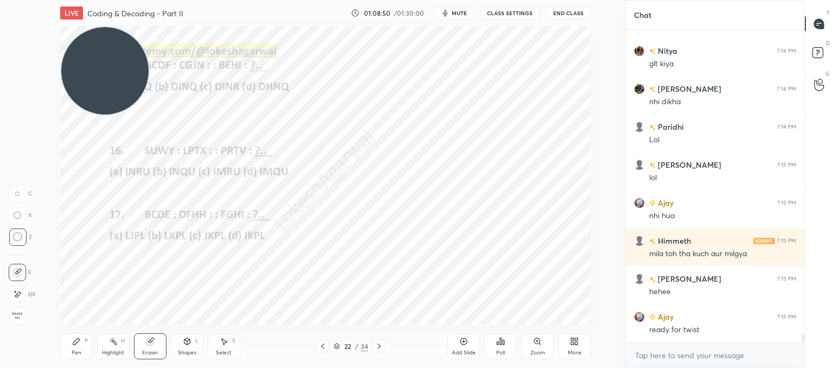
click at [80, 345] on div "Pen P" at bounding box center [76, 346] width 33 height 26
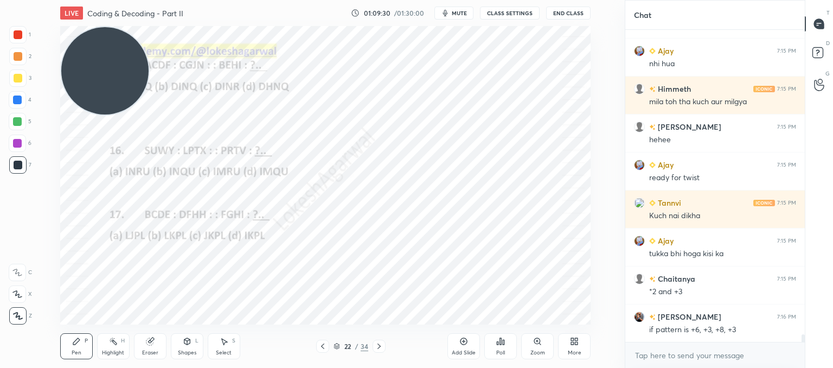
scroll to position [12924, 0]
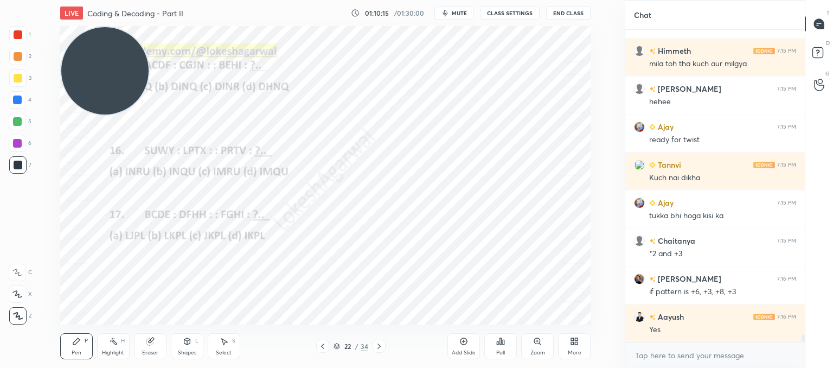
drag, startPoint x: 153, startPoint y: 347, endPoint x: 154, endPoint y: 333, distance: 14.1
click at [154, 347] on div "Eraser" at bounding box center [150, 346] width 33 height 26
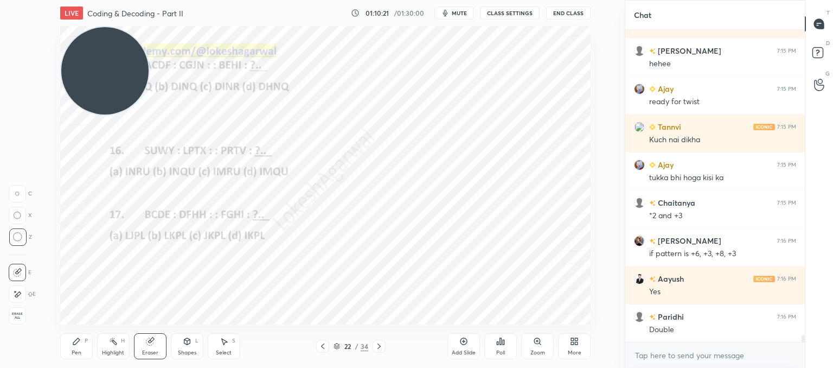
scroll to position [13000, 0]
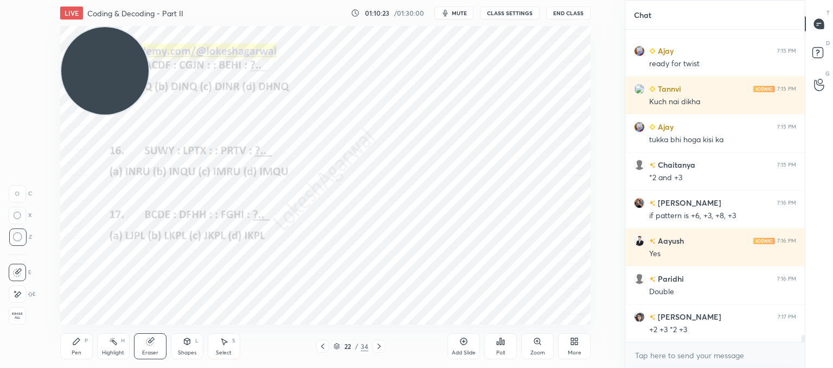
click at [74, 343] on icon at bounding box center [76, 341] width 9 height 9
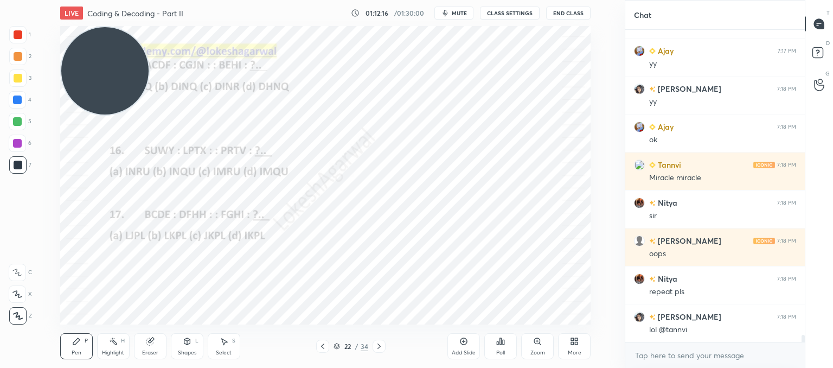
scroll to position [13380, 0]
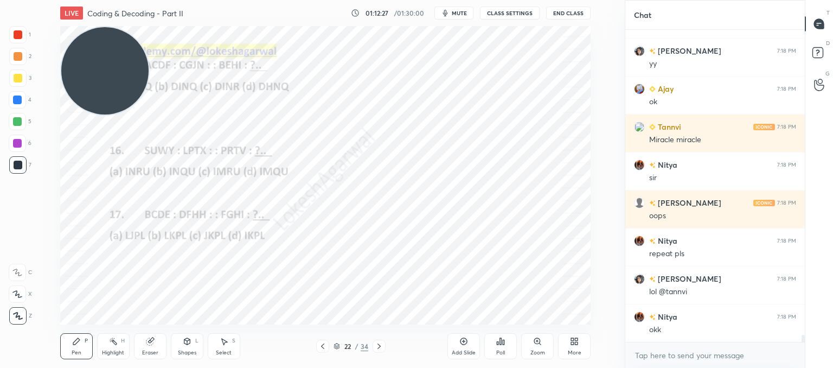
drag, startPoint x: 380, startPoint y: 345, endPoint x: 380, endPoint y: 339, distance: 6.5
click at [380, 345] on icon at bounding box center [379, 346] width 9 height 9
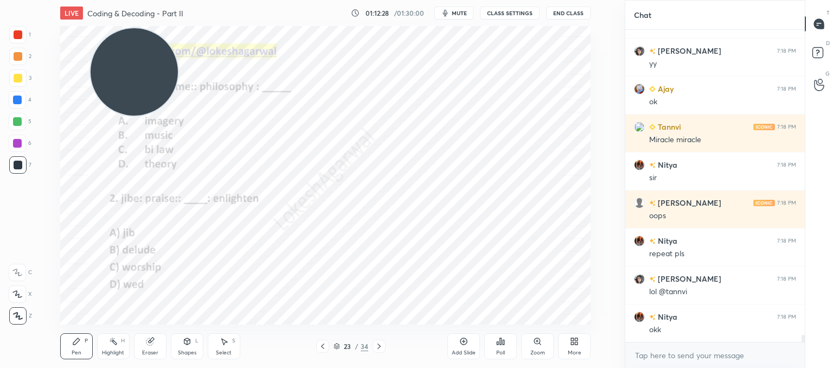
drag, startPoint x: 106, startPoint y: 68, endPoint x: 473, endPoint y: 72, distance: 366.8
click at [178, 74] on video at bounding box center [134, 71] width 87 height 87
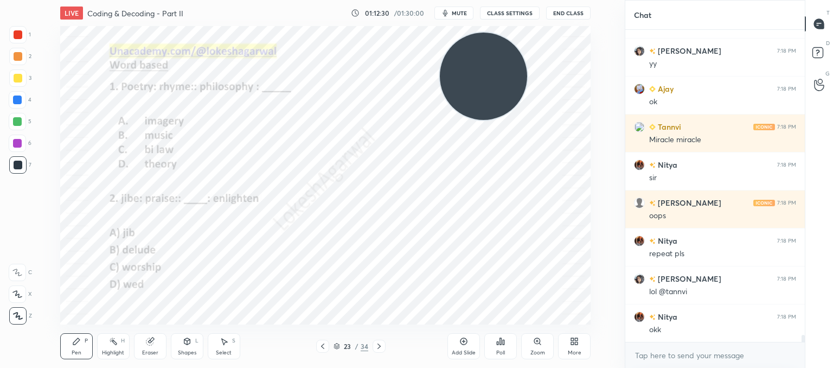
click at [324, 346] on icon at bounding box center [322, 346] width 9 height 9
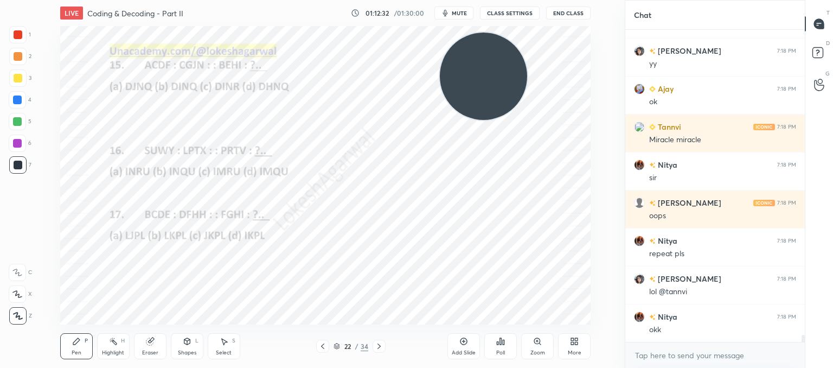
click at [379, 343] on icon at bounding box center [379, 346] width 9 height 9
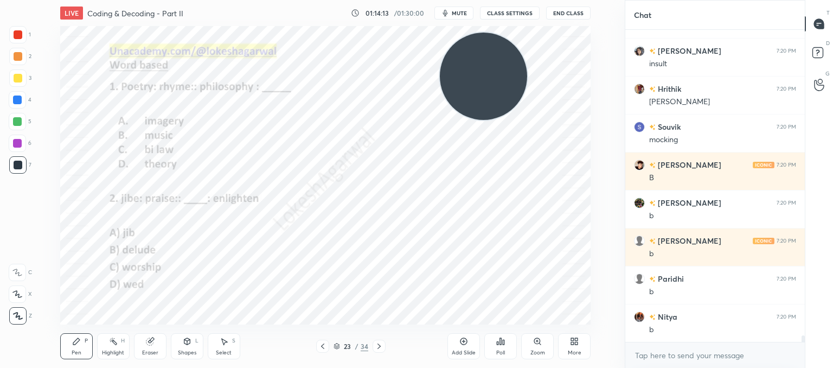
scroll to position [14215, 0]
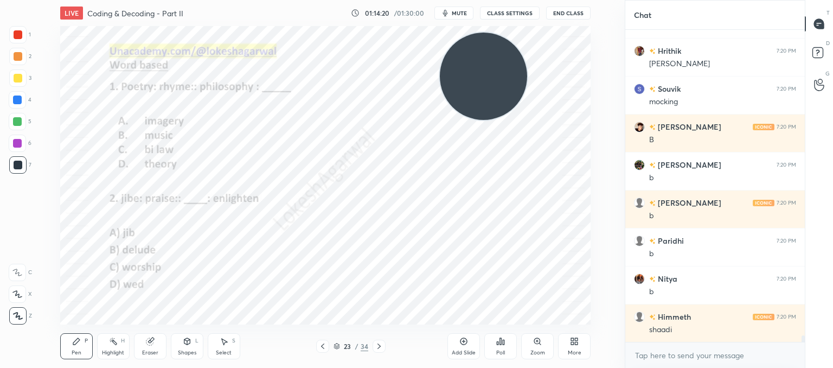
click at [151, 345] on icon at bounding box center [150, 341] width 9 height 9
click at [78, 342] on icon at bounding box center [76, 341] width 9 height 9
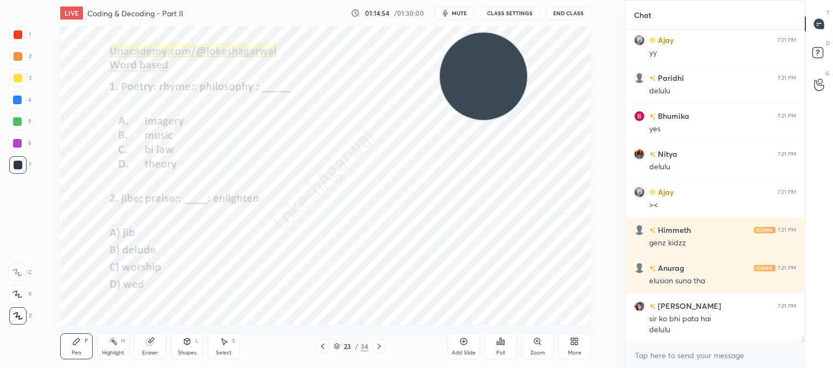
scroll to position [14568, 0]
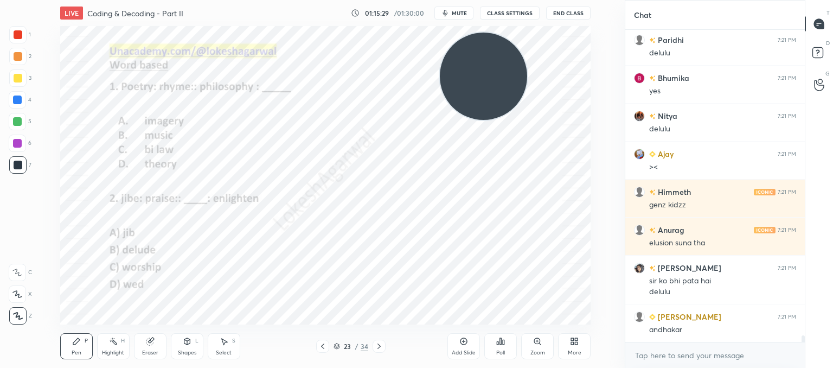
click at [384, 344] on div at bounding box center [379, 346] width 13 height 13
click at [373, 346] on div at bounding box center [379, 346] width 13 height 13
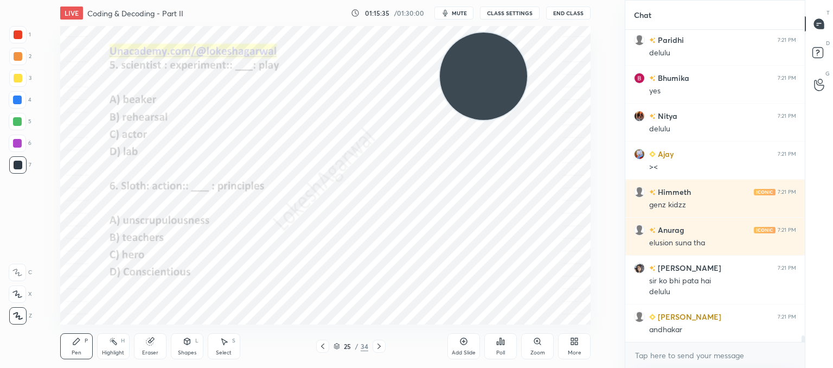
click at [379, 346] on icon at bounding box center [379, 346] width 9 height 9
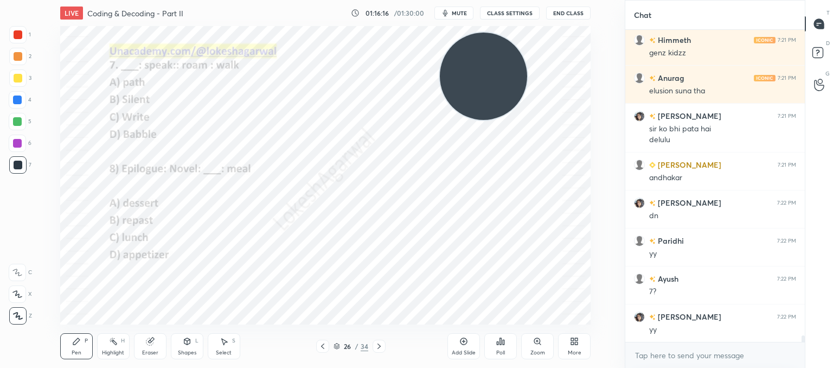
scroll to position [14758, 0]
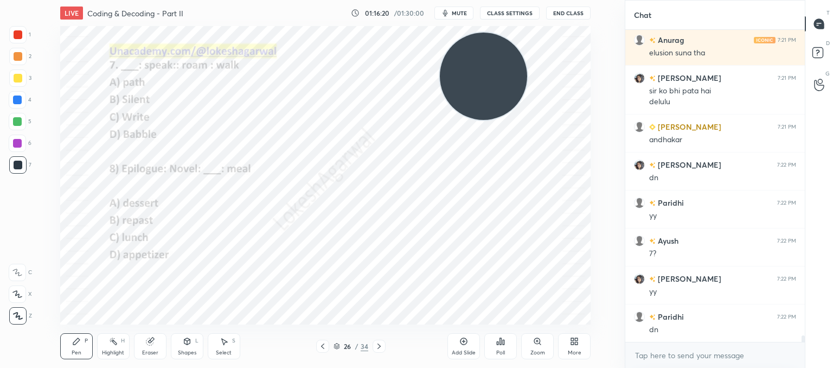
click at [502, 346] on div "Poll" at bounding box center [500, 346] width 33 height 26
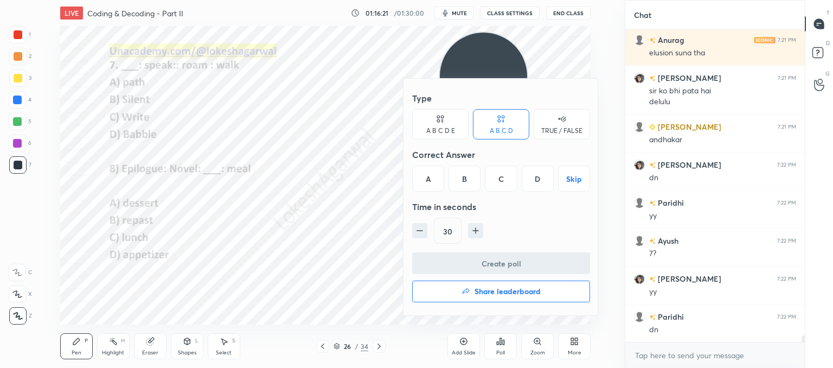
click at [529, 178] on div "D" at bounding box center [538, 178] width 32 height 26
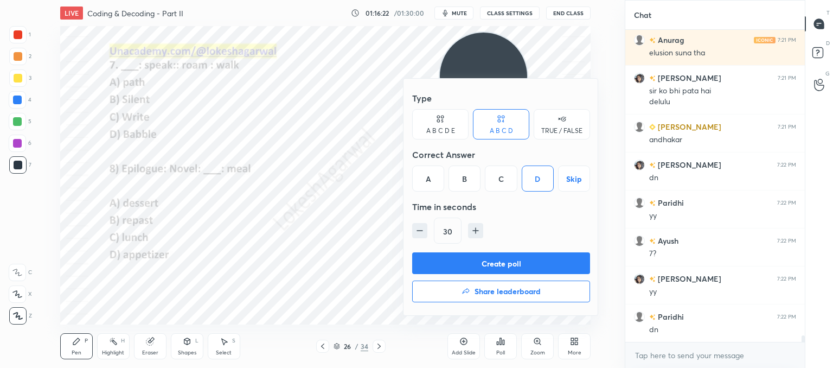
click at [480, 253] on button "Create poll" at bounding box center [501, 263] width 178 height 22
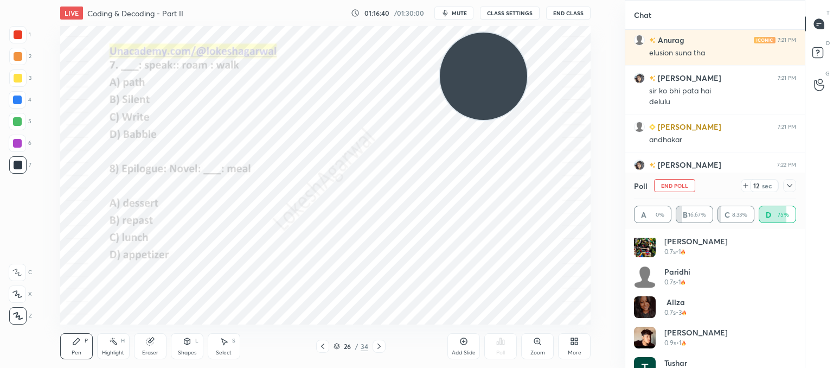
scroll to position [0, 0]
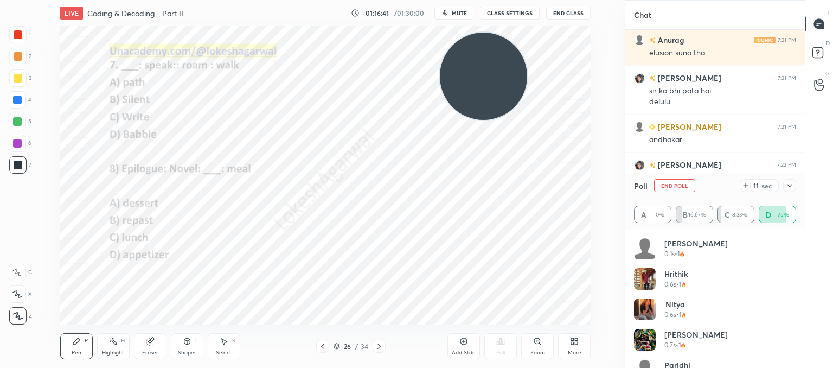
click at [786, 187] on icon at bounding box center [790, 185] width 9 height 9
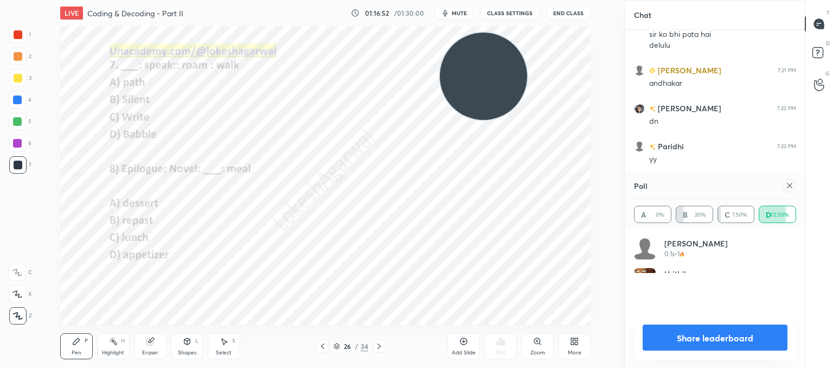
scroll to position [3, 3]
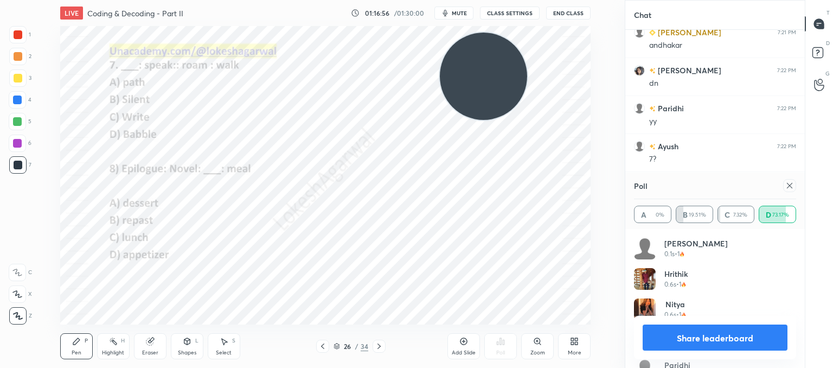
click at [789, 183] on icon at bounding box center [790, 185] width 9 height 9
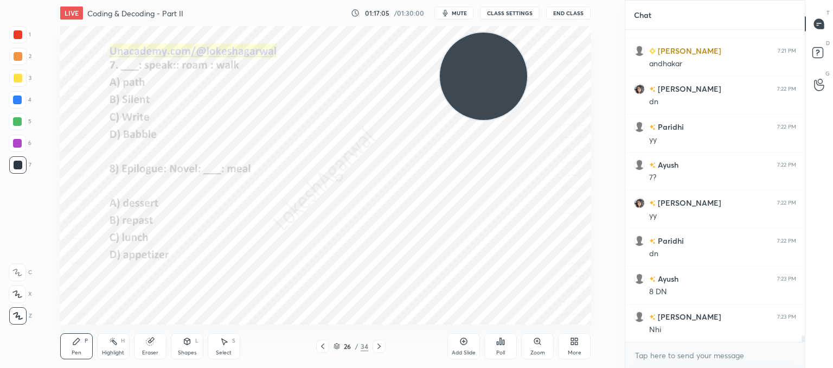
click at [156, 341] on div "Eraser" at bounding box center [150, 346] width 33 height 26
click at [73, 335] on div "LIVE Coding & Decoding - Part II 01:17:12 / 01:30:00 mute CLASS SETTINGS End Cl…" at bounding box center [326, 184] width 582 height 368
drag, startPoint x: 74, startPoint y: 341, endPoint x: 76, endPoint y: 328, distance: 13.3
click at [75, 341] on icon at bounding box center [76, 341] width 7 height 7
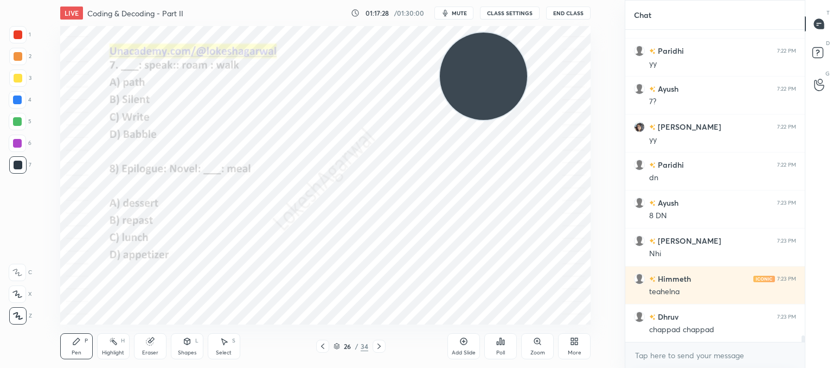
scroll to position [14948, 0]
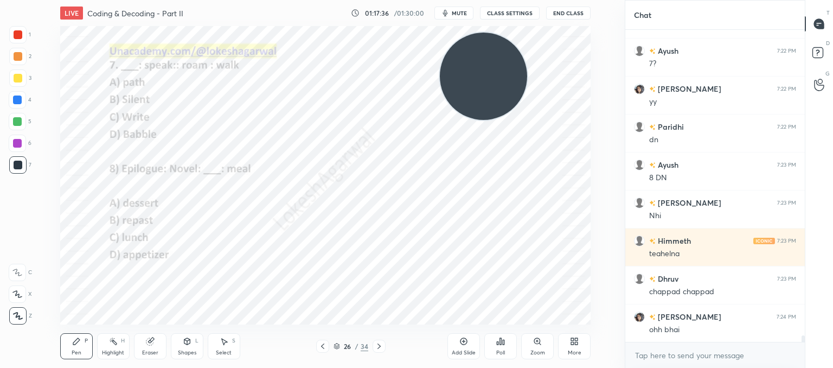
click at [505, 348] on div "Poll" at bounding box center [500, 346] width 33 height 26
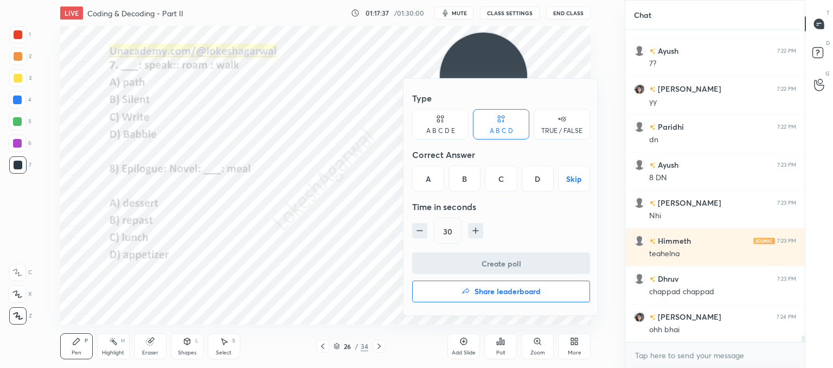
click at [425, 178] on div "A" at bounding box center [428, 178] width 32 height 26
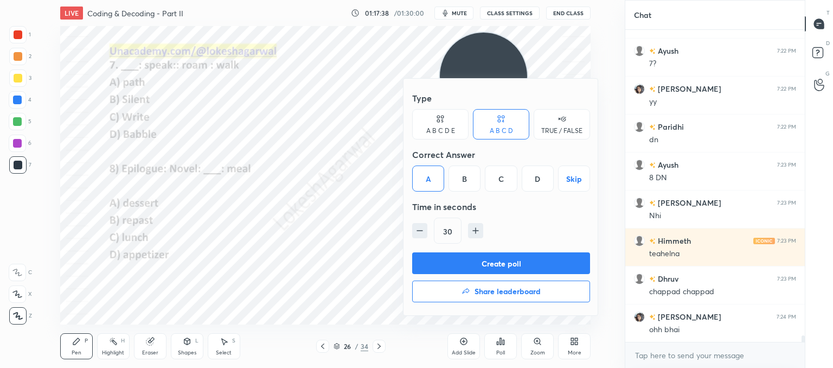
click at [486, 263] on button "Create poll" at bounding box center [501, 263] width 178 height 22
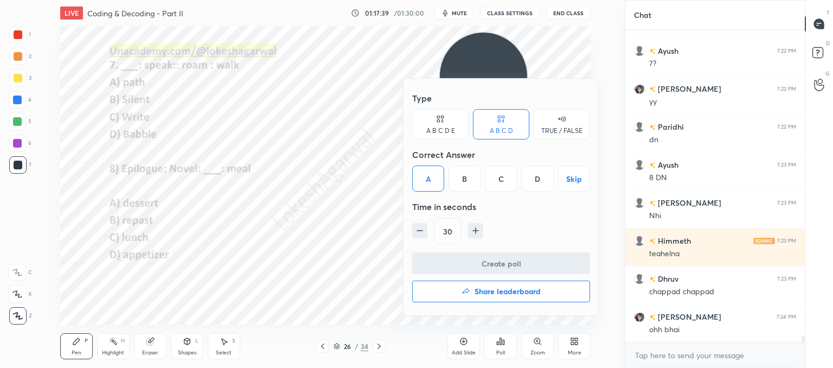
scroll to position [201, 176]
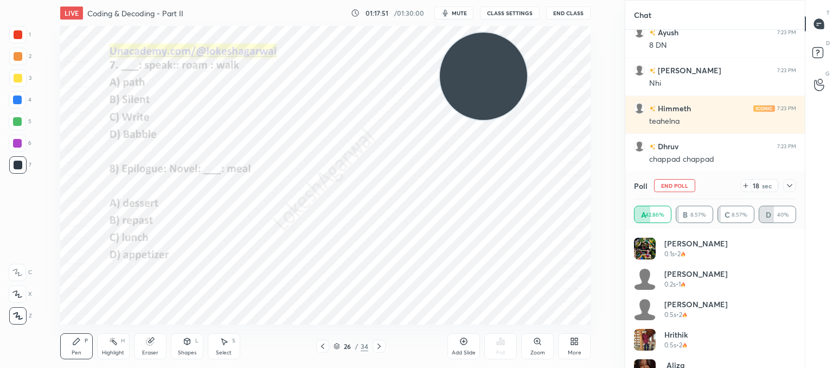
click at [788, 187] on icon at bounding box center [790, 185] width 9 height 9
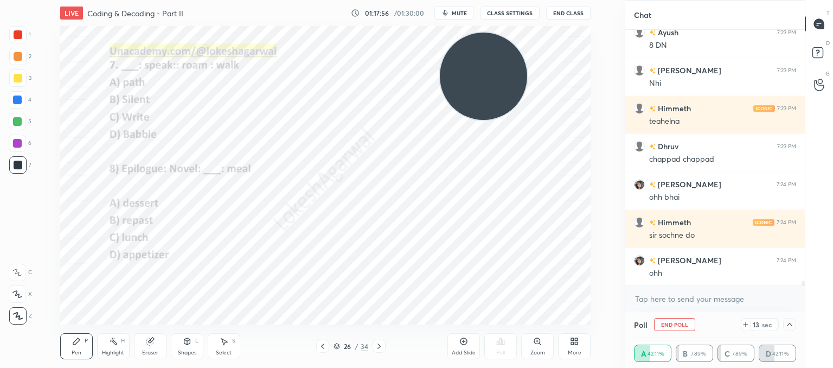
click at [745, 324] on icon at bounding box center [746, 324] width 9 height 9
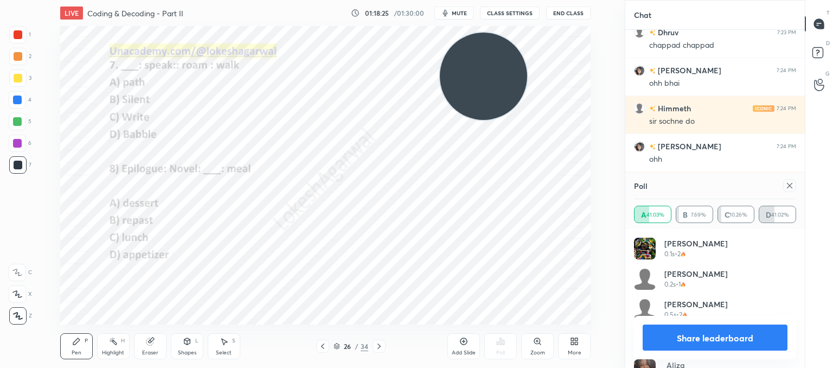
scroll to position [15232, 0]
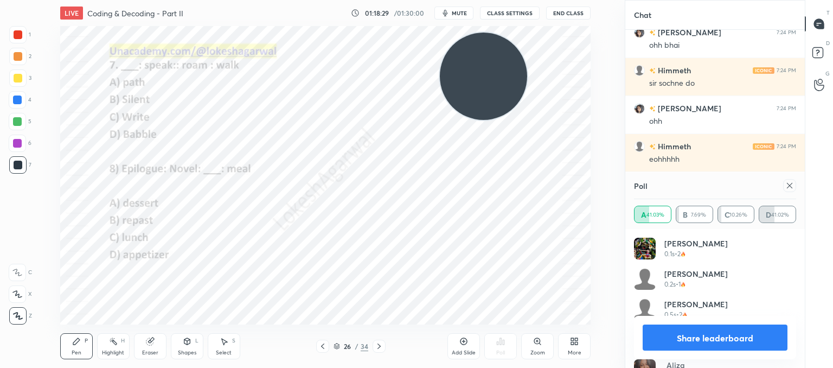
click at [791, 186] on icon at bounding box center [790, 185] width 9 height 9
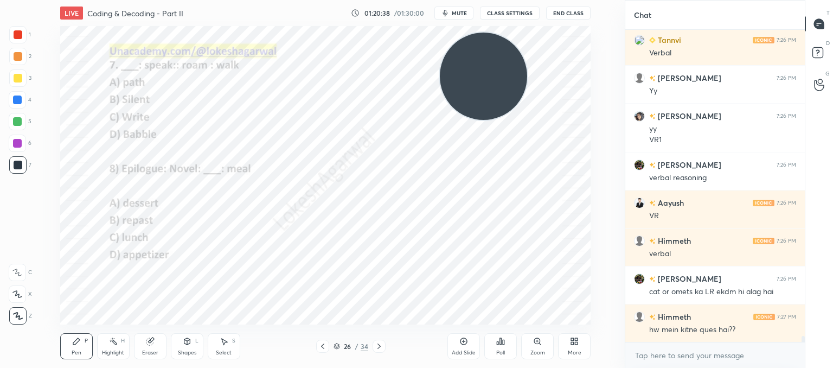
scroll to position [15728, 0]
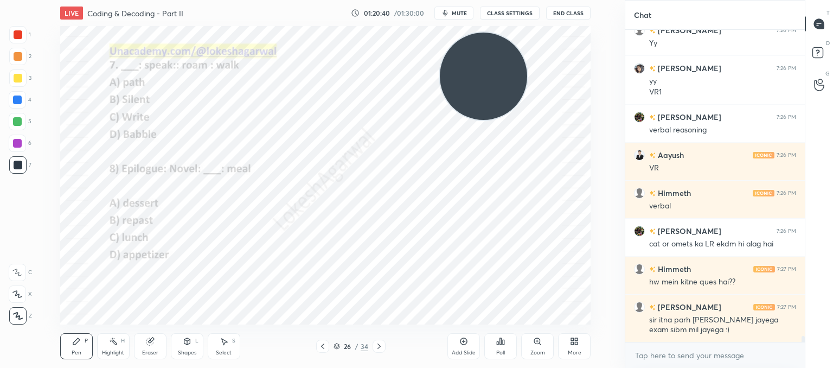
click at [378, 349] on icon at bounding box center [379, 346] width 9 height 9
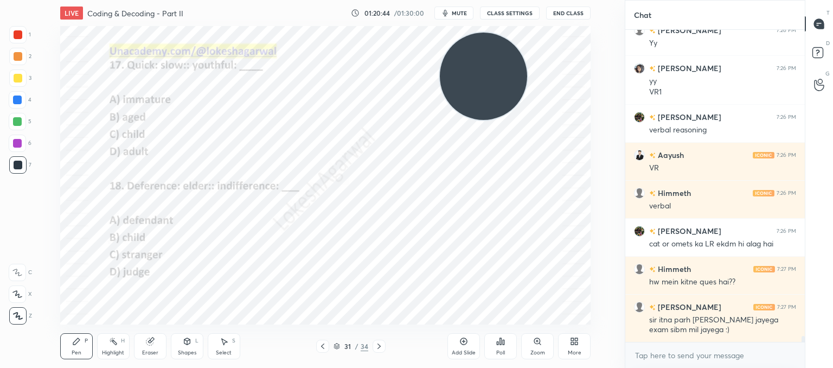
click at [378, 349] on icon at bounding box center [379, 346] width 9 height 9
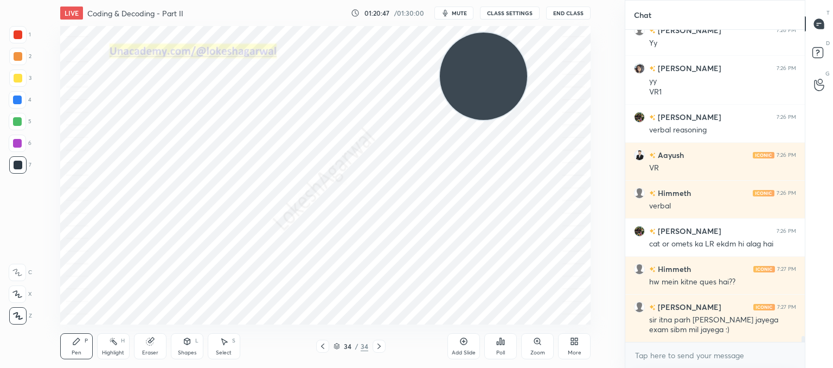
click at [378, 349] on icon at bounding box center [379, 346] width 9 height 9
click at [323, 343] on icon at bounding box center [322, 346] width 9 height 9
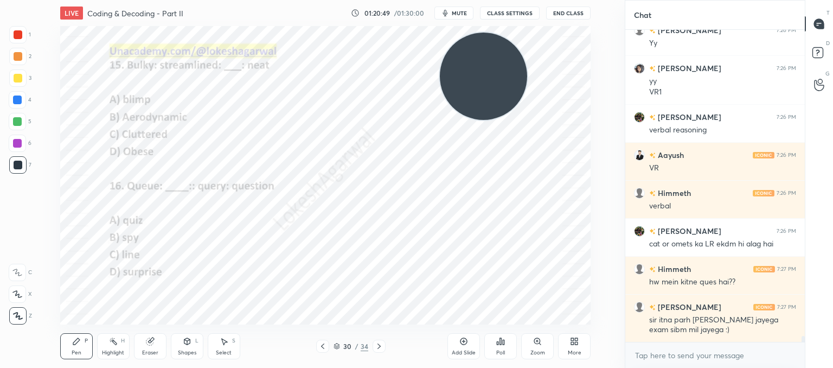
click at [323, 343] on icon at bounding box center [322, 346] width 9 height 9
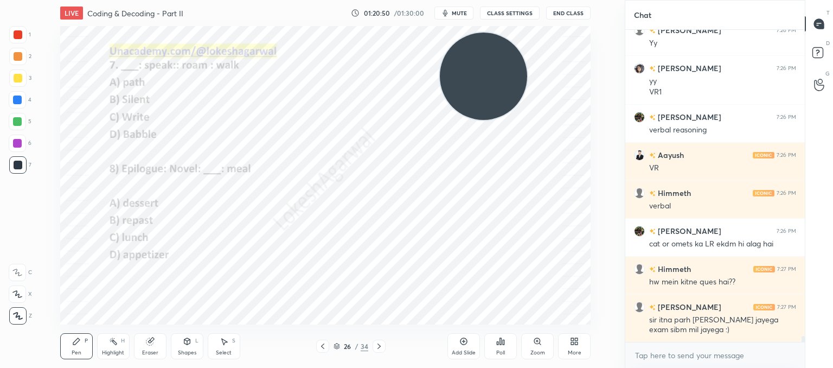
click at [323, 343] on icon at bounding box center [322, 346] width 9 height 9
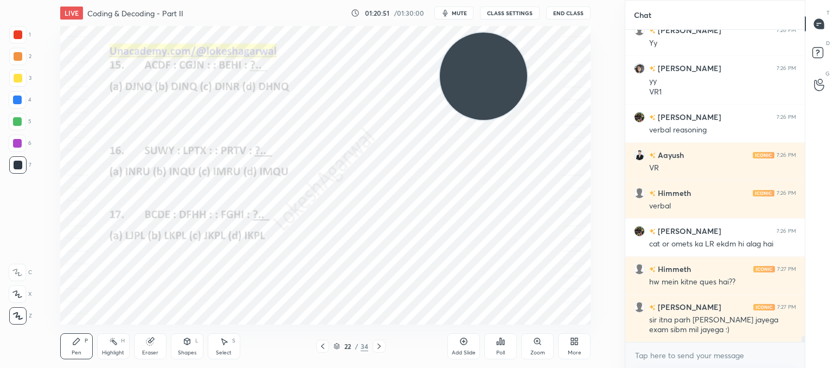
click at [323, 343] on icon at bounding box center [322, 346] width 9 height 9
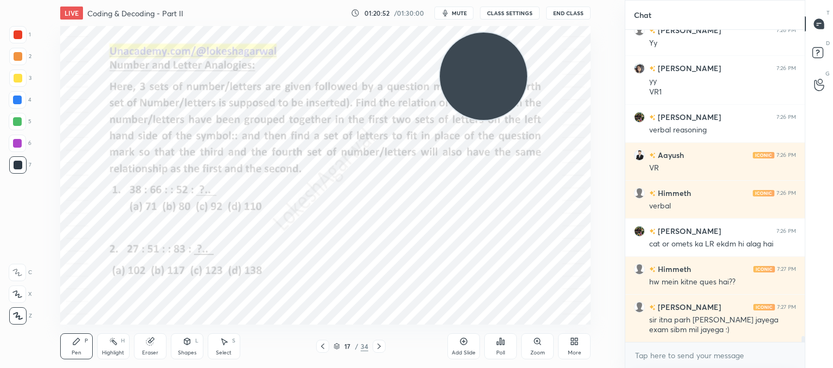
click at [323, 343] on icon at bounding box center [322, 346] width 9 height 9
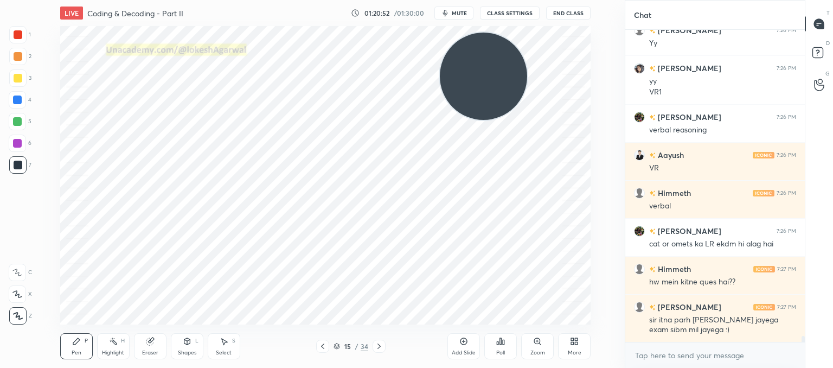
click at [323, 343] on icon at bounding box center [322, 346] width 9 height 9
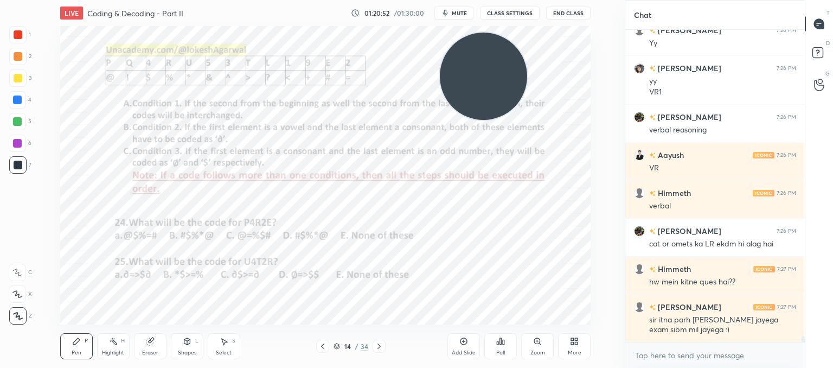
click at [323, 343] on icon at bounding box center [322, 346] width 9 height 9
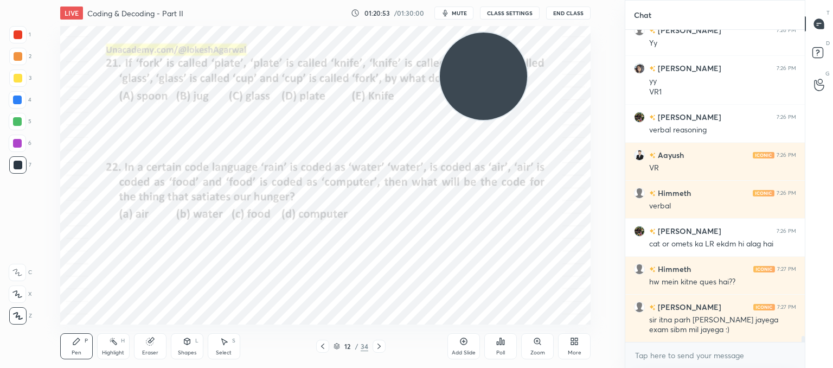
click at [323, 343] on icon at bounding box center [322, 346] width 9 height 9
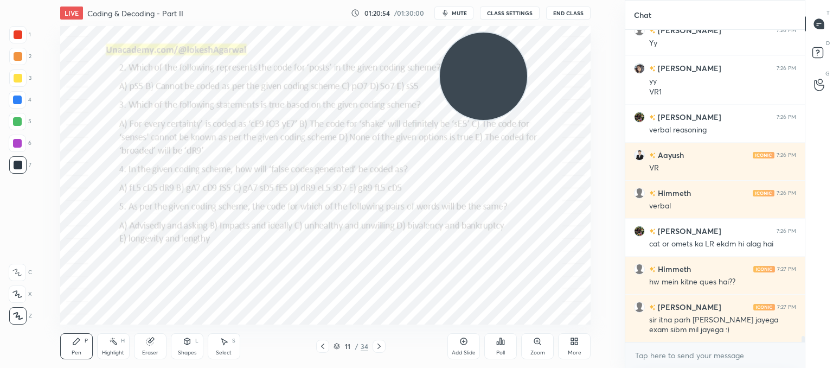
click at [378, 344] on icon at bounding box center [379, 345] width 3 height 5
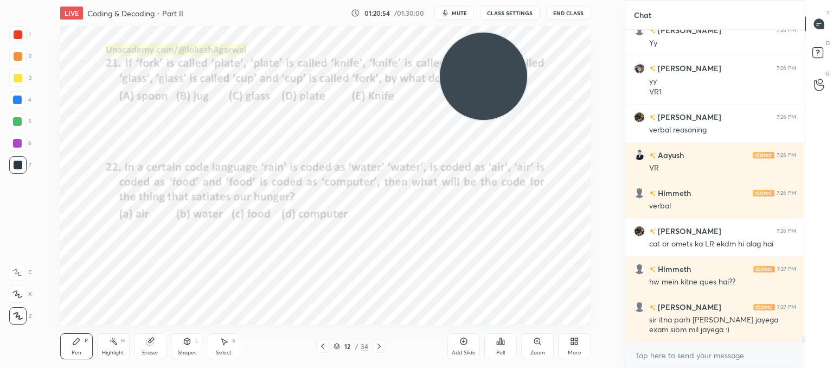
click at [378, 344] on icon at bounding box center [379, 345] width 3 height 5
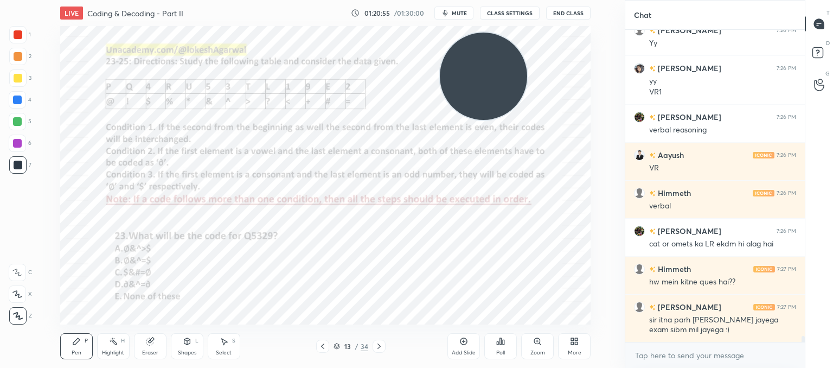
click at [378, 344] on icon at bounding box center [379, 345] width 3 height 5
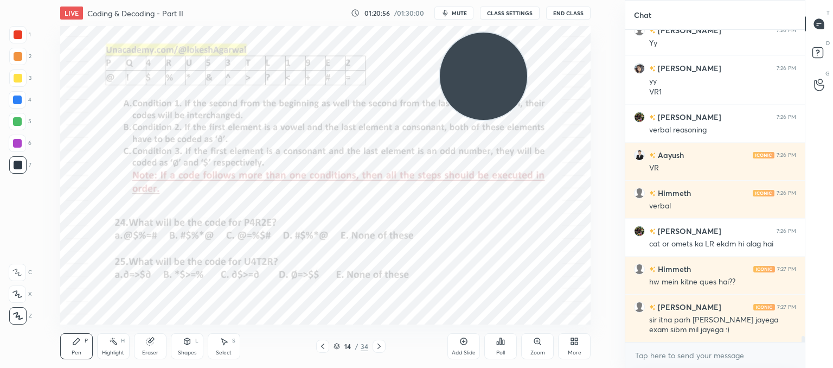
click at [378, 344] on icon at bounding box center [379, 345] width 3 height 5
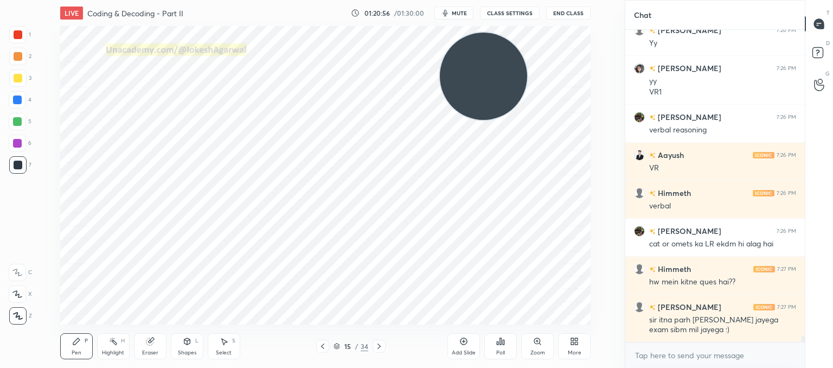
click at [378, 344] on icon at bounding box center [379, 345] width 3 height 5
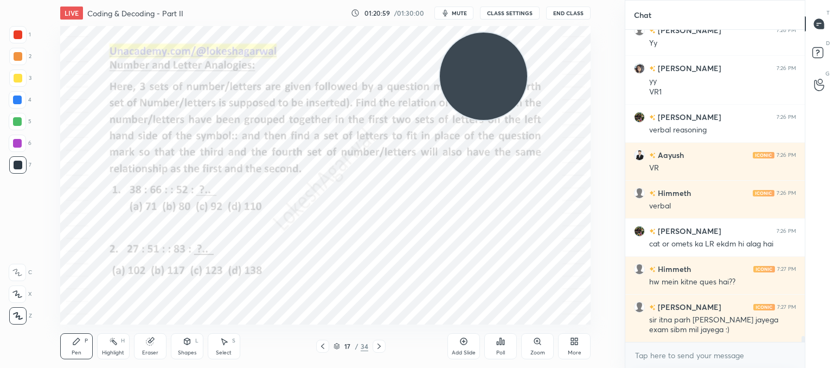
scroll to position [15766, 0]
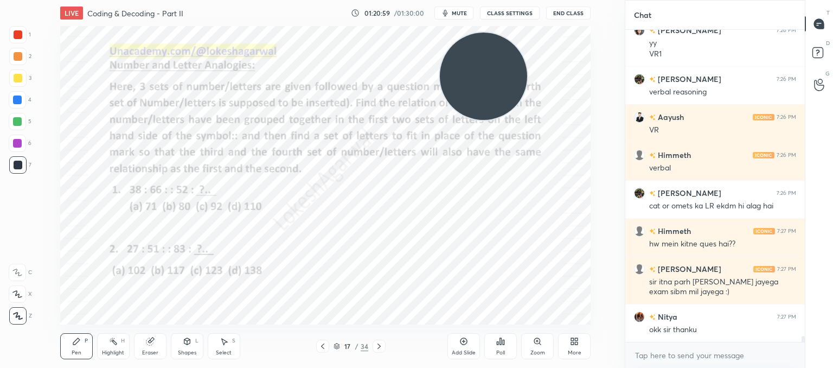
click at [378, 344] on icon at bounding box center [379, 345] width 3 height 5
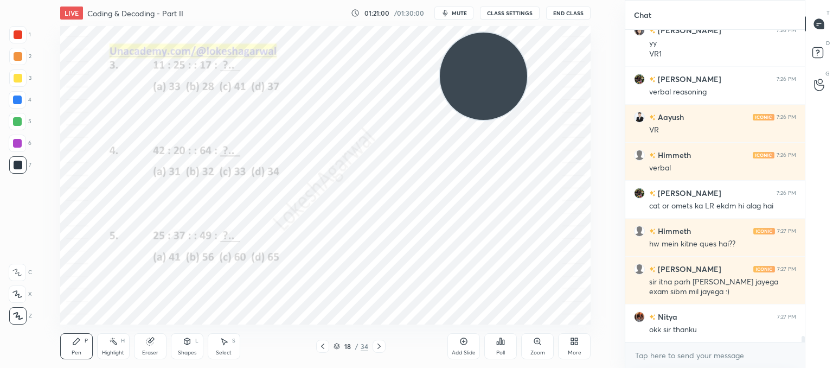
click at [378, 344] on icon at bounding box center [379, 345] width 3 height 5
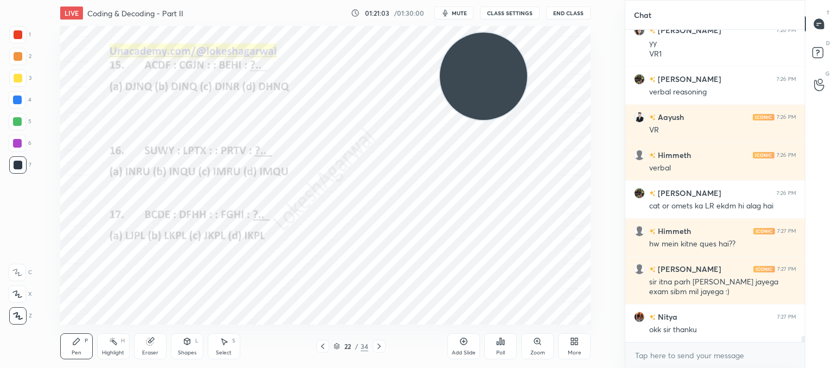
click at [378, 344] on icon at bounding box center [379, 345] width 3 height 5
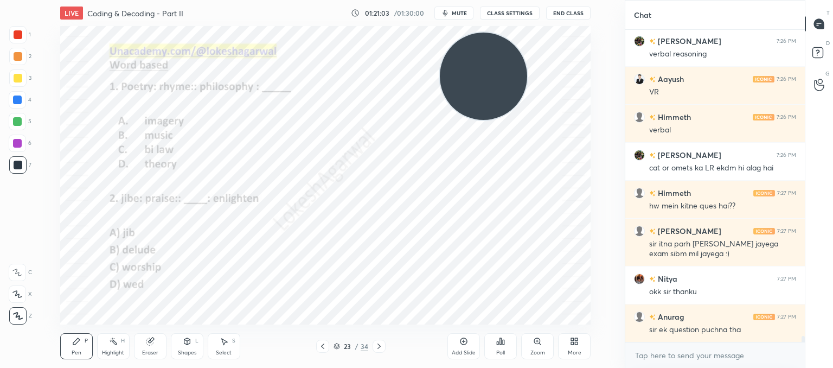
click at [378, 344] on icon at bounding box center [379, 345] width 3 height 5
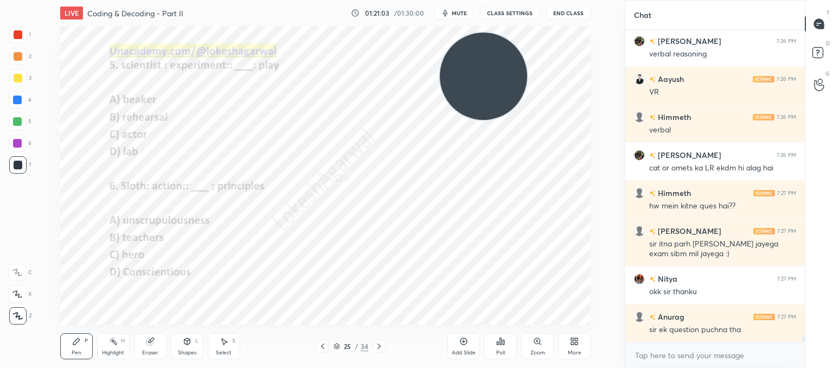
click at [378, 344] on icon at bounding box center [379, 345] width 3 height 5
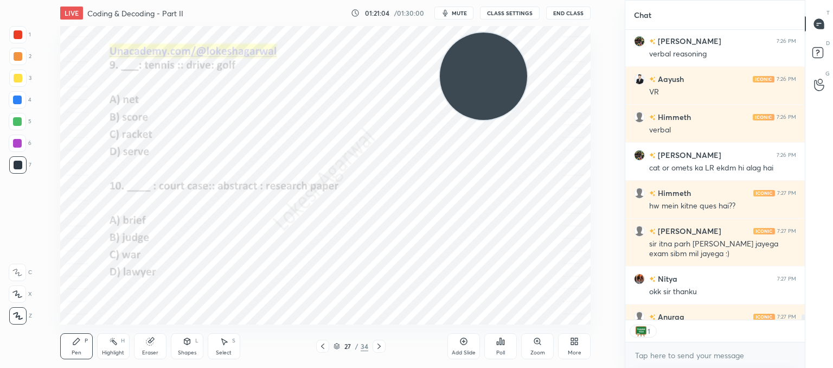
click at [378, 344] on icon at bounding box center [379, 345] width 3 height 5
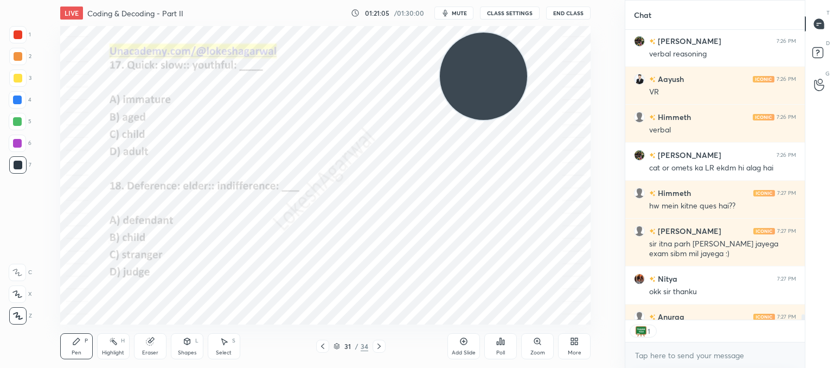
scroll to position [15863, 0]
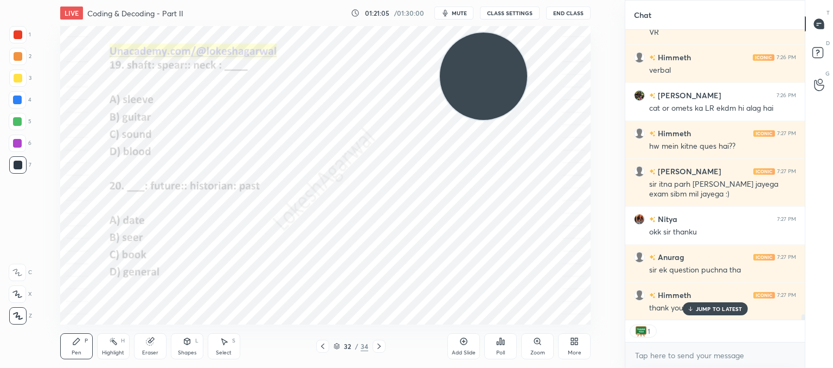
click at [378, 344] on icon at bounding box center [379, 345] width 3 height 5
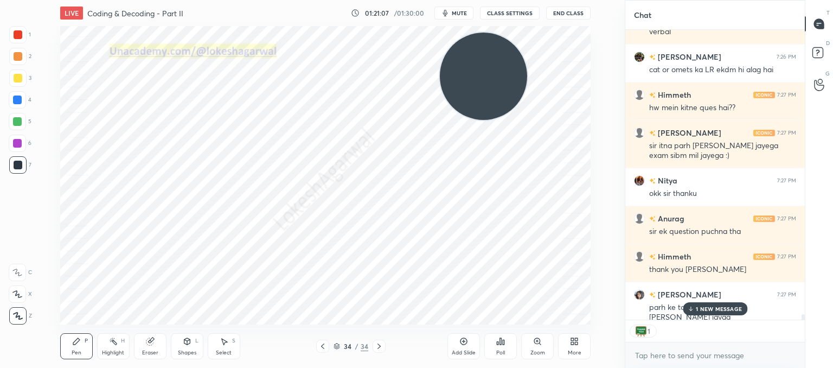
drag, startPoint x: 705, startPoint y: 307, endPoint x: 629, endPoint y: 294, distance: 77.5
click at [704, 306] on div "Ayesha 7:25 PM last tak pahucha hi nahi kabhi :( [PERSON_NAME] 7:25 PM same [PE…" at bounding box center [716, 175] width 180 height 290
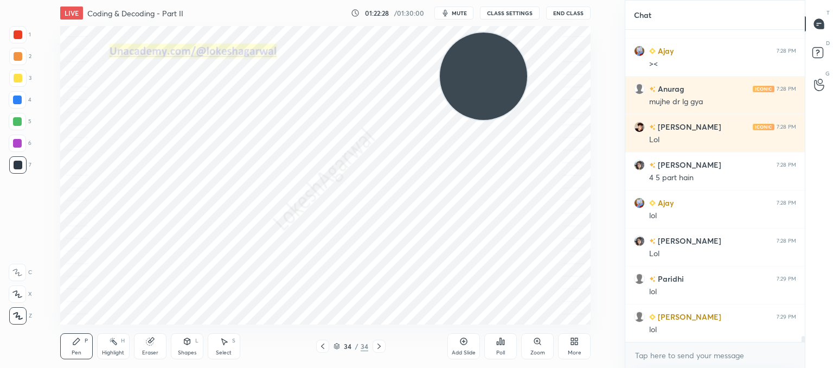
scroll to position [16639, 0]
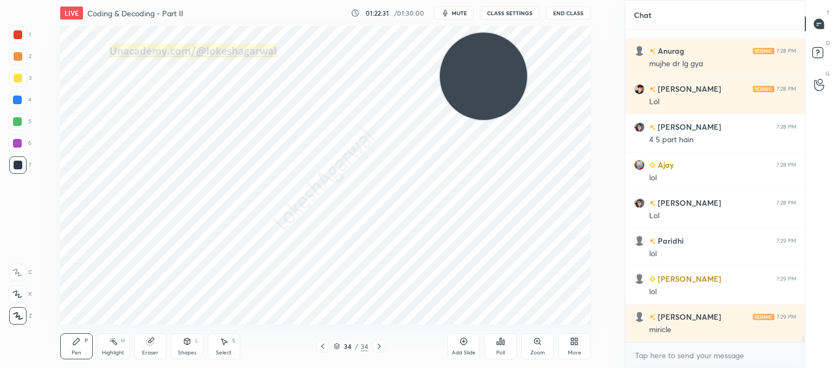
click at [225, 350] on div "Select" at bounding box center [224, 352] width 16 height 5
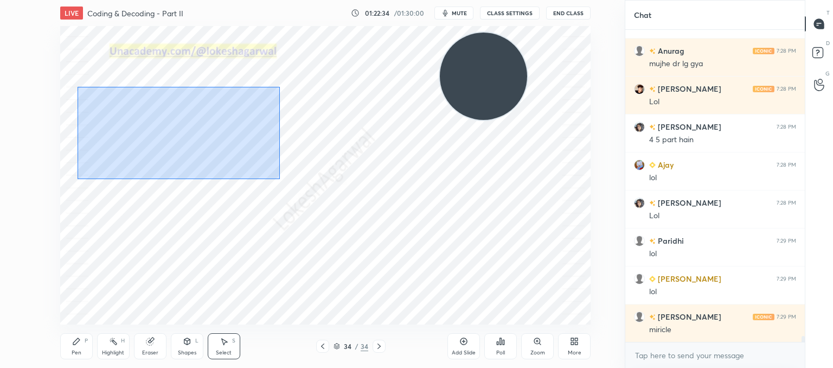
drag, startPoint x: 280, startPoint y: 178, endPoint x: 74, endPoint y: 28, distance: 254.7
click at [71, 24] on div "LIVE Coding & Decoding - Part II 01:22:34 / 01:30:00 mute CLASS SETTINGS End Cl…" at bounding box center [326, 184] width 582 height 368
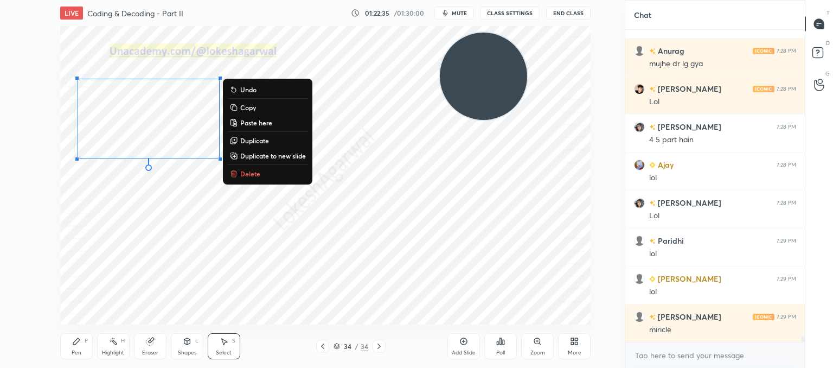
scroll to position [16677, 0]
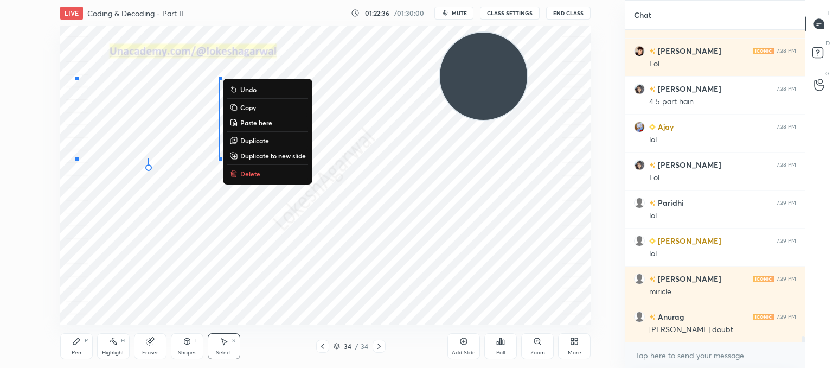
click at [257, 174] on p "Delete" at bounding box center [250, 173] width 20 height 9
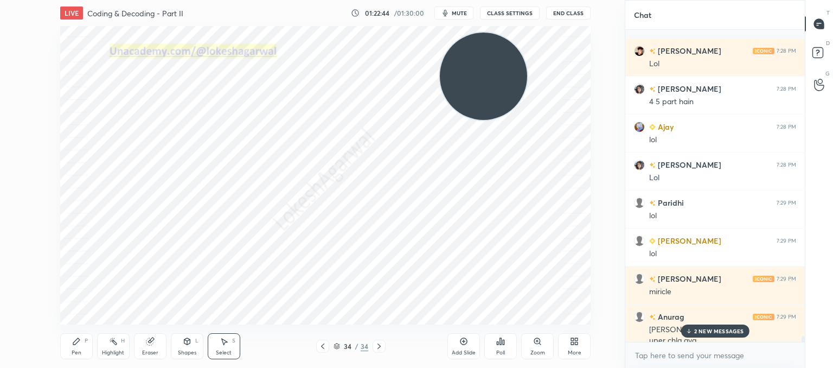
scroll to position [16726, 0]
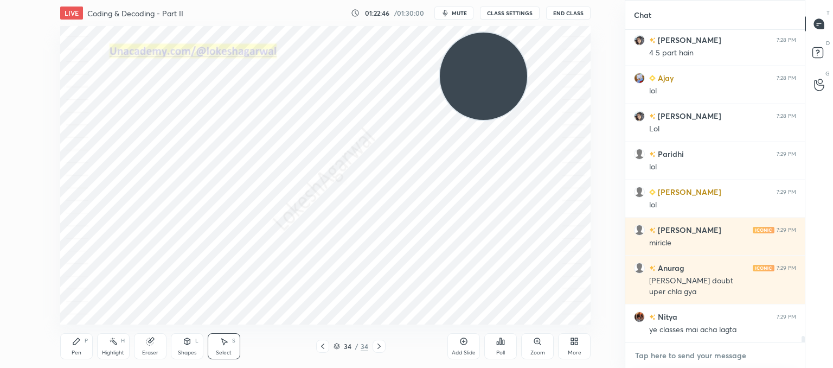
click at [668, 348] on textarea at bounding box center [715, 355] width 162 height 17
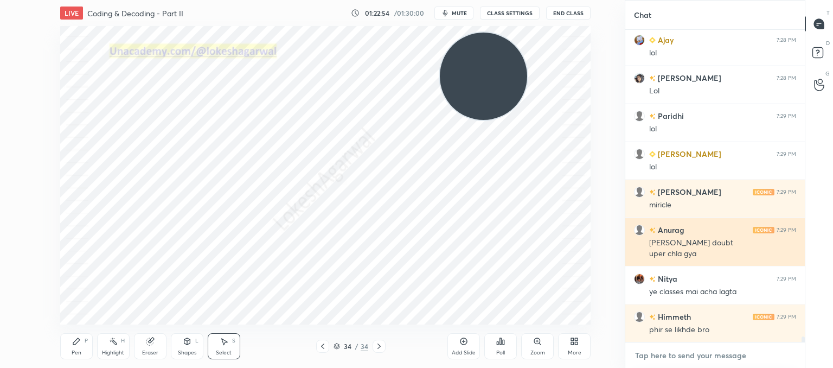
scroll to position [16812, 0]
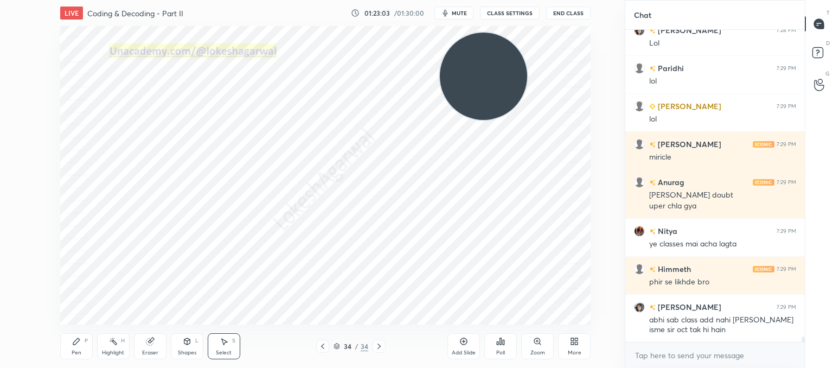
click at [375, 229] on div "0 ° Undo Copy Paste here Duplicate Duplicate to new slide Delete" at bounding box center [325, 175] width 531 height 298
click at [361, 231] on div "0 ° Undo Copy Paste here Duplicate Duplicate to new slide Delete" at bounding box center [325, 175] width 531 height 298
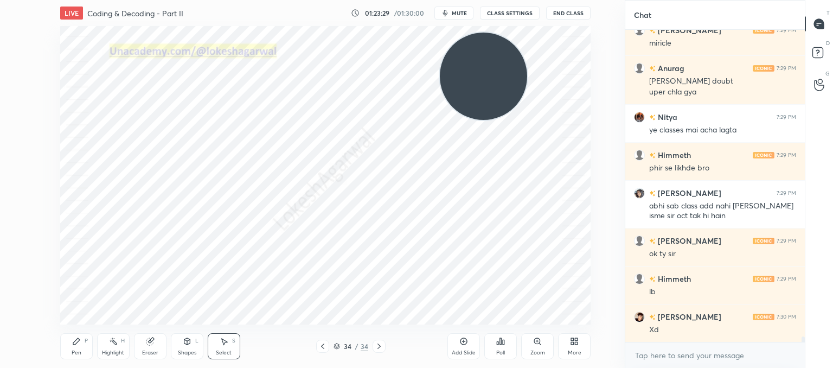
scroll to position [16964, 0]
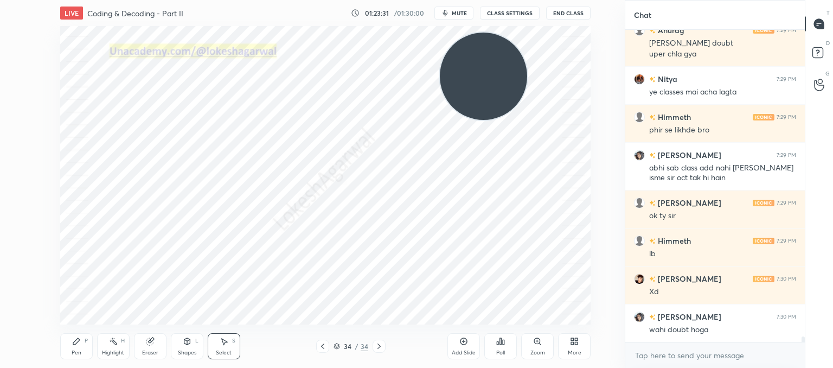
click at [499, 347] on div "Poll" at bounding box center [500, 346] width 33 height 26
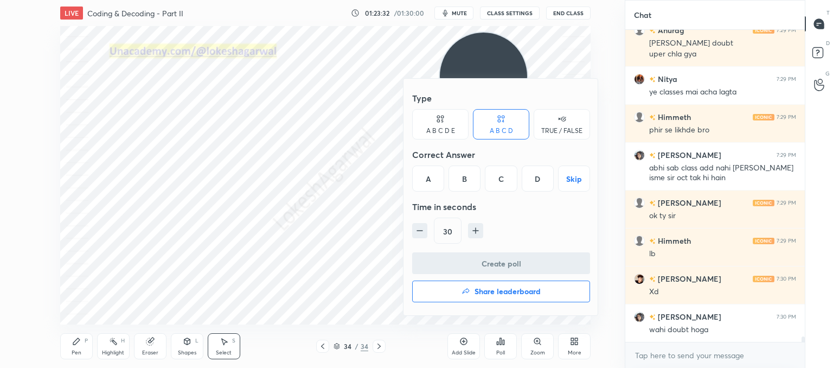
click at [506, 289] on h4 "Share leaderboard" at bounding box center [508, 292] width 66 height 8
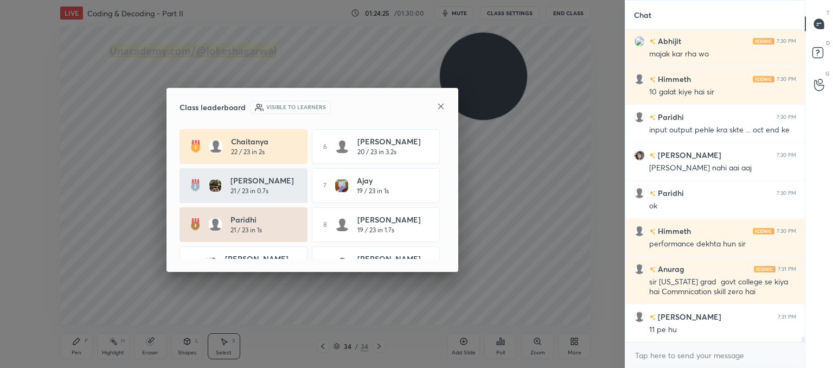
scroll to position [17353, 0]
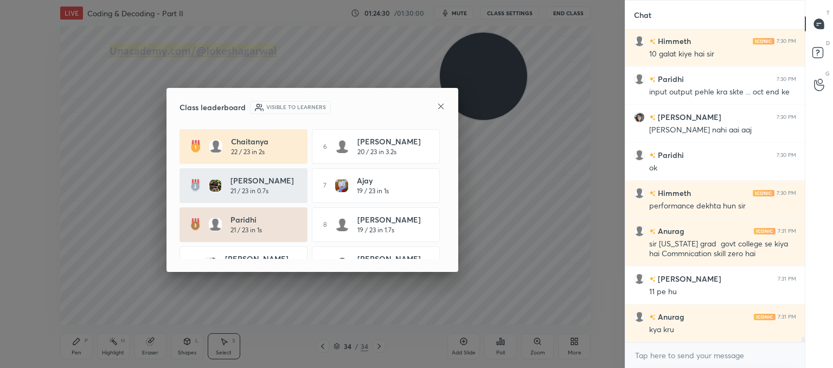
click at [441, 110] on icon at bounding box center [441, 106] width 9 height 9
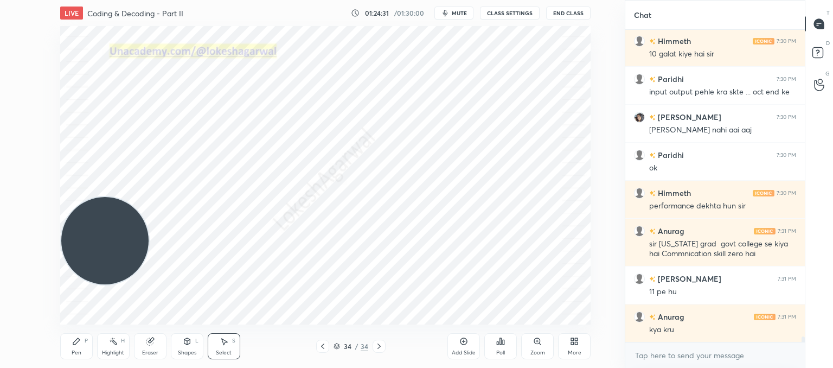
drag, startPoint x: 507, startPoint y: 70, endPoint x: 2, endPoint y: 264, distance: 541.1
click at [1, 264] on div "1 2 3 4 5 6 7 C X Z C X Z E E Erase all H H LIVE Coding & Decoding - Part II 01…" at bounding box center [308, 184] width 616 height 368
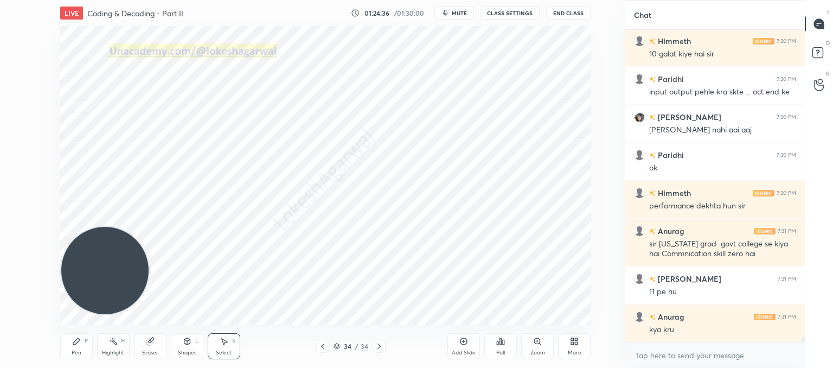
click at [73, 352] on div "Pen" at bounding box center [77, 352] width 10 height 5
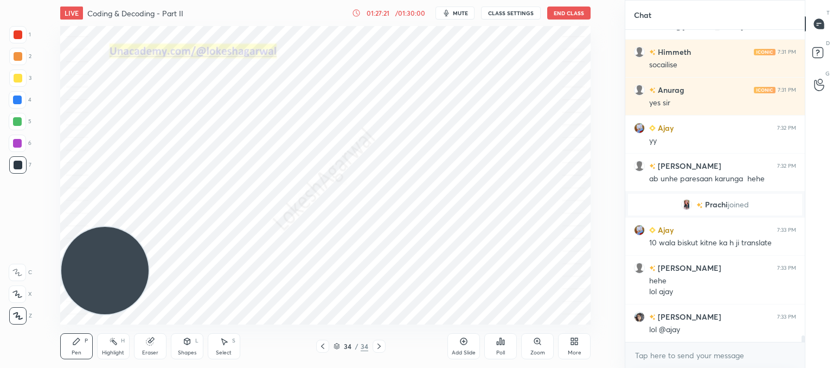
scroll to position [15304, 0]
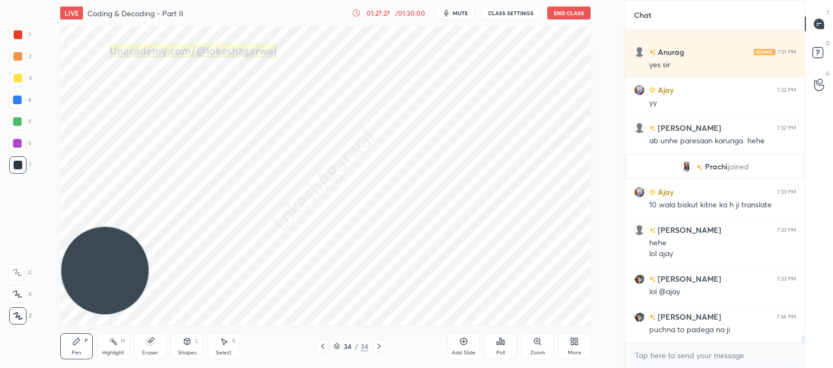
drag, startPoint x: 137, startPoint y: 348, endPoint x: 163, endPoint y: 347, distance: 26.0
click at [143, 347] on div "Eraser" at bounding box center [150, 346] width 33 height 26
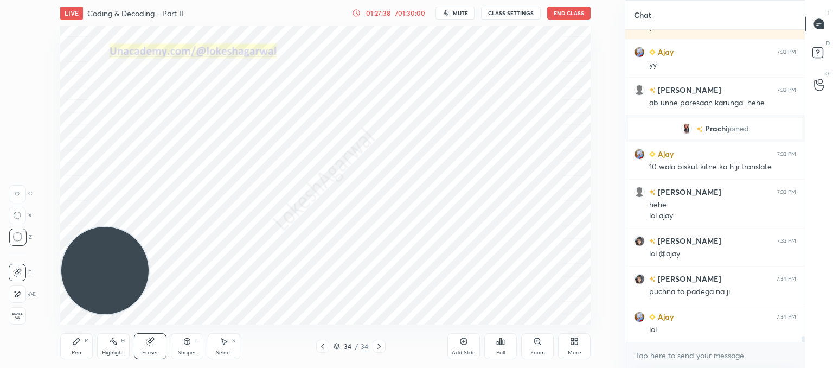
scroll to position [15379, 0]
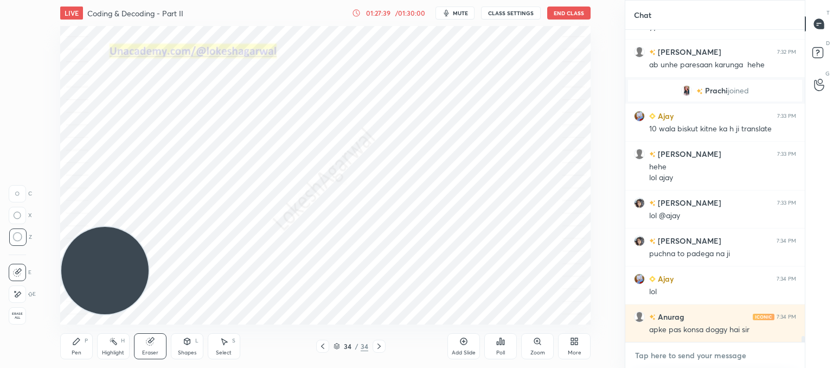
click at [701, 354] on textarea at bounding box center [715, 355] width 162 height 17
click at [672, 354] on textarea at bounding box center [715, 355] width 162 height 17
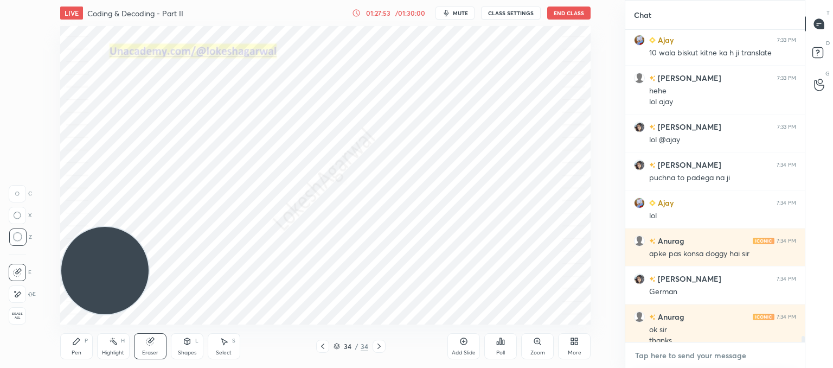
scroll to position [15466, 0]
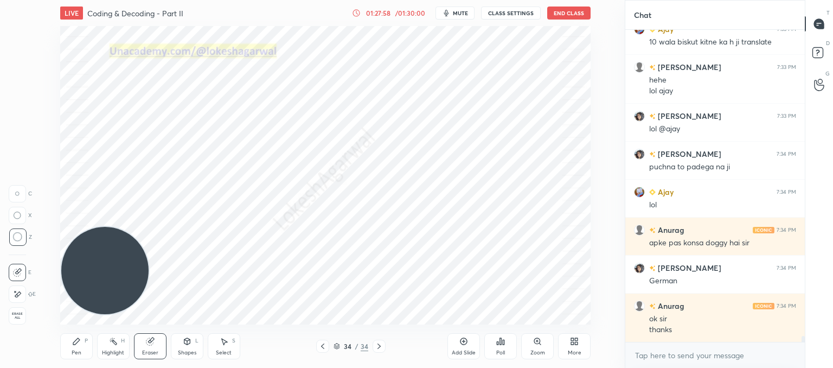
click at [326, 343] on icon at bounding box center [322, 346] width 9 height 9
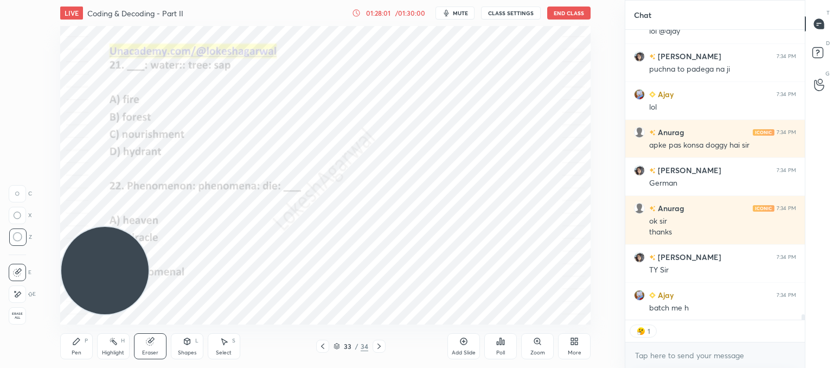
scroll to position [15602, 0]
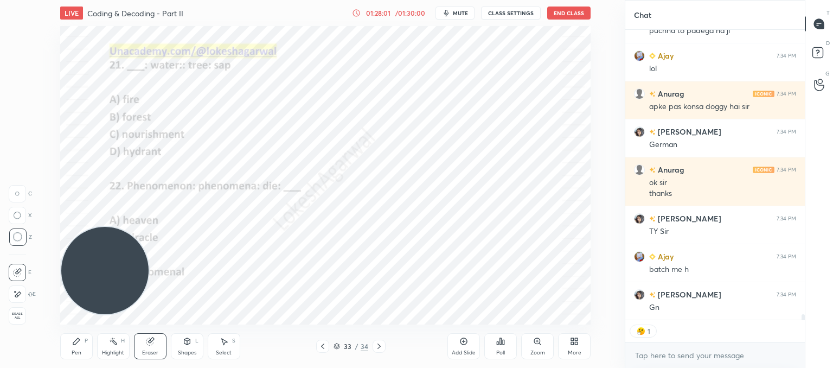
click at [704, 314] on div "[PERSON_NAME] 7:33 PM lol @[PERSON_NAME] 7:34 PM puchna to padega na ji Ajay 7:…" at bounding box center [716, 175] width 180 height 290
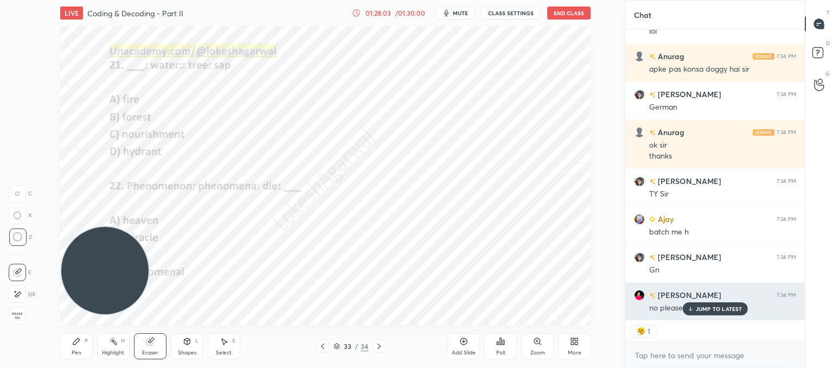
drag, startPoint x: 694, startPoint y: 309, endPoint x: 659, endPoint y: 307, distance: 35.3
click at [693, 309] on icon at bounding box center [690, 308] width 7 height 7
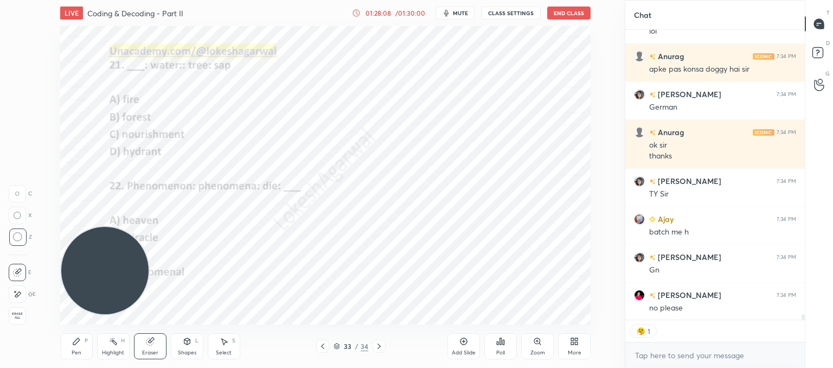
click at [375, 343] on icon at bounding box center [379, 346] width 9 height 9
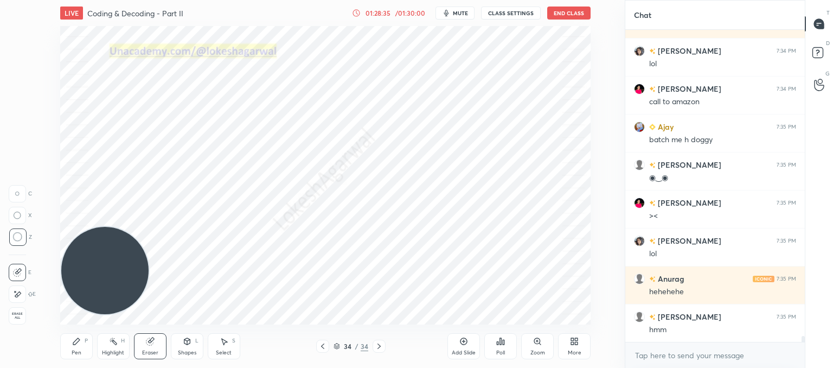
scroll to position [16036, 0]
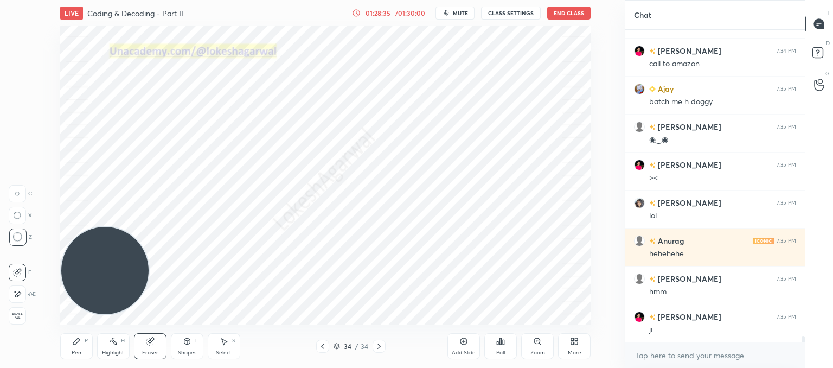
click at [668, 345] on div "x" at bounding box center [716, 354] width 180 height 25
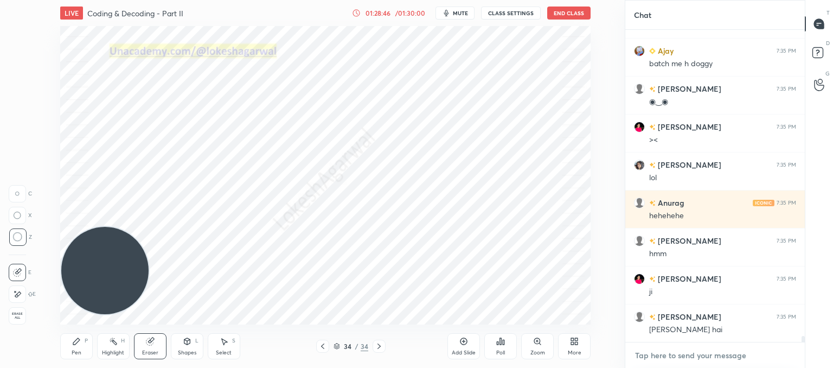
click at [668, 358] on textarea at bounding box center [715, 355] width 162 height 17
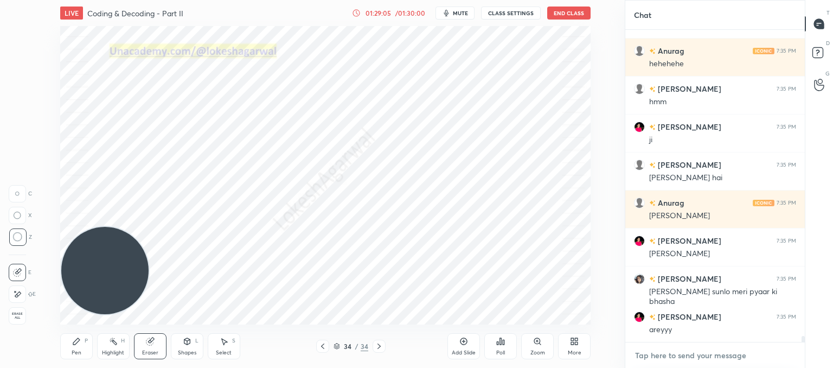
scroll to position [16264, 0]
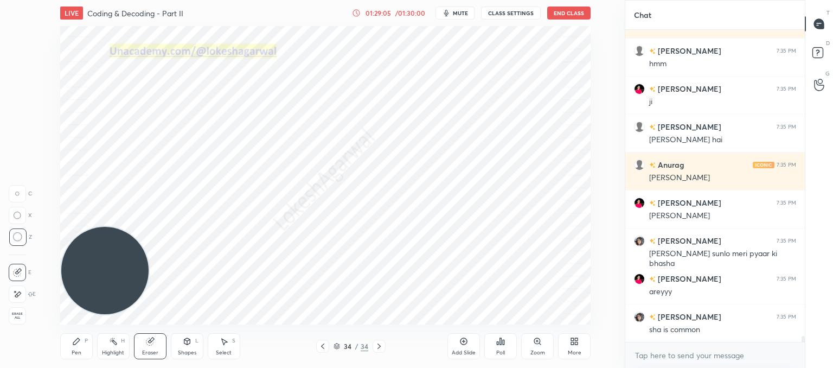
click at [193, 347] on div "Shapes L" at bounding box center [187, 346] width 33 height 26
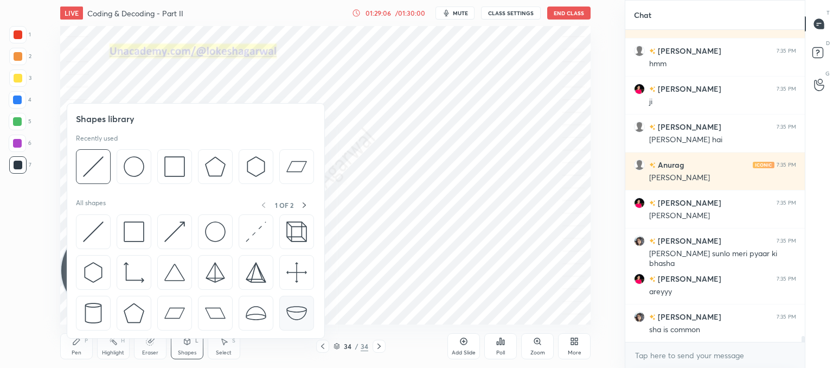
scroll to position [16302, 0]
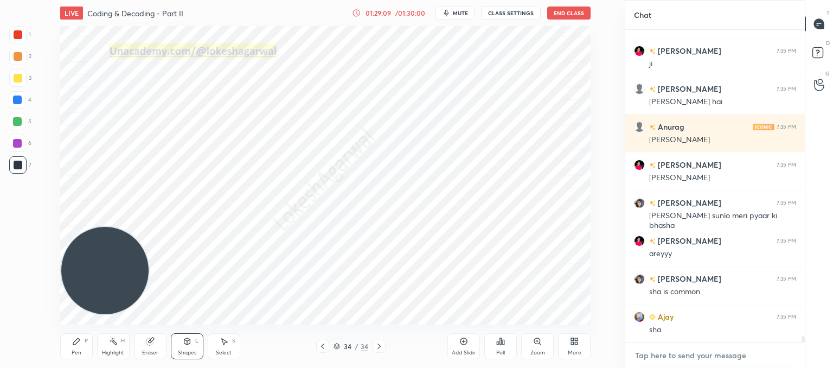
click at [700, 350] on textarea at bounding box center [715, 355] width 162 height 17
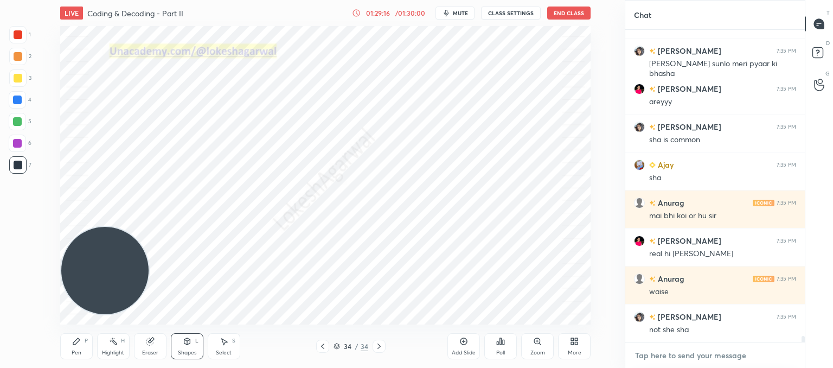
scroll to position [16492, 0]
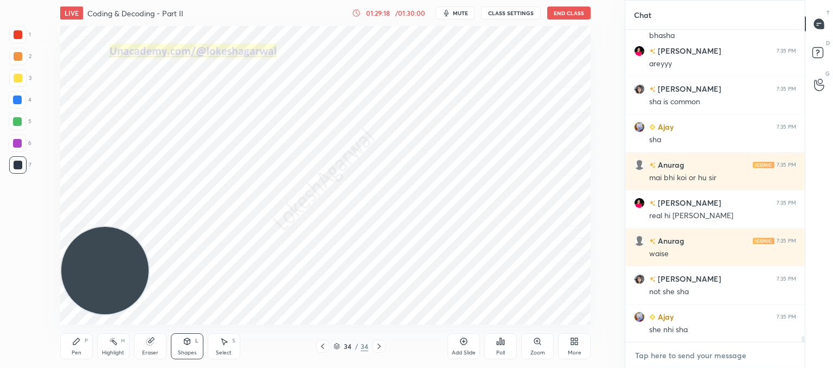
click at [675, 349] on textarea at bounding box center [715, 355] width 162 height 17
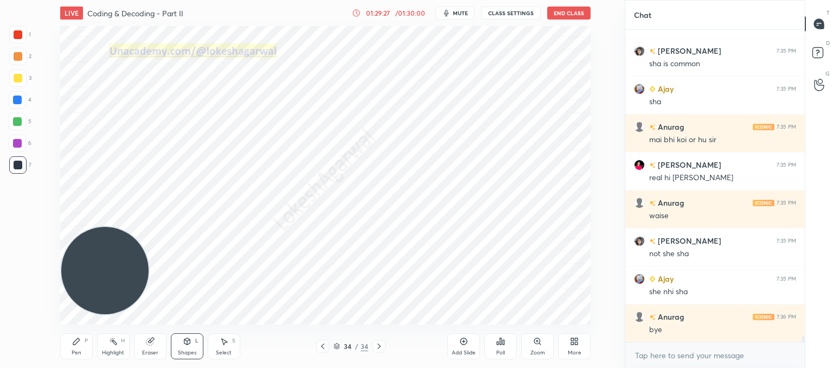
scroll to position [16568, 0]
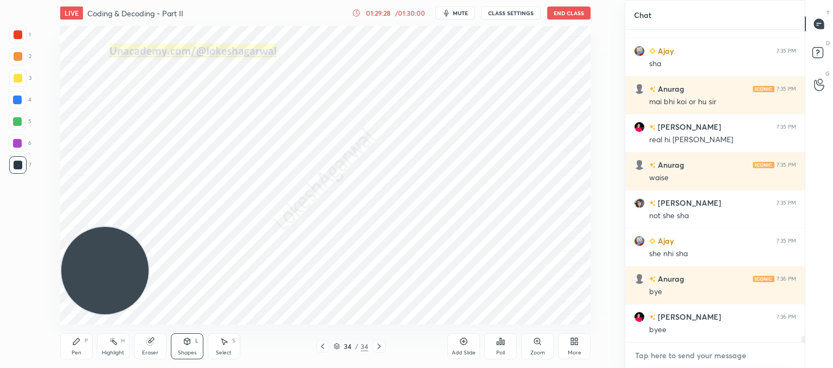
click at [710, 354] on textarea at bounding box center [715, 355] width 162 height 17
click at [584, 16] on button "End Class" at bounding box center [568, 13] width 43 height 13
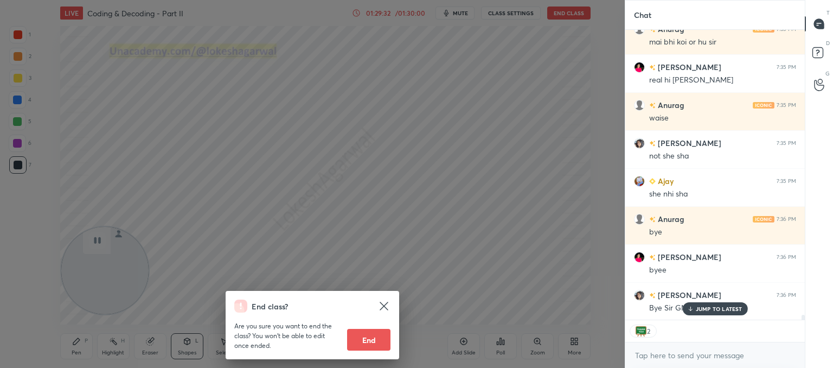
click at [369, 342] on button "End" at bounding box center [368, 340] width 43 height 22
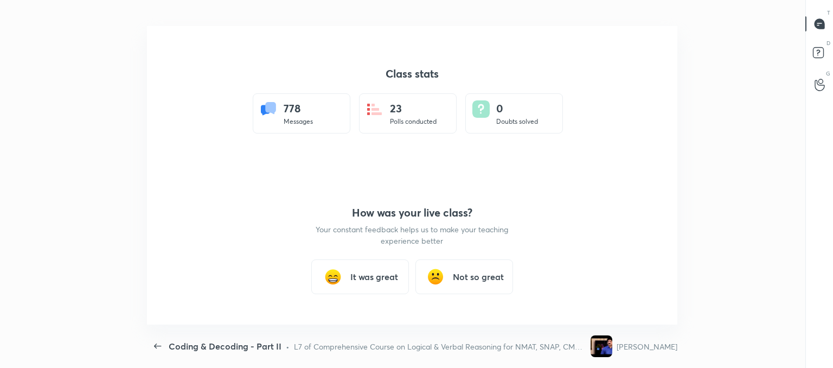
scroll to position [53954, 53428]
type textarea "x"
click at [335, 277] on img at bounding box center [333, 277] width 22 height 22
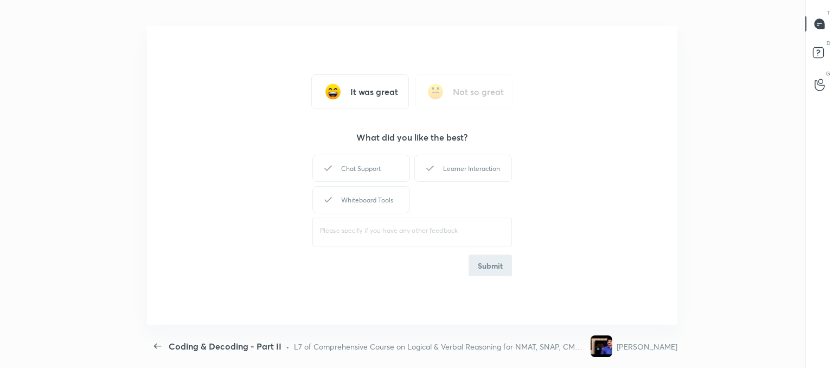
click at [366, 149] on div "It was great Not so great What did you like the best? Chat Support Learner Inte…" at bounding box center [412, 175] width 531 height 298
click at [370, 164] on div "Chat Support" at bounding box center [361, 168] width 98 height 27
click at [465, 168] on div "Learner Interaction" at bounding box center [463, 168] width 98 height 27
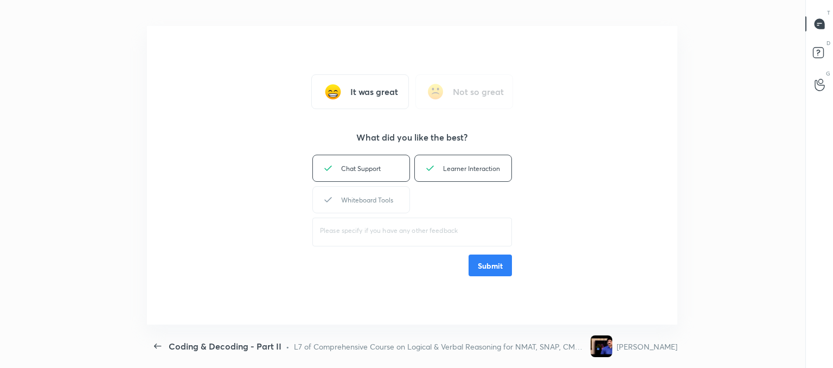
click at [484, 261] on button "Submit" at bounding box center [490, 265] width 43 height 22
